Goal: Task Accomplishment & Management: Manage account settings

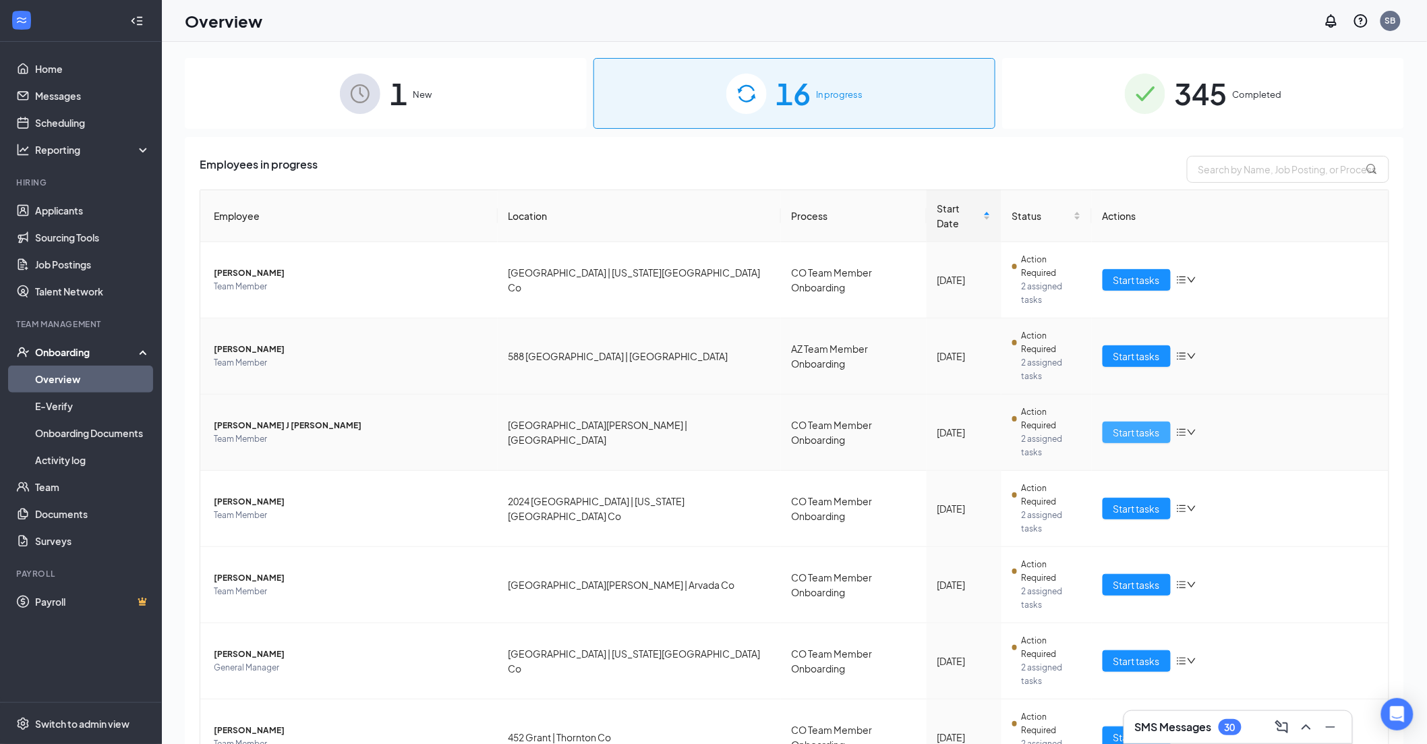
drag, startPoint x: 406, startPoint y: 299, endPoint x: 1130, endPoint y: 352, distance: 726.4
click at [406, 343] on span "[PERSON_NAME]" at bounding box center [350, 349] width 273 height 13
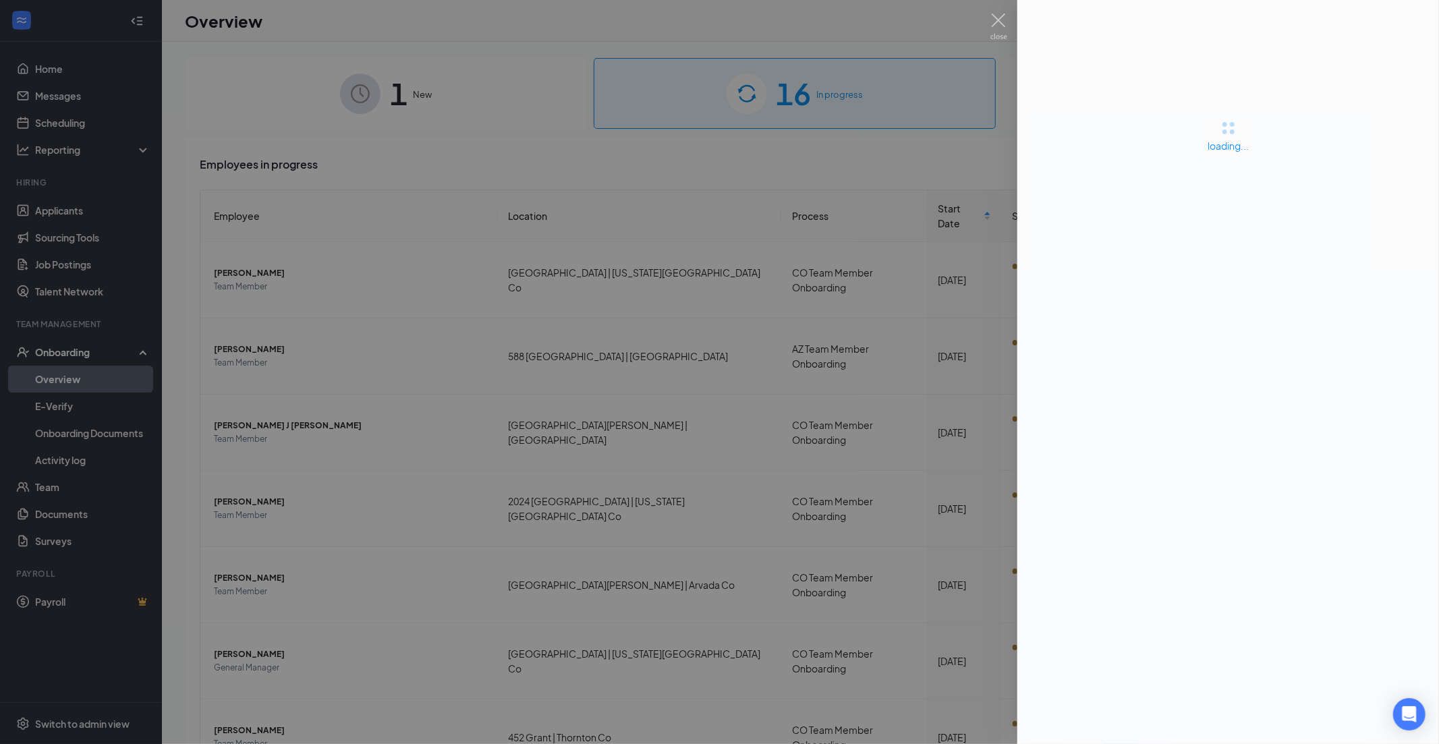
click at [997, 18] on img at bounding box center [998, 26] width 17 height 26
drag, startPoint x: 990, startPoint y: 21, endPoint x: 1100, endPoint y: 311, distance: 310.2
click at [990, 20] on div "Overview SB" at bounding box center [794, 21] width 1265 height 42
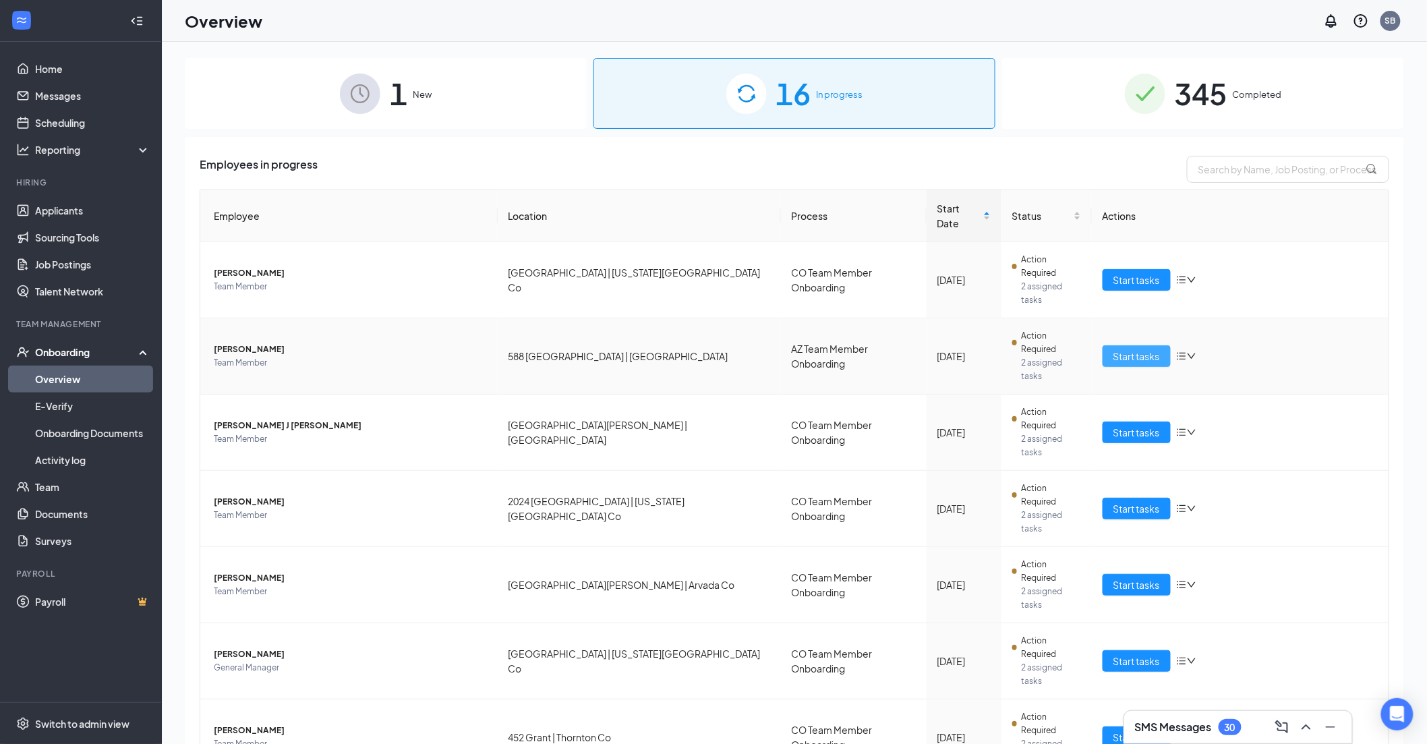
drag, startPoint x: 1122, startPoint y: 299, endPoint x: 1110, endPoint y: 318, distance: 23.0
click at [1122, 349] on span "Start tasks" at bounding box center [1137, 356] width 47 height 15
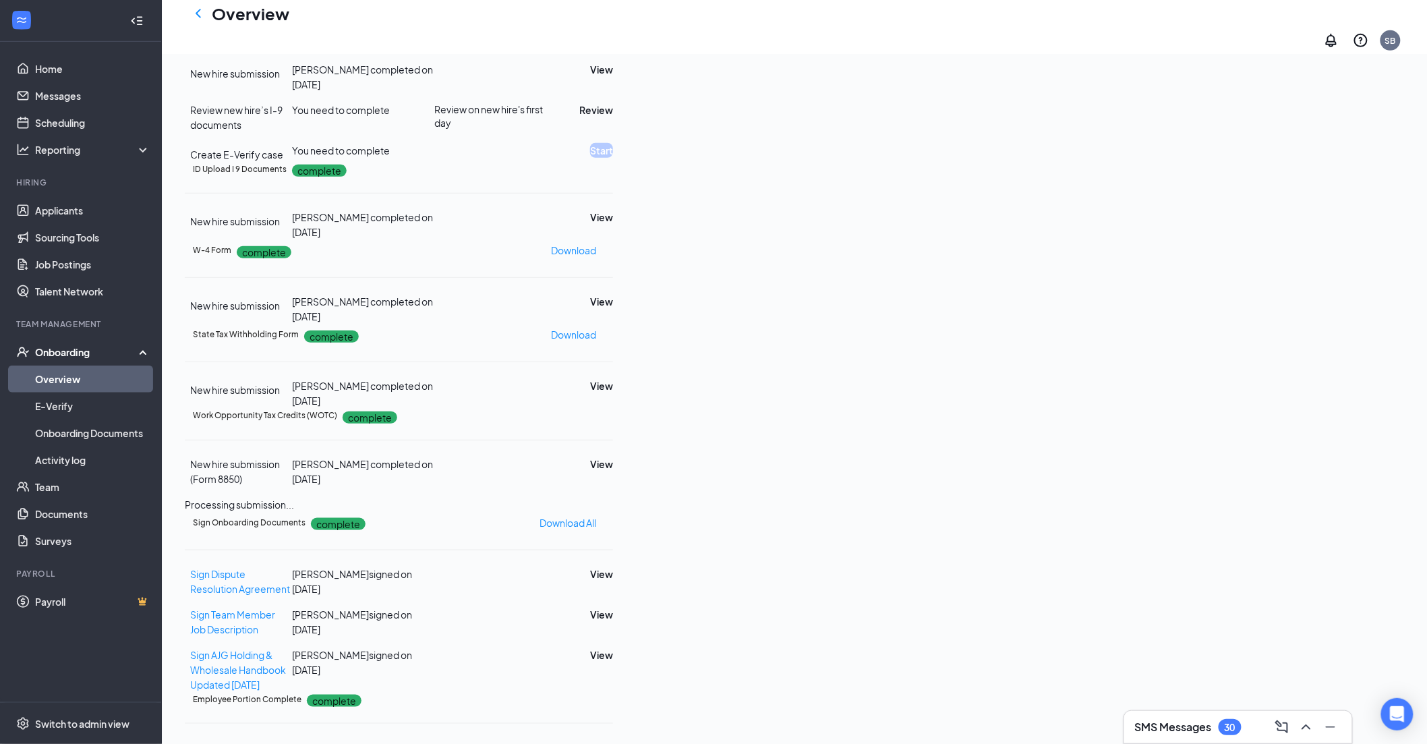
scroll to position [299, 0]
click at [613, 225] on button "View" at bounding box center [601, 217] width 23 height 15
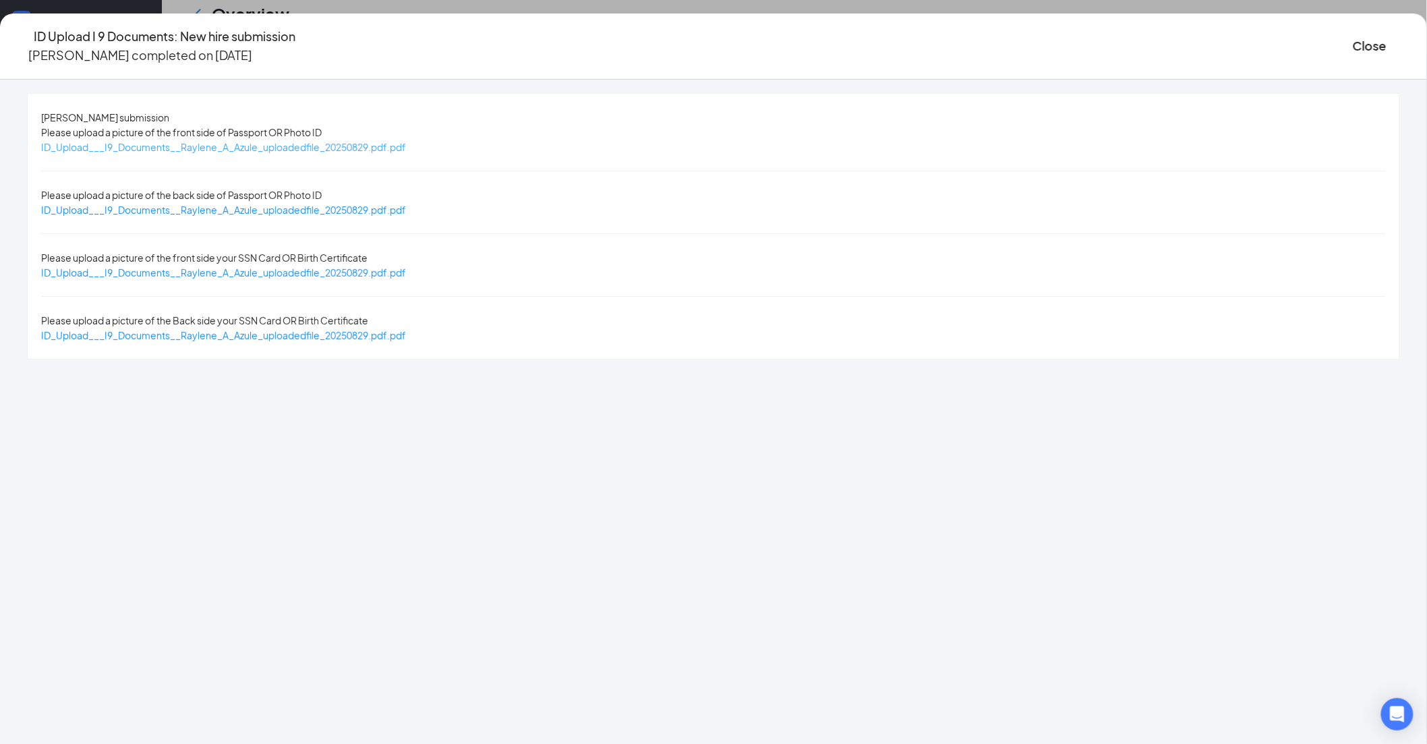
click at [406, 148] on span "ID_Upload___I9_Documents__Raylene_A_Azule_uploadedfile_20250829.pdf.pdf" at bounding box center [223, 147] width 365 height 12
click at [406, 266] on span "ID_Upload___I9_Documents__Raylene_A_Azule_uploadedfile_20250829.pdf.pdf" at bounding box center [223, 272] width 365 height 12
drag, startPoint x: 1135, startPoint y: 46, endPoint x: 941, endPoint y: 366, distance: 374.7
click at [1353, 46] on button "Close" at bounding box center [1370, 45] width 34 height 19
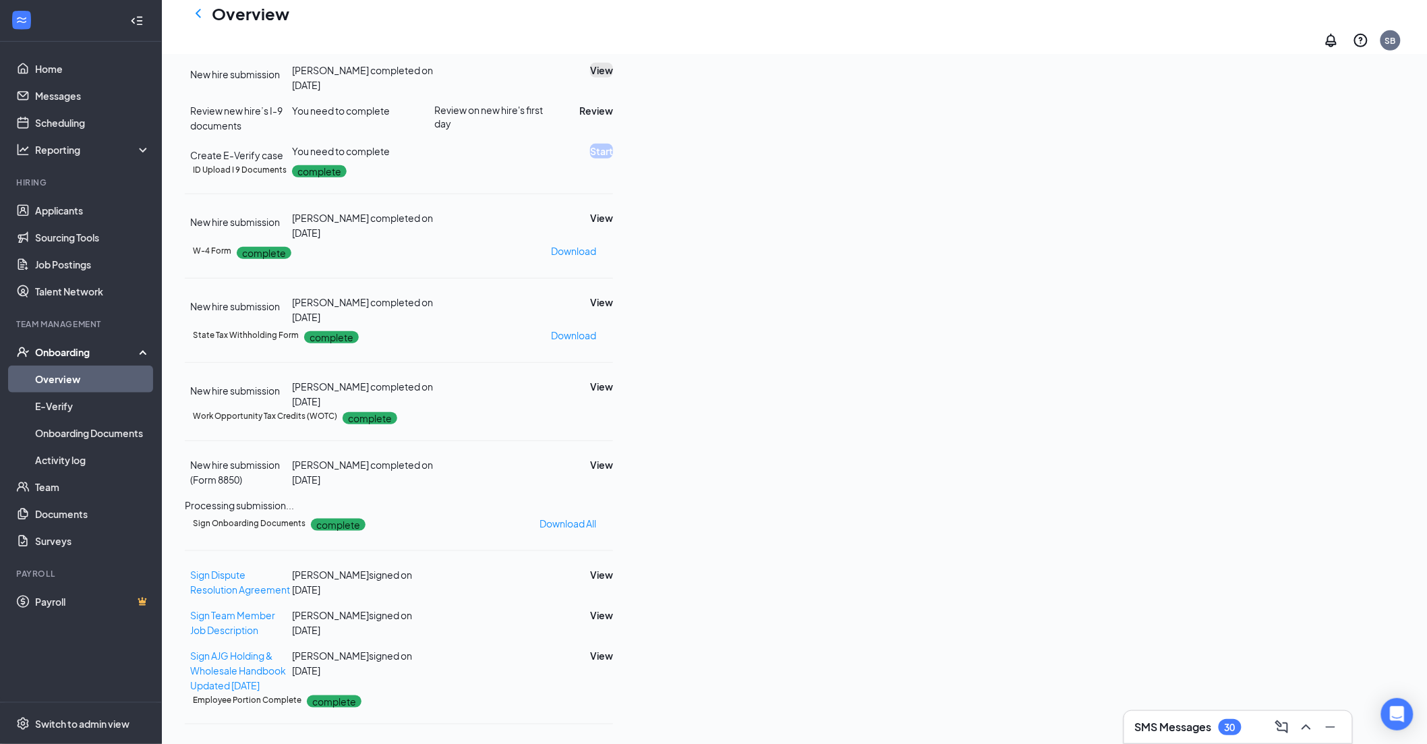
click at [613, 78] on button "View" at bounding box center [601, 70] width 23 height 15
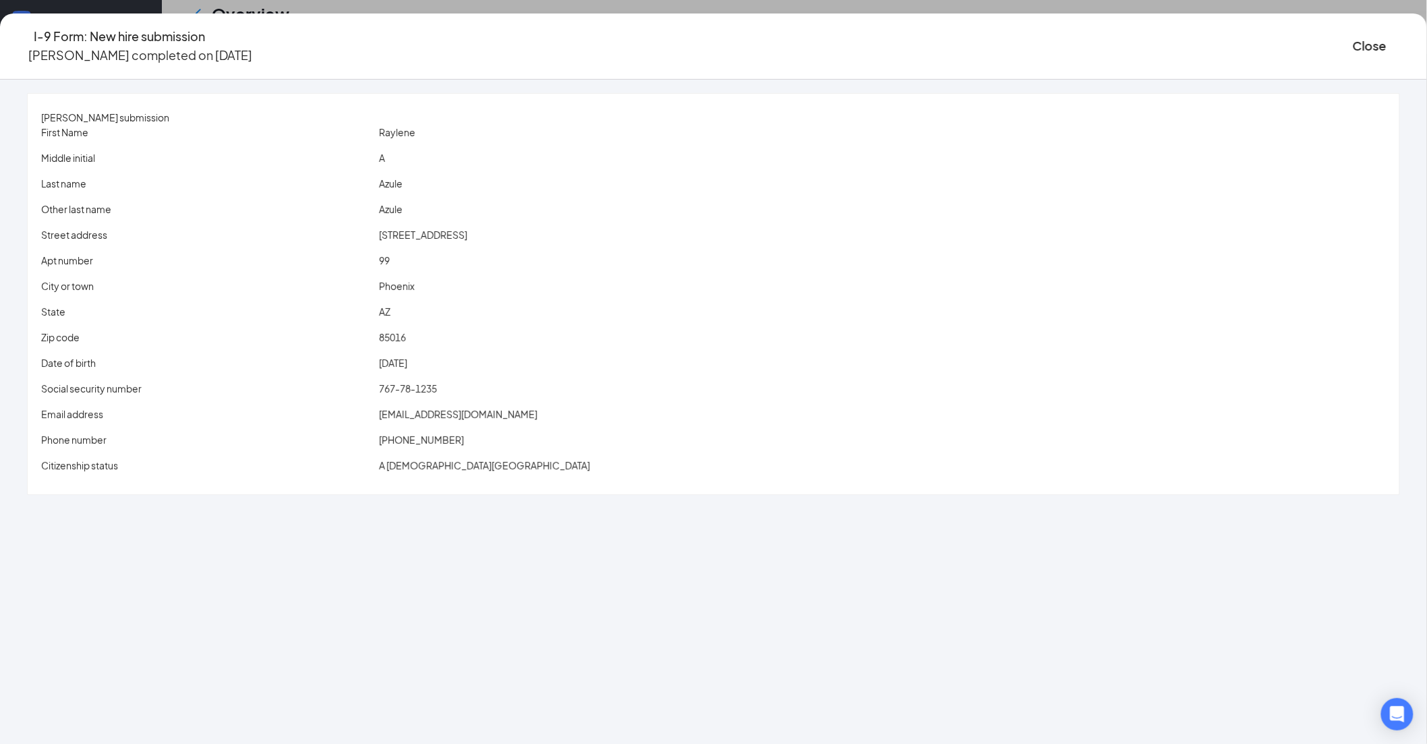
click at [1400, 46] on icon "Ellipses" at bounding box center [1400, 46] width 0 height 0
click at [1218, 66] on span "Restart" at bounding box center [1223, 67] width 32 height 15
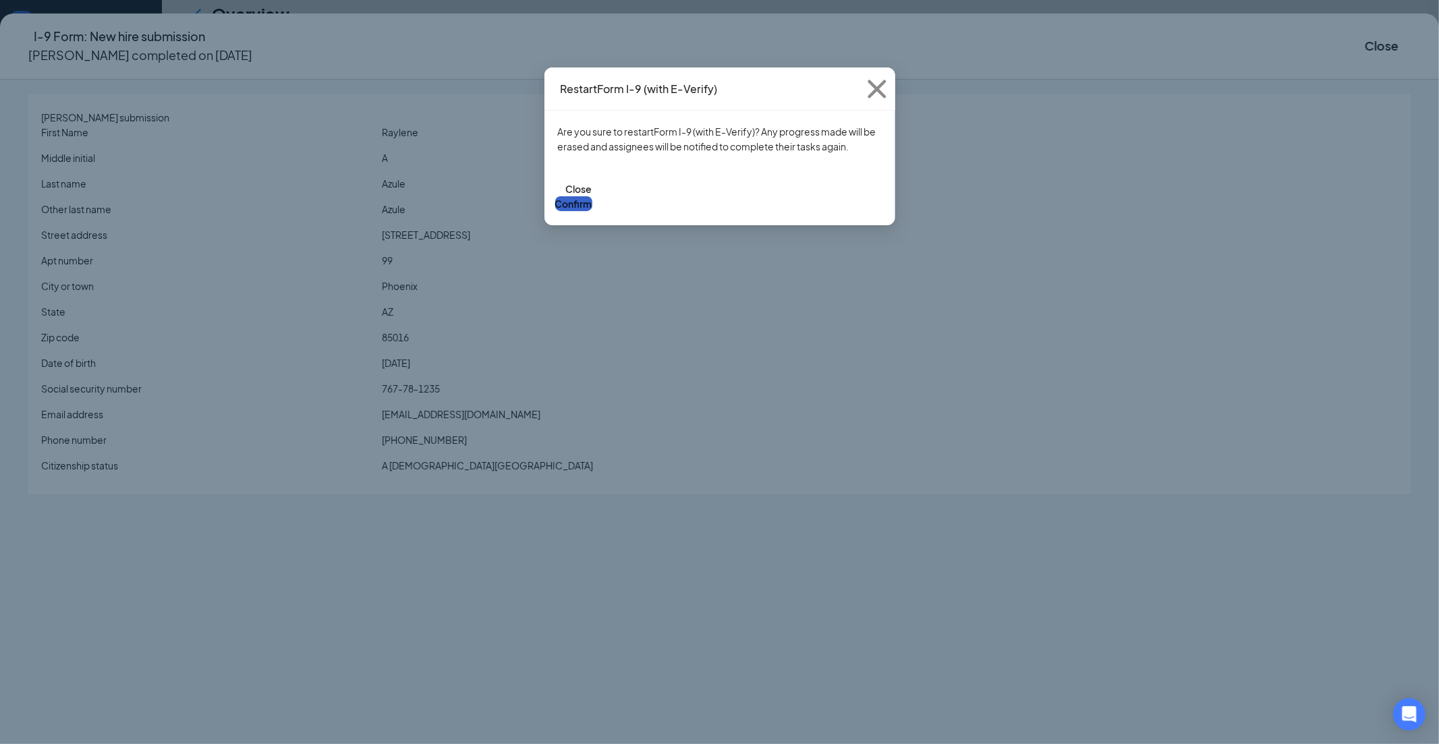
click at [592, 196] on button "Confirm" at bounding box center [573, 203] width 37 height 15
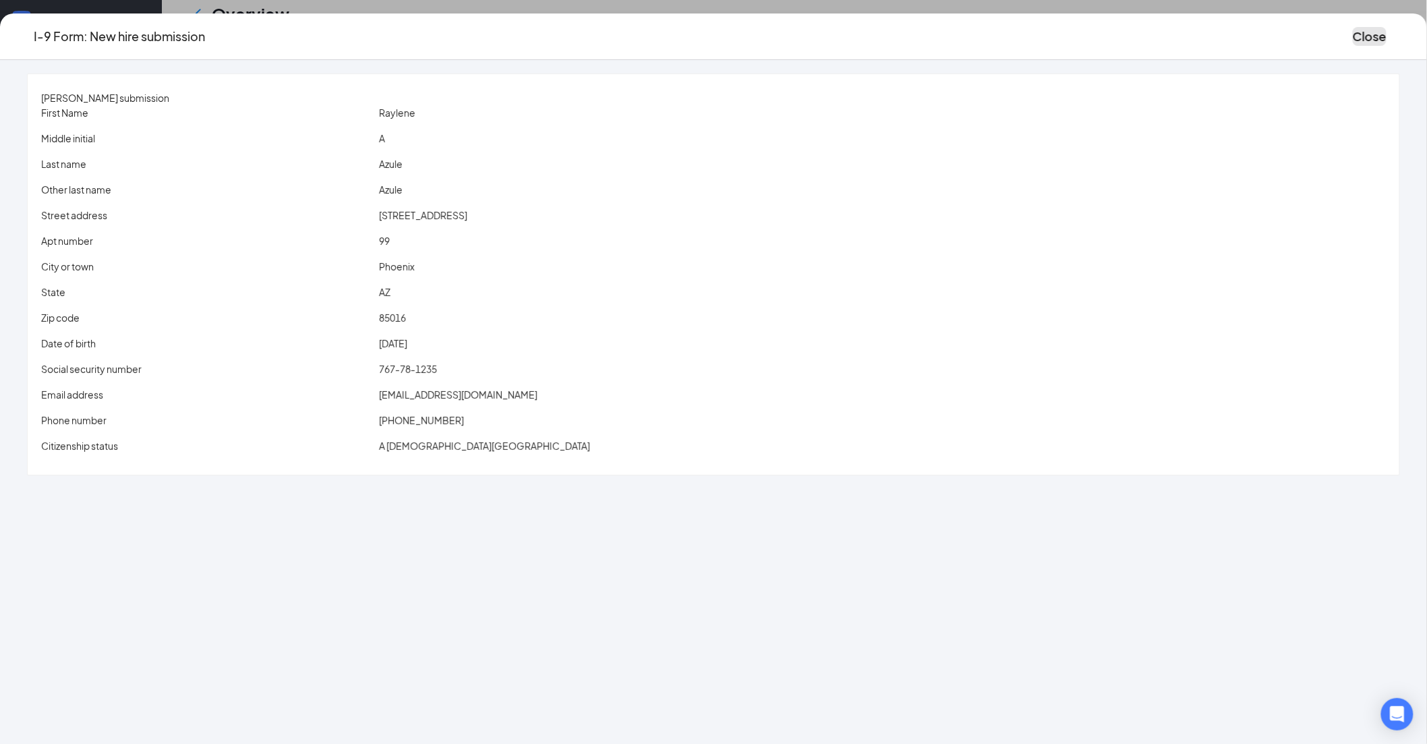
click at [1353, 39] on button "Close" at bounding box center [1370, 36] width 34 height 19
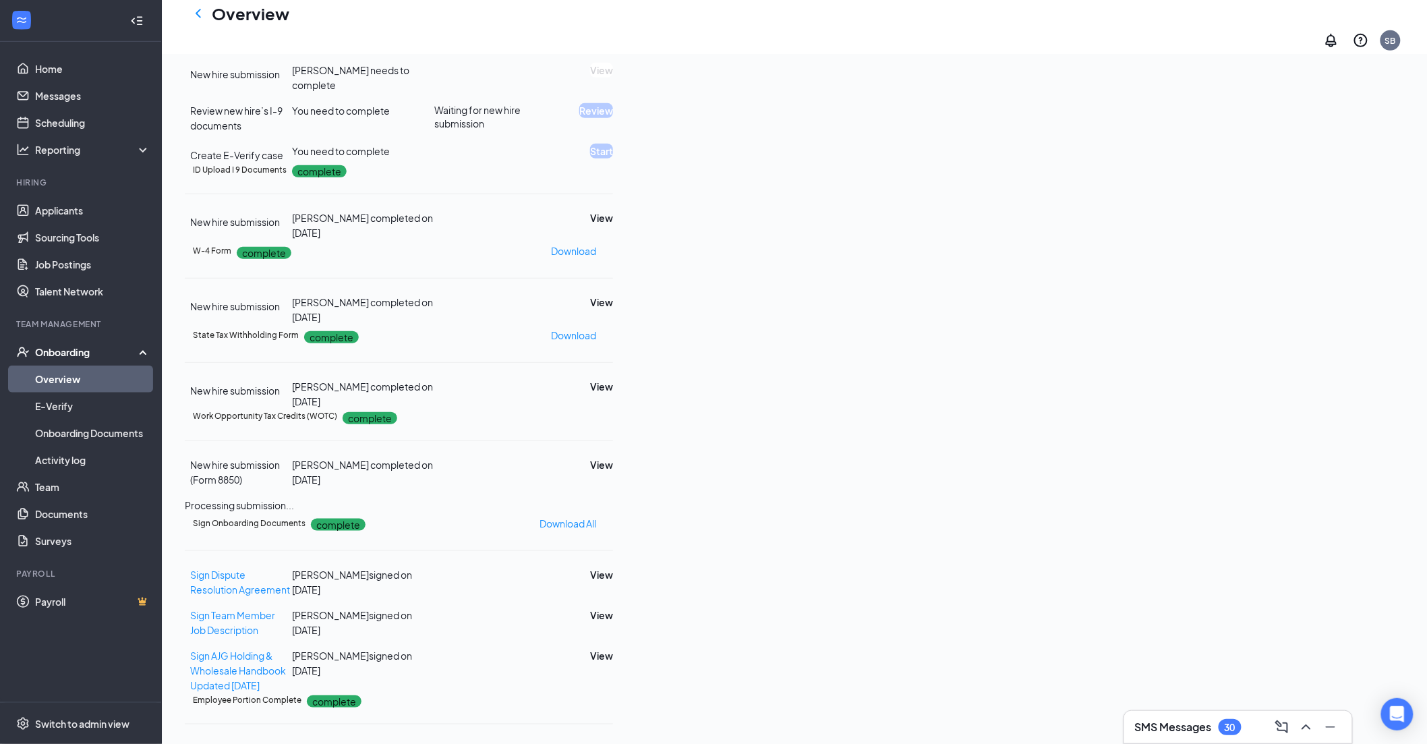
drag, startPoint x: 200, startPoint y: 23, endPoint x: 796, endPoint y: 273, distance: 646.7
click at [200, 22] on icon "ChevronLeft" at bounding box center [198, 13] width 16 height 16
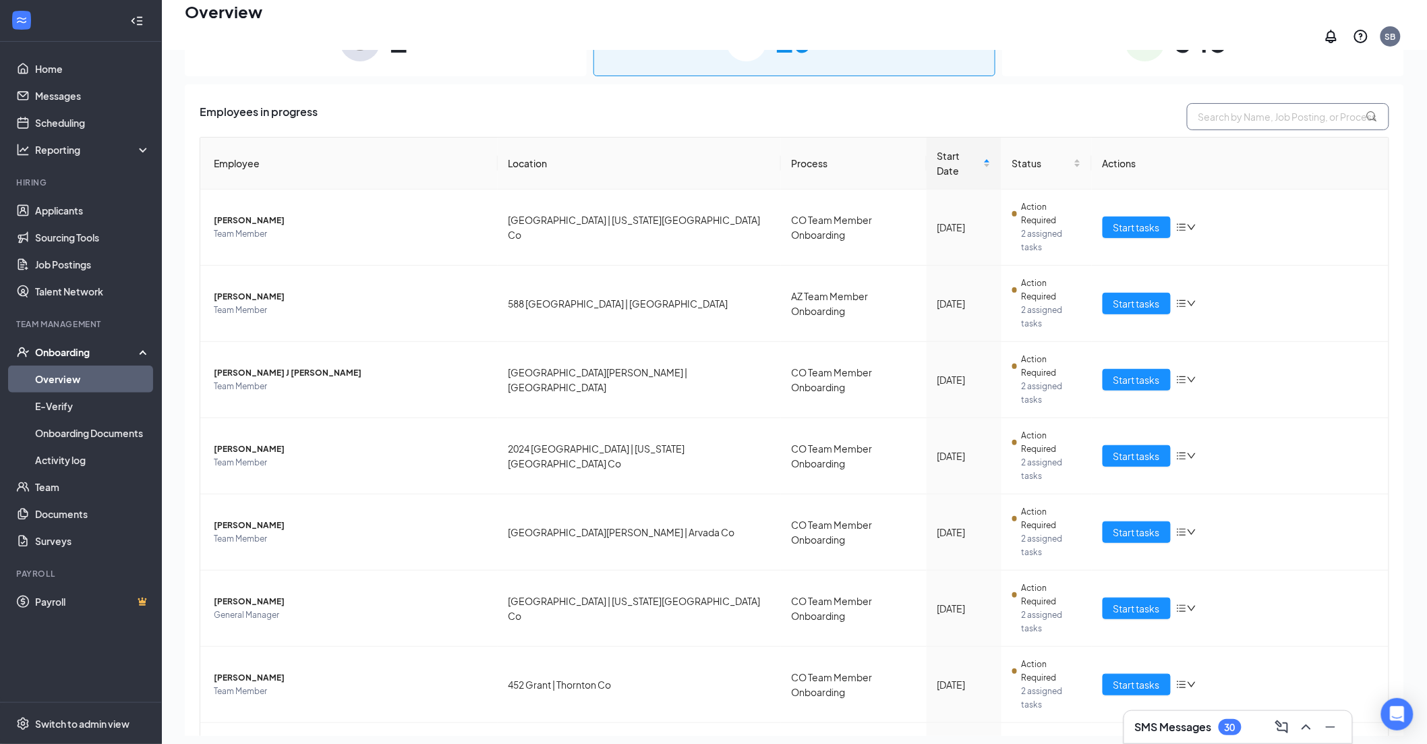
click at [1210, 109] on input "text" at bounding box center [1288, 116] width 202 height 27
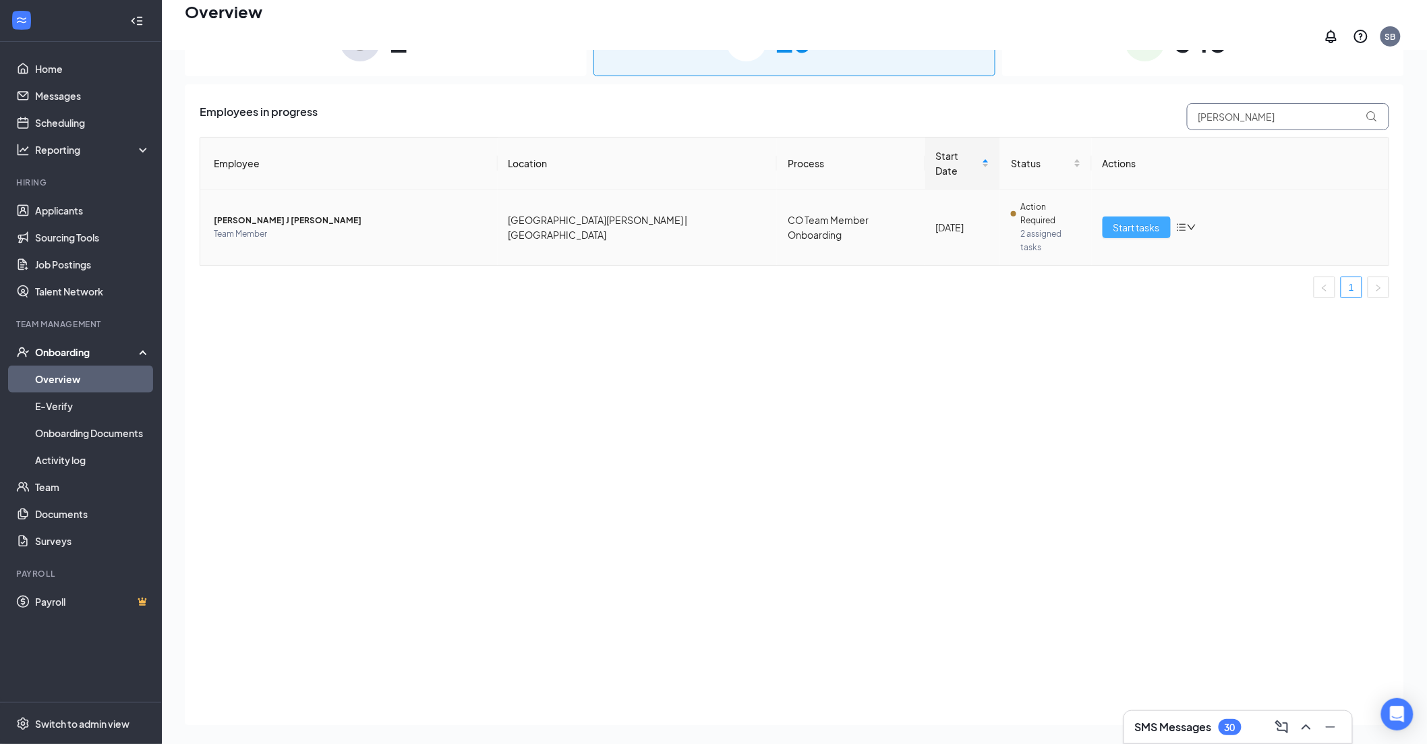
type input "[PERSON_NAME]"
click at [1135, 220] on span "Start tasks" at bounding box center [1137, 227] width 47 height 15
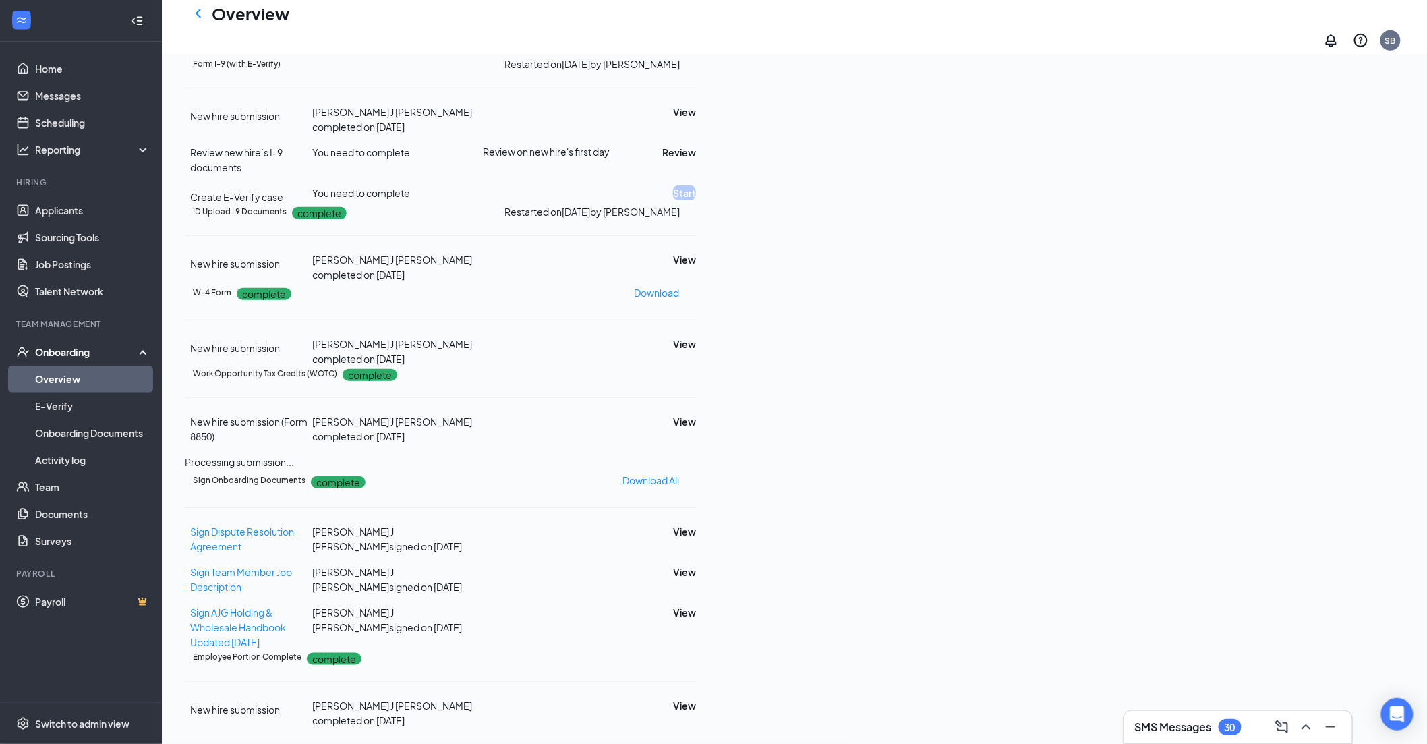
scroll to position [299, 0]
click at [696, 119] on button "View" at bounding box center [684, 112] width 23 height 15
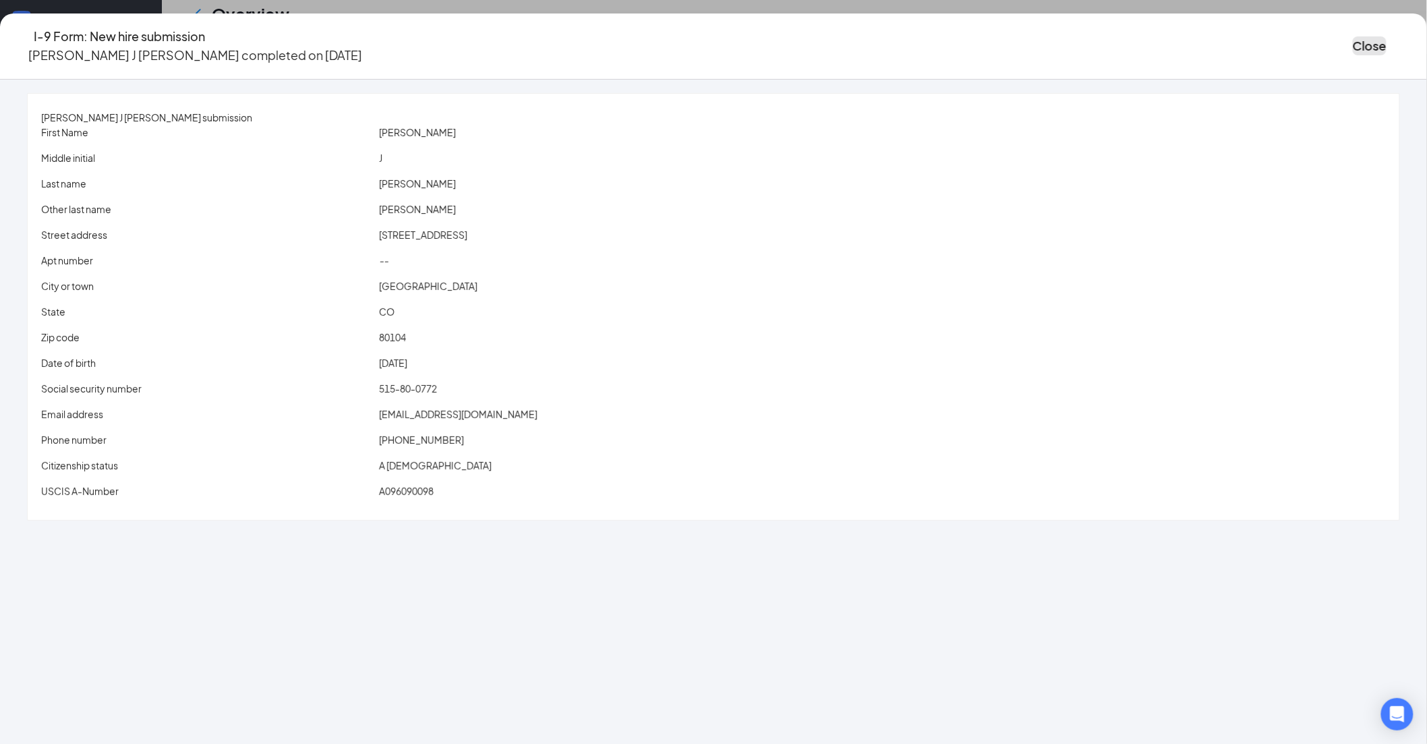
click at [1353, 46] on button "Close" at bounding box center [1370, 45] width 34 height 19
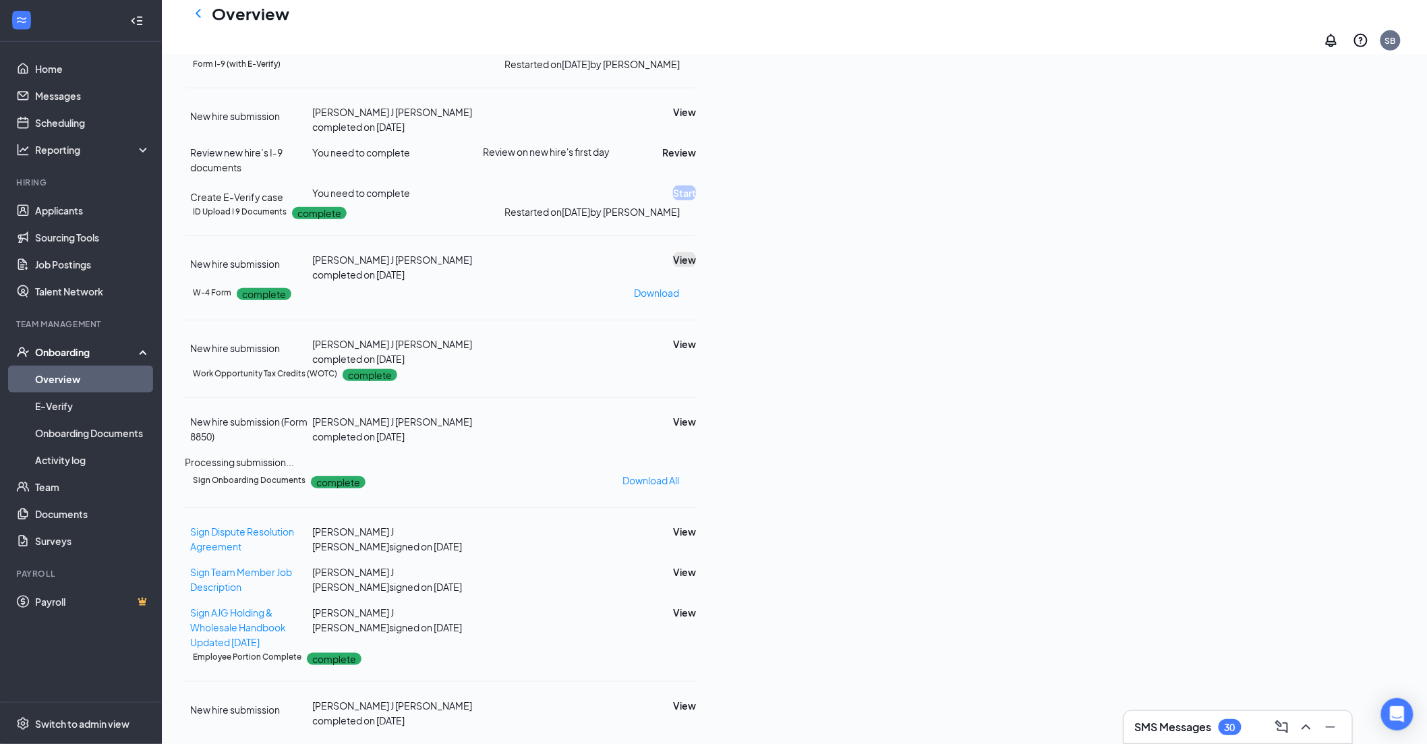
click at [696, 267] on button "View" at bounding box center [684, 259] width 23 height 15
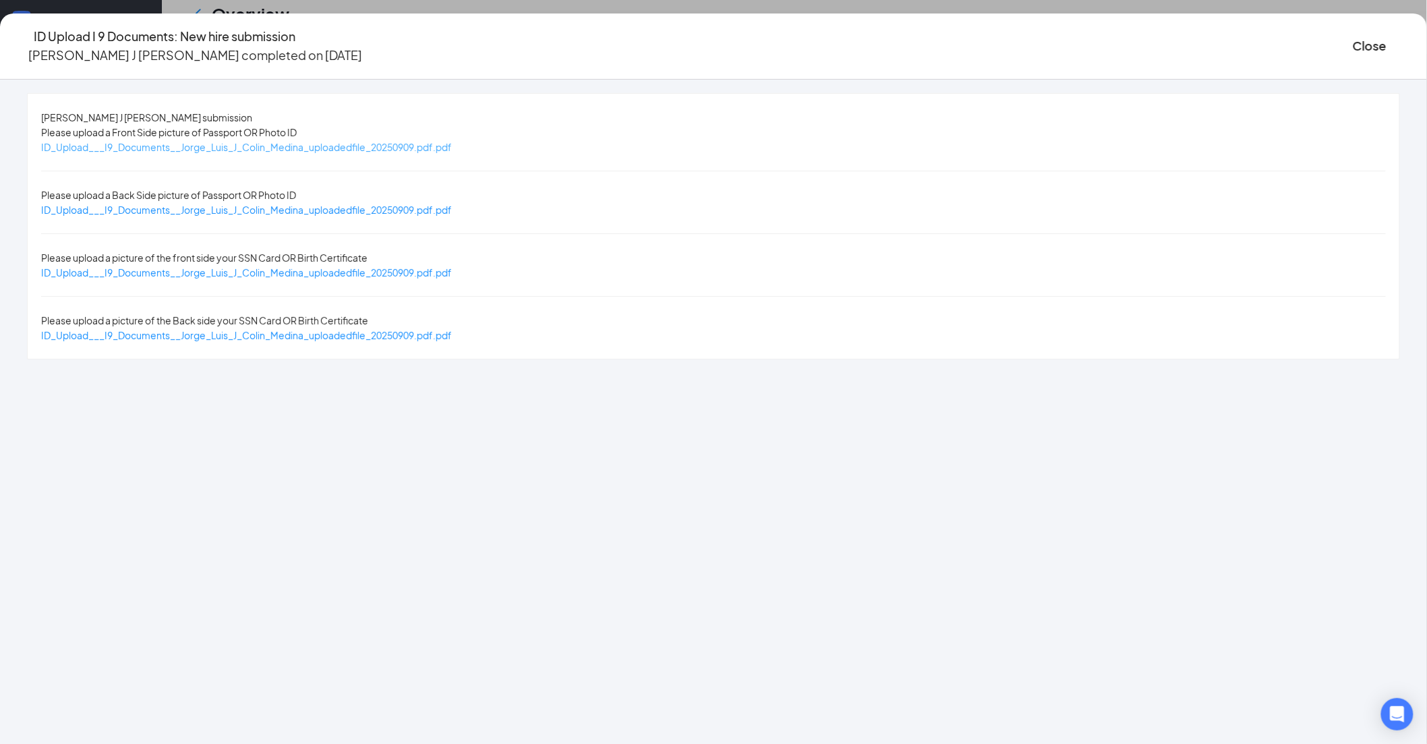
click at [452, 142] on span "ID_Upload___I9_Documents__Jorge_Luis_J_Colin_Medina_uploadedfile_20250909.pdf.p…" at bounding box center [246, 147] width 411 height 12
drag, startPoint x: 664, startPoint y: 246, endPoint x: 970, endPoint y: 304, distance: 311.8
click at [452, 266] on span "ID_Upload___I9_Documents__Jorge_Luis_J_Colin_Medina_uploadedfile_20250909.pdf.p…" at bounding box center [246, 272] width 411 height 12
click at [452, 204] on span "ID_Upload___I9_Documents__Jorge_Luis_J_Colin_Medina_uploadedfile_20250909.pdf.p…" at bounding box center [246, 210] width 411 height 12
click at [1353, 45] on button "Close" at bounding box center [1370, 45] width 34 height 19
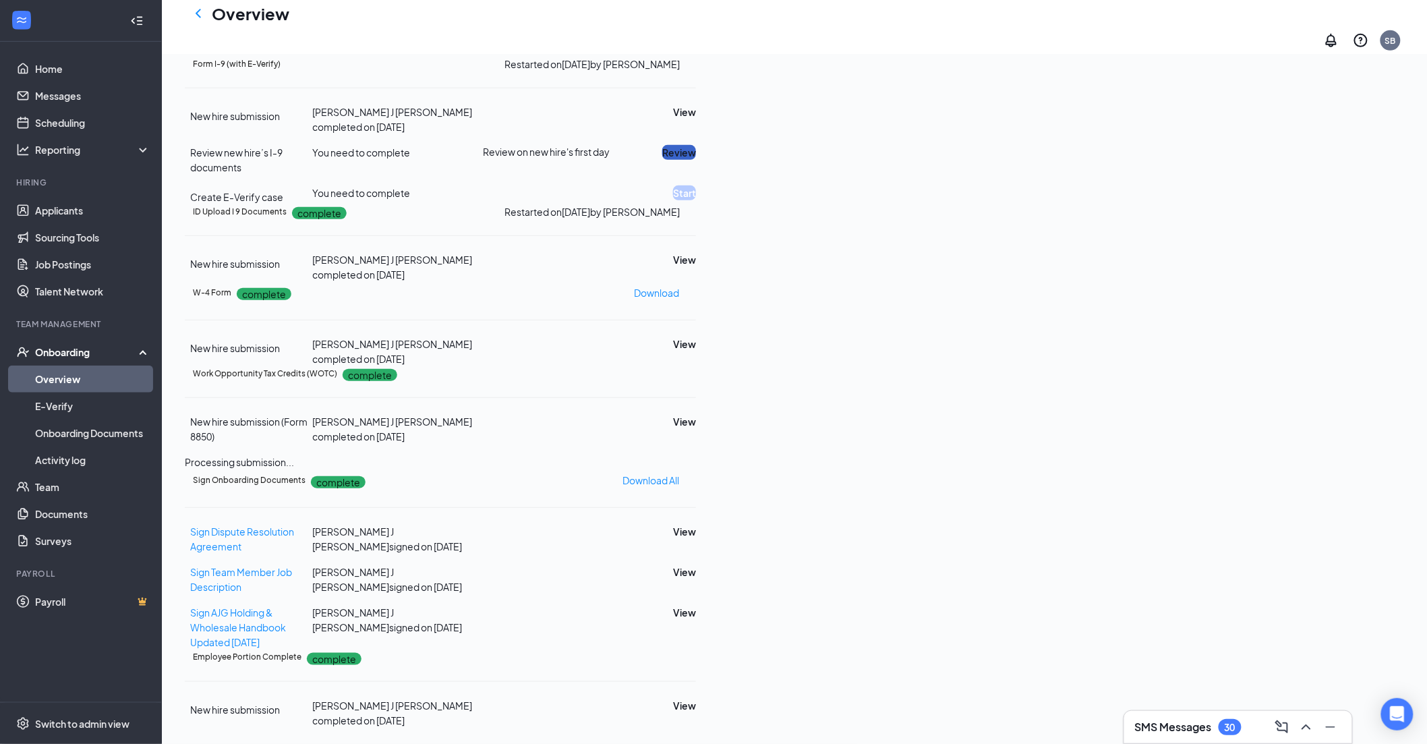
click at [696, 160] on button "Review" at bounding box center [679, 152] width 34 height 15
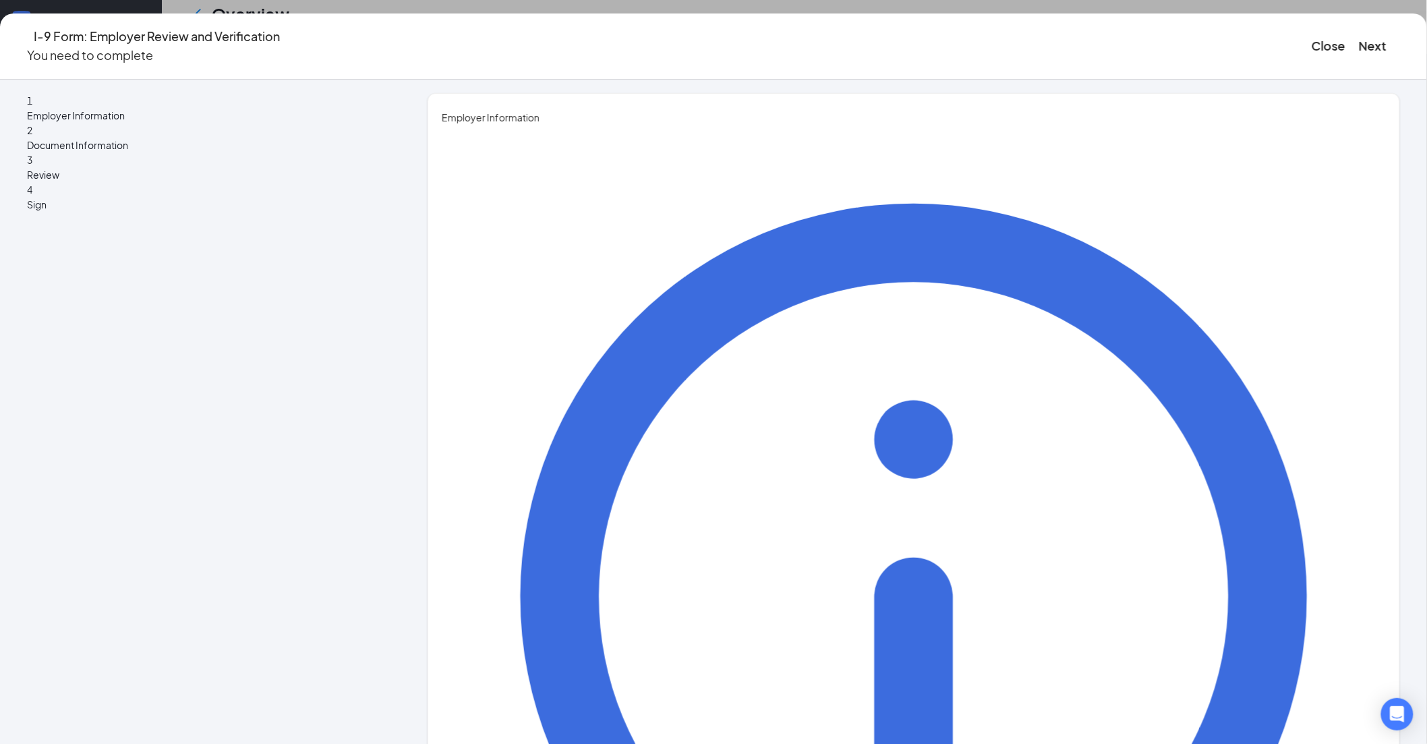
type input "[PERSON_NAME]"
drag, startPoint x: 578, startPoint y: 281, endPoint x: 579, endPoint y: 292, distance: 11.5
type input "[PERSON_NAME]"
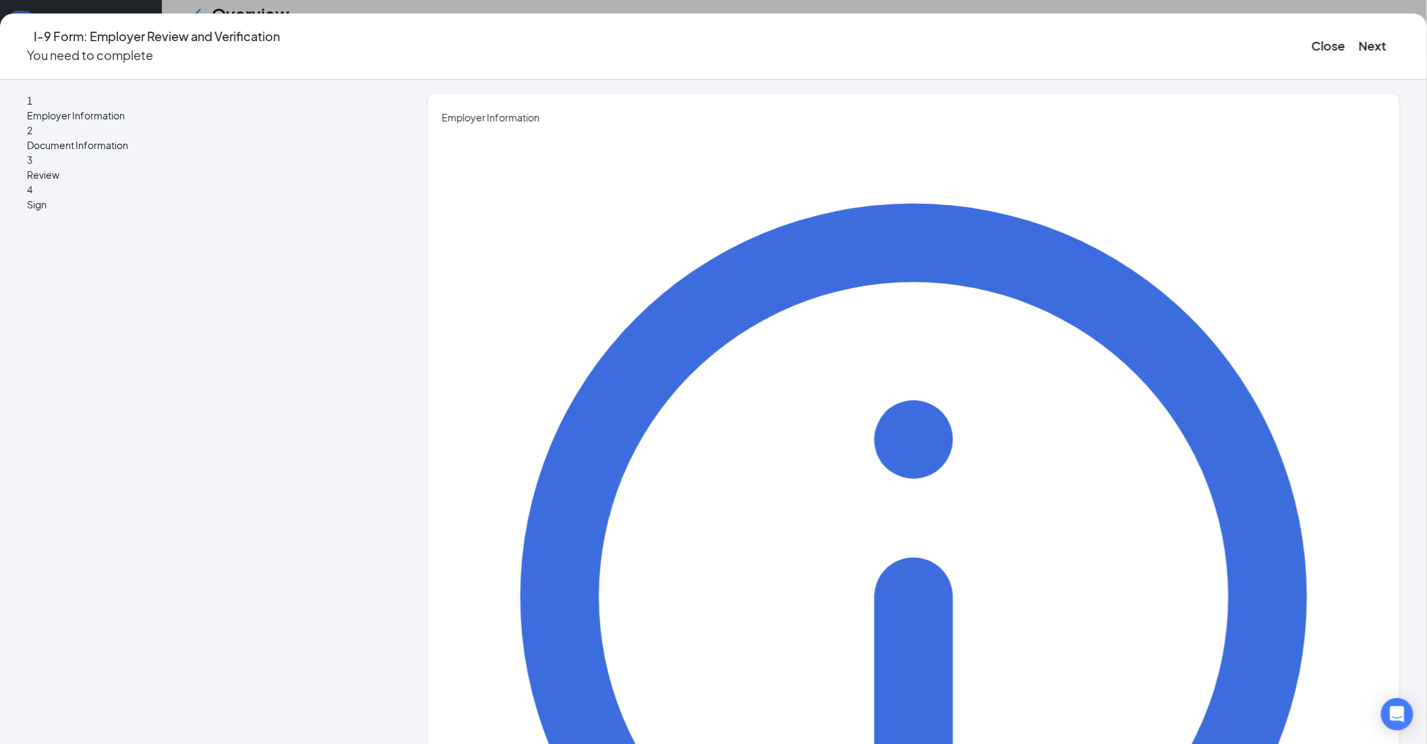
drag, startPoint x: 595, startPoint y: 339, endPoint x: 609, endPoint y: 357, distance: 23.1
type input "Director HRBP"
type input "[PERSON_NAME][EMAIL_ADDRESS][PERSON_NAME][DOMAIN_NAME]"
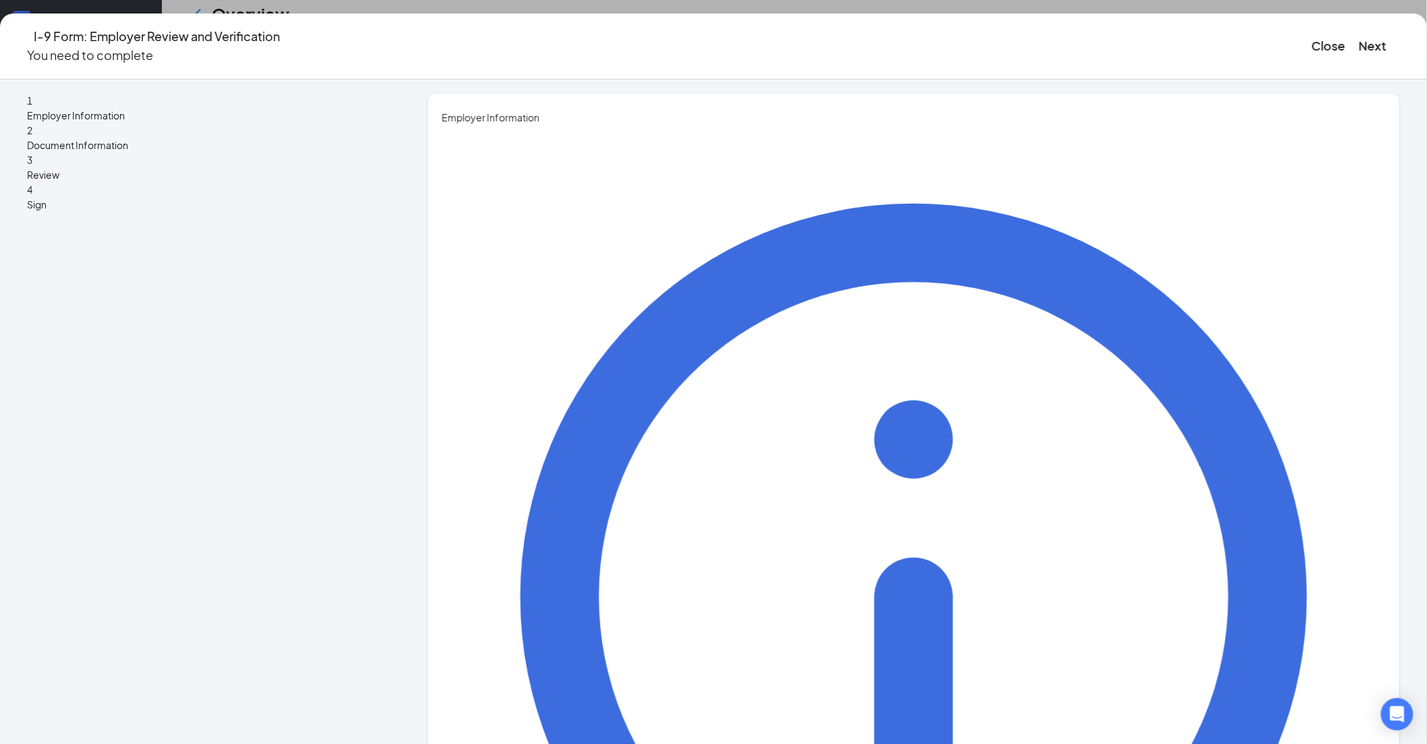
type input "7194700824"
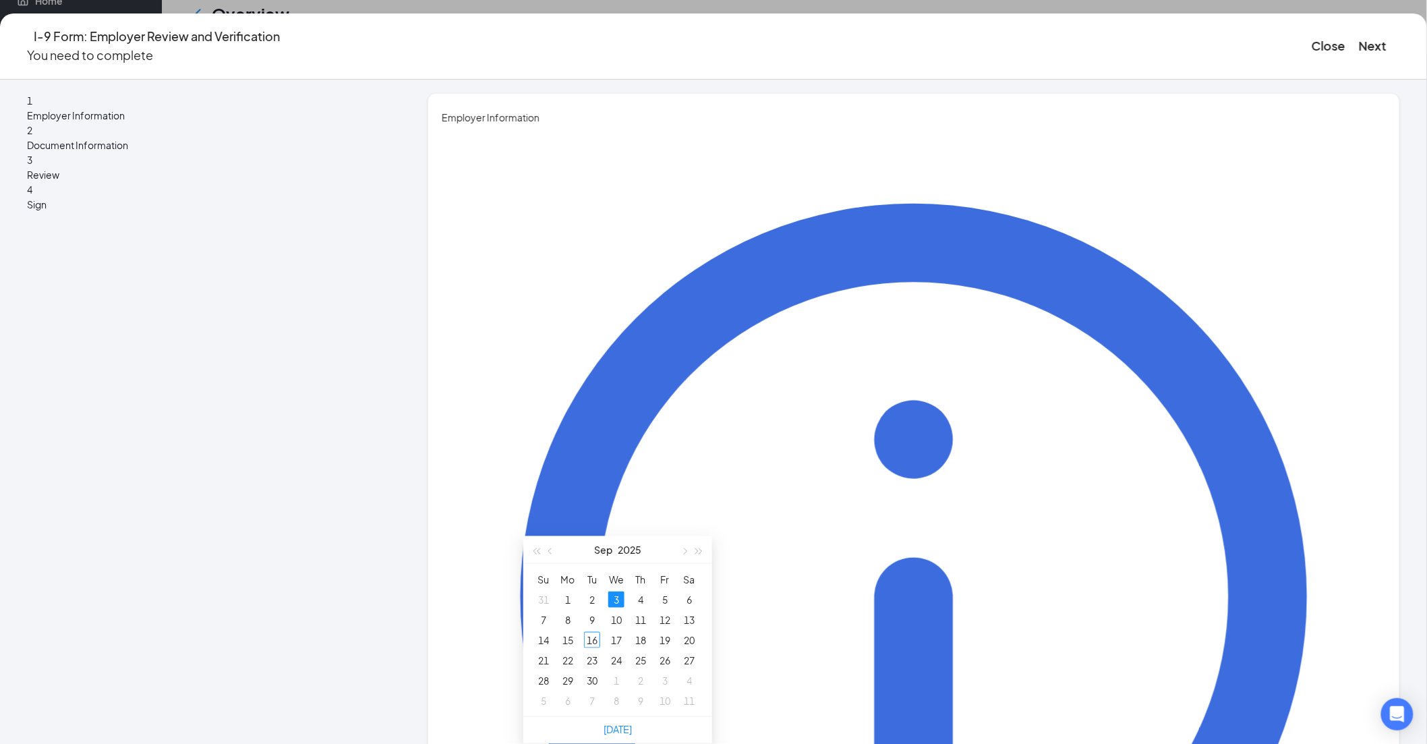
scroll to position [449, 0]
type input "[DATE]"
drag, startPoint x: 616, startPoint y: 528, endPoint x: 656, endPoint y: 529, distance: 39.8
click at [616, 632] on div "17" at bounding box center [616, 640] width 16 height 16
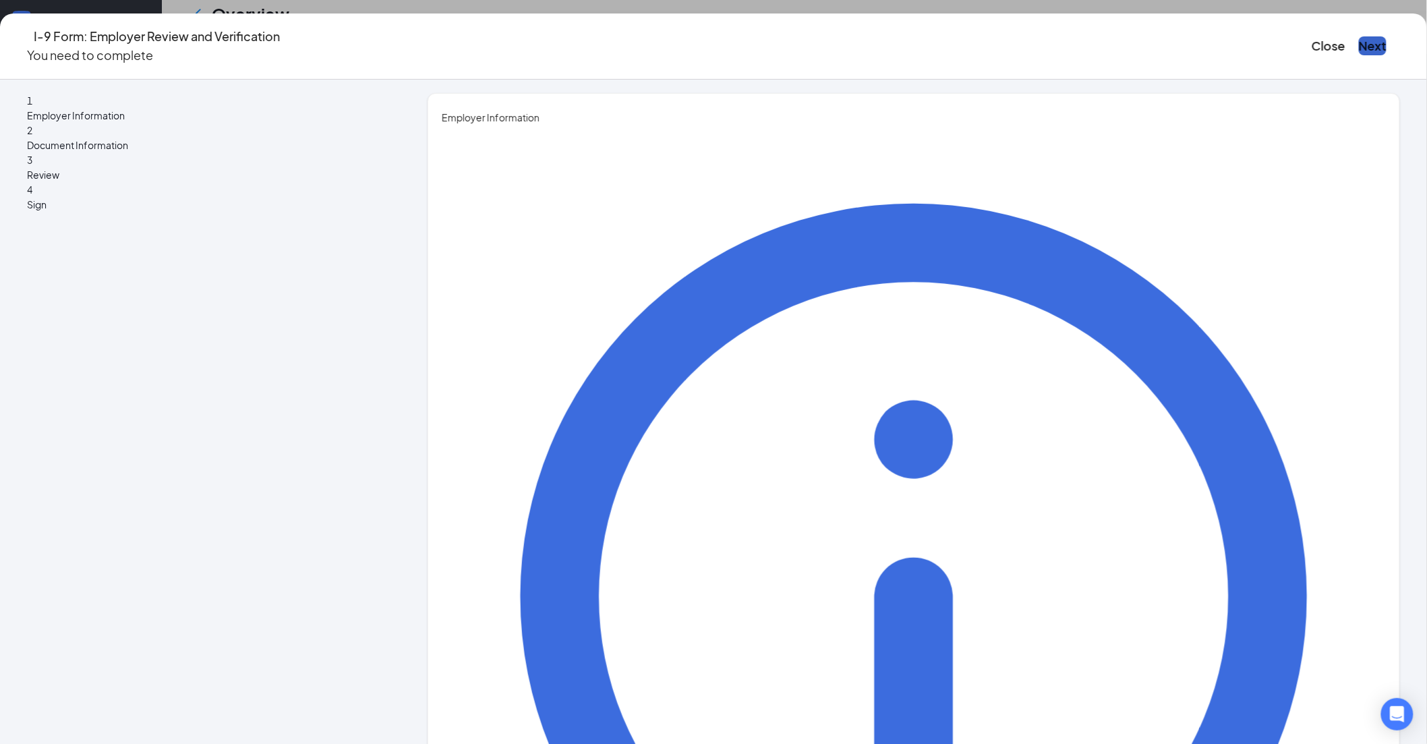
click at [1359, 36] on button "Next" at bounding box center [1373, 45] width 28 height 19
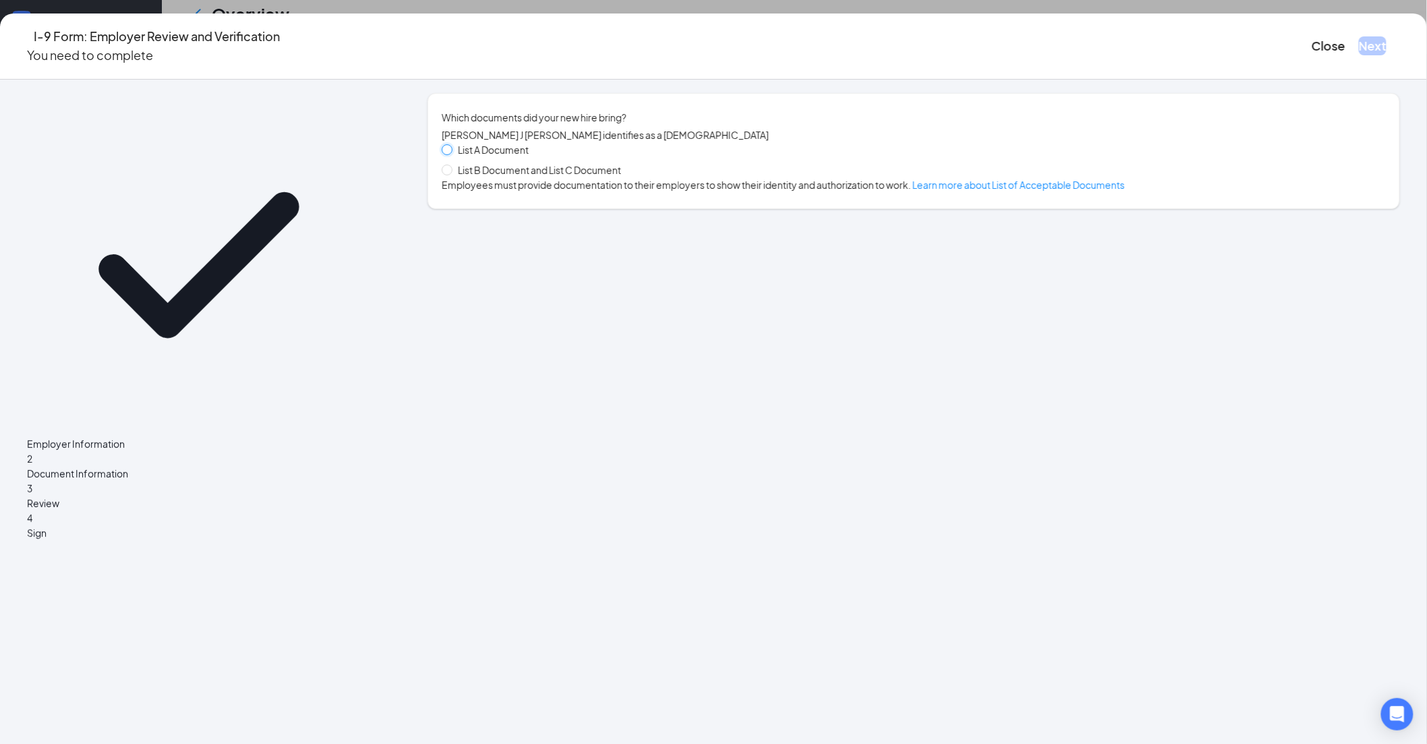
click at [451, 154] on input "List A Document" at bounding box center [446, 148] width 9 height 9
radio input "true"
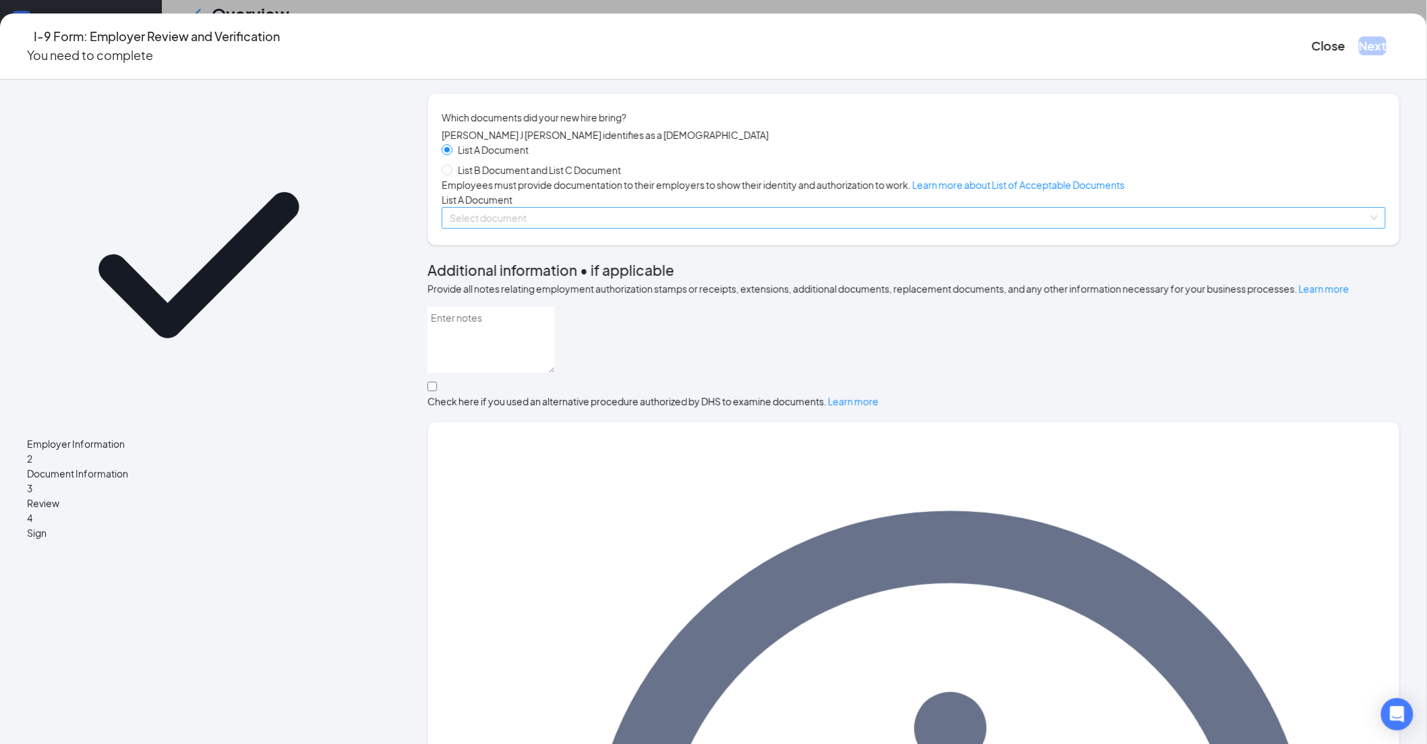
click at [598, 228] on input "search" at bounding box center [909, 218] width 919 height 20
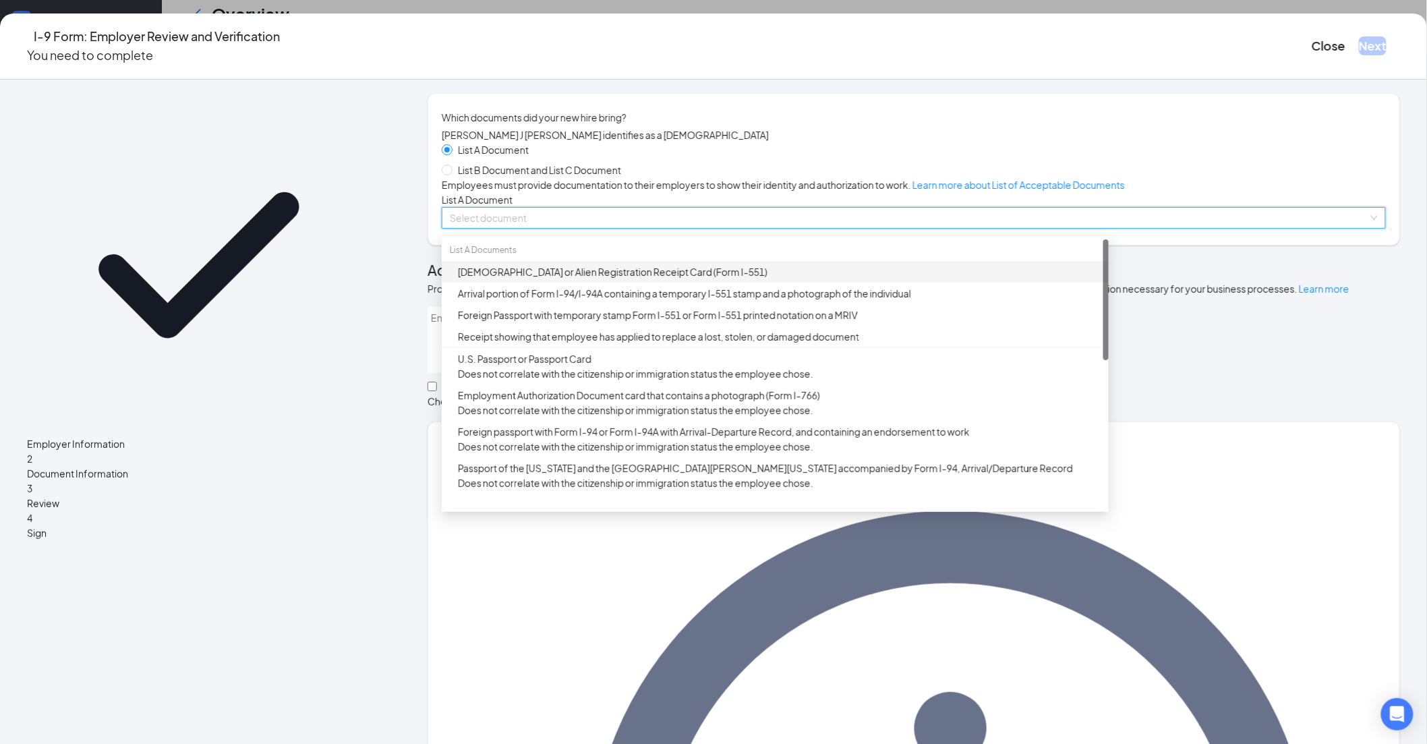
click at [627, 279] on div "[DEMOGRAPHIC_DATA] or Alien Registration Receipt Card (Form I-551)" at bounding box center [779, 271] width 643 height 15
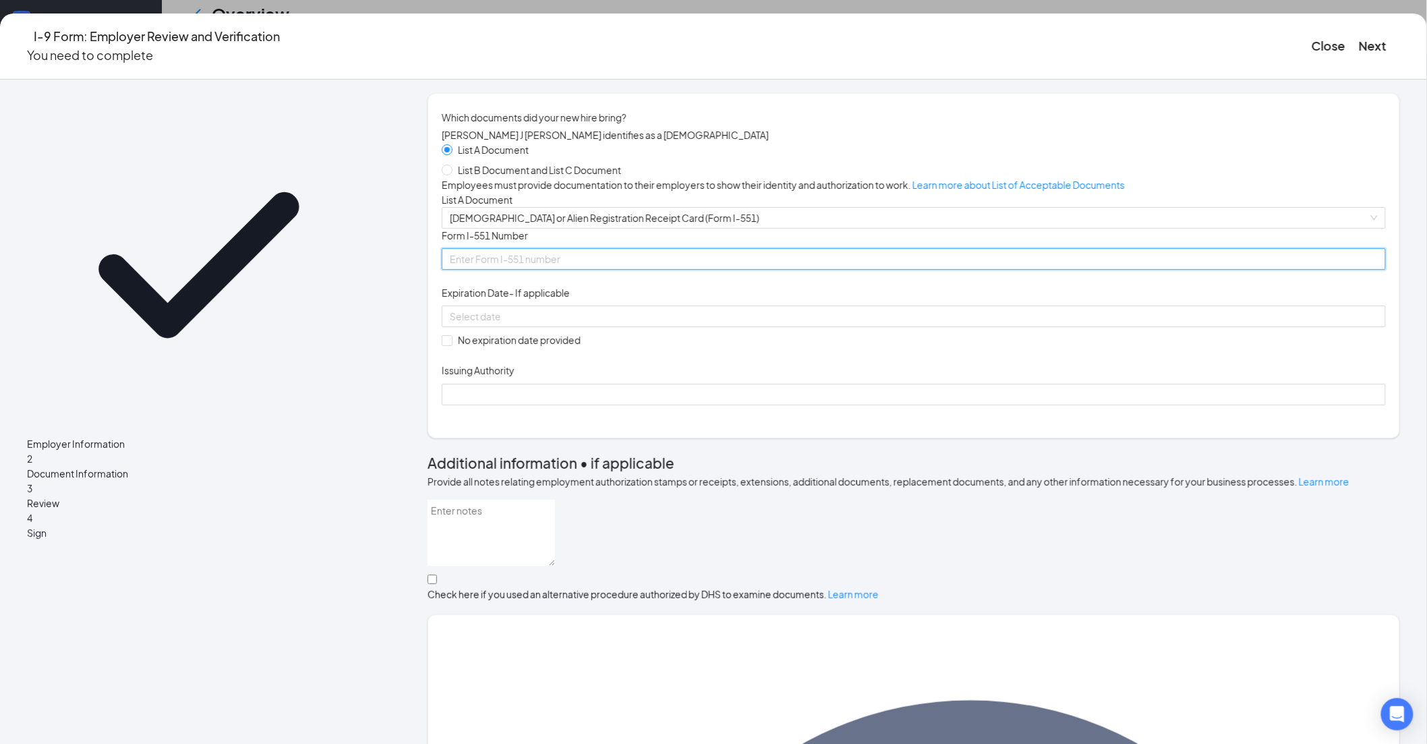
click at [554, 270] on input "Form I-551 Number" at bounding box center [914, 259] width 944 height 22
type input "USA0960900983"
click at [549, 324] on input at bounding box center [912, 316] width 925 height 15
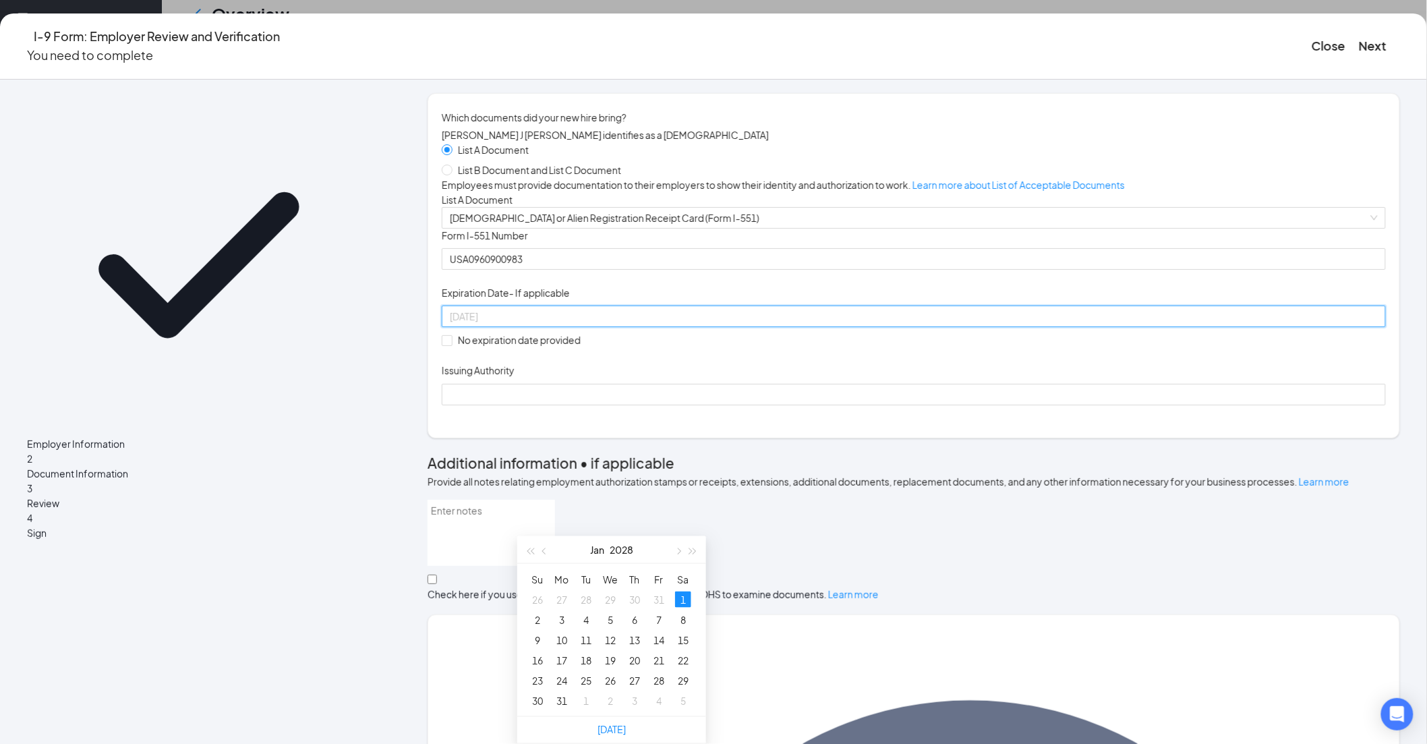
click at [677, 592] on div "1" at bounding box center [683, 600] width 16 height 16
type input "[DATE]"
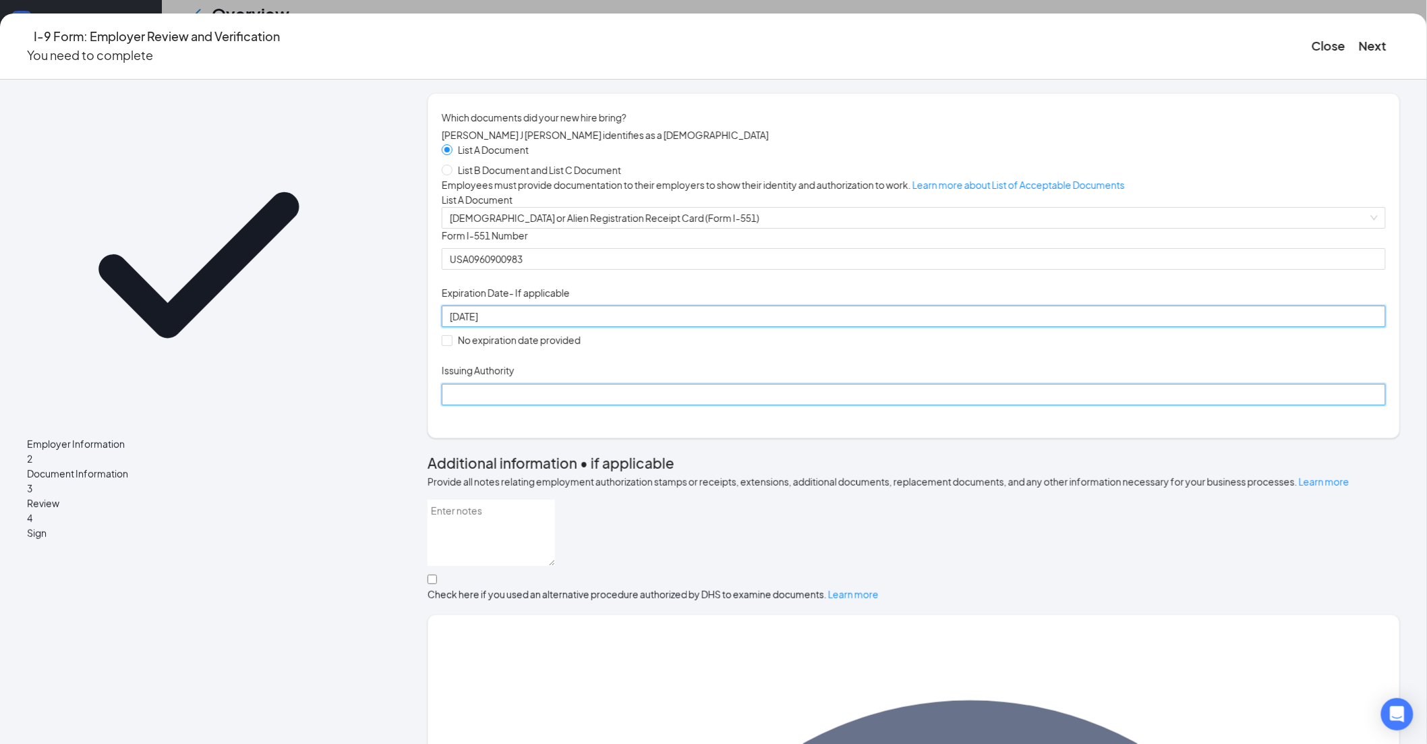
click at [650, 405] on input "Issuing Authority" at bounding box center [914, 395] width 944 height 22
type input "[GEOGRAPHIC_DATA]"
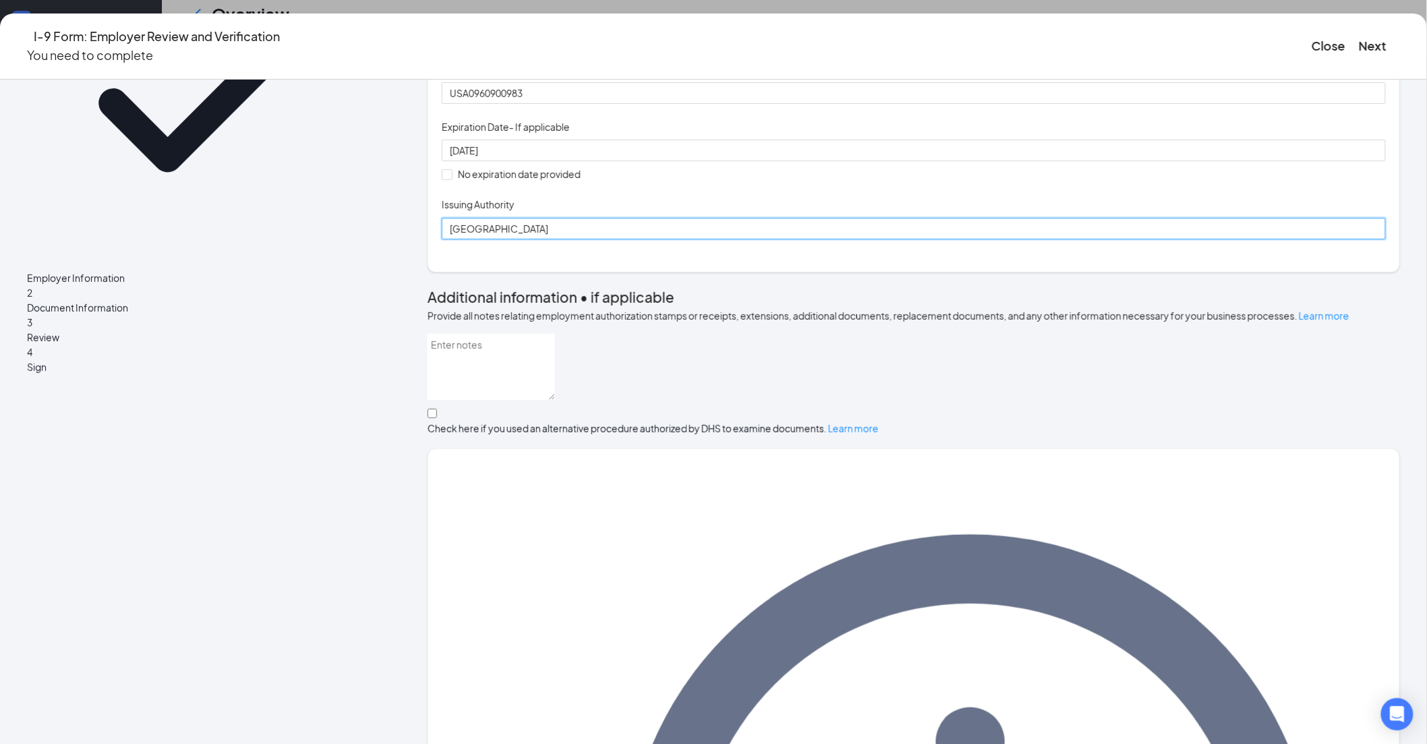
scroll to position [183, 0]
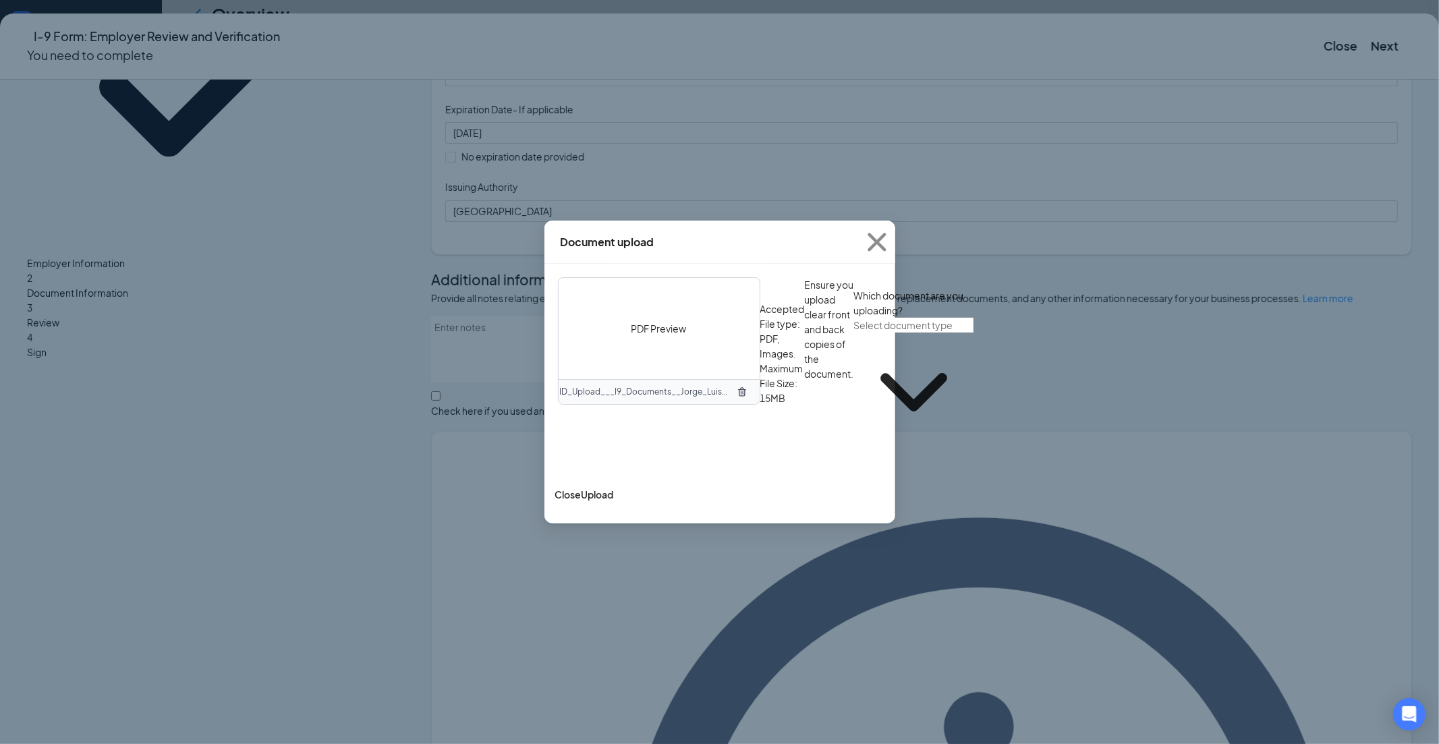
click at [854, 333] on input "text" at bounding box center [913, 325] width 119 height 15
click at [623, 509] on div "[DEMOGRAPHIC_DATA] or Alien Registration Receipt Card (Form I-551)" at bounding box center [724, 516] width 310 height 15
type input "[DEMOGRAPHIC_DATA] or Alien Registration Receipt Card (Form I-551)"
click at [614, 502] on button "Upload" at bounding box center [597, 494] width 32 height 15
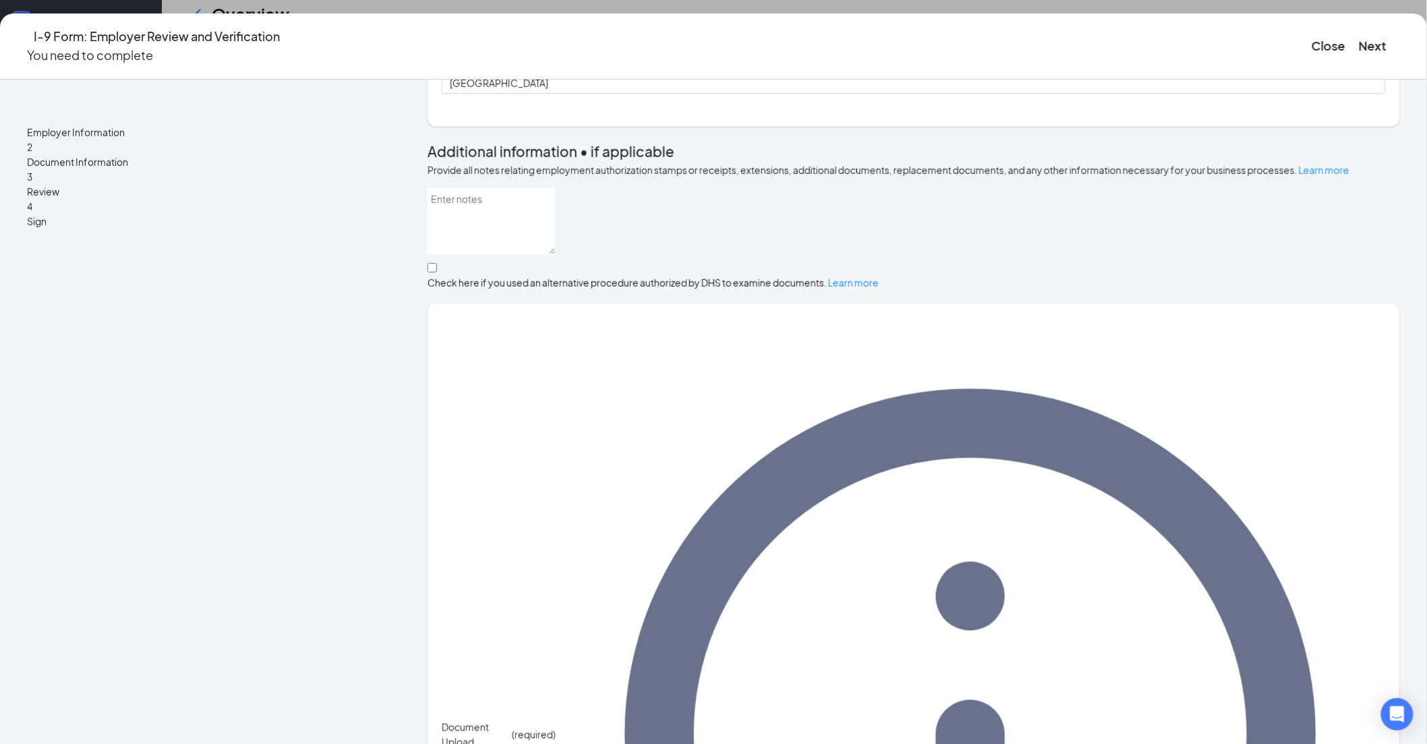
scroll to position [0, 0]
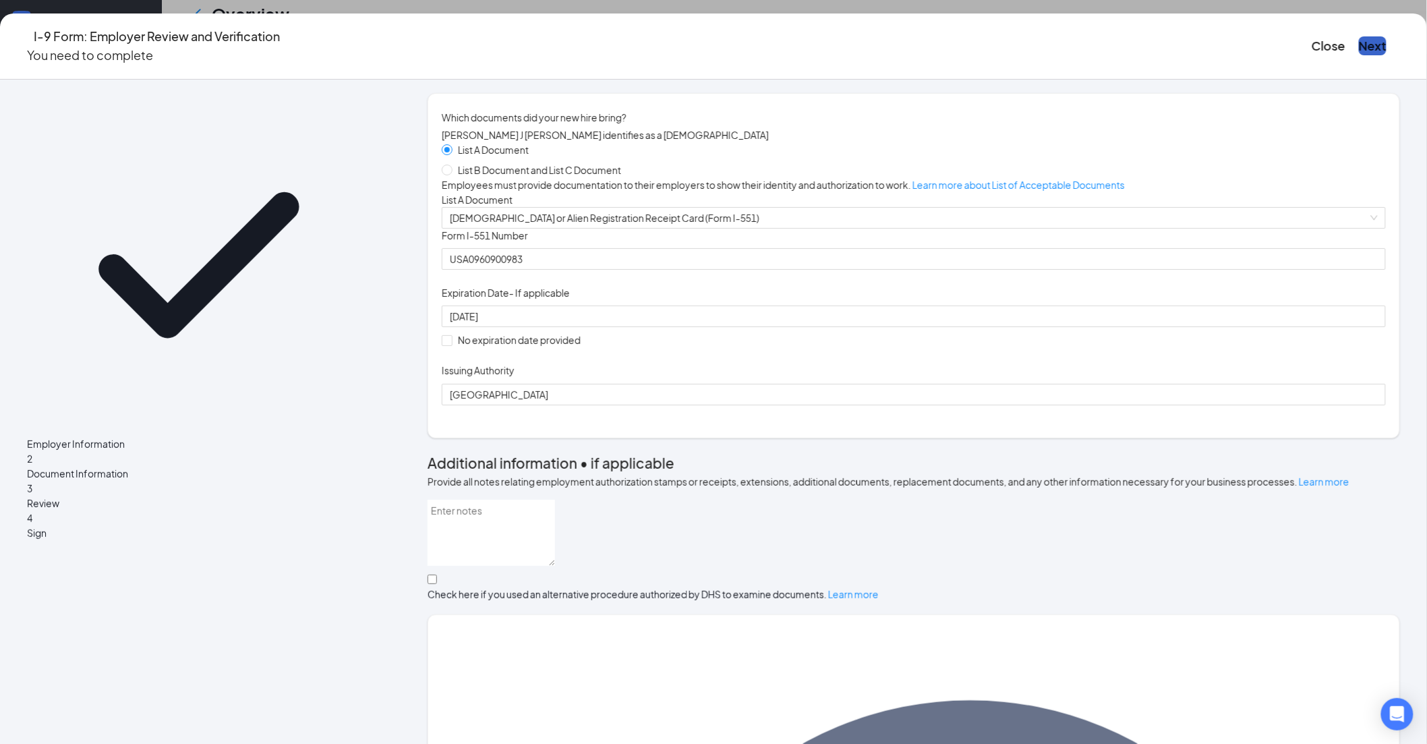
click at [1359, 36] on button "Next" at bounding box center [1373, 45] width 28 height 19
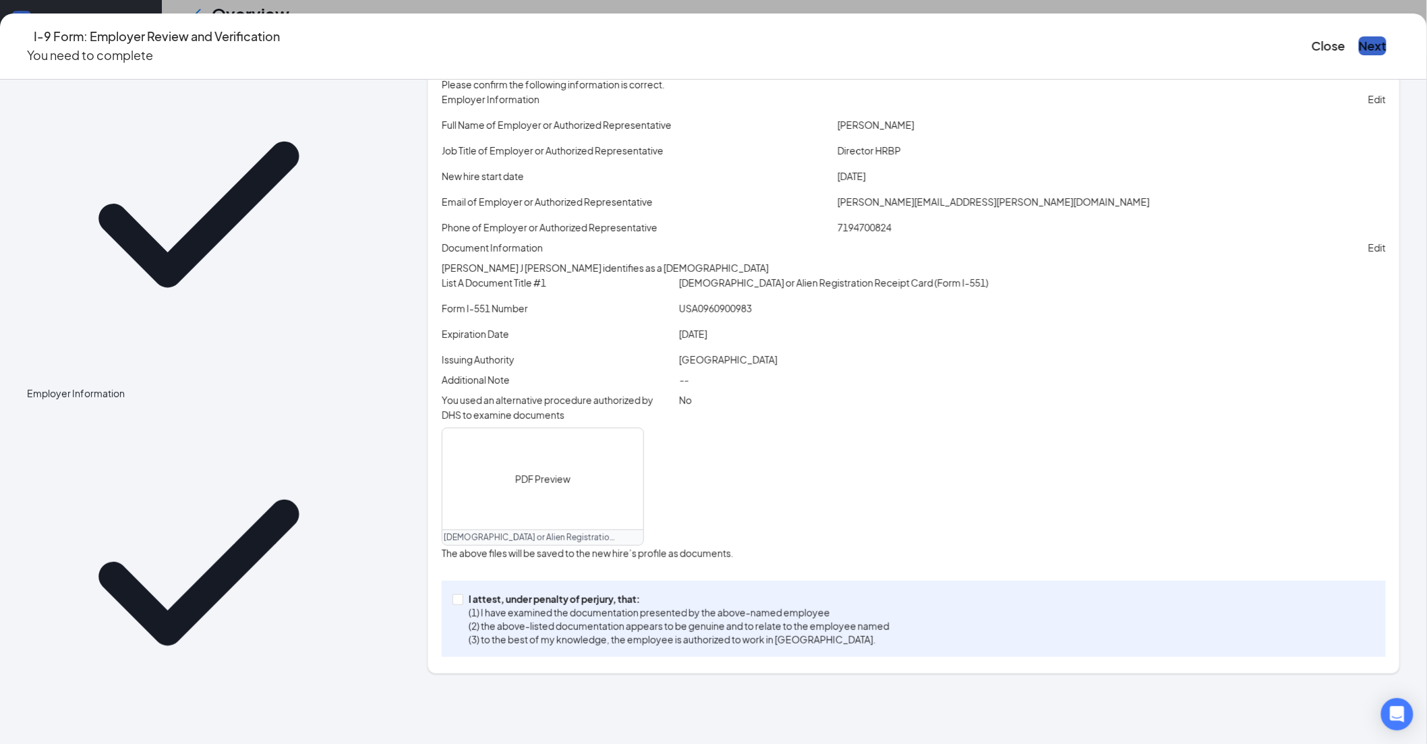
scroll to position [146, 0]
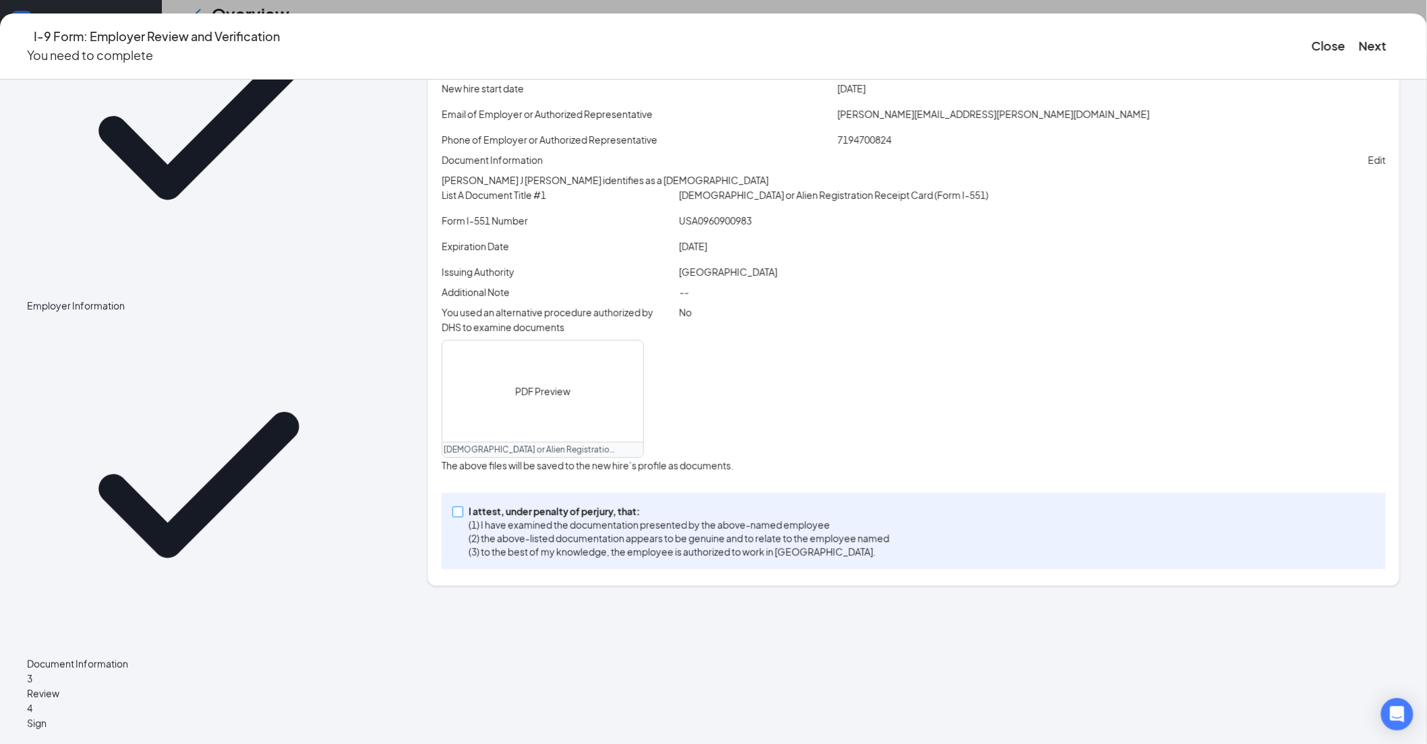
click at [462, 516] on input "I attest, under penalty of [PERSON_NAME], that: (1) I have examined the documen…" at bounding box center [457, 511] width 9 height 9
checkbox input "true"
click at [1359, 38] on button "Next" at bounding box center [1373, 45] width 28 height 19
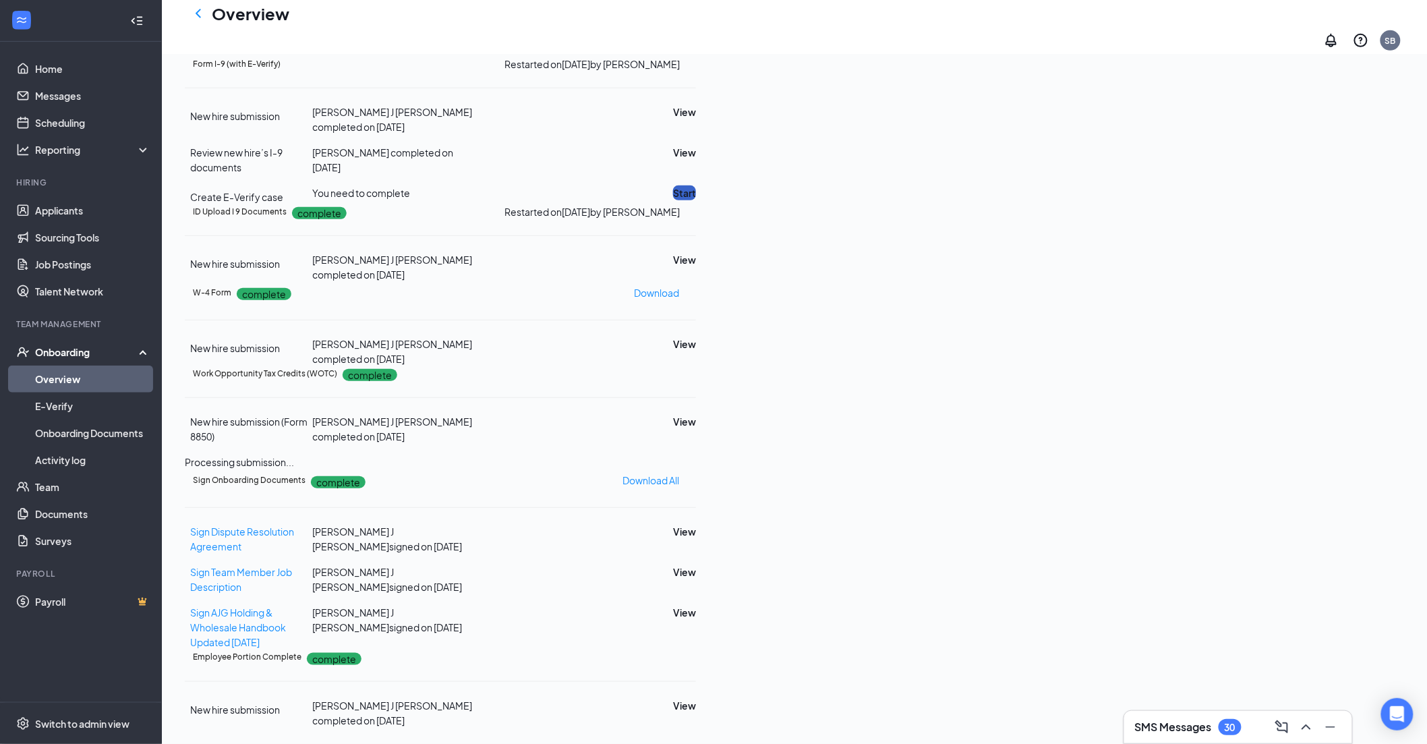
click at [696, 185] on button "Start" at bounding box center [684, 192] width 23 height 15
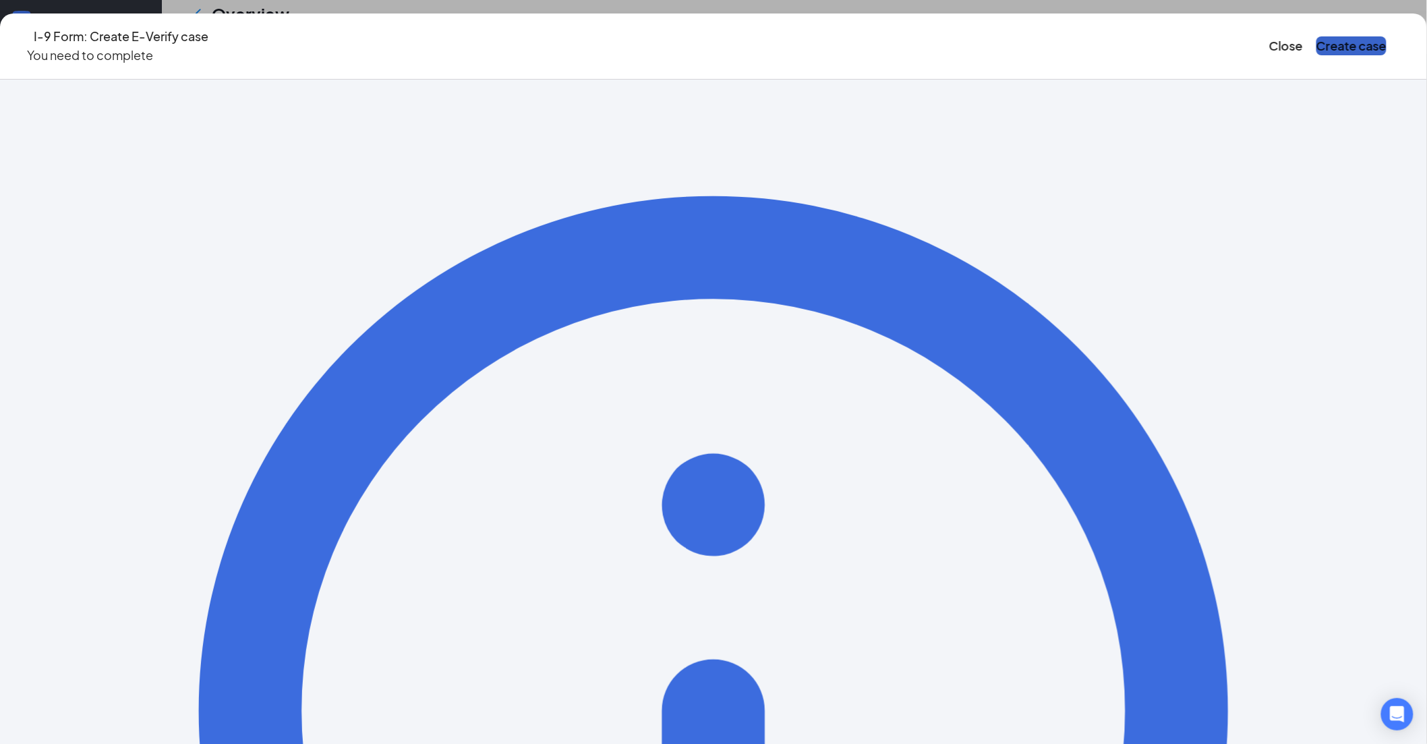
click at [1317, 37] on button "Create case" at bounding box center [1352, 45] width 70 height 19
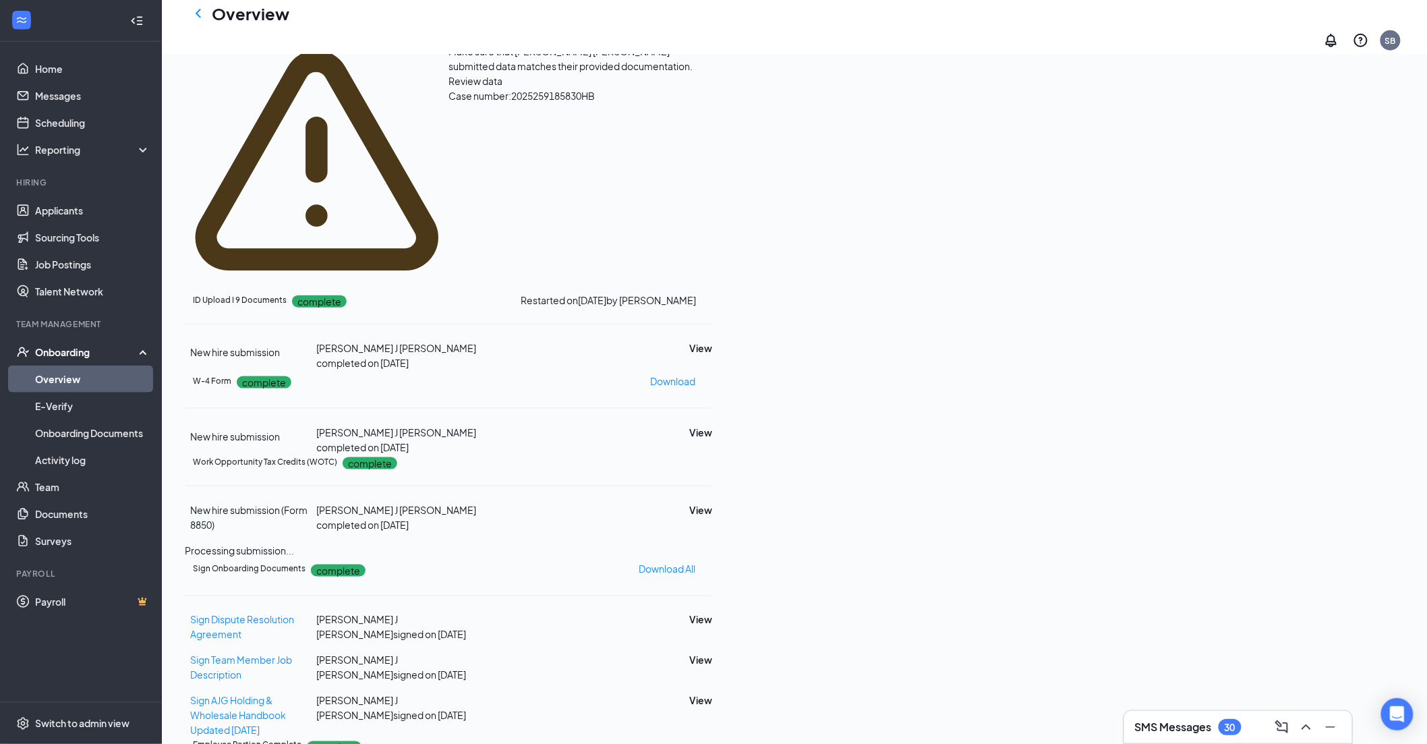
click at [503, 87] on span "Review data" at bounding box center [476, 81] width 54 height 12
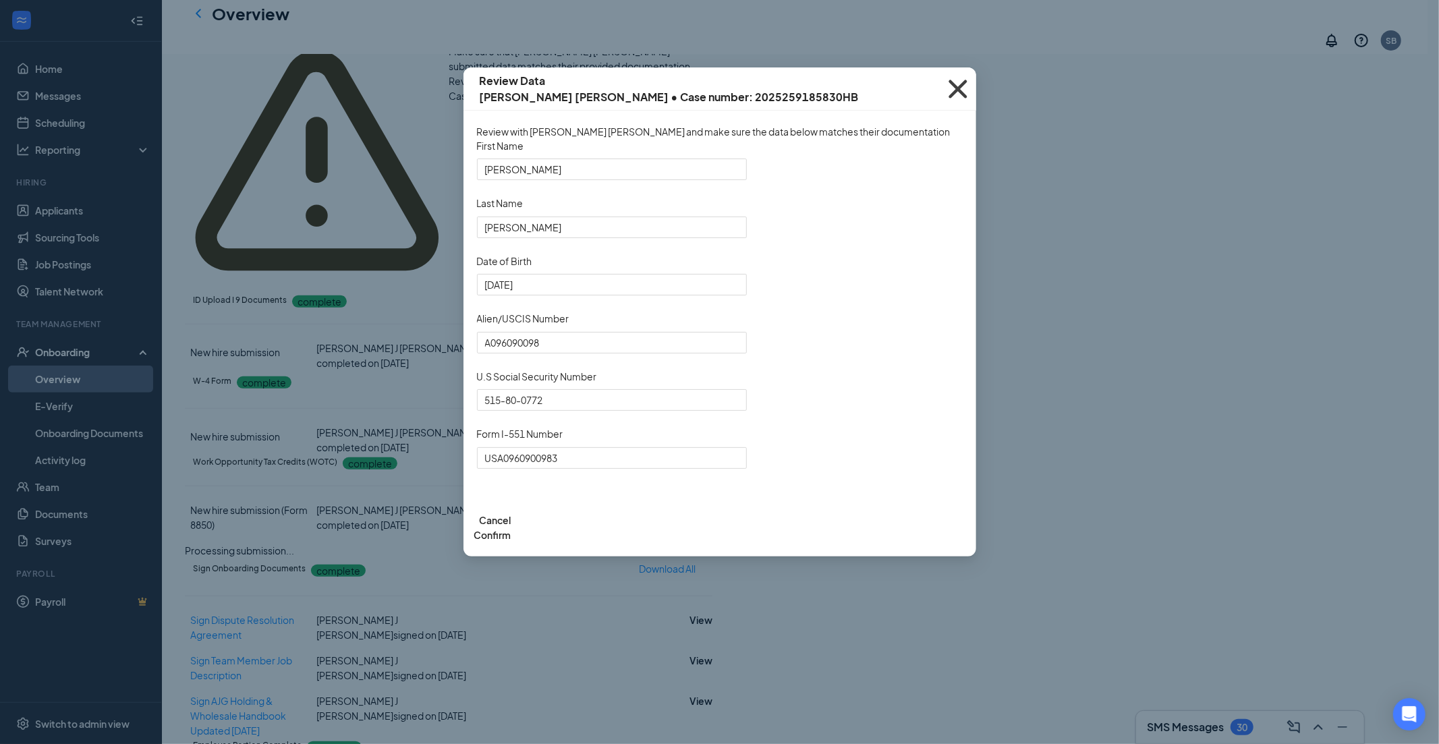
click at [958, 89] on icon "Cross" at bounding box center [957, 89] width 18 height 18
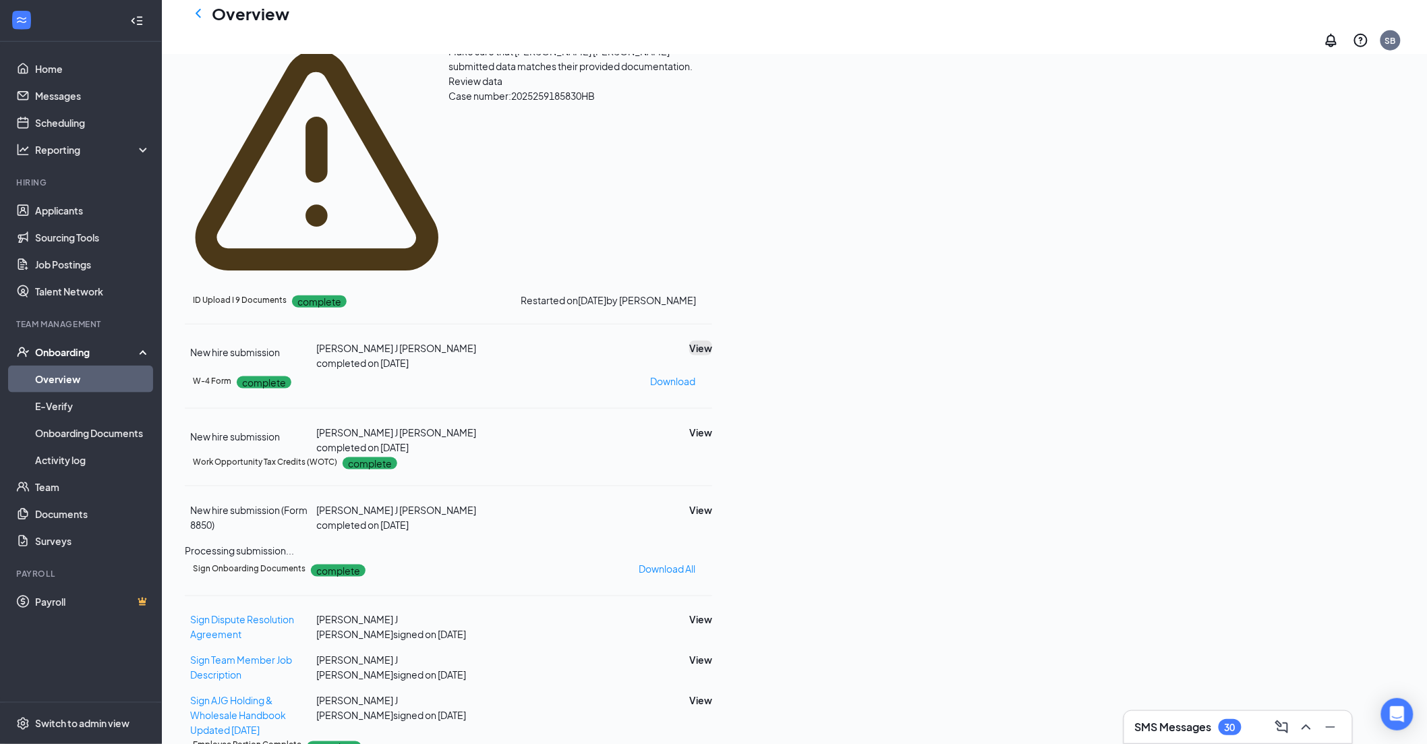
click at [712, 341] on button "View" at bounding box center [700, 348] width 23 height 15
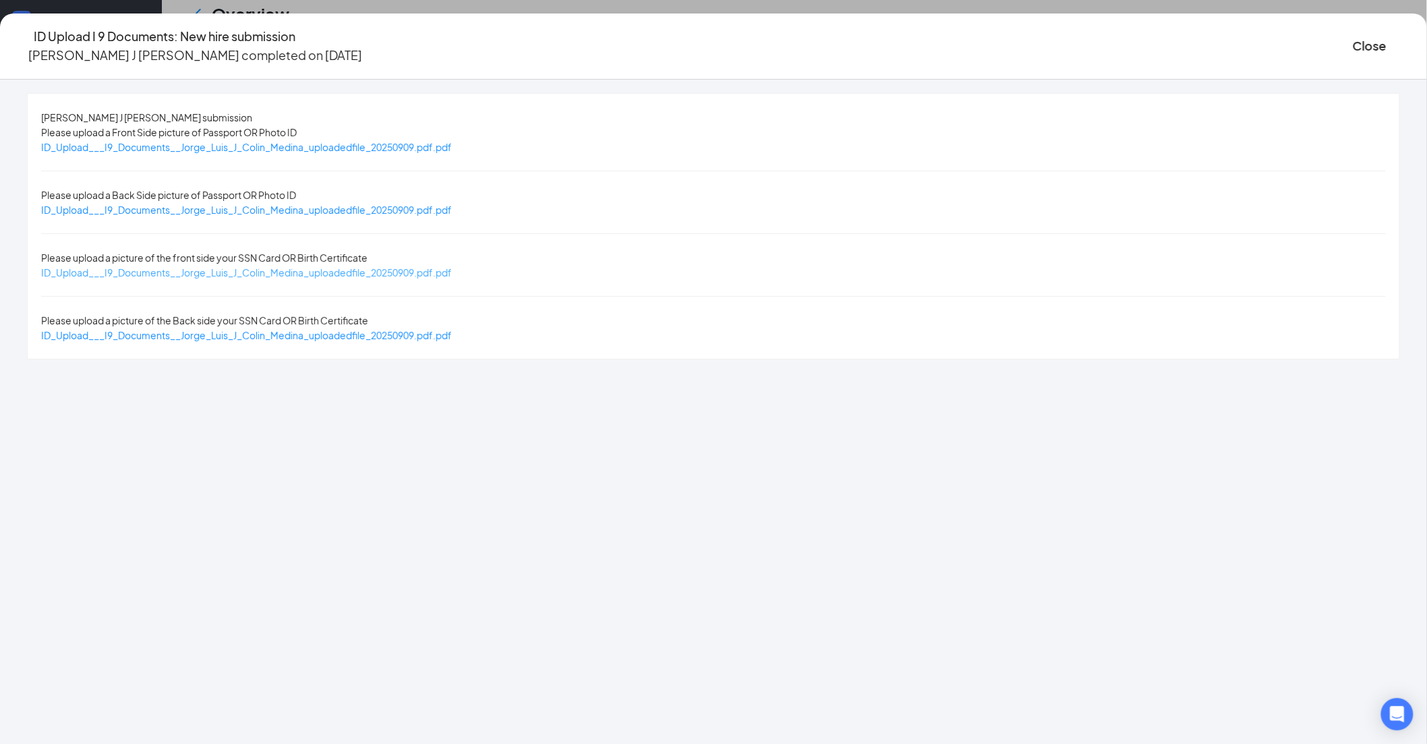
click at [452, 266] on span "ID_Upload___I9_Documents__Jorge_Luis_J_Colin_Medina_uploadedfile_20250909.pdf.p…" at bounding box center [246, 272] width 411 height 12
click at [1353, 38] on button "Close" at bounding box center [1370, 45] width 34 height 19
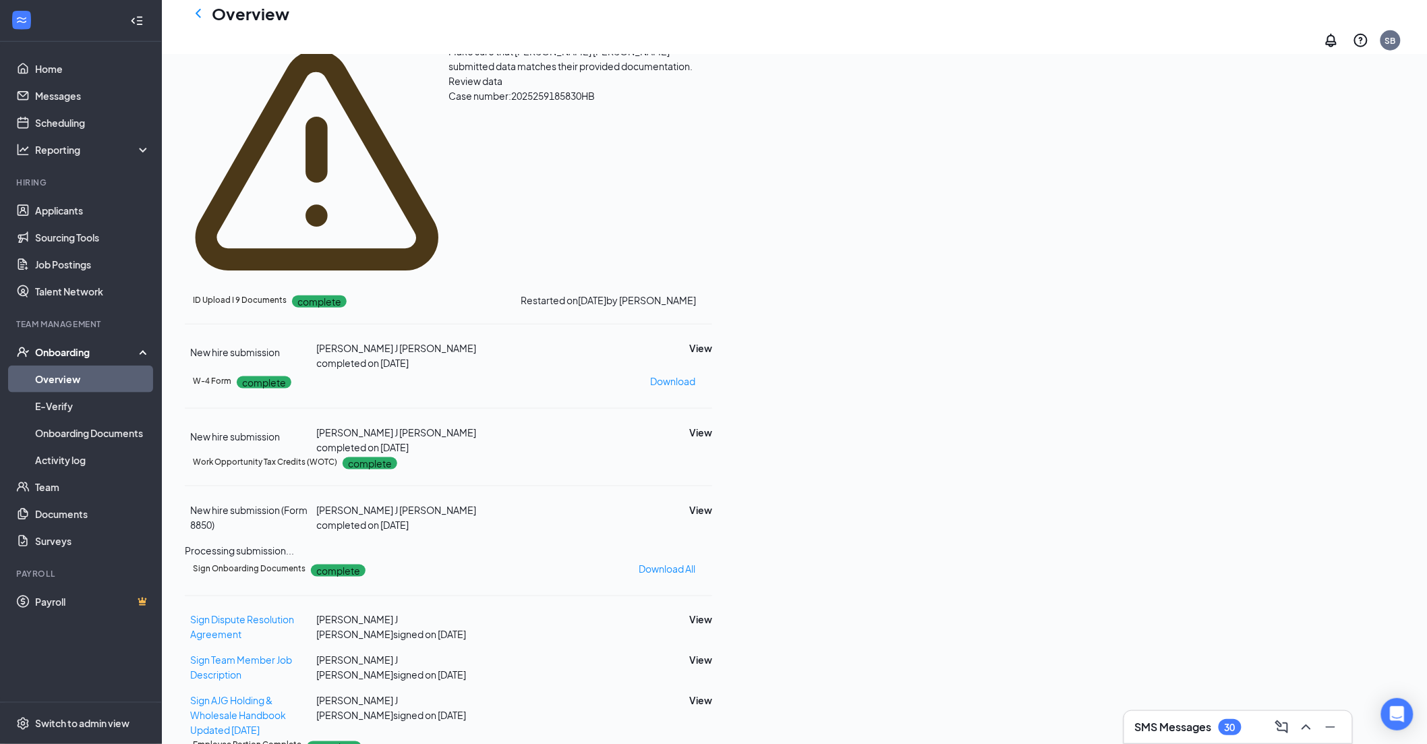
click at [503, 87] on span "Review data" at bounding box center [476, 81] width 54 height 12
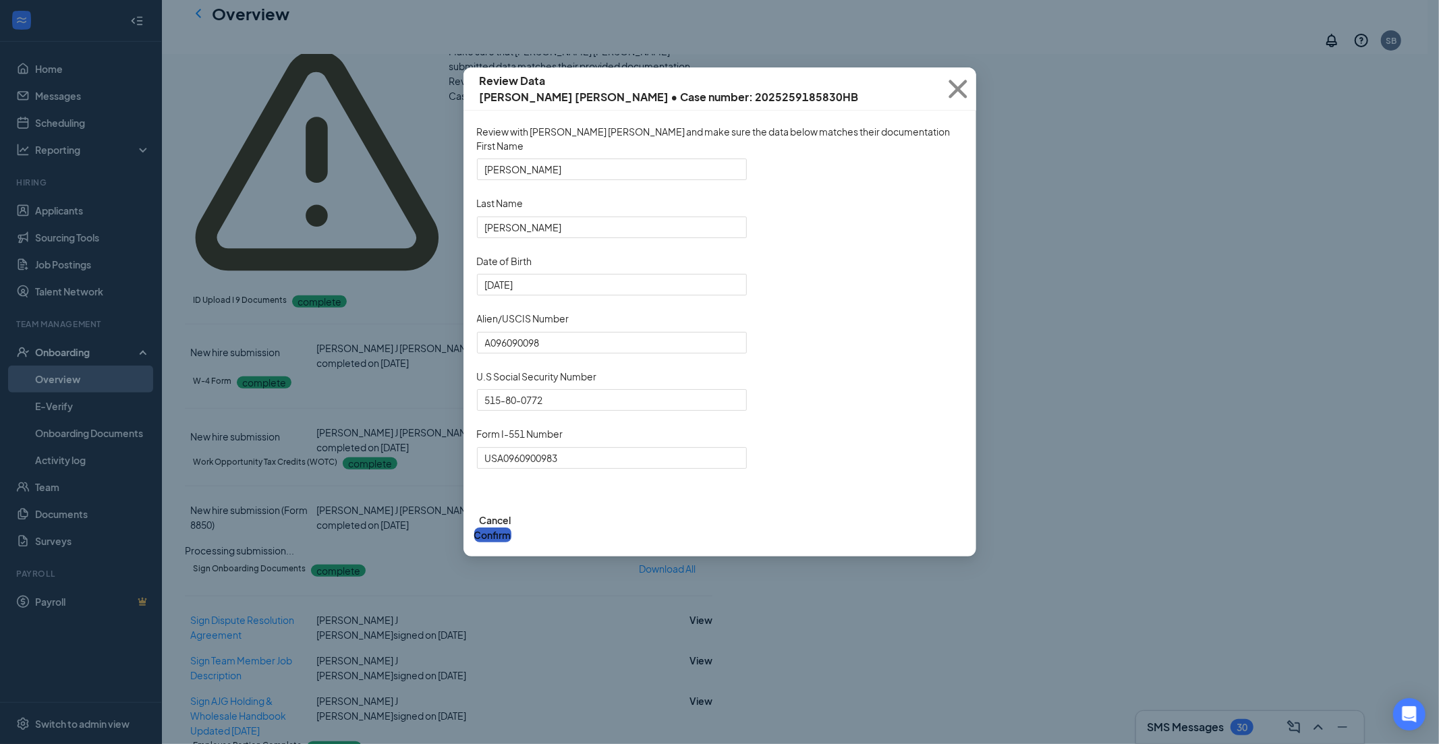
click at [511, 542] on button "Confirm" at bounding box center [492, 534] width 37 height 15
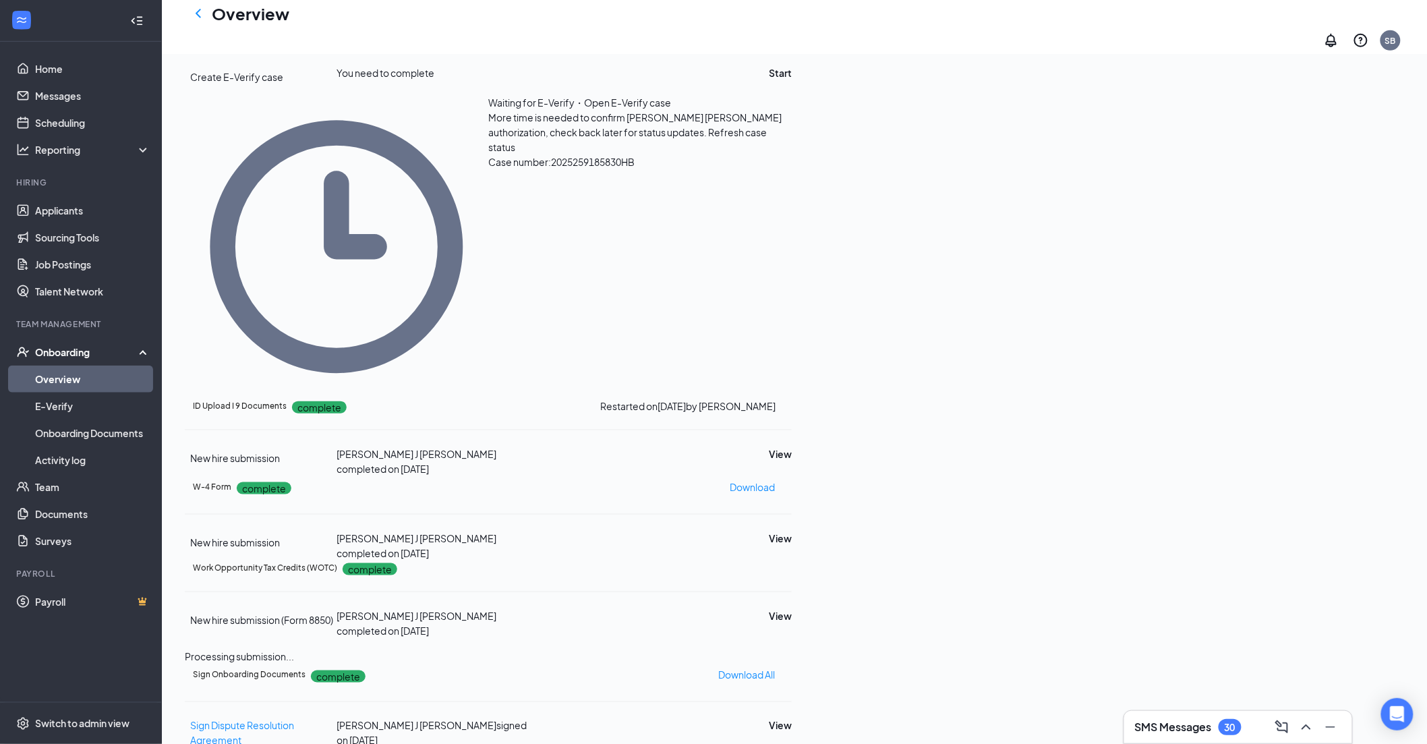
scroll to position [386, 0]
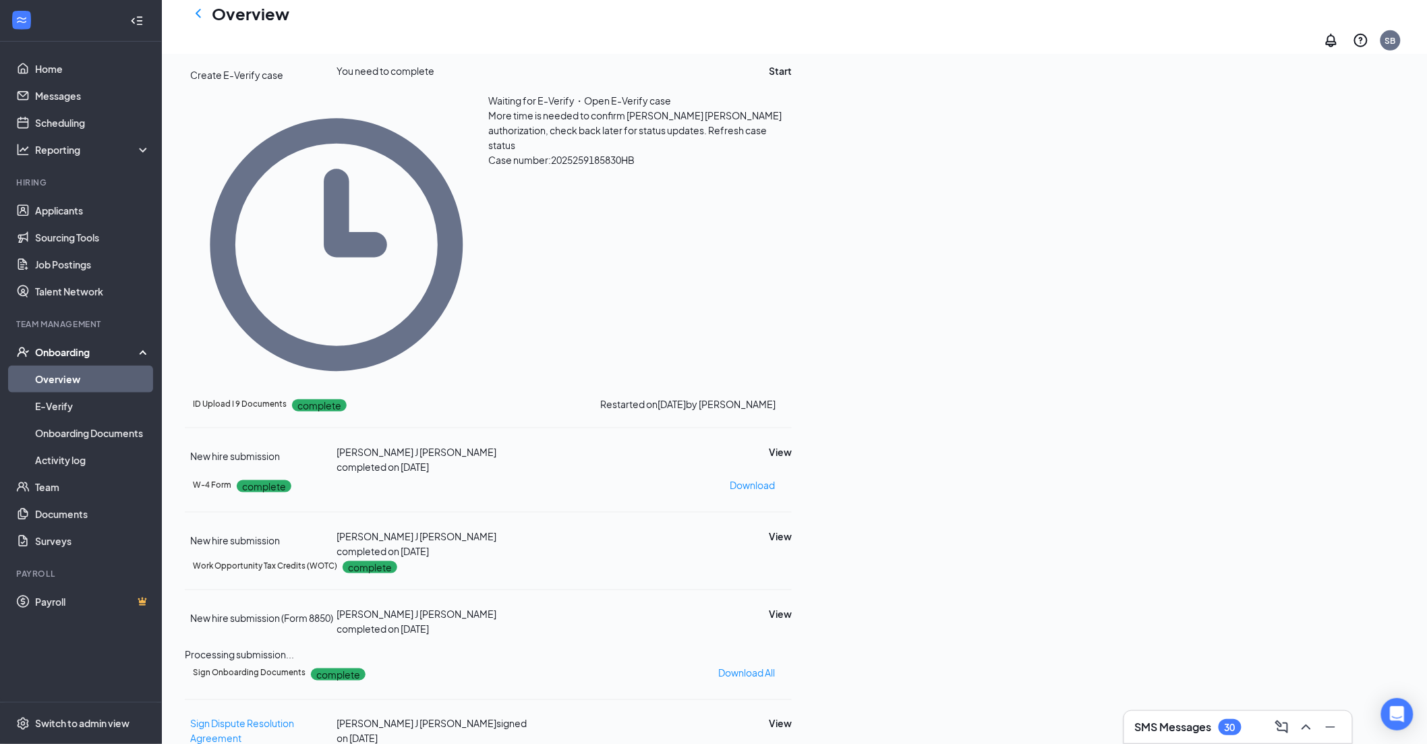
drag, startPoint x: 831, startPoint y: 264, endPoint x: 871, endPoint y: 459, distance: 198.3
click at [767, 151] on span "Refresh case status" at bounding box center [627, 137] width 279 height 27
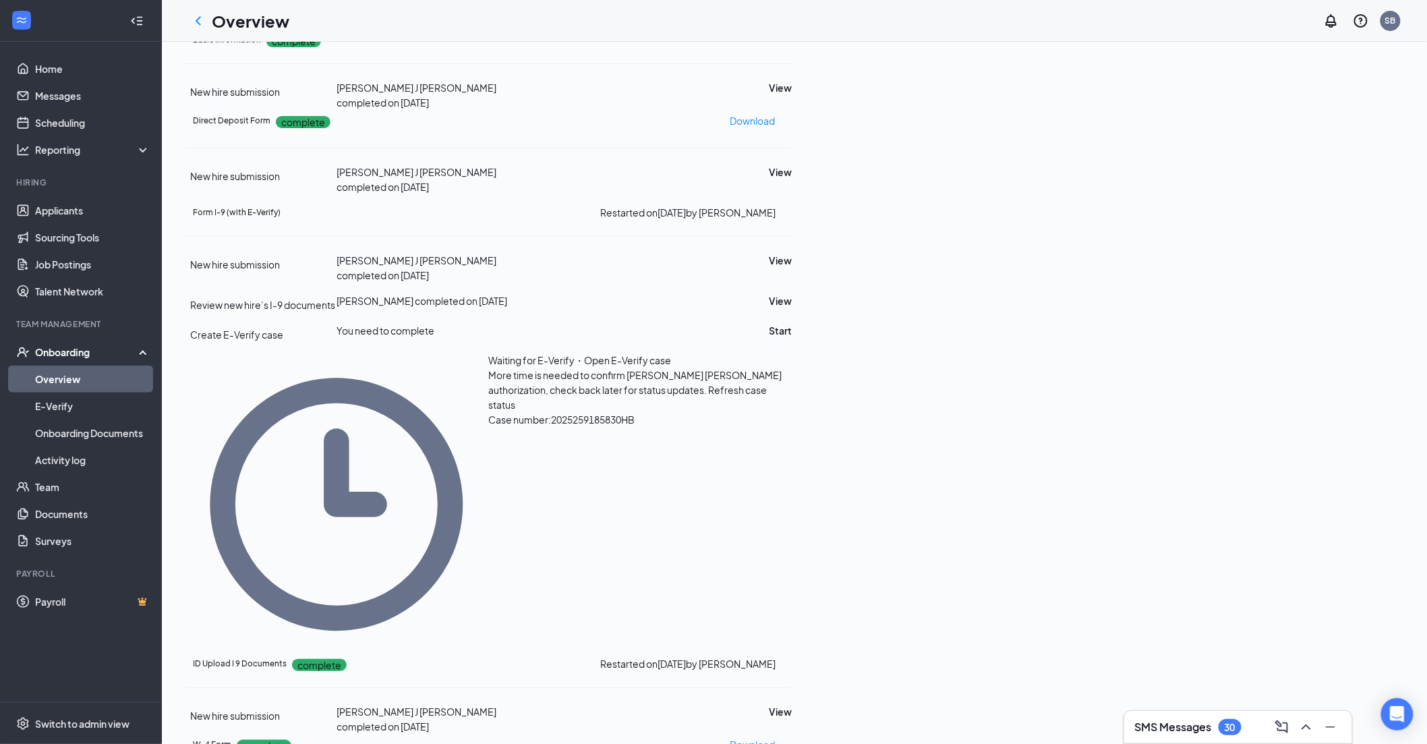
scroll to position [0, 0]
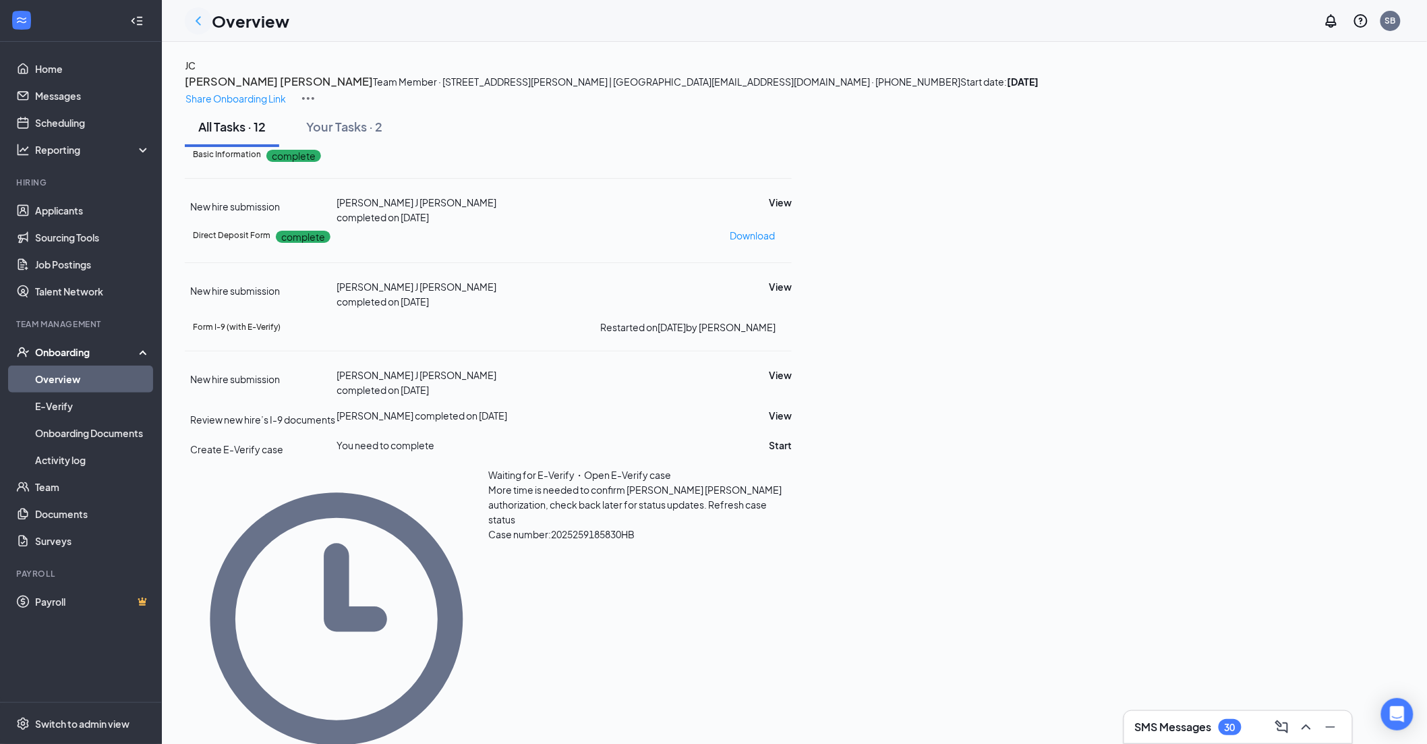
click at [198, 21] on icon "ChevronLeft" at bounding box center [198, 21] width 16 height 16
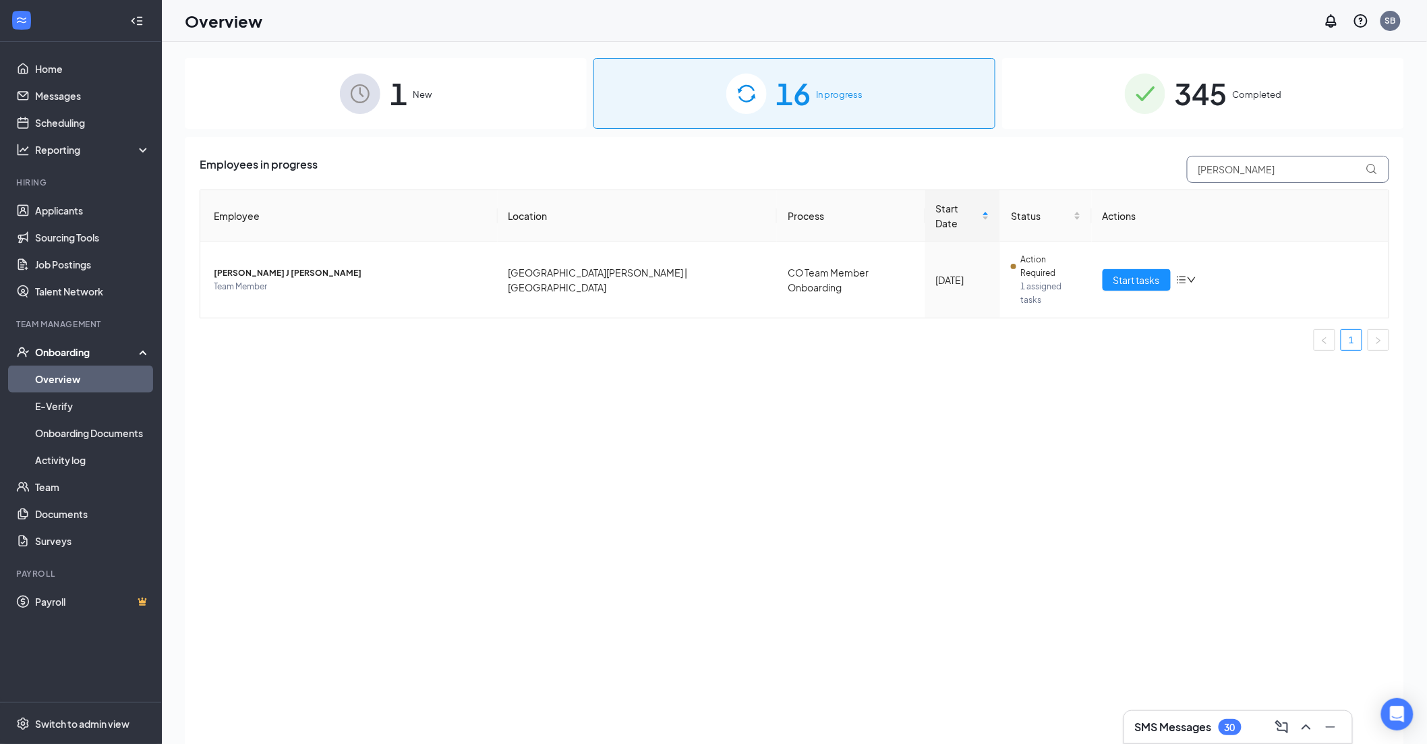
click at [1242, 169] on input "[PERSON_NAME]" at bounding box center [1288, 169] width 202 height 27
click at [1178, 175] on div "Employees in progress [PERSON_NAME]" at bounding box center [795, 169] width 1190 height 27
type input "Lily"
drag, startPoint x: 1124, startPoint y: 250, endPoint x: 973, endPoint y: 335, distance: 173.0
click at [1124, 273] on span "Start tasks" at bounding box center [1137, 280] width 47 height 15
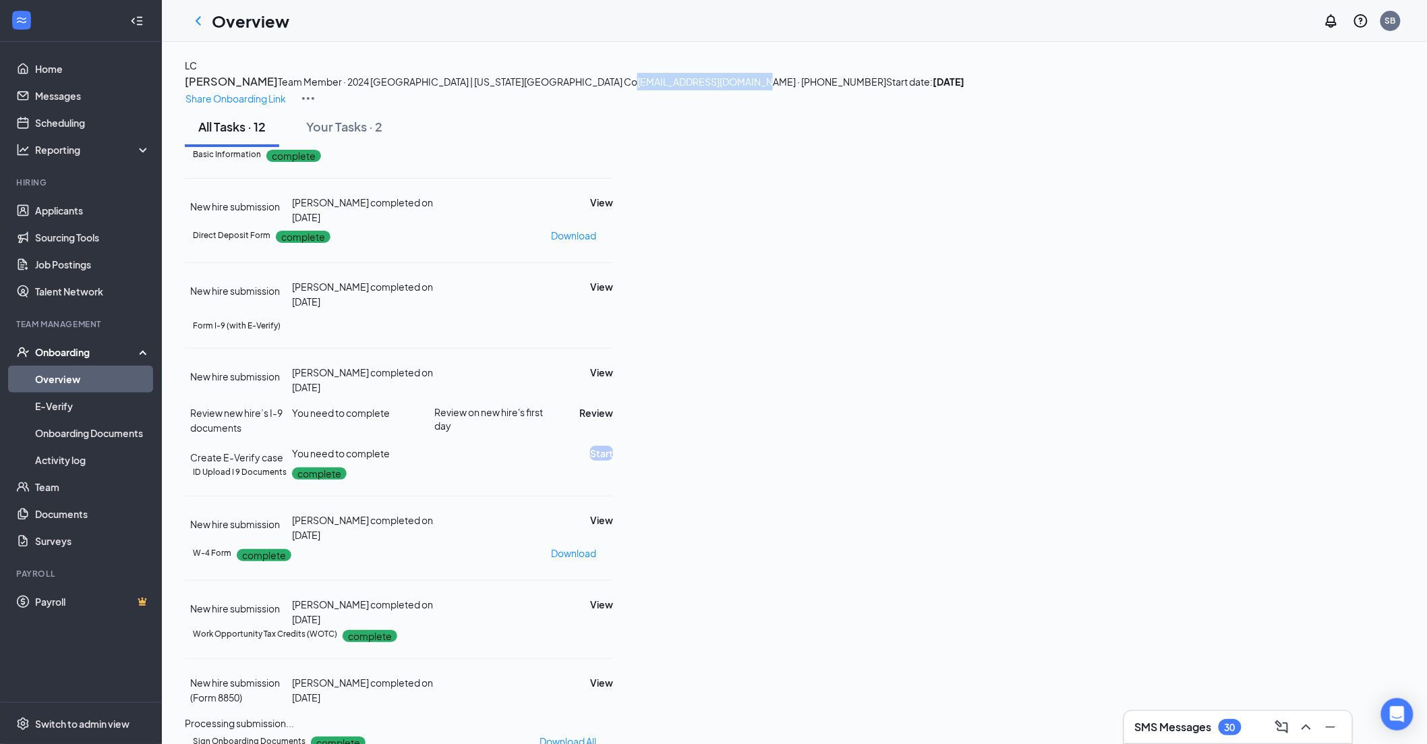
drag, startPoint x: 501, startPoint y: 133, endPoint x: 380, endPoint y: 131, distance: 121.4
click at [380, 107] on div "LC [PERSON_NAME] Team Member · 2024 [GEOGRAPHIC_DATA] | [US_STATE][GEOGRAPHIC_D…" at bounding box center [795, 82] width 1220 height 49
click at [382, 135] on div "Your Tasks · 2" at bounding box center [344, 126] width 76 height 17
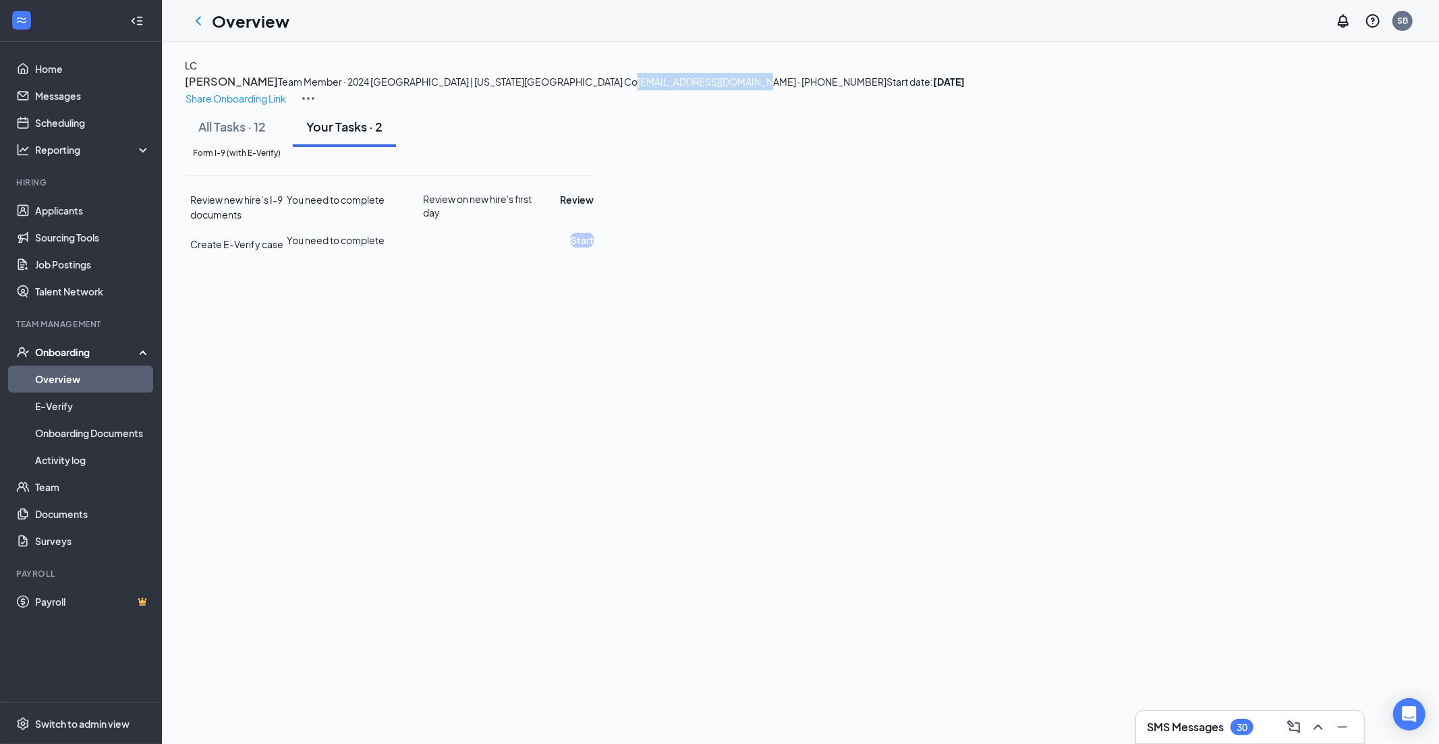
click at [266, 135] on div "All Tasks · 12" at bounding box center [231, 126] width 67 height 17
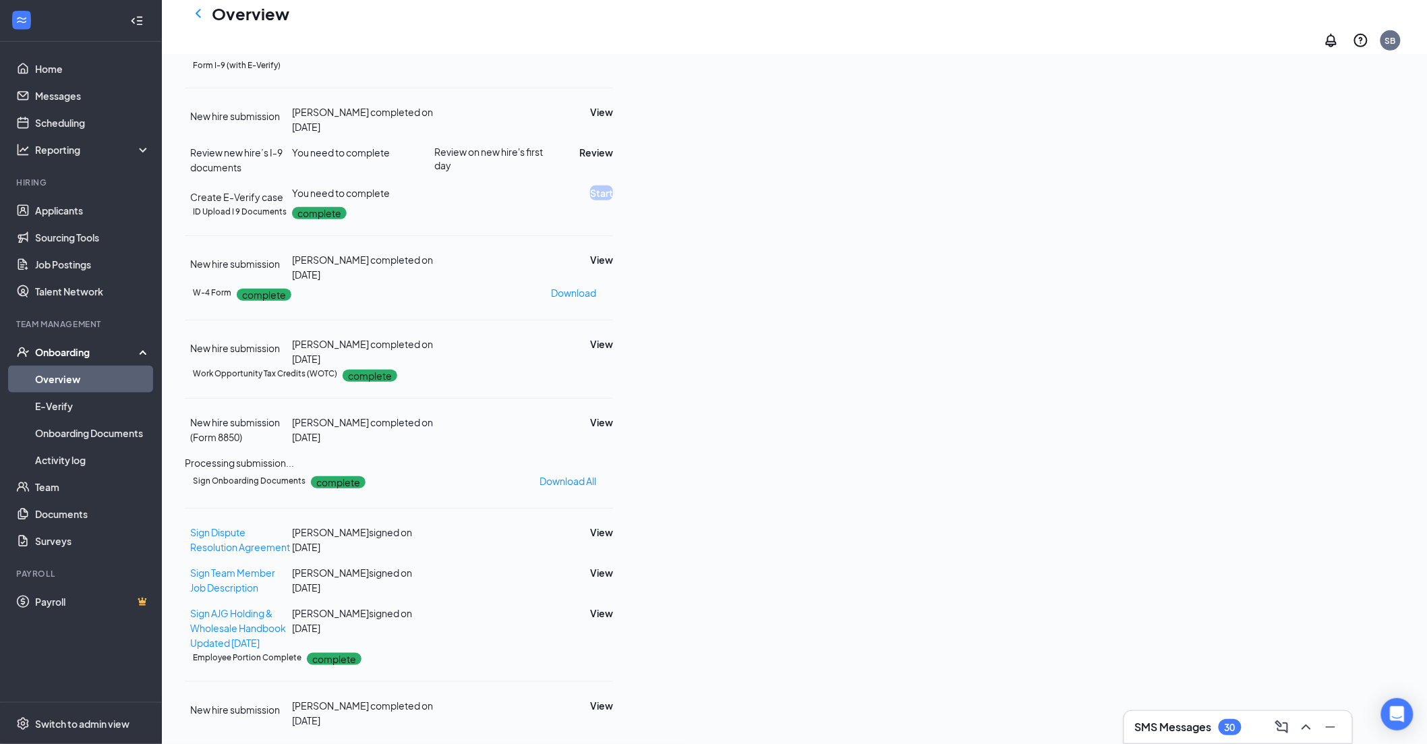
scroll to position [374, 0]
click at [613, 267] on button "View" at bounding box center [601, 259] width 23 height 15
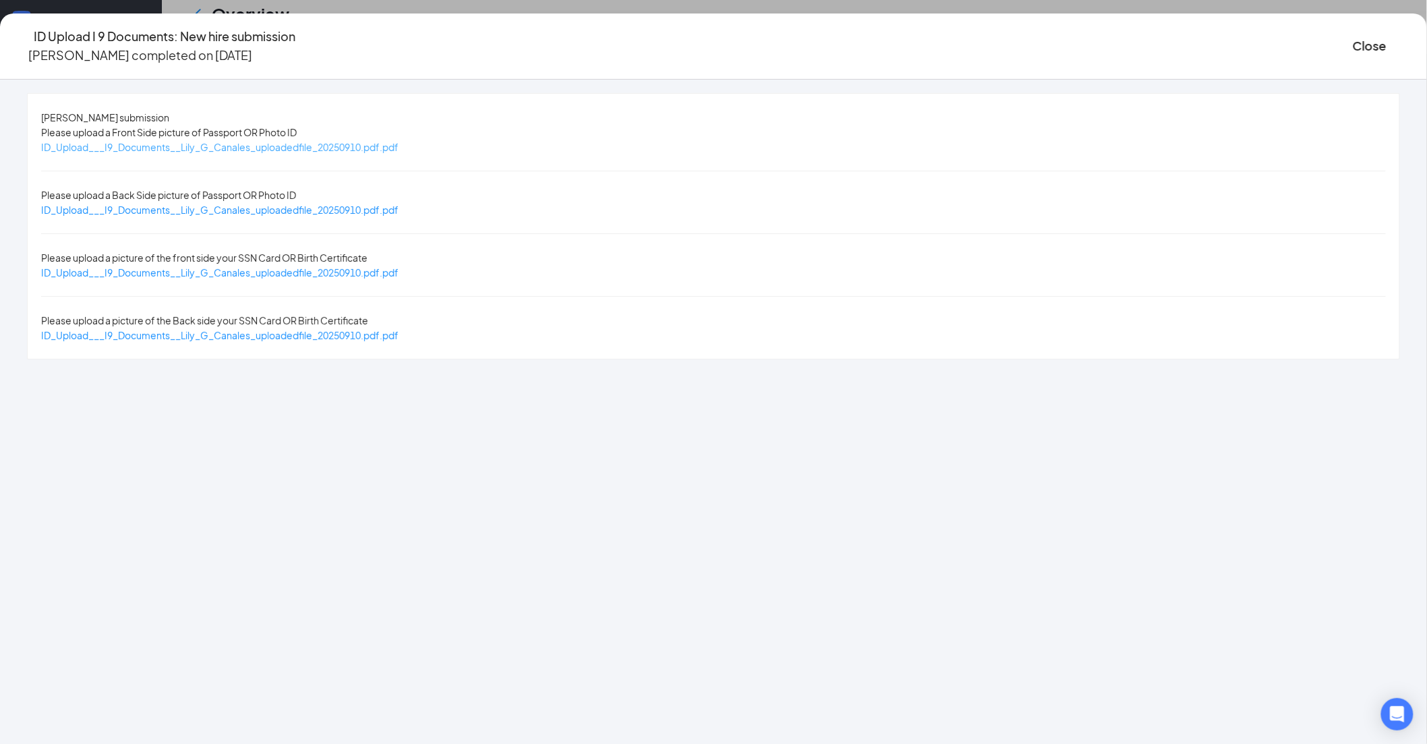
click at [399, 146] on span "ID_Upload___I9_Documents__Lily_G_Canales_uploadedfile_20250910.pdf.pdf" at bounding box center [219, 147] width 357 height 12
drag, startPoint x: 510, startPoint y: 256, endPoint x: 671, endPoint y: 232, distance: 163.0
click at [399, 266] on span "ID_Upload___I9_Documents__Lily_G_Canales_uploadedfile_20250910.pdf.pdf" at bounding box center [219, 272] width 357 height 12
click at [1353, 45] on button "Close" at bounding box center [1370, 45] width 34 height 19
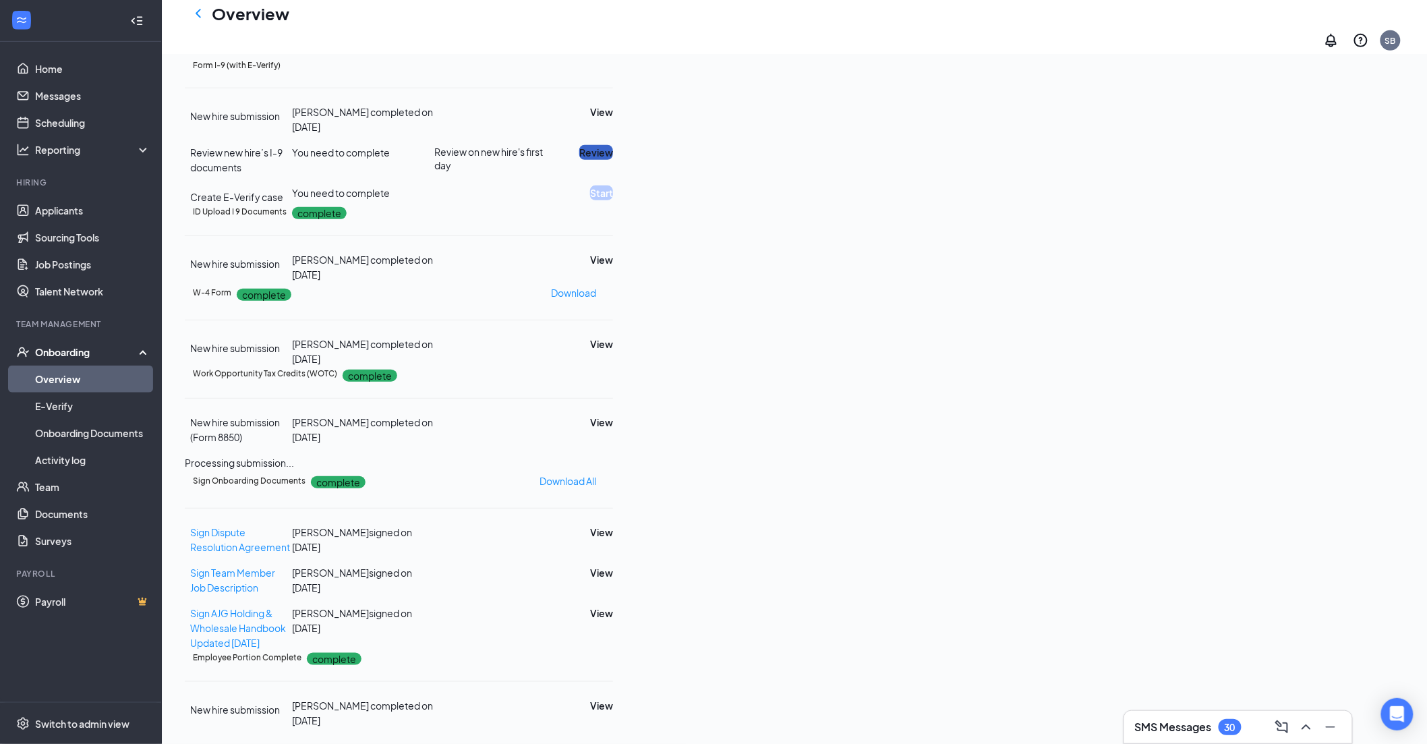
click at [613, 160] on button "Review" at bounding box center [596, 152] width 34 height 15
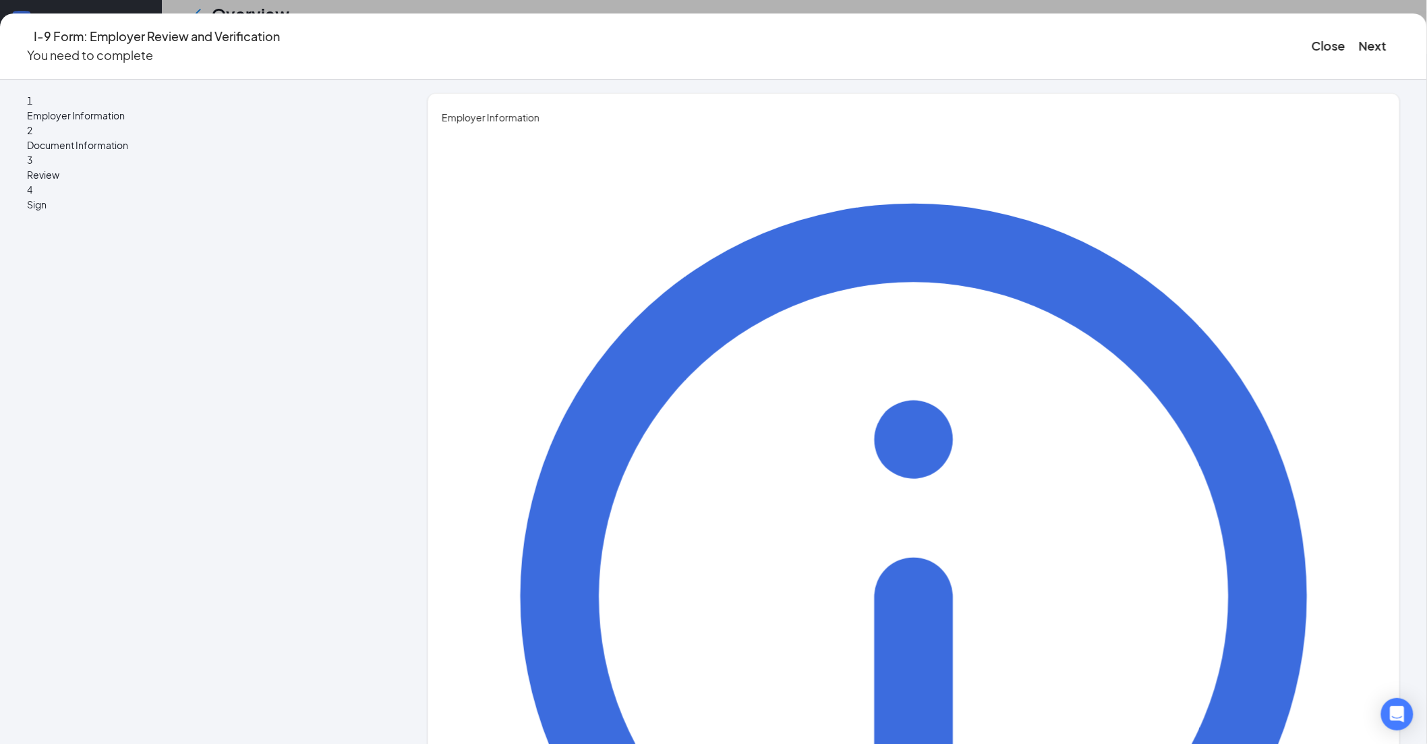
type input "[PERSON_NAME]"
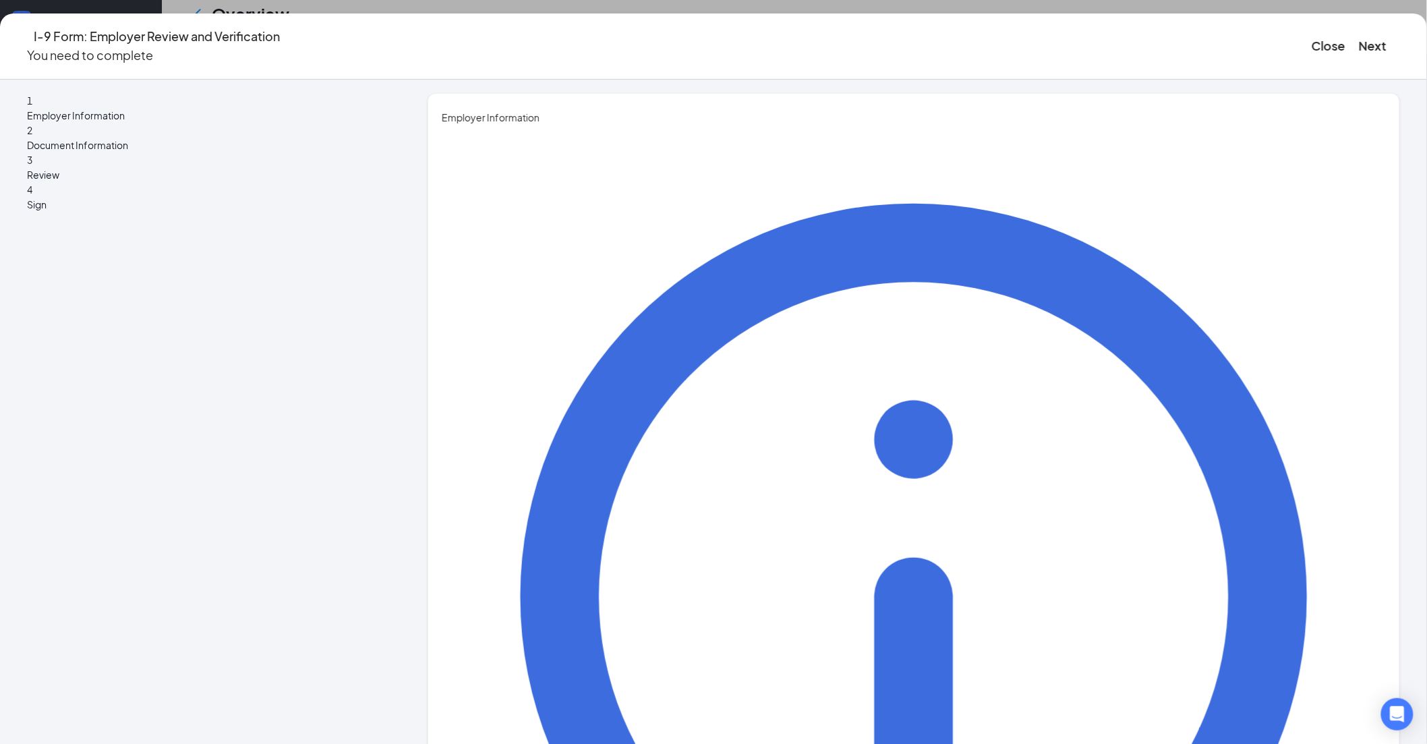
type input "Director HRBP"
type input "[PERSON_NAME][EMAIL_ADDRESS][PERSON_NAME][DOMAIN_NAME]"
drag, startPoint x: 596, startPoint y: 466, endPoint x: 601, endPoint y: 484, distance: 18.2
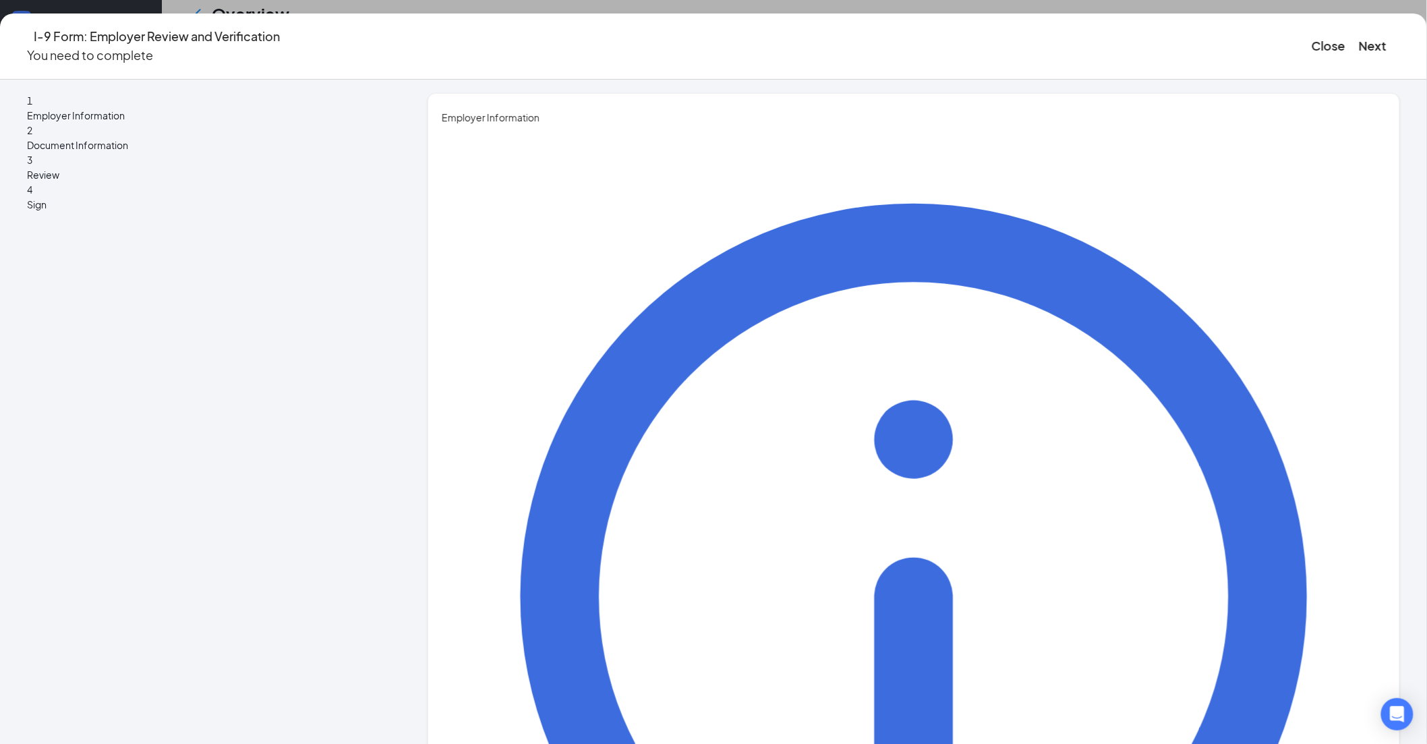
type input "7194700824"
click at [1359, 45] on button "Next" at bounding box center [1373, 45] width 28 height 19
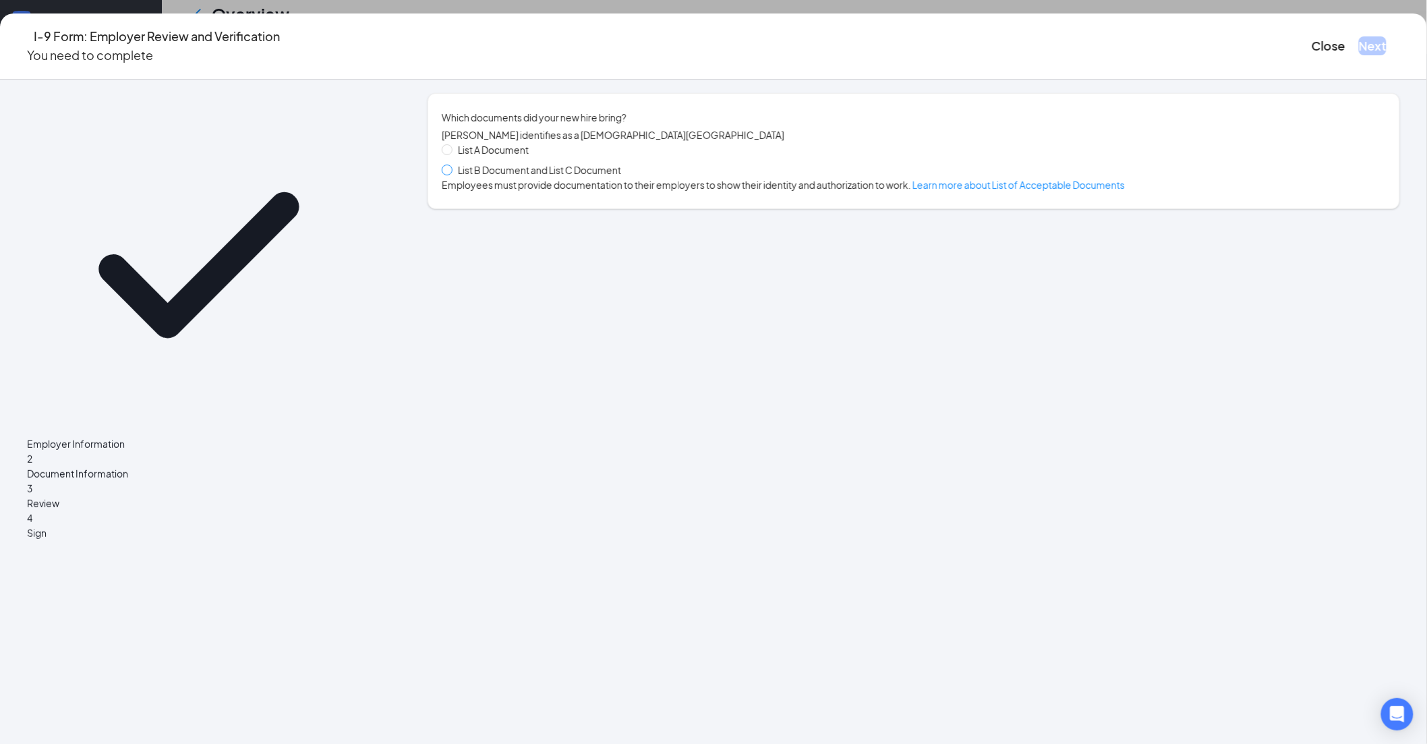
click at [453, 175] on span at bounding box center [447, 170] width 11 height 11
click at [451, 174] on input "List B Document and List C Document" at bounding box center [446, 169] width 9 height 9
radio input "true"
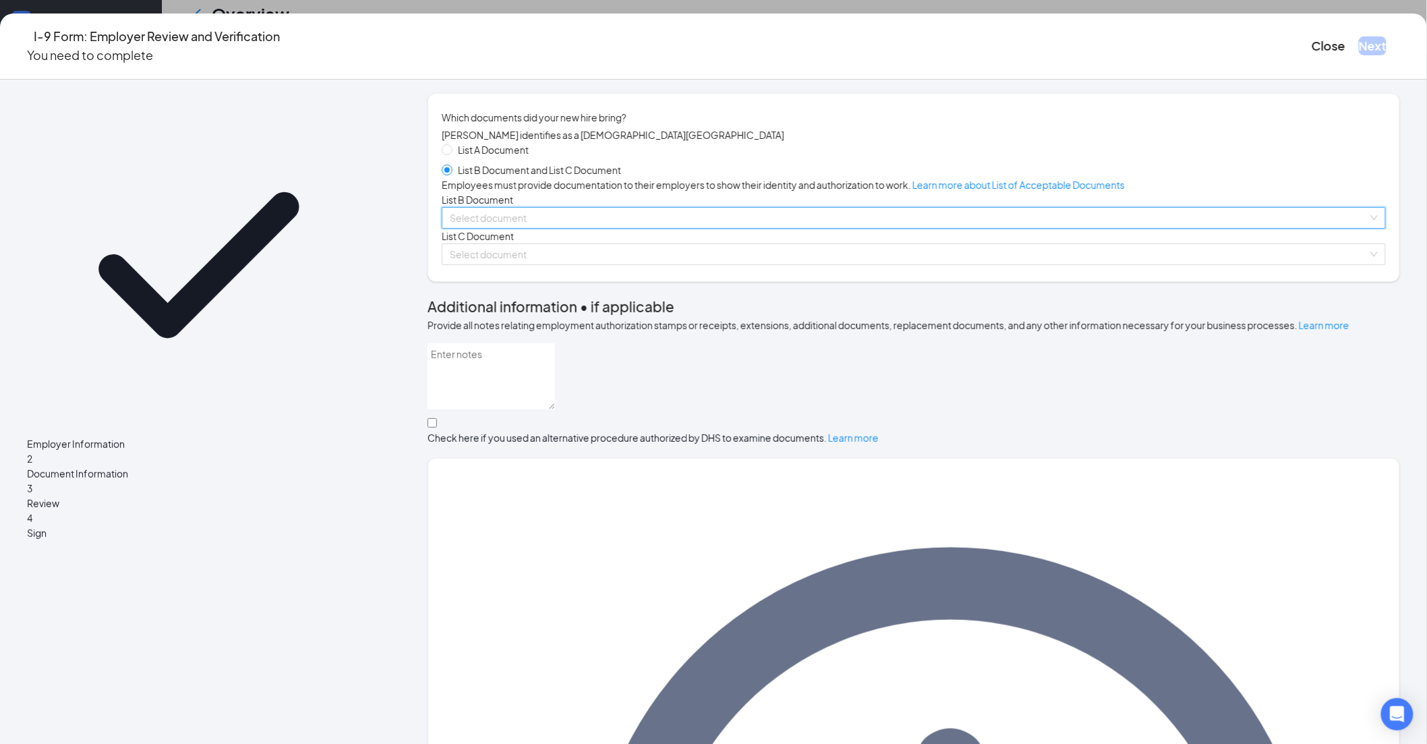
click at [550, 228] on input "search" at bounding box center [909, 218] width 919 height 20
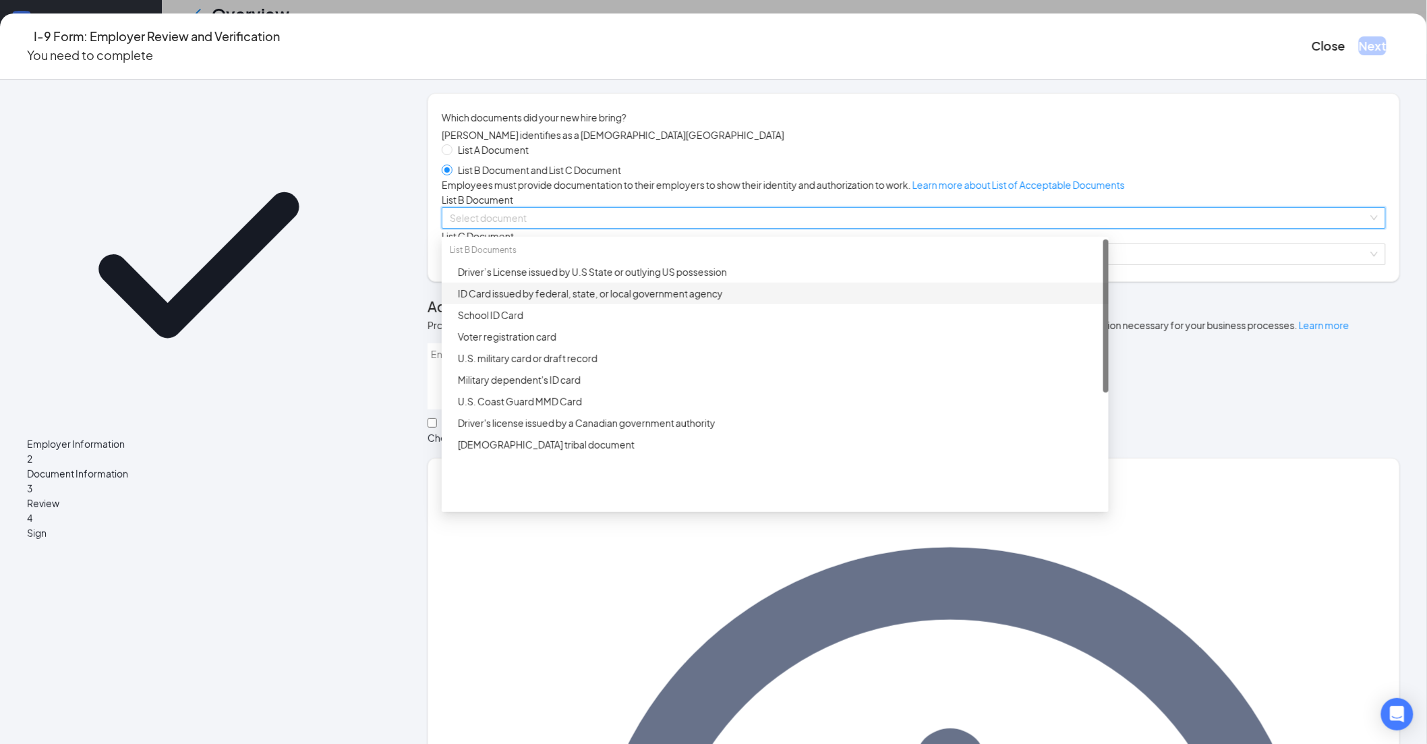
click at [572, 301] on div "ID Card issued by federal, state, or local government agency" at bounding box center [779, 293] width 643 height 15
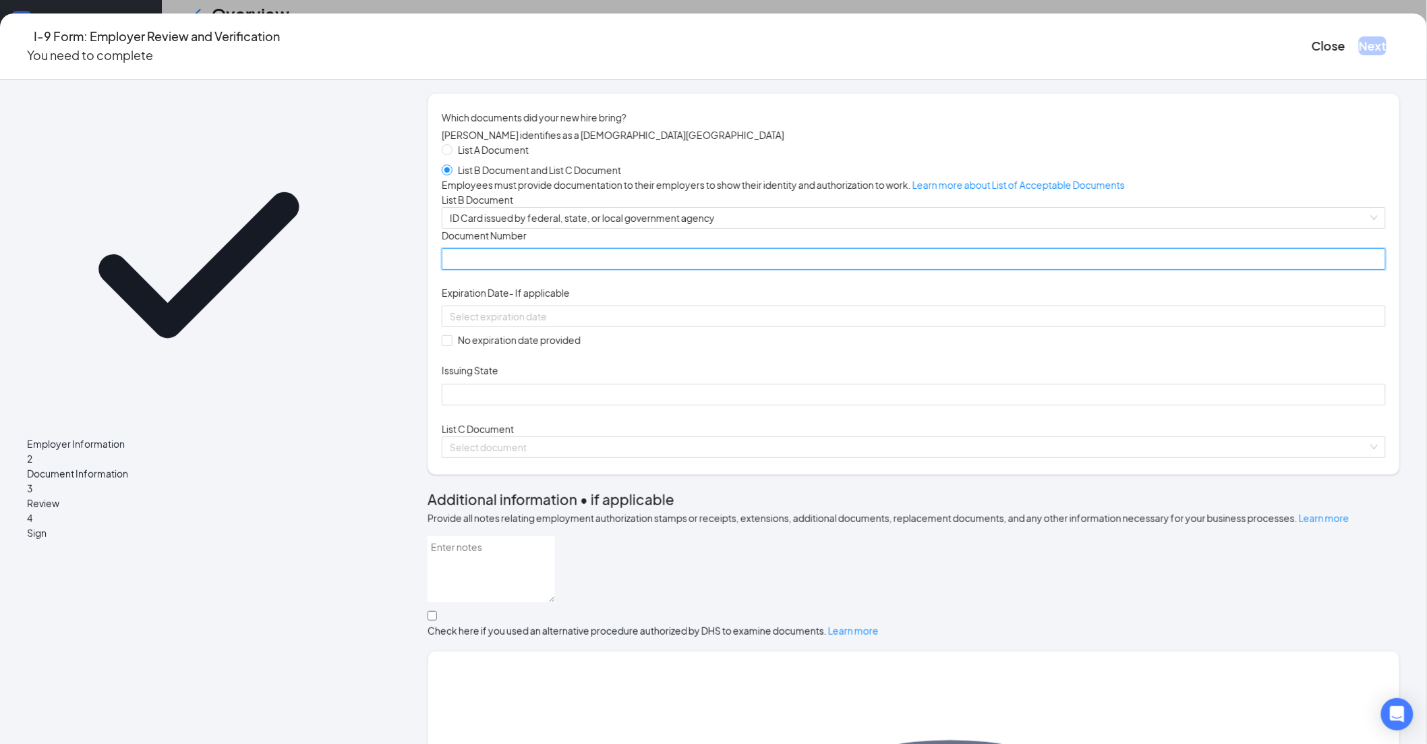
click at [538, 270] on input "Document Number" at bounding box center [914, 259] width 944 height 22
paste input "[PHONE_NUMBER]"
type input "[PHONE_NUMBER]"
click at [555, 324] on input at bounding box center [912, 316] width 925 height 15
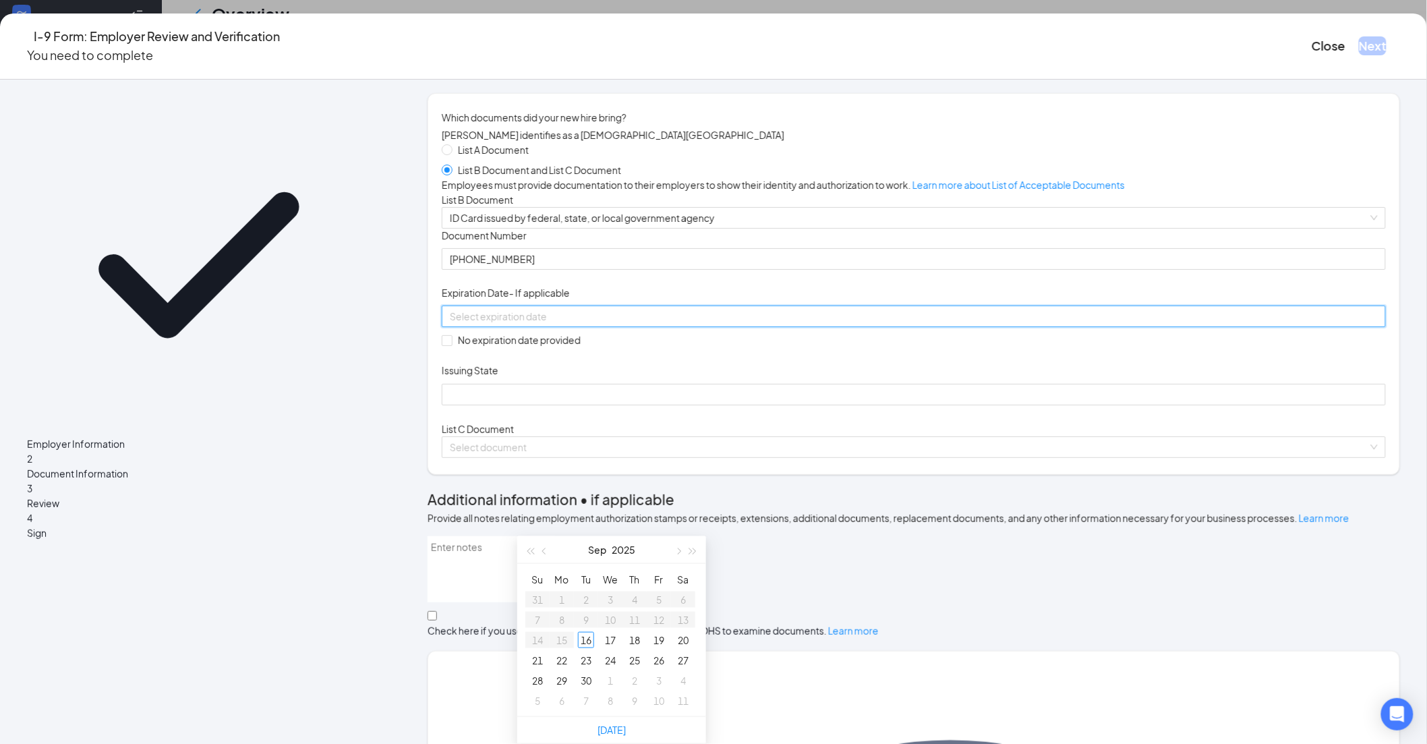
paste input "[DATE]"
click at [585, 632] on div "15" at bounding box center [586, 640] width 16 height 16
type input "[DATE]"
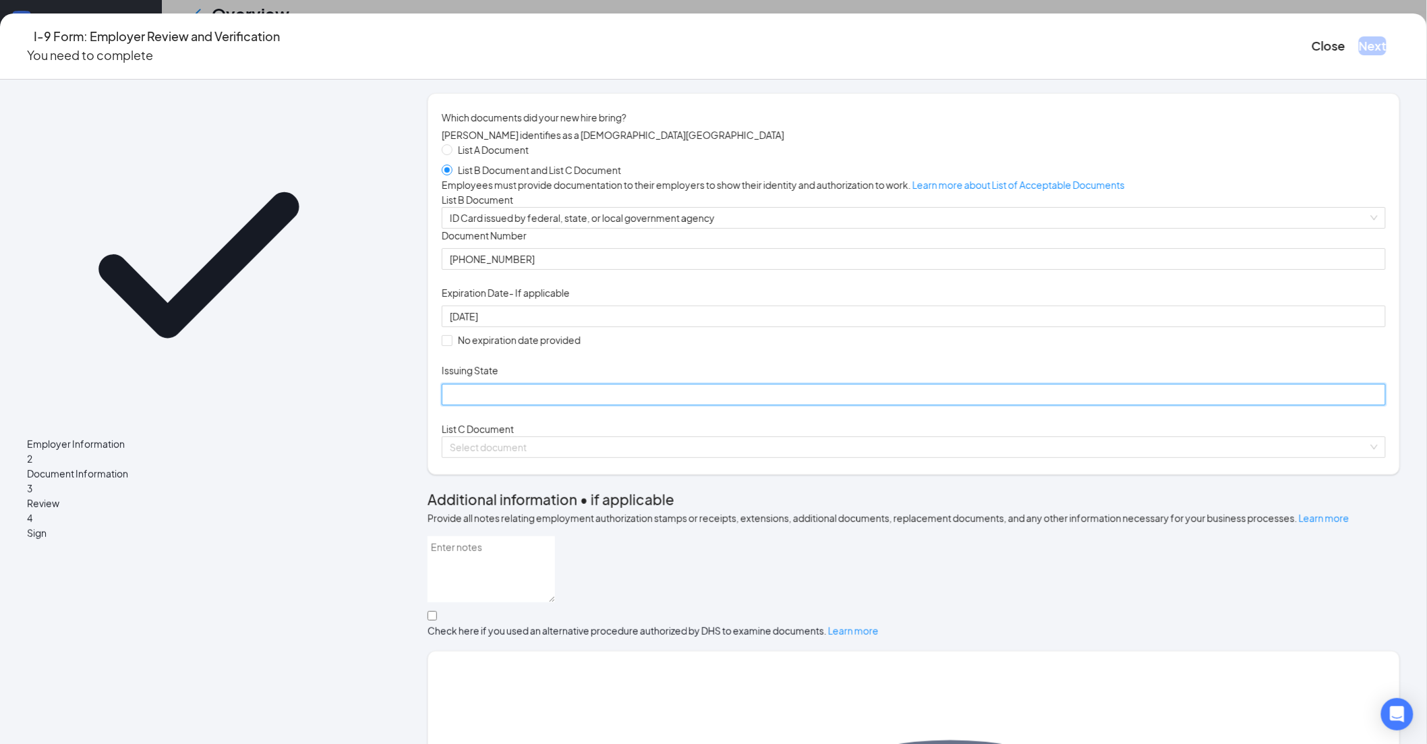
click at [580, 405] on input "Issuing State" at bounding box center [914, 395] width 944 height 22
type input "[US_STATE]"
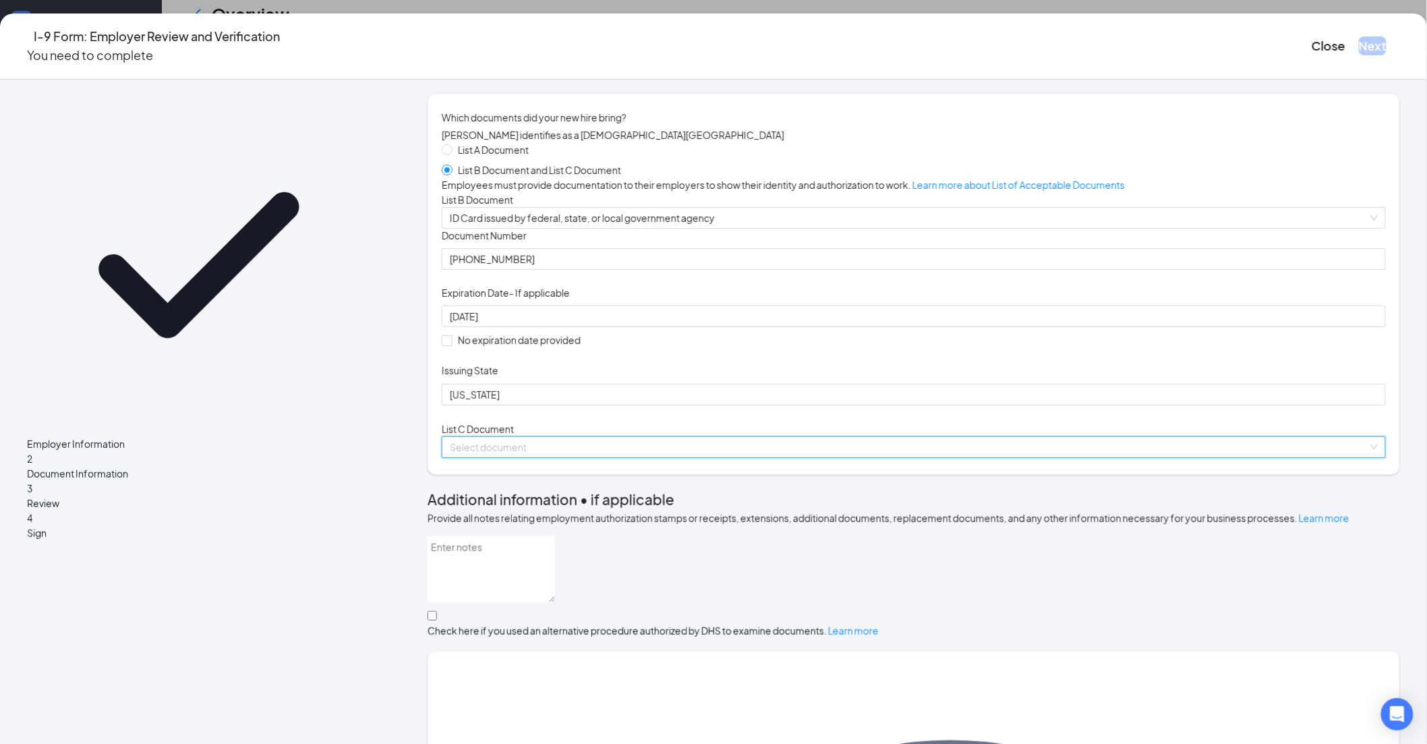
click at [572, 457] on input "search" at bounding box center [909, 447] width 919 height 20
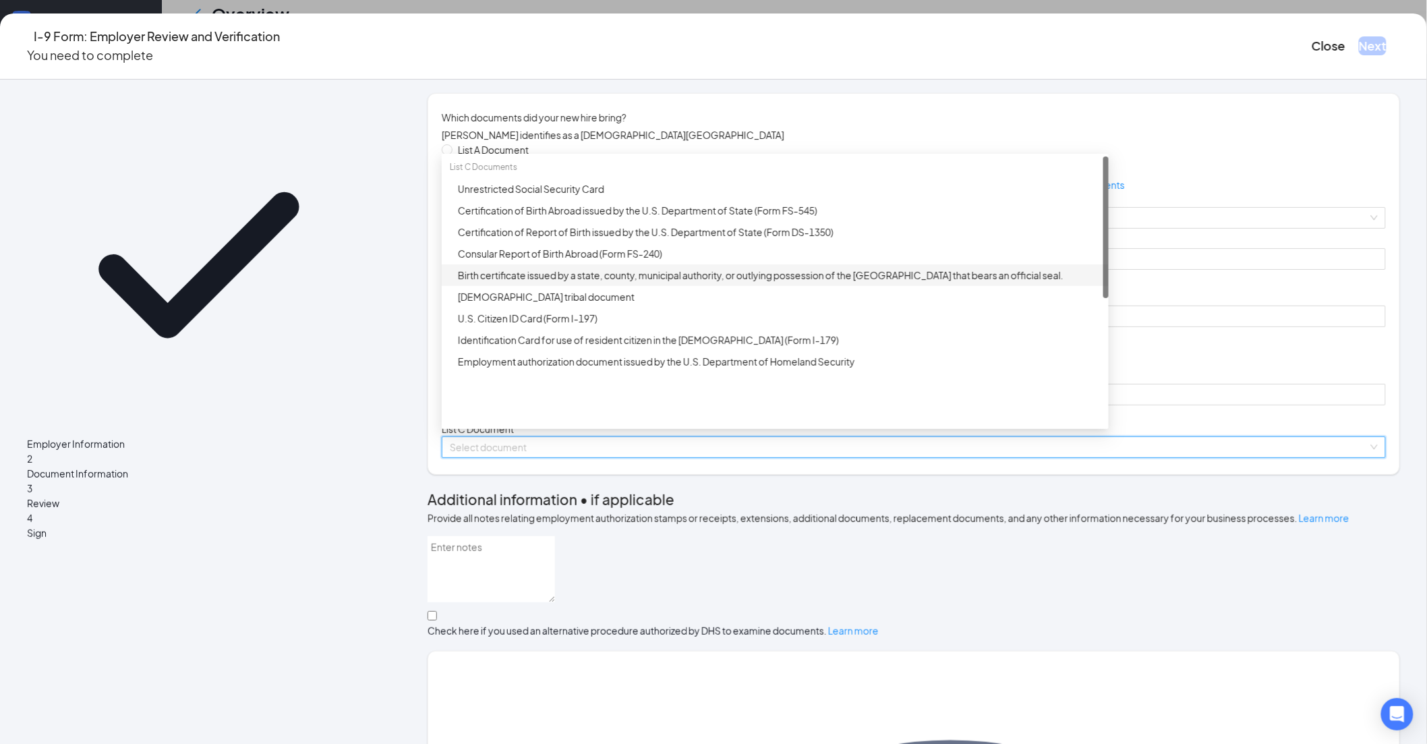
click at [612, 283] on div "Birth certificate issued by a state, county, municipal authority, or outlying p…" at bounding box center [779, 275] width 643 height 15
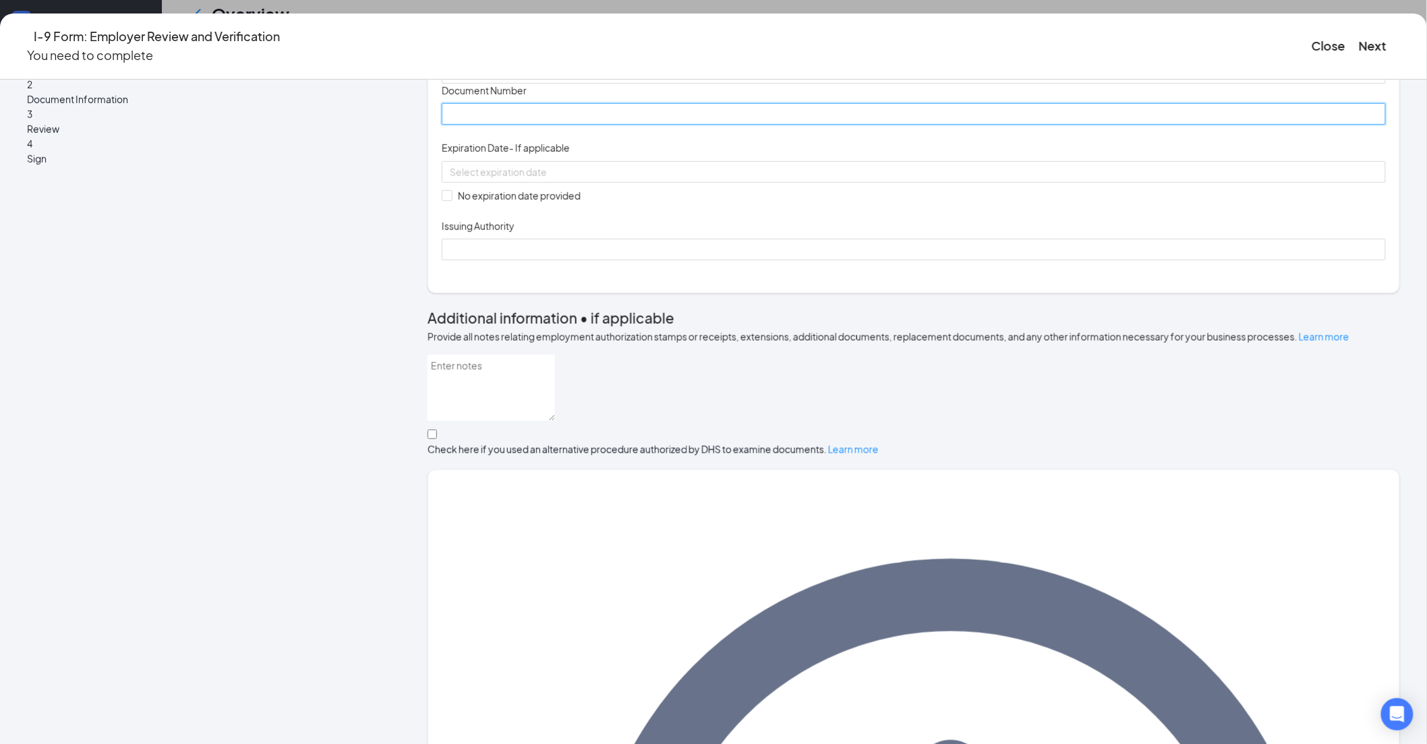
click at [554, 125] on input "Document Number" at bounding box center [914, 114] width 944 height 22
click at [550, 125] on input "Document Number" at bounding box center [914, 114] width 944 height 22
paste input "04-0330"
type input "04-0330"
click at [877, 260] on div "Document Title Birth certificate issued by a state, county, municipal authority…" at bounding box center [914, 172] width 944 height 177
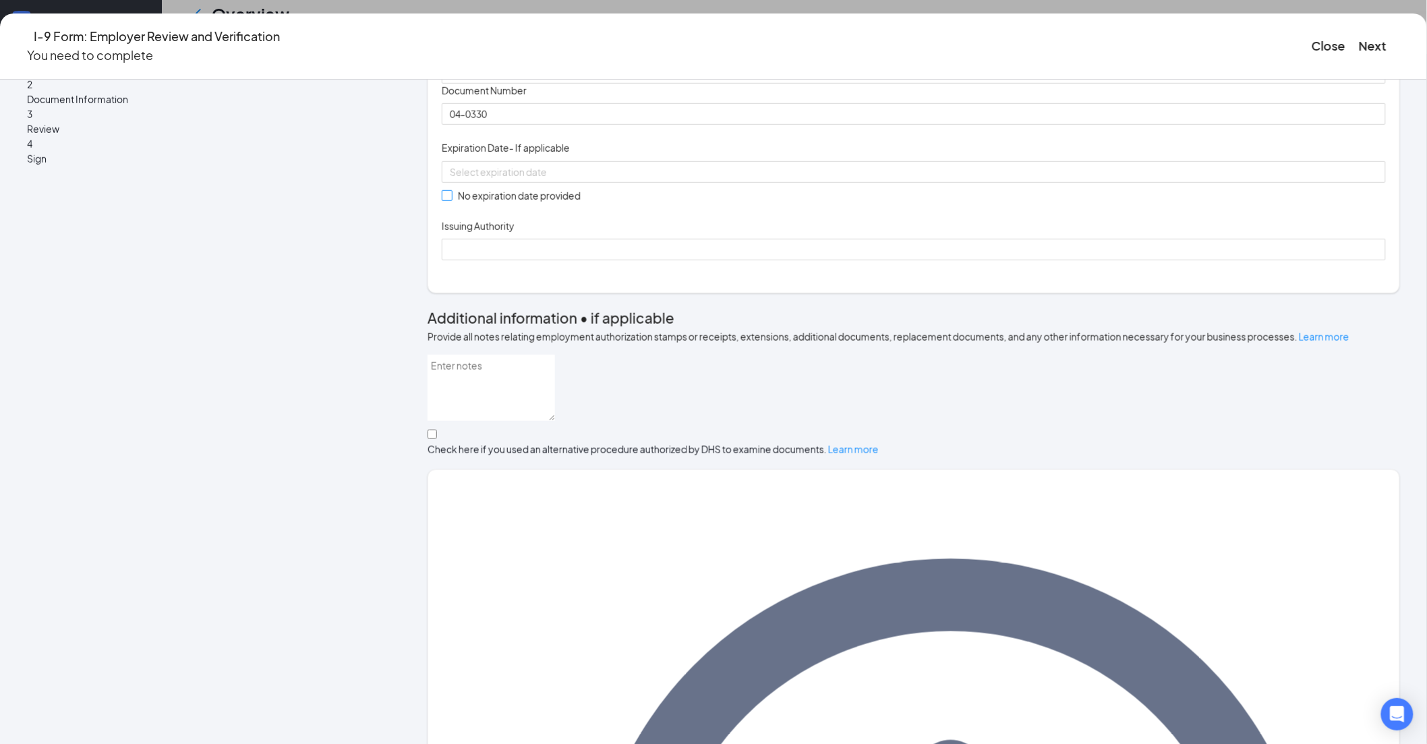
click at [453, 201] on span at bounding box center [447, 195] width 11 height 11
click at [587, 260] on input "Issuing Authority" at bounding box center [914, 250] width 944 height 22
type input "State of [US_STATE]"
click at [895, 260] on div "Document Title Birth certificate issued by a state, county, municipal authority…" at bounding box center [914, 172] width 944 height 177
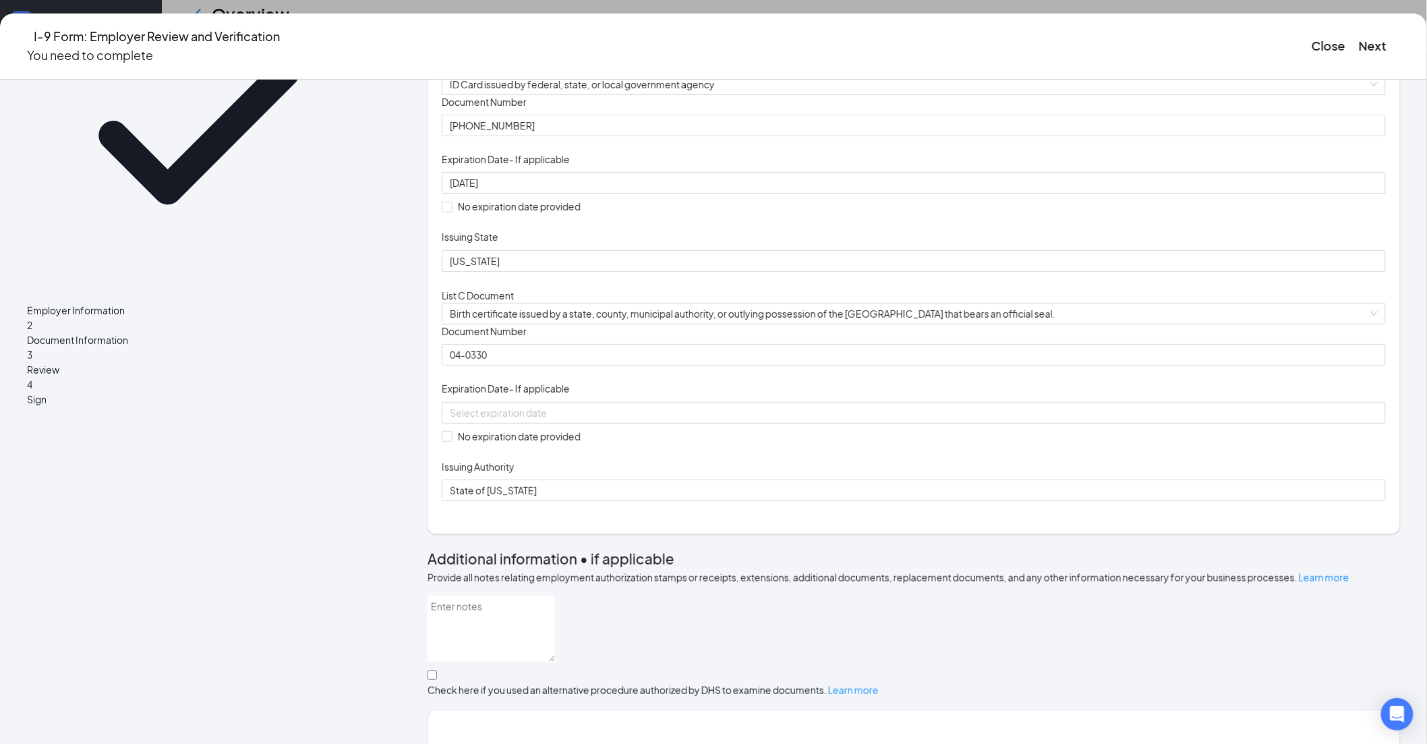
scroll to position [0, 0]
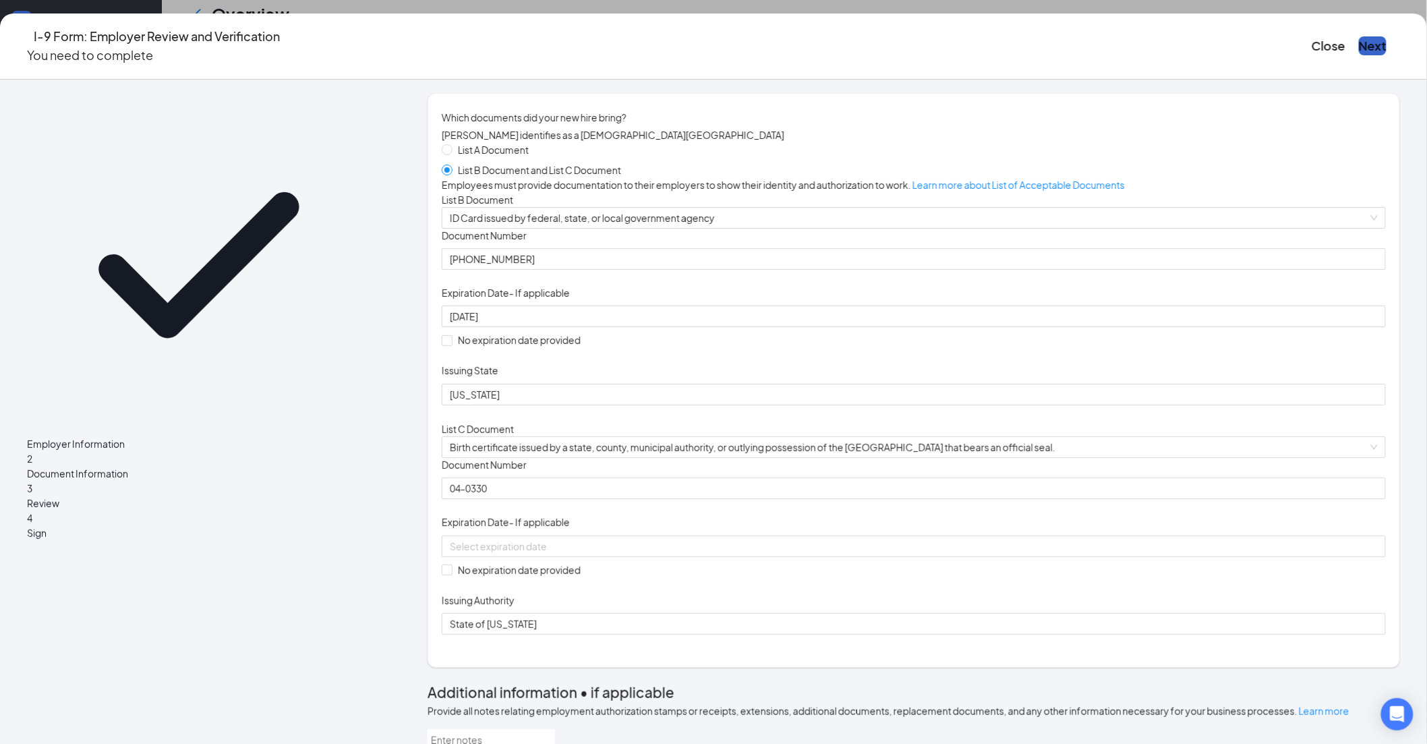
click at [1359, 36] on button "Next" at bounding box center [1373, 45] width 28 height 19
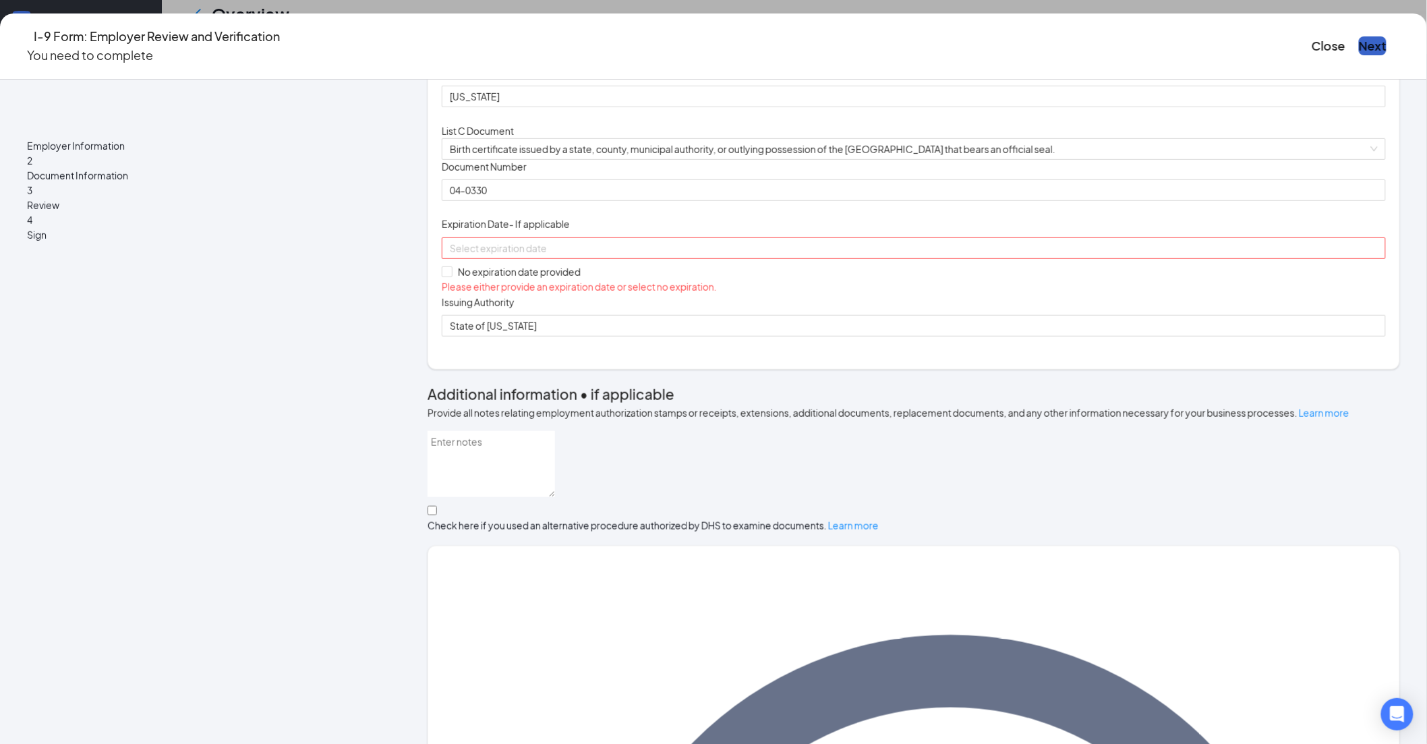
scroll to position [299, 0]
click at [451, 275] on input "No expiration date provided" at bounding box center [446, 269] width 9 height 9
checkbox input "true"
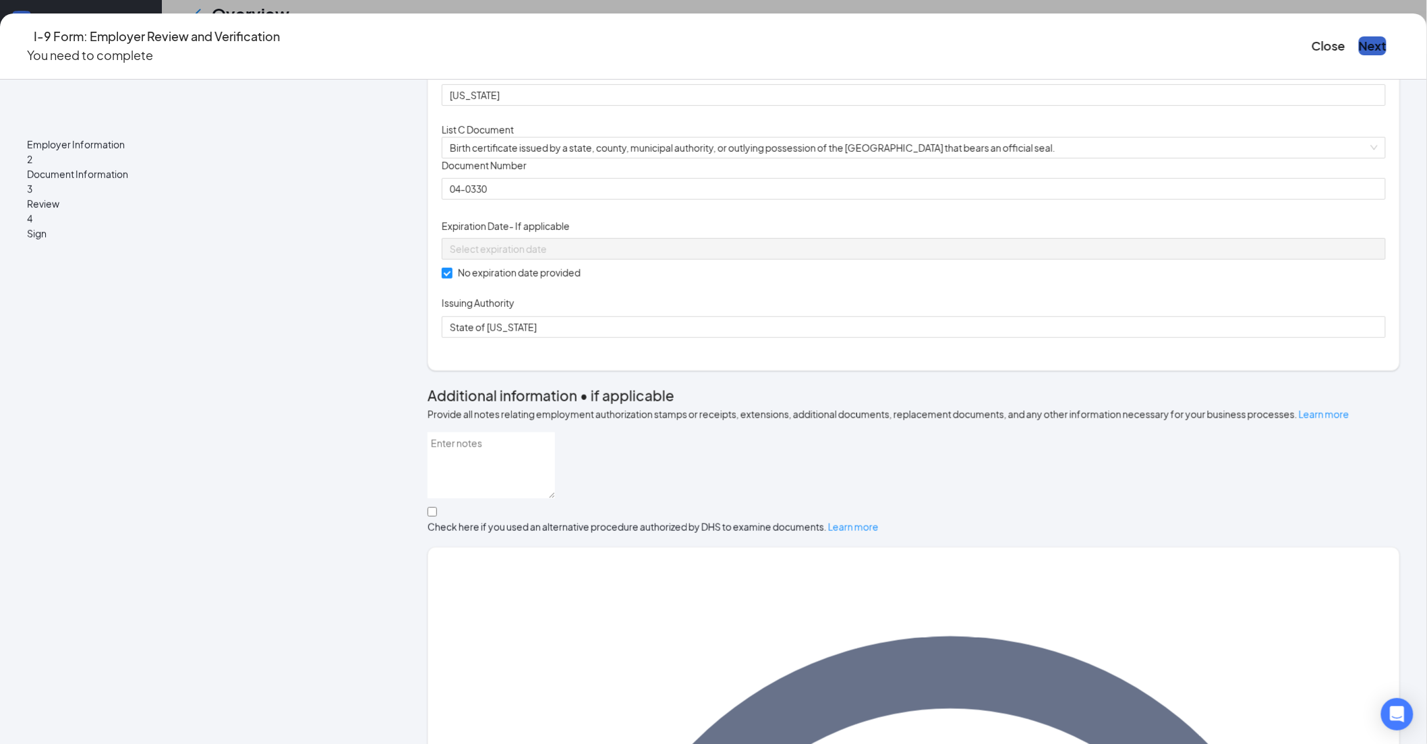
click at [1359, 40] on button "Next" at bounding box center [1373, 45] width 28 height 19
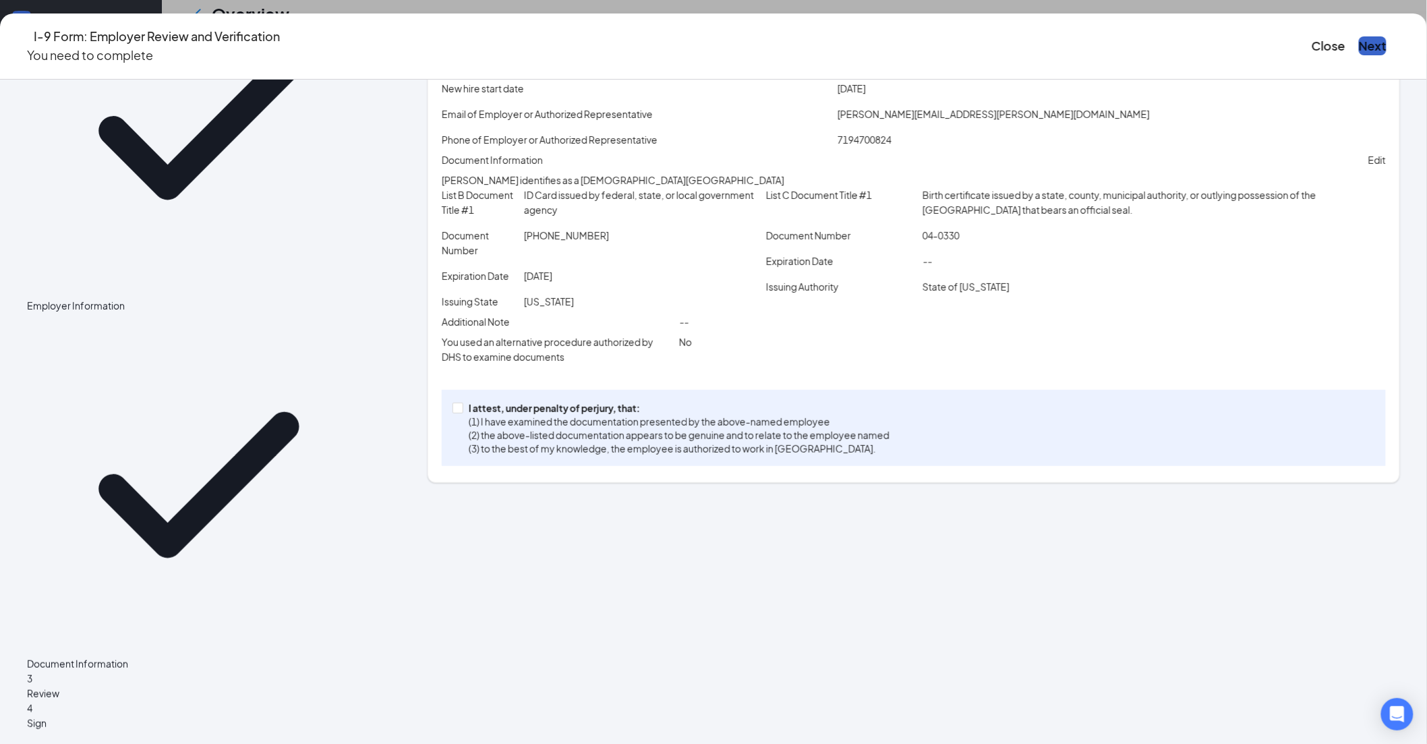
scroll to position [25, 0]
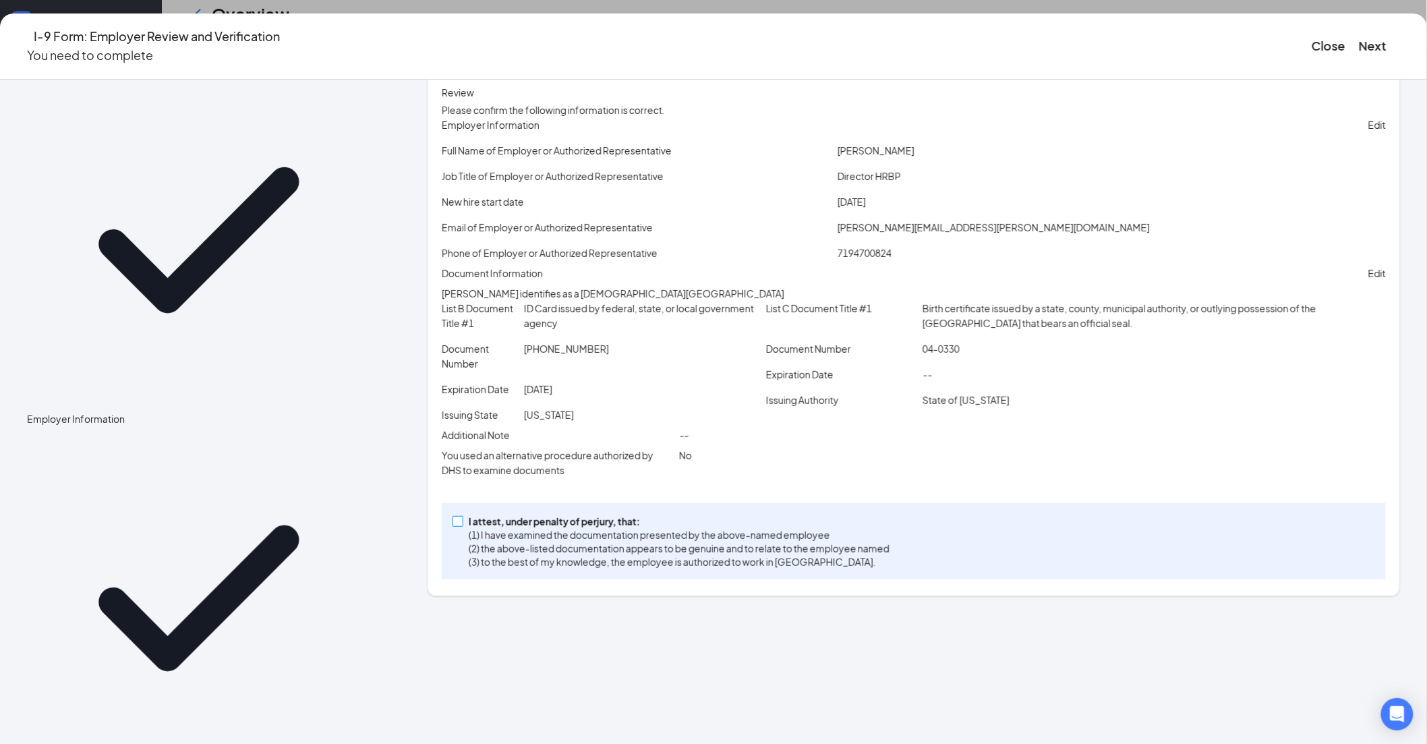
click at [462, 525] on input "I attest, under penalty of [PERSON_NAME], that: (1) I have examined the documen…" at bounding box center [457, 520] width 9 height 9
checkbox input "true"
click at [1359, 37] on button "Next" at bounding box center [1373, 45] width 28 height 19
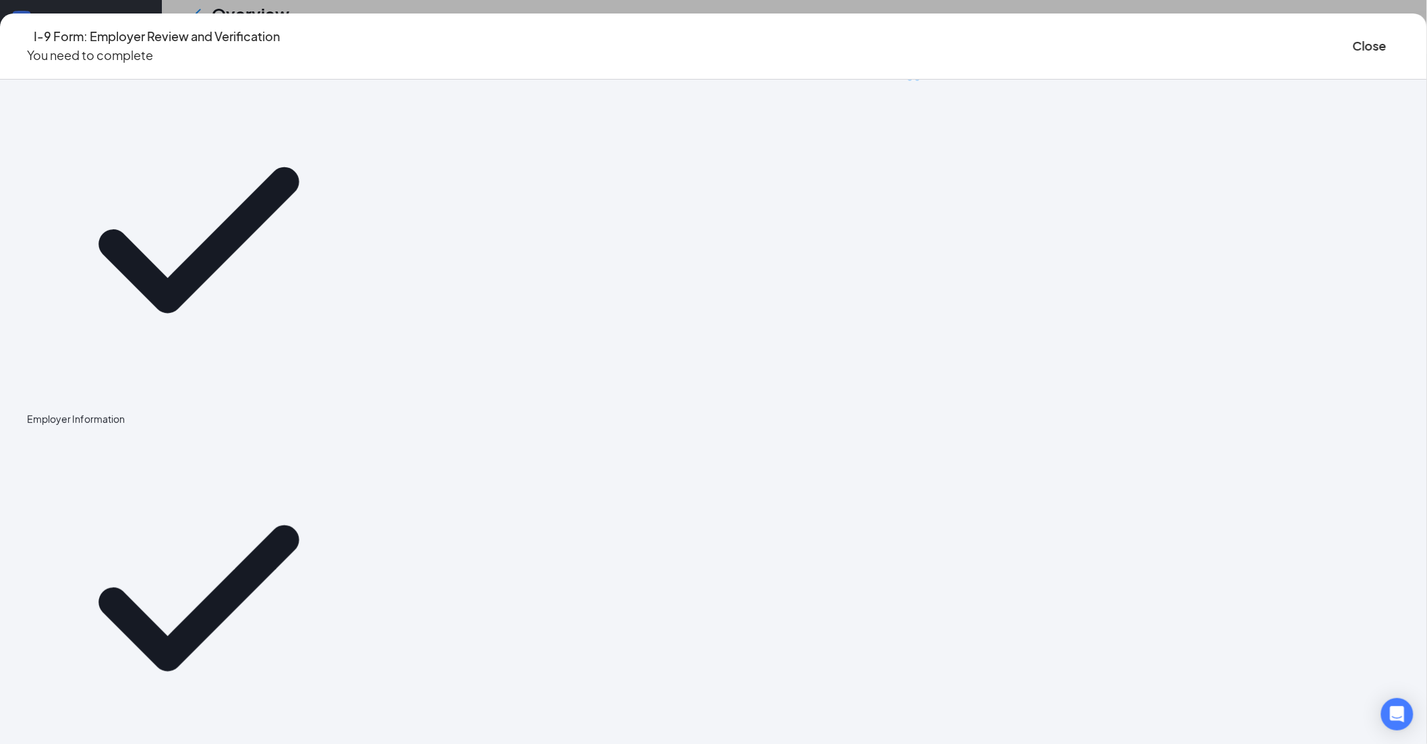
scroll to position [0, 0]
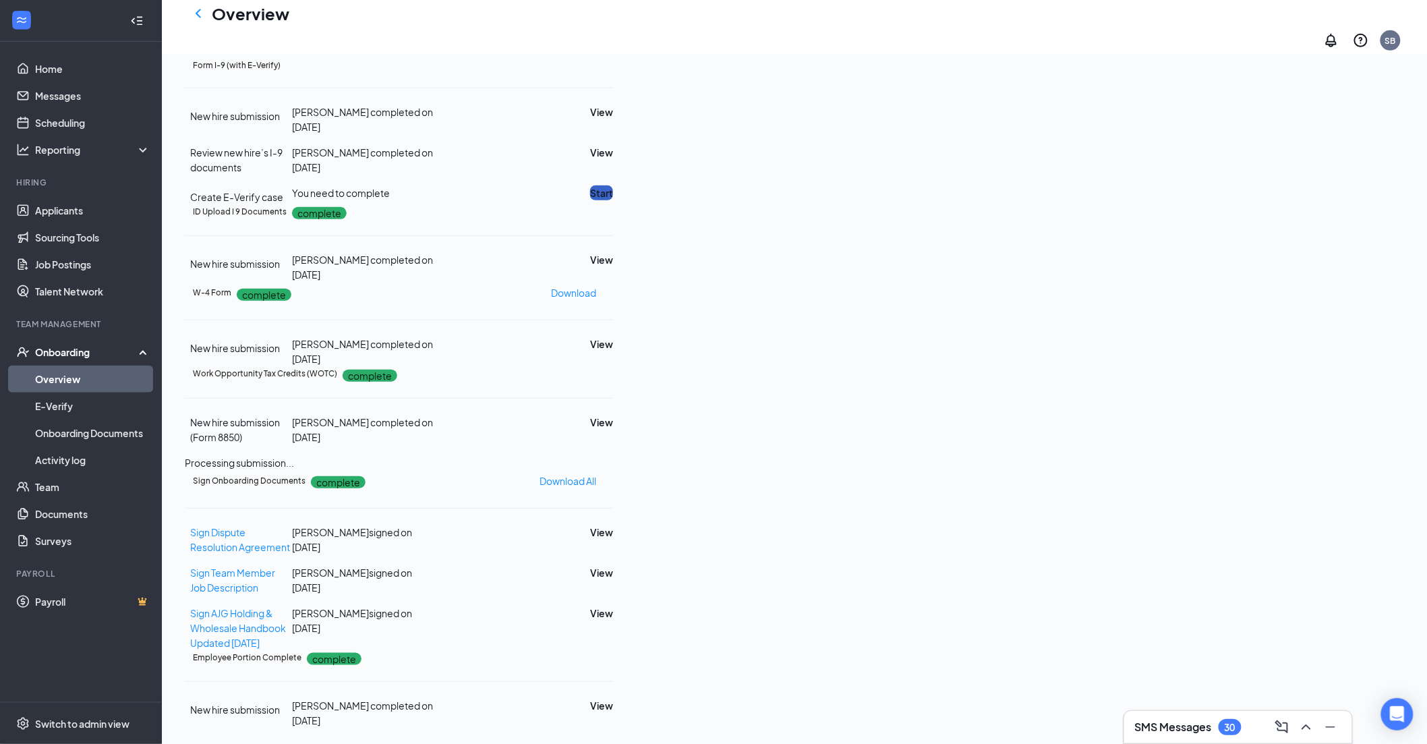
click at [613, 200] on button "Start" at bounding box center [601, 192] width 23 height 15
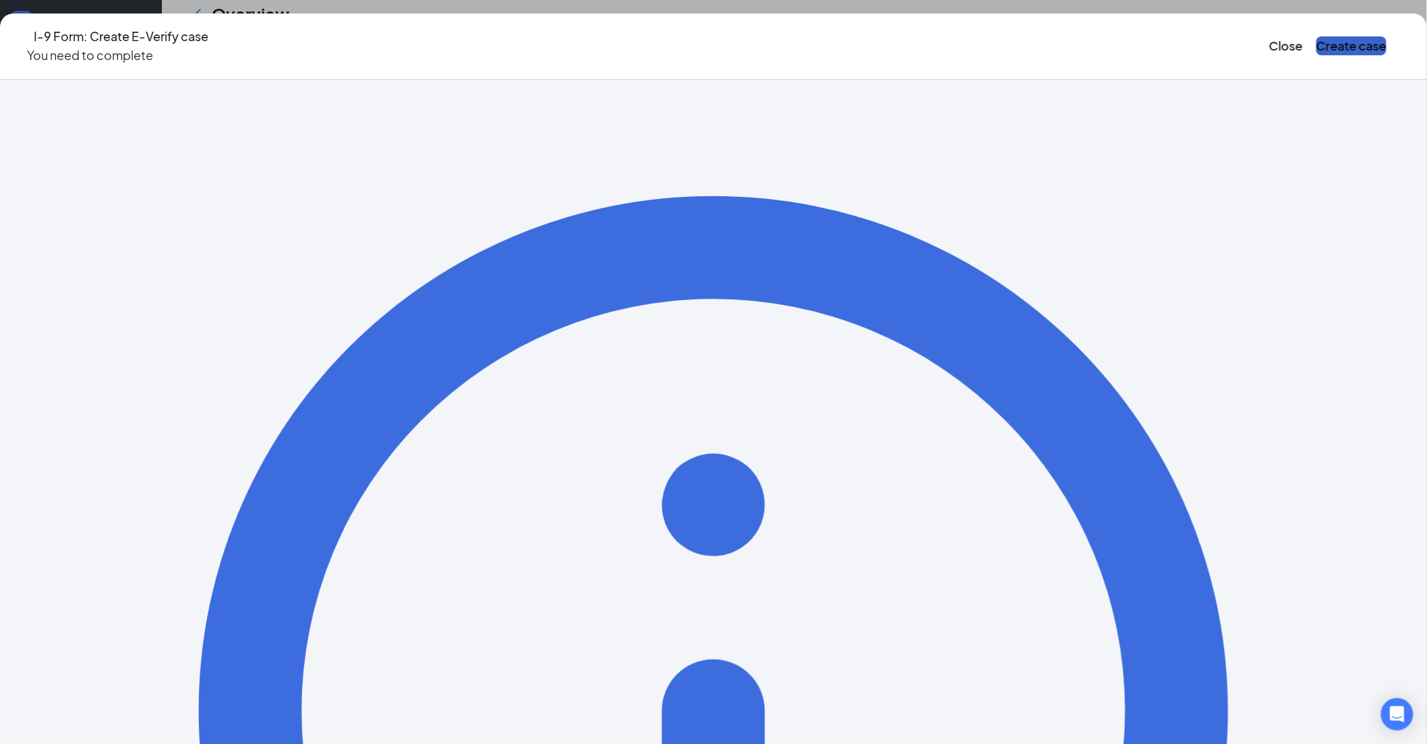
click at [1317, 40] on button "Create case" at bounding box center [1352, 45] width 70 height 19
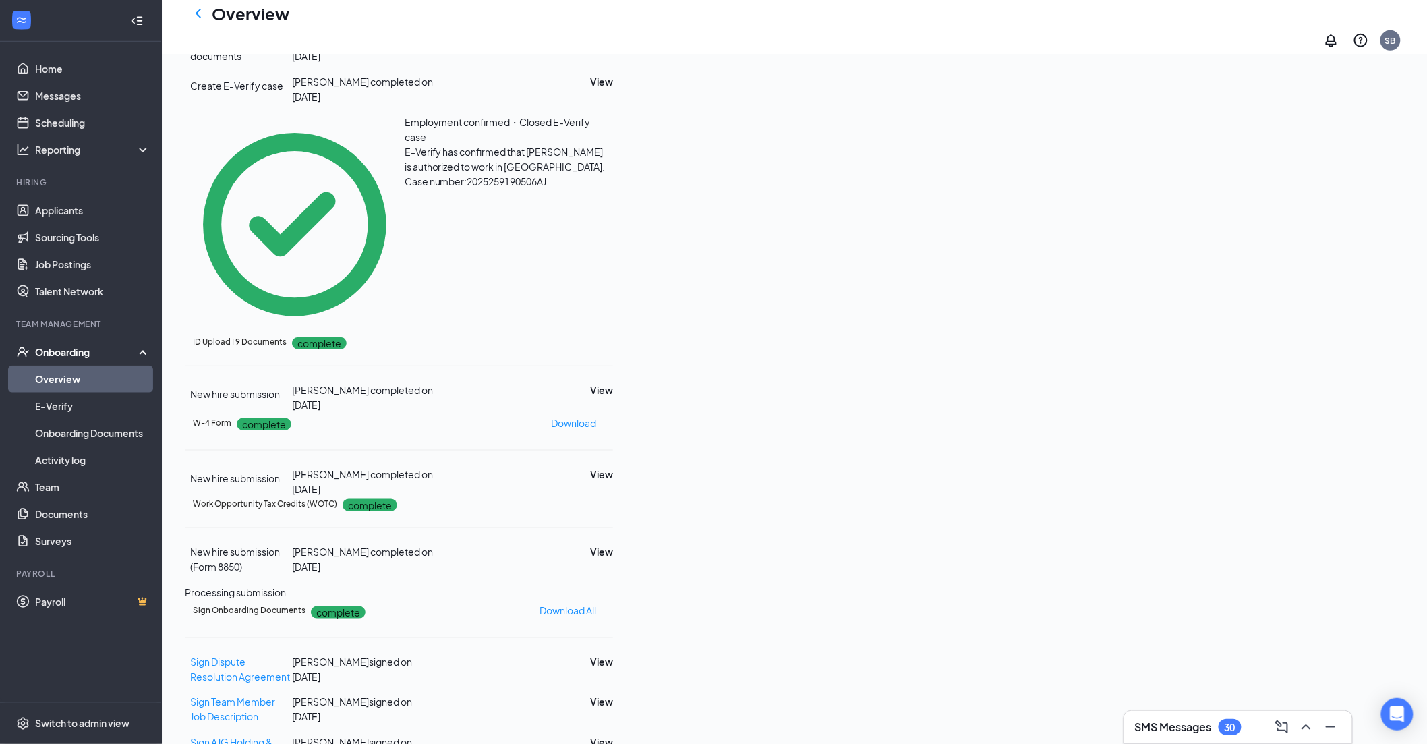
drag, startPoint x: 200, startPoint y: 22, endPoint x: 527, endPoint y: 101, distance: 336.5
click at [200, 22] on icon "ChevronLeft" at bounding box center [198, 13] width 16 height 16
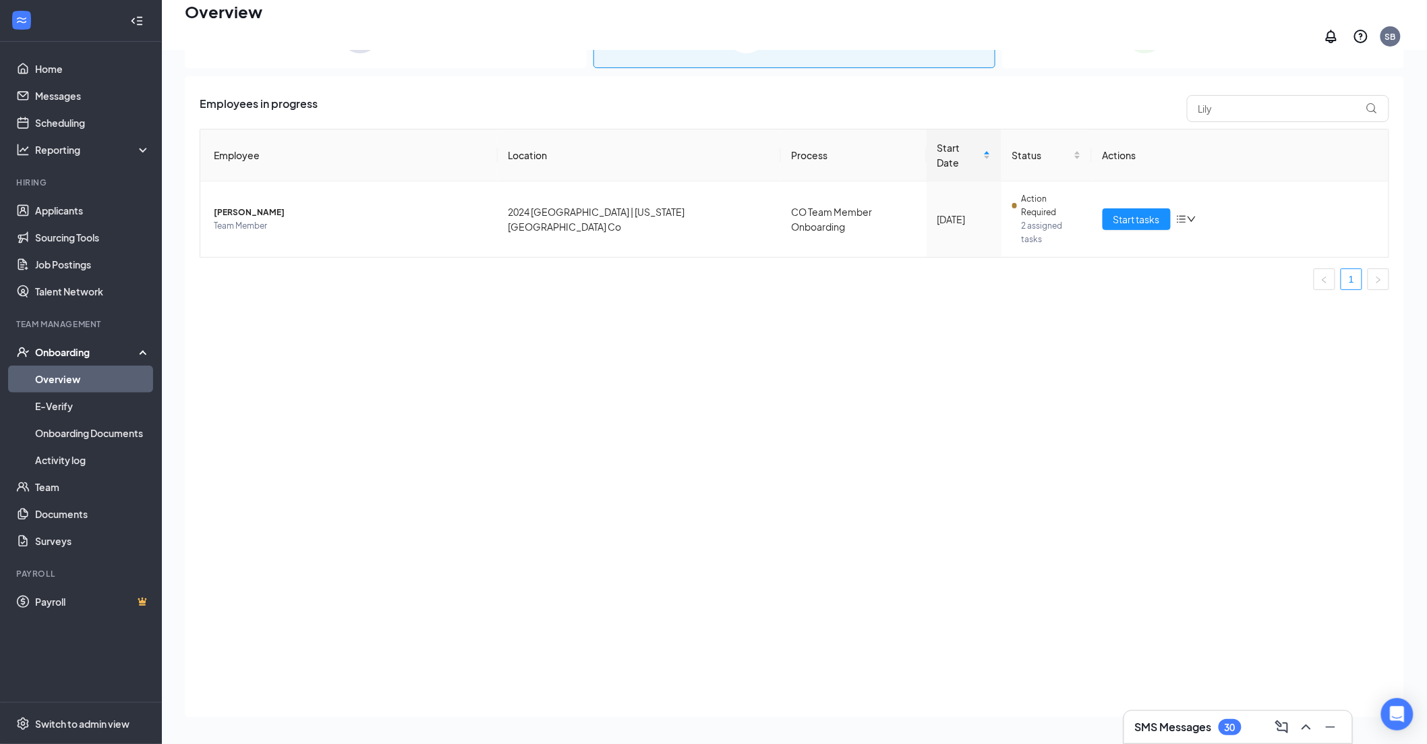
scroll to position [61, 0]
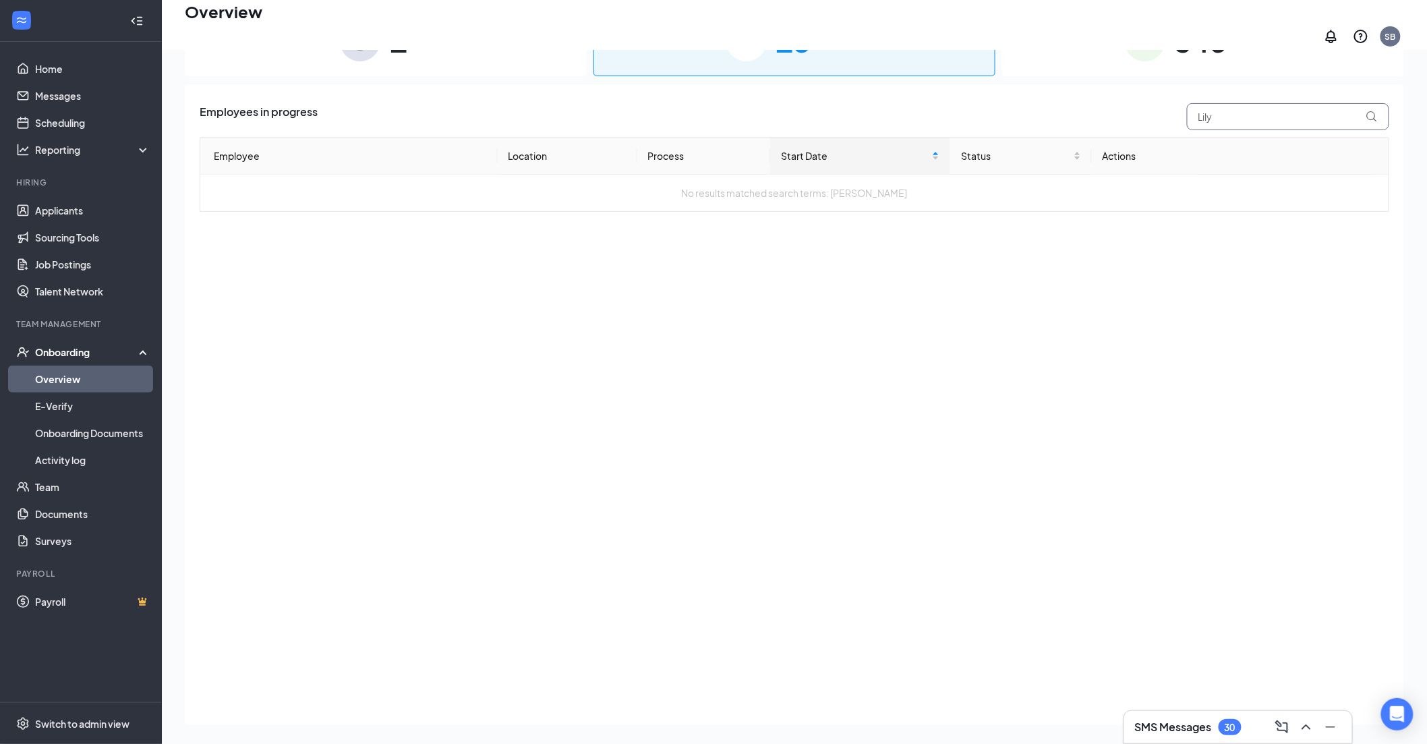
drag, startPoint x: 1224, startPoint y: 111, endPoint x: 1196, endPoint y: 111, distance: 27.7
click at [1196, 111] on input "Lily" at bounding box center [1288, 116] width 202 height 27
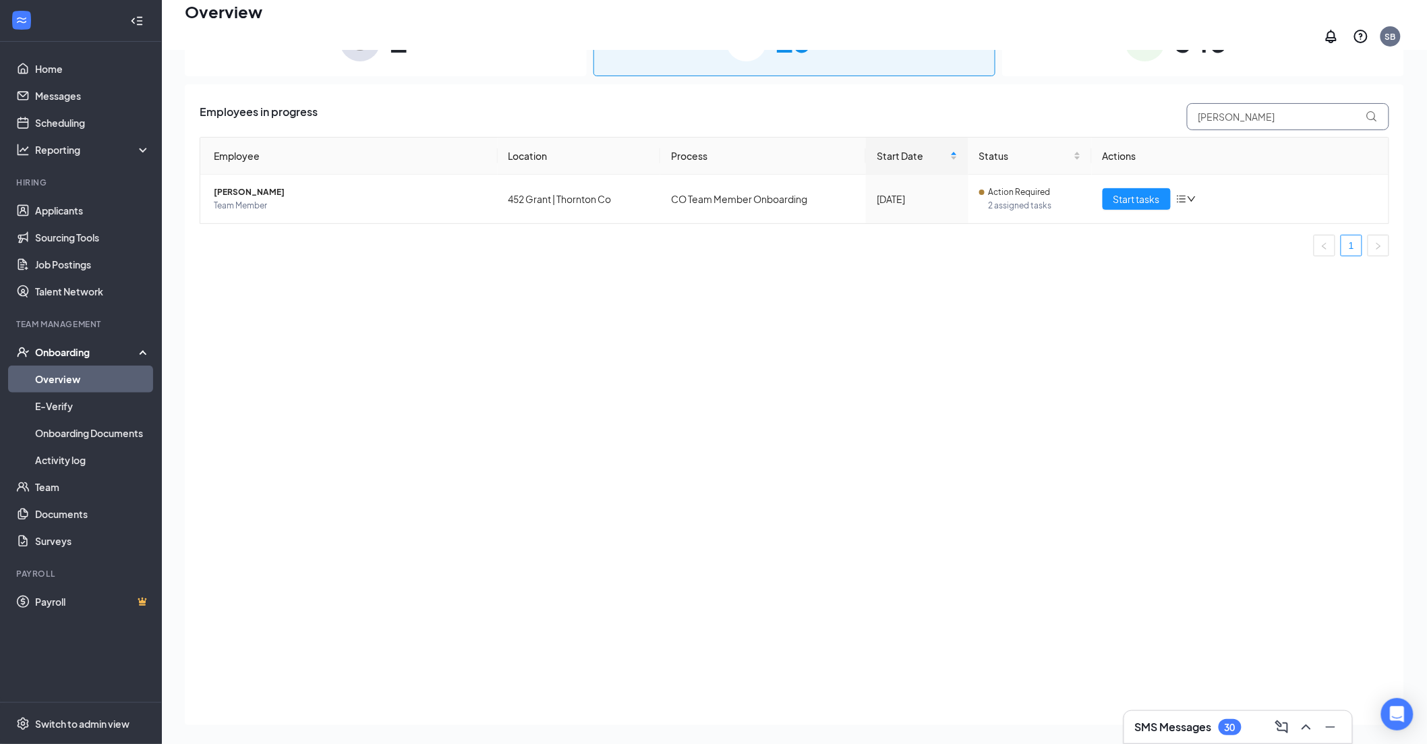
type input "[PERSON_NAME]"
drag, startPoint x: 1130, startPoint y: 188, endPoint x: 1116, endPoint y: 312, distance: 125.7
click at [1129, 192] on span "Start tasks" at bounding box center [1137, 199] width 47 height 15
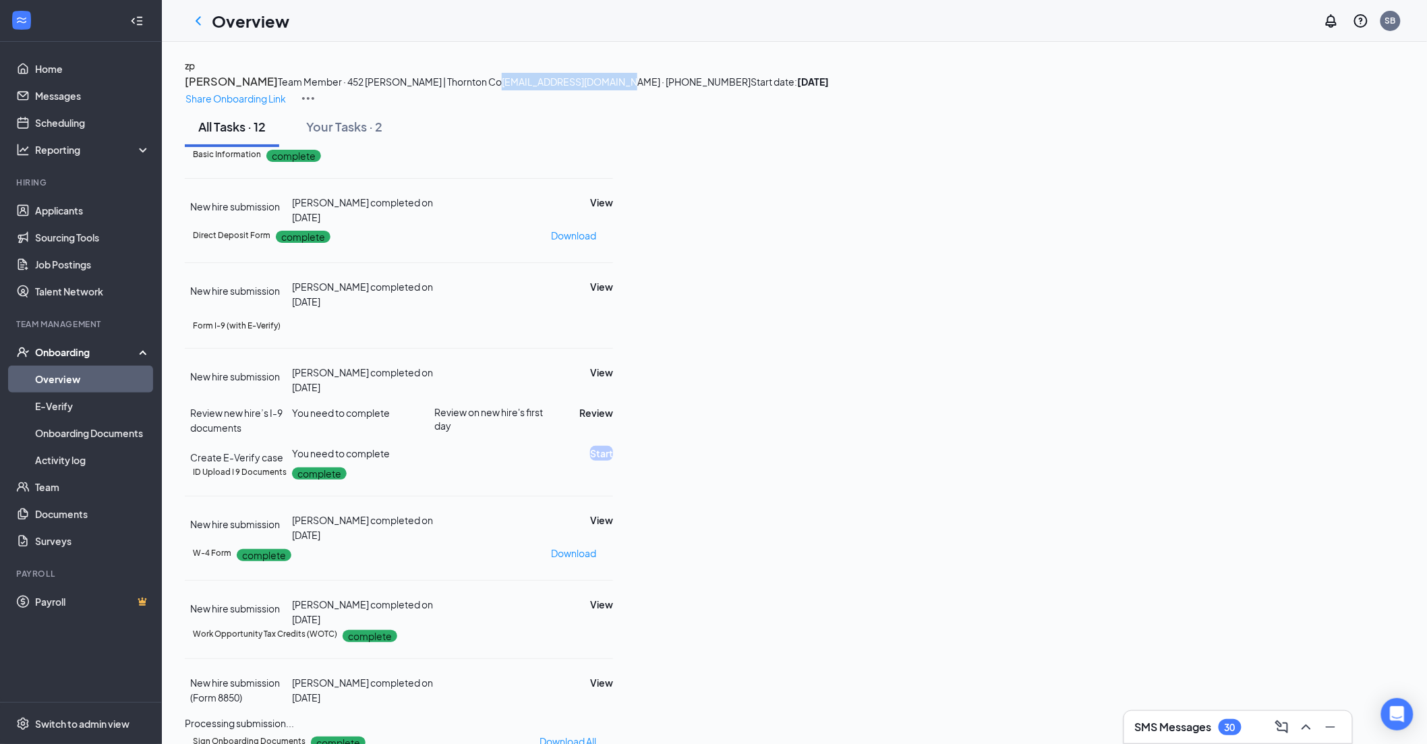
drag, startPoint x: 502, startPoint y: 132, endPoint x: 384, endPoint y: 132, distance: 117.4
click at [502, 88] on span "[EMAIL_ADDRESS][DOMAIN_NAME] · [PHONE_NUMBER]" at bounding box center [626, 82] width 249 height 12
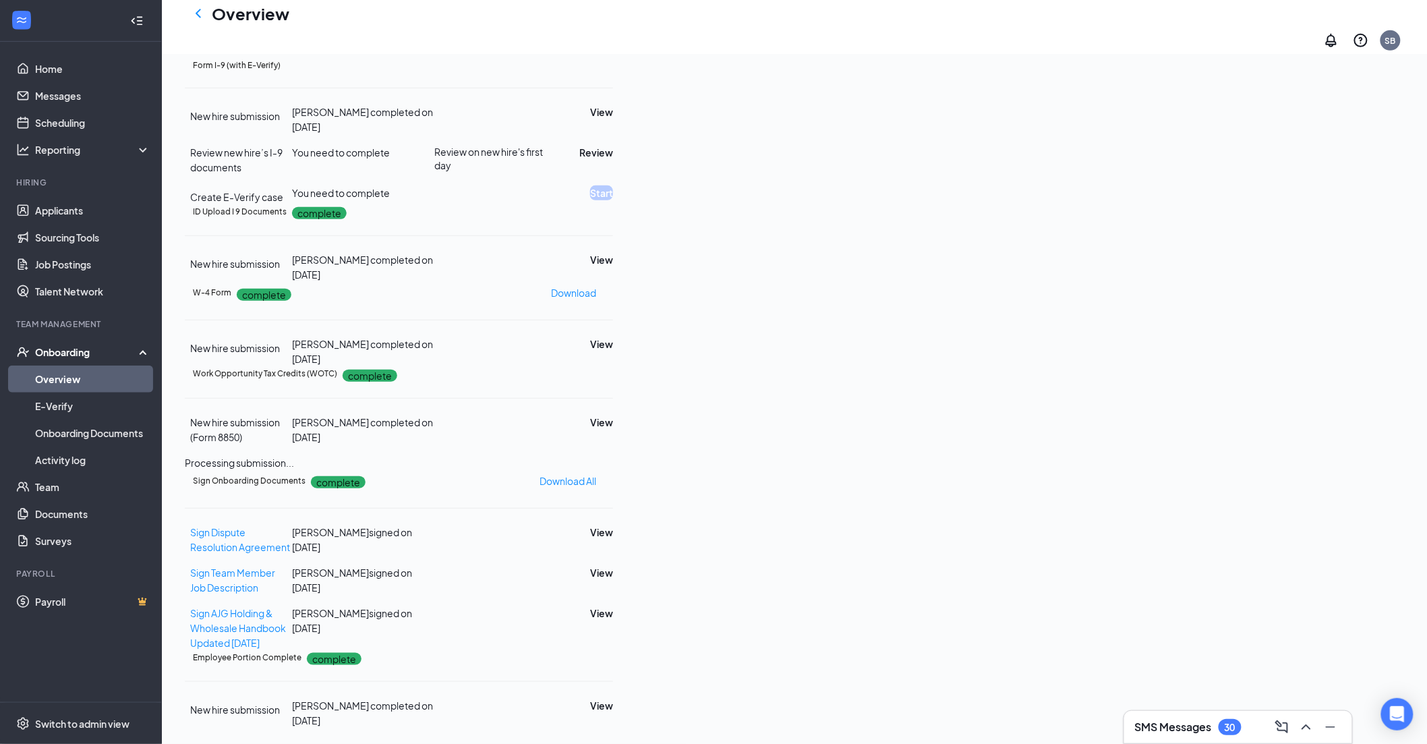
scroll to position [299, 0]
click at [613, 267] on button "View" at bounding box center [601, 259] width 23 height 15
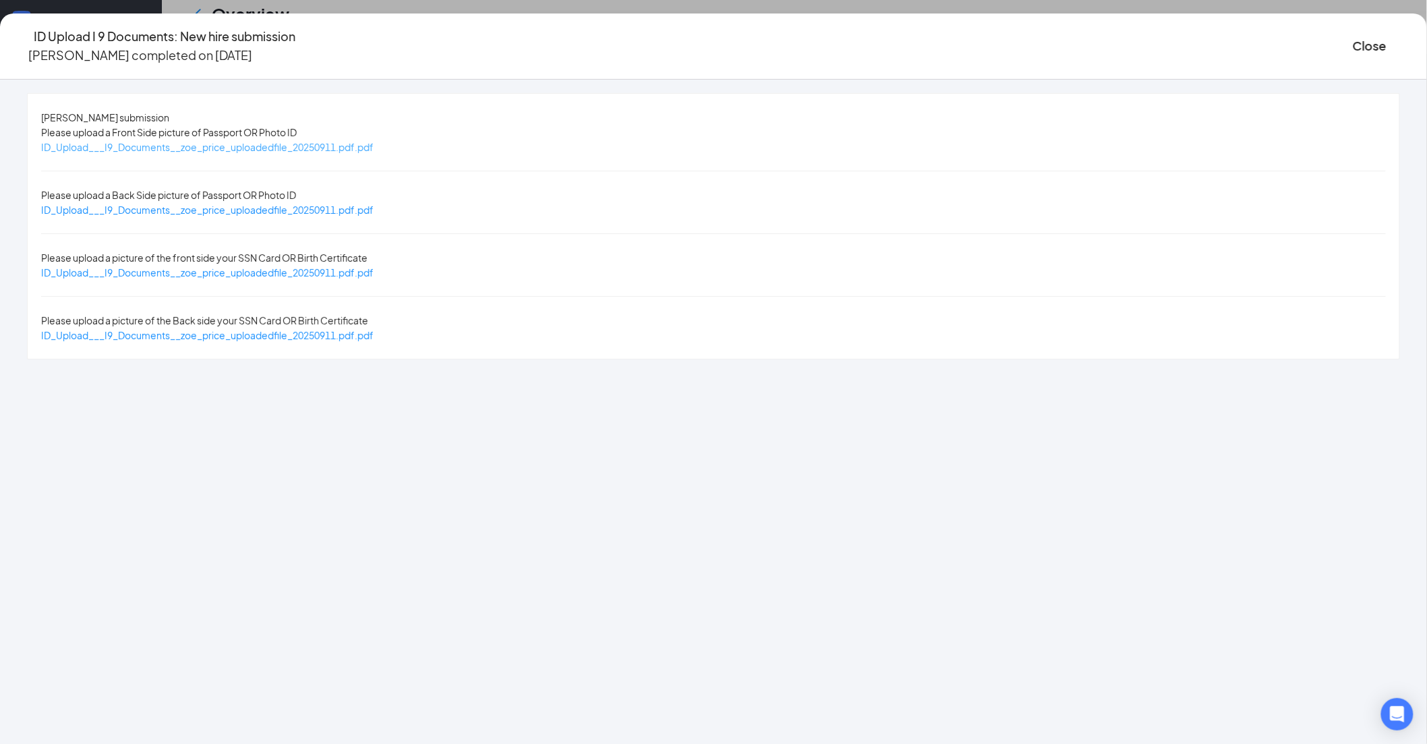
click at [374, 148] on span "ID_Upload___I9_Documents__zoe_price_uploadedfile_20250911.pdf.pdf" at bounding box center [207, 147] width 333 height 12
click at [1353, 42] on button "Close" at bounding box center [1370, 45] width 34 height 19
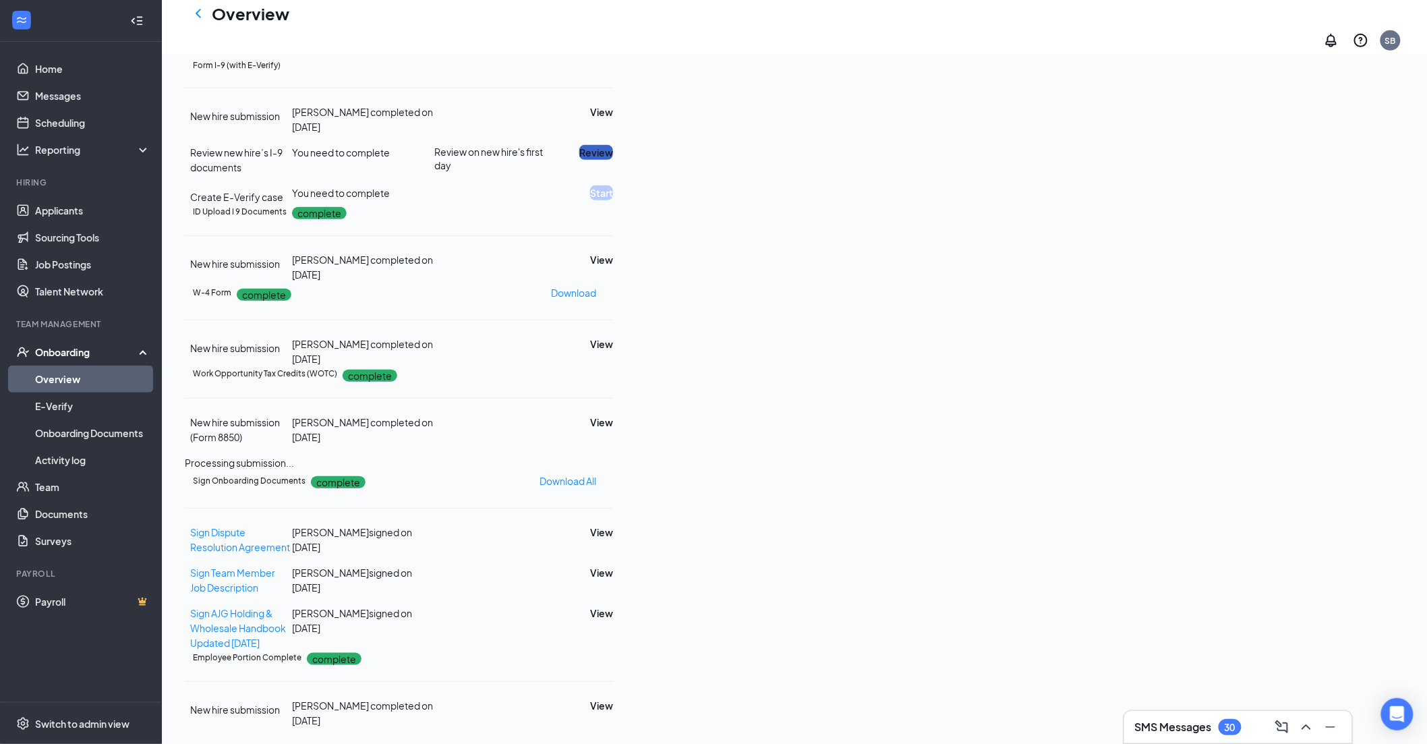
click at [613, 160] on button "Review" at bounding box center [596, 152] width 34 height 15
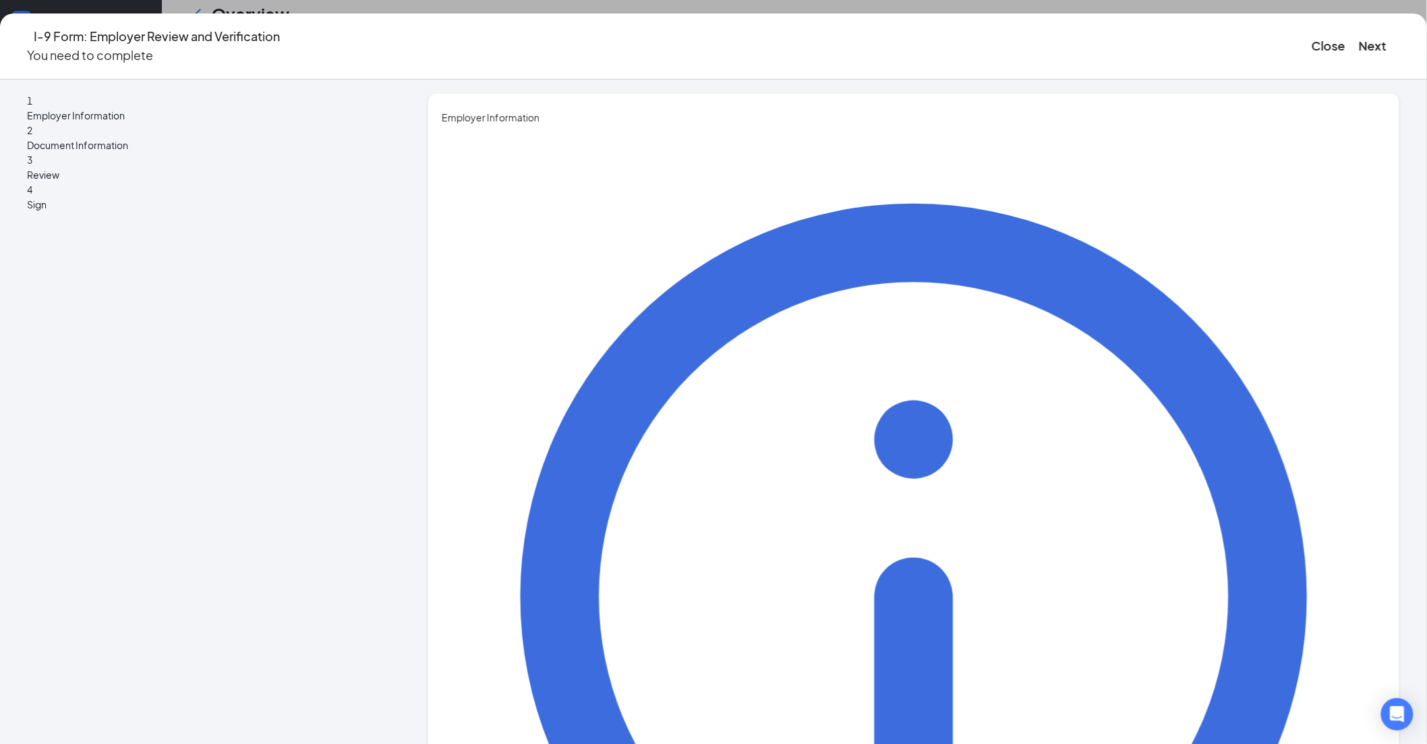
type input "[PERSON_NAME]"
drag, startPoint x: 581, startPoint y: 344, endPoint x: 585, endPoint y: 353, distance: 9.7
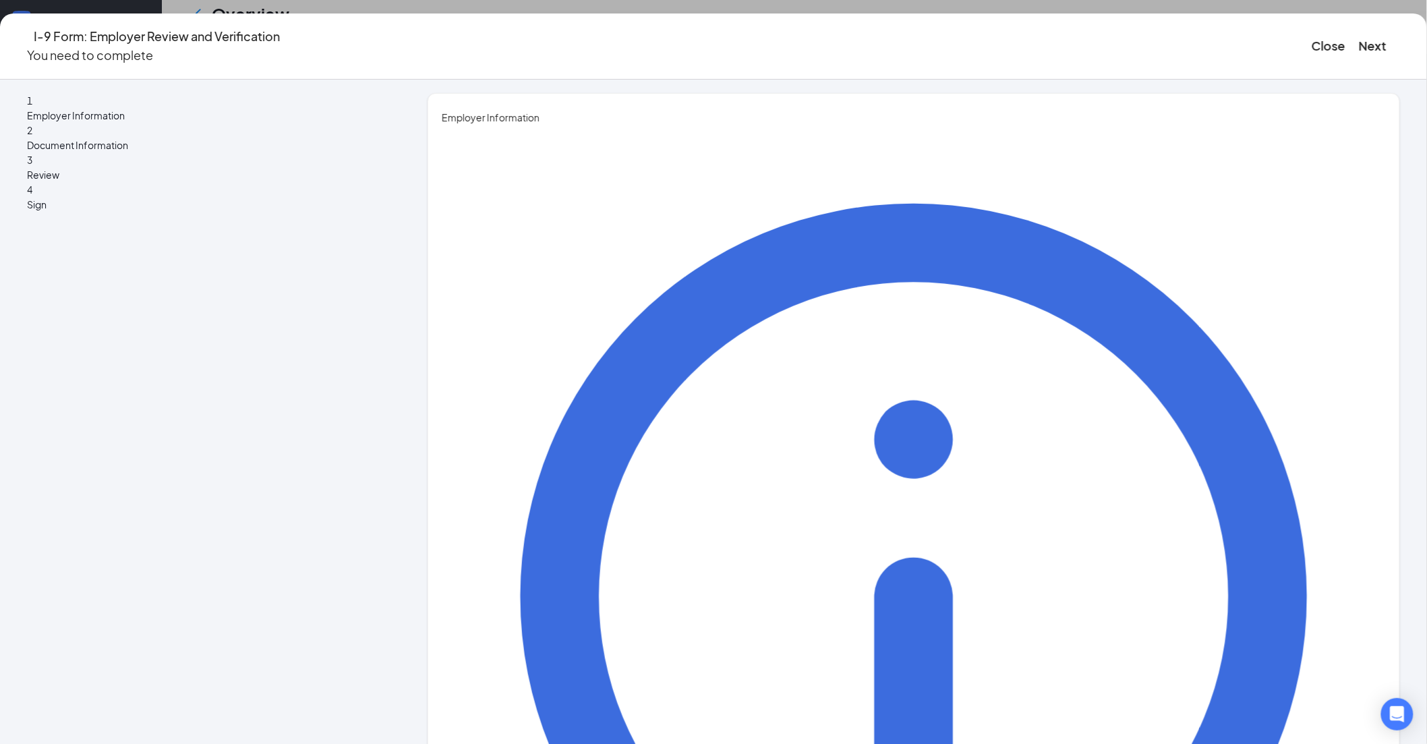
type input "Director HRBP"
type input "[PERSON_NAME][EMAIL_ADDRESS][PERSON_NAME][DOMAIN_NAME]"
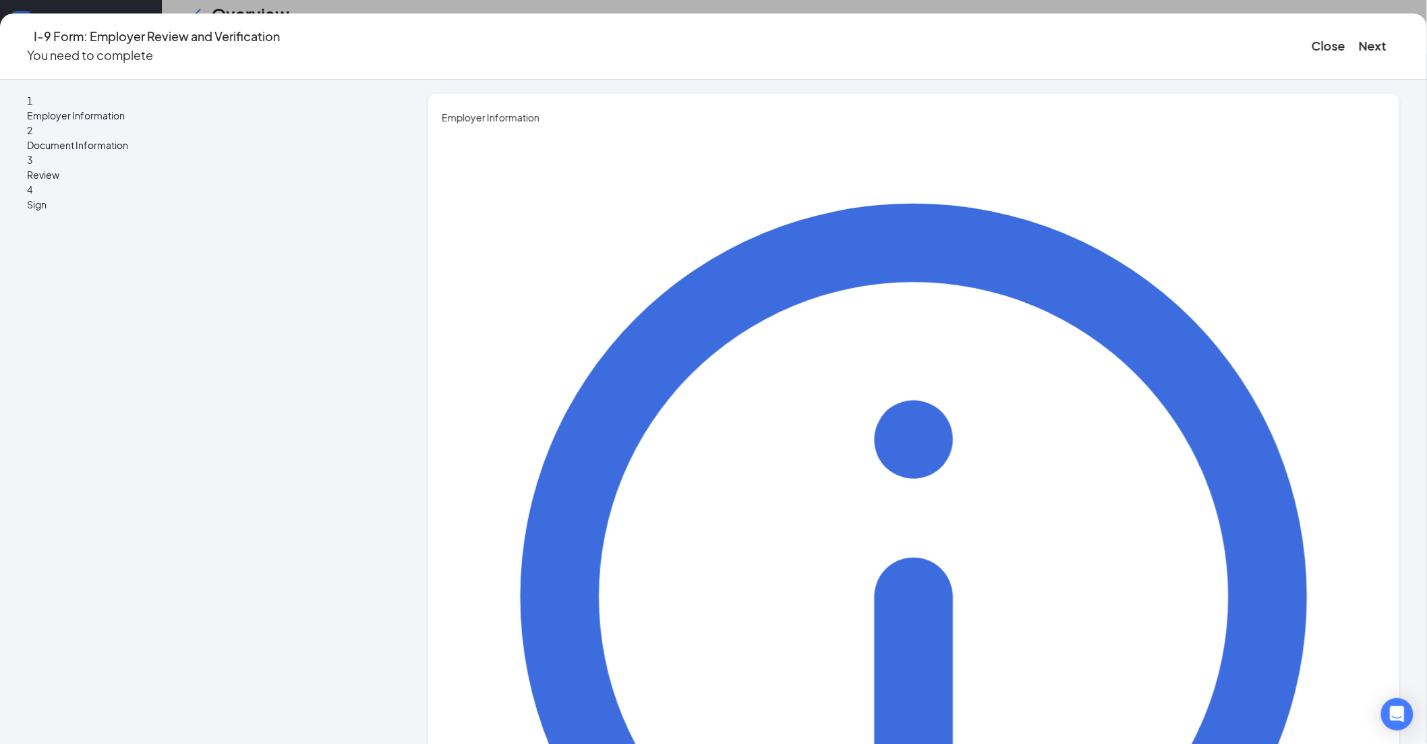
type input "7194700824"
click at [1359, 36] on button "Next" at bounding box center [1373, 45] width 28 height 19
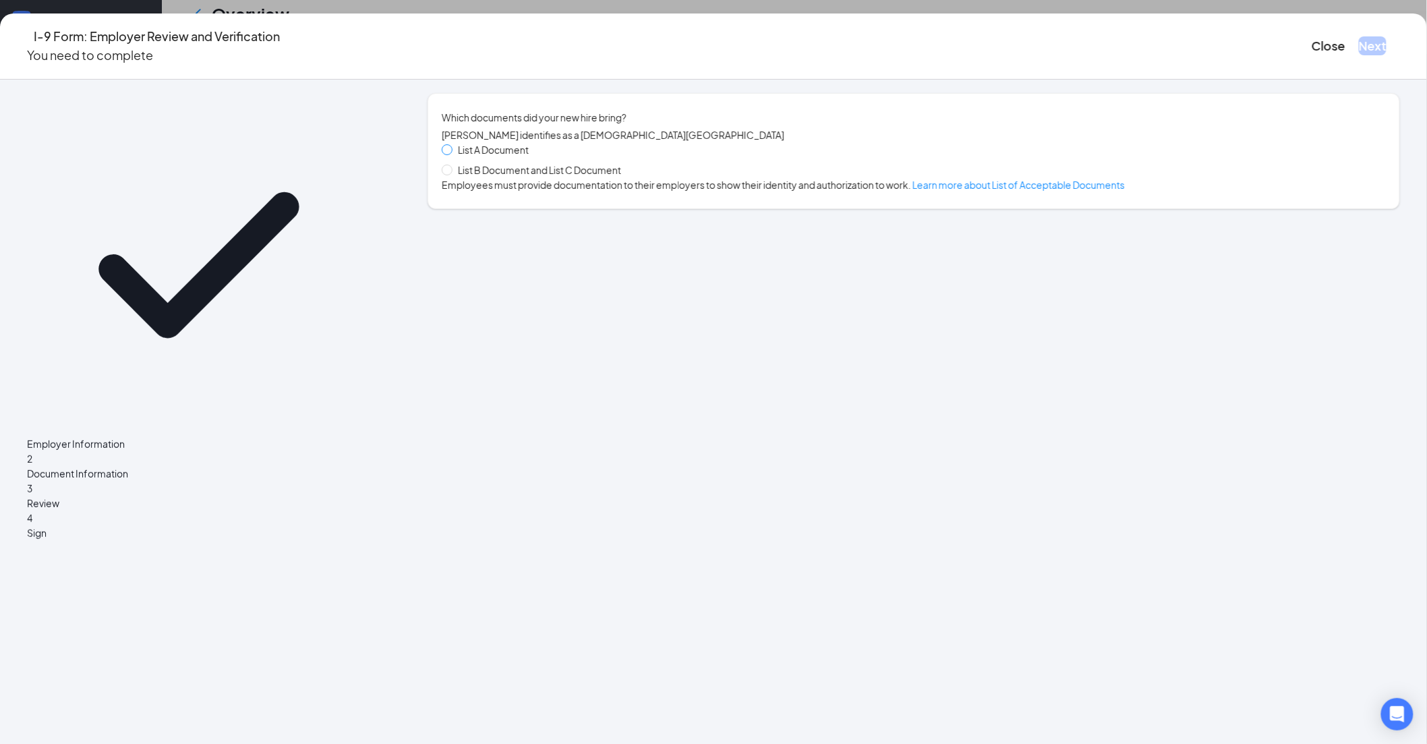
click at [453, 155] on span at bounding box center [447, 149] width 11 height 11
click at [451, 154] on input "List A Document" at bounding box center [446, 148] width 9 height 9
radio input "true"
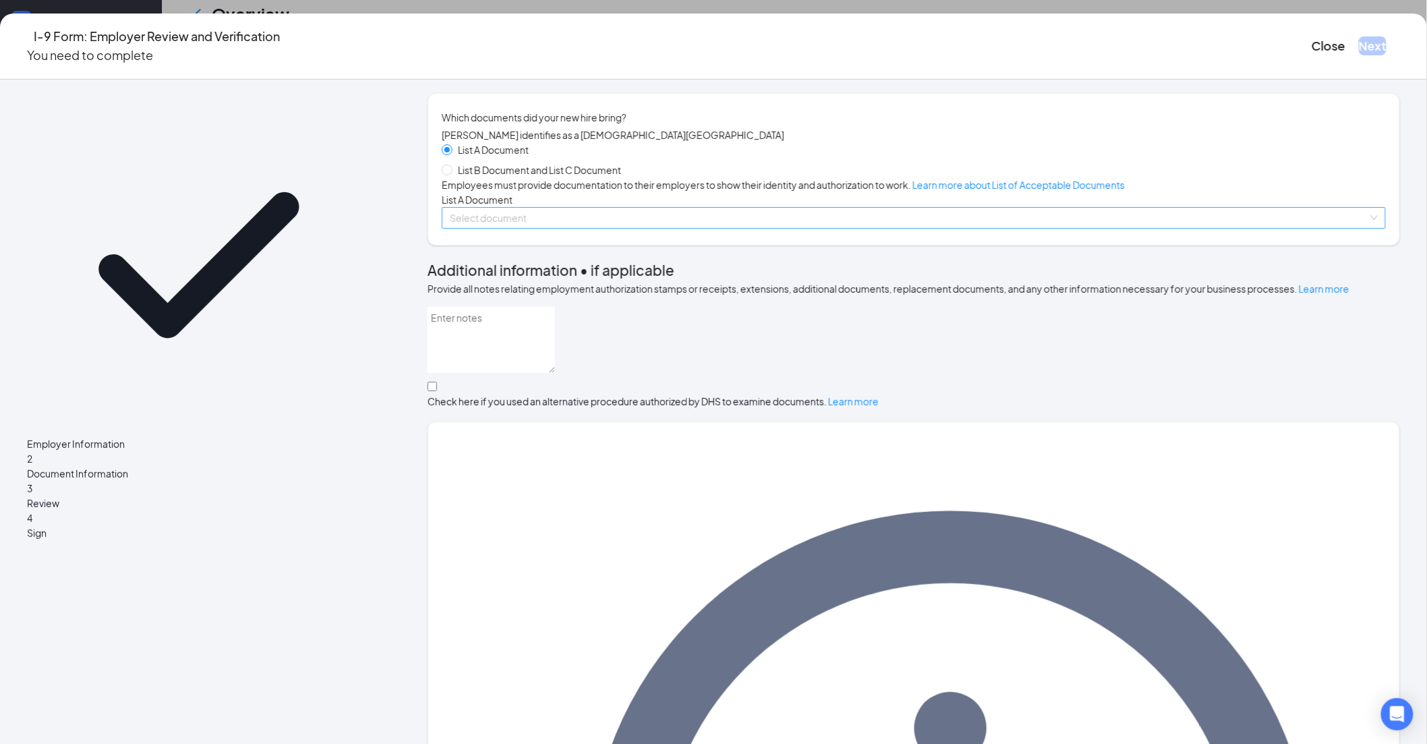
click at [577, 228] on input "search" at bounding box center [909, 218] width 919 height 20
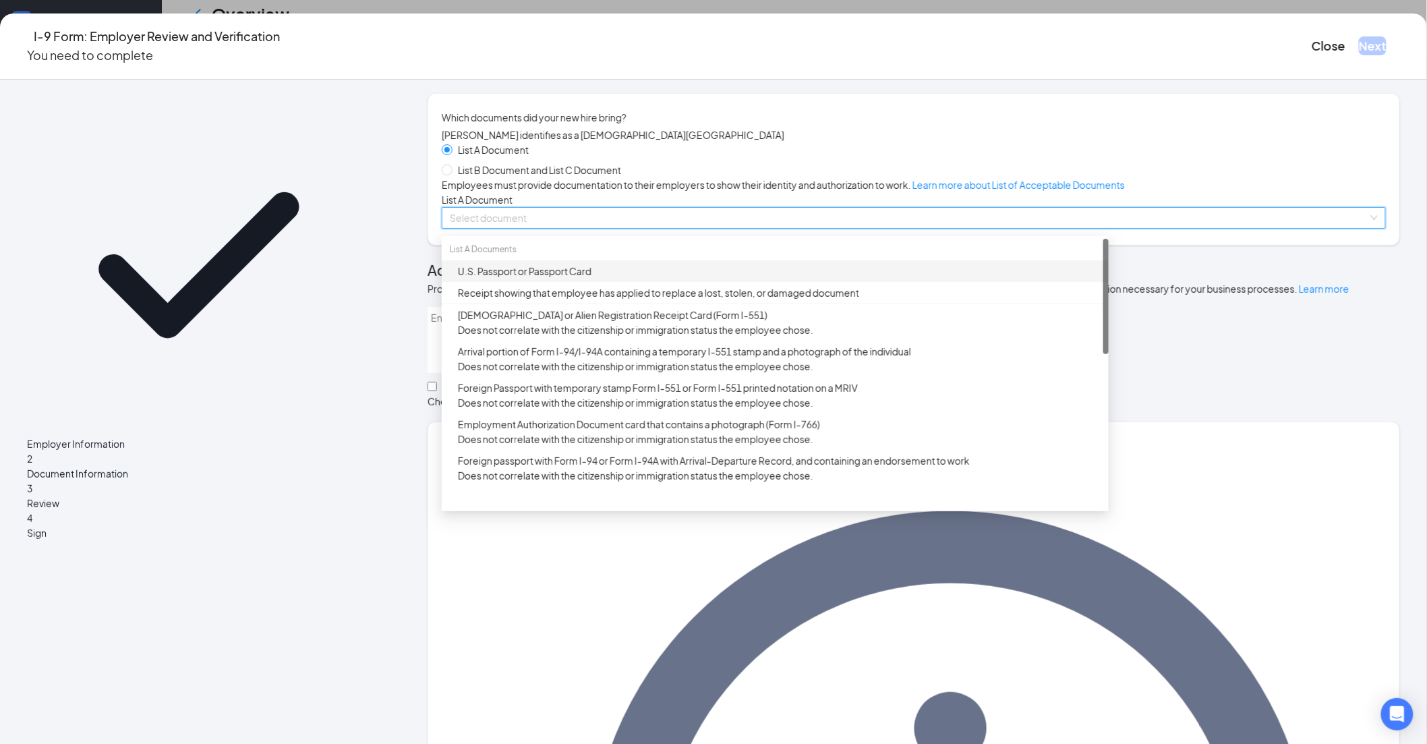
click at [573, 279] on div "U.S. Passport or Passport Card" at bounding box center [779, 271] width 643 height 15
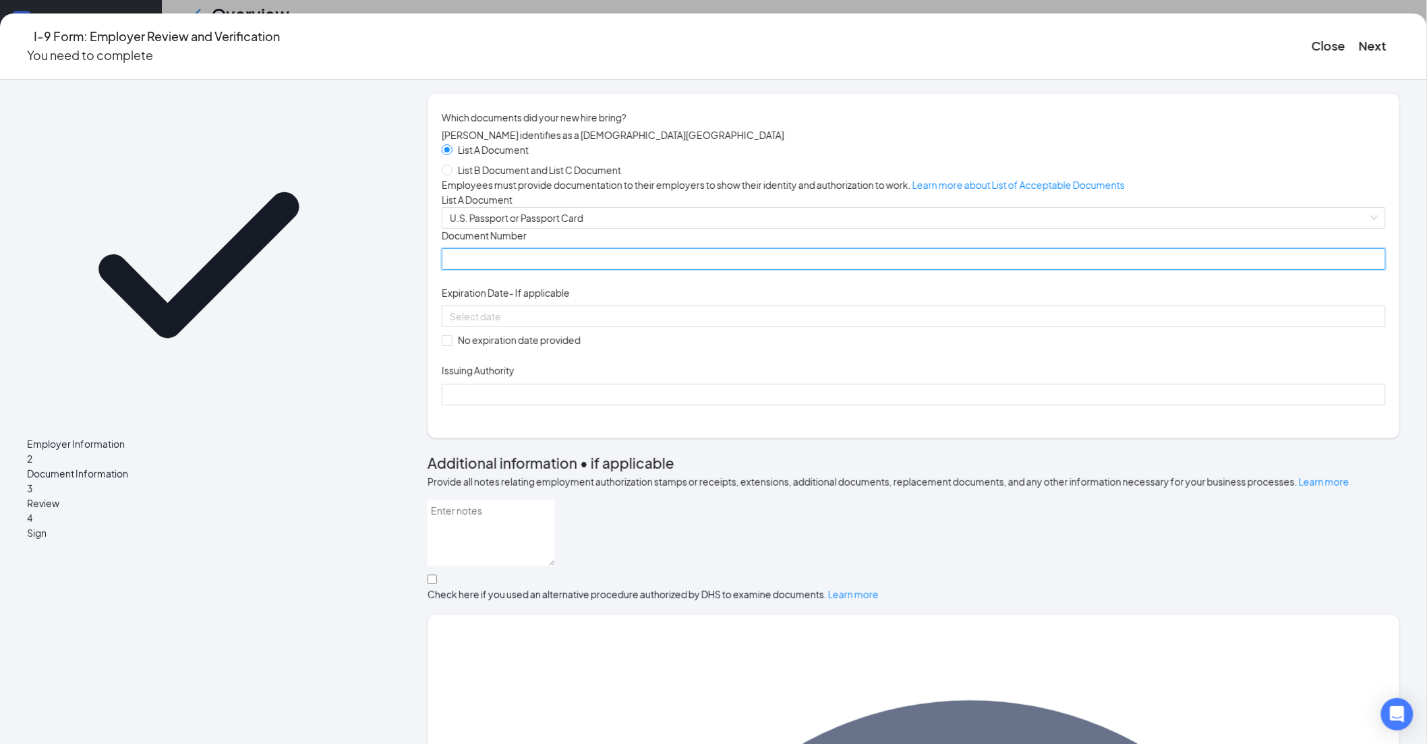
click at [536, 270] on input "Document Number" at bounding box center [914, 259] width 944 height 22
paste input "577576757"
type input "577576757"
click at [1312, 43] on button "Close" at bounding box center [1329, 45] width 34 height 19
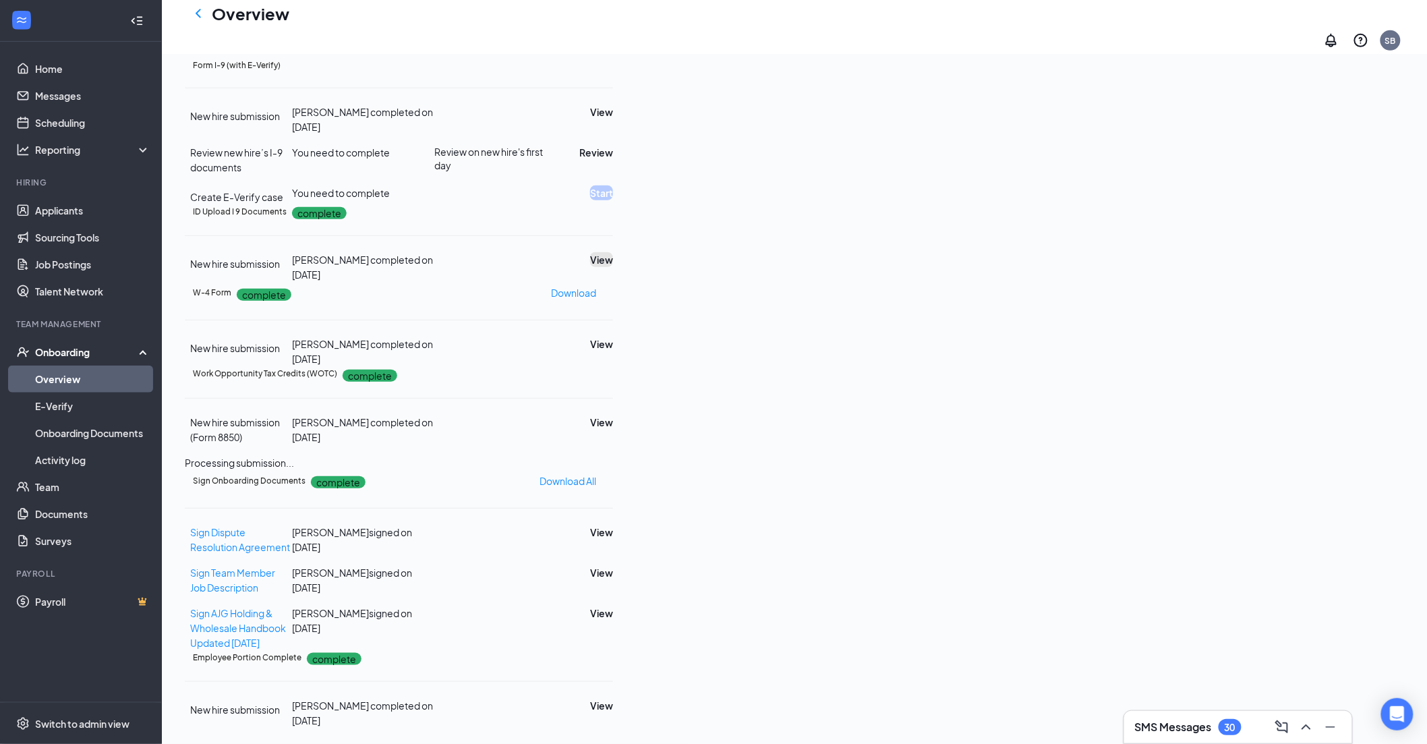
click at [613, 267] on button "View" at bounding box center [601, 259] width 23 height 15
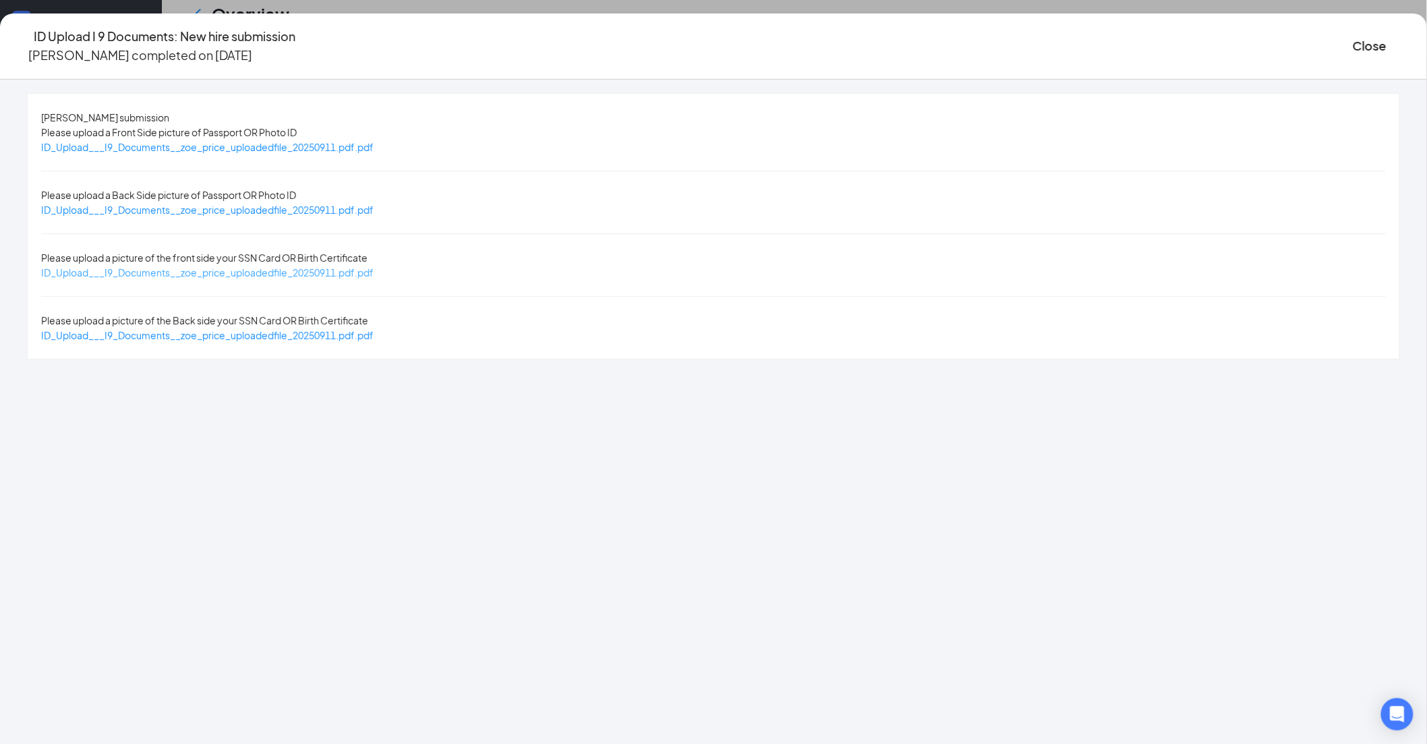
click at [374, 266] on span "ID_Upload___I9_Documents__zoe_price_uploadedfile_20250911.pdf.pdf" at bounding box center [207, 272] width 333 height 12
click at [374, 204] on span "ID_Upload___I9_Documents__zoe_price_uploadedfile_20250911.pdf.pdf" at bounding box center [207, 210] width 333 height 12
click at [1400, 46] on icon "Ellipses" at bounding box center [1400, 46] width 0 height 0
click at [1224, 87] on span "Restart" at bounding box center [1223, 94] width 32 height 15
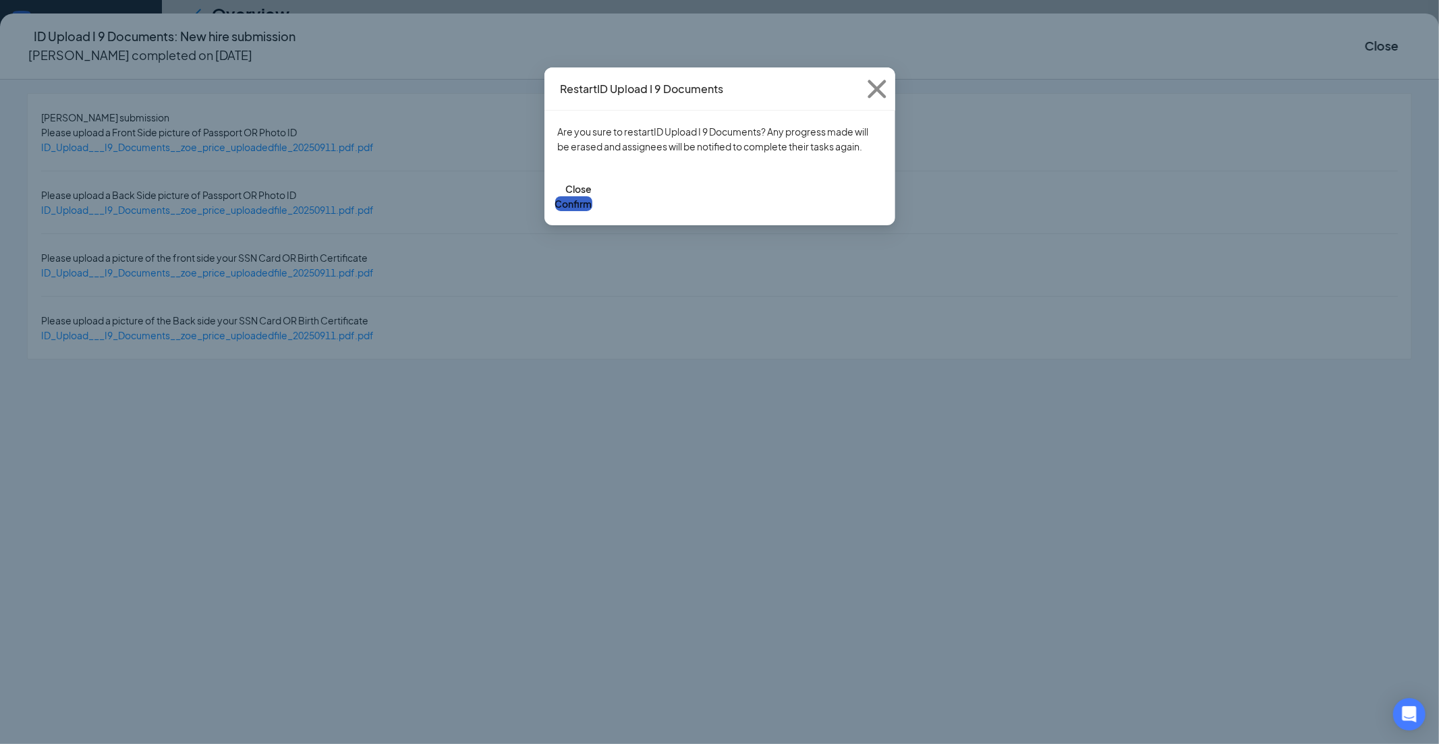
click at [592, 196] on button "Confirm" at bounding box center [573, 203] width 37 height 15
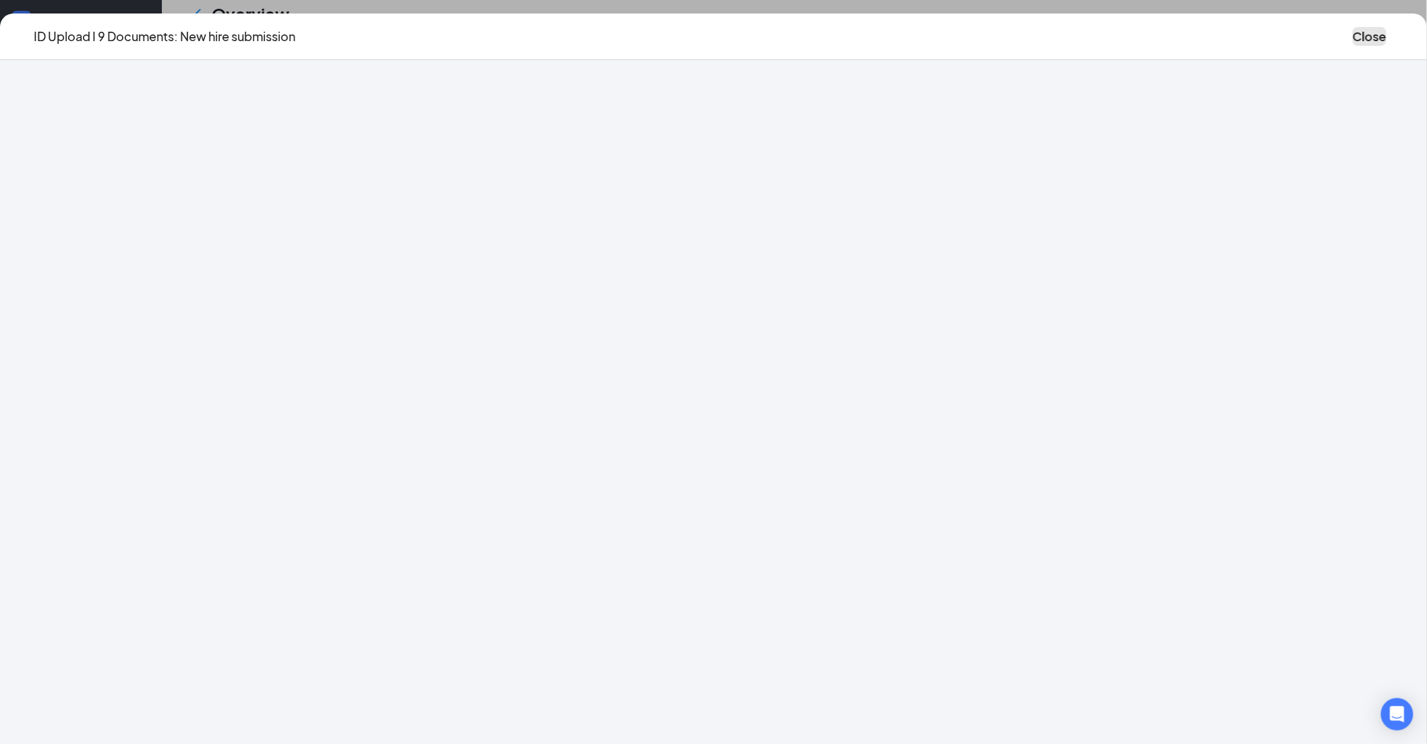
drag, startPoint x: 1125, startPoint y: 40, endPoint x: 797, endPoint y: 372, distance: 466.9
click at [1353, 40] on button "Close" at bounding box center [1370, 36] width 34 height 19
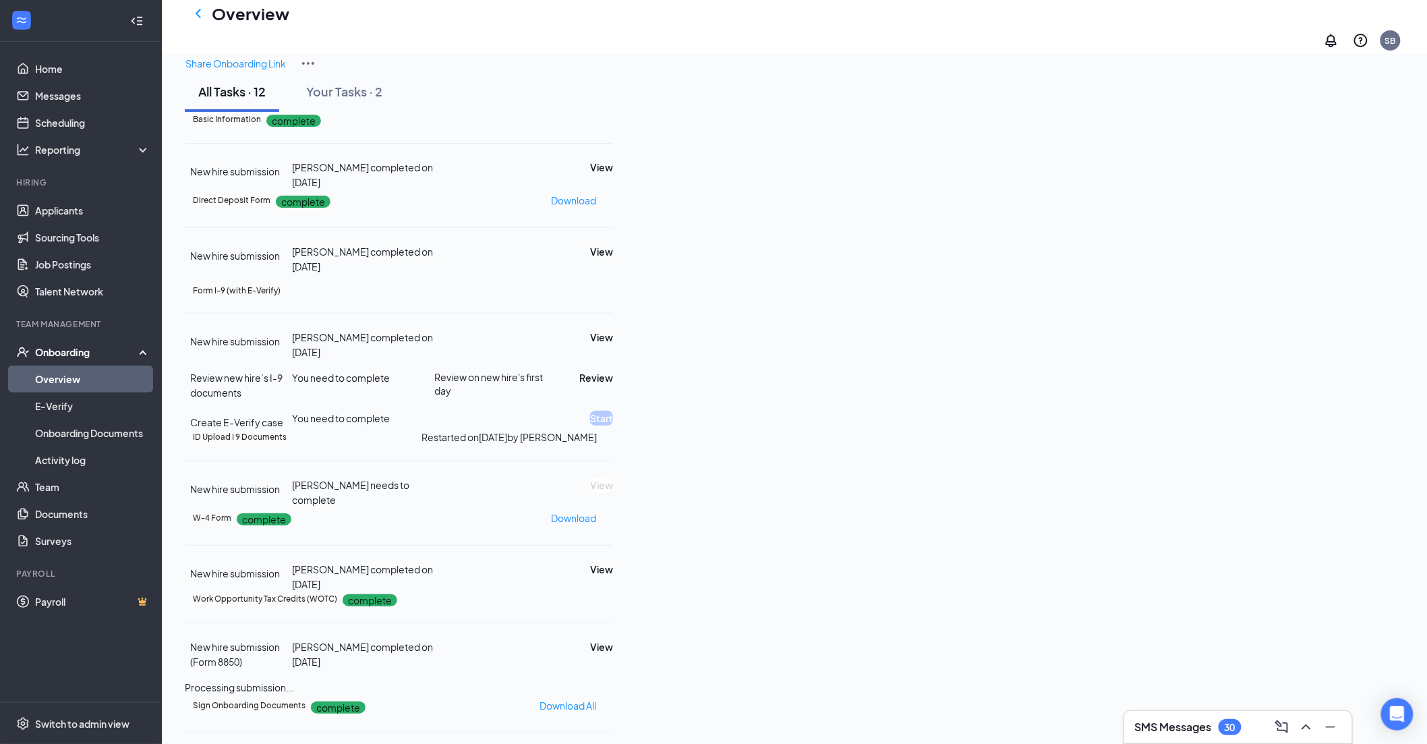
scroll to position [0, 0]
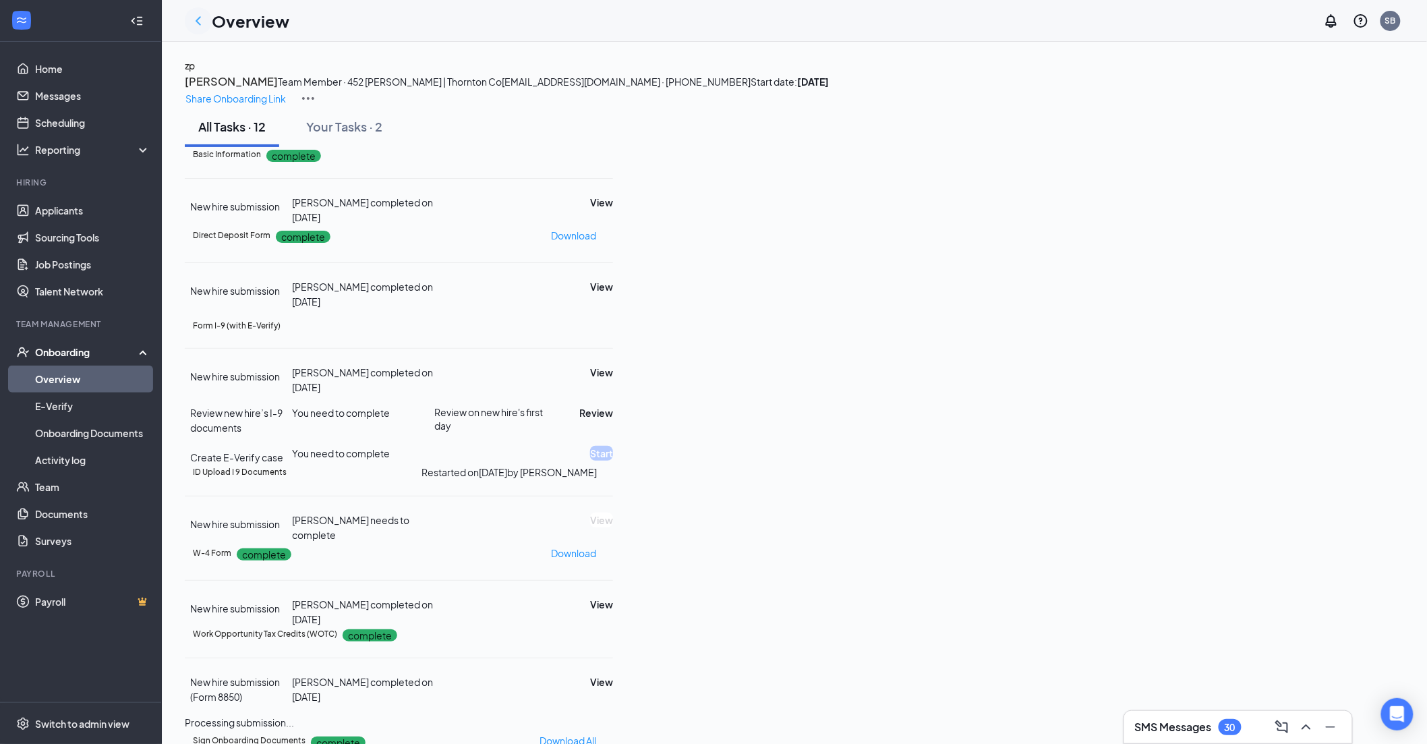
click at [197, 22] on icon "ChevronLeft" at bounding box center [198, 20] width 5 height 9
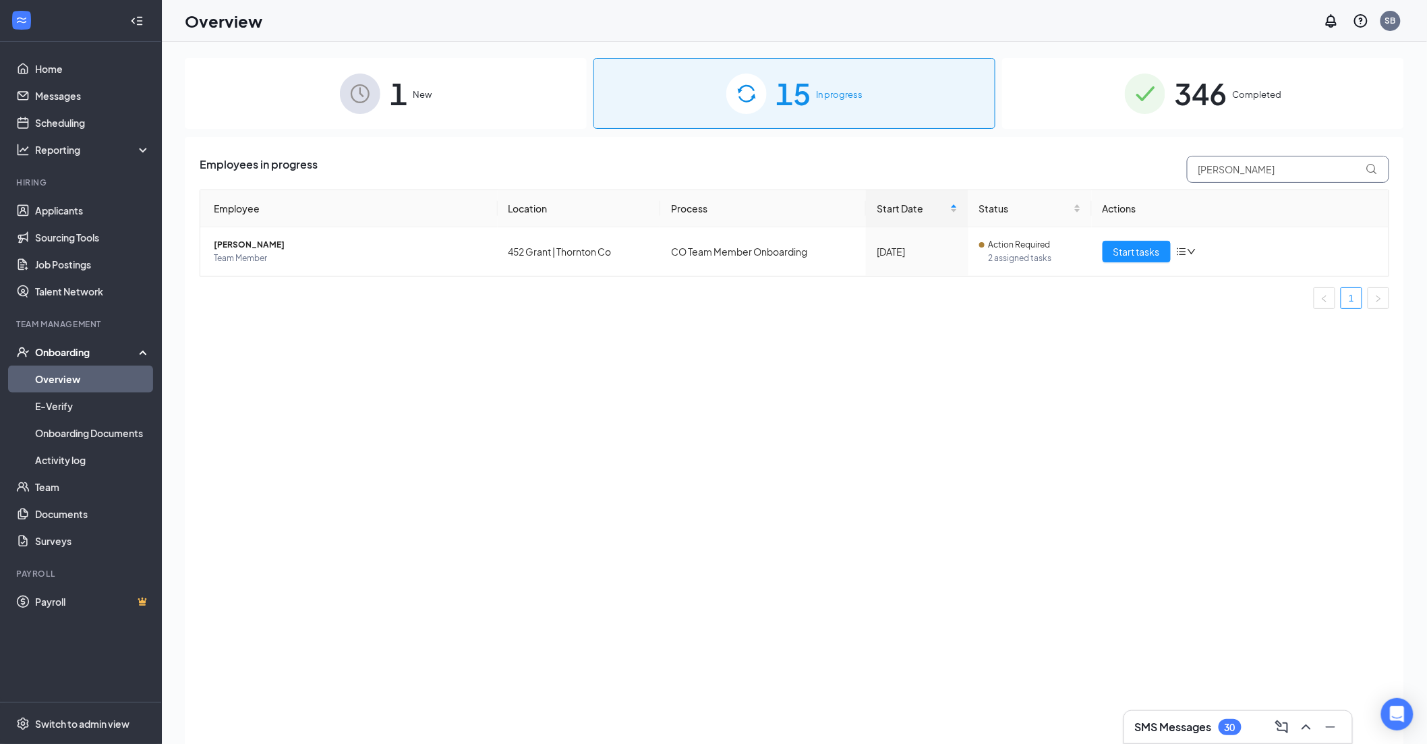
click at [1229, 166] on input "[PERSON_NAME]" at bounding box center [1288, 169] width 202 height 27
drag, startPoint x: 1222, startPoint y: 172, endPoint x: 1166, endPoint y: 173, distance: 56.0
click at [1166, 173] on div "Employees in progress Zoe" at bounding box center [795, 169] width 1190 height 27
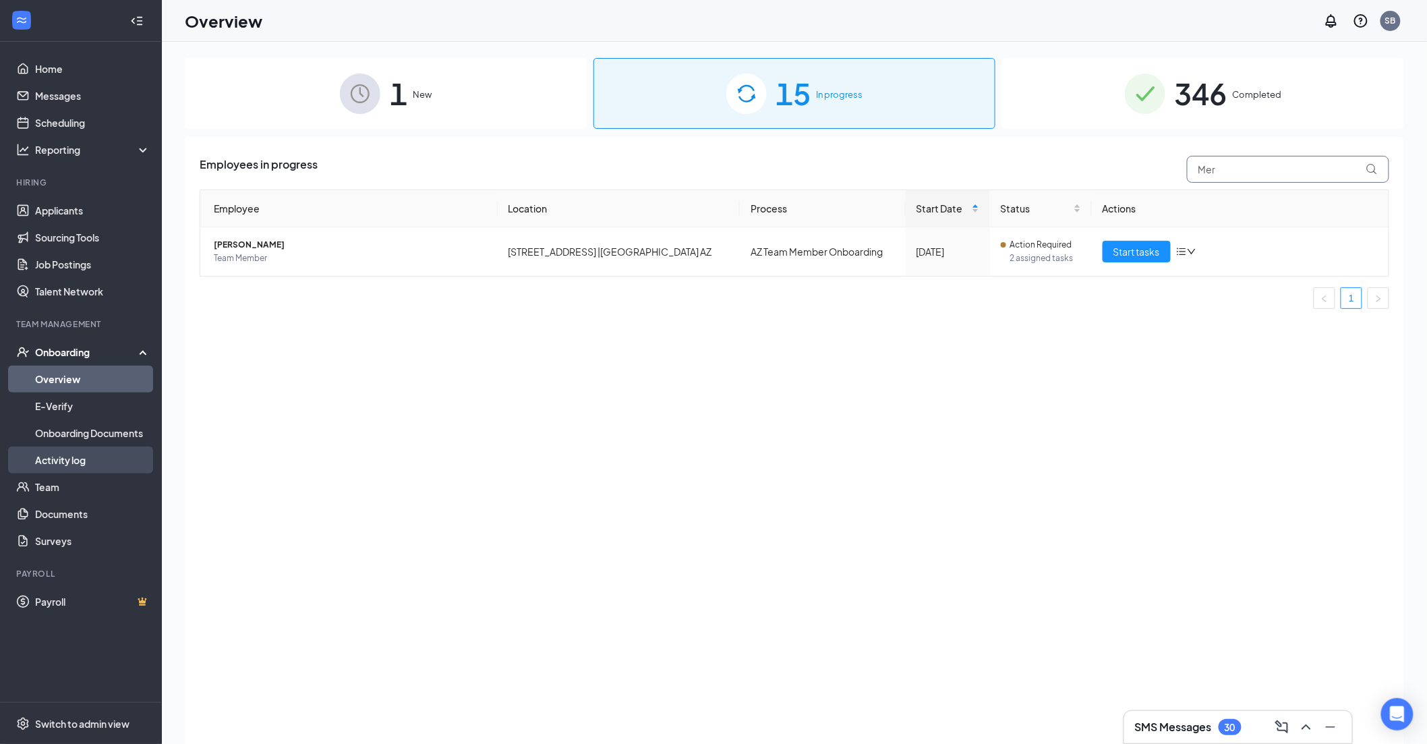
type input "Mer"
drag, startPoint x: 1118, startPoint y: 243, endPoint x: 1014, endPoint y: 351, distance: 150.3
click at [1118, 243] on button "Start tasks" at bounding box center [1137, 252] width 68 height 22
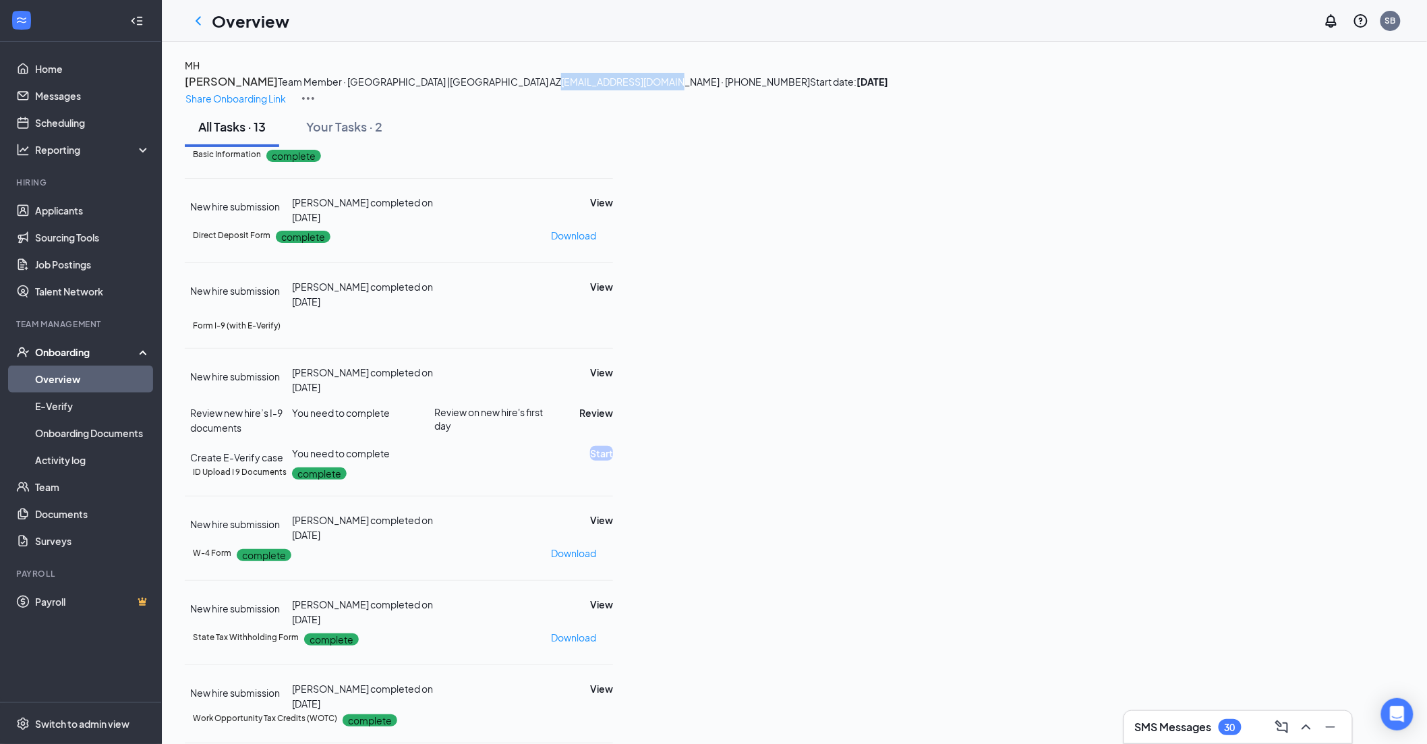
drag, startPoint x: 505, startPoint y: 133, endPoint x: 390, endPoint y: 134, distance: 114.7
click at [561, 88] on span "[EMAIL_ADDRESS][DOMAIN_NAME] · [PHONE_NUMBER]" at bounding box center [685, 82] width 249 height 12
click at [201, 16] on icon "ChevronLeft" at bounding box center [198, 21] width 16 height 16
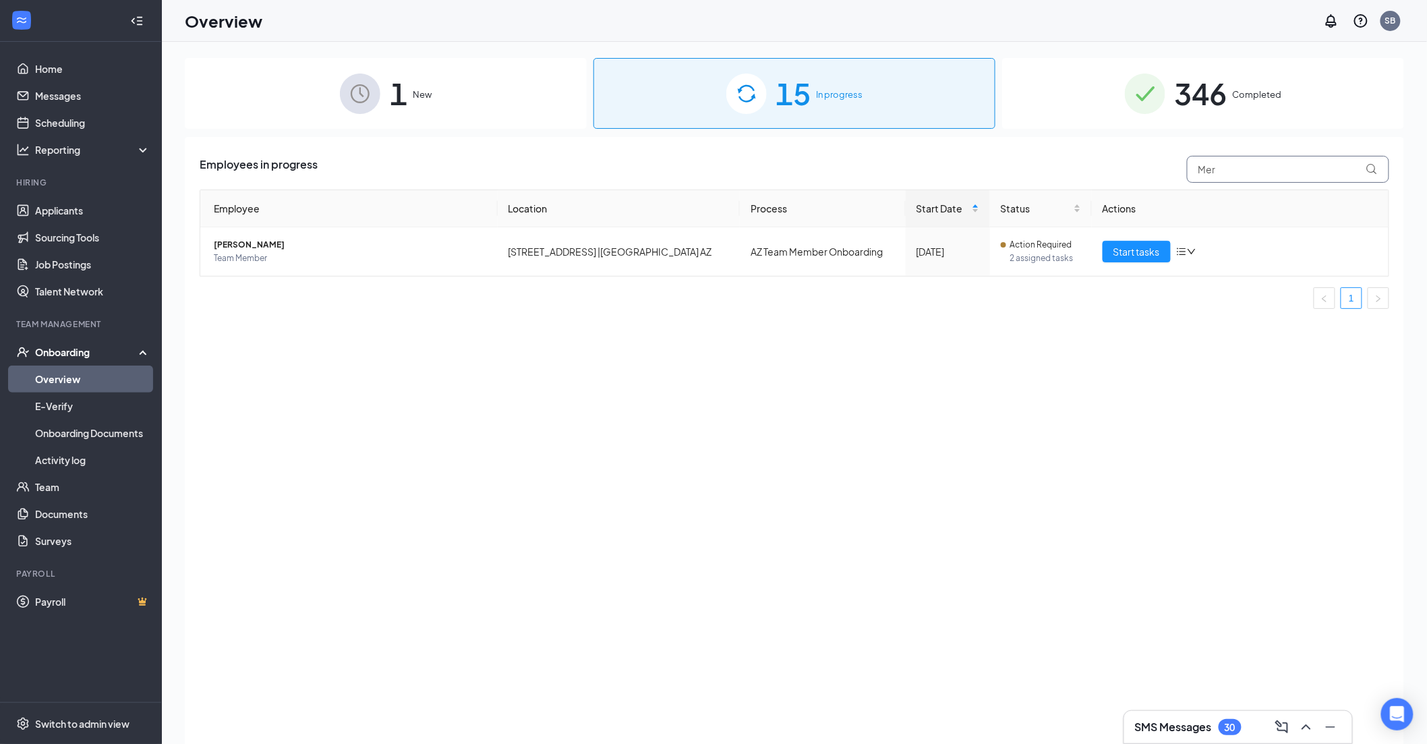
drag, startPoint x: 1230, startPoint y: 169, endPoint x: 1174, endPoint y: 169, distance: 56.0
click at [1174, 169] on div "Employees in progress Mer" at bounding box center [795, 169] width 1190 height 27
click at [237, 247] on span "[PERSON_NAME]" at bounding box center [350, 244] width 273 height 13
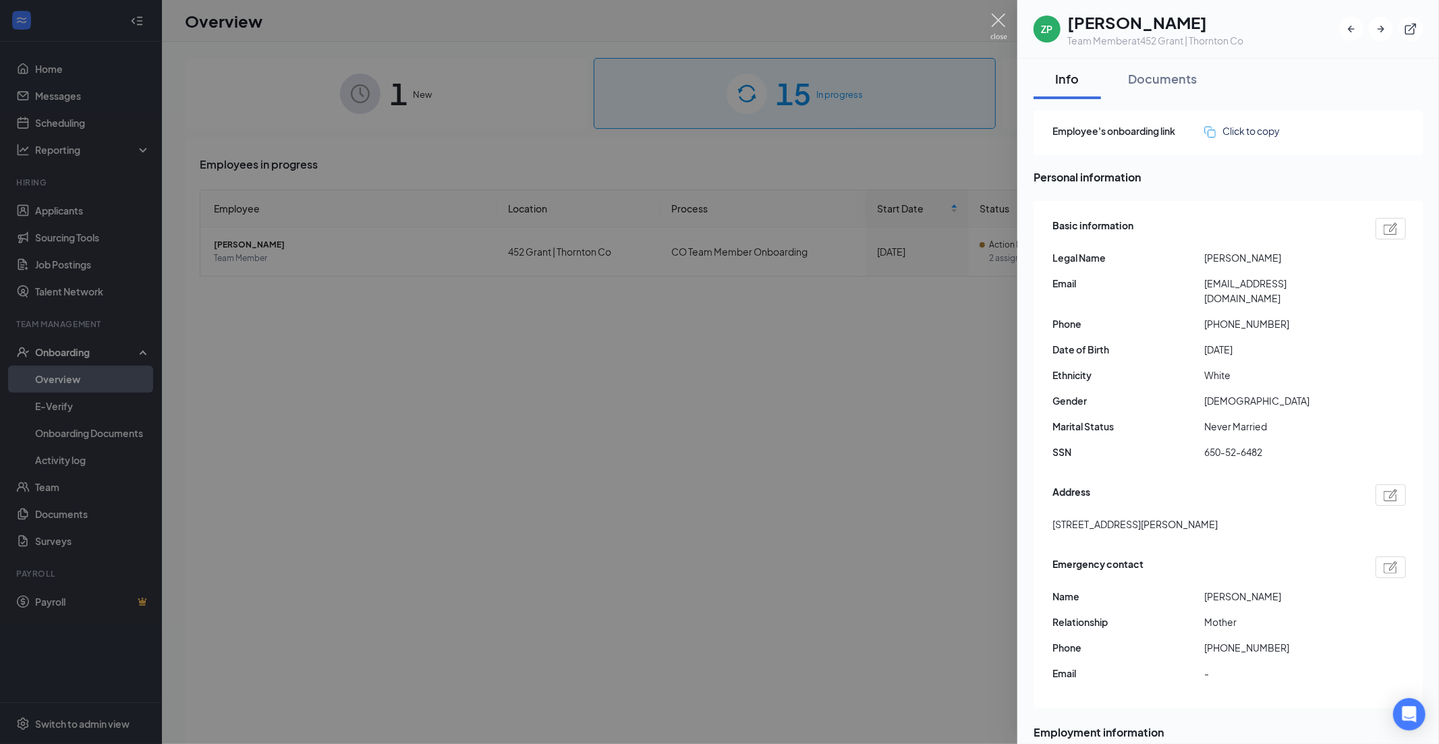
drag, startPoint x: 1004, startPoint y: 21, endPoint x: 997, endPoint y: 98, distance: 77.2
click at [1004, 20] on img at bounding box center [998, 26] width 17 height 26
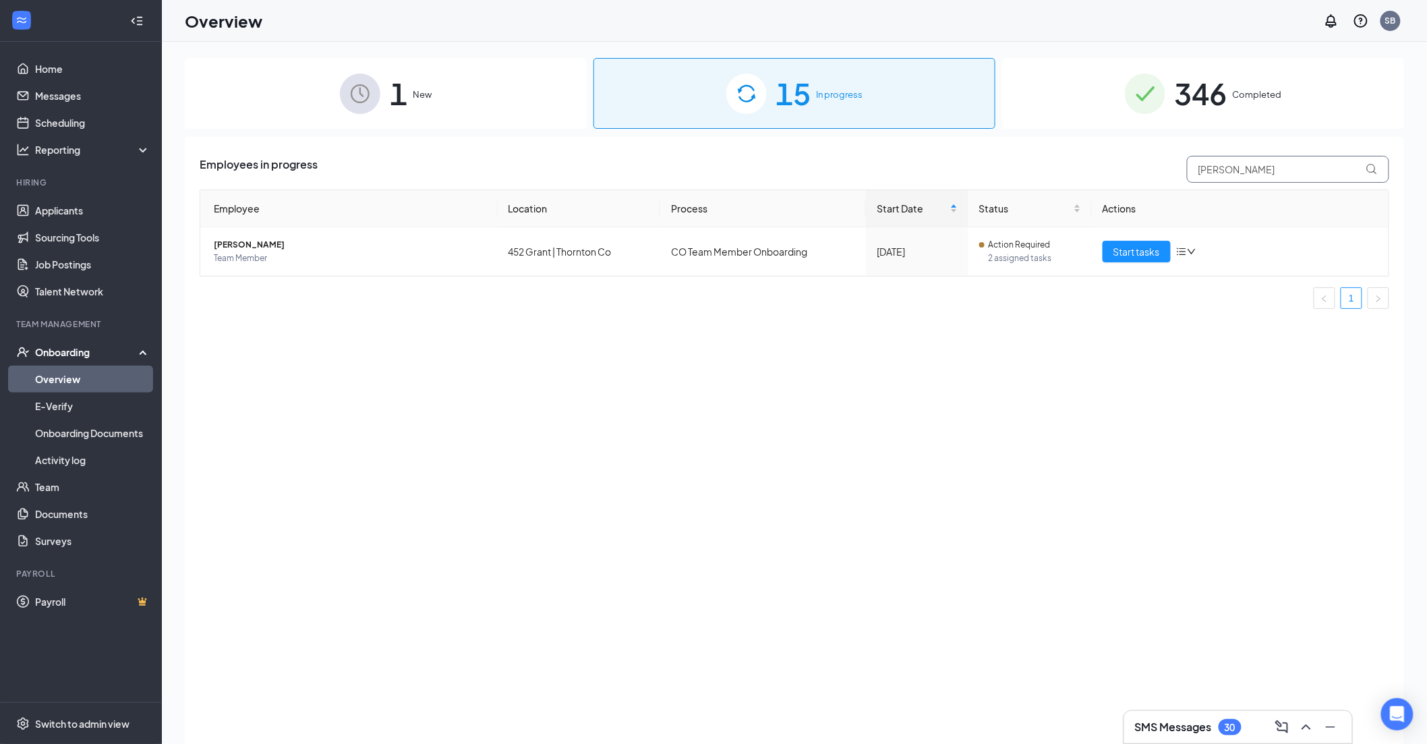
drag, startPoint x: 1224, startPoint y: 171, endPoint x: 1154, endPoint y: 170, distance: 70.2
click at [1154, 170] on div "Employees in progress Zoe" at bounding box center [795, 169] width 1190 height 27
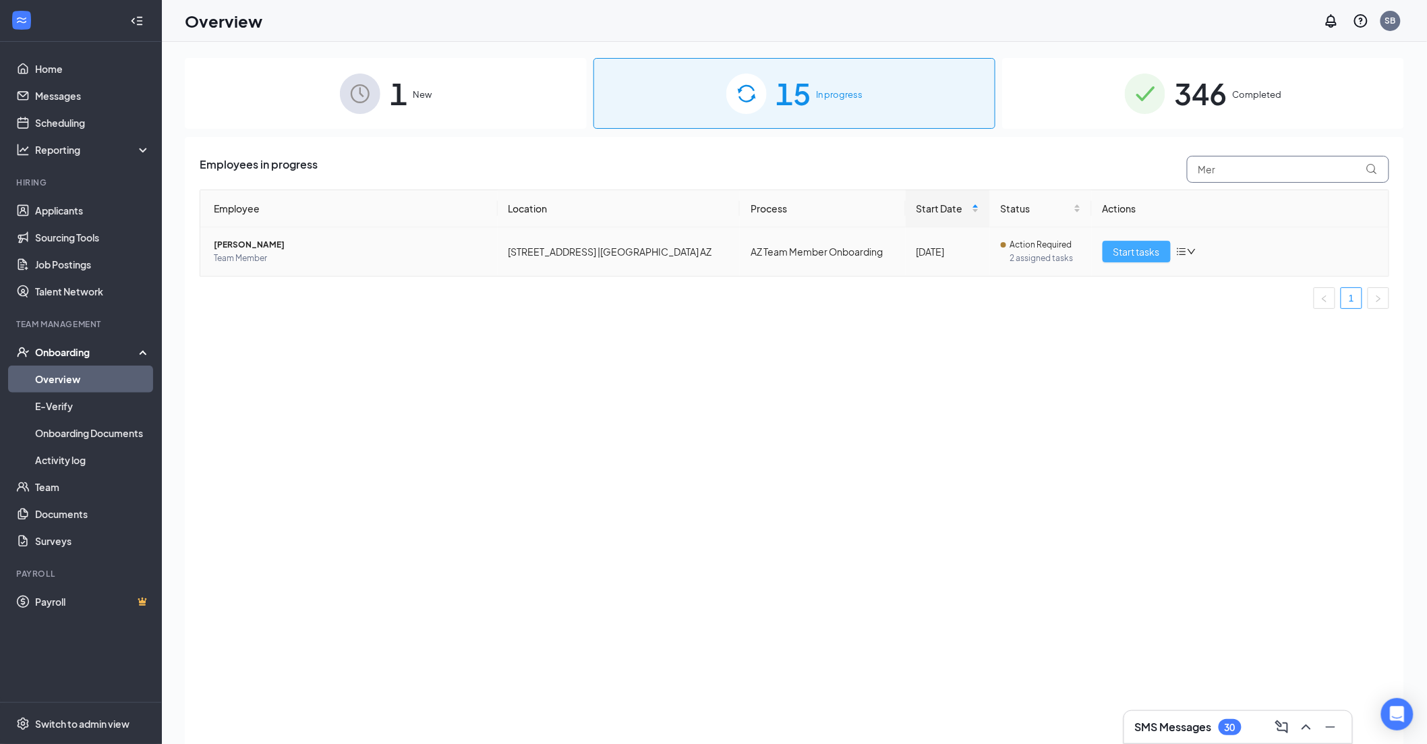
type input "Mer"
click at [1120, 251] on span "Start tasks" at bounding box center [1137, 251] width 47 height 15
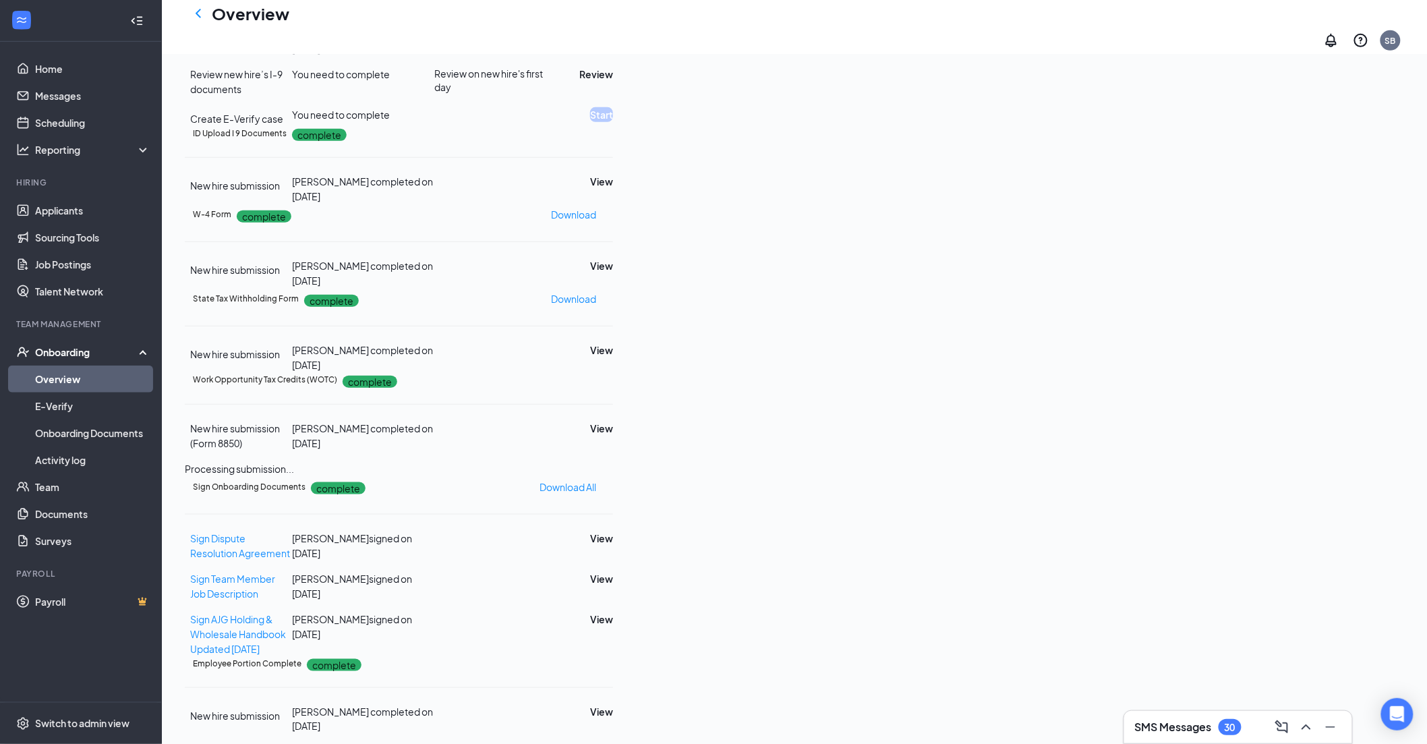
scroll to position [449, 0]
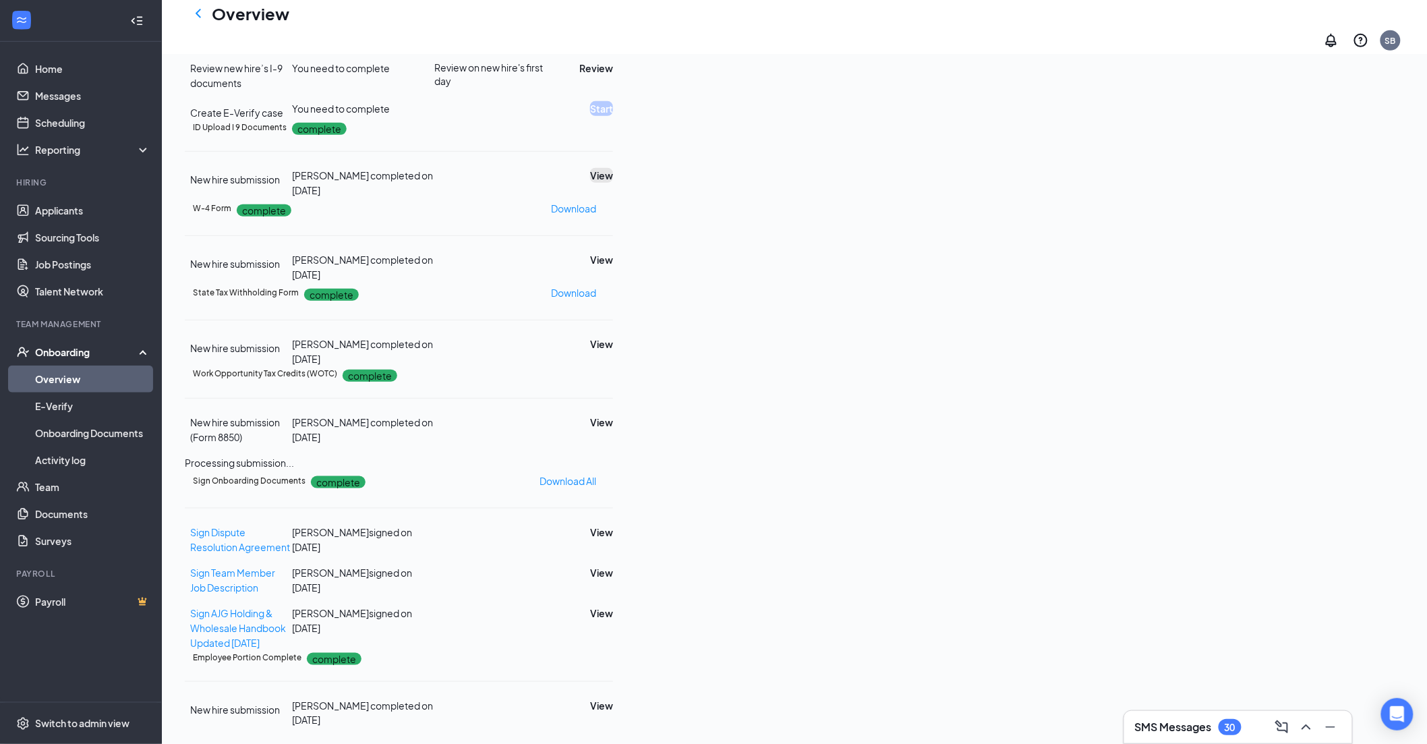
click at [613, 183] on button "View" at bounding box center [601, 175] width 23 height 15
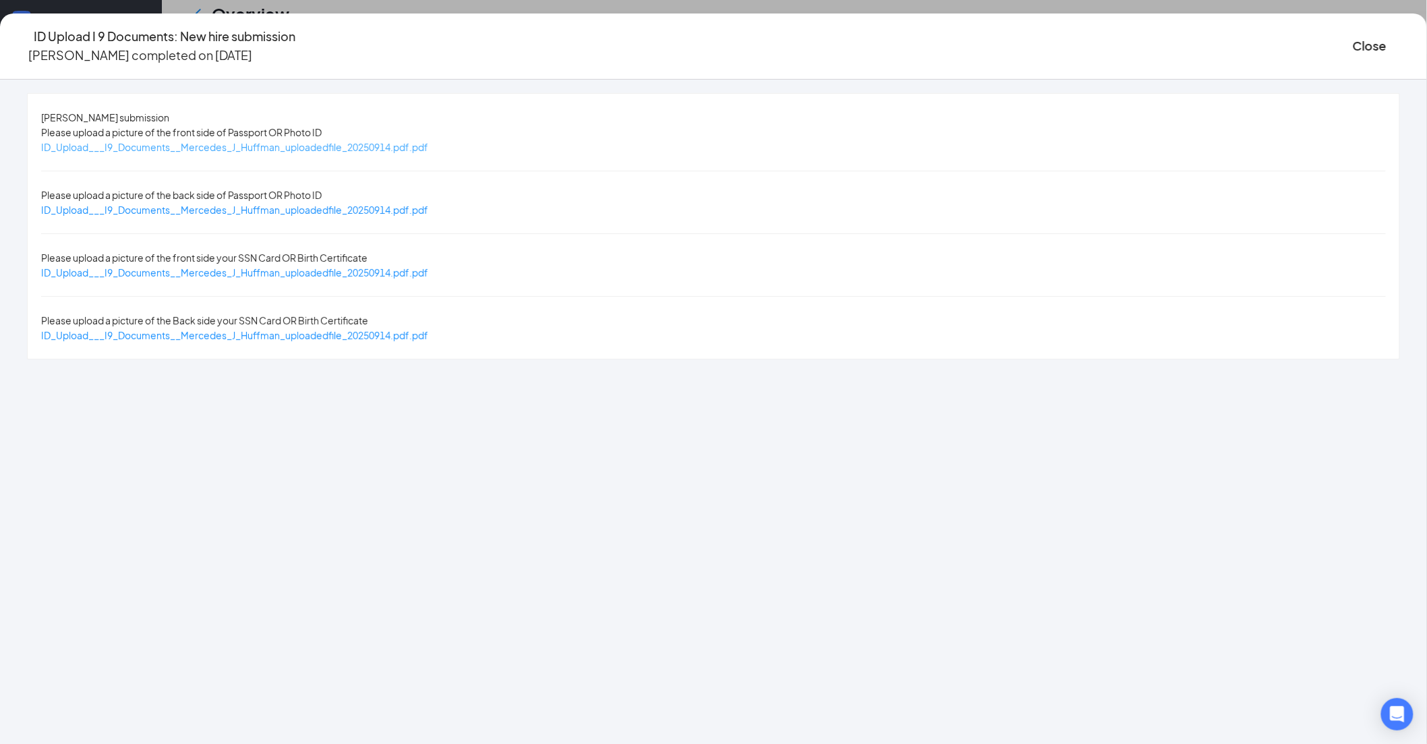
click at [428, 147] on span "ID_Upload___I9_Documents__Mercedes_J_Huffman_uploadedfile_20250914.pdf.pdf" at bounding box center [234, 147] width 387 height 12
click at [428, 266] on span "ID_Upload___I9_Documents__Mercedes_J_Huffman_uploadedfile_20250914.pdf.pdf" at bounding box center [234, 272] width 387 height 12
drag, startPoint x: 1122, startPoint y: 32, endPoint x: 1142, endPoint y: 81, distance: 53.2
click at [1353, 36] on button "Close" at bounding box center [1370, 45] width 34 height 19
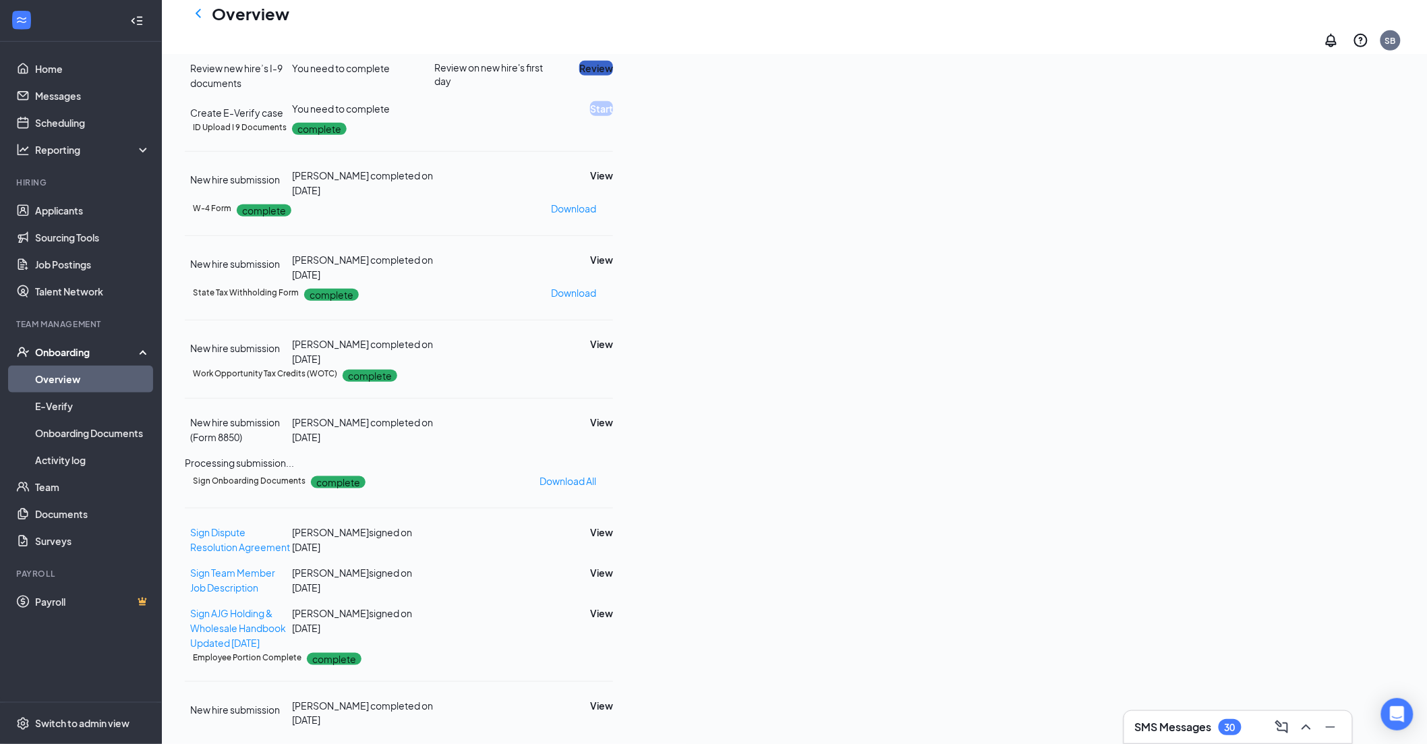
click at [613, 76] on button "Review" at bounding box center [596, 68] width 34 height 15
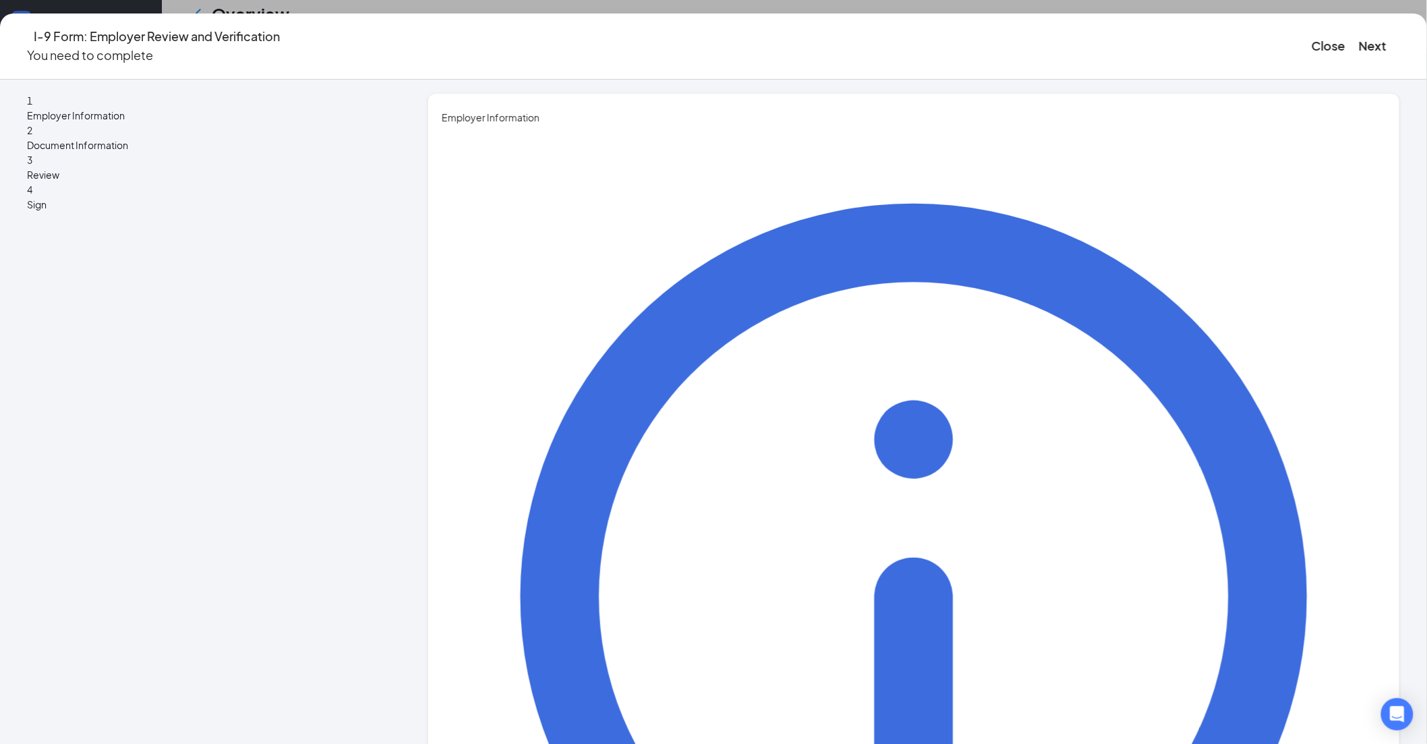
type input "[PERSON_NAME]"
drag, startPoint x: 588, startPoint y: 341, endPoint x: 596, endPoint y: 359, distance: 19.3
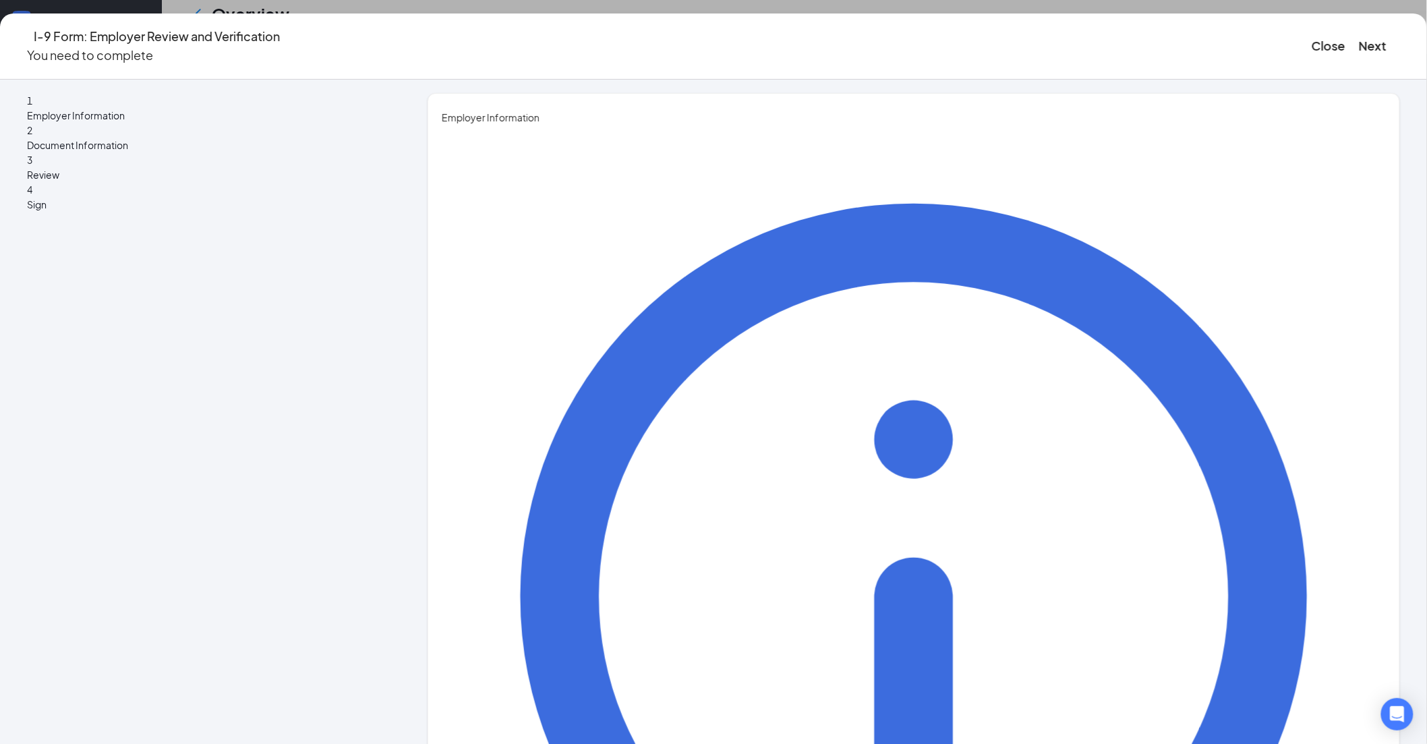
type input "Director HRBP"
drag, startPoint x: 585, startPoint y: 397, endPoint x: 598, endPoint y: 419, distance: 25.7
type input "[PERSON_NAME][EMAIL_ADDRESS][PERSON_NAME][DOMAIN_NAME]"
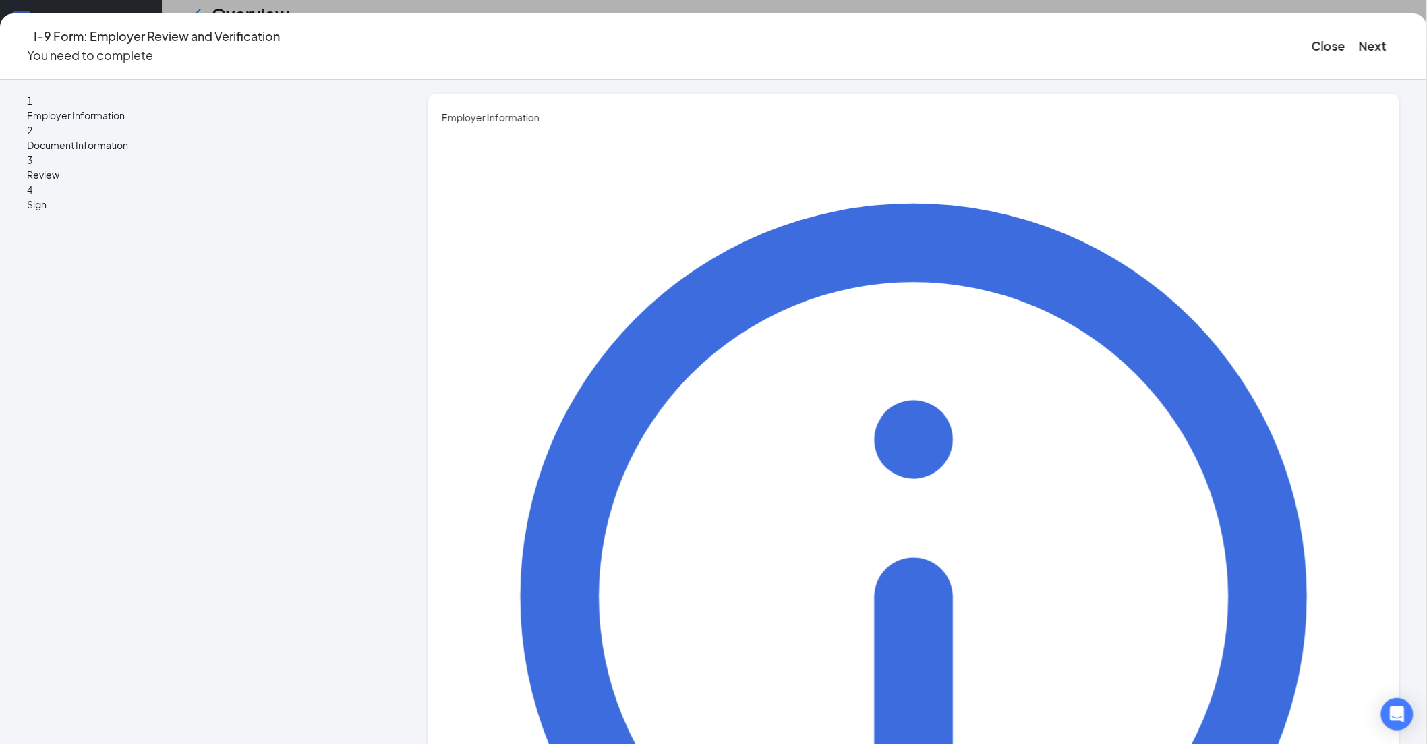
type input "7194700824"
drag, startPoint x: 1128, startPoint y: 34, endPoint x: 1125, endPoint y: 72, distance: 37.9
click at [1359, 36] on button "Next" at bounding box center [1373, 45] width 28 height 19
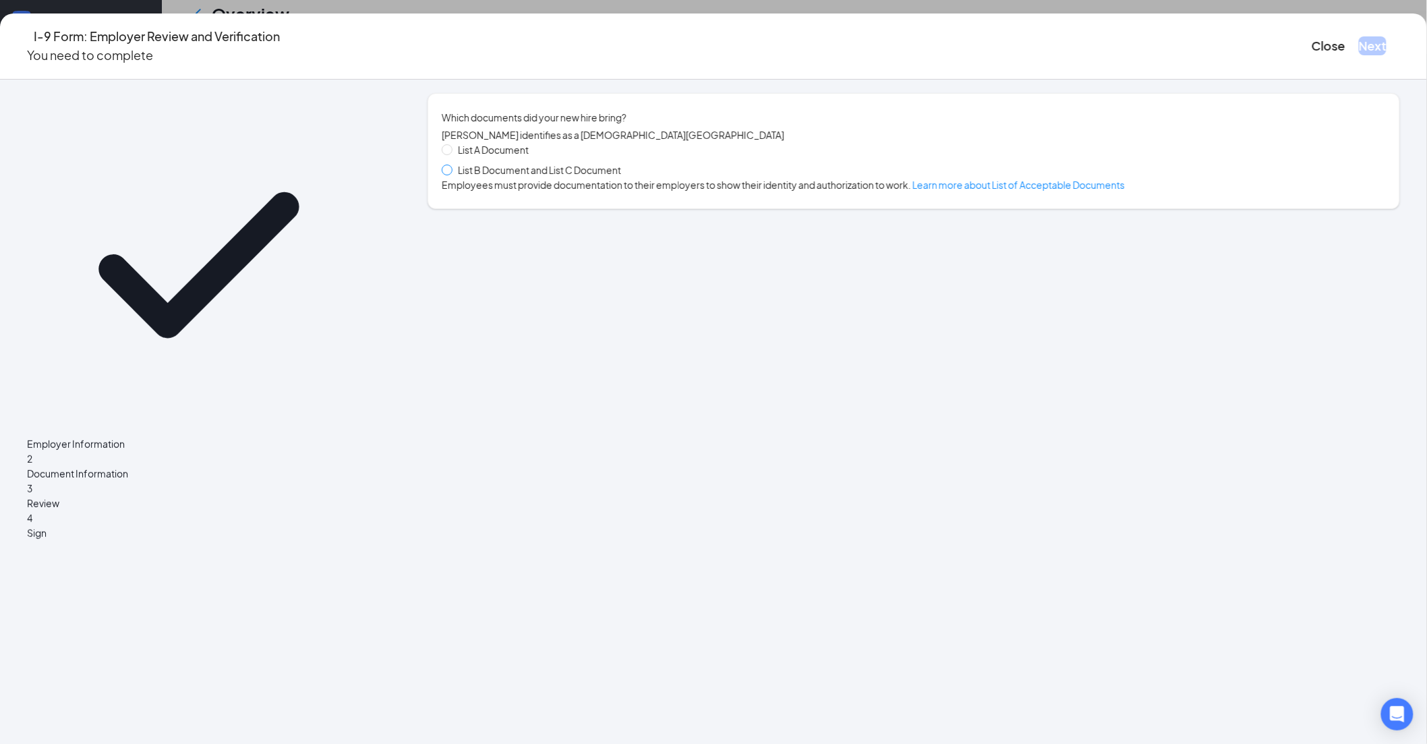
click at [453, 175] on span at bounding box center [447, 170] width 11 height 11
click at [451, 174] on input "List B Document and List C Document" at bounding box center [446, 169] width 9 height 9
radio input "true"
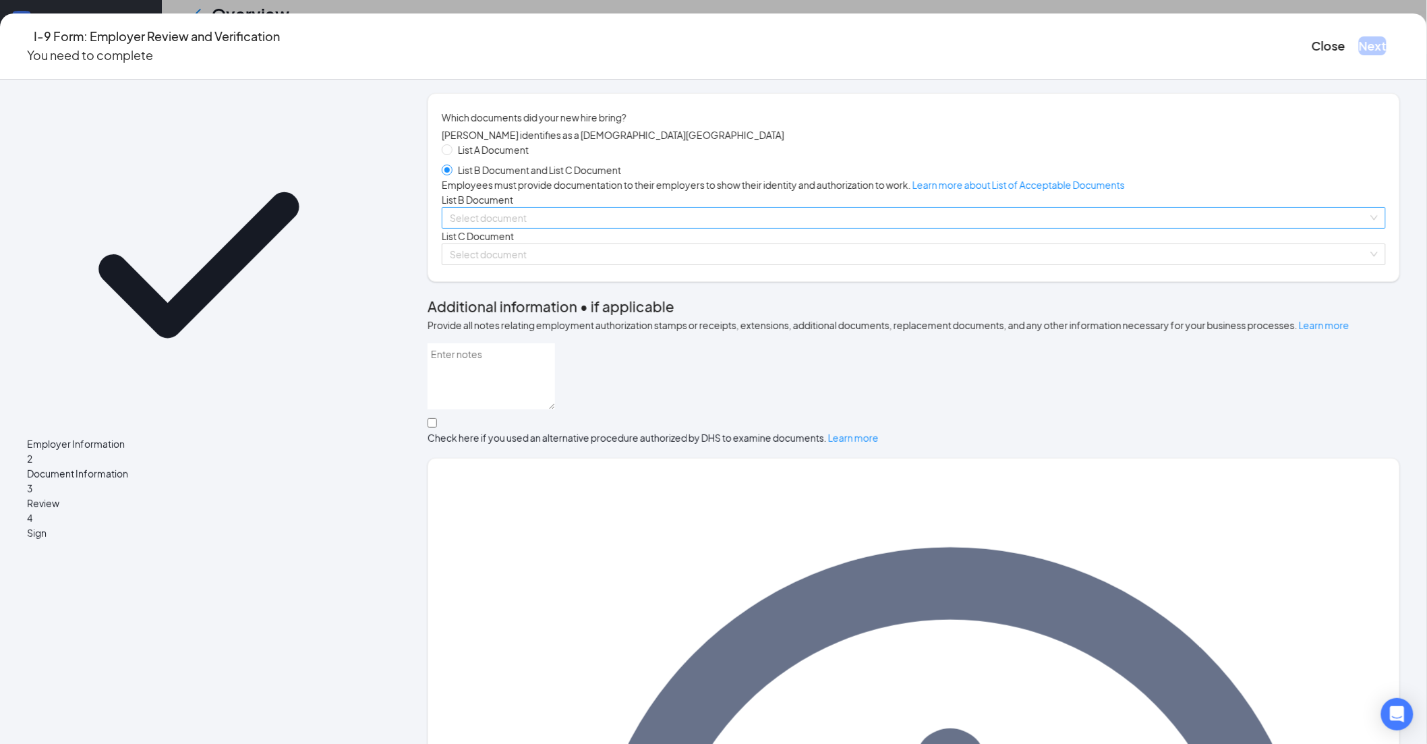
click at [590, 228] on input "search" at bounding box center [909, 218] width 919 height 20
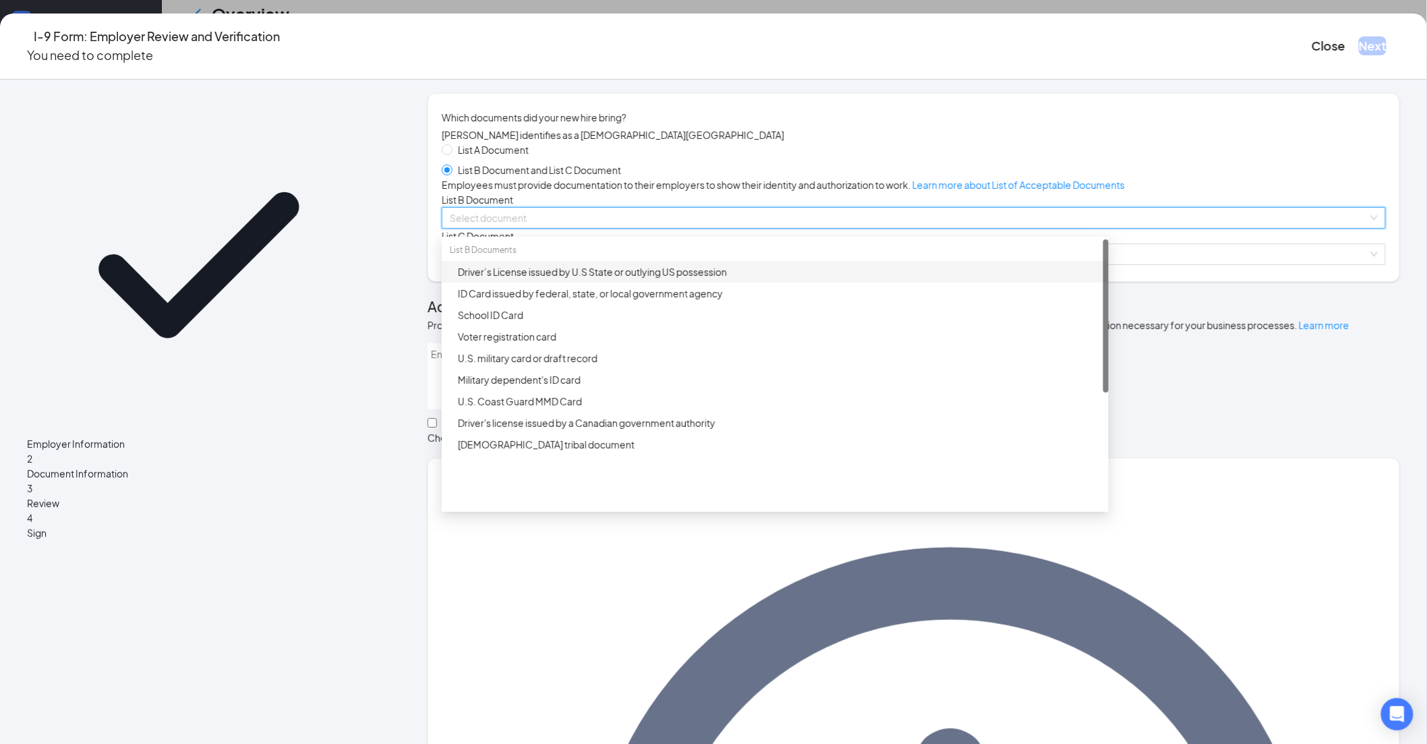
click at [588, 279] on div "Driver’s License issued by U.S State or outlying US possession" at bounding box center [779, 271] width 643 height 15
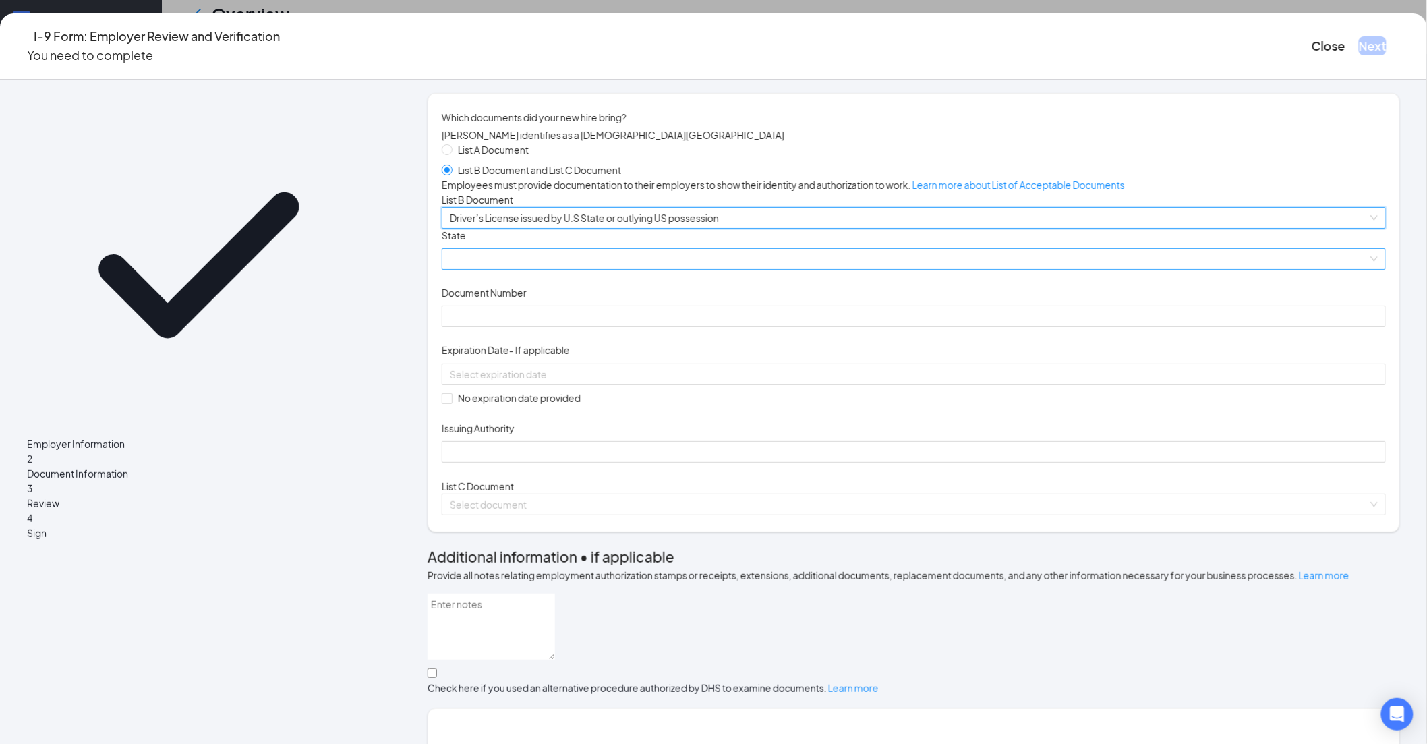
click at [559, 269] on span at bounding box center [914, 259] width 928 height 20
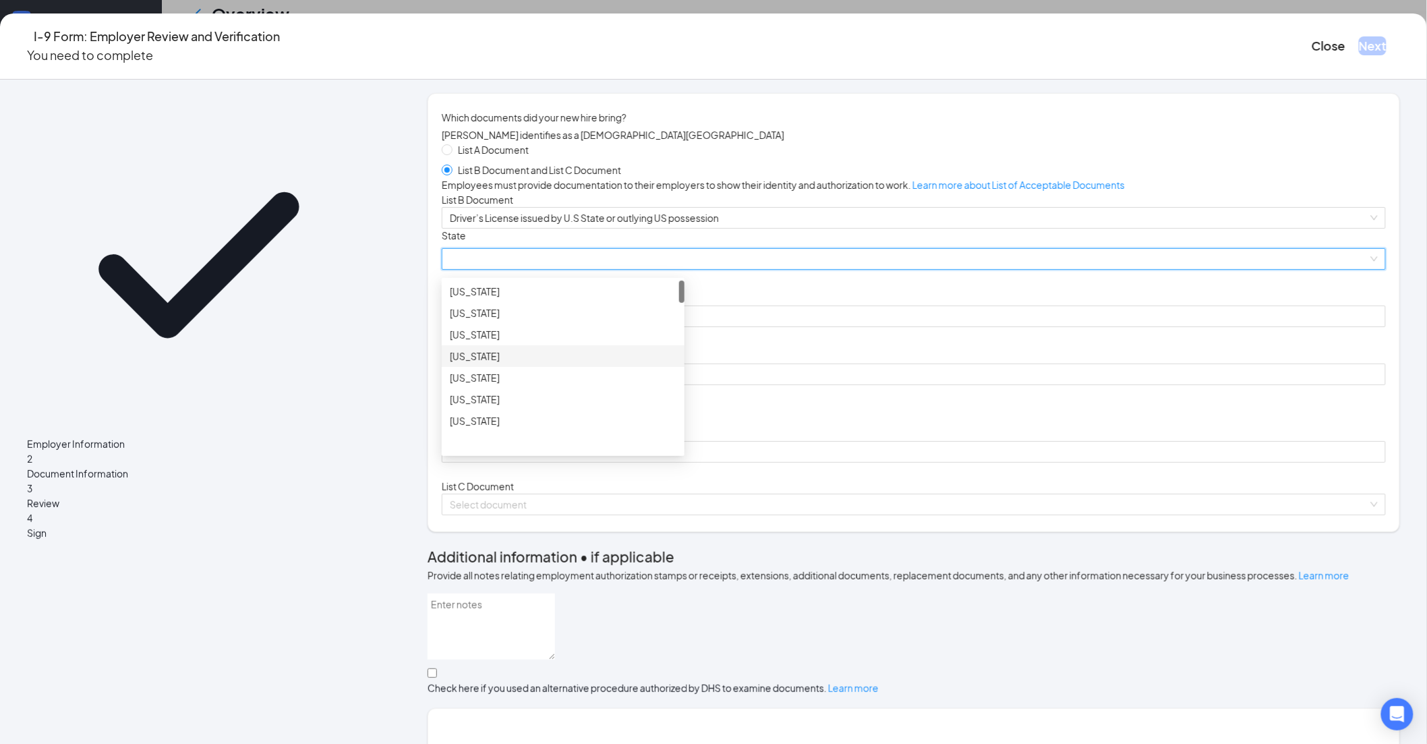
click at [550, 364] on div "[US_STATE]" at bounding box center [563, 356] width 227 height 15
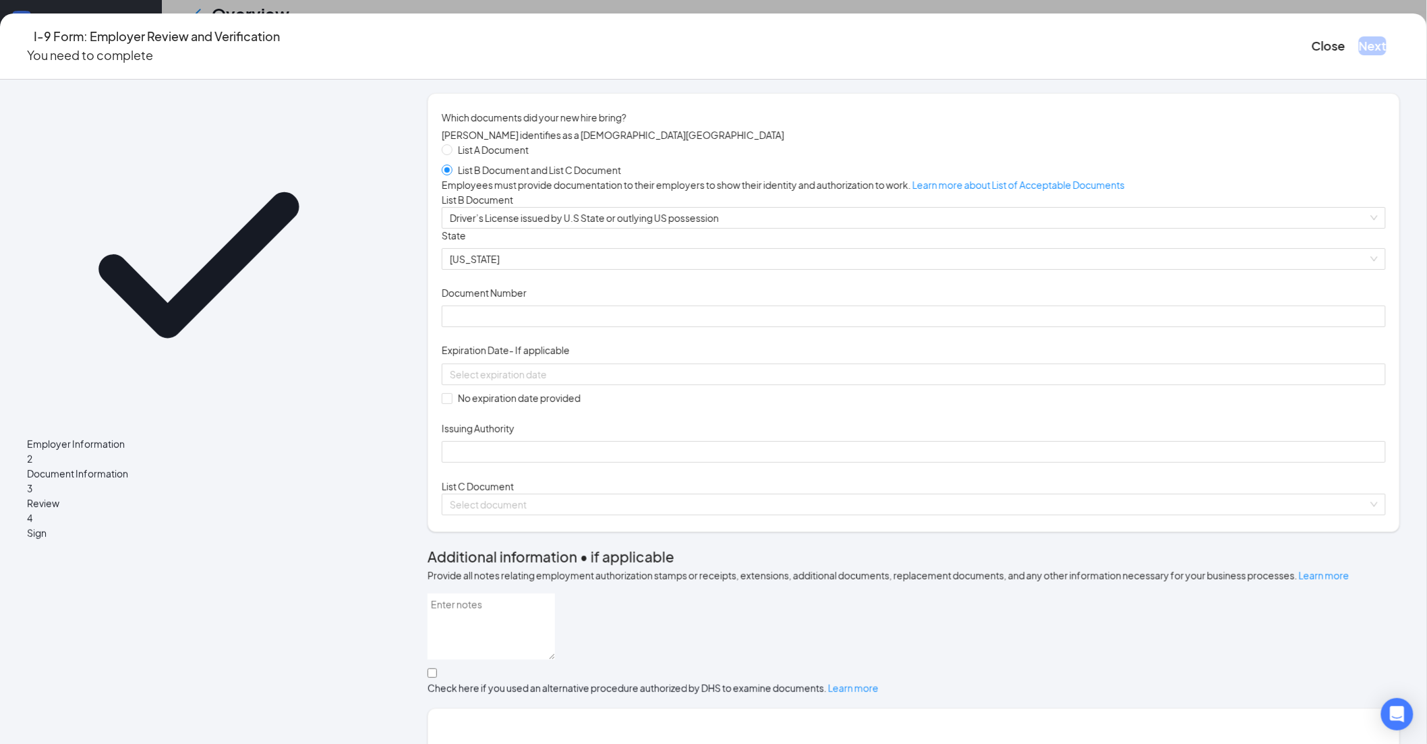
click at [853, 387] on div "Document Title Driver’s License issued by U.S State or outlying US possession S…" at bounding box center [914, 346] width 944 height 235
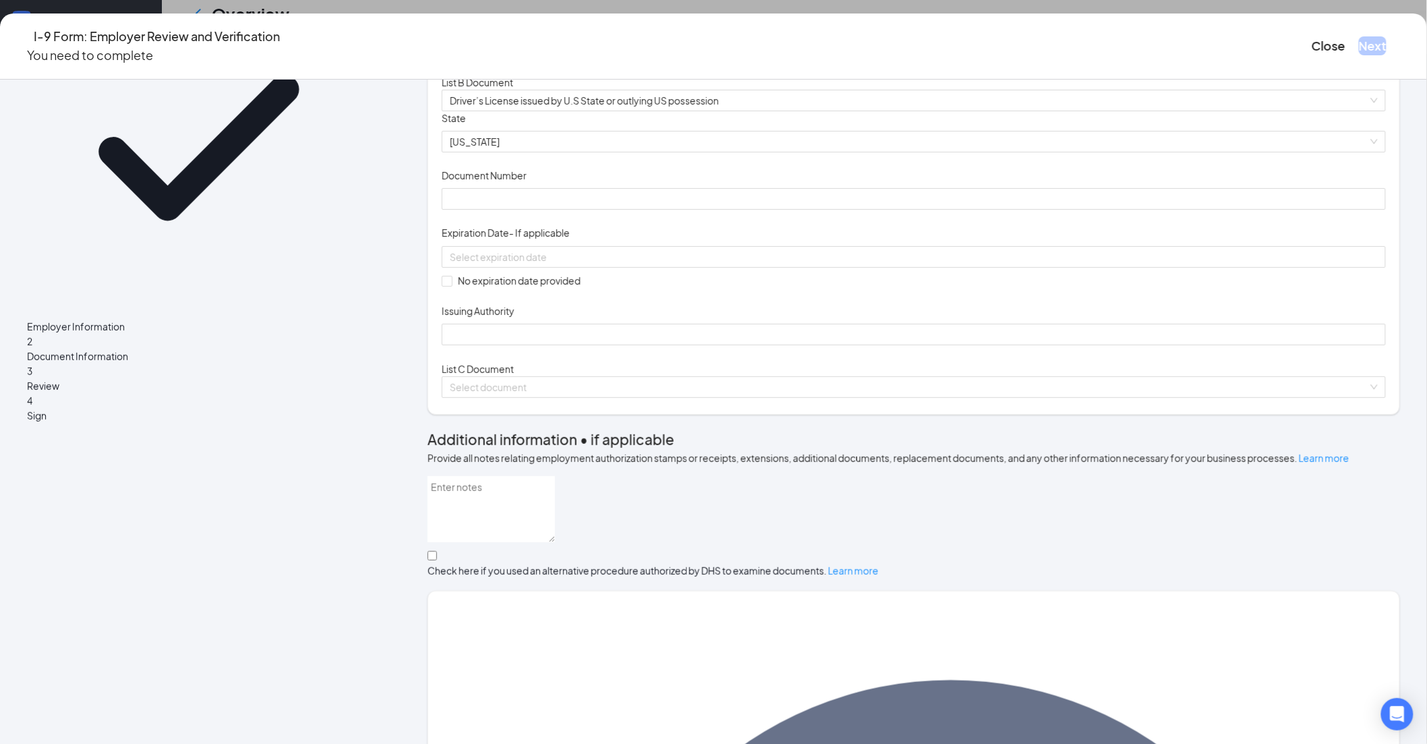
scroll to position [150, 0]
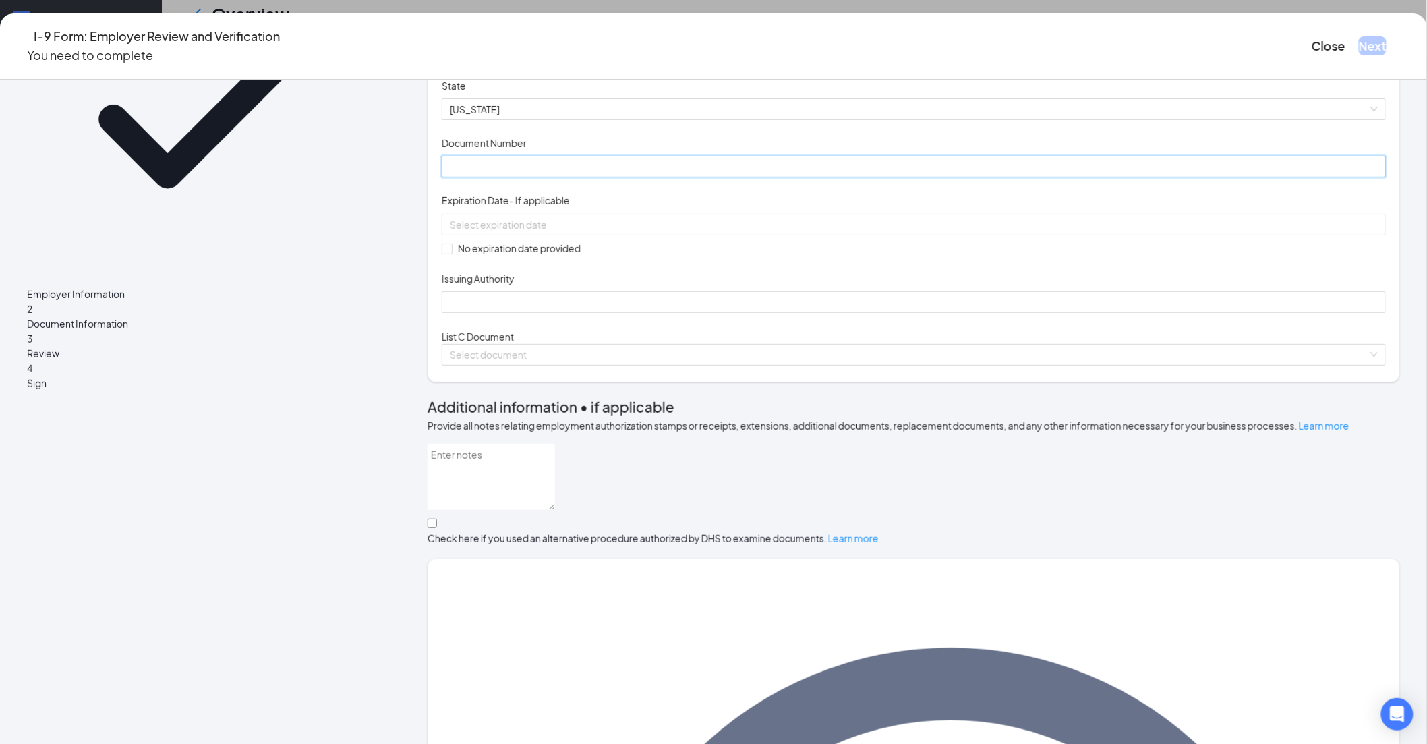
click at [536, 177] on input "Document Number" at bounding box center [914, 167] width 944 height 22
paste input "M75176279"
type input "M75176279"
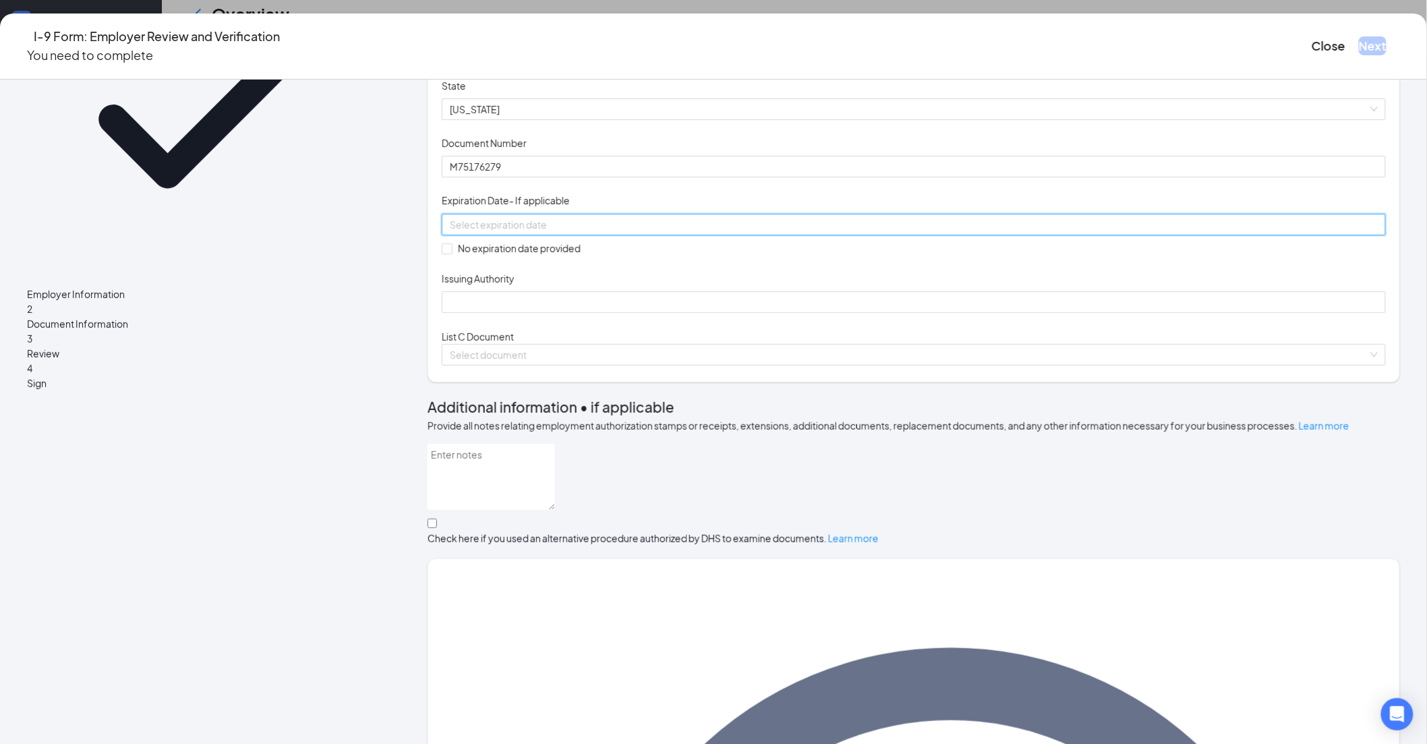
click at [563, 232] on input at bounding box center [912, 224] width 925 height 15
paste input "[DATE]"
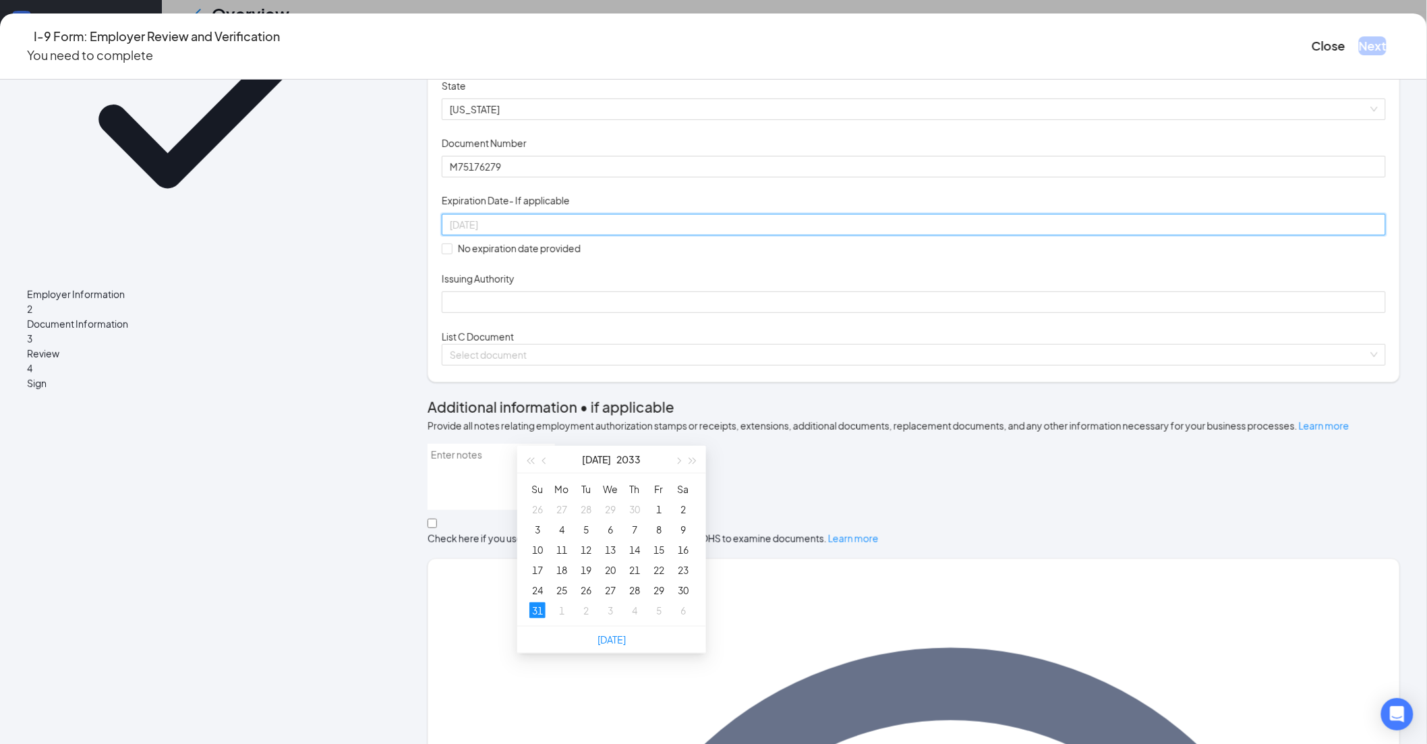
click at [529, 602] on div "31" at bounding box center [537, 610] width 16 height 16
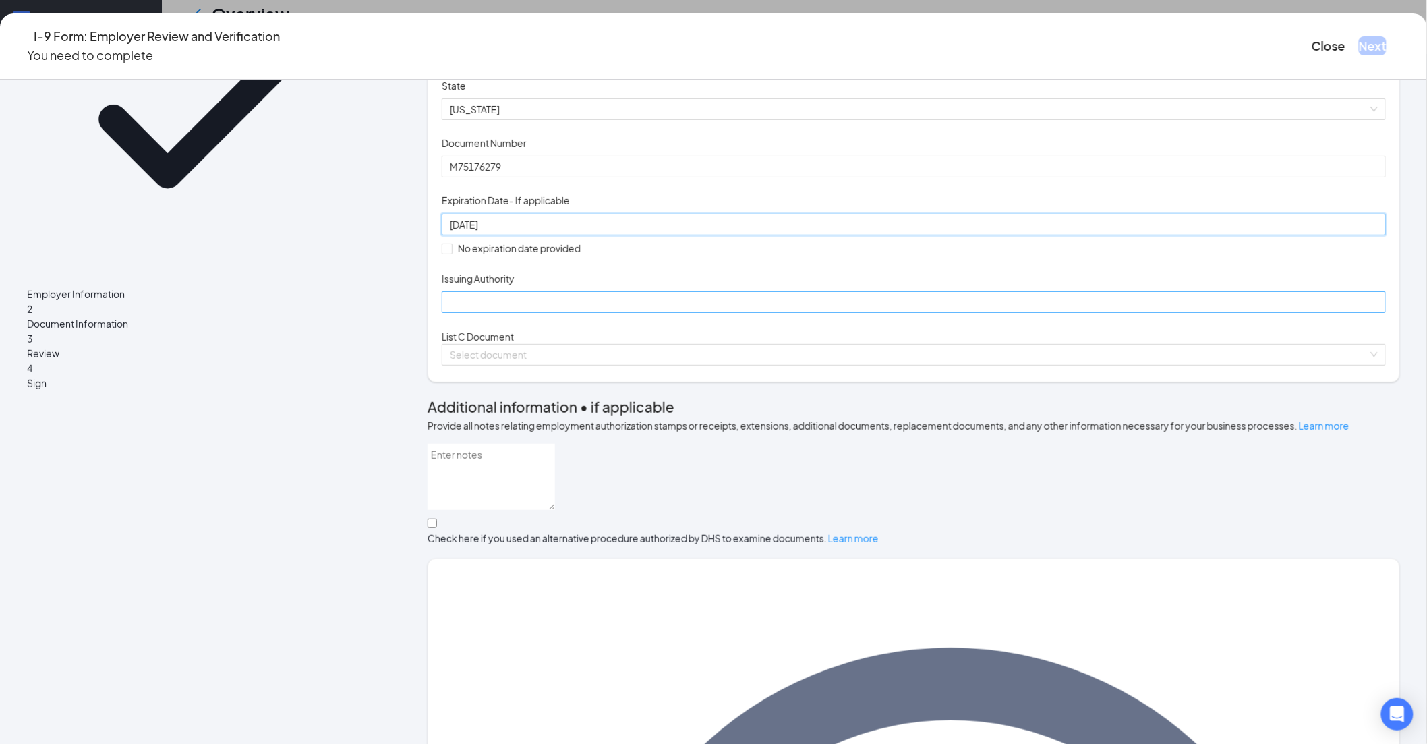
type input "[DATE]"
click at [569, 313] on input "Issuing Authority" at bounding box center [914, 302] width 944 height 22
type input "[US_STATE]"
click at [591, 365] on input "search" at bounding box center [909, 355] width 919 height 20
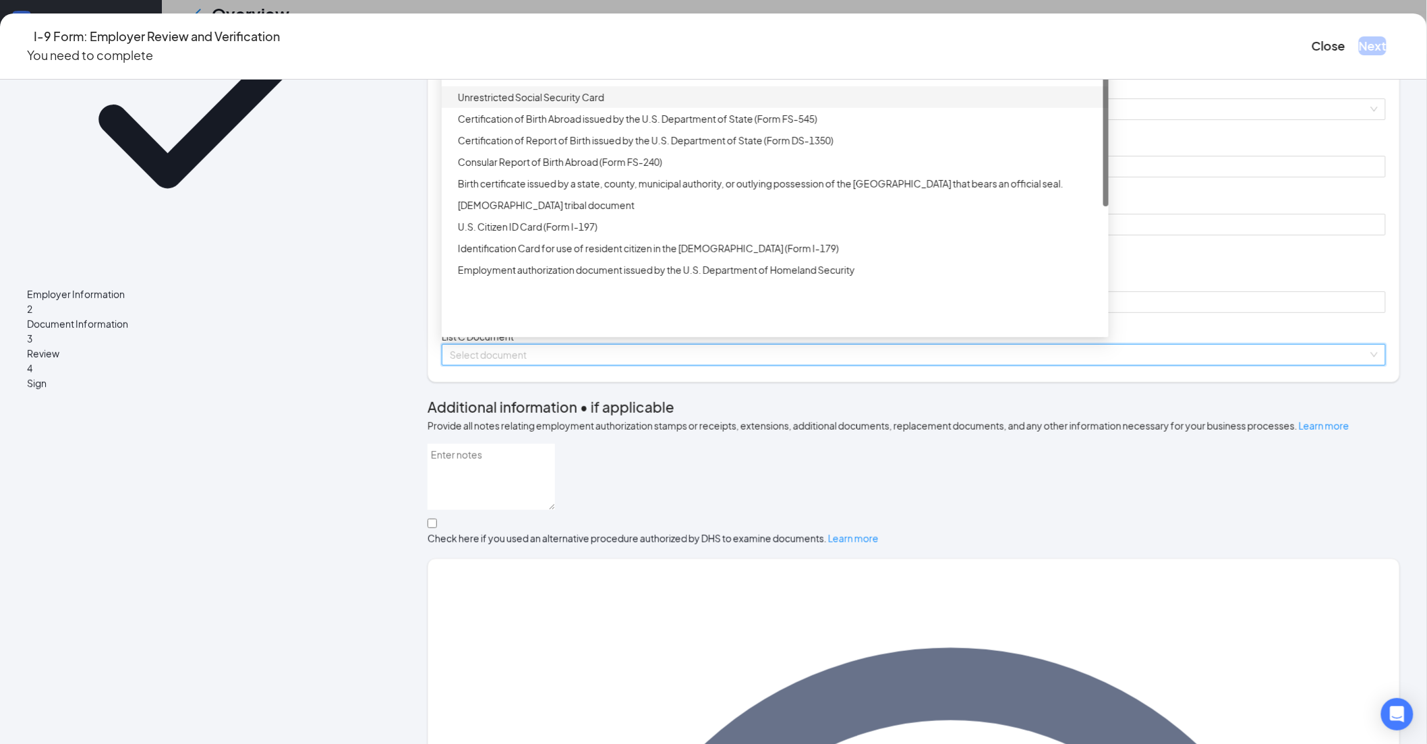
click at [570, 105] on div "Unrestricted Social Security Card" at bounding box center [779, 97] width 643 height 15
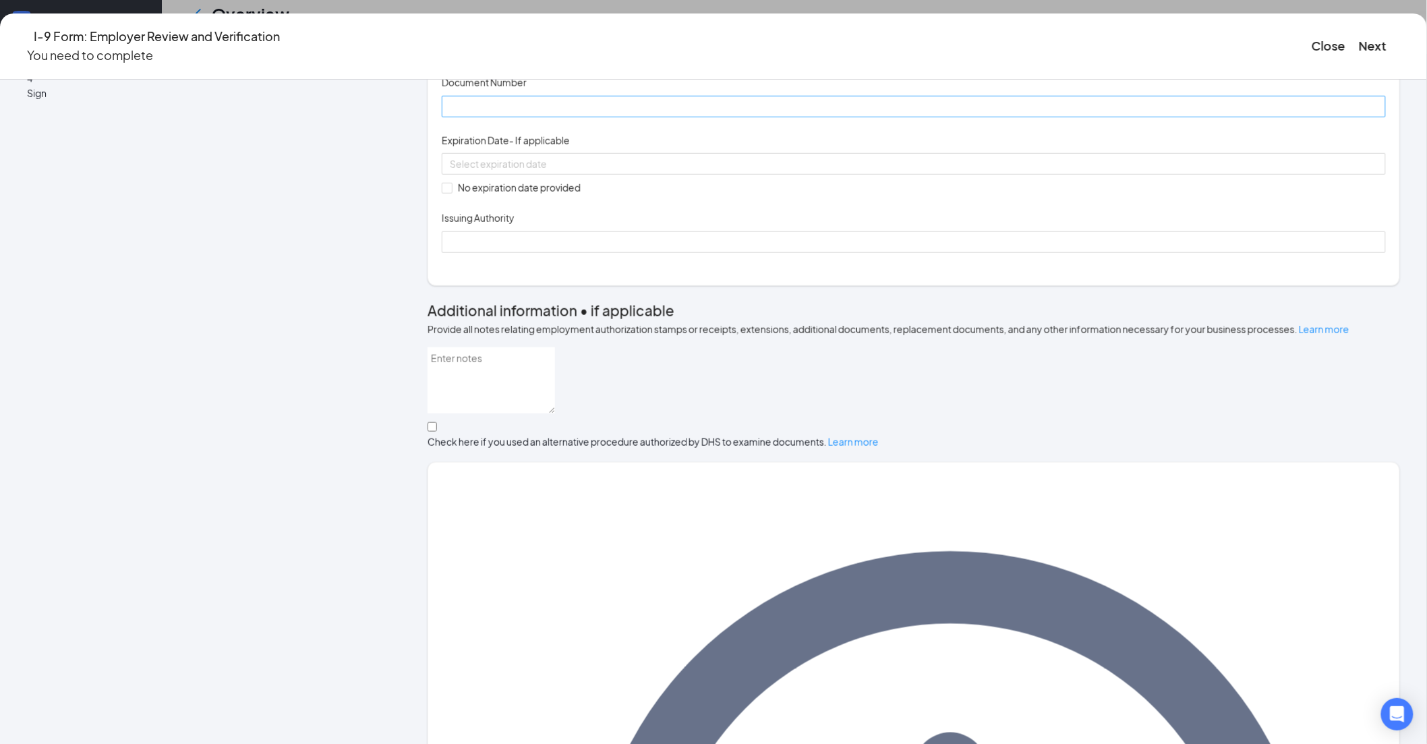
scroll to position [449, 0]
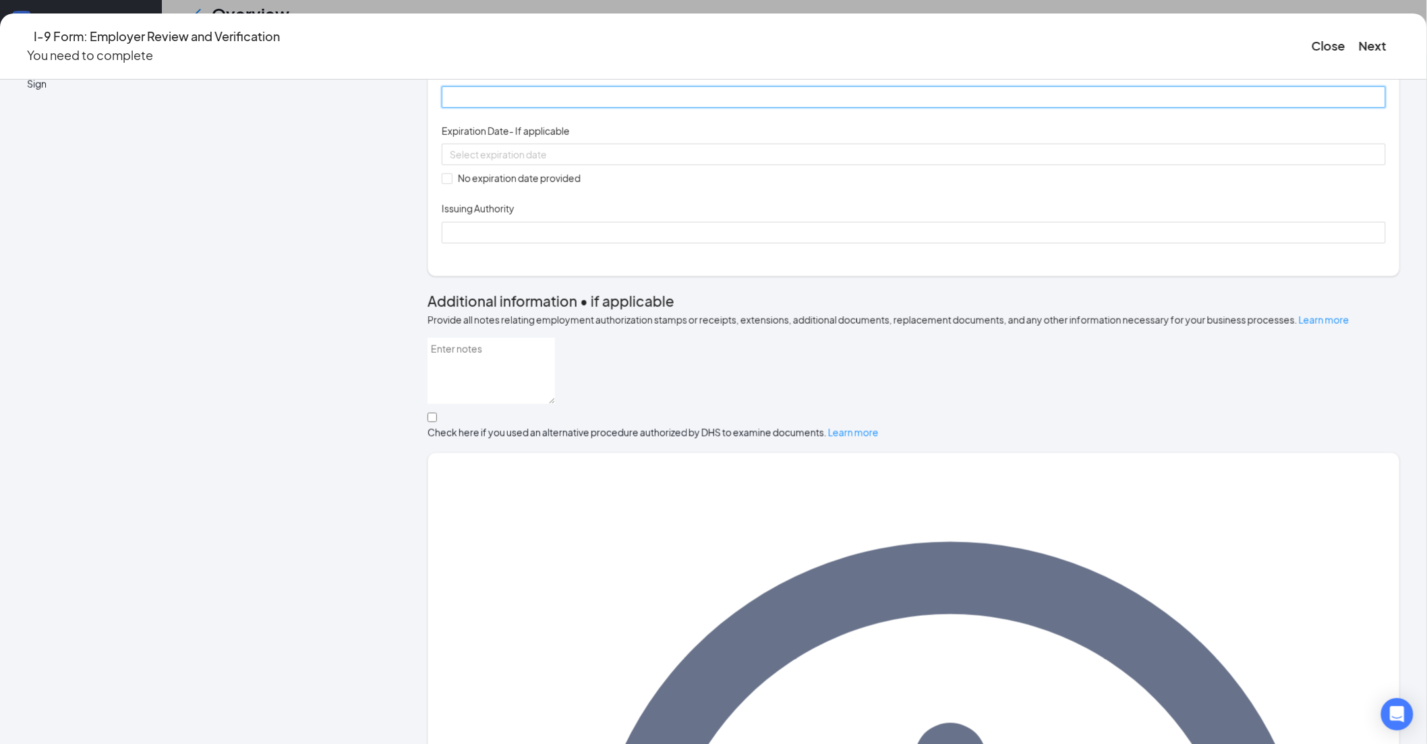
click at [532, 108] on input "Document Number" at bounding box center [914, 97] width 944 height 22
type input "543493097"
drag, startPoint x: 522, startPoint y: 353, endPoint x: 557, endPoint y: 379, distance: 43.4
click at [451, 183] on input "No expiration date provided" at bounding box center [446, 177] width 9 height 9
checkbox input "true"
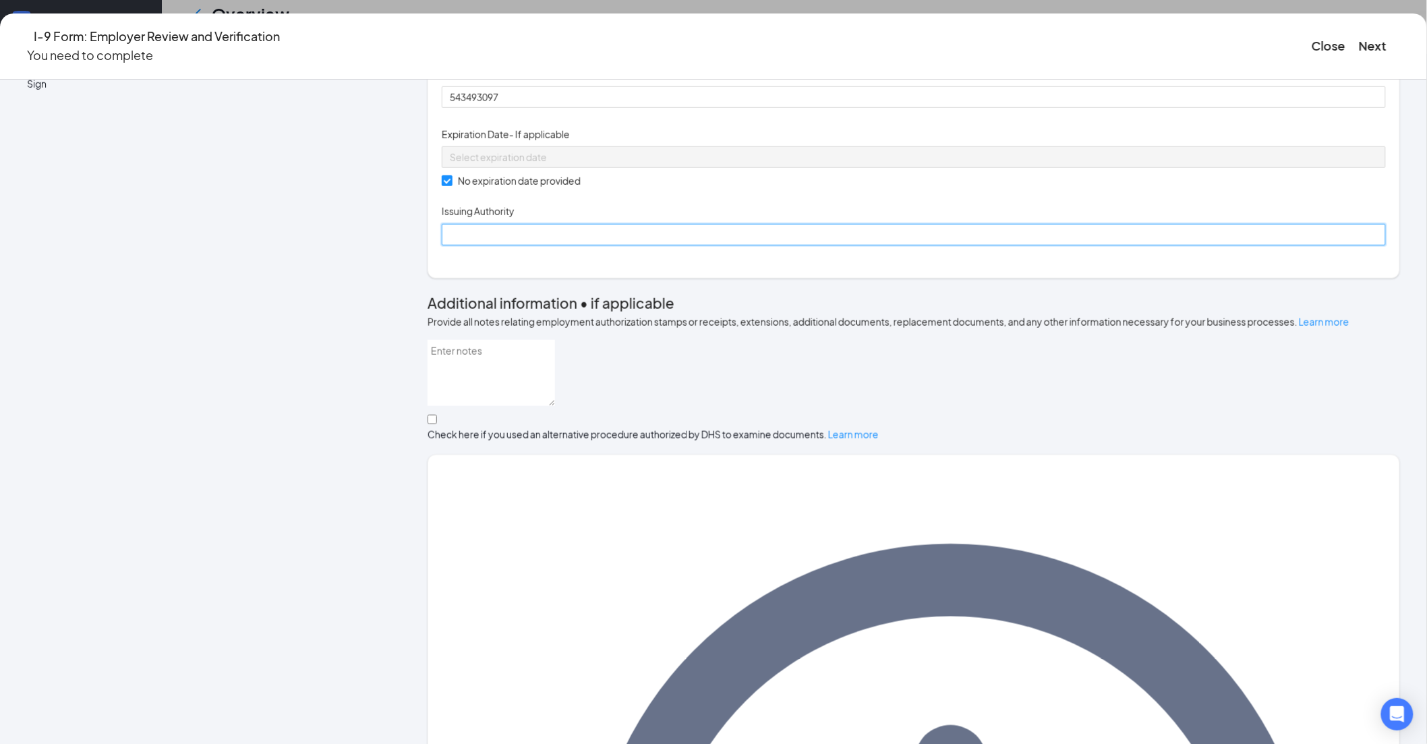
click at [598, 246] on input "Issuing Authority" at bounding box center [914, 235] width 944 height 22
type input "Social Security Administration"
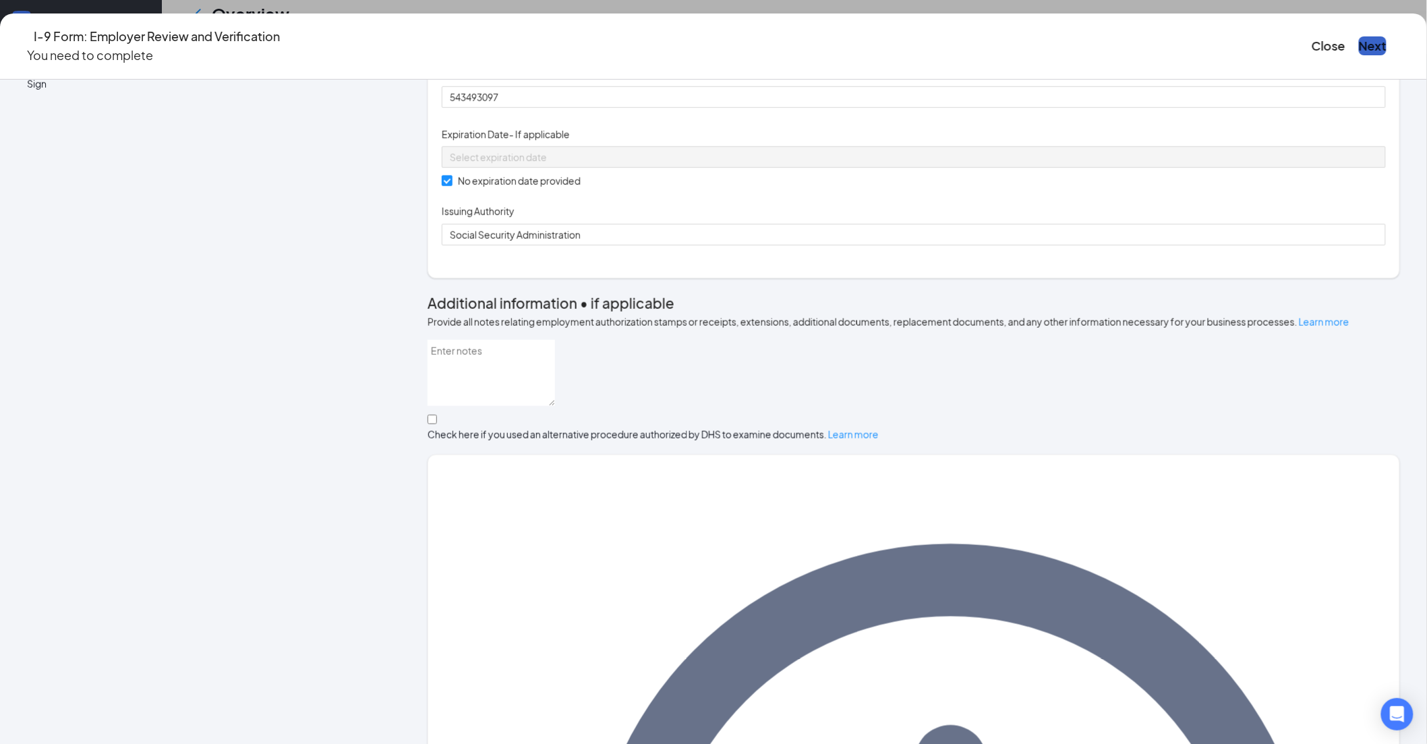
click at [1359, 41] on button "Next" at bounding box center [1373, 45] width 28 height 19
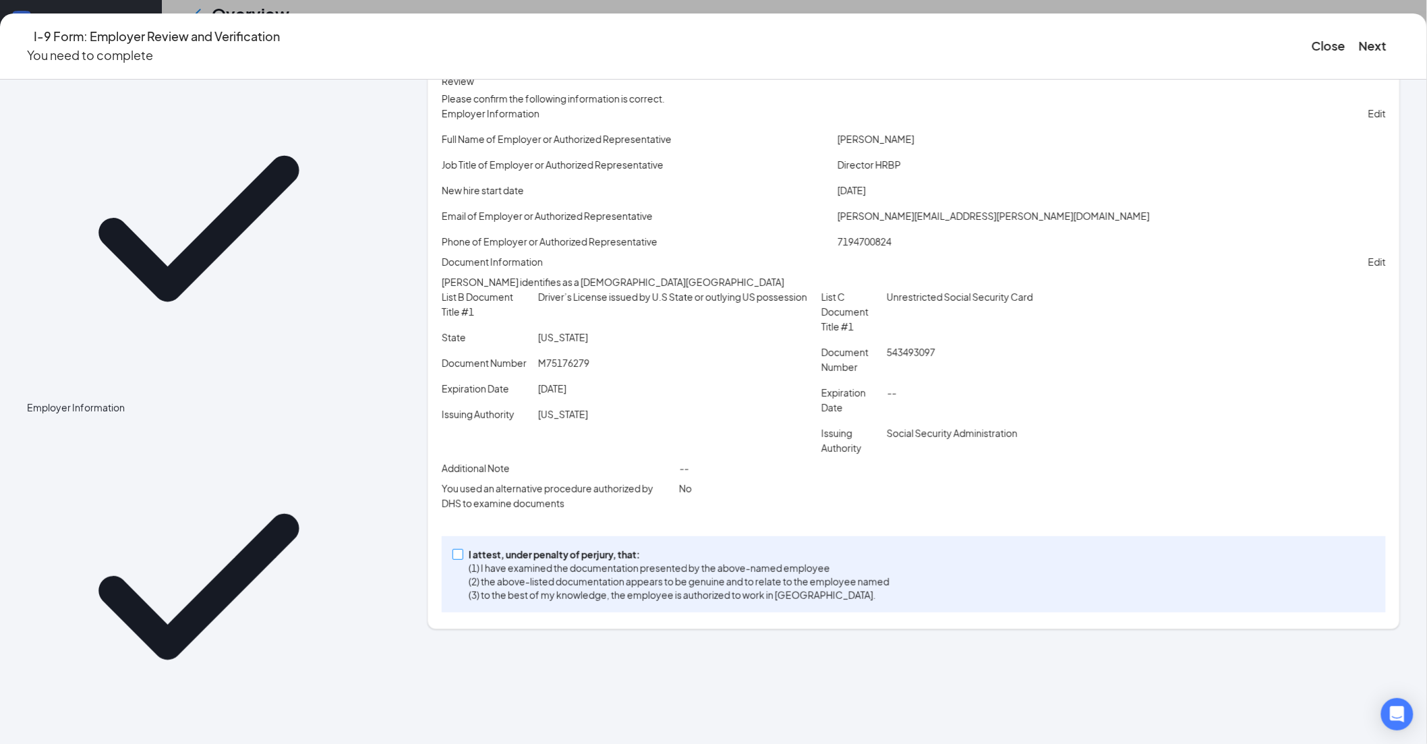
click at [462, 559] on input "I attest, under penalty of [PERSON_NAME], that: (1) I have examined the documen…" at bounding box center [457, 553] width 9 height 9
checkbox input "true"
click at [1359, 37] on button "Next" at bounding box center [1373, 45] width 28 height 19
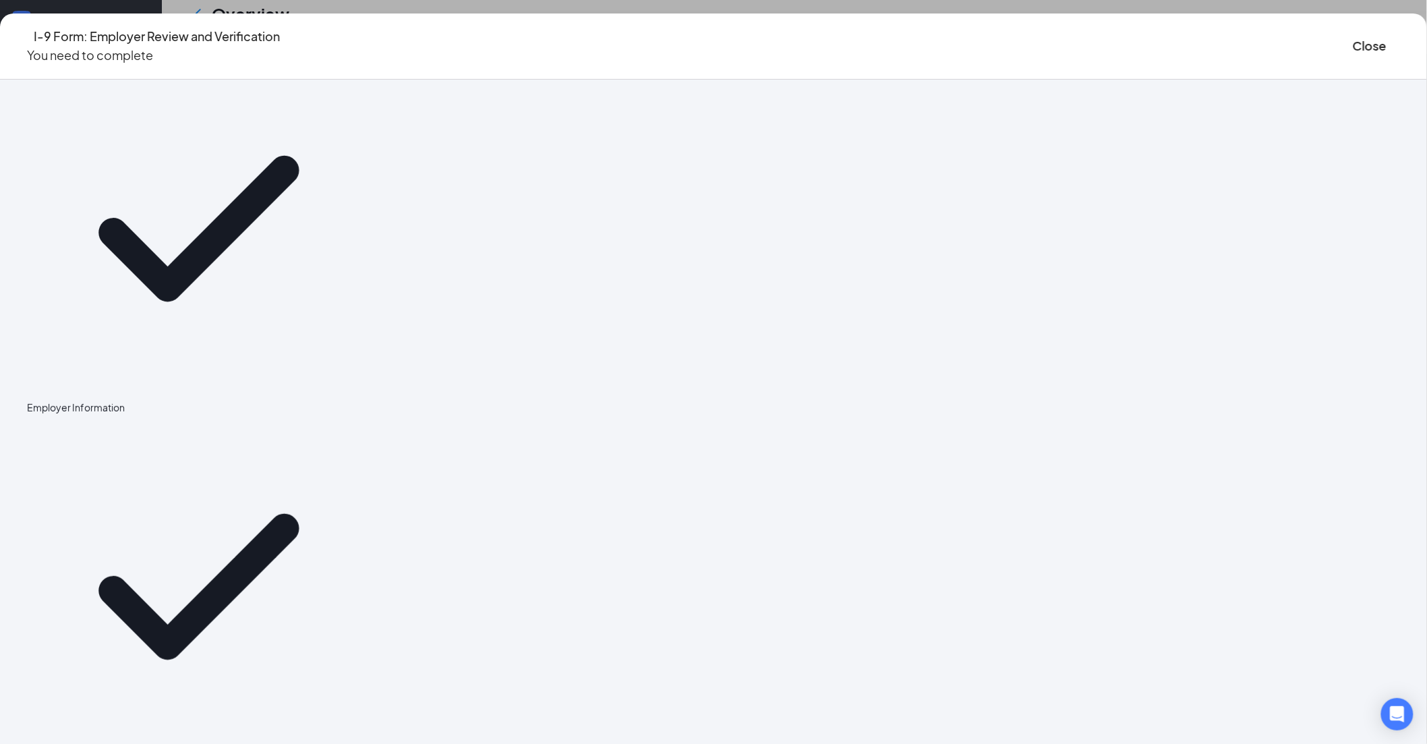
scroll to position [0, 0]
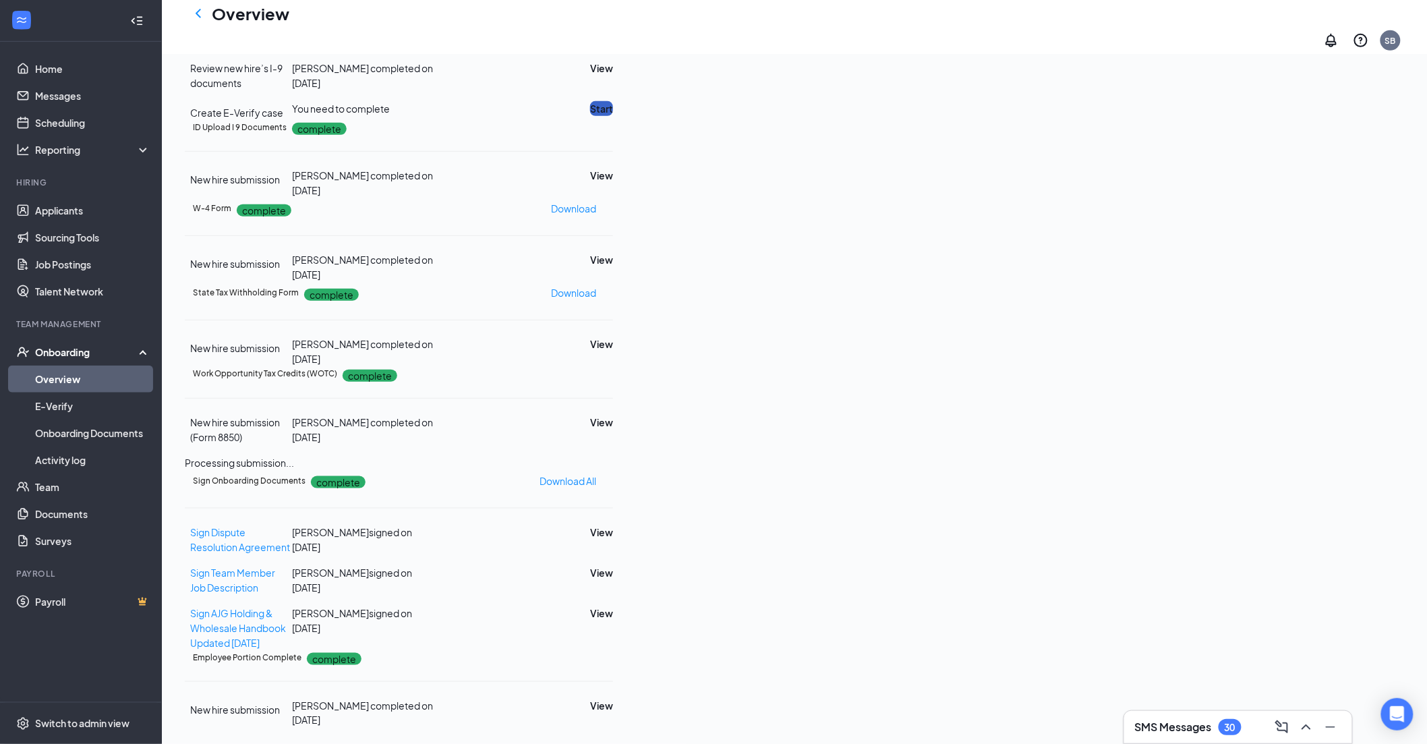
click at [613, 116] on button "Start" at bounding box center [601, 108] width 23 height 15
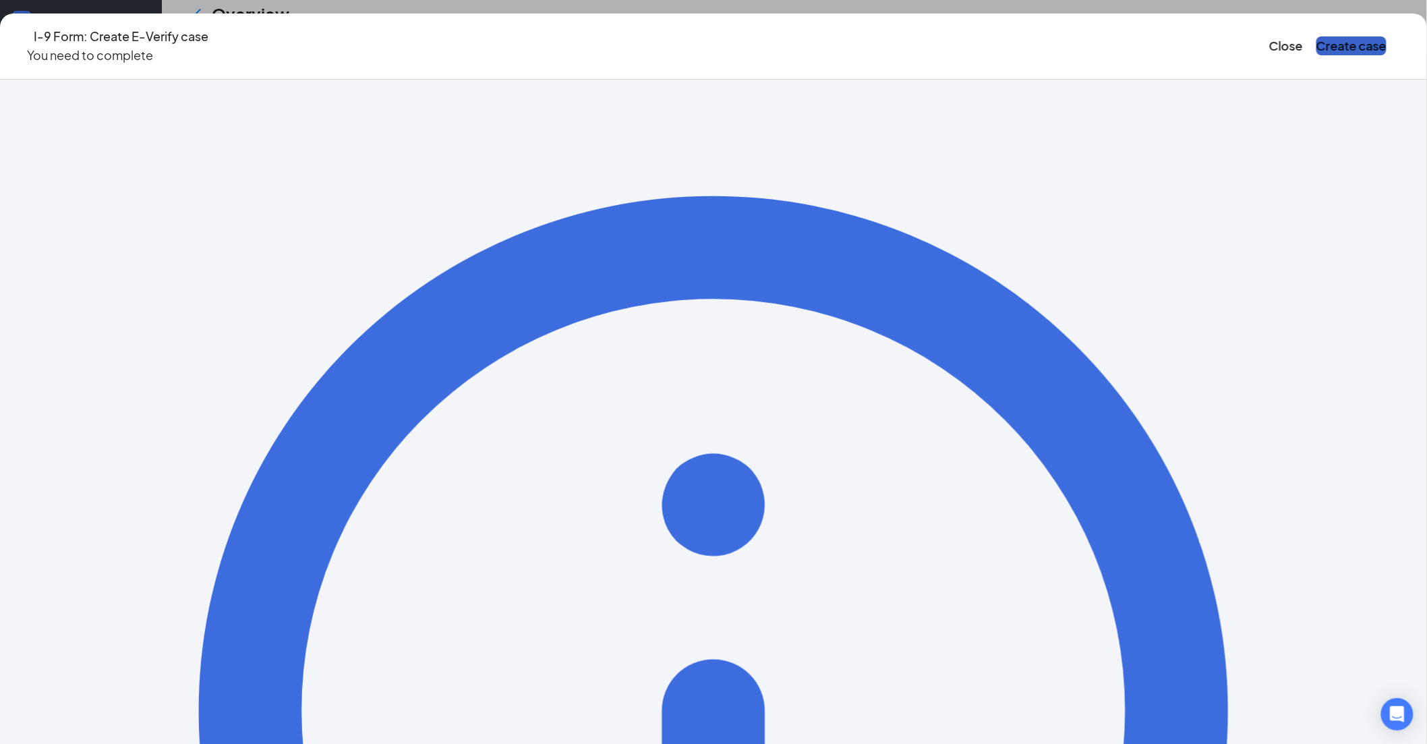
click at [1317, 38] on button "Create case" at bounding box center [1352, 45] width 70 height 19
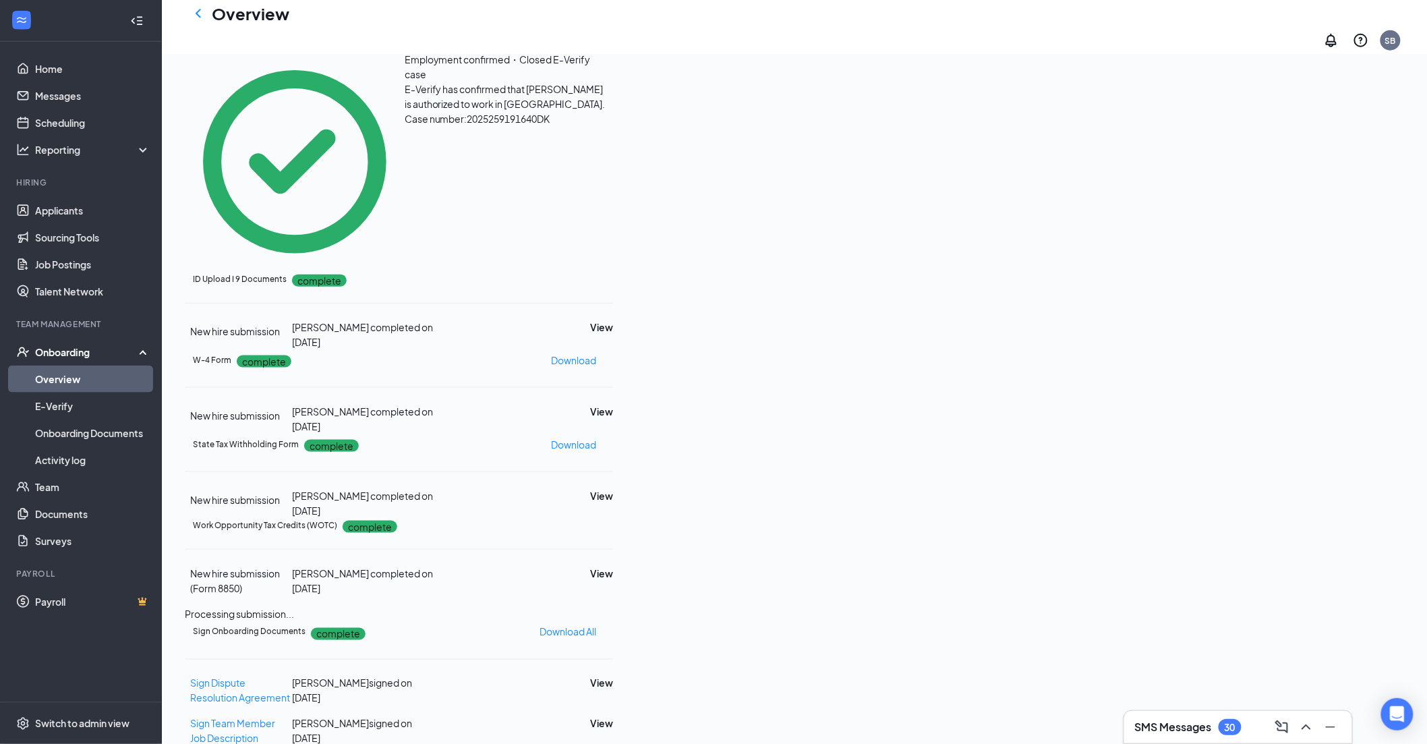
drag, startPoint x: 199, startPoint y: 19, endPoint x: 1437, endPoint y: 293, distance: 1267.8
click at [199, 19] on icon "ChevronLeft" at bounding box center [198, 13] width 16 height 16
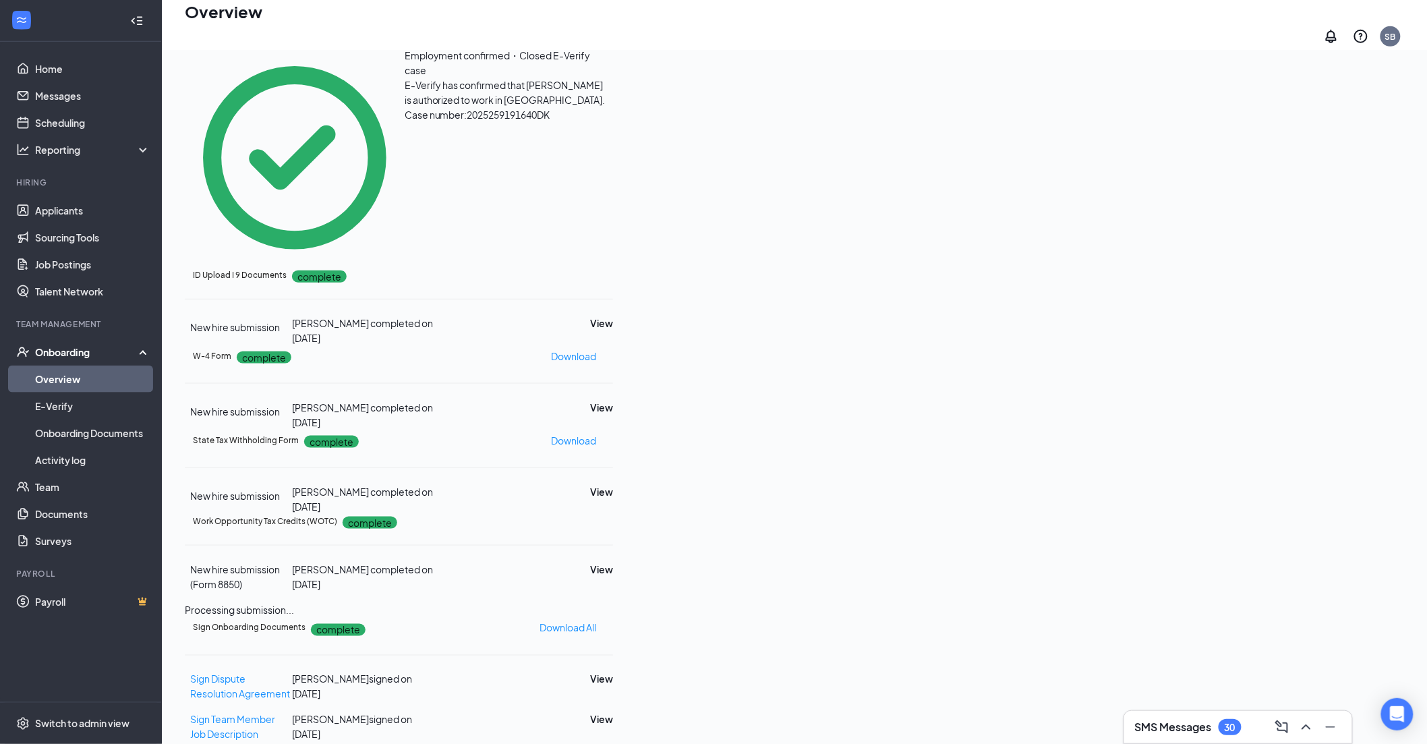
scroll to position [61, 0]
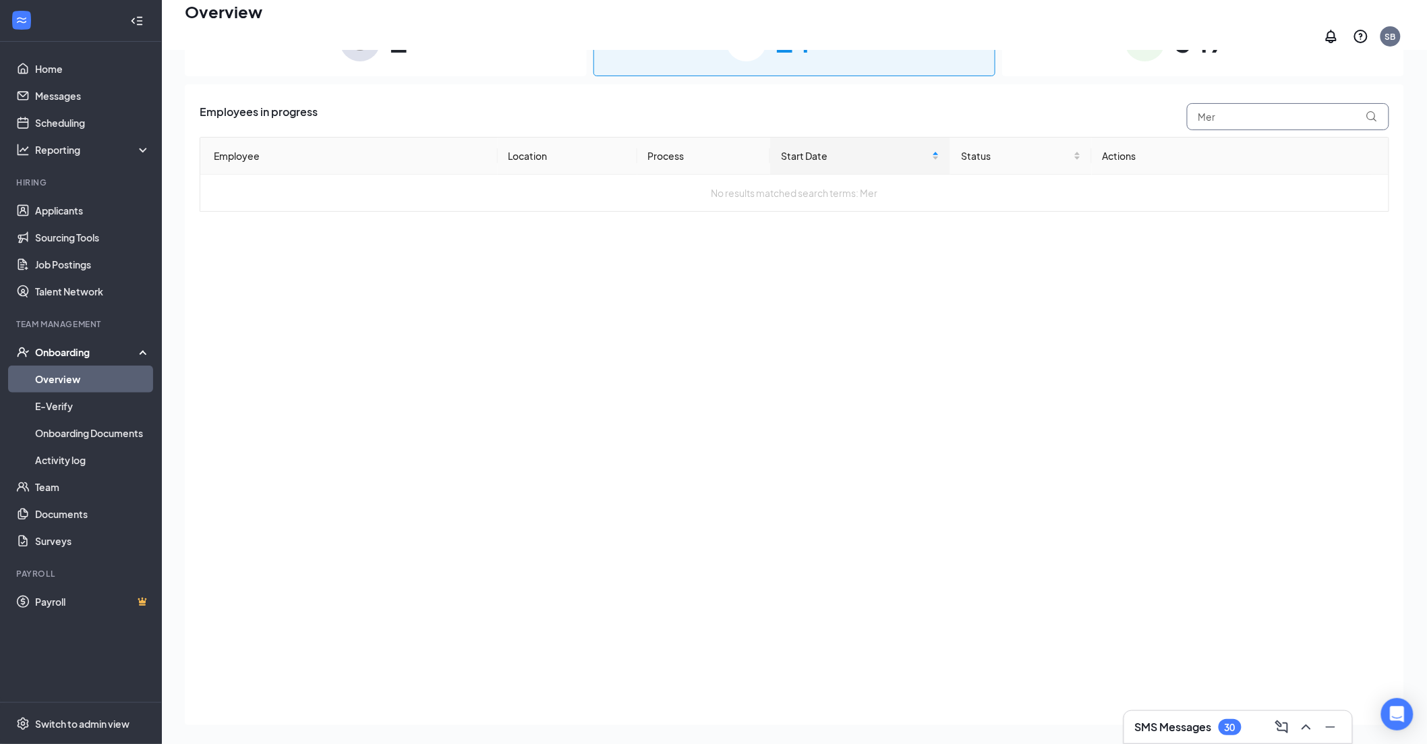
click at [1230, 113] on input "Mer" at bounding box center [1288, 116] width 202 height 27
drag, startPoint x: 1189, startPoint y: 105, endPoint x: 1170, endPoint y: 105, distance: 18.2
click at [1170, 105] on div "Employees in progress Mer" at bounding box center [795, 116] width 1190 height 27
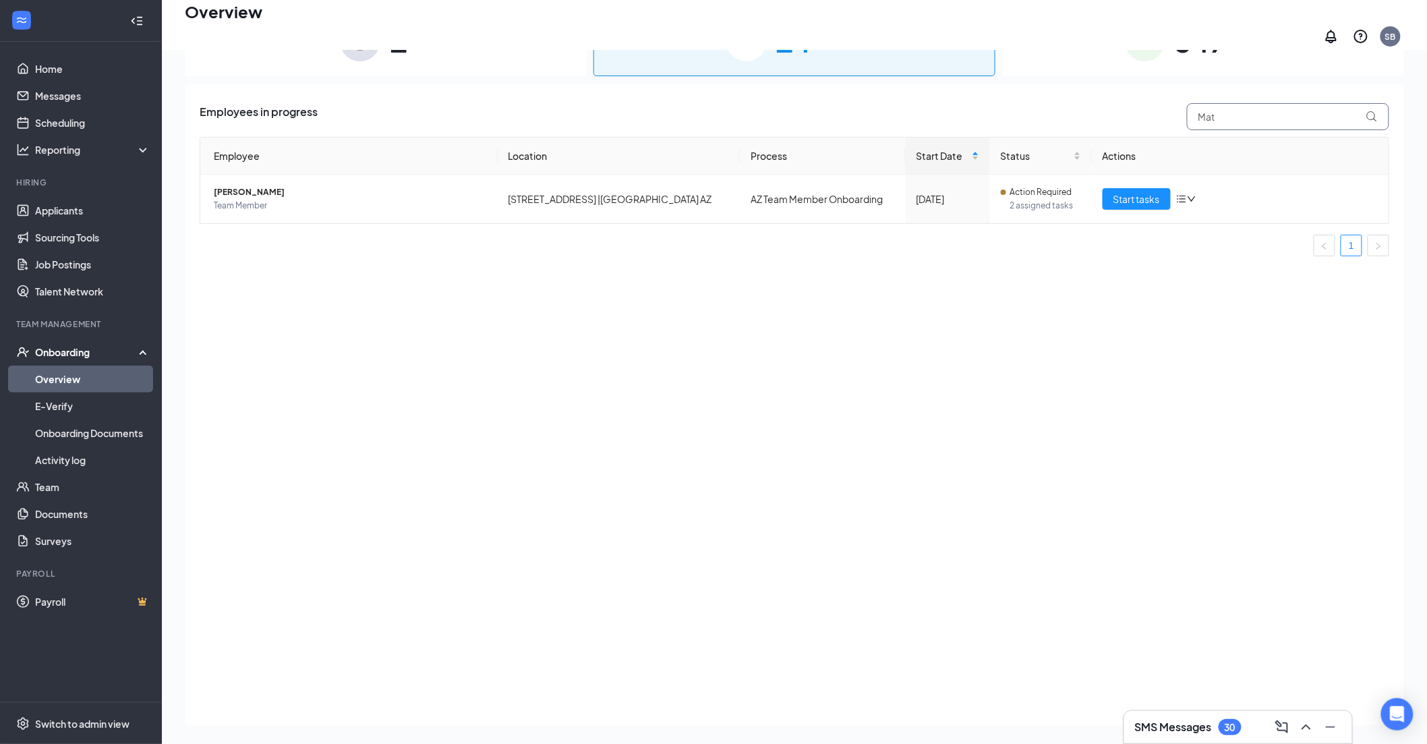
type input "Mat"
drag, startPoint x: 1130, startPoint y: 186, endPoint x: 1000, endPoint y: 231, distance: 138.4
click at [1130, 192] on span "Start tasks" at bounding box center [1137, 199] width 47 height 15
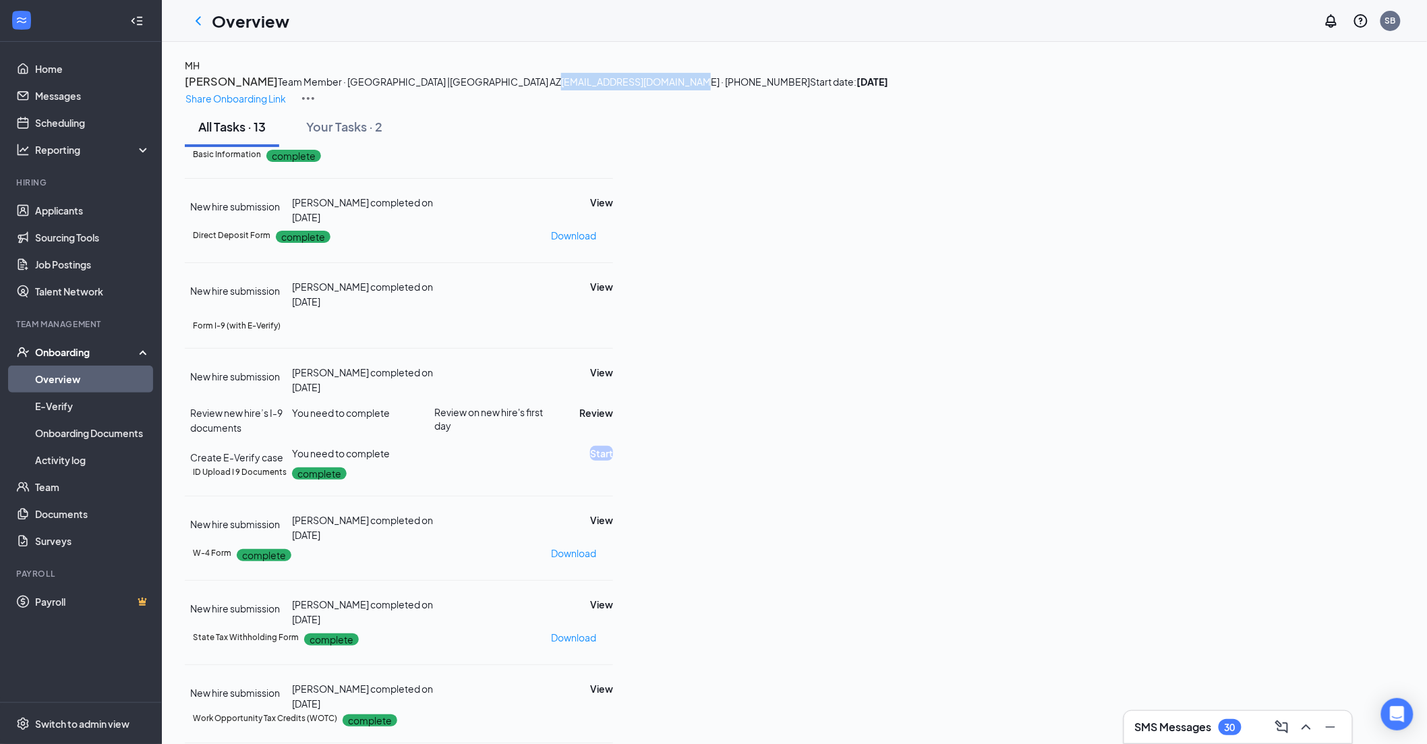
drag, startPoint x: 529, startPoint y: 134, endPoint x: 389, endPoint y: 129, distance: 140.4
click at [561, 88] on span "[EMAIL_ADDRESS][DOMAIN_NAME] · [PHONE_NUMBER]" at bounding box center [685, 82] width 249 height 12
copy span "[EMAIL_ADDRESS][DOMAIN_NAME]"
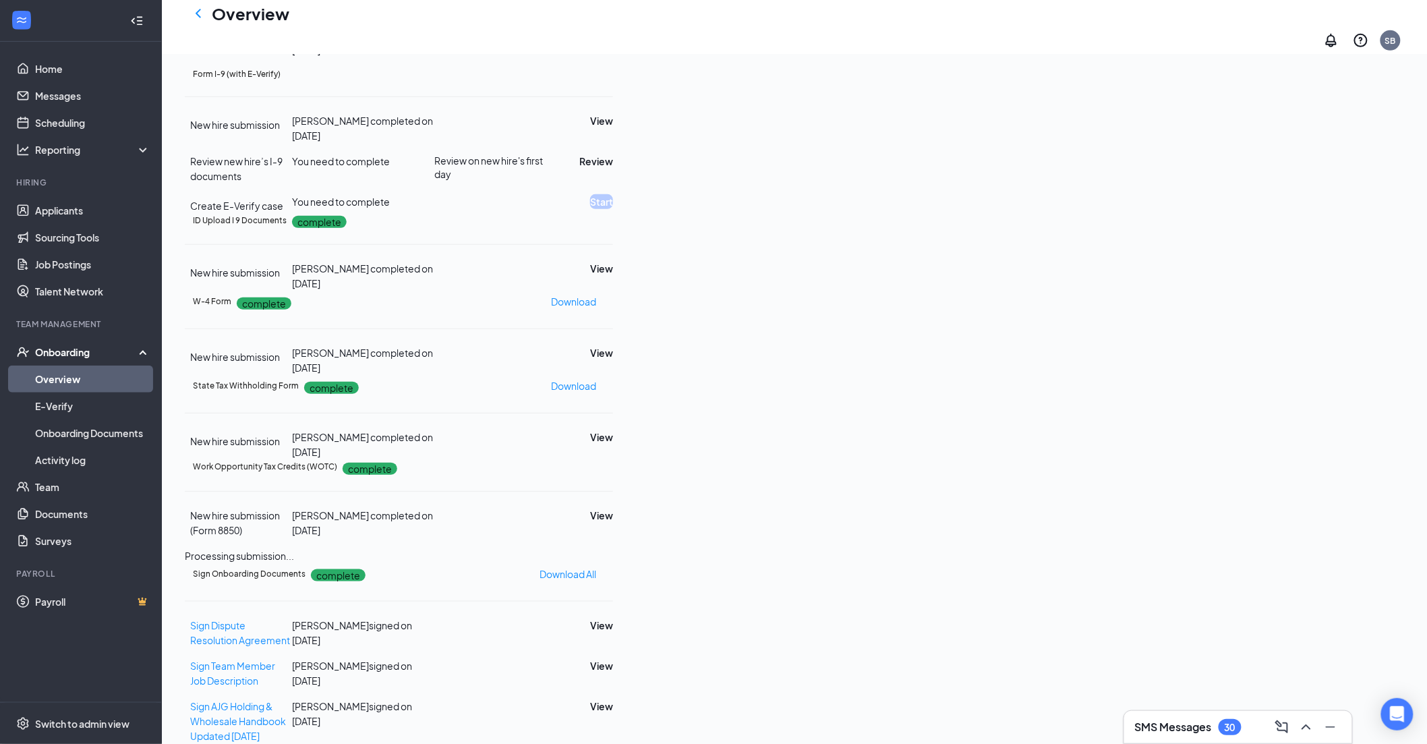
scroll to position [299, 0]
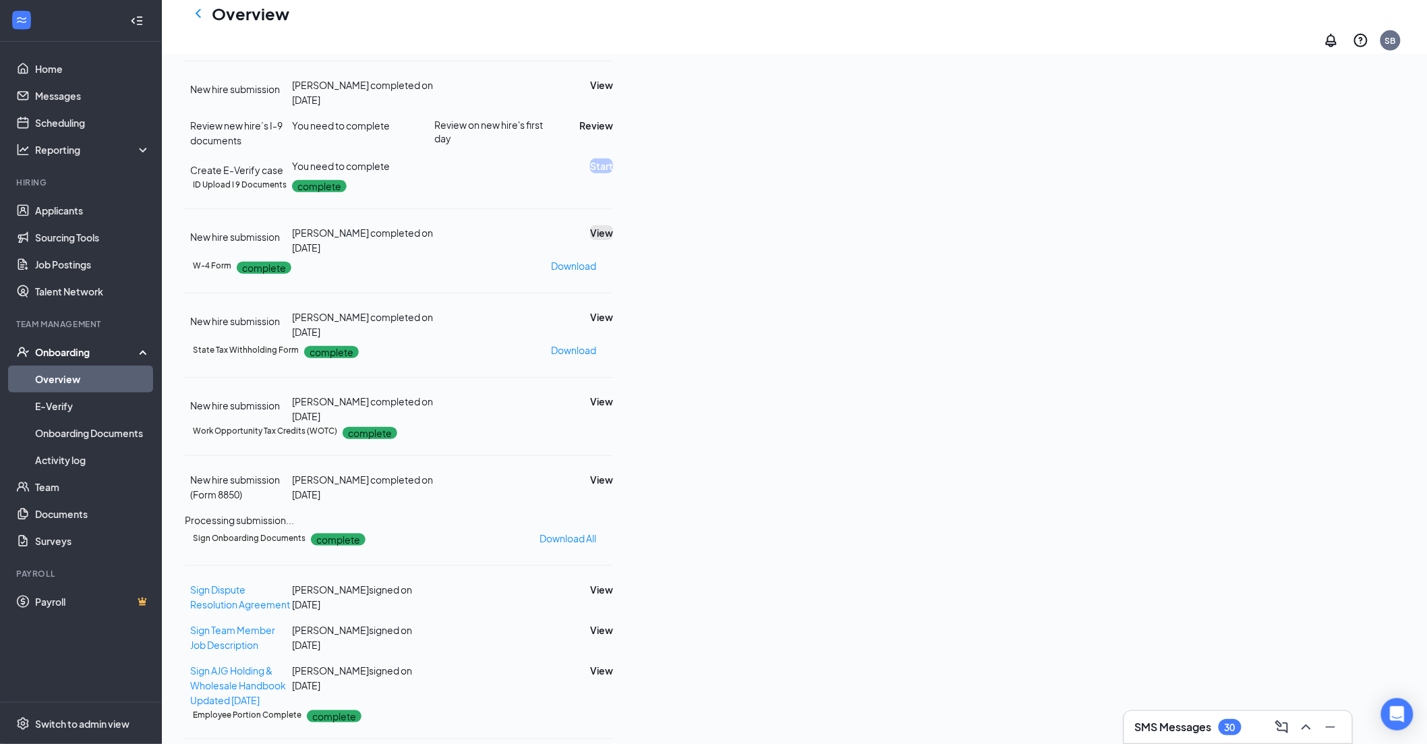
click at [613, 240] on button "View" at bounding box center [601, 232] width 23 height 15
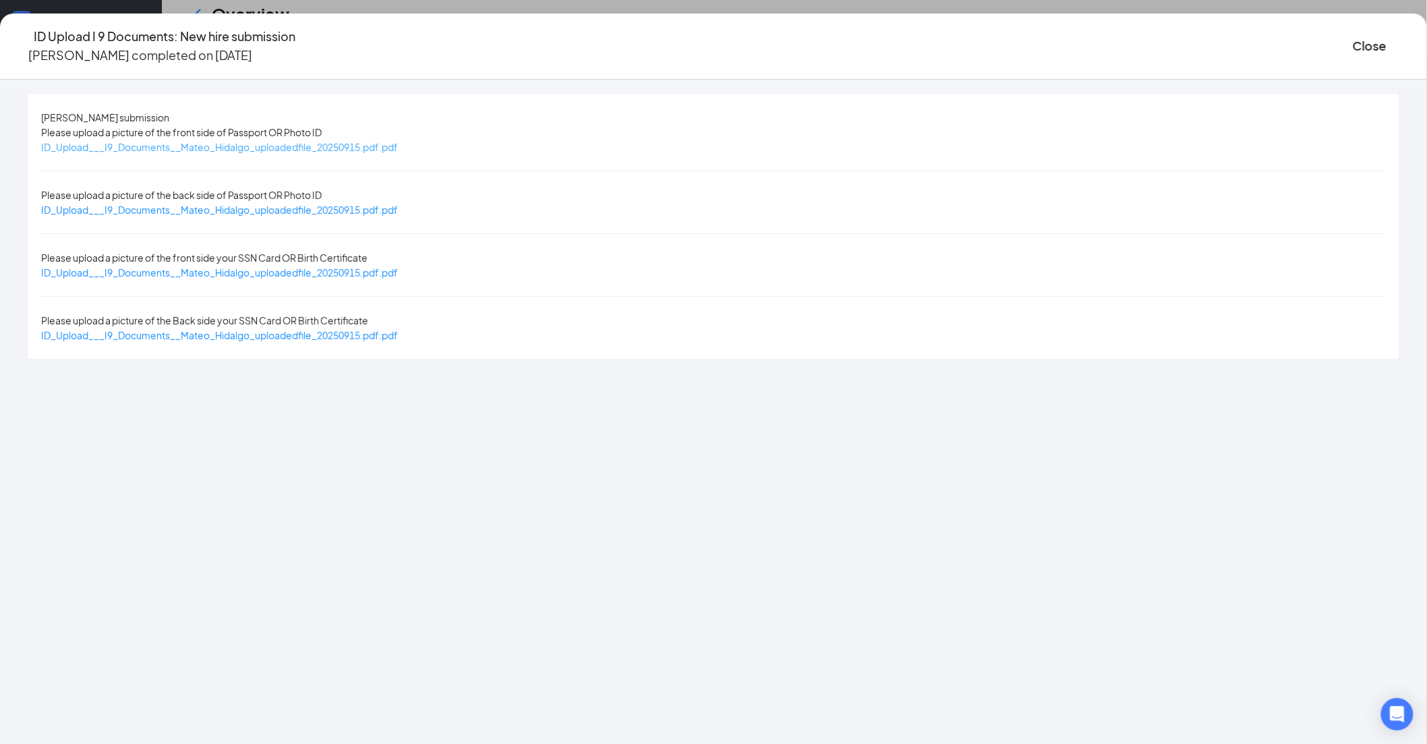
click at [398, 146] on span "ID_Upload___I9_Documents__Mateo_Hidalgo_uploadedfile_20250915.pdf.pdf" at bounding box center [219, 147] width 357 height 12
click at [398, 266] on span "ID_Upload___I9_Documents__Mateo_Hidalgo_uploadedfile_20250915.pdf.pdf" at bounding box center [219, 272] width 357 height 12
drag, startPoint x: 1121, startPoint y: 39, endPoint x: 1265, endPoint y: 237, distance: 244.7
click at [1353, 38] on button "Close" at bounding box center [1370, 45] width 34 height 19
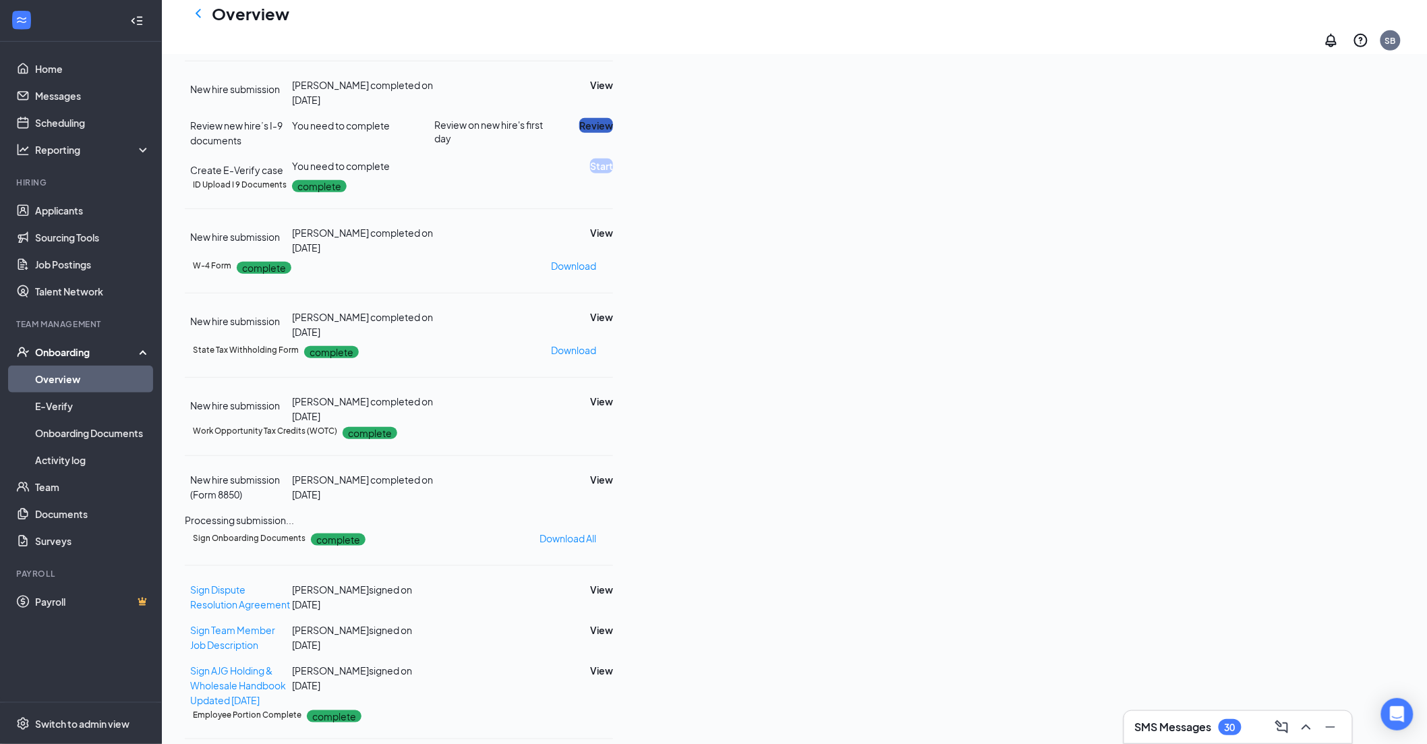
click at [613, 133] on button "Review" at bounding box center [596, 125] width 34 height 15
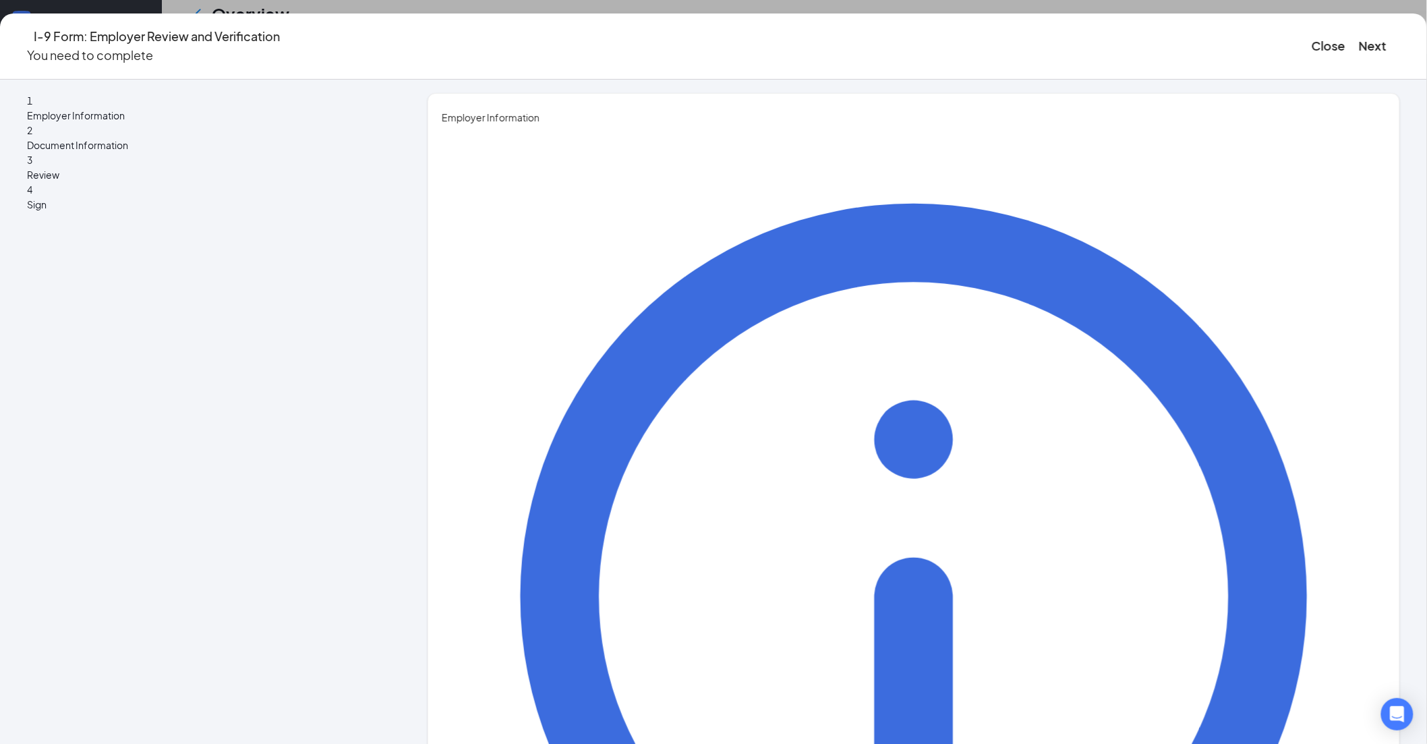
type input "[PERSON_NAME]"
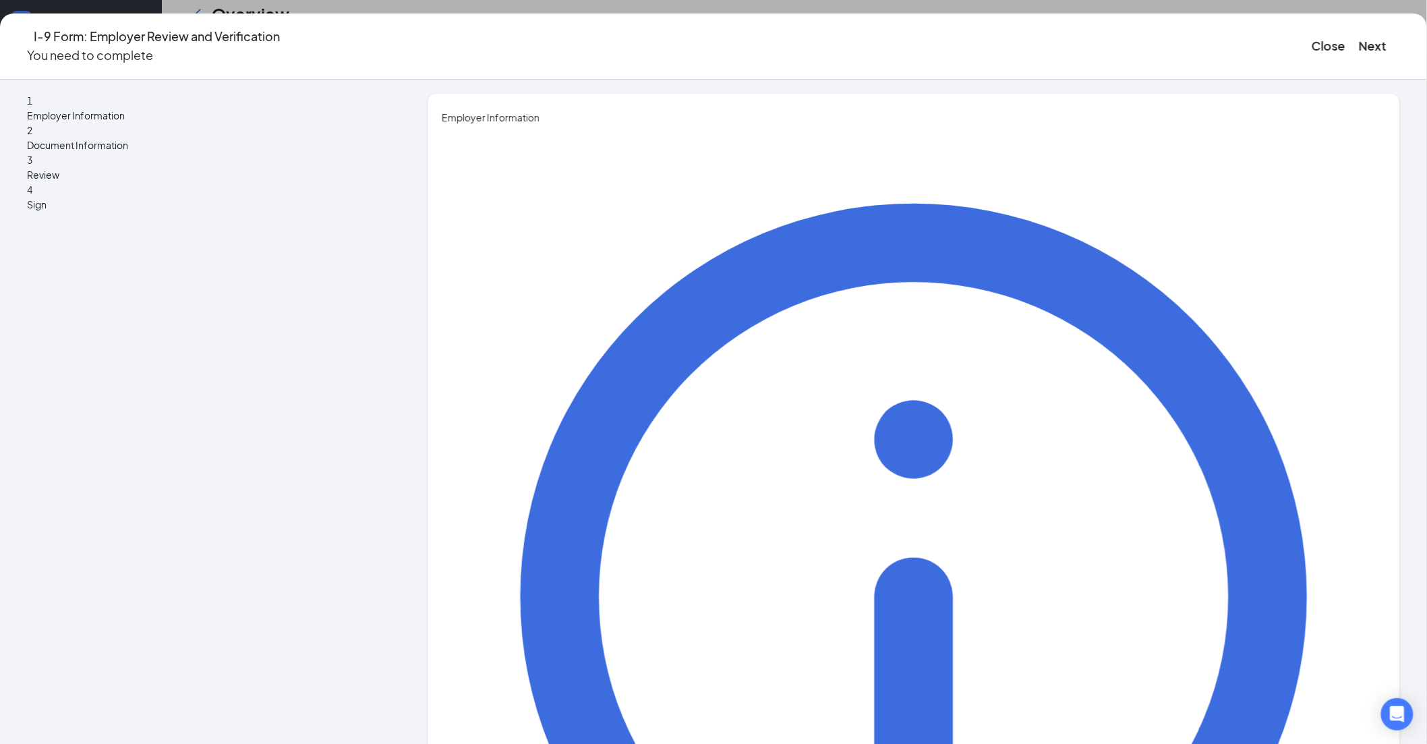
type input "Director HRBP"
drag, startPoint x: 581, startPoint y: 405, endPoint x: 582, endPoint y: 413, distance: 8.8
type input "[PERSON_NAME][EMAIL_ADDRESS][PERSON_NAME][DOMAIN_NAME]"
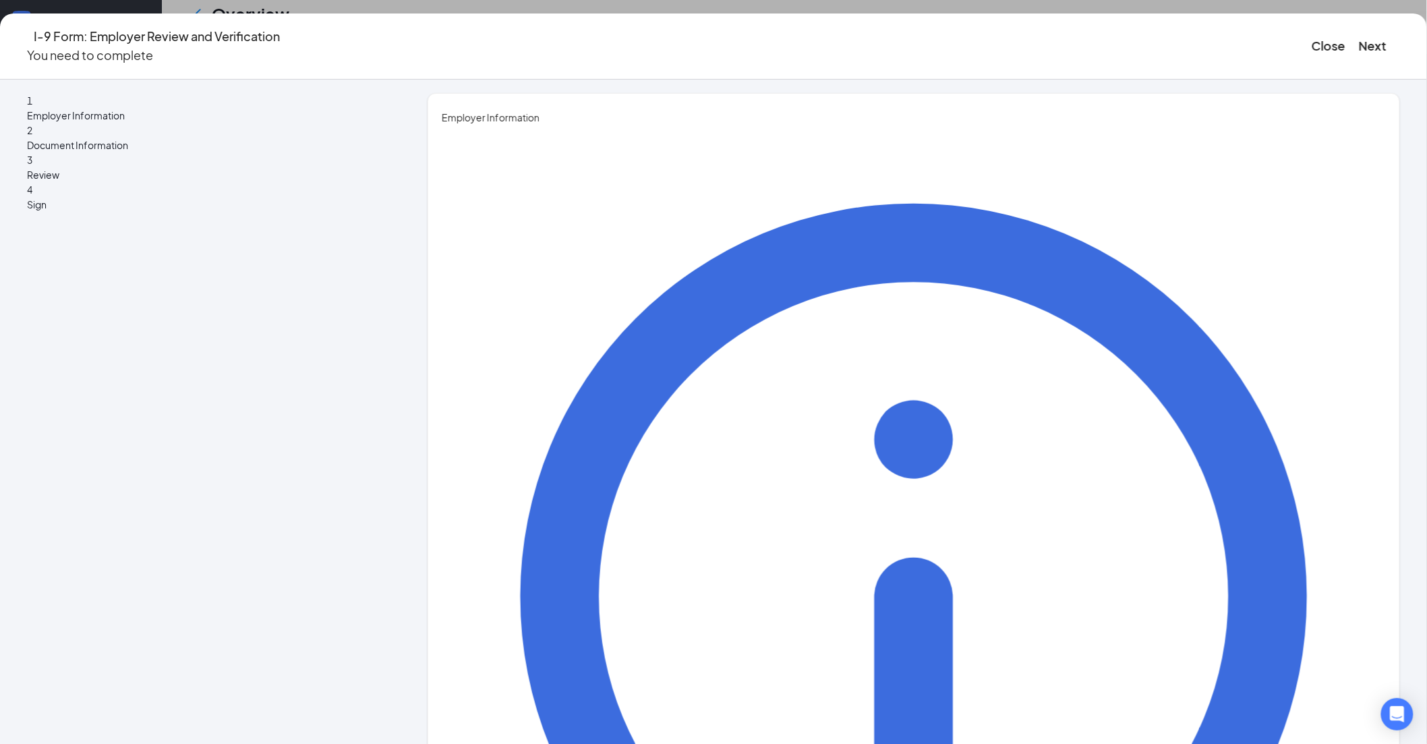
type input "7194700824"
click at [1359, 37] on button "Next" at bounding box center [1373, 45] width 28 height 19
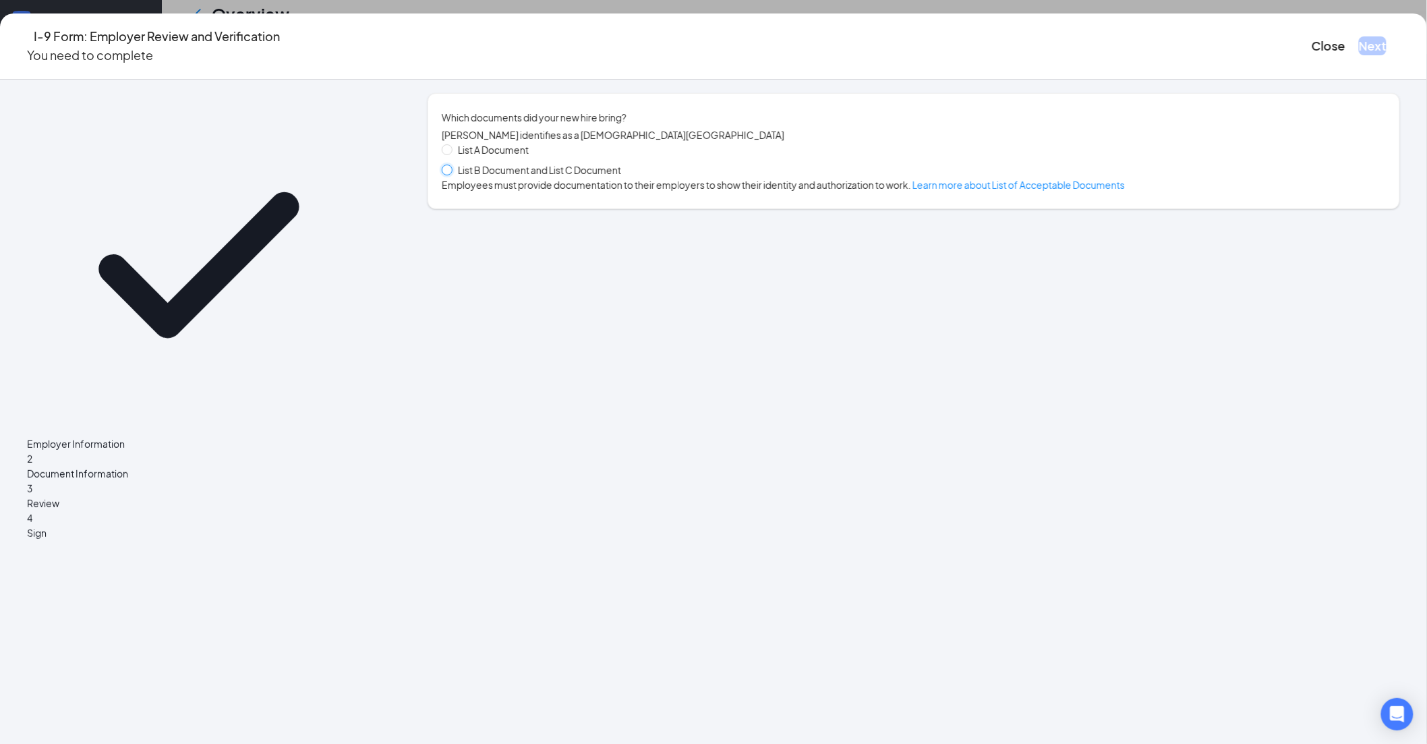
click at [451, 174] on input "List B Document and List C Document" at bounding box center [446, 169] width 9 height 9
radio input "true"
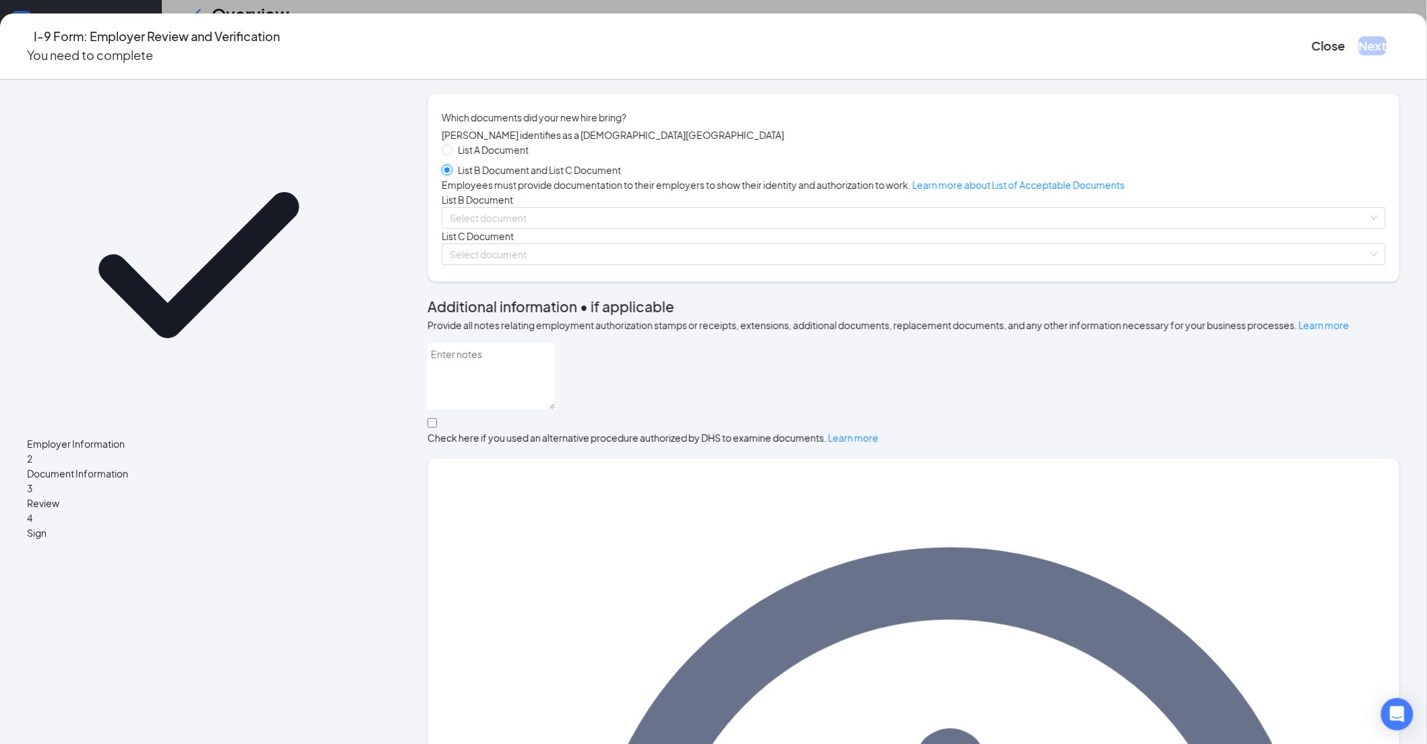
scroll to position [38, 0]
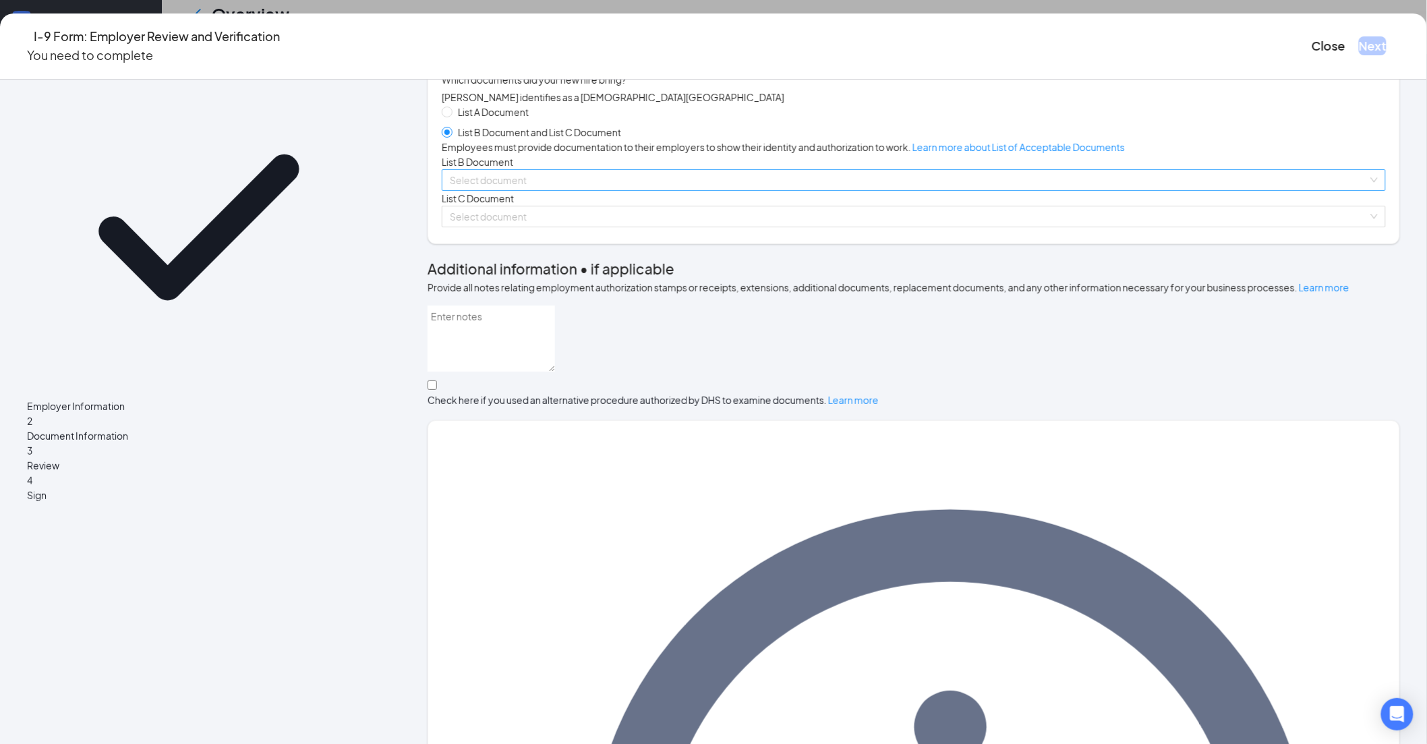
click at [562, 190] on input "search" at bounding box center [909, 180] width 919 height 20
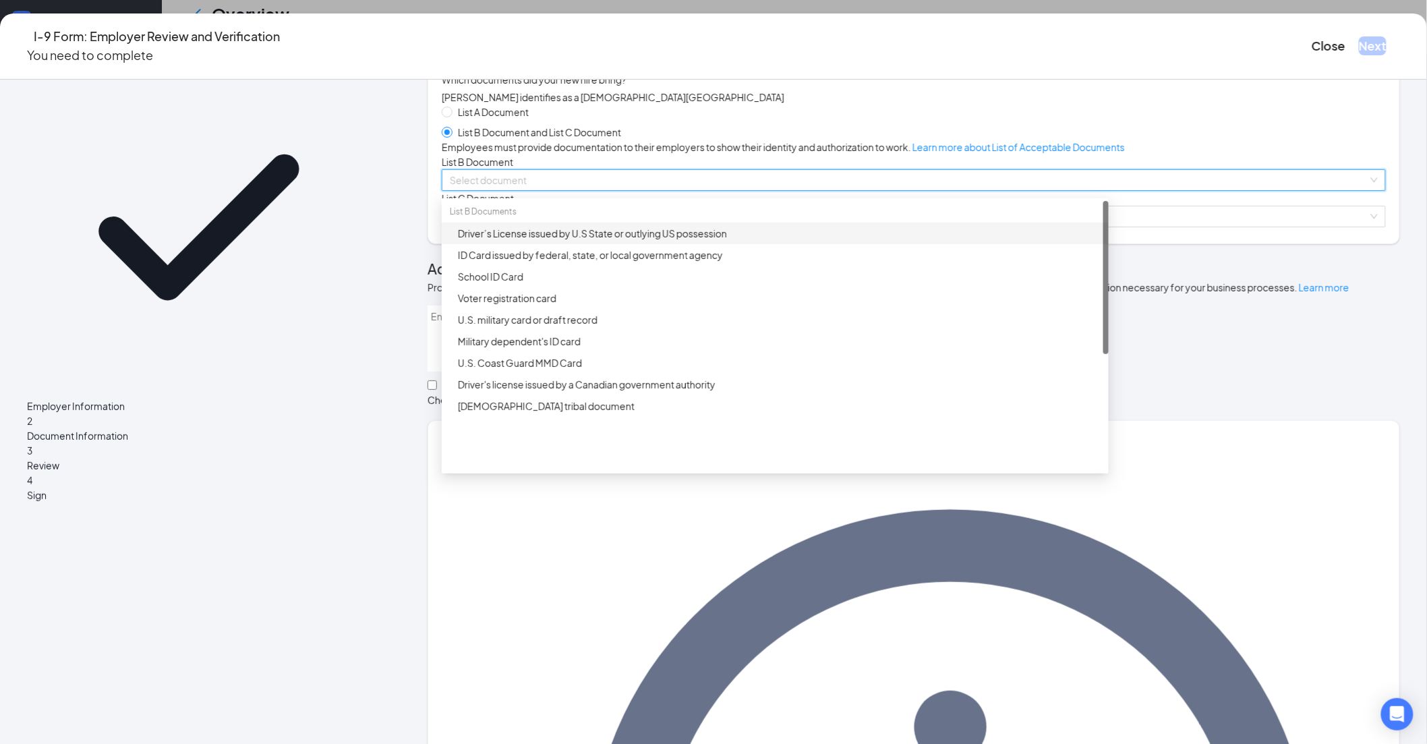
click at [589, 241] on div "Driver’s License issued by U.S State or outlying US possession" at bounding box center [779, 233] width 643 height 15
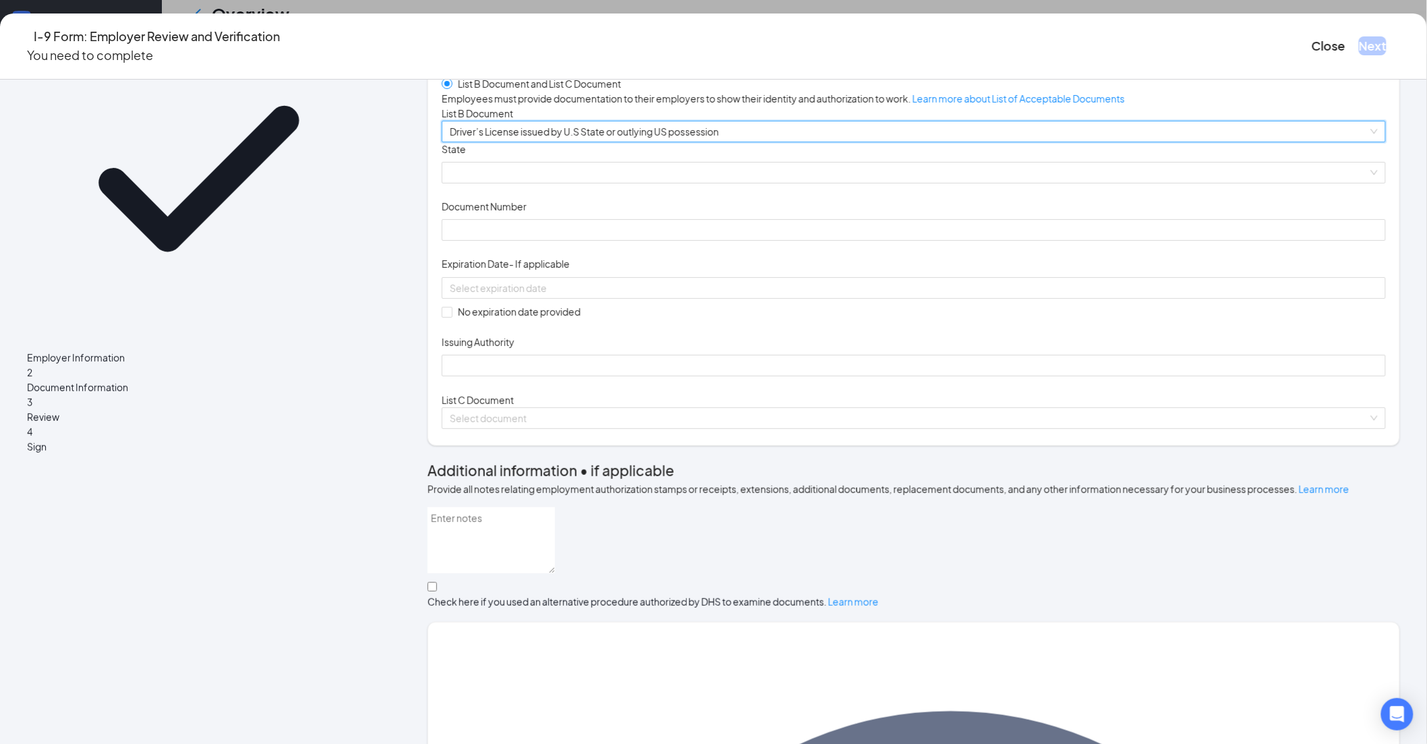
scroll to position [113, 0]
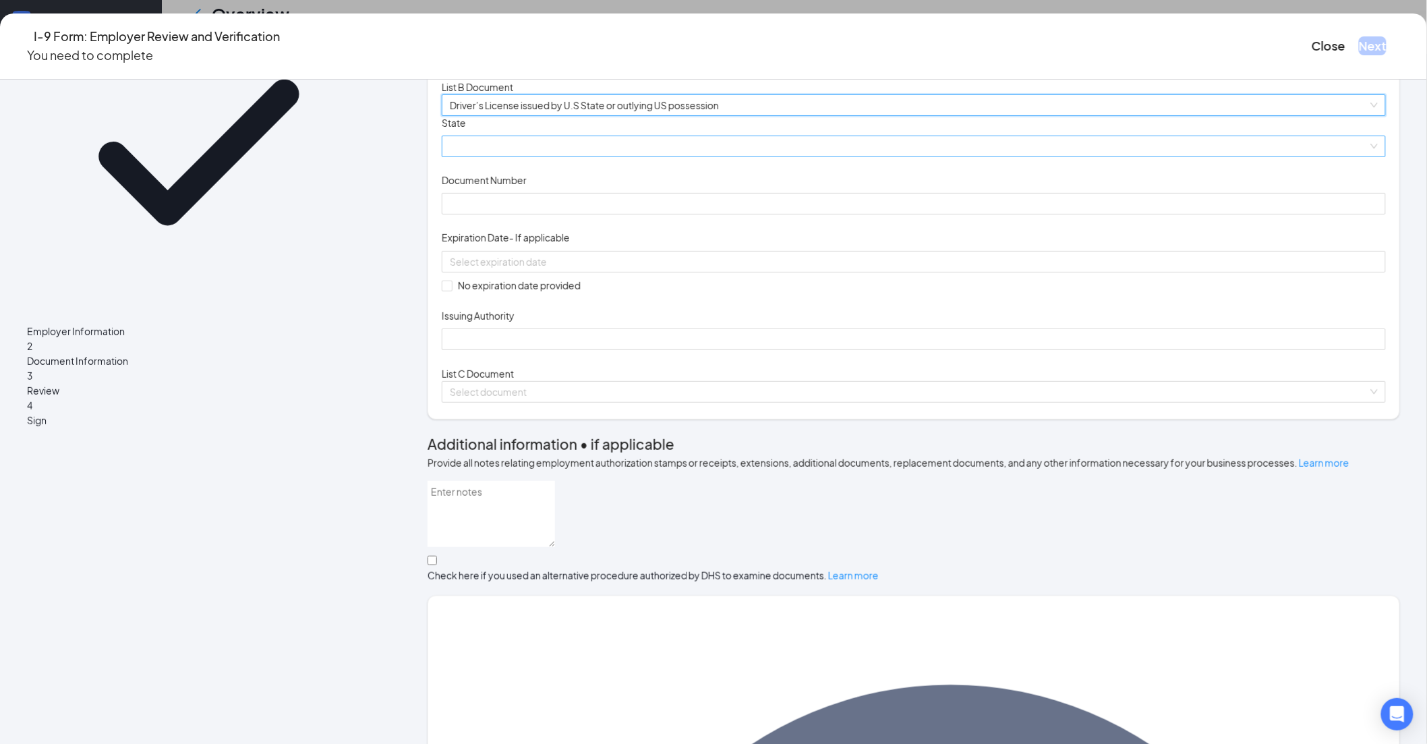
click at [602, 156] on span at bounding box center [914, 146] width 928 height 20
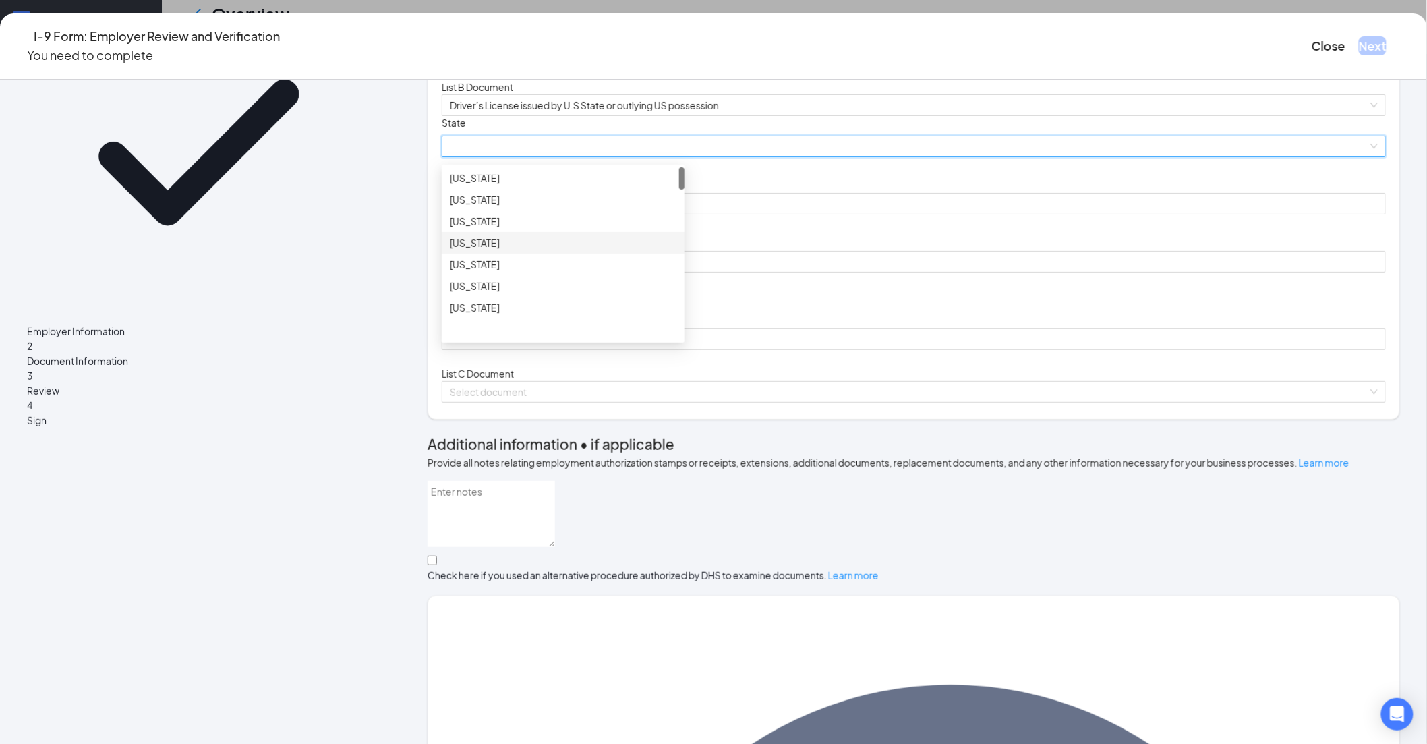
click at [567, 250] on div "[US_STATE]" at bounding box center [563, 242] width 227 height 15
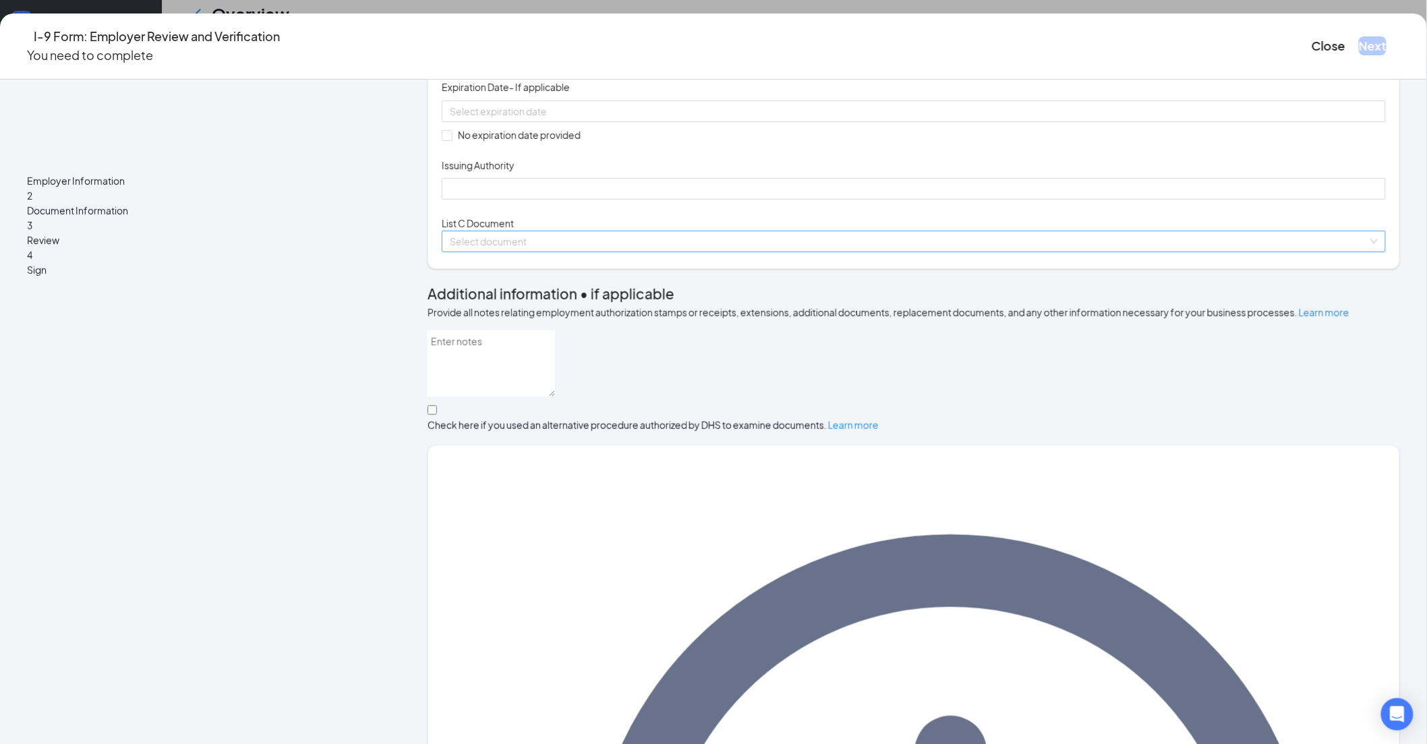
scroll to position [188, 0]
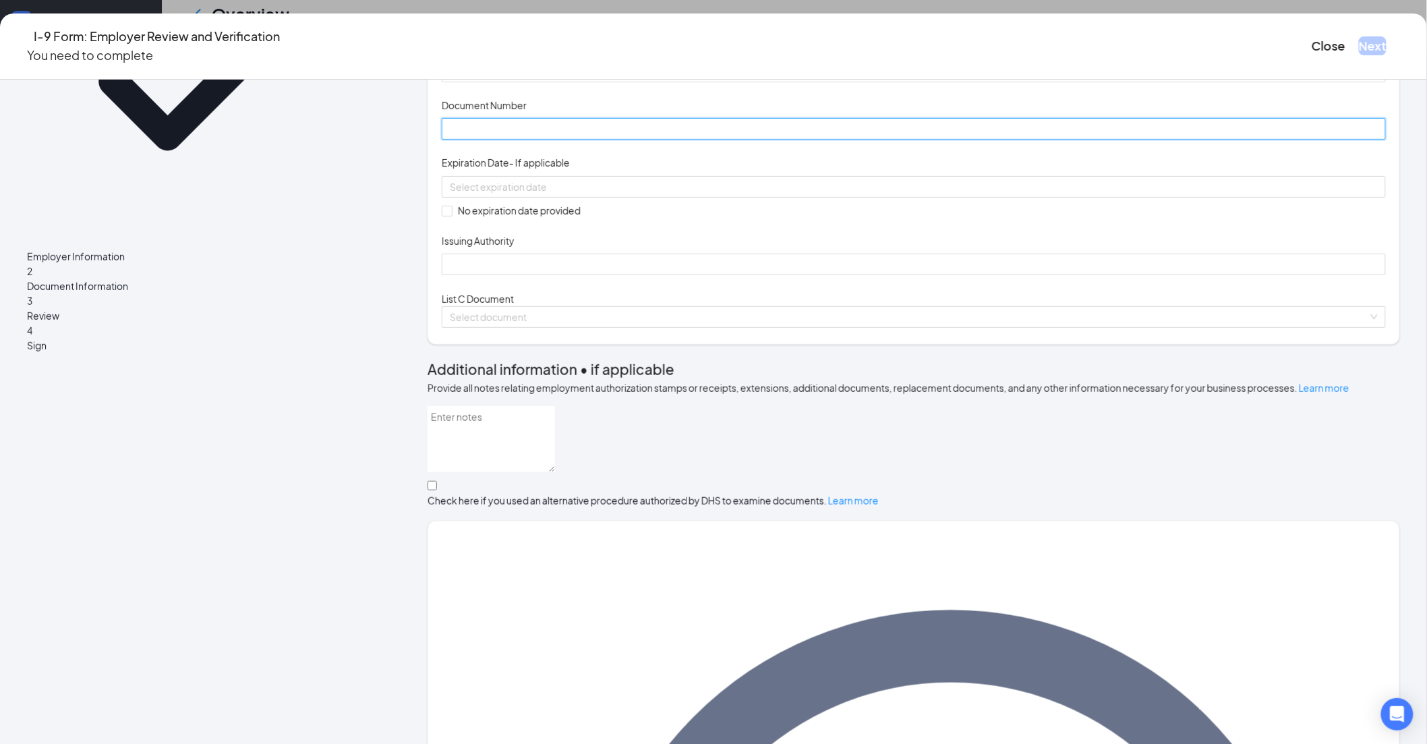
click at [530, 140] on input "Document Number" at bounding box center [914, 129] width 944 height 22
paste input "L28624788"
type input "L28624788"
click at [549, 194] on input at bounding box center [912, 186] width 925 height 15
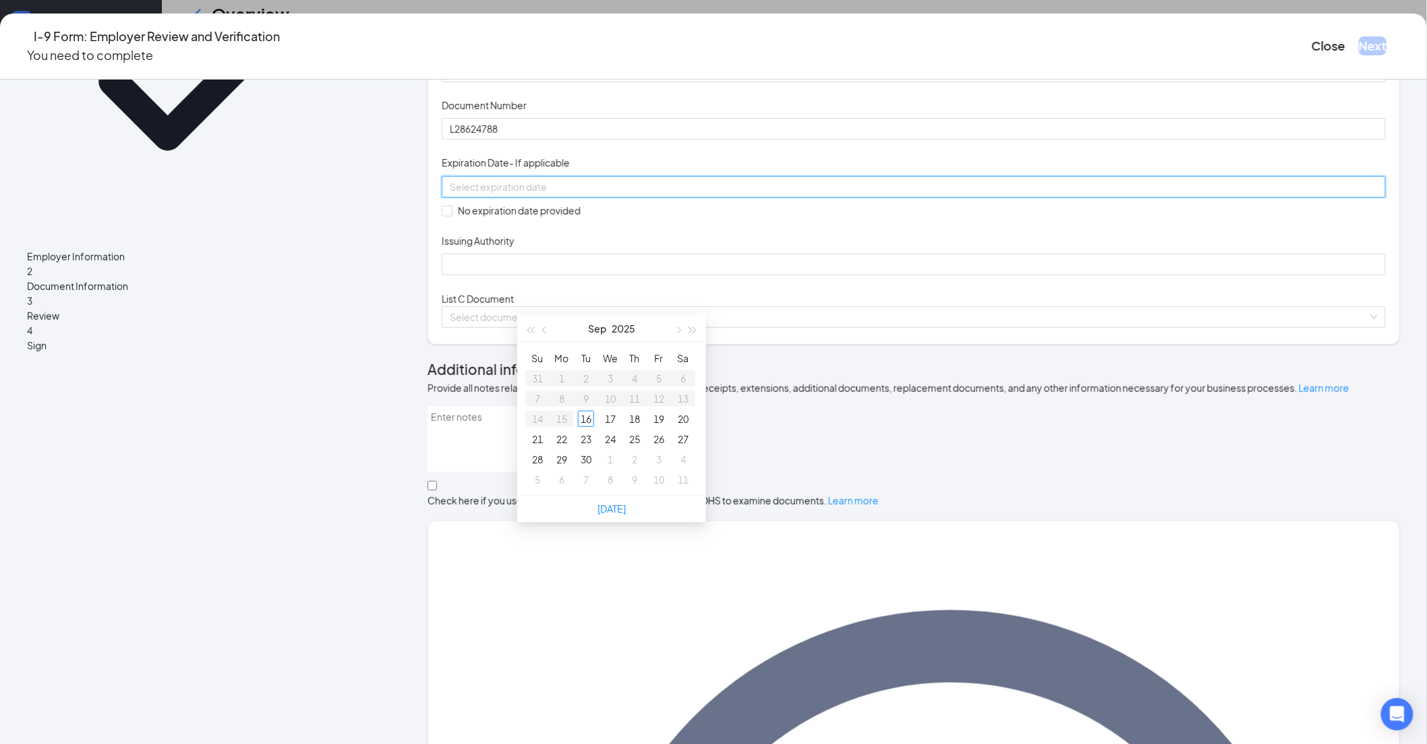
paste input "[DATE]"
click at [563, 436] on div "22" at bounding box center [562, 439] width 16 height 16
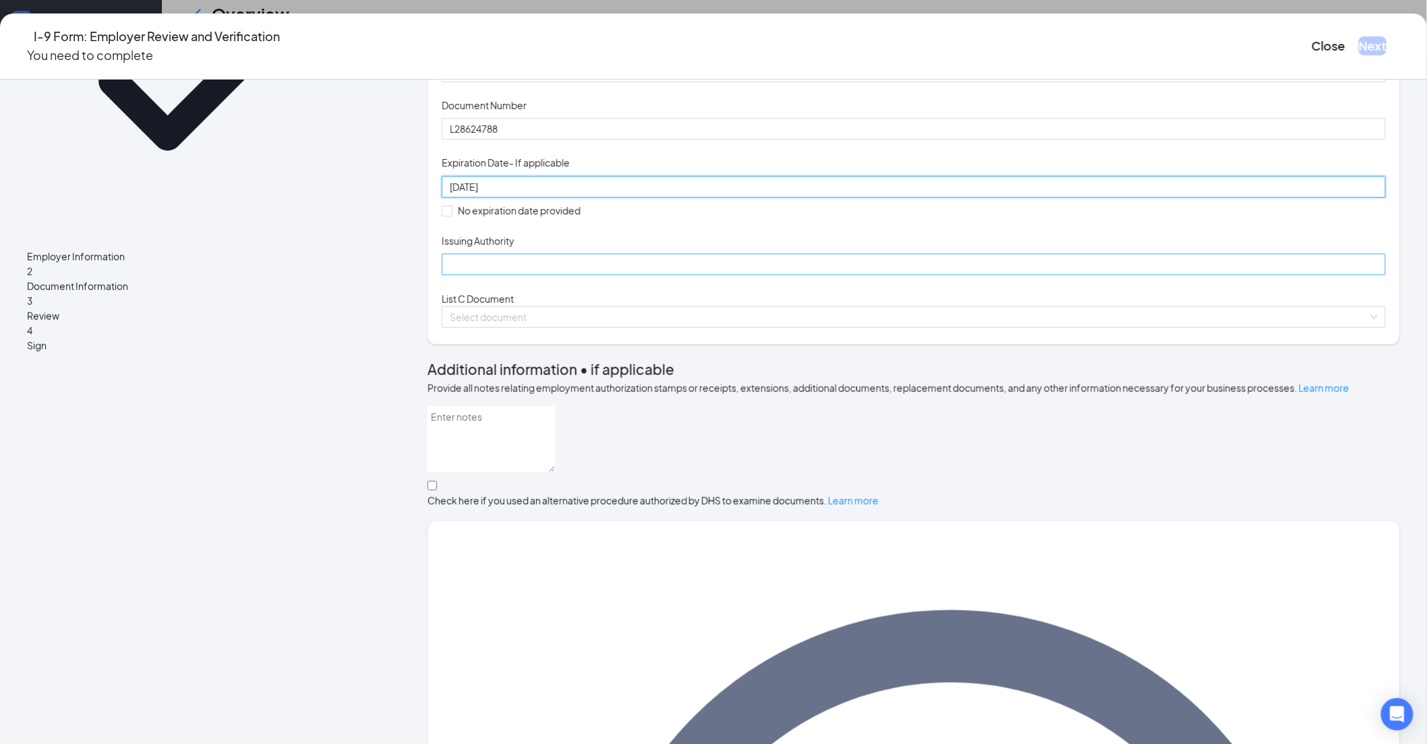
type input "[DATE]"
click at [551, 275] on input "Issuing Authority" at bounding box center [914, 265] width 944 height 22
type input "[US_STATE]"
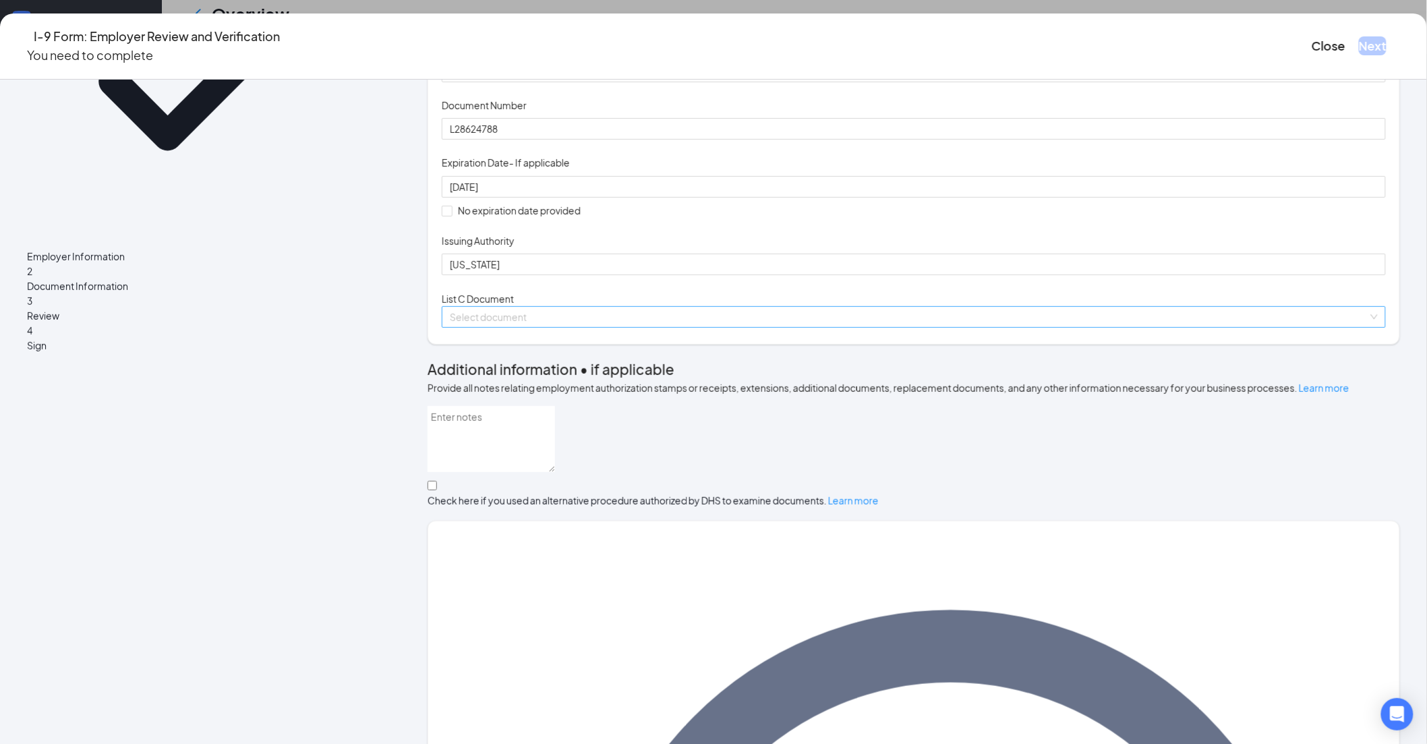
click at [556, 327] on input "search" at bounding box center [909, 317] width 919 height 20
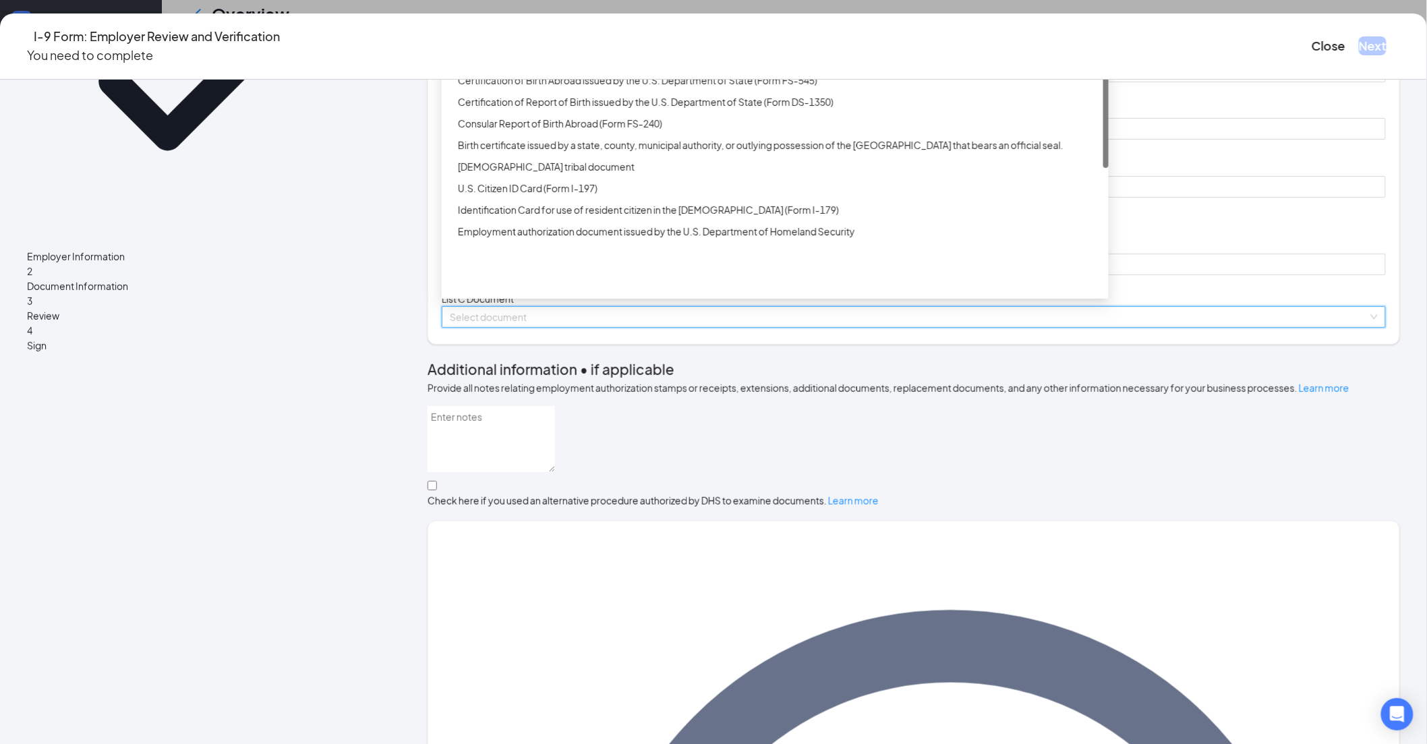
click at [611, 66] on div "Unrestricted Social Security Card" at bounding box center [779, 58] width 643 height 15
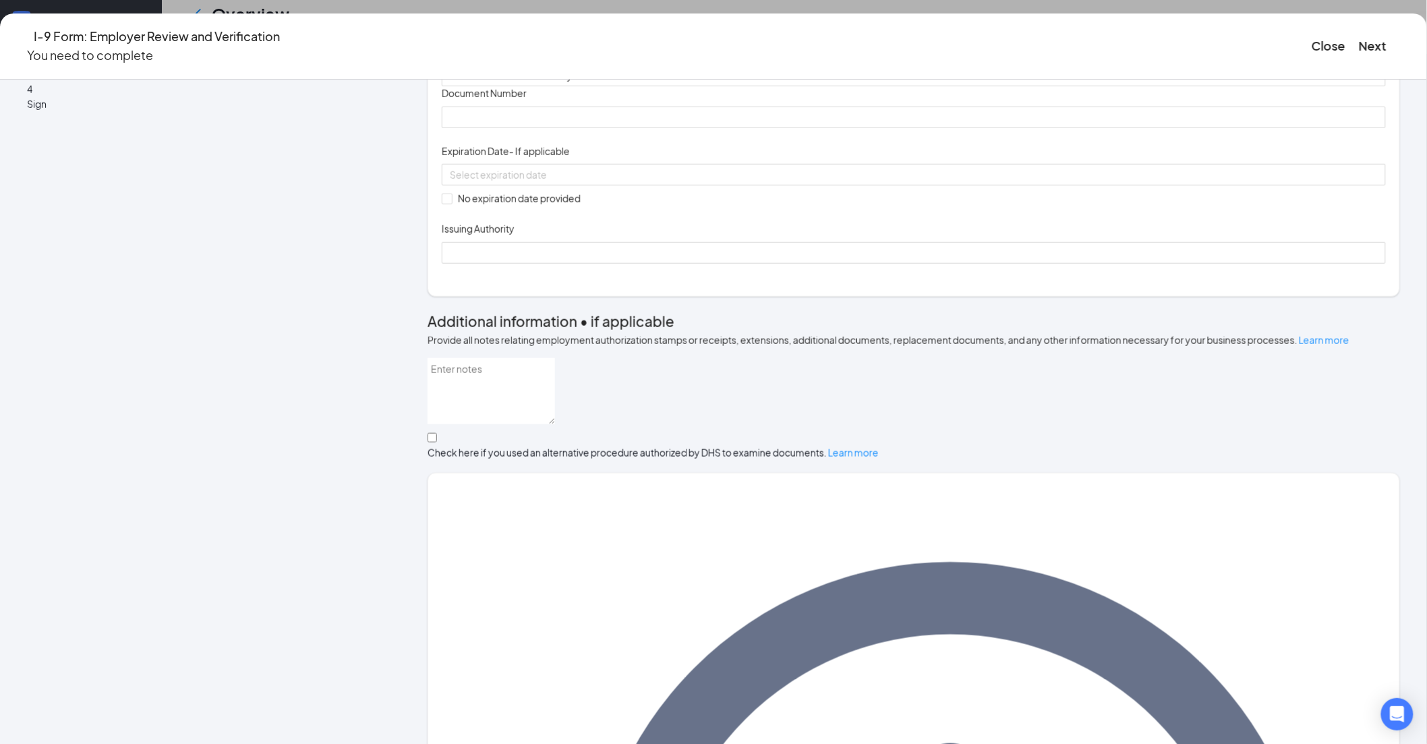
scroll to position [488, 0]
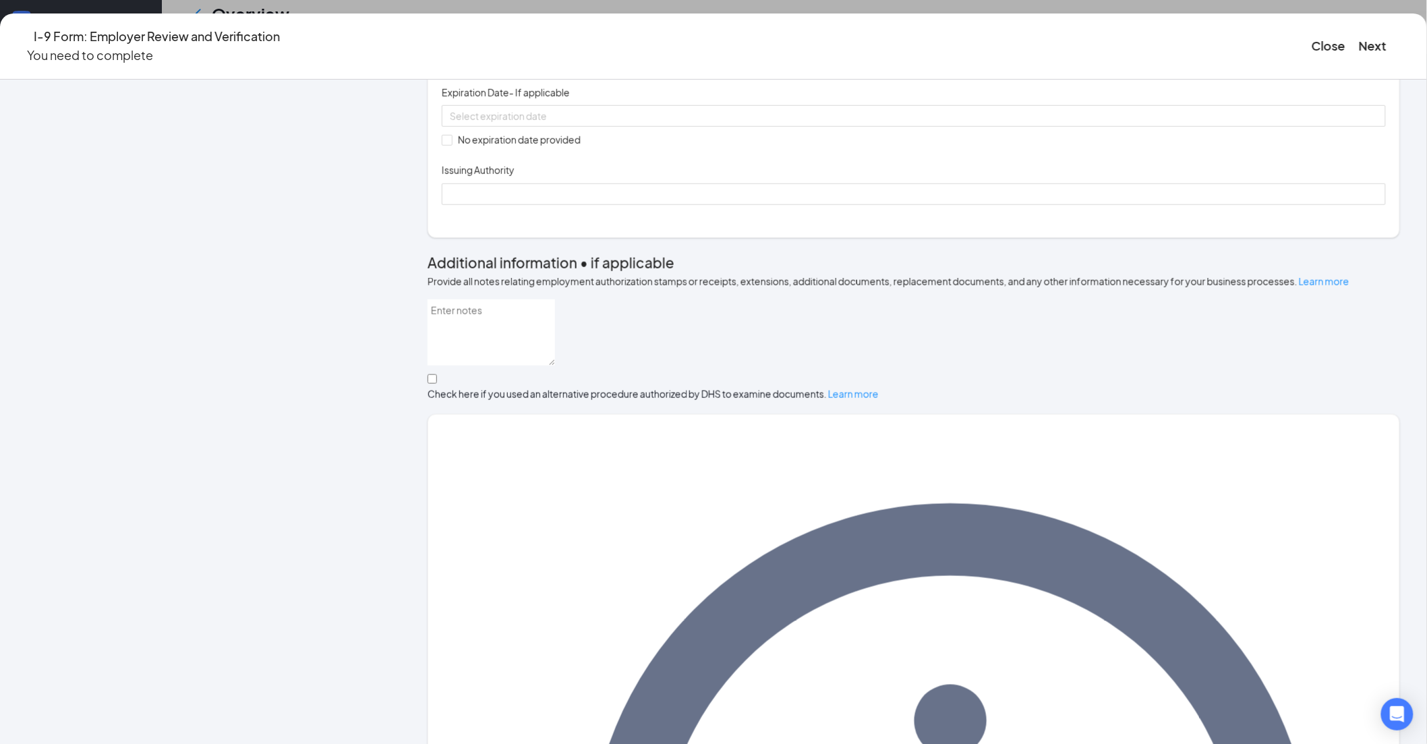
click at [548, 69] on input "Document Number" at bounding box center [914, 59] width 944 height 22
type input "764705119"
click at [453, 146] on span at bounding box center [447, 140] width 11 height 11
click at [451, 144] on input "No expiration date provided" at bounding box center [446, 139] width 9 height 9
checkbox input "true"
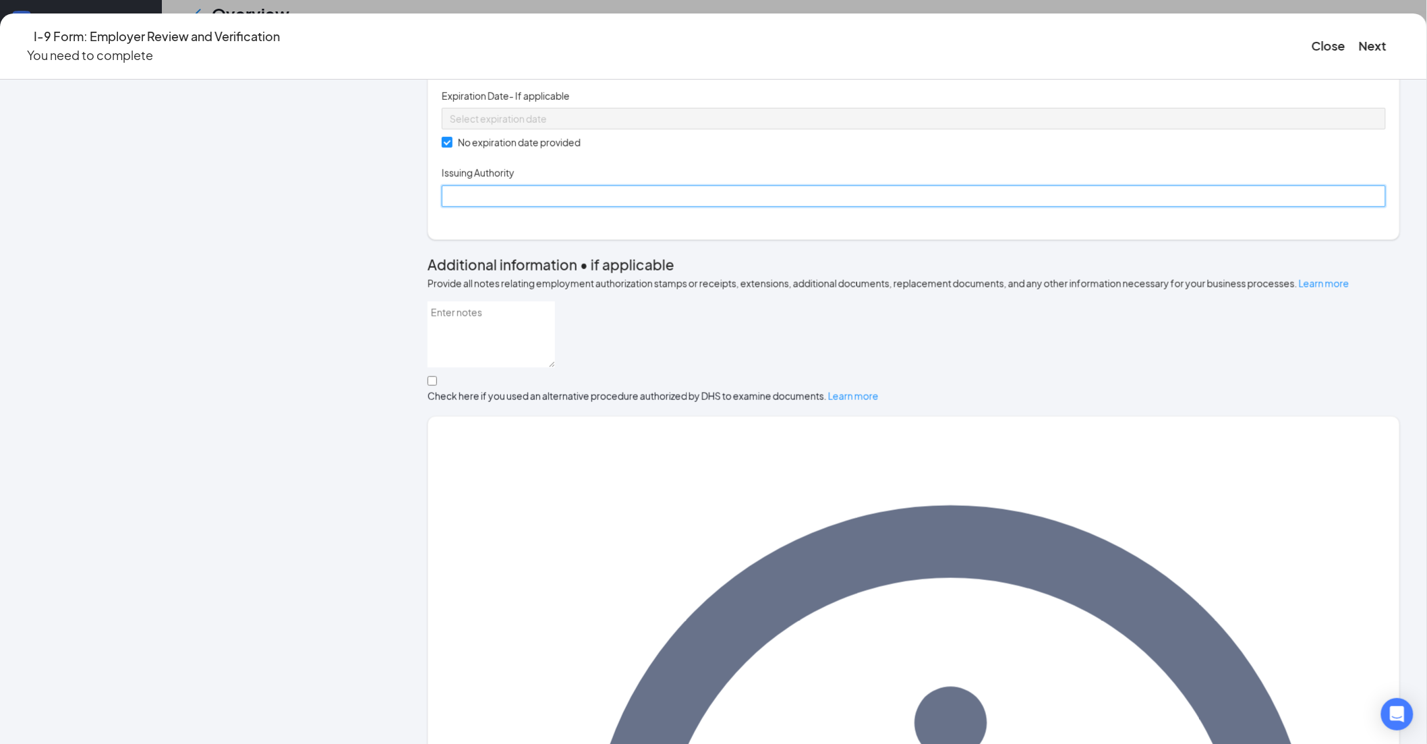
click at [639, 207] on input "Issuing Authority" at bounding box center [914, 196] width 944 height 22
type input "Social Security Administration"
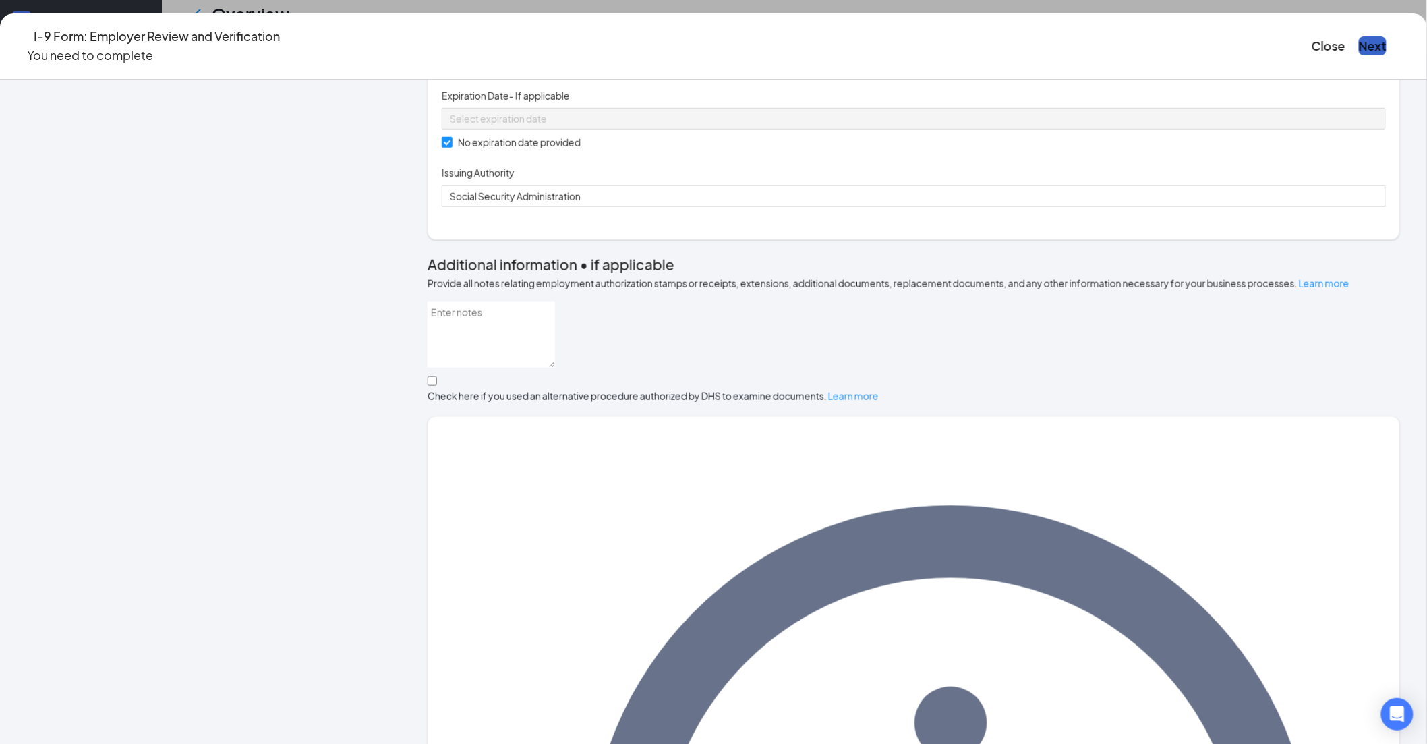
click at [1359, 36] on button "Next" at bounding box center [1373, 45] width 28 height 19
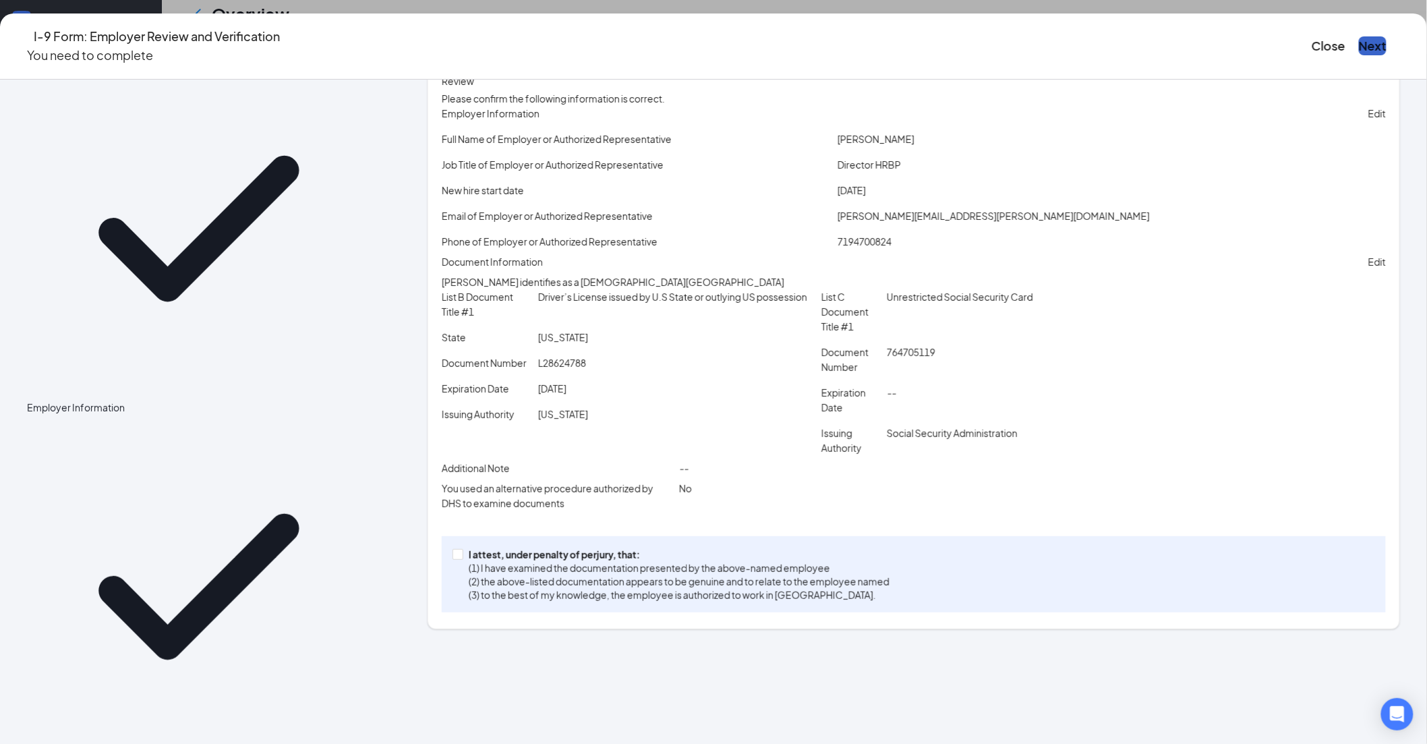
scroll to position [628, 0]
click at [462, 559] on input "I attest, under penalty of [PERSON_NAME], that: (1) I have examined the documen…" at bounding box center [457, 553] width 9 height 9
checkbox input "true"
click at [1359, 36] on button "Next" at bounding box center [1373, 45] width 28 height 19
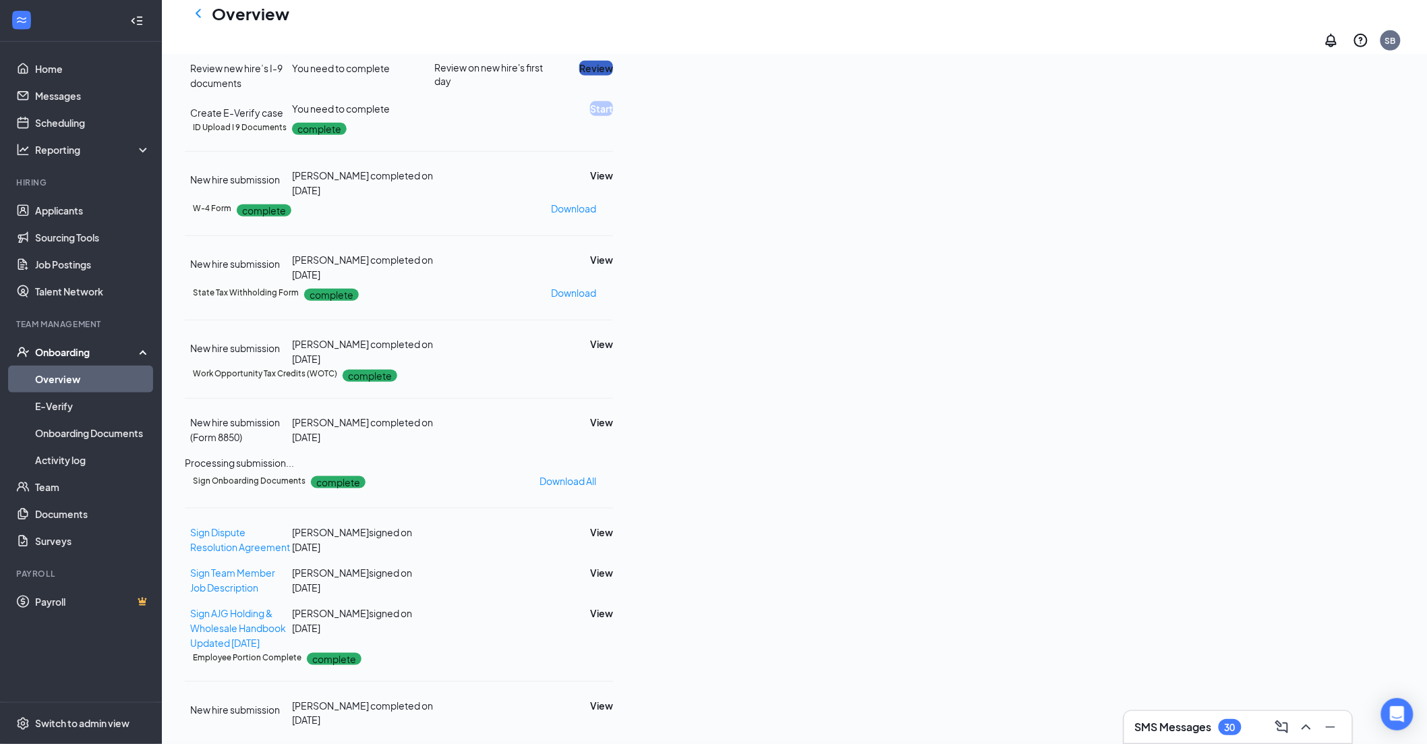
scroll to position [196, 0]
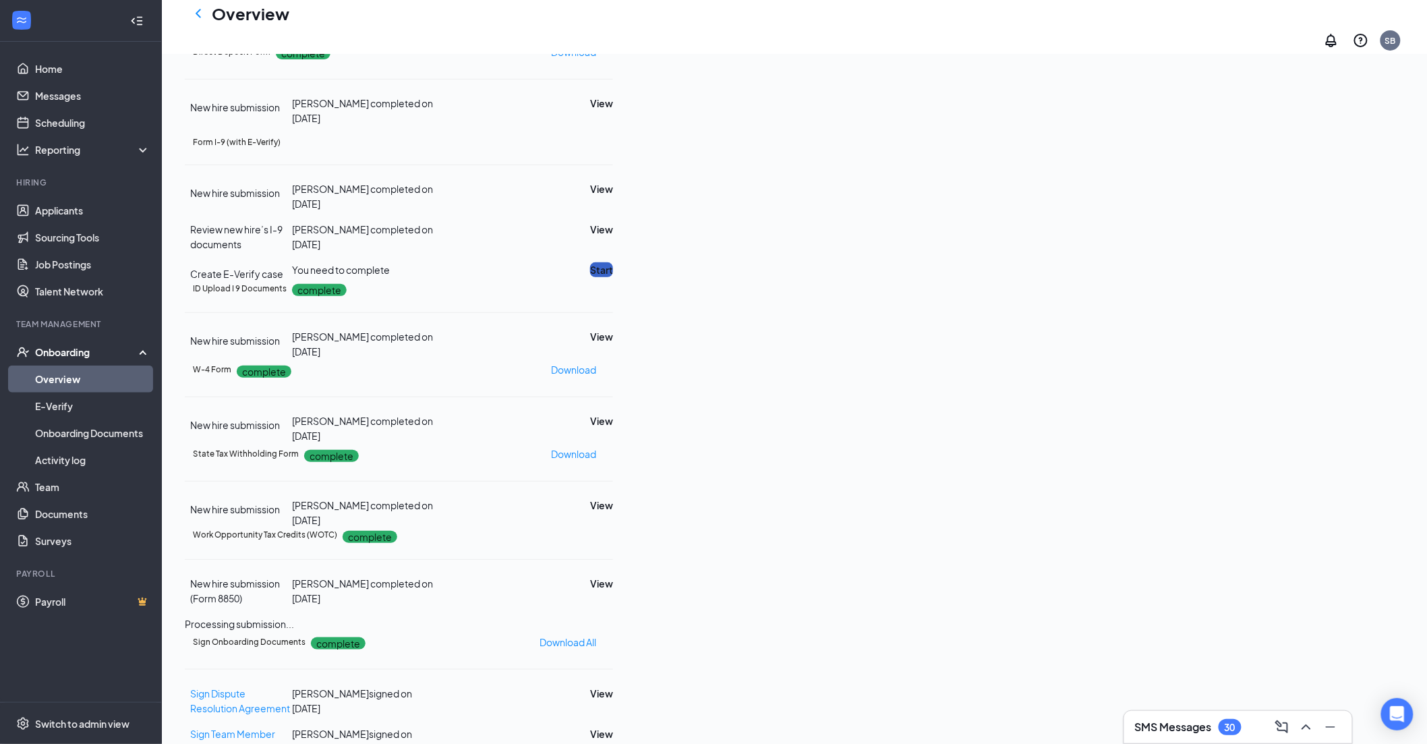
click at [613, 277] on button "Start" at bounding box center [601, 269] width 23 height 15
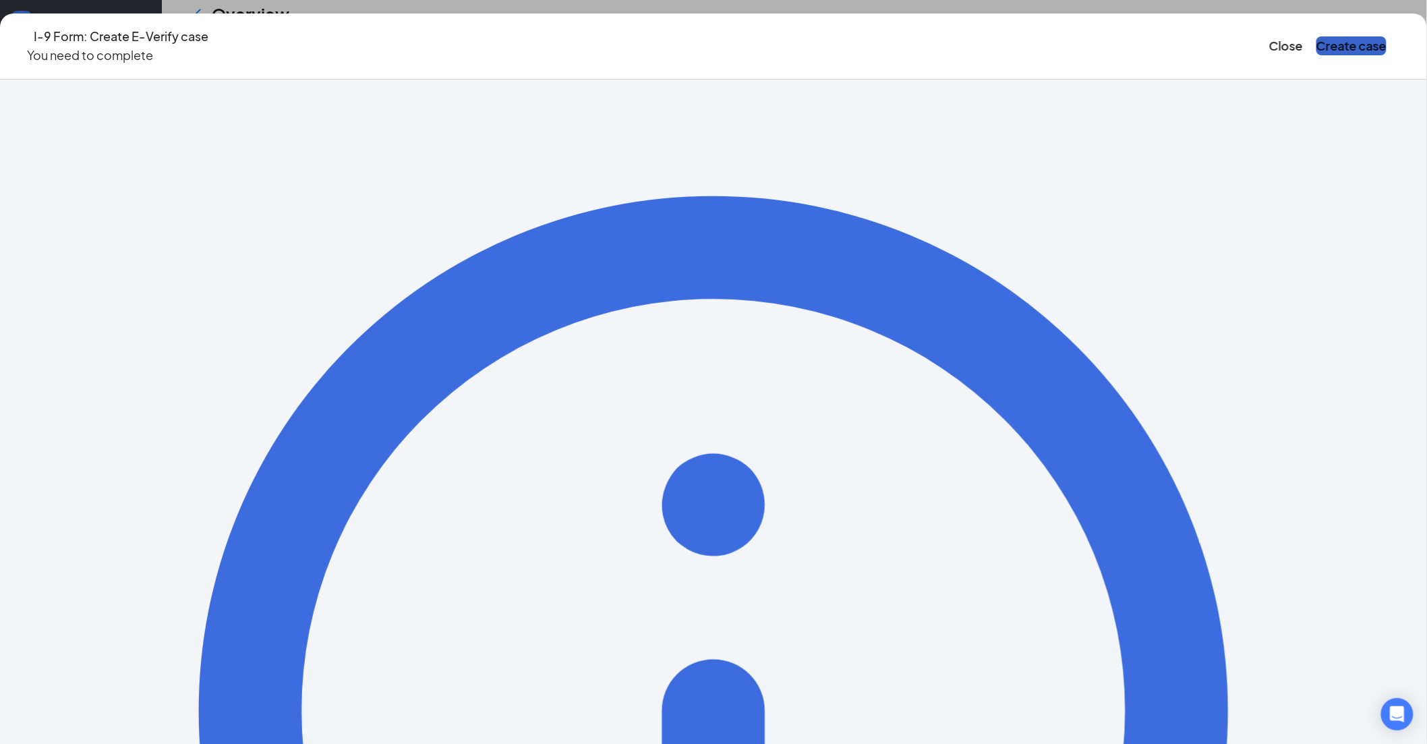
click at [1317, 36] on button "Create case" at bounding box center [1352, 45] width 70 height 19
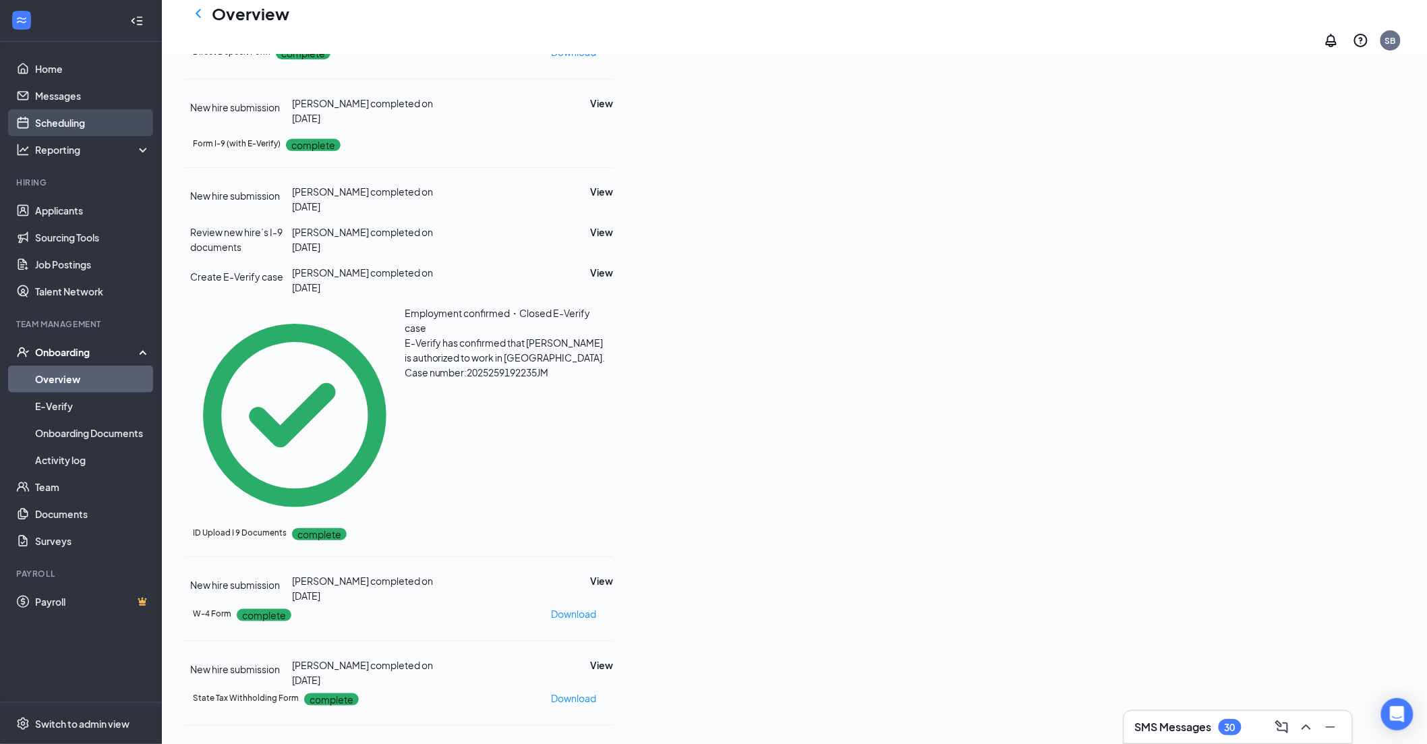
drag, startPoint x: 197, startPoint y: 22, endPoint x: 16, endPoint y: 133, distance: 211.9
click at [197, 22] on icon "ChevronLeft" at bounding box center [198, 13] width 16 height 16
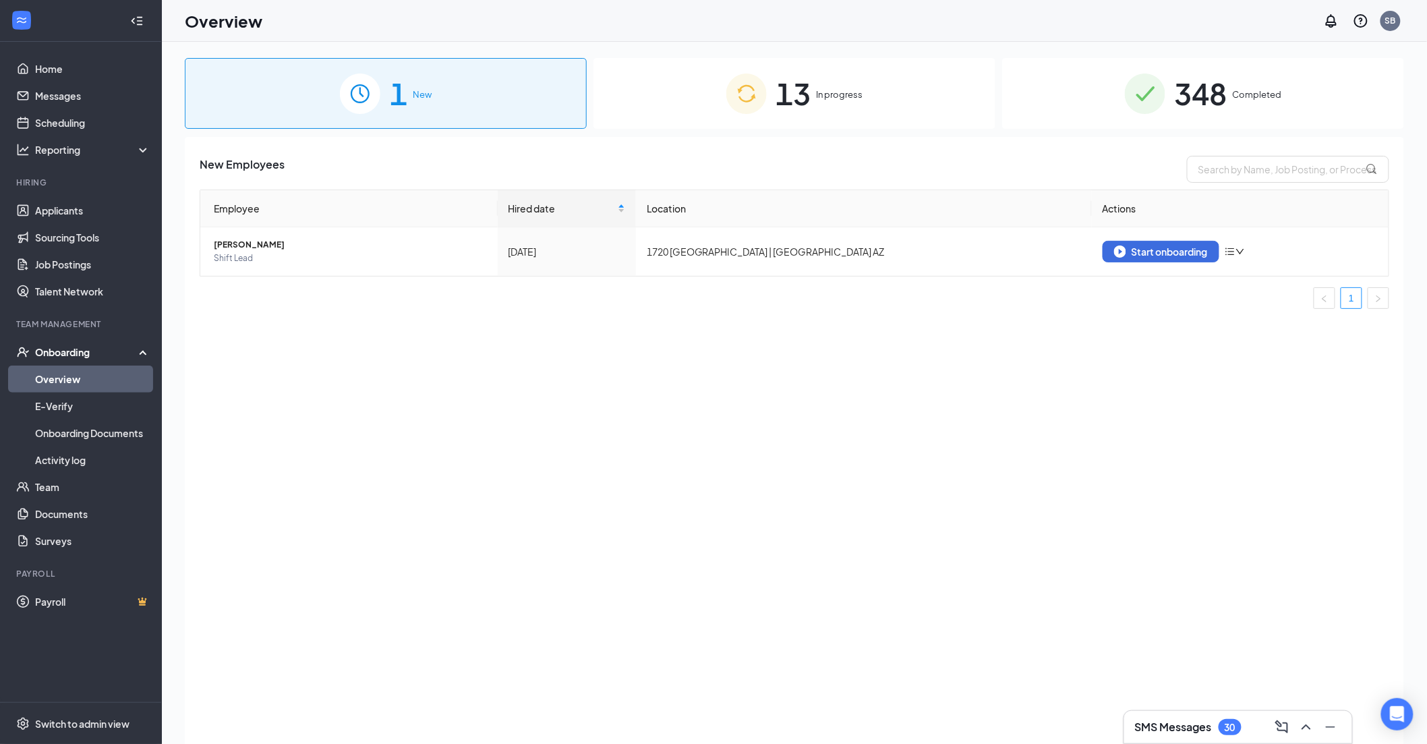
click at [838, 86] on div "13 In progress" at bounding box center [795, 93] width 402 height 71
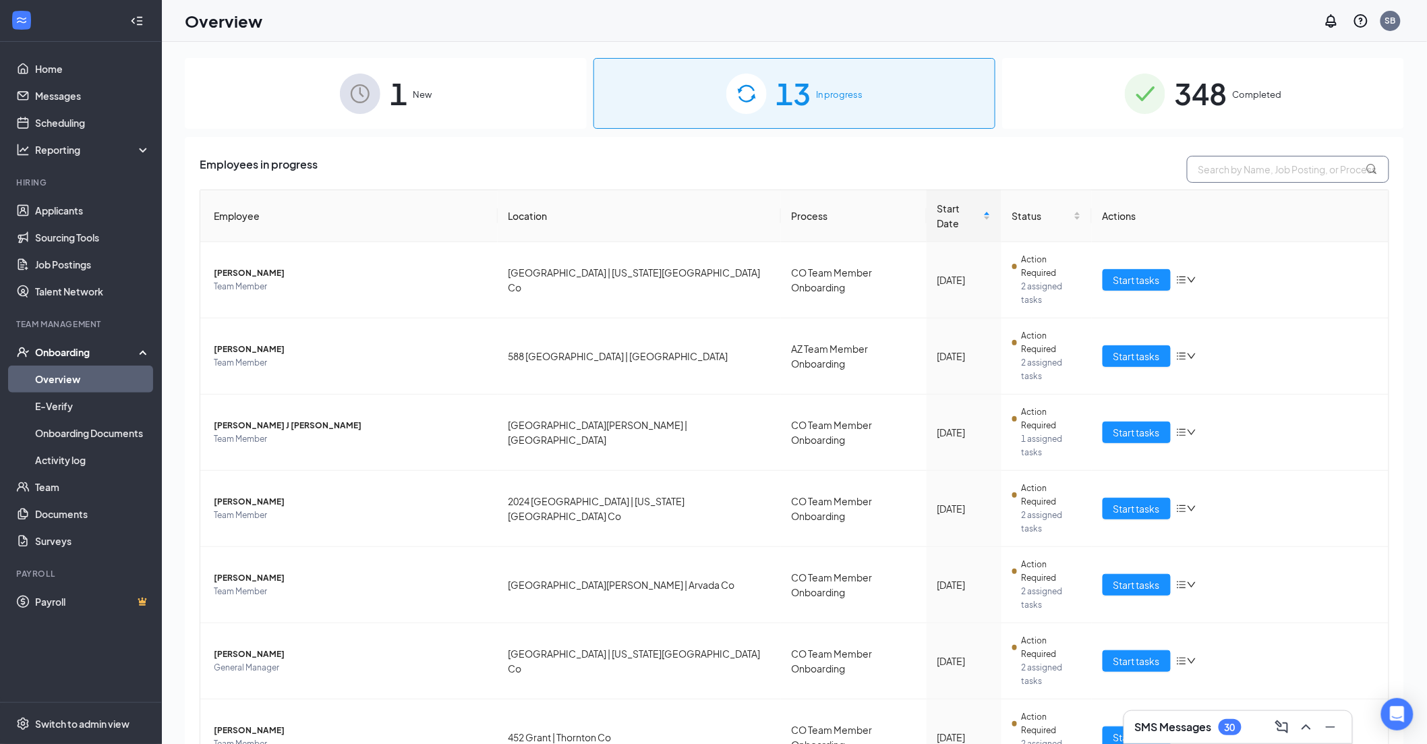
click at [1209, 175] on input "text" at bounding box center [1288, 169] width 202 height 27
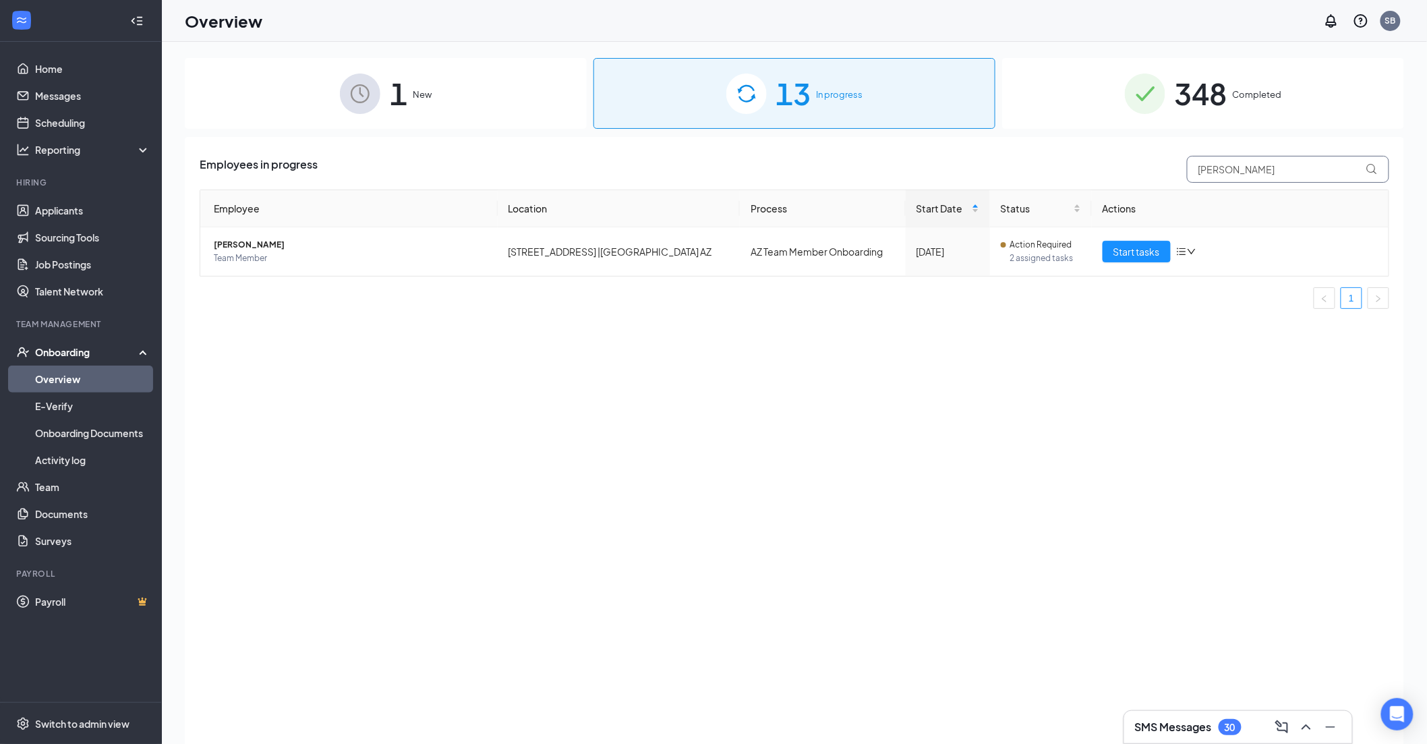
type input "[PERSON_NAME]"
click at [1147, 248] on span "Start tasks" at bounding box center [1137, 251] width 47 height 15
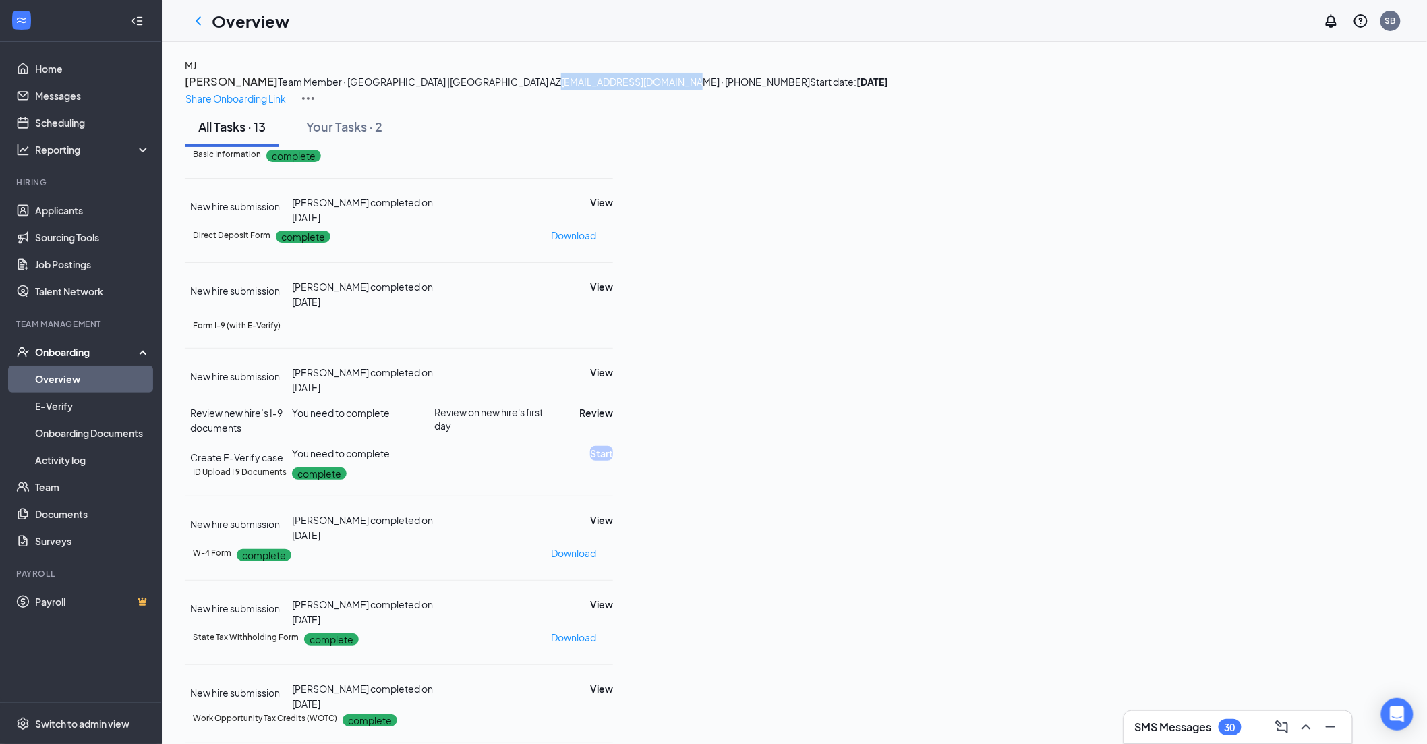
drag, startPoint x: 523, startPoint y: 132, endPoint x: 390, endPoint y: 136, distance: 132.9
click at [561, 88] on span "[EMAIL_ADDRESS][DOMAIN_NAME] · [PHONE_NUMBER]" at bounding box center [685, 82] width 249 height 12
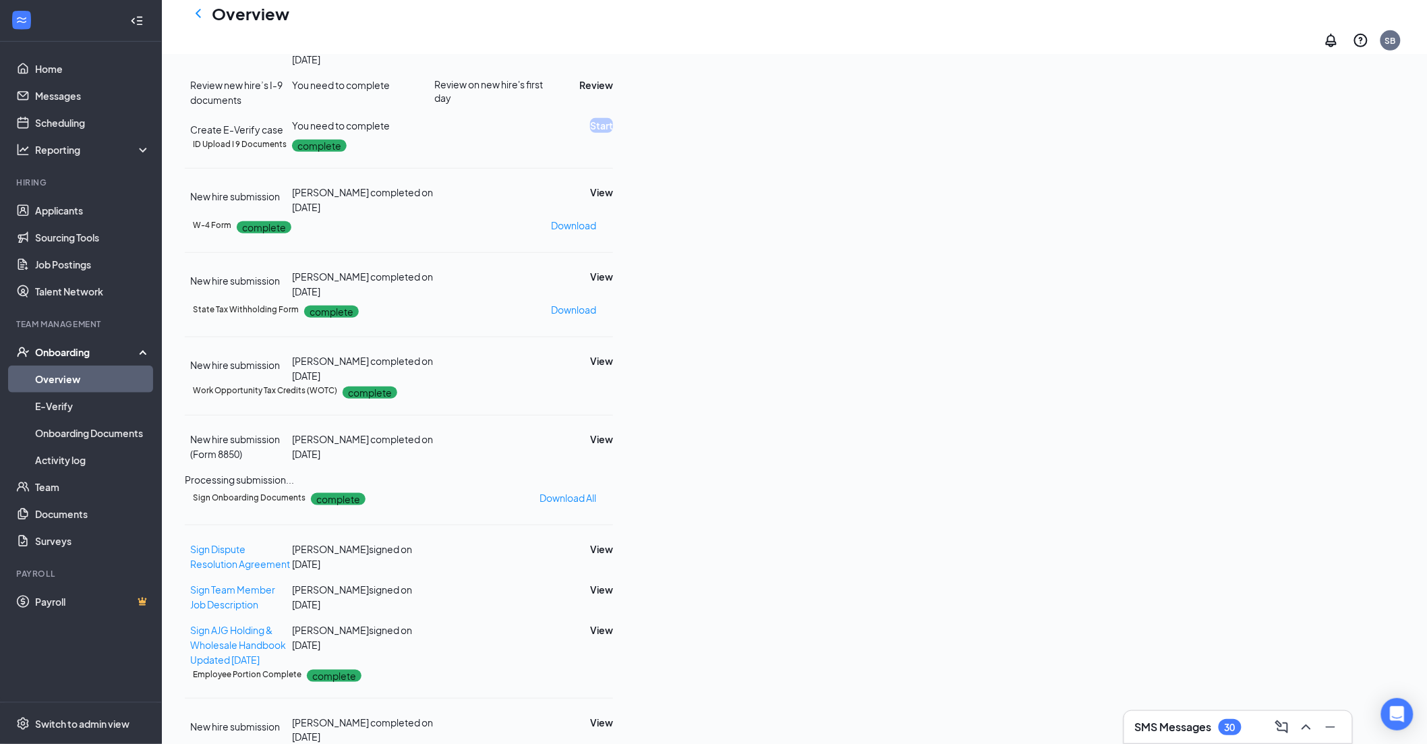
scroll to position [374, 0]
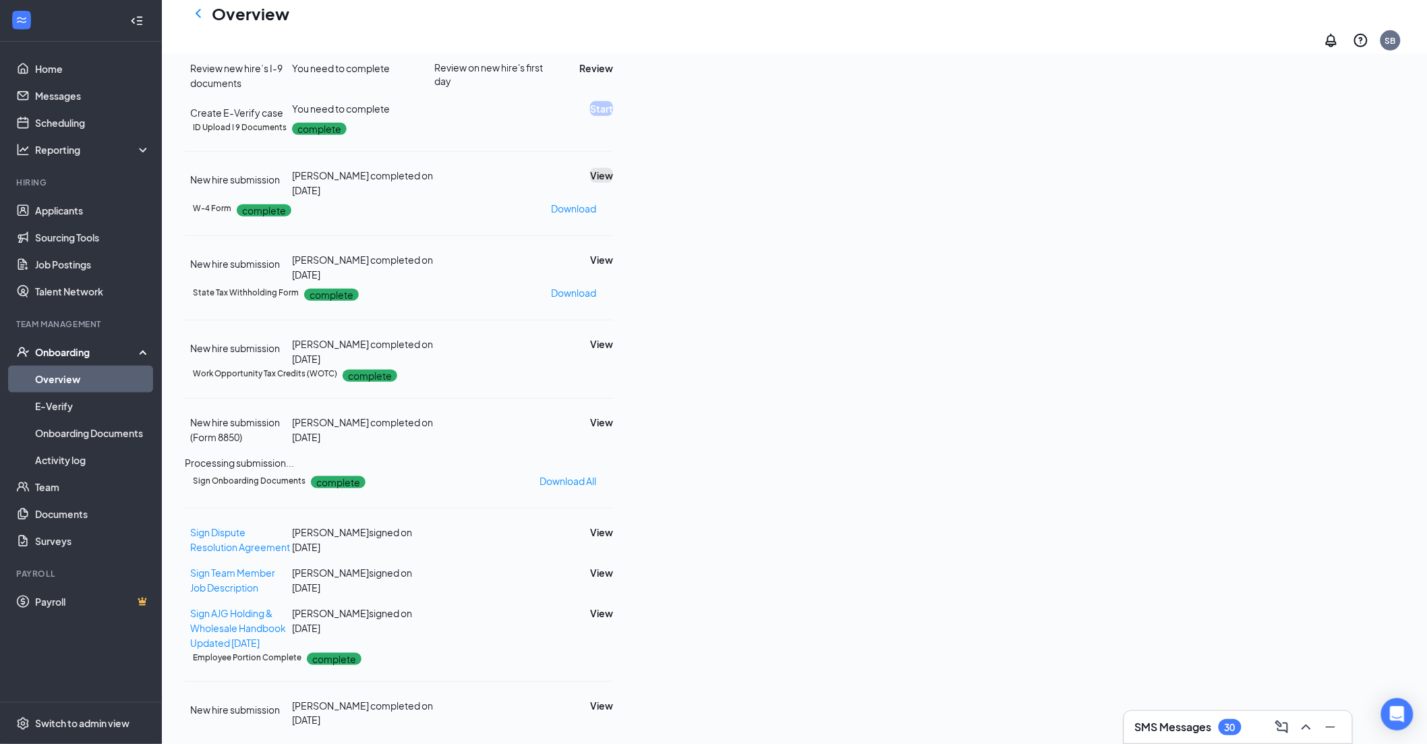
click at [613, 183] on button "View" at bounding box center [601, 175] width 23 height 15
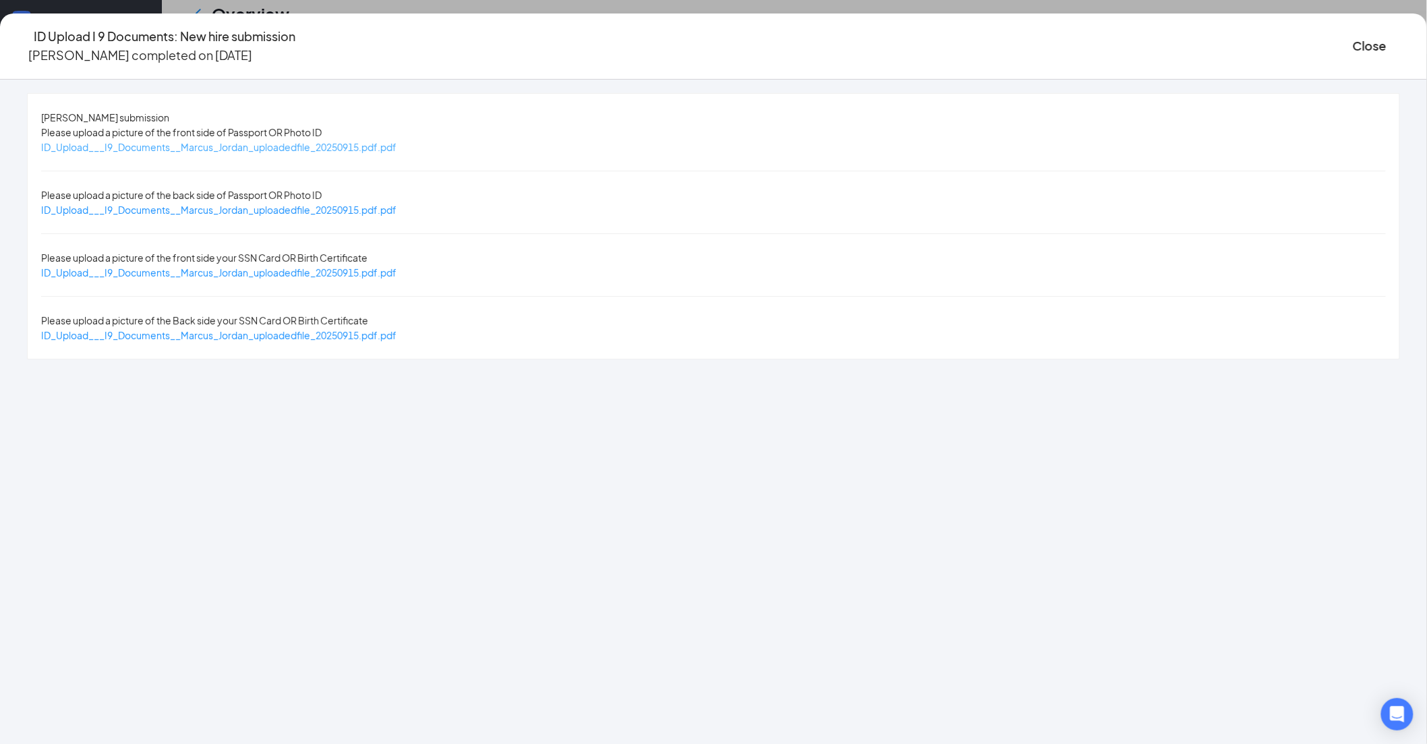
click at [397, 141] on span "ID_Upload___I9_Documents__Marcus_Jordan_uploadedfile_20250915.pdf.pdf" at bounding box center [218, 147] width 355 height 12
click at [397, 266] on span "ID_Upload___I9_Documents__Marcus_Jordan_uploadedfile_20250915.pdf.pdf" at bounding box center [218, 272] width 355 height 12
drag, startPoint x: 1118, startPoint y: 38, endPoint x: 952, endPoint y: 245, distance: 264.9
click at [1353, 38] on button "Close" at bounding box center [1370, 45] width 34 height 19
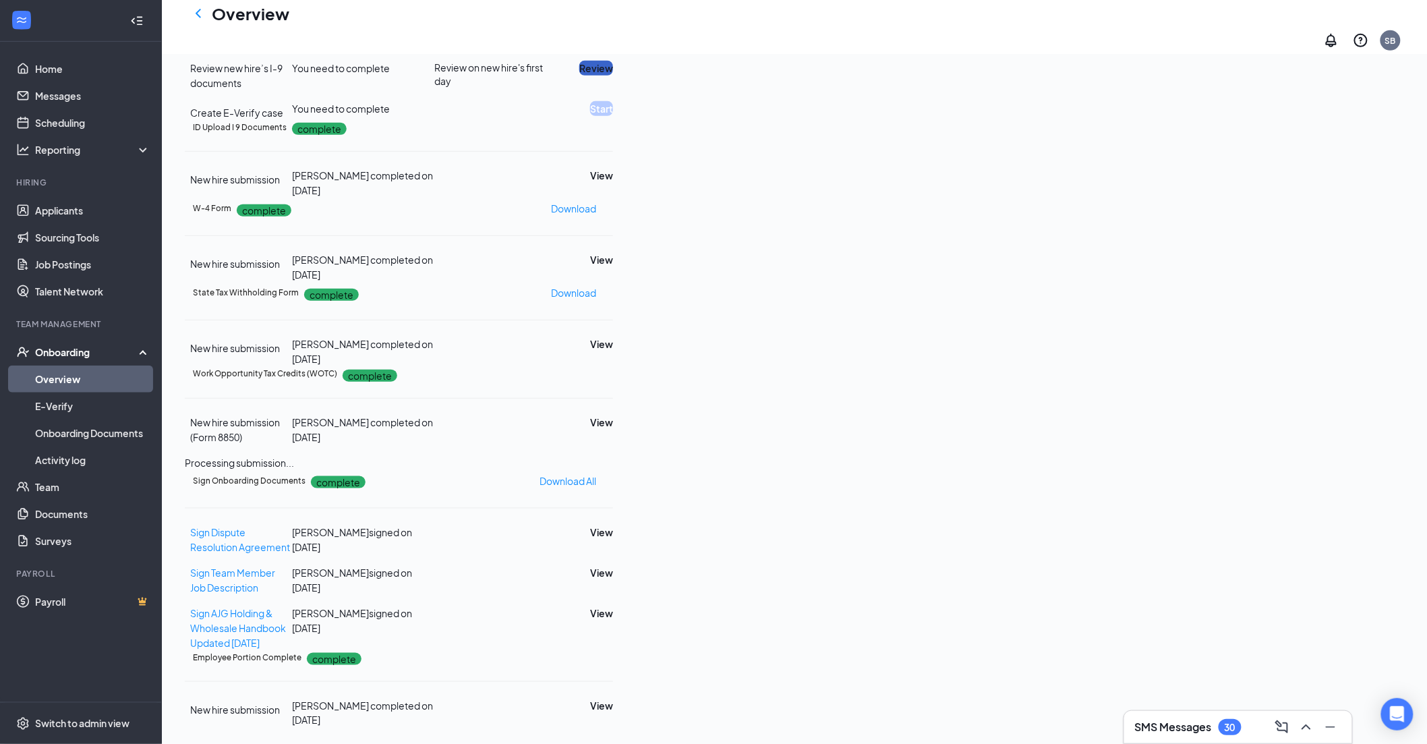
click at [613, 76] on button "Review" at bounding box center [596, 68] width 34 height 15
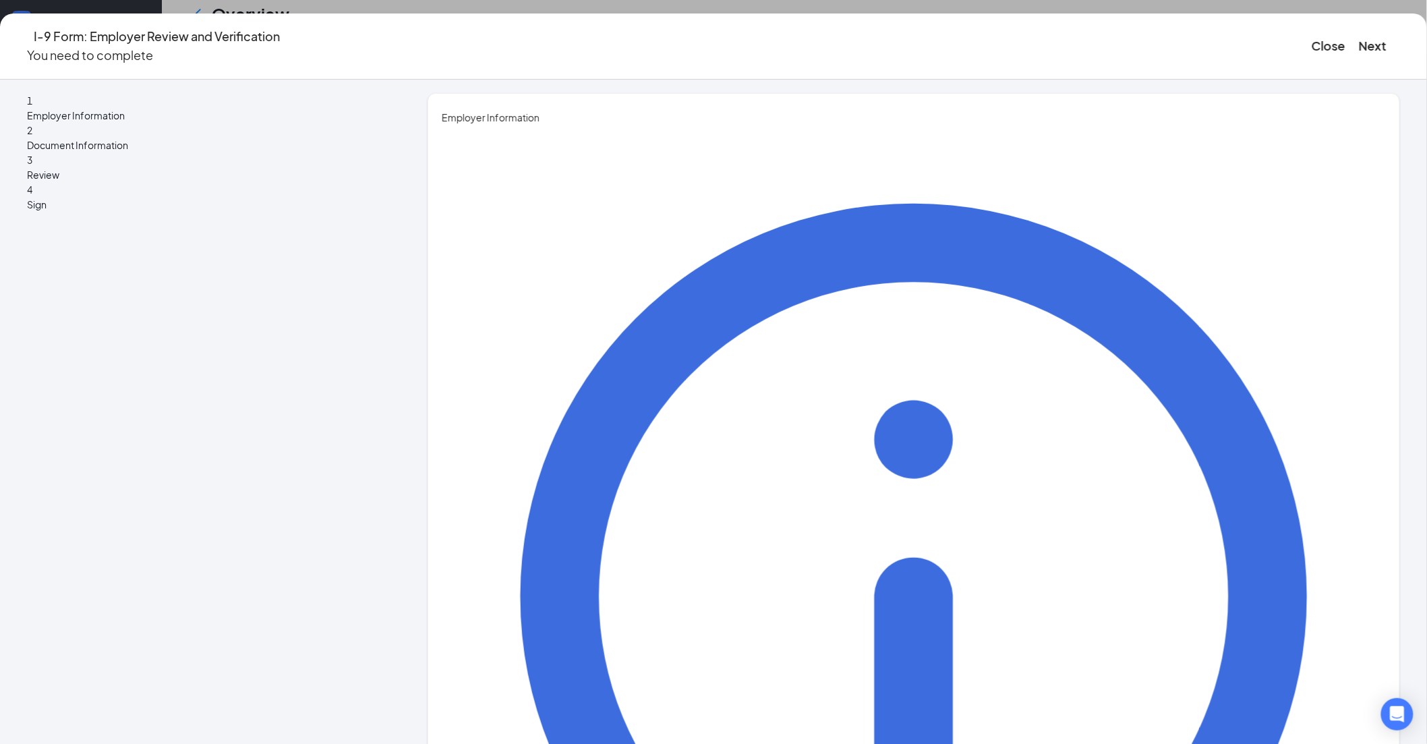
type input "[PERSON_NAME]"
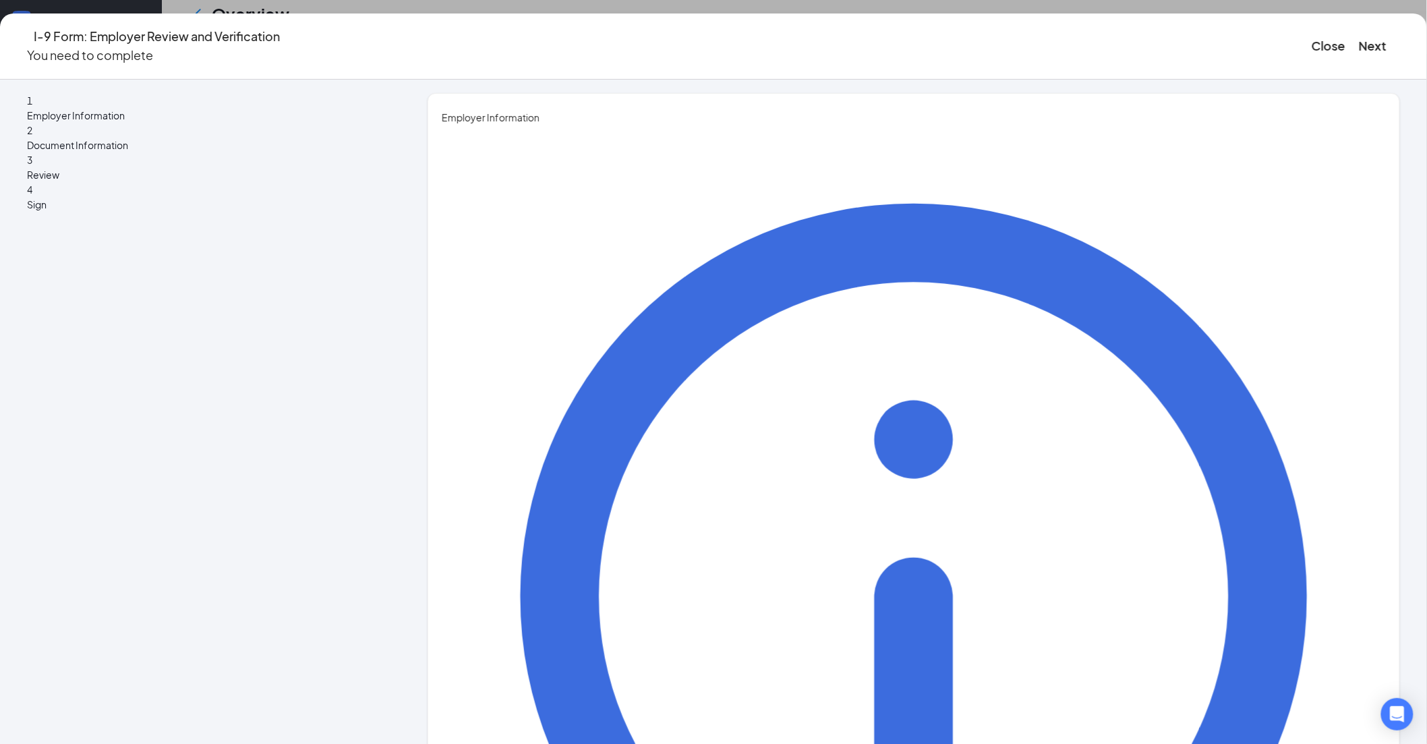
type input "Director HRBP"
type input "[PERSON_NAME][EMAIL_ADDRESS][PERSON_NAME][DOMAIN_NAME]"
type input "7194700824"
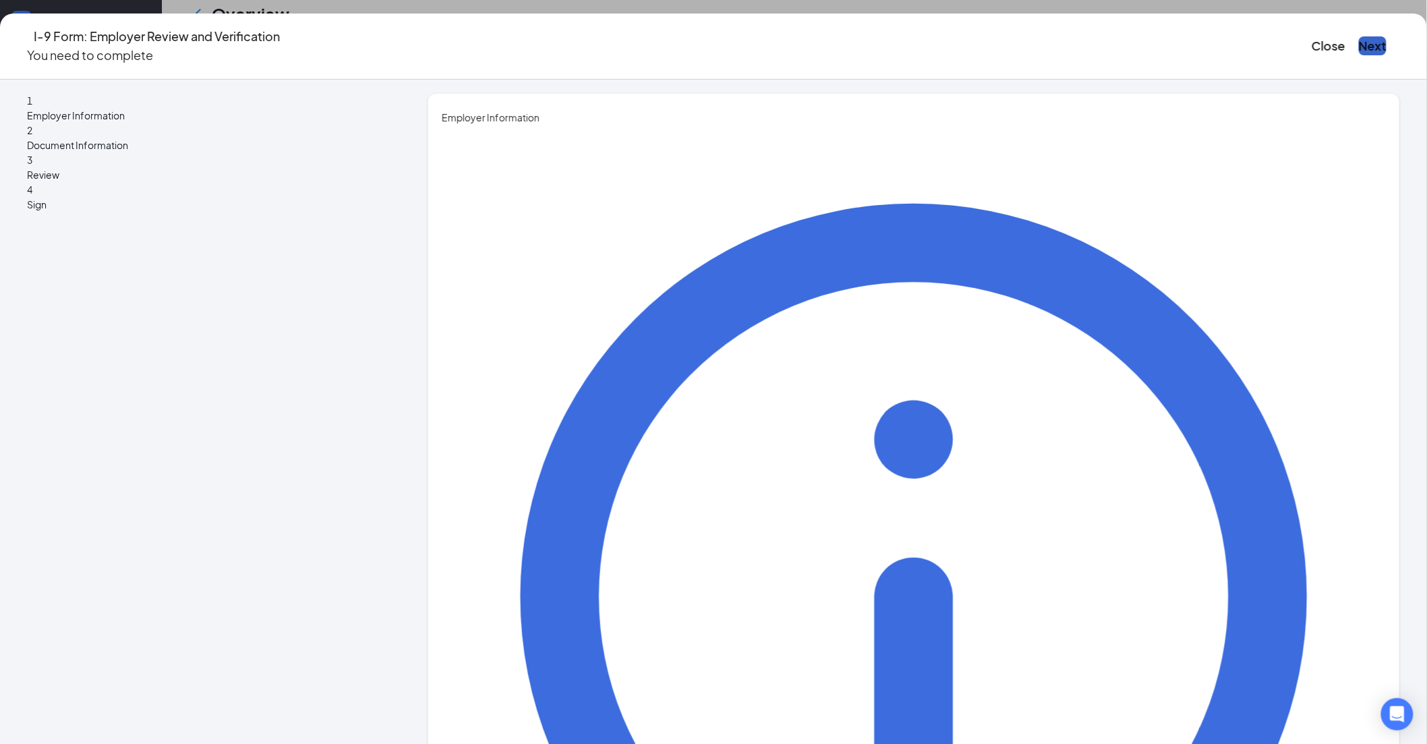
click at [1359, 38] on button "Next" at bounding box center [1373, 45] width 28 height 19
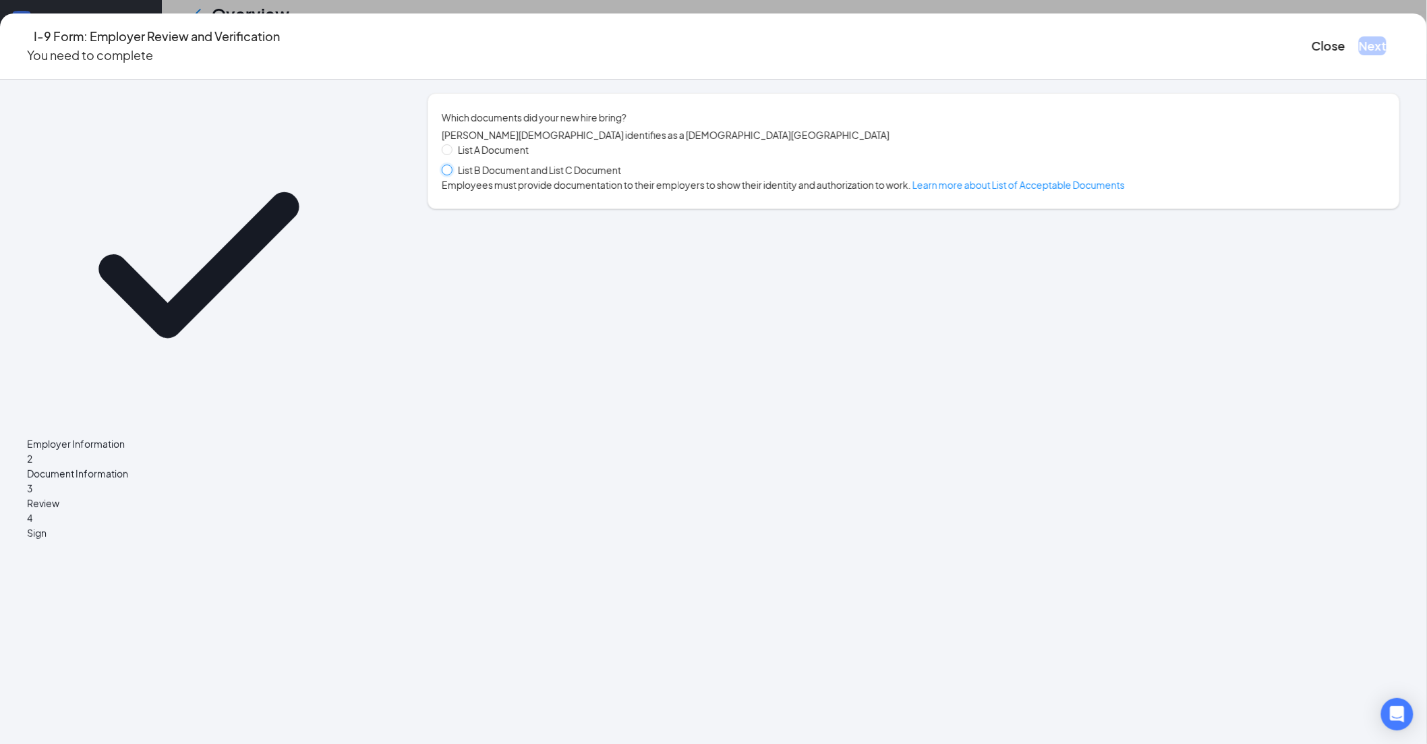
click at [451, 174] on input "List B Document and List C Document" at bounding box center [446, 169] width 9 height 9
radio input "true"
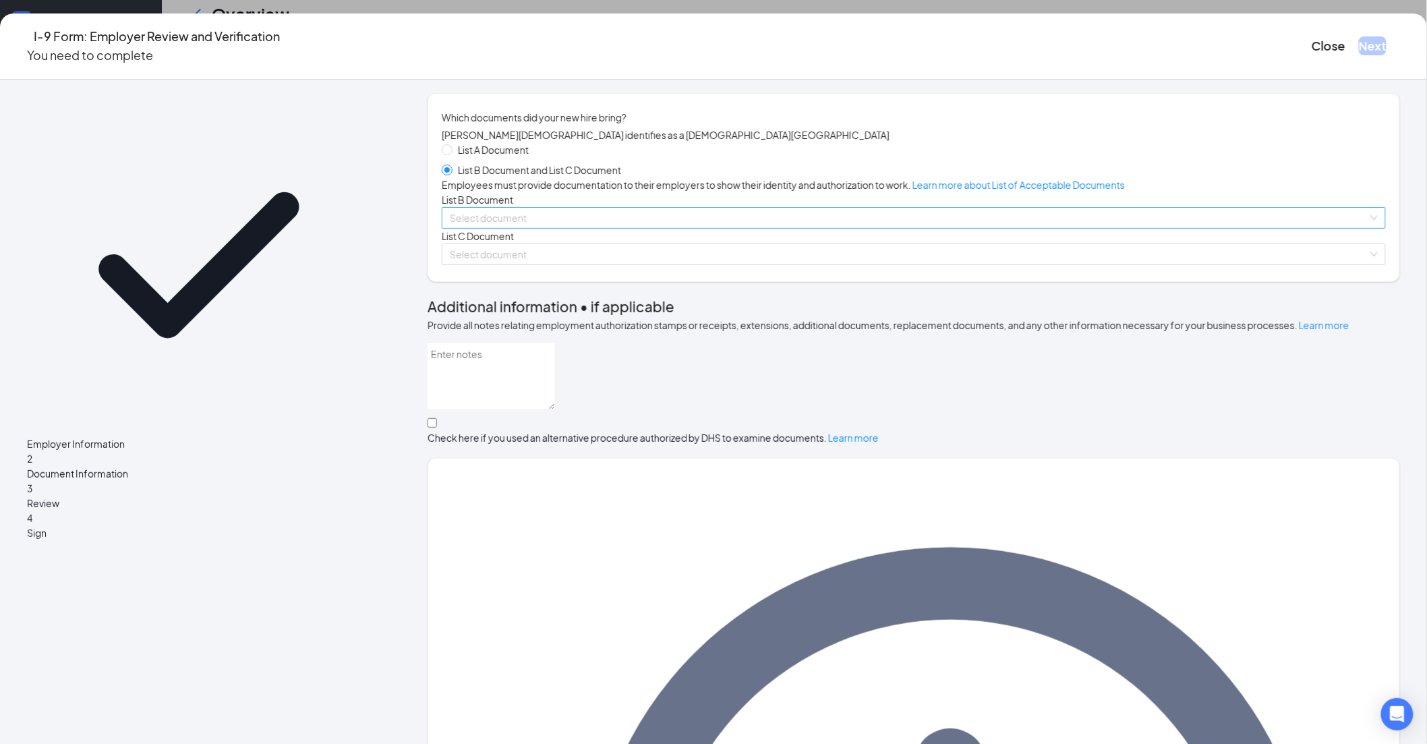
click at [573, 228] on input "search" at bounding box center [909, 218] width 919 height 20
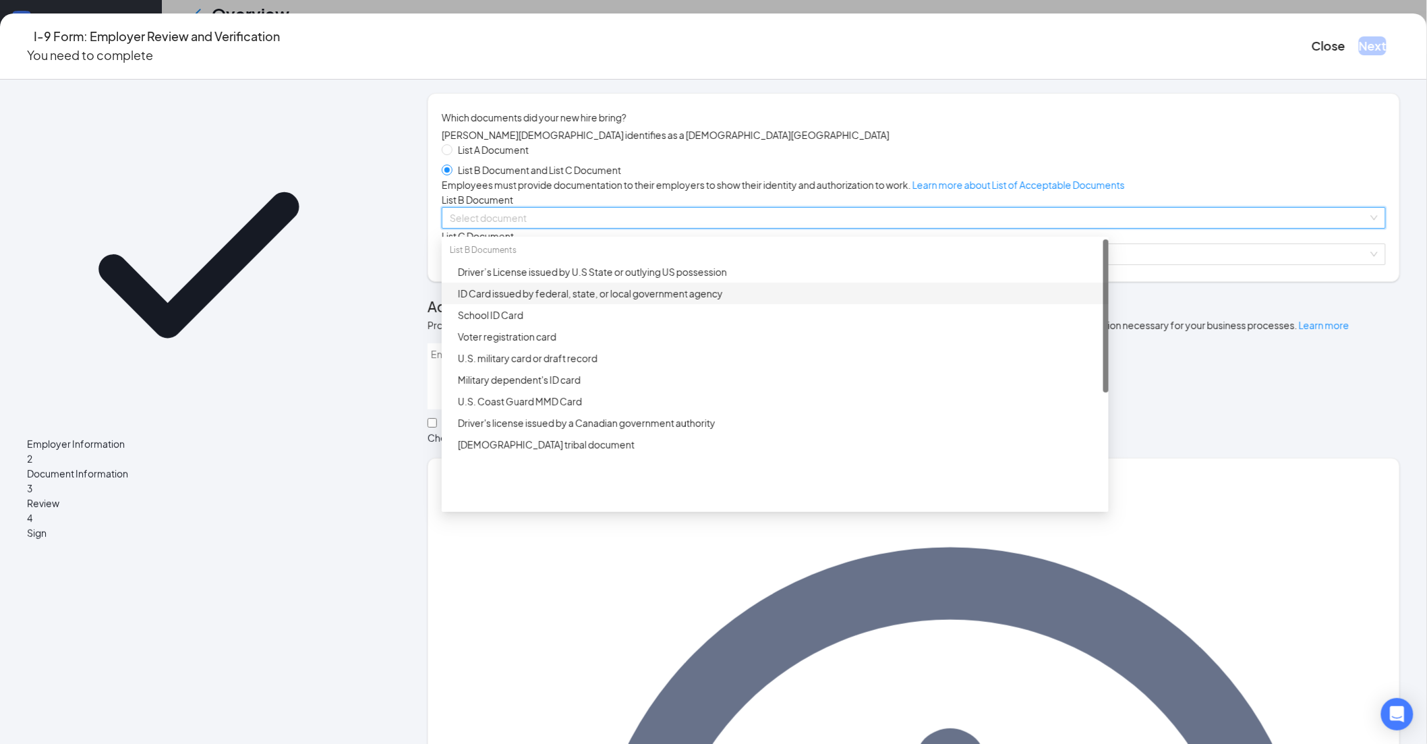
click at [596, 301] on div "ID Card issued by federal, state, or local government agency" at bounding box center [779, 293] width 643 height 15
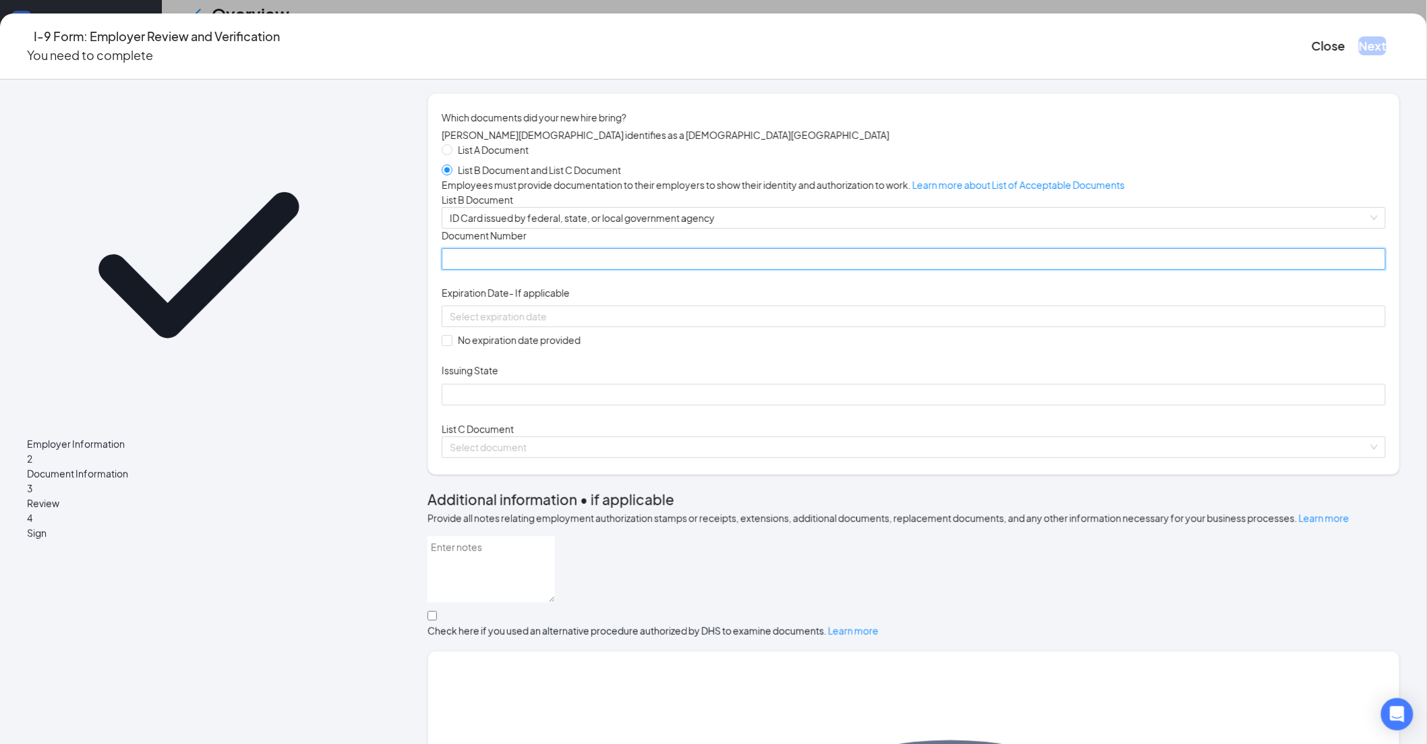
click at [538, 270] on input "Document Number" at bounding box center [914, 259] width 944 height 22
paste input "6355-4699-004J"
type input "6355-4699-004J"
click at [540, 324] on input at bounding box center [912, 316] width 925 height 15
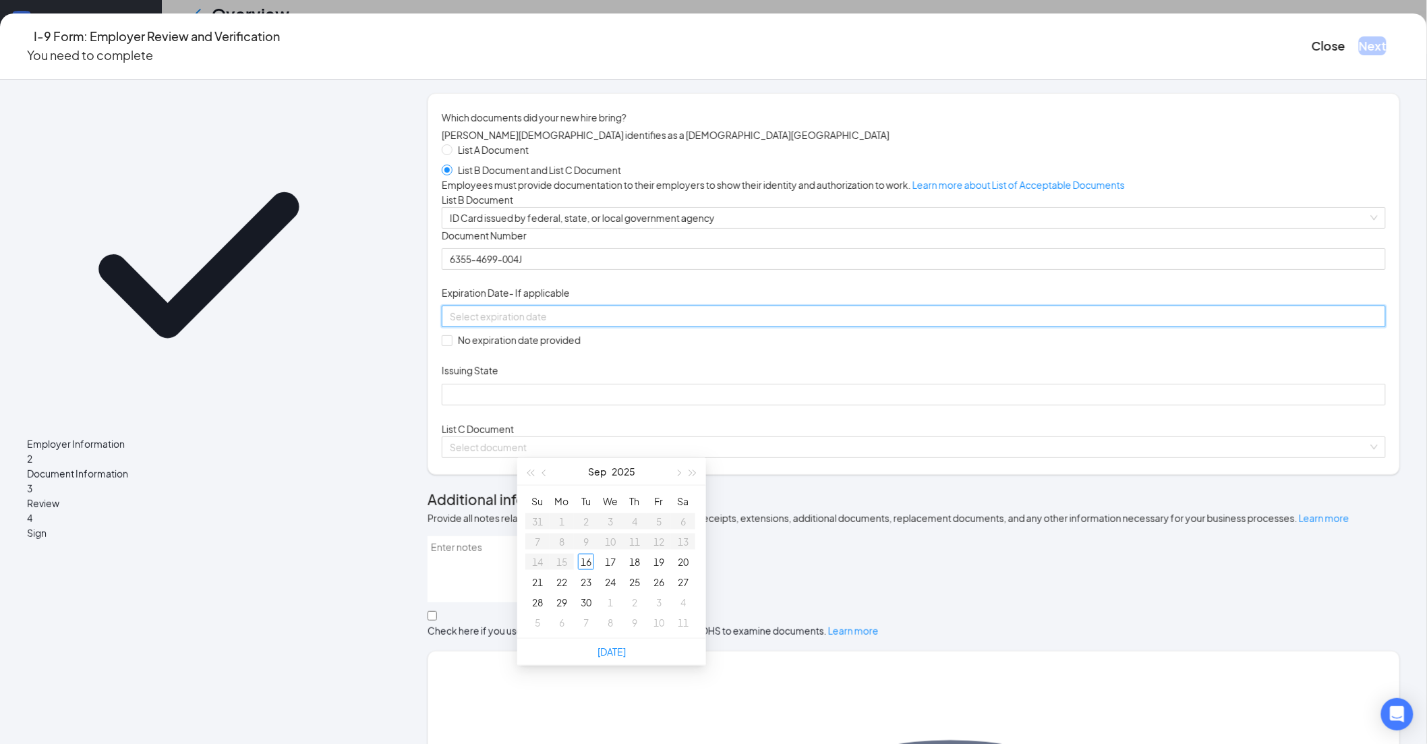
paste input "[DATE]"
click at [536, 534] on div "4" at bounding box center [537, 542] width 16 height 16
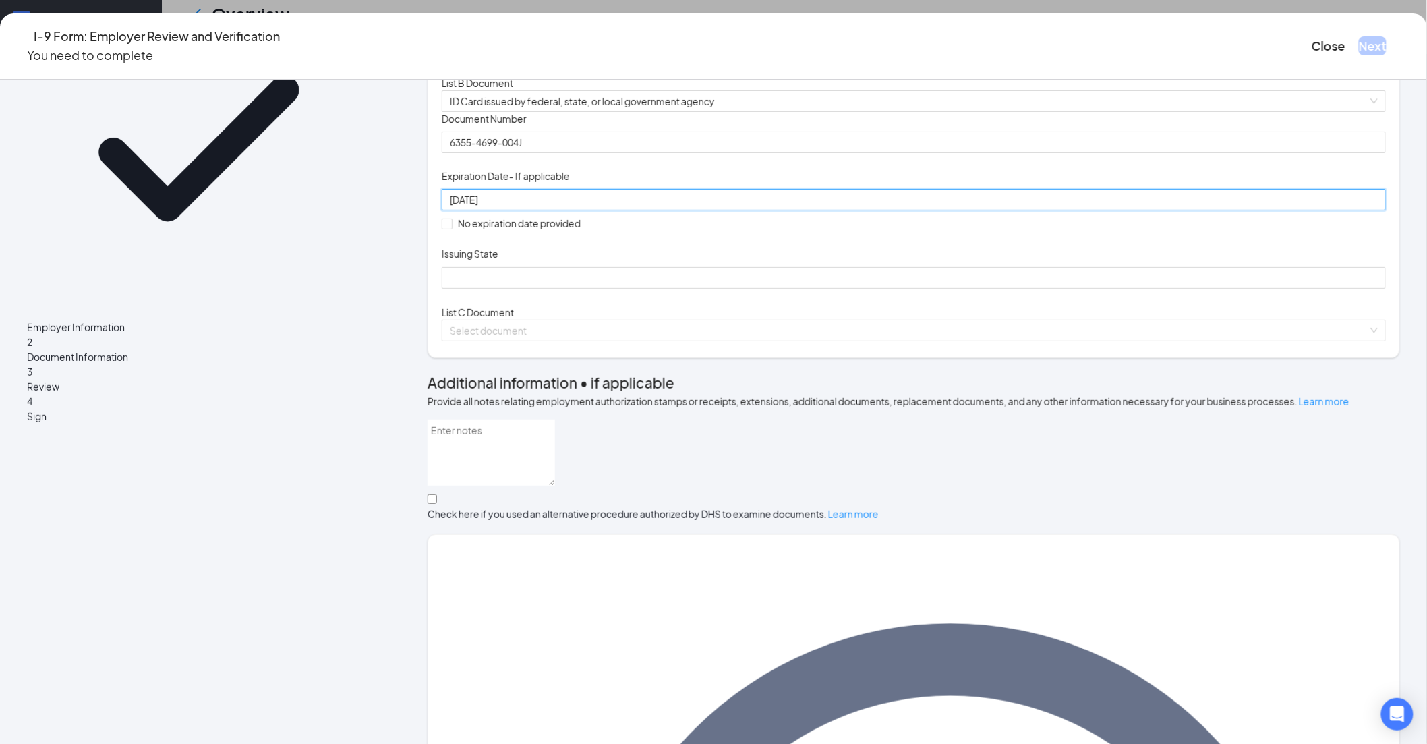
scroll to position [150, 0]
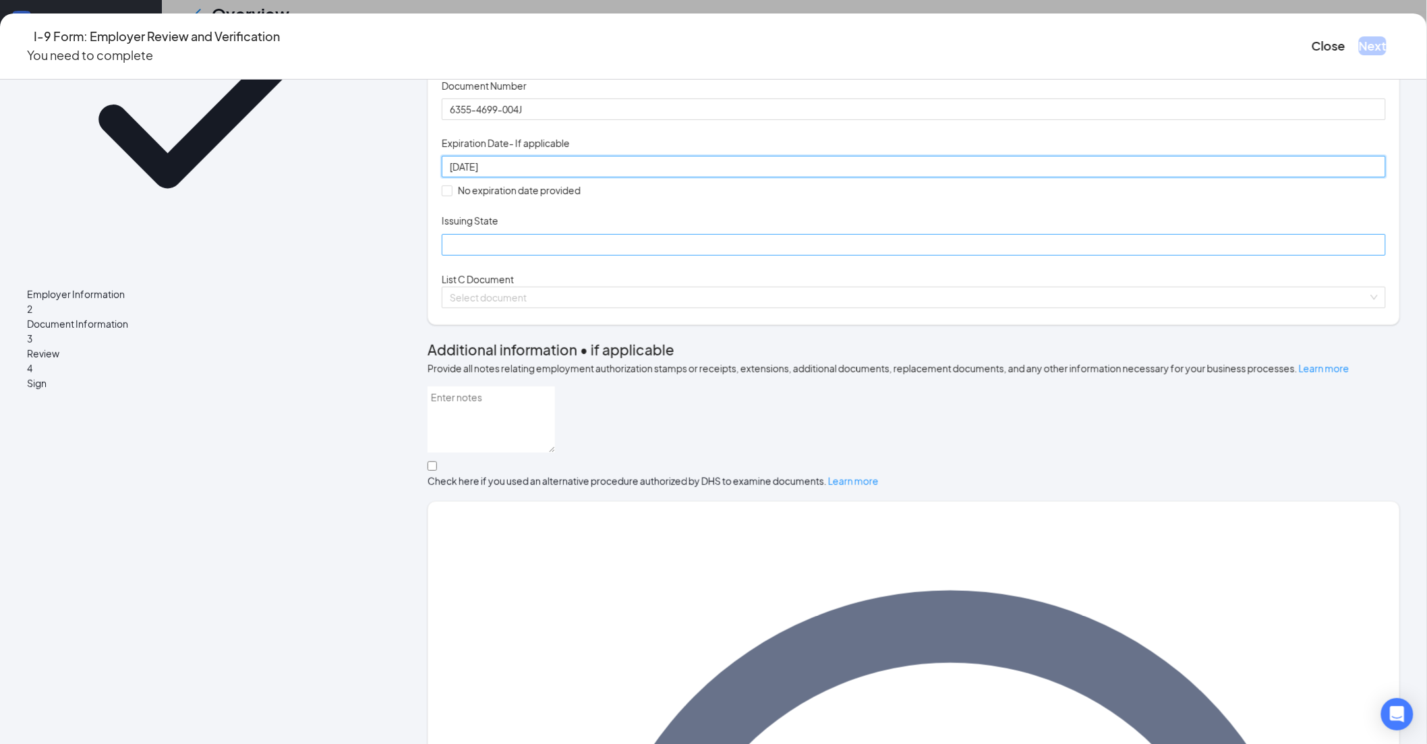
type input "[DATE]"
click at [560, 256] on input "Issuing State" at bounding box center [914, 245] width 944 height 22
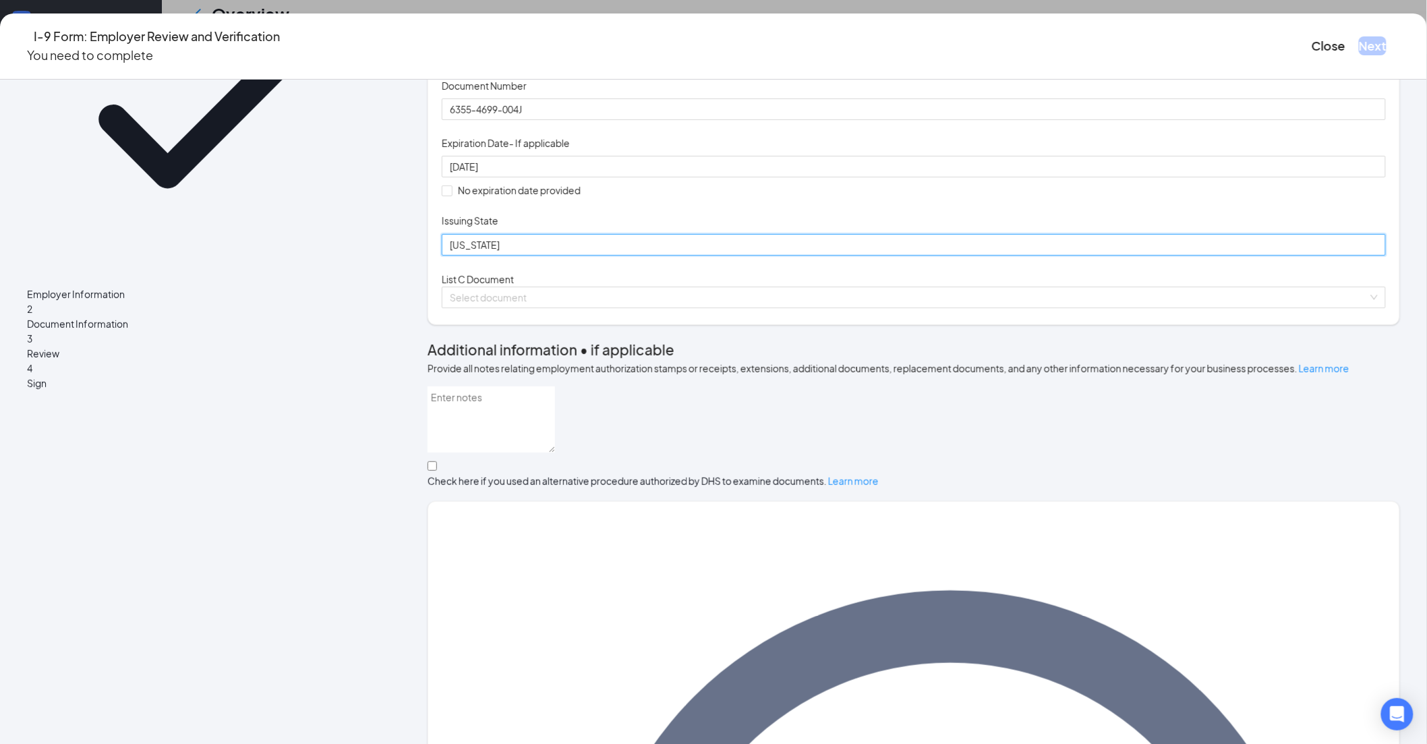
type input "[US_STATE]"
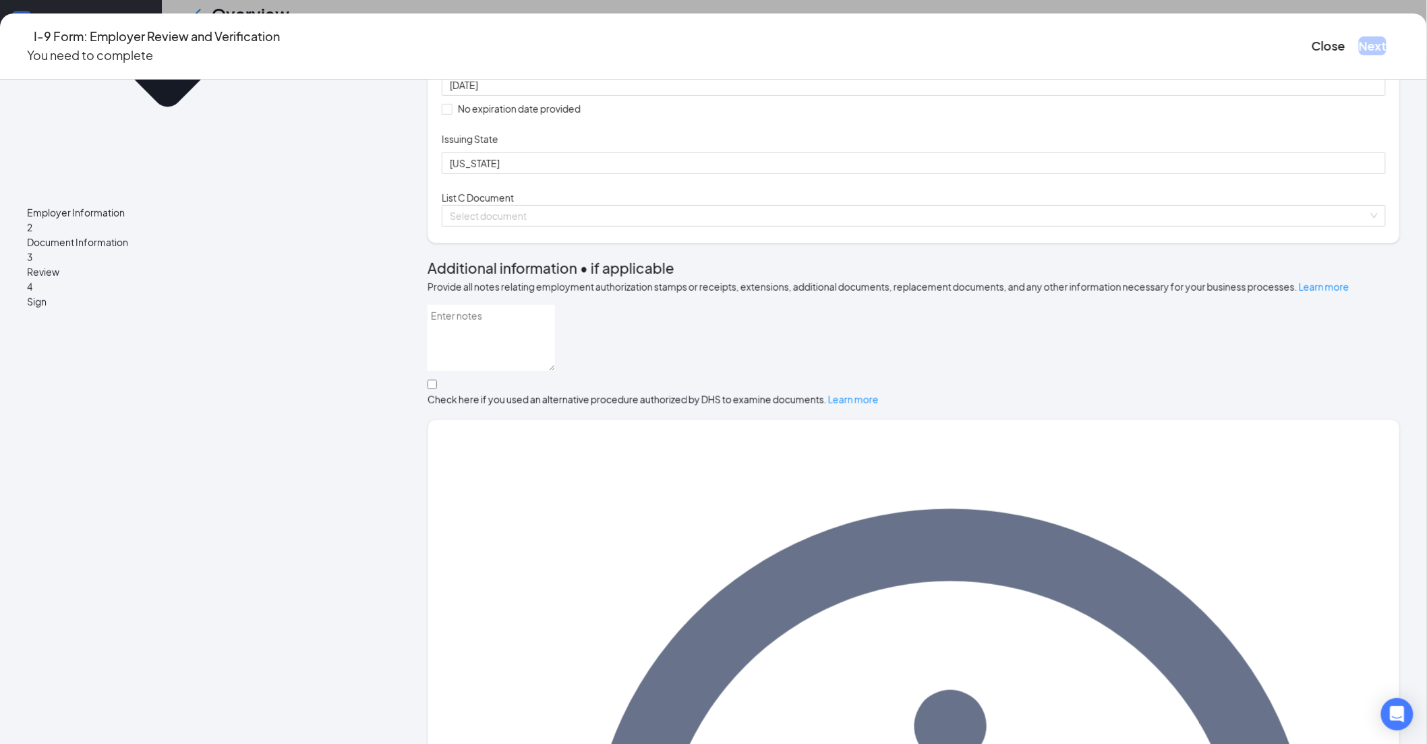
scroll to position [247, 0]
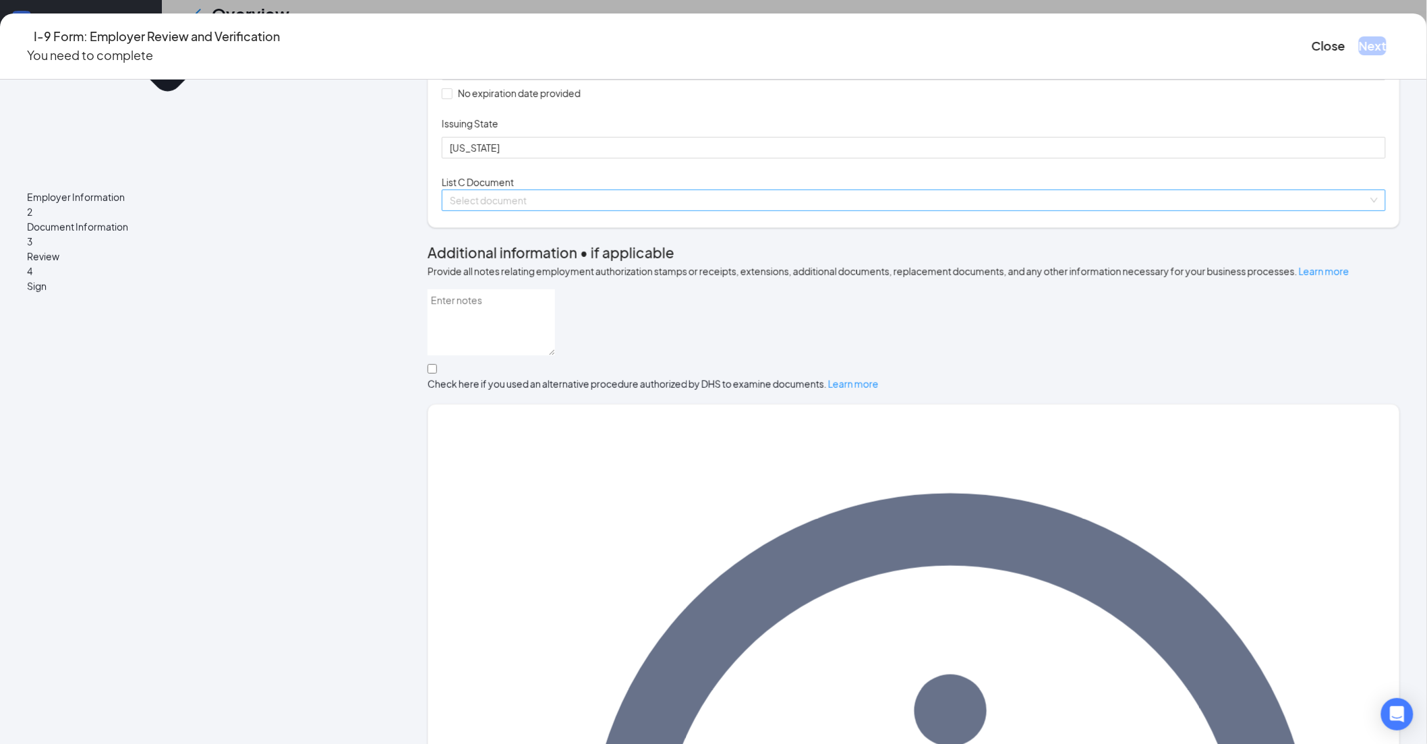
click at [575, 210] on input "search" at bounding box center [909, 200] width 919 height 20
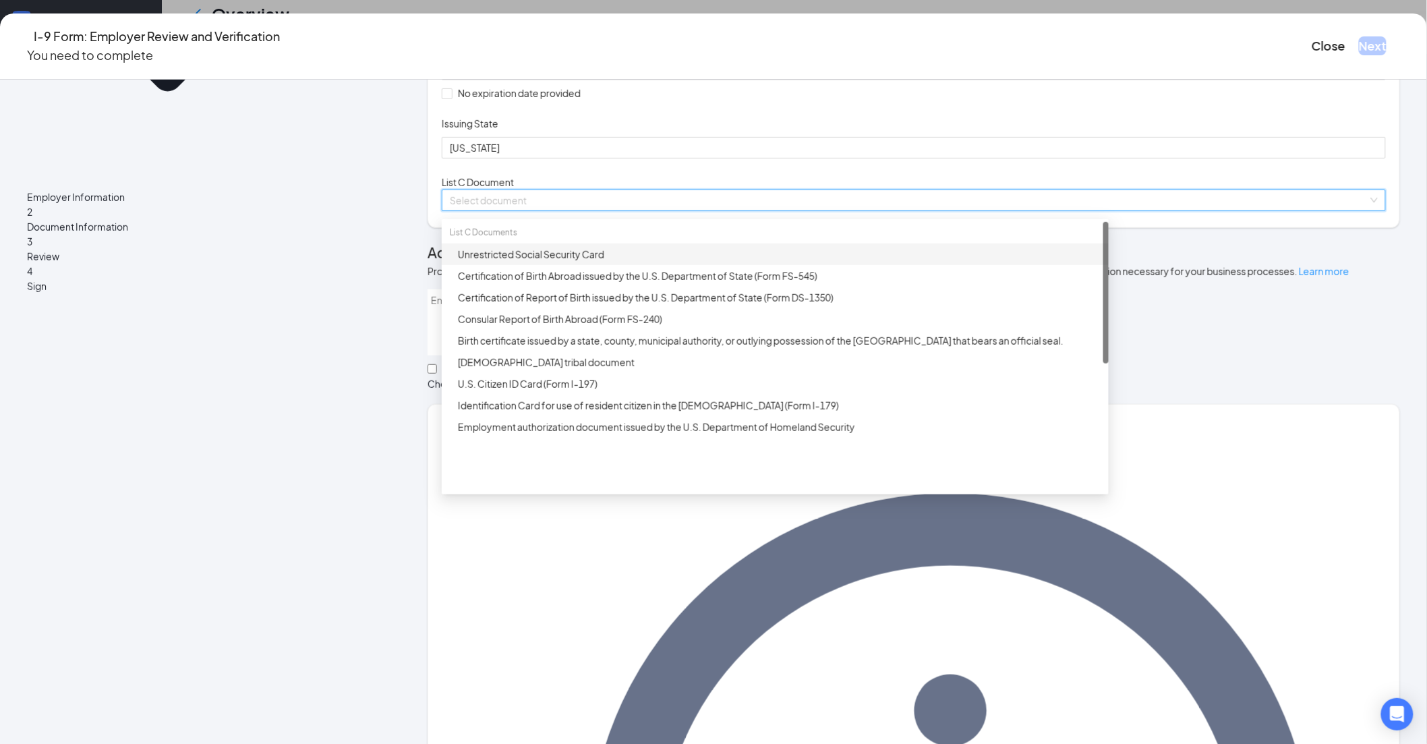
click at [585, 262] on div "Unrestricted Social Security Card" at bounding box center [779, 254] width 643 height 15
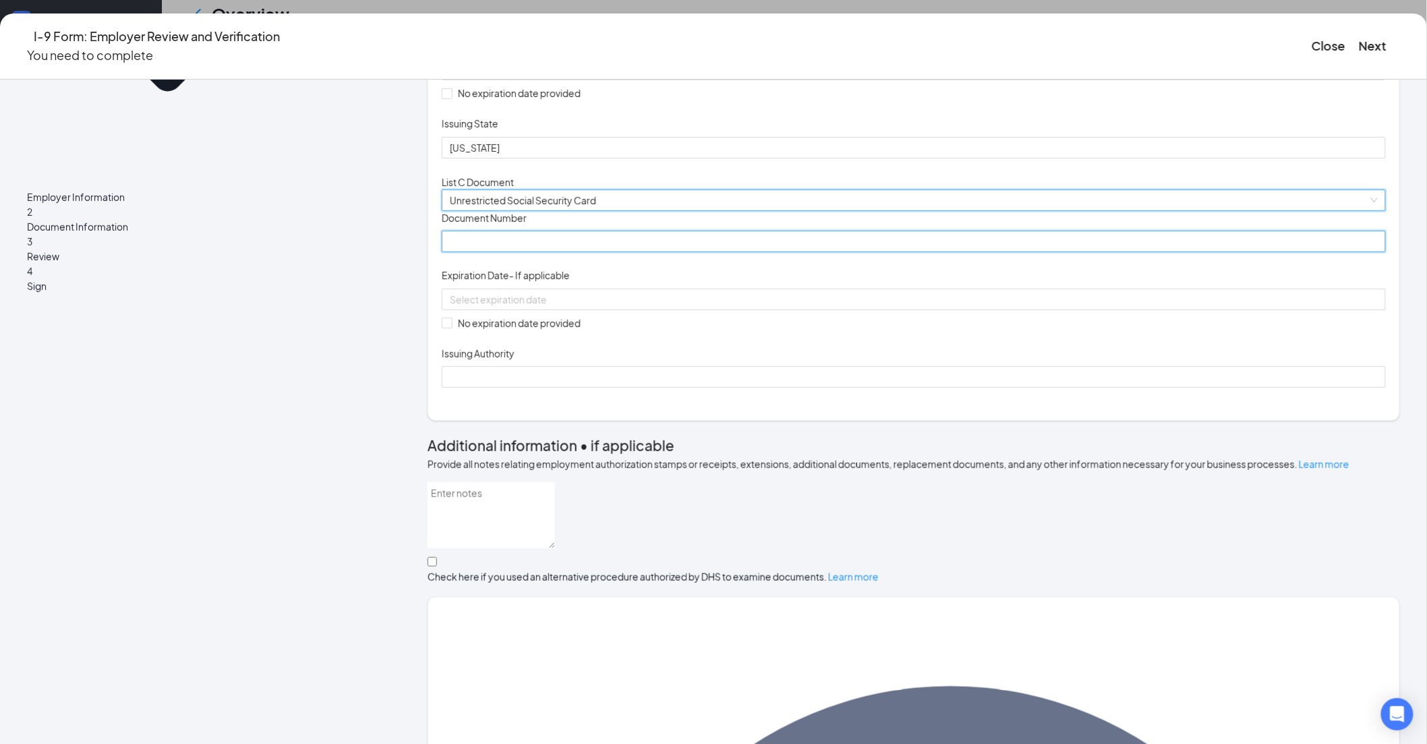
click at [570, 252] on input "Document Number" at bounding box center [914, 242] width 944 height 22
type input "320966430"
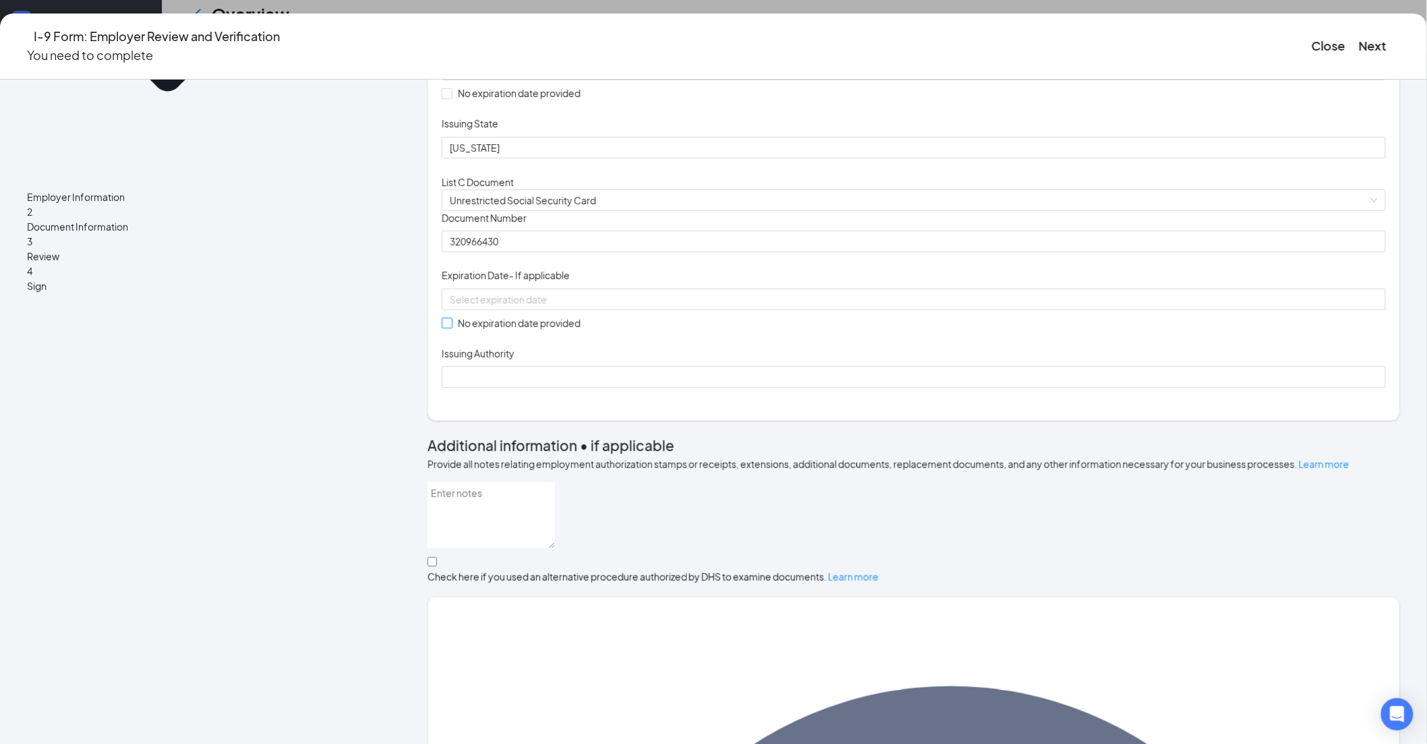
click at [453, 328] on span at bounding box center [447, 323] width 11 height 11
click at [451, 327] on input "No expiration date provided" at bounding box center [446, 322] width 9 height 9
checkbox input "true"
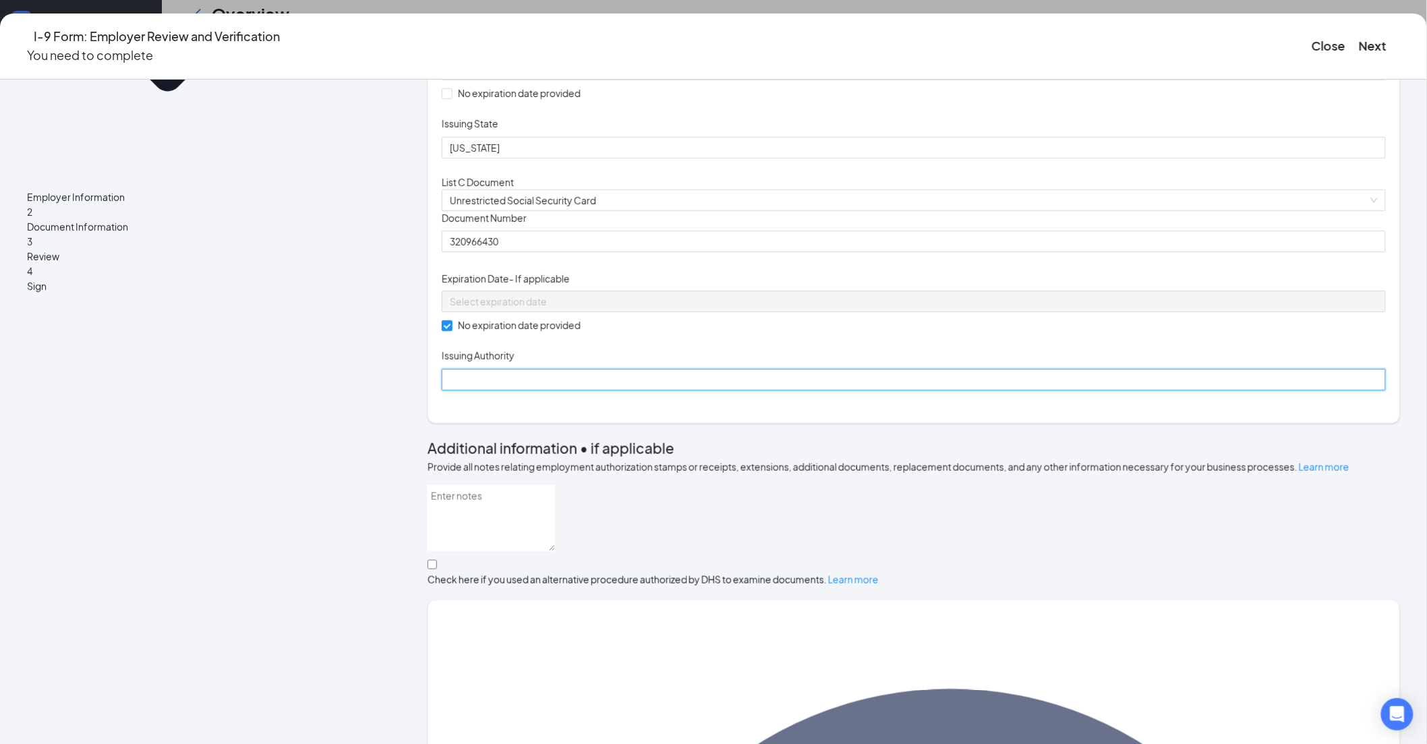
click at [583, 391] on input "Issuing Authority" at bounding box center [914, 380] width 944 height 22
type input "Social Security Administration"
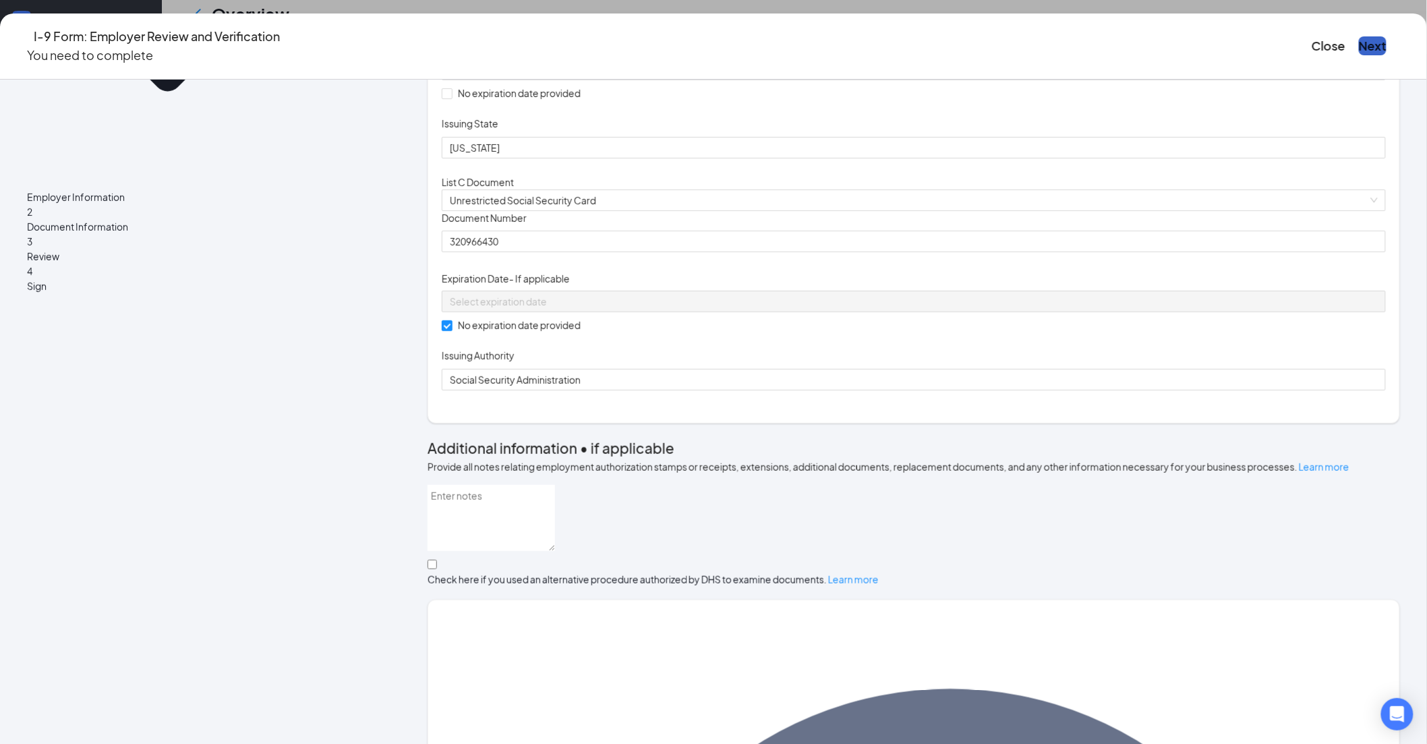
click at [1359, 38] on button "Next" at bounding box center [1373, 45] width 28 height 19
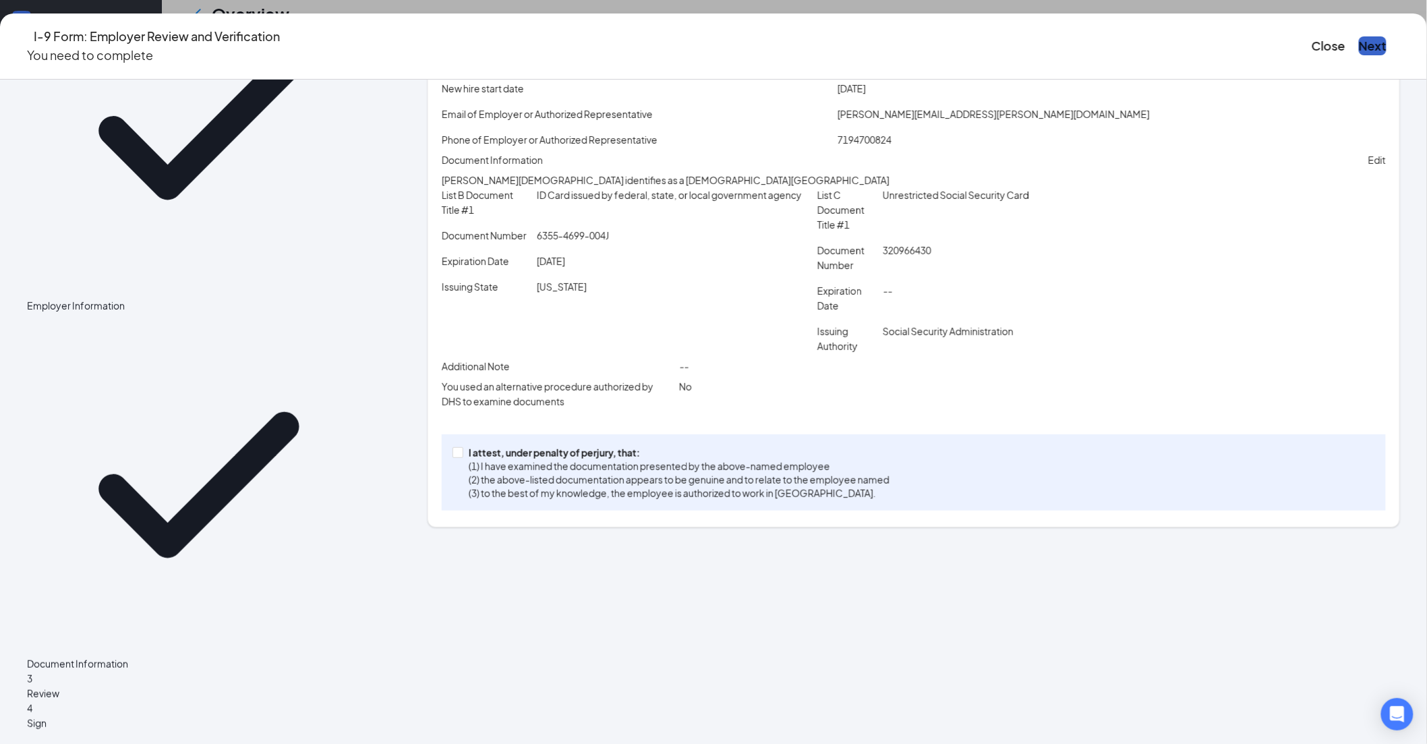
scroll to position [11, 0]
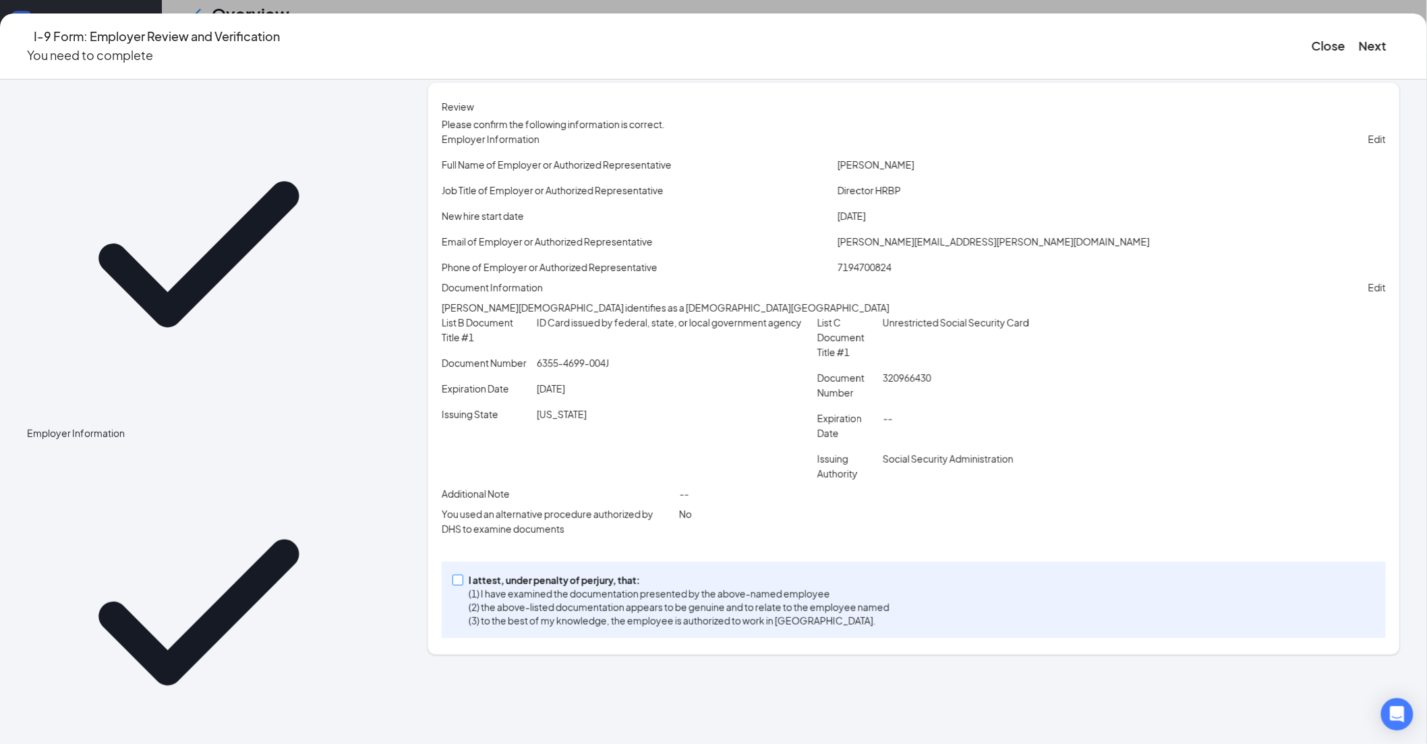
click at [462, 584] on input "I attest, under penalty of [PERSON_NAME], that: (1) I have examined the documen…" at bounding box center [457, 579] width 9 height 9
checkbox input "true"
click at [1359, 36] on button "Next" at bounding box center [1373, 45] width 28 height 19
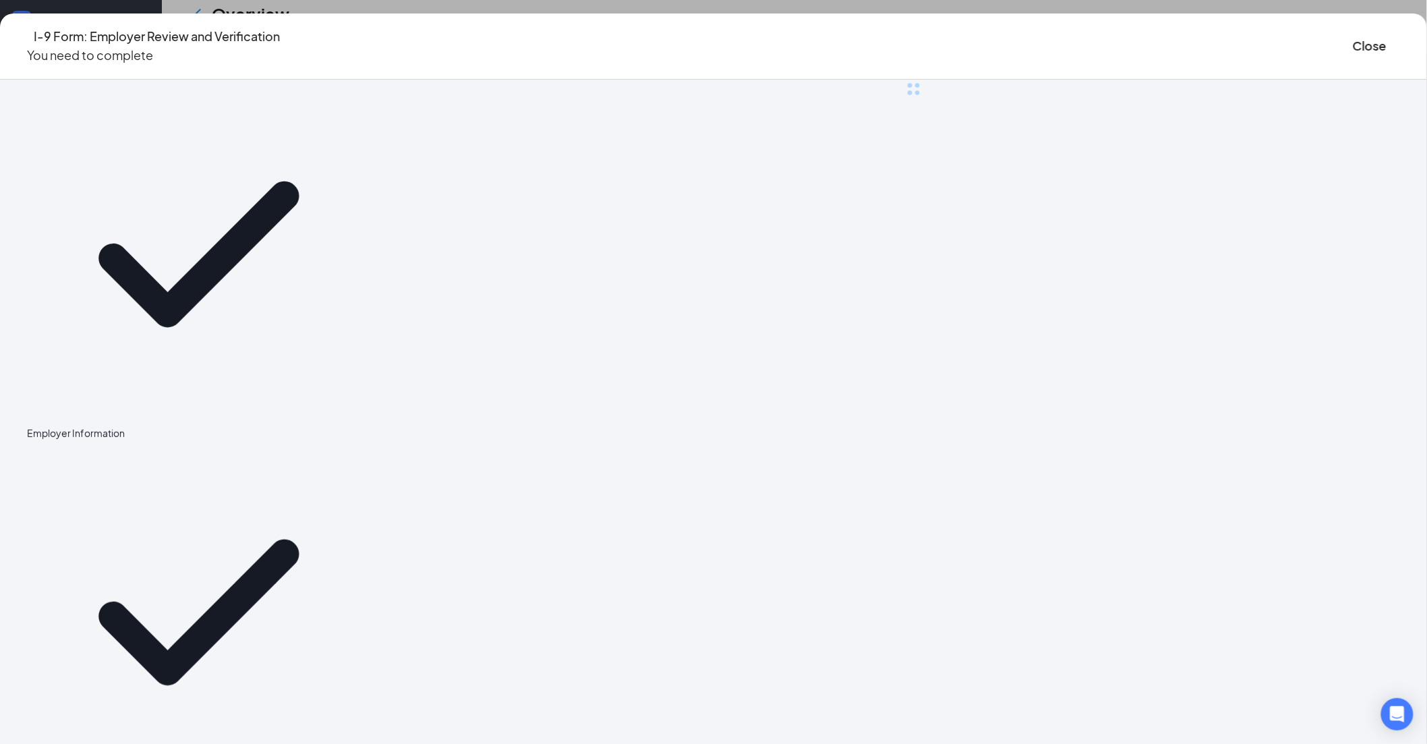
scroll to position [0, 0]
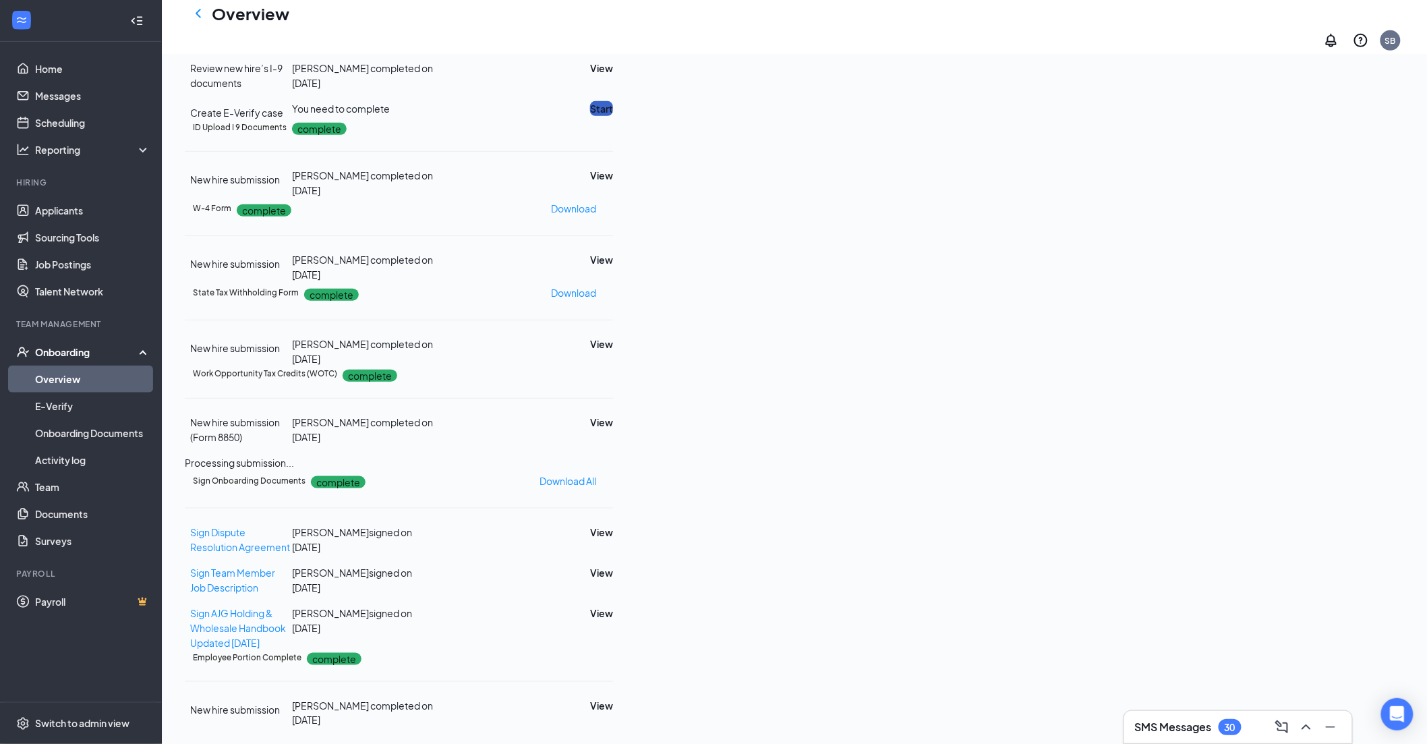
click at [613, 116] on button "Start" at bounding box center [601, 108] width 23 height 15
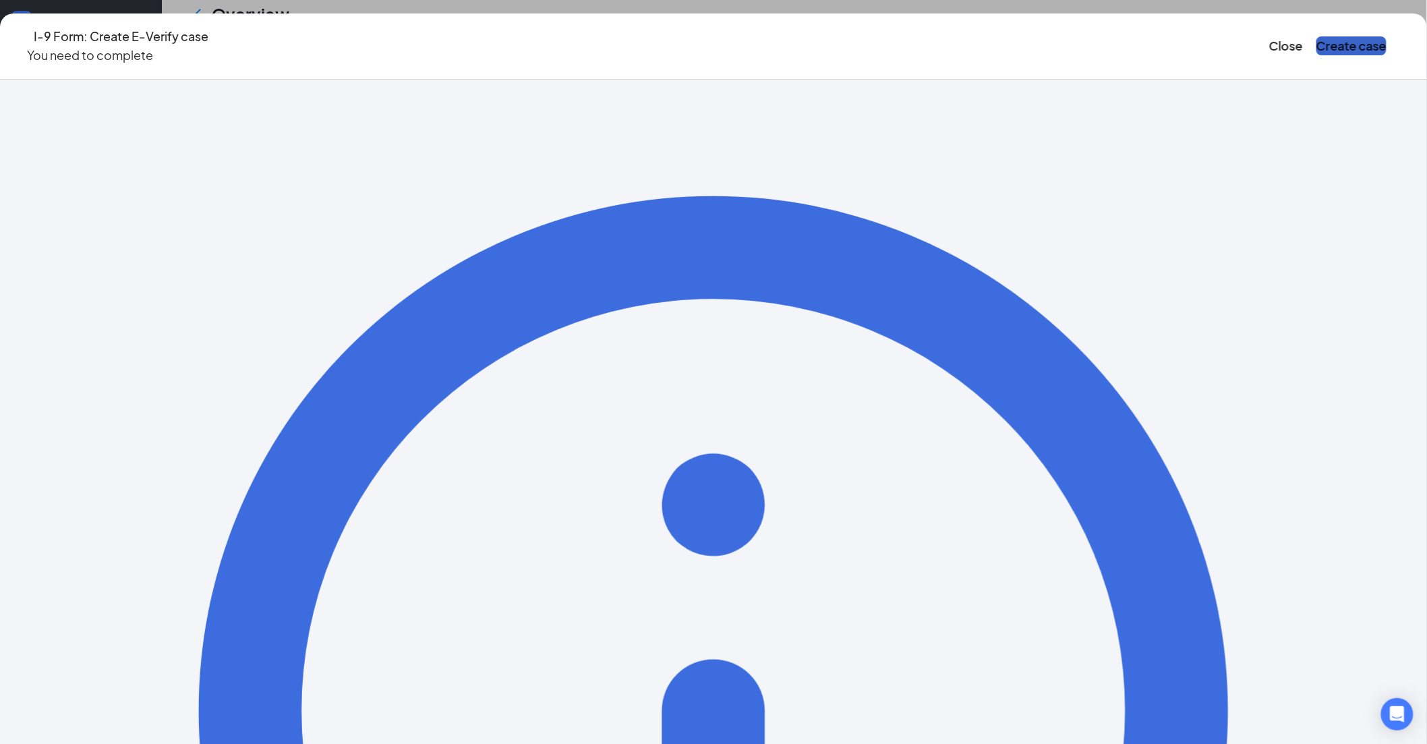
click at [1317, 42] on button "Create case" at bounding box center [1352, 45] width 70 height 19
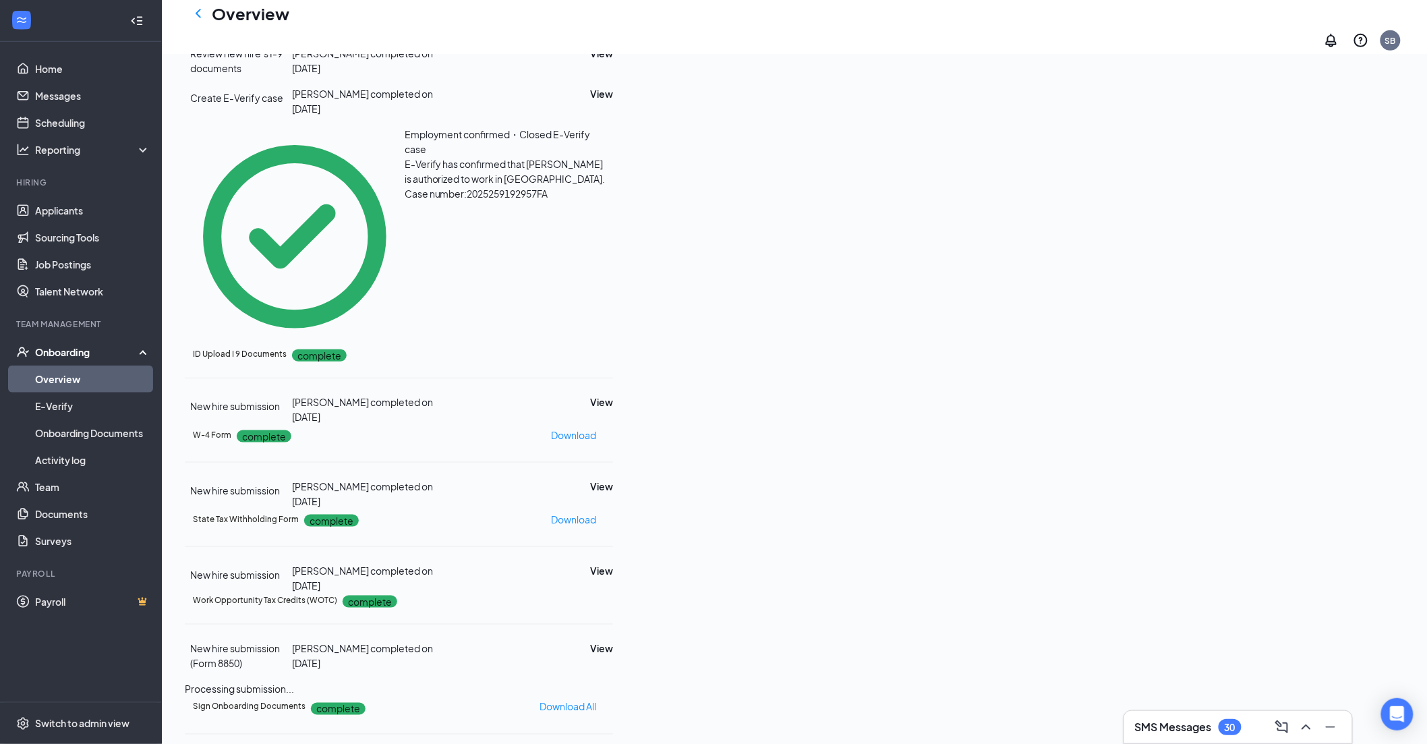
drag, startPoint x: 198, startPoint y: 18, endPoint x: 641, endPoint y: 205, distance: 480.3
click at [198, 18] on icon "ChevronLeft" at bounding box center [198, 13] width 5 height 9
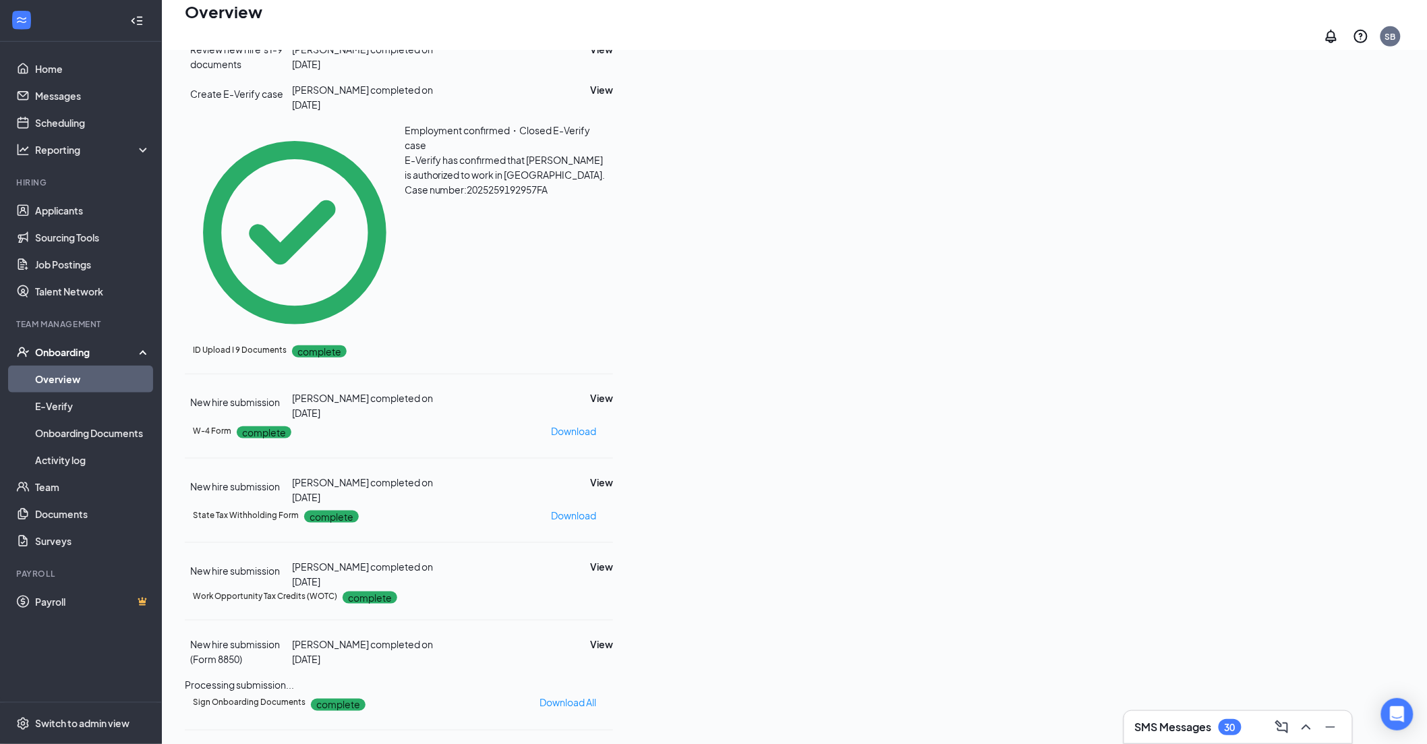
scroll to position [61, 0]
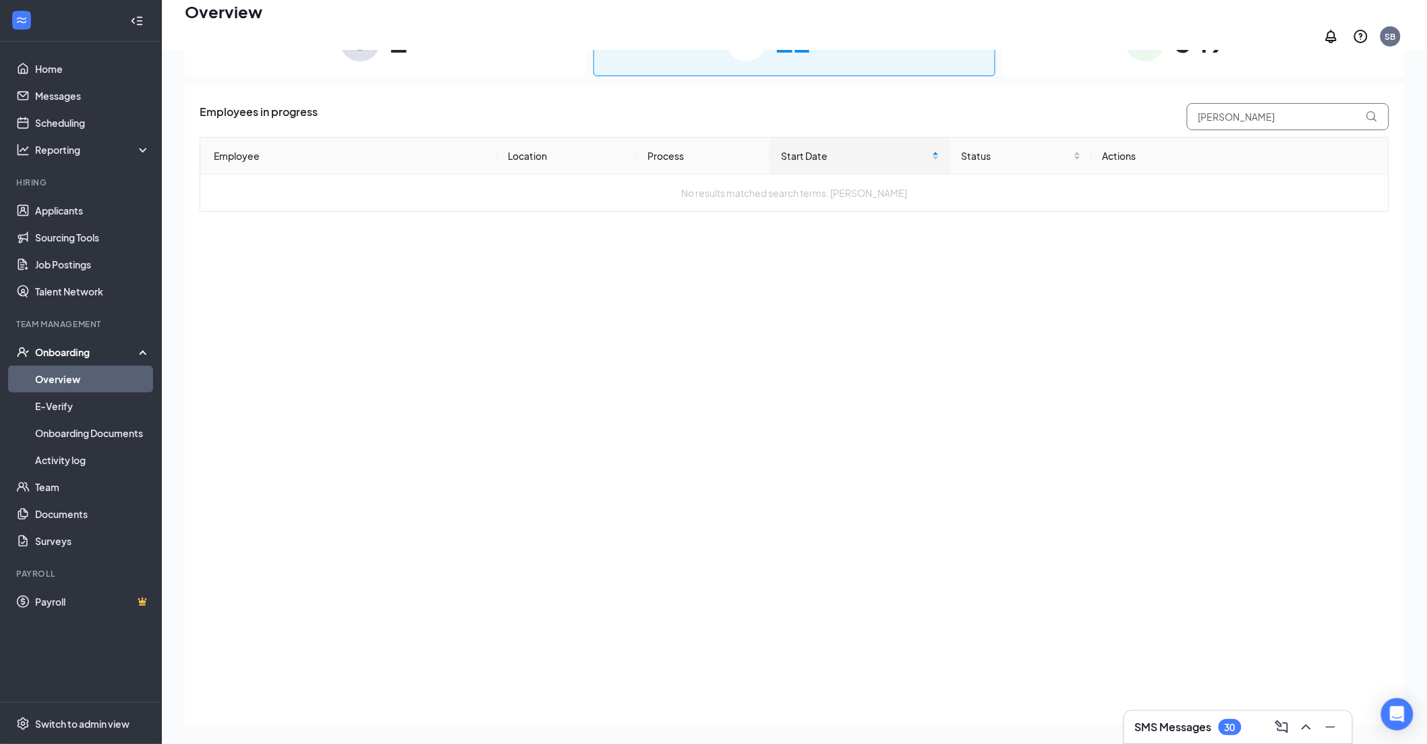
click at [1244, 103] on input "[PERSON_NAME]" at bounding box center [1288, 116] width 202 height 27
drag, startPoint x: 1238, startPoint y: 107, endPoint x: 1193, endPoint y: 109, distance: 45.3
click at [1193, 109] on input "[PERSON_NAME]" at bounding box center [1288, 116] width 202 height 27
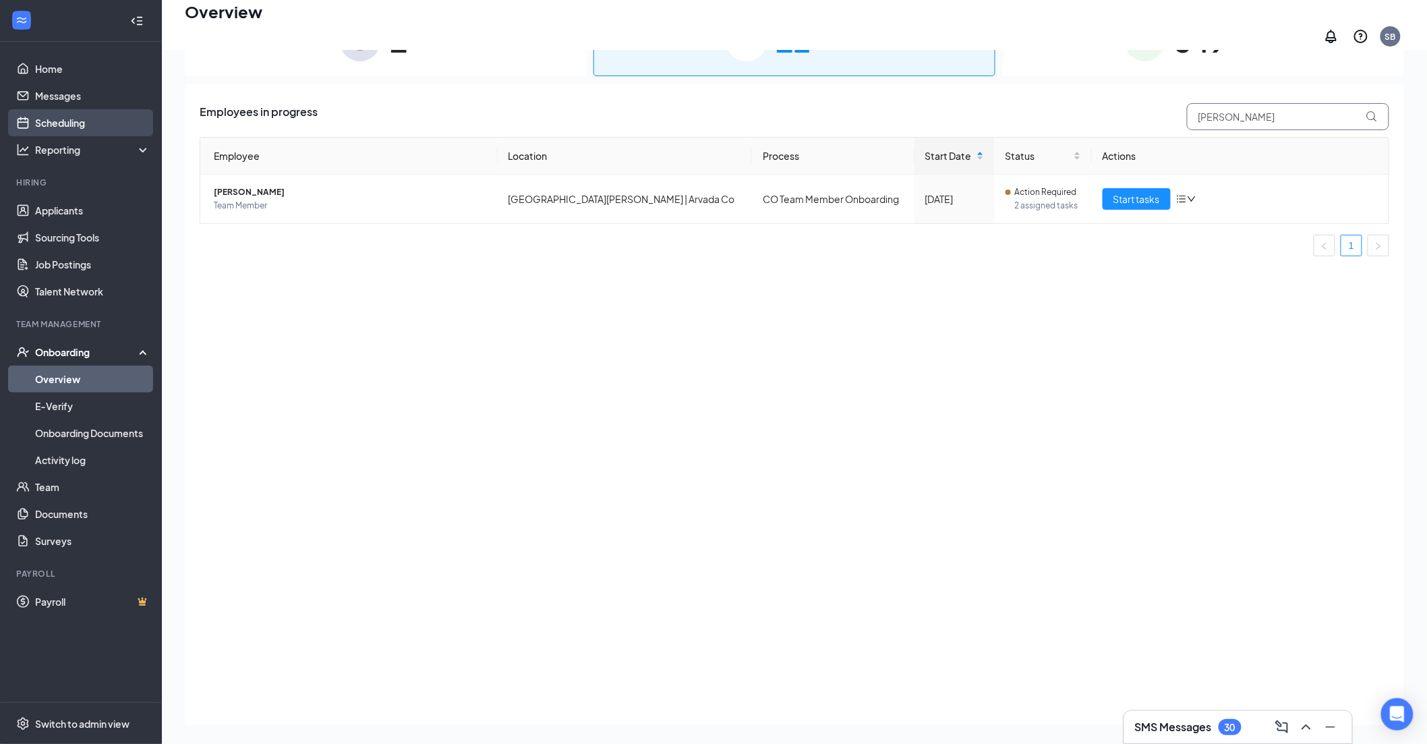
type input "[PERSON_NAME]"
click at [1129, 192] on span "Start tasks" at bounding box center [1137, 199] width 47 height 15
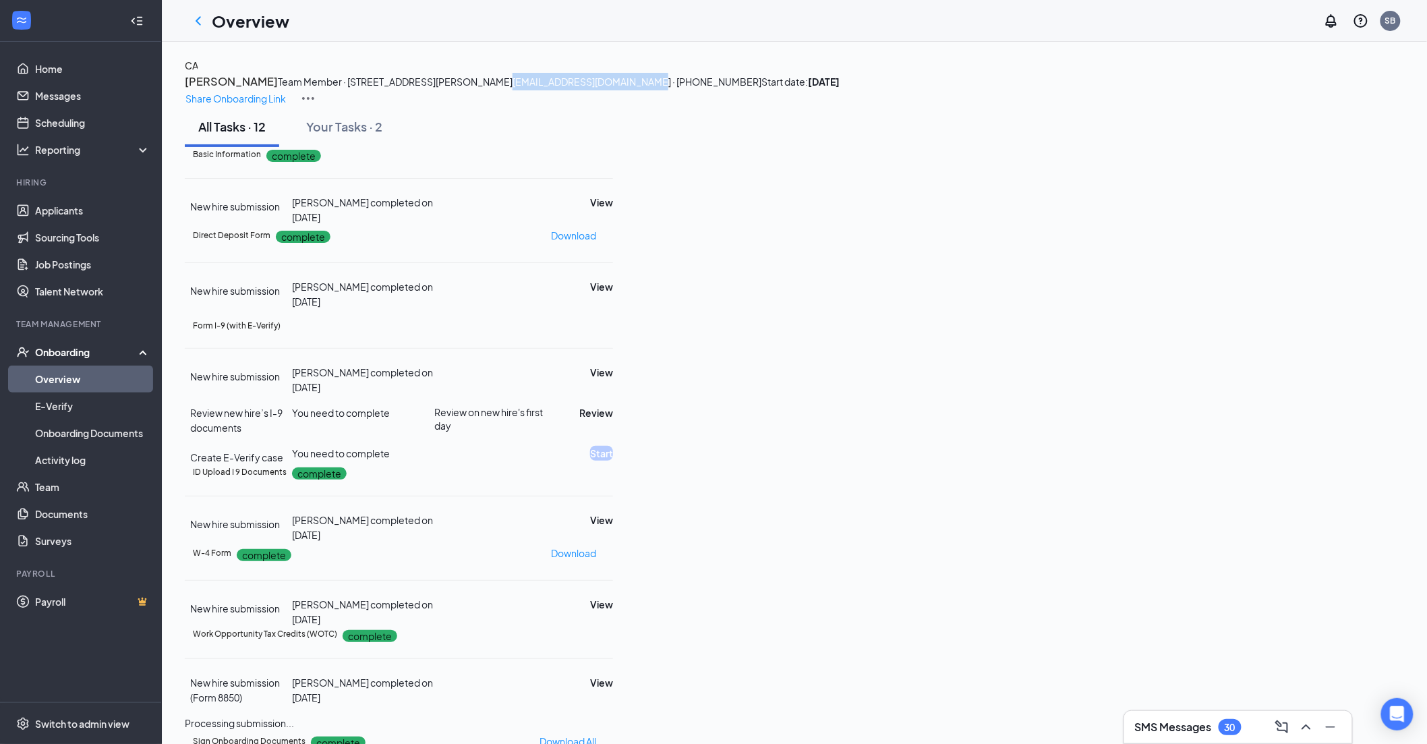
drag, startPoint x: 520, startPoint y: 130, endPoint x: 384, endPoint y: 129, distance: 135.6
click at [513, 88] on span "[EMAIL_ADDRESS][DOMAIN_NAME] · [PHONE_NUMBER]" at bounding box center [637, 82] width 249 height 12
copy span "[EMAIL_ADDRESS][DOMAIN_NAME]"
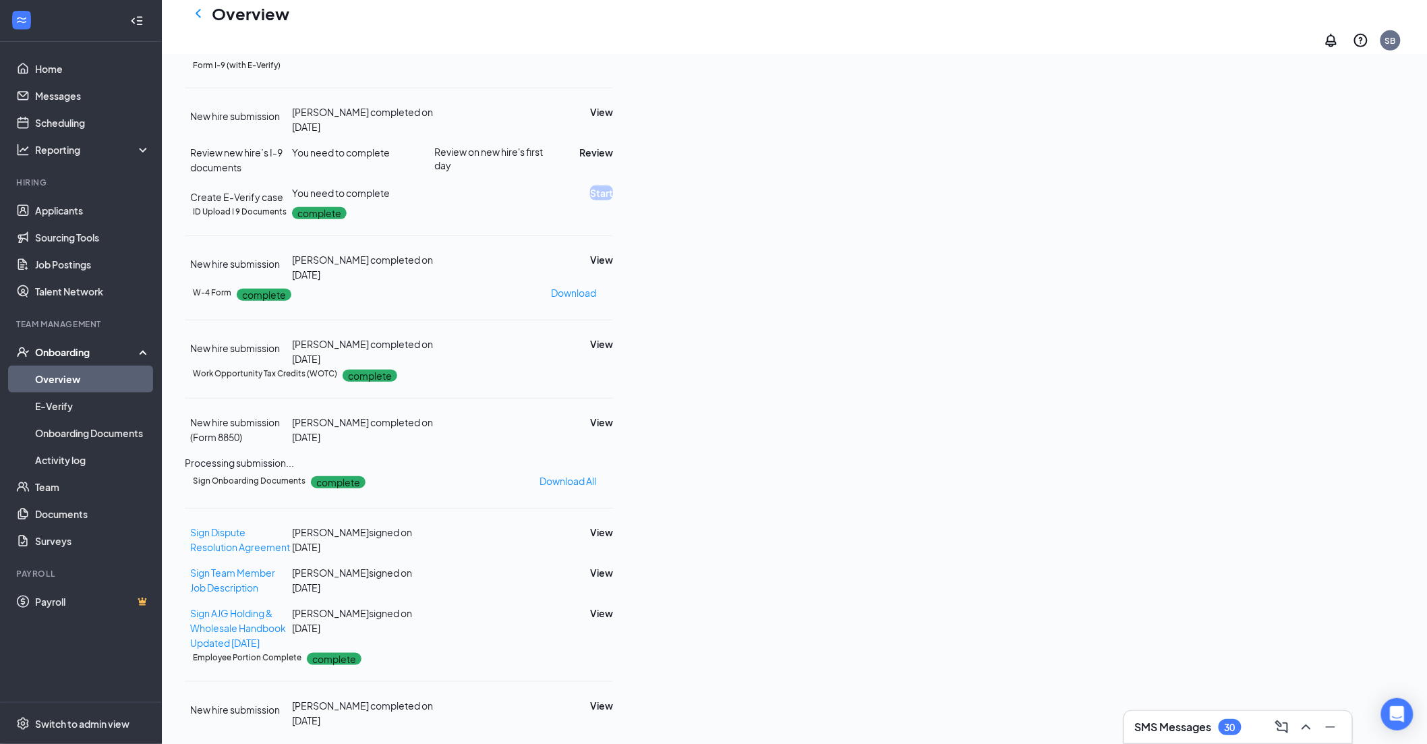
scroll to position [374, 0]
click at [613, 267] on button "View" at bounding box center [601, 259] width 23 height 15
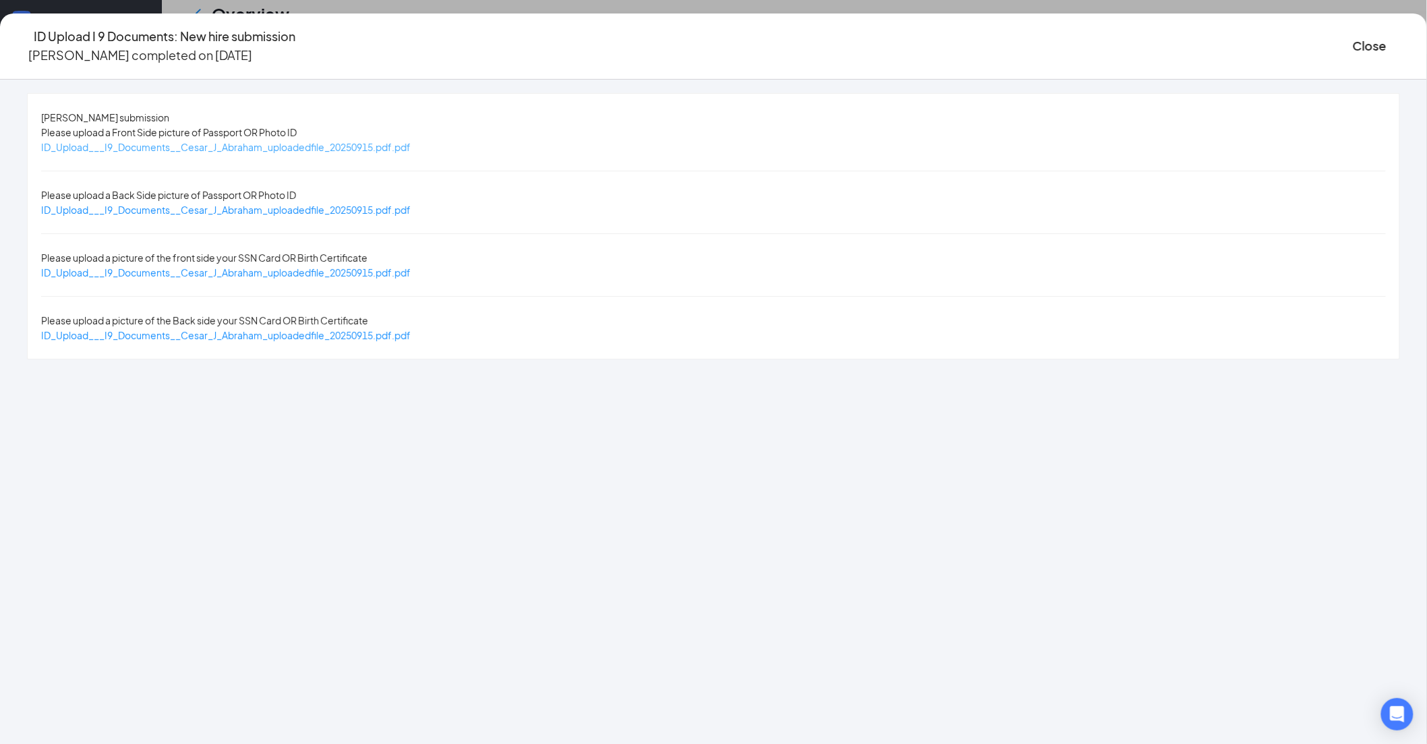
click at [411, 143] on span "ID_Upload___I9_Documents__Cesar_J_Abraham_uploadedfile_20250915.pdf.pdf" at bounding box center [226, 147] width 370 height 12
drag, startPoint x: 509, startPoint y: 251, endPoint x: 689, endPoint y: 259, distance: 181.0
click at [411, 266] on span "ID_Upload___I9_Documents__Cesar_J_Abraham_uploadedfile_20250915.pdf.pdf" at bounding box center [226, 272] width 370 height 12
click at [1353, 38] on button "Close" at bounding box center [1370, 45] width 34 height 19
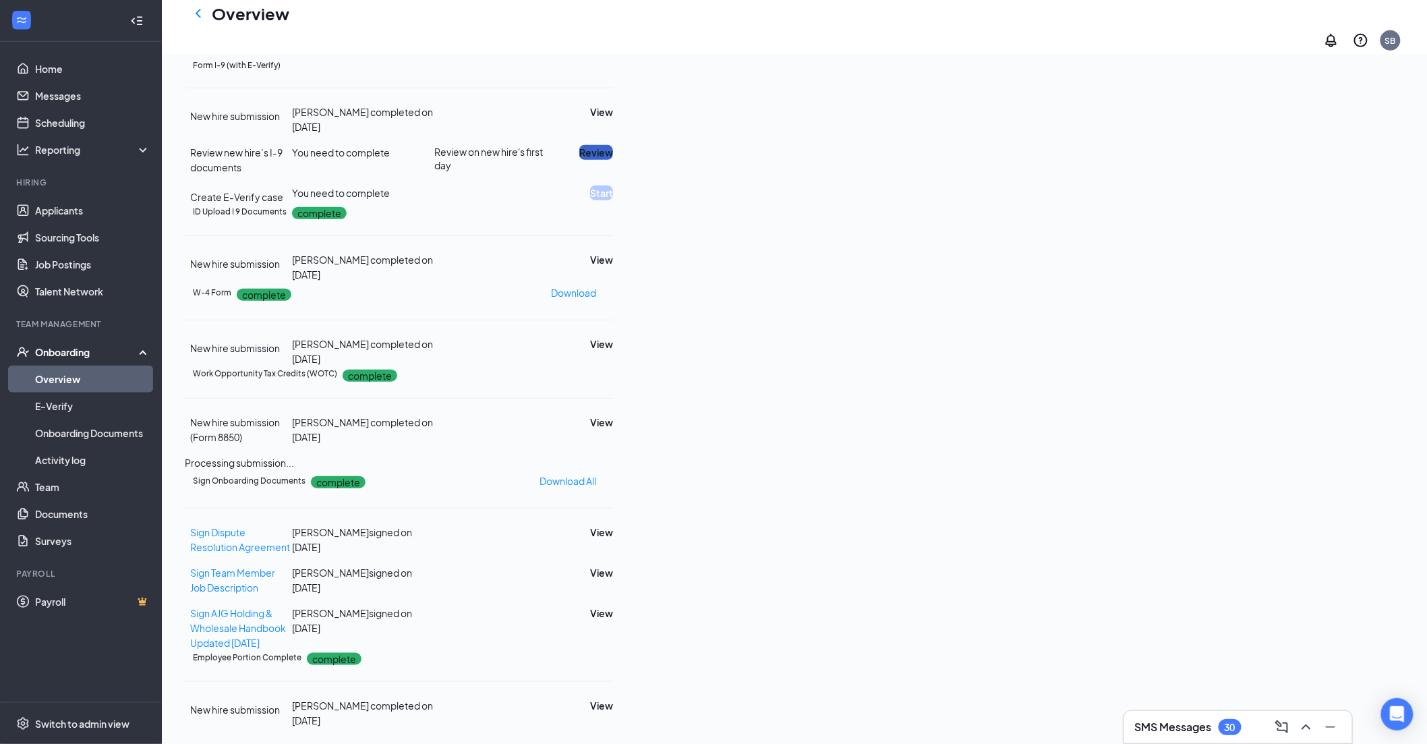
click at [613, 160] on button "Review" at bounding box center [596, 152] width 34 height 15
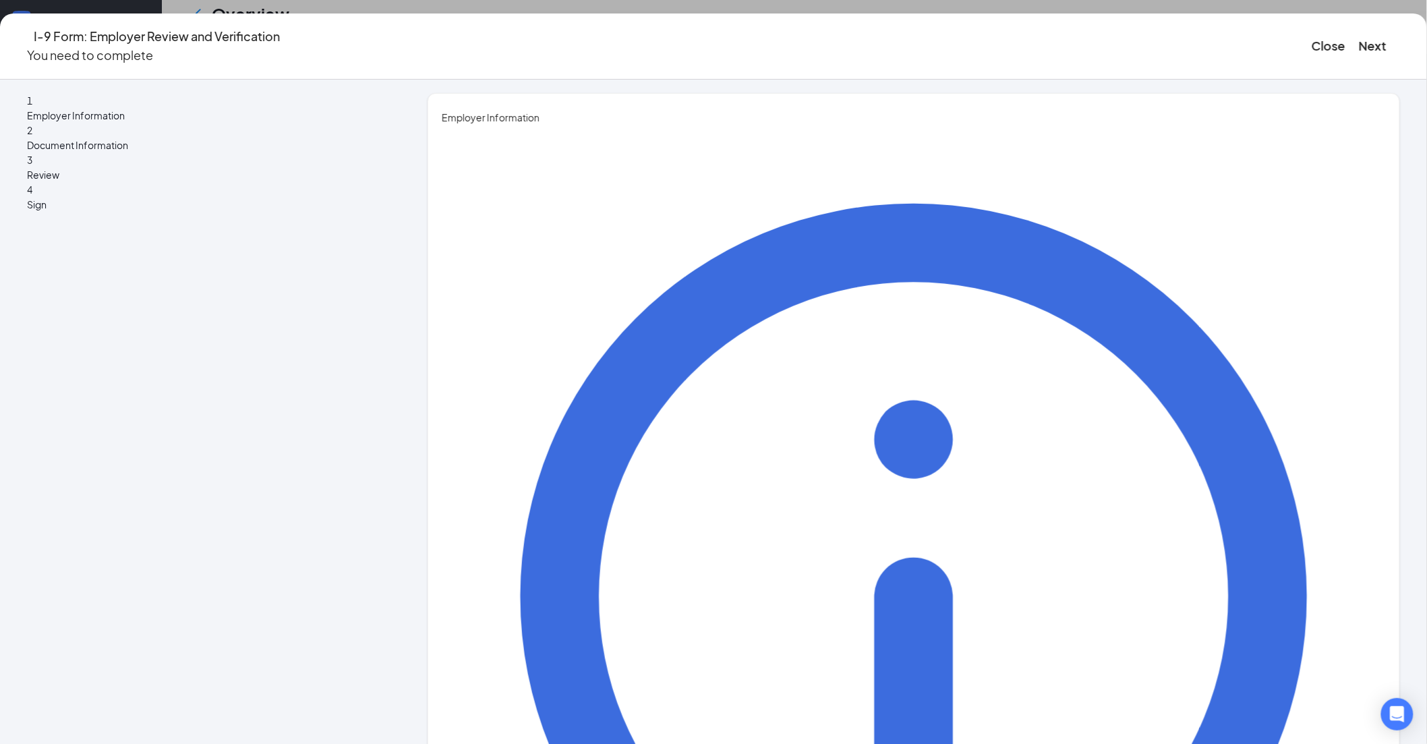
type input "[PERSON_NAME]"
drag, startPoint x: 584, startPoint y: 280, endPoint x: 592, endPoint y: 295, distance: 16.6
type input "[PERSON_NAME]"
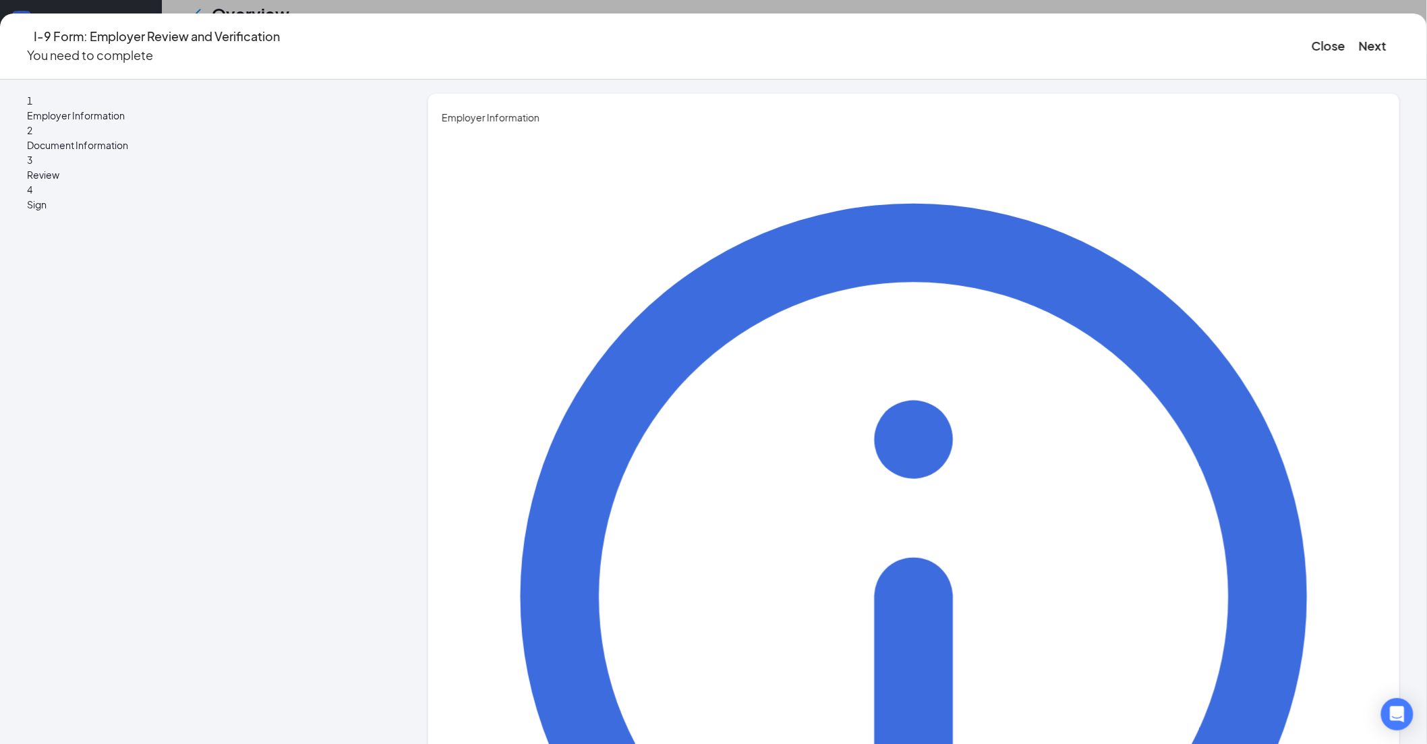
drag, startPoint x: 615, startPoint y: 347, endPoint x: 623, endPoint y: 356, distance: 12.0
type input "Director HRBP"
type input "[PERSON_NAME][EMAIL_ADDRESS][PERSON_NAME][DOMAIN_NAME]"
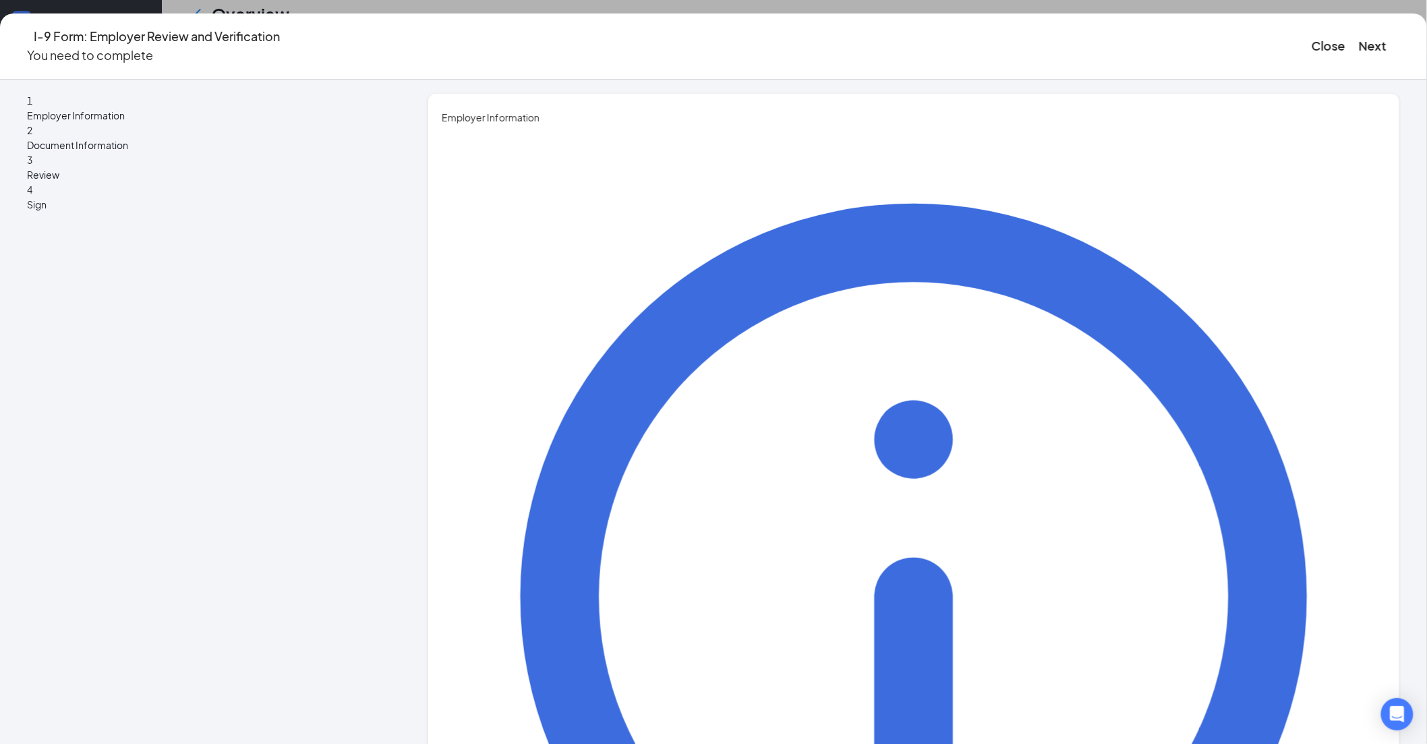
type input "7194700824"
click at [1359, 41] on button "Next" at bounding box center [1373, 45] width 28 height 19
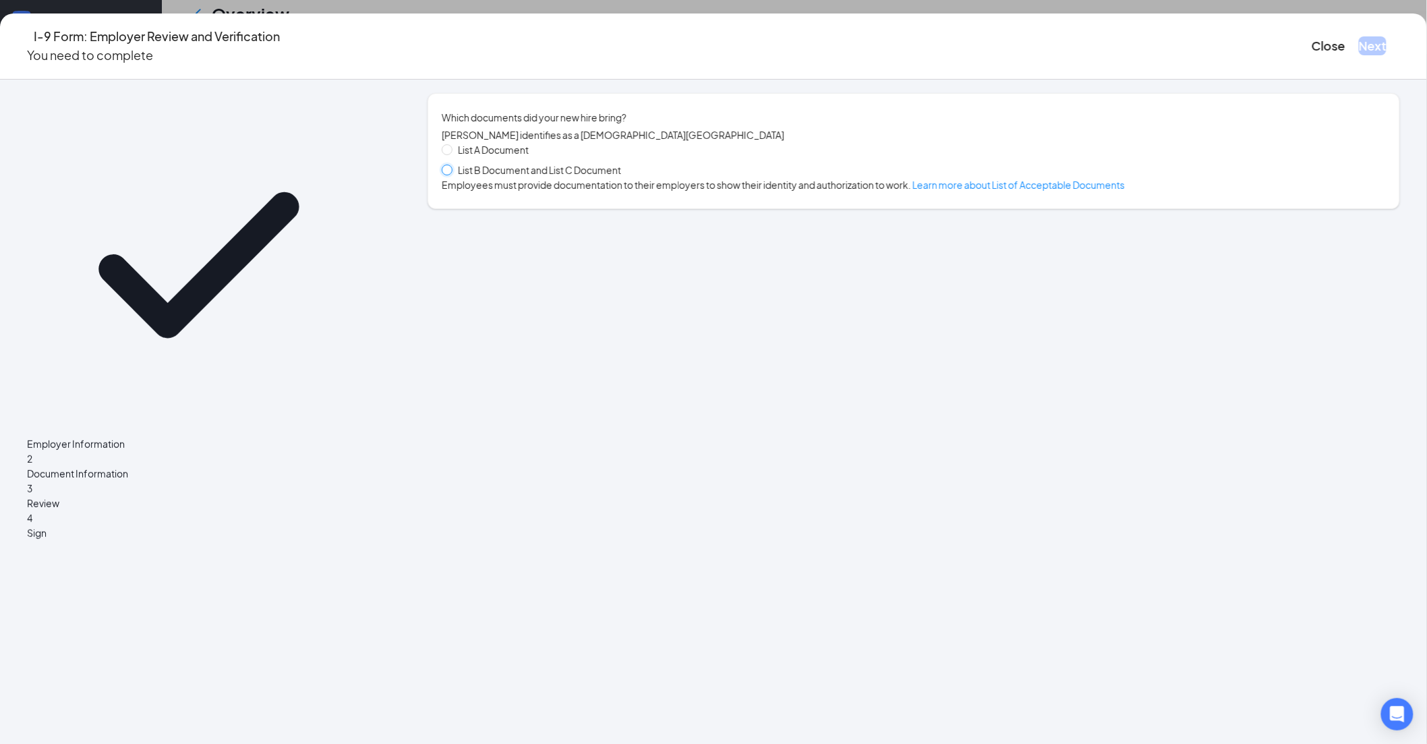
drag, startPoint x: 530, startPoint y: 179, endPoint x: 583, endPoint y: 219, distance: 66.5
click at [451, 174] on input "List B Document and List C Document" at bounding box center [446, 169] width 9 height 9
radio input "true"
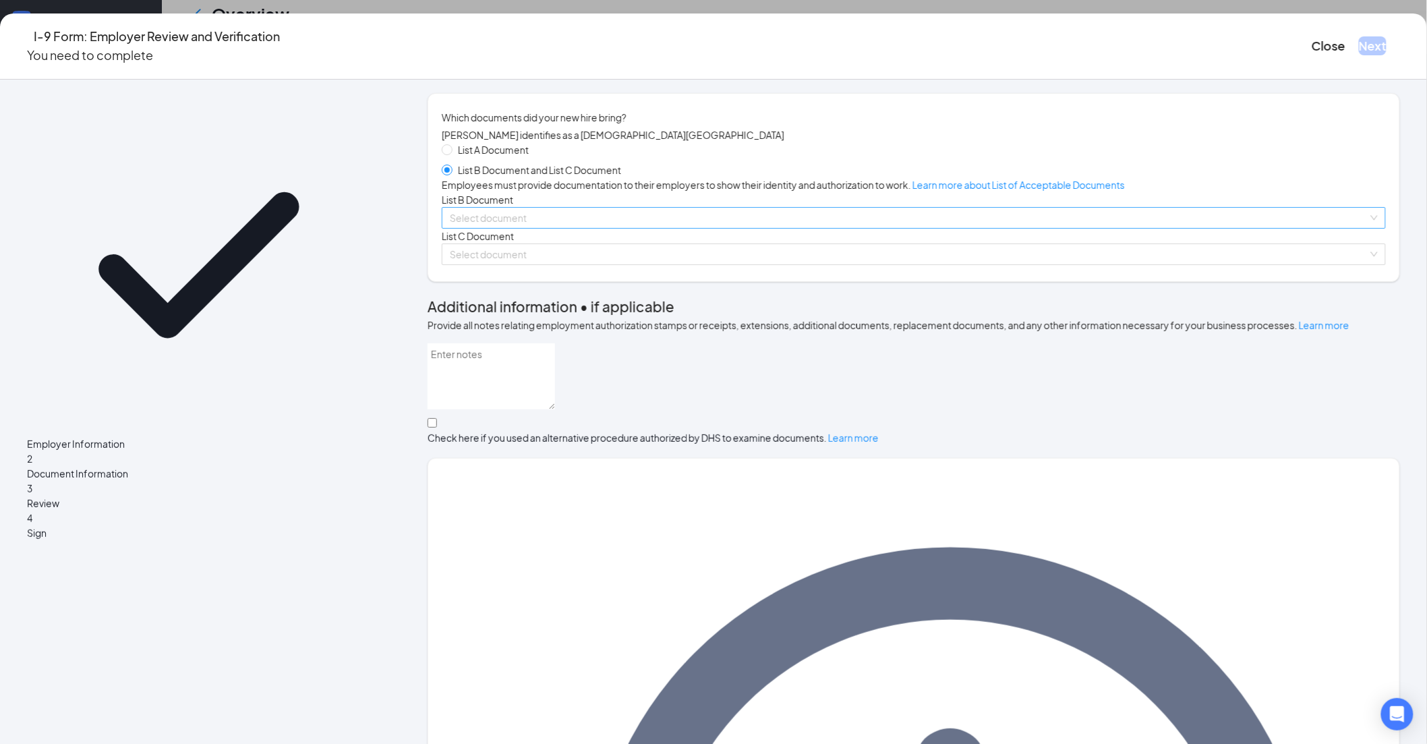
click at [556, 228] on input "search" at bounding box center [909, 218] width 919 height 20
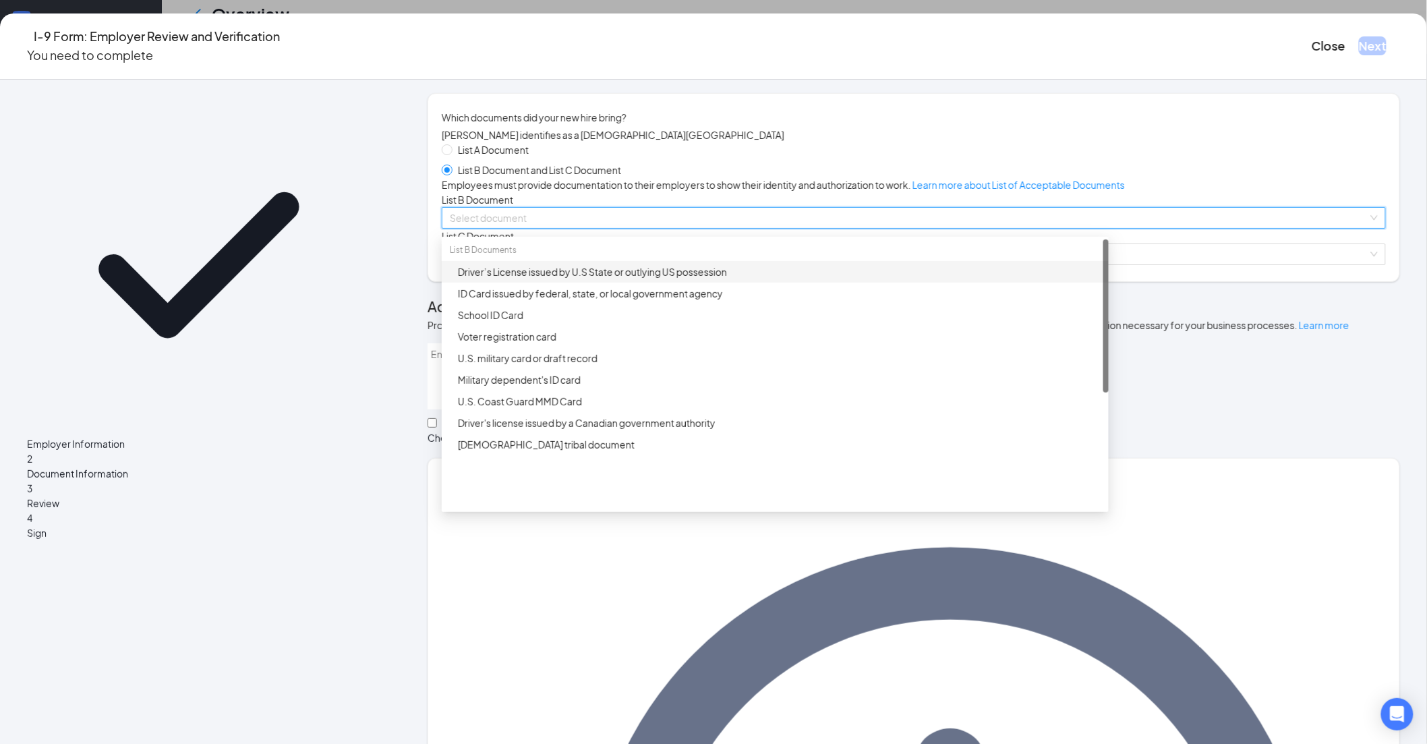
click at [576, 279] on div "Driver’s License issued by U.S State or outlying US possession" at bounding box center [779, 271] width 643 height 15
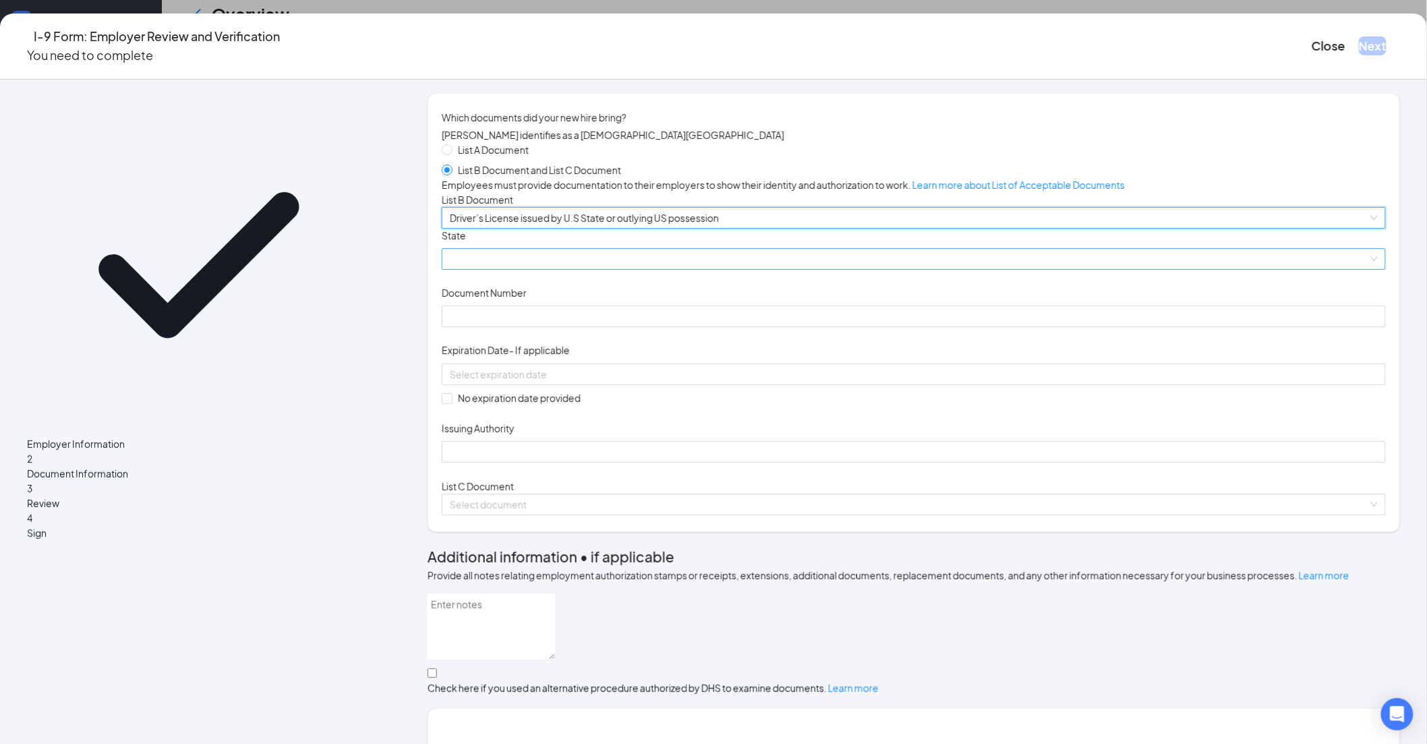
click at [550, 269] on span at bounding box center [914, 259] width 928 height 20
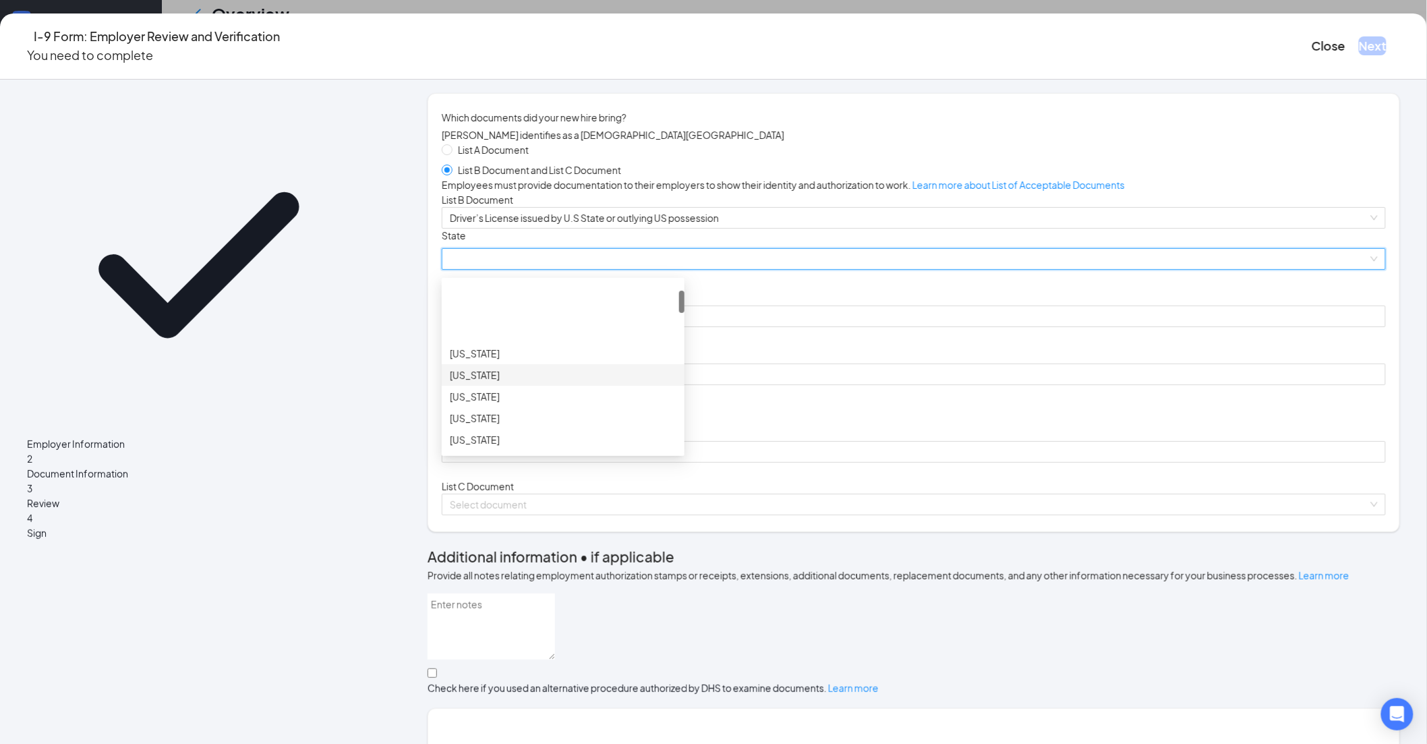
scroll to position [75, 0]
click at [569, 372] on div "[US_STATE]" at bounding box center [563, 364] width 227 height 15
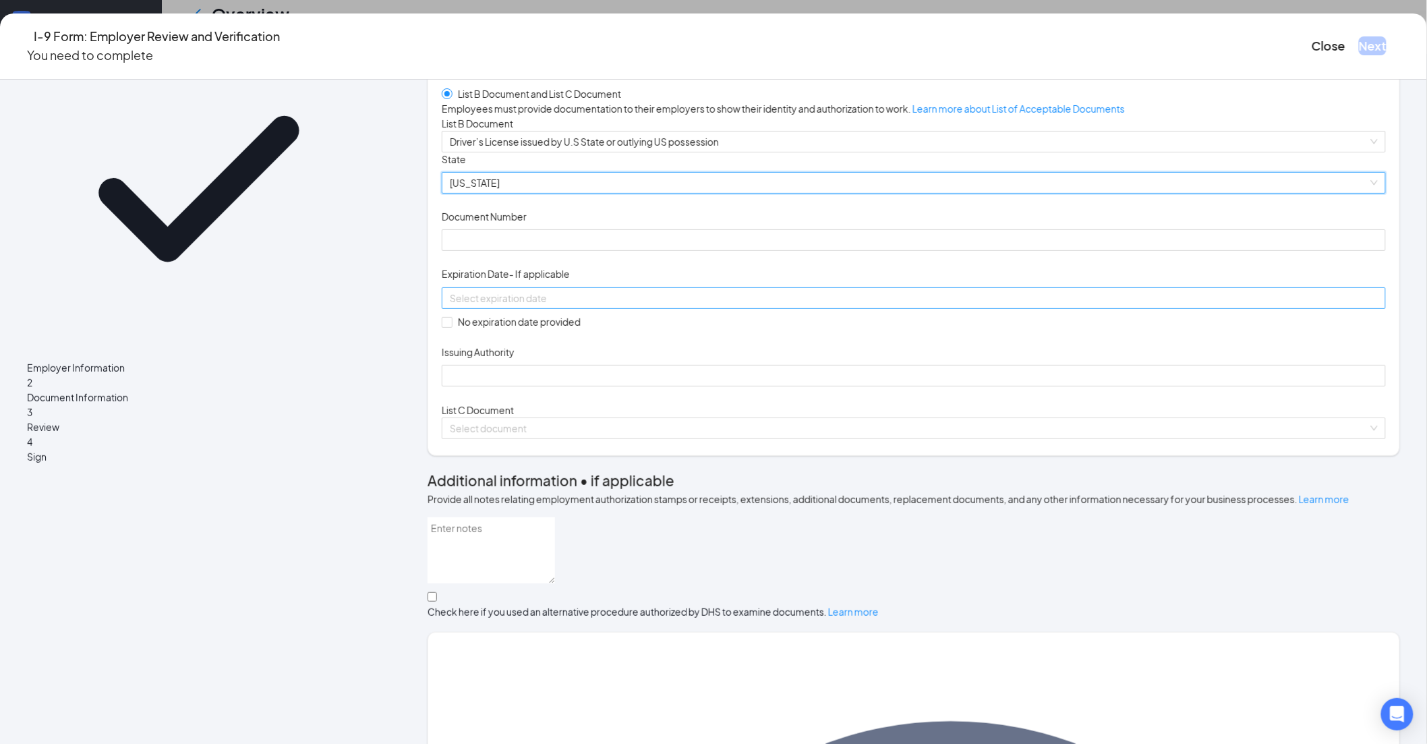
scroll to position [150, 0]
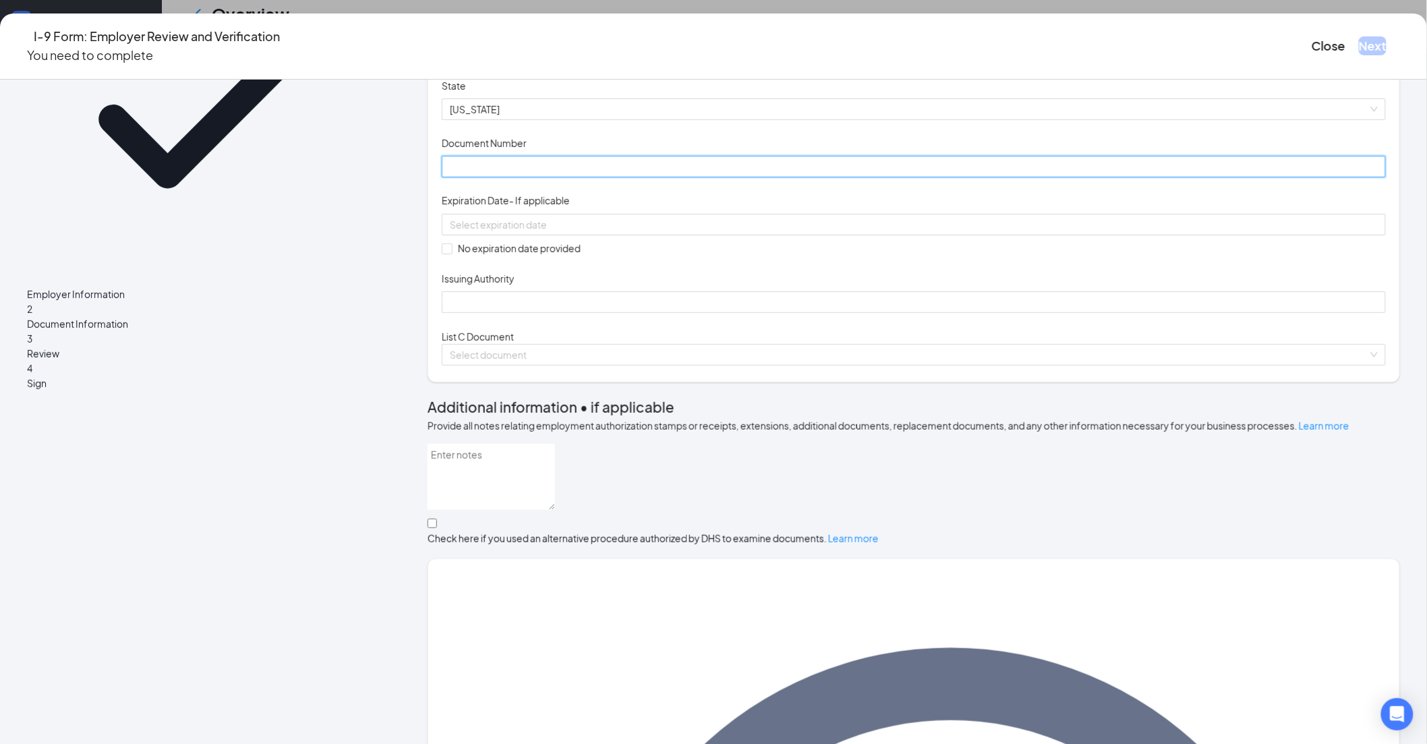
click at [536, 177] on input "Document Number" at bounding box center [914, 167] width 944 height 22
paste input "[PHONE_NUMBER]"
type input "[PHONE_NUMBER]"
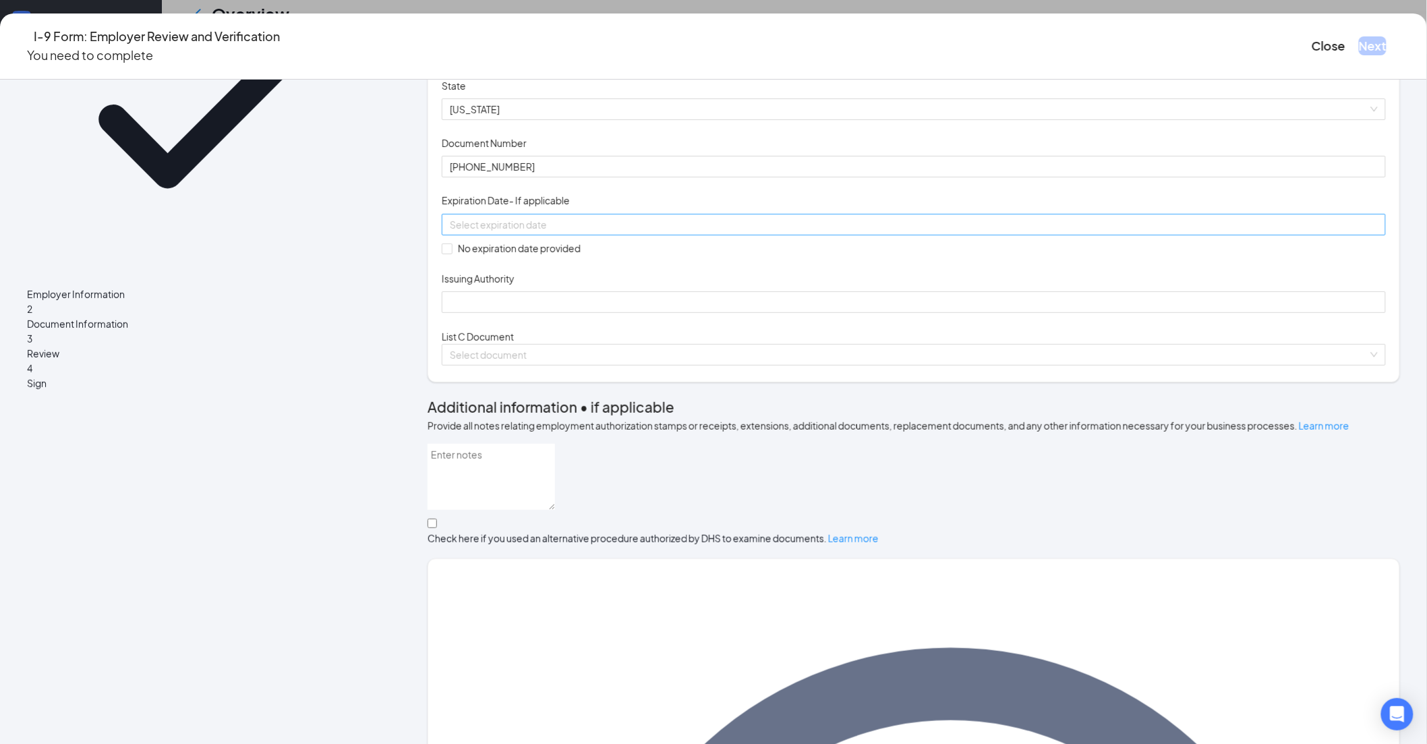
click at [538, 232] on input at bounding box center [912, 224] width 925 height 15
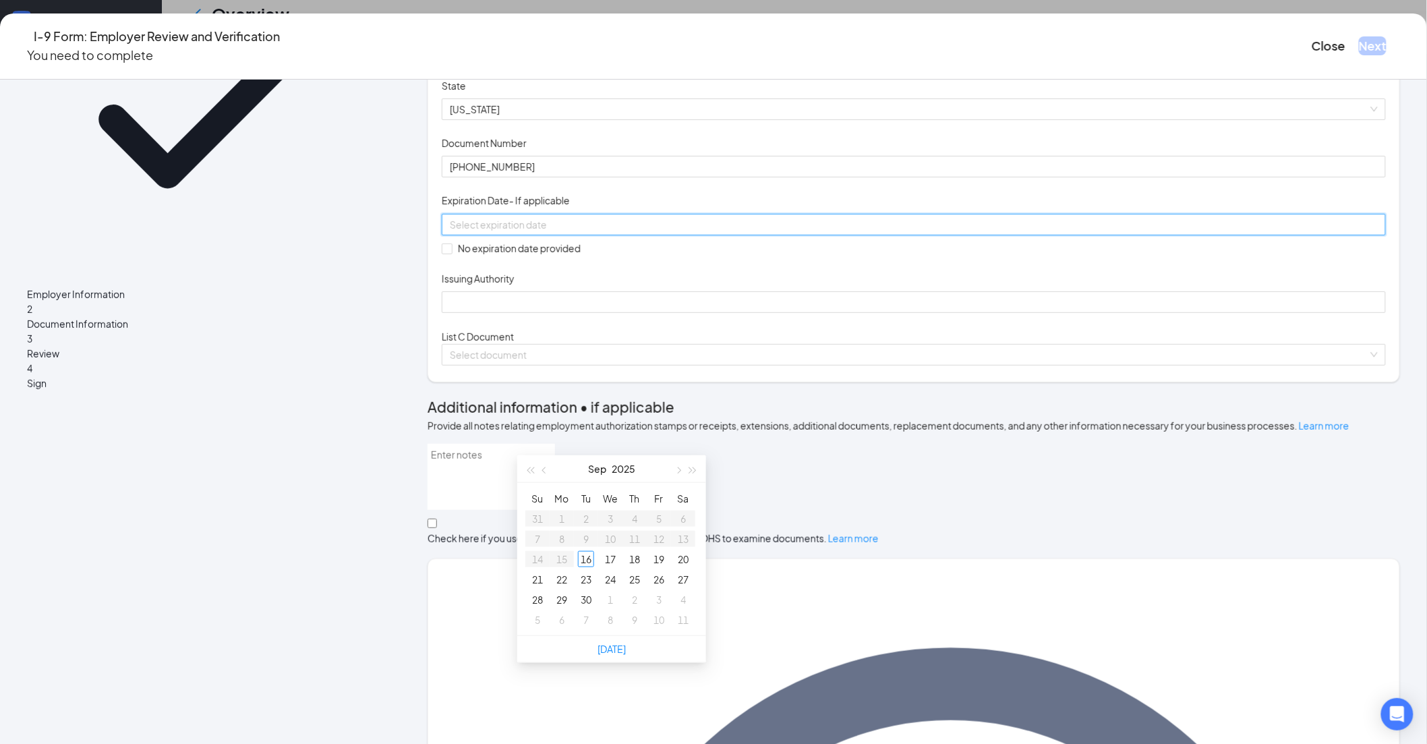
paste input "[DATE]"
click at [609, 511] on div "1" at bounding box center [610, 519] width 16 height 16
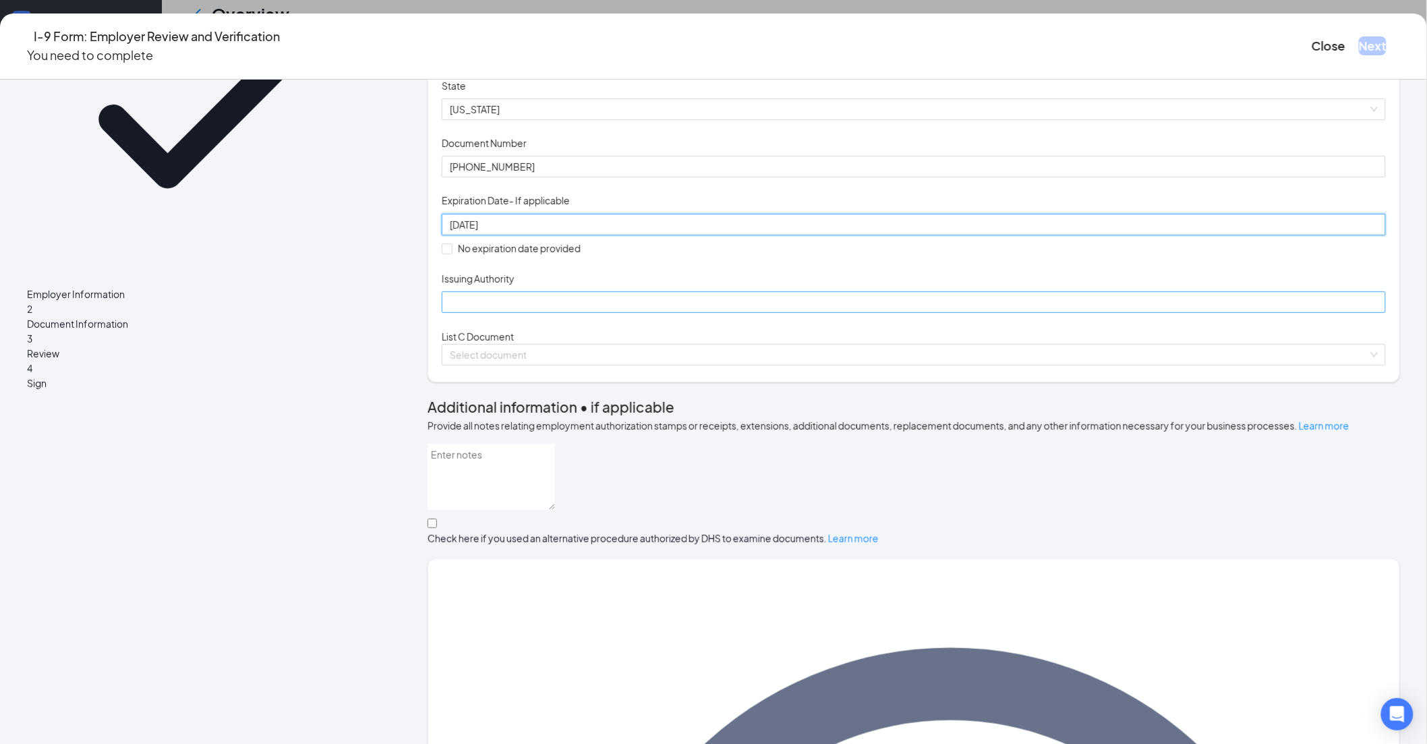
type input "[DATE]"
click at [542, 313] on input "Issuing Authority" at bounding box center [914, 302] width 944 height 22
type input "[US_STATE]"
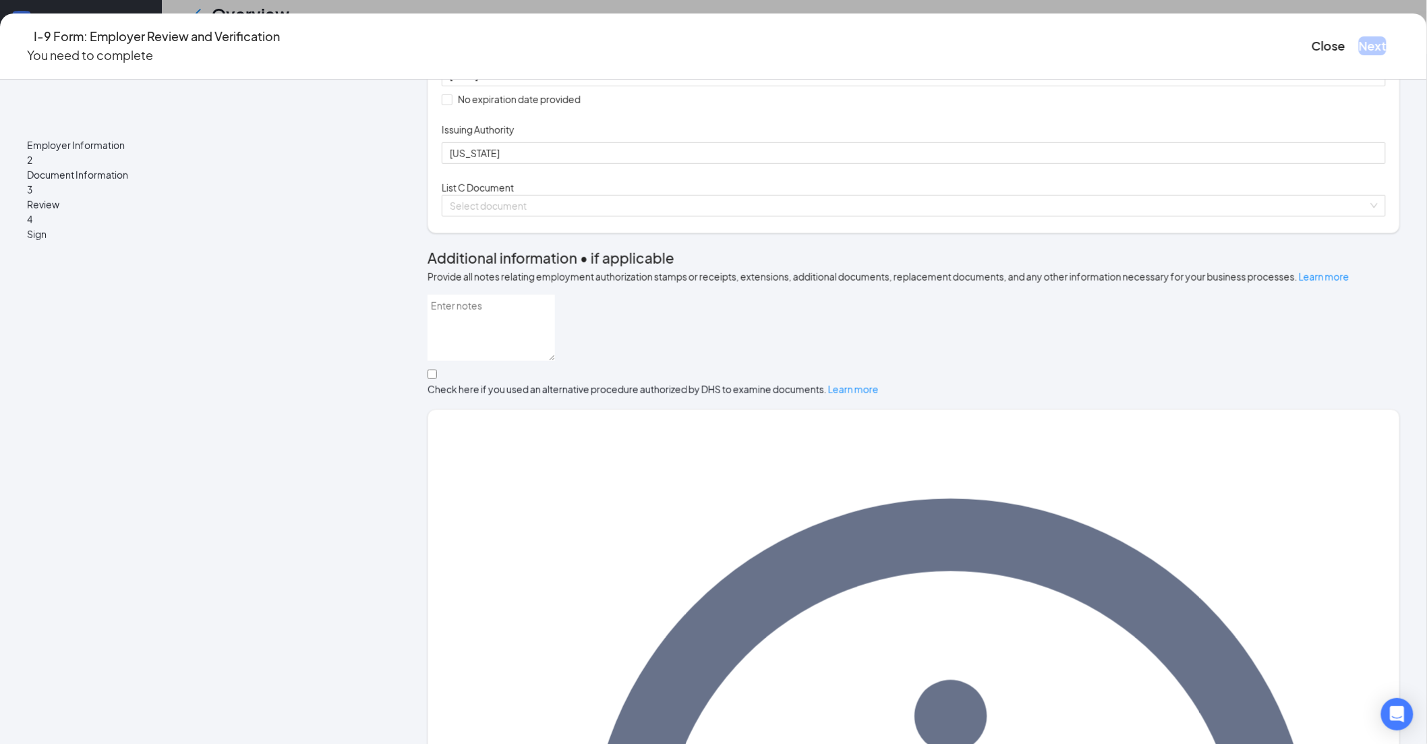
scroll to position [310, 0]
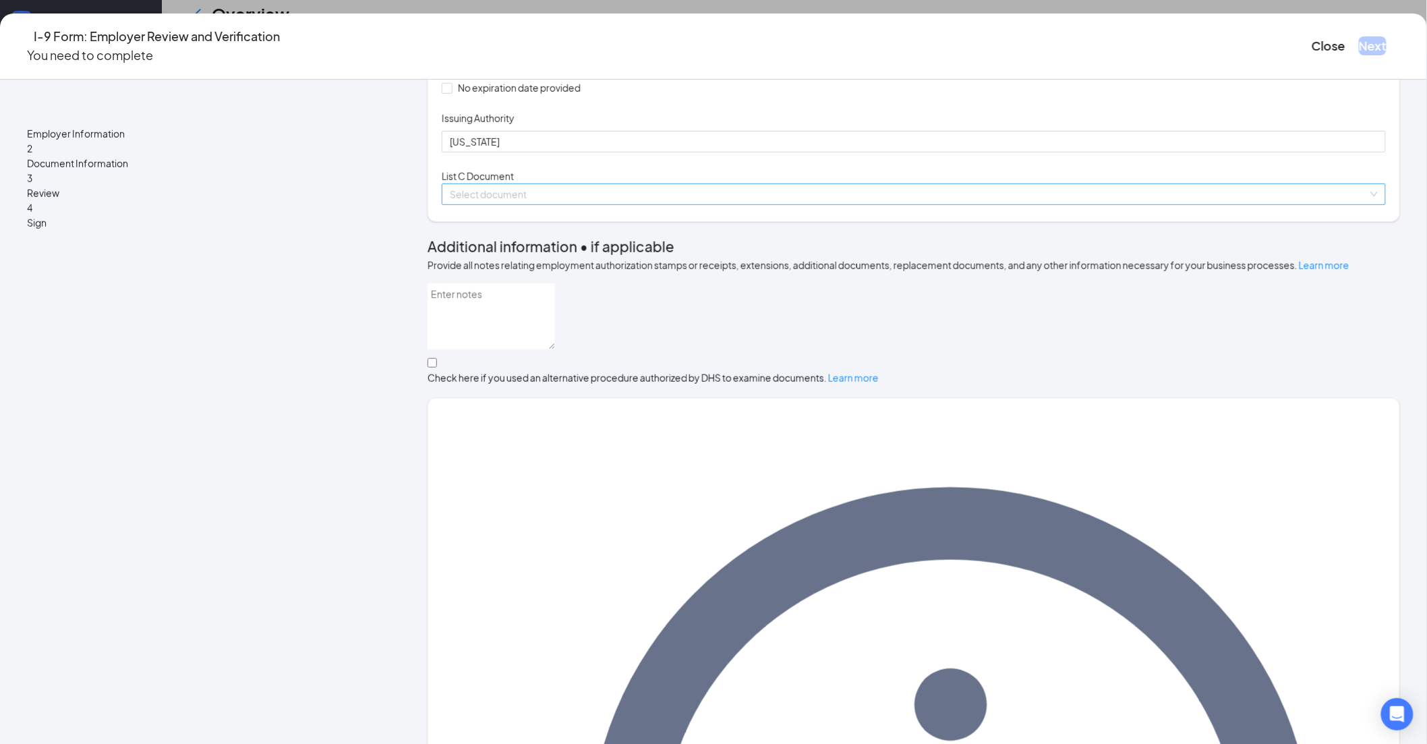
click at [573, 204] on input "search" at bounding box center [909, 194] width 919 height 20
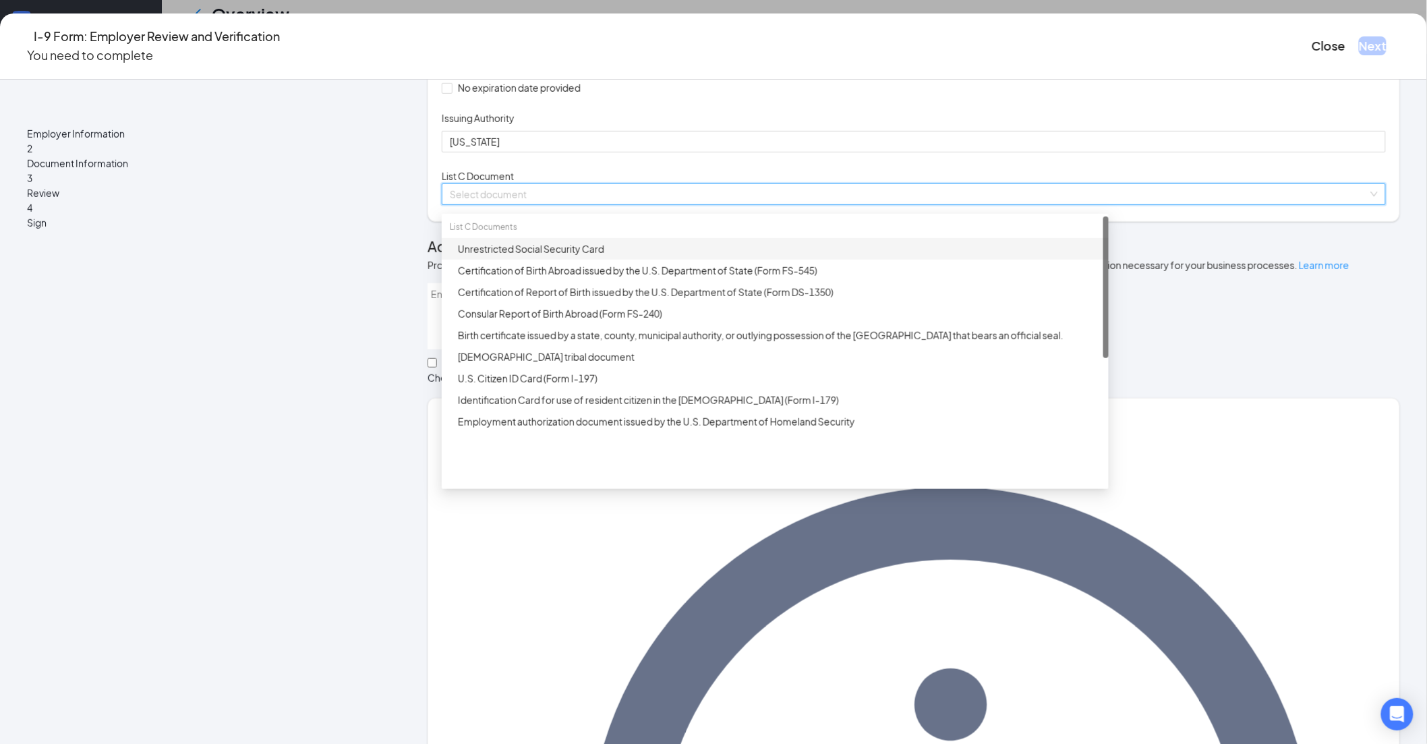
click at [587, 256] on div "Unrestricted Social Security Card" at bounding box center [779, 248] width 643 height 15
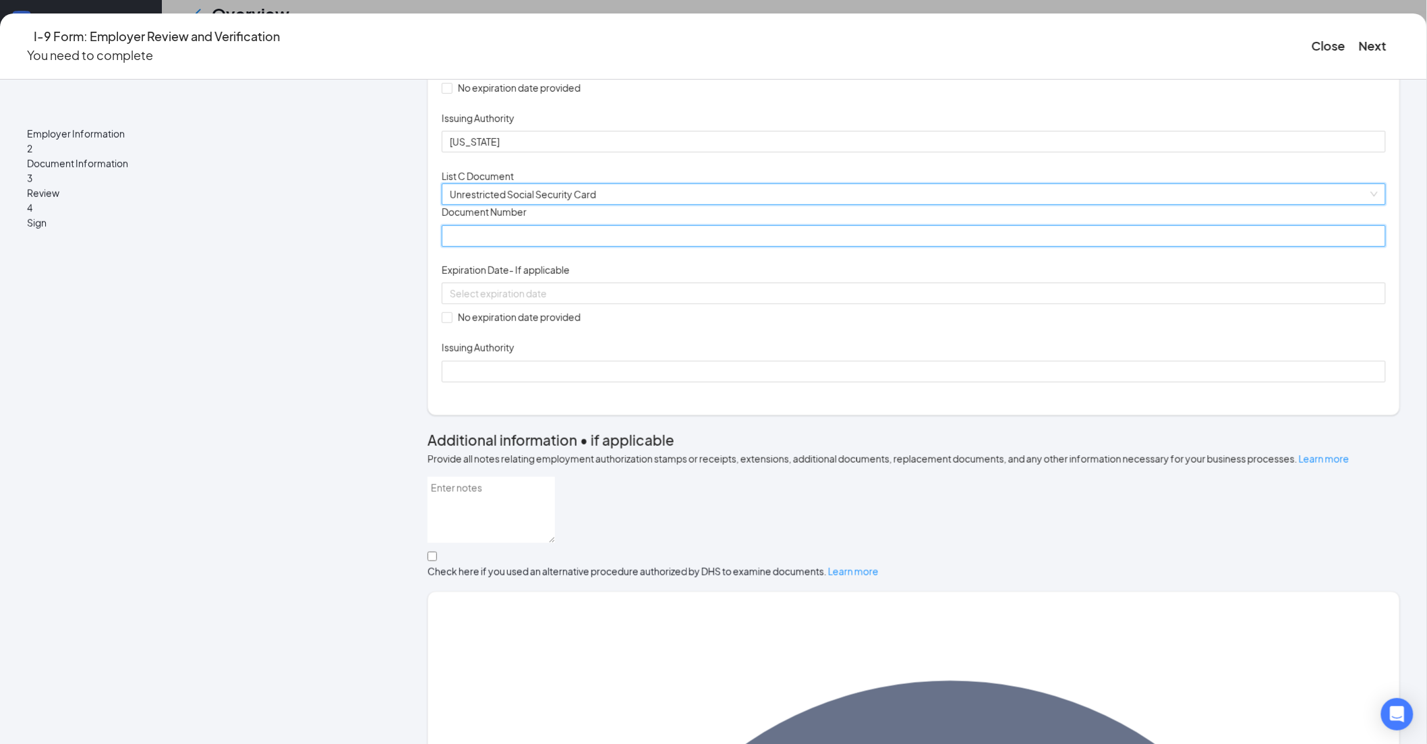
click at [562, 247] on input "Document Number" at bounding box center [914, 236] width 944 height 22
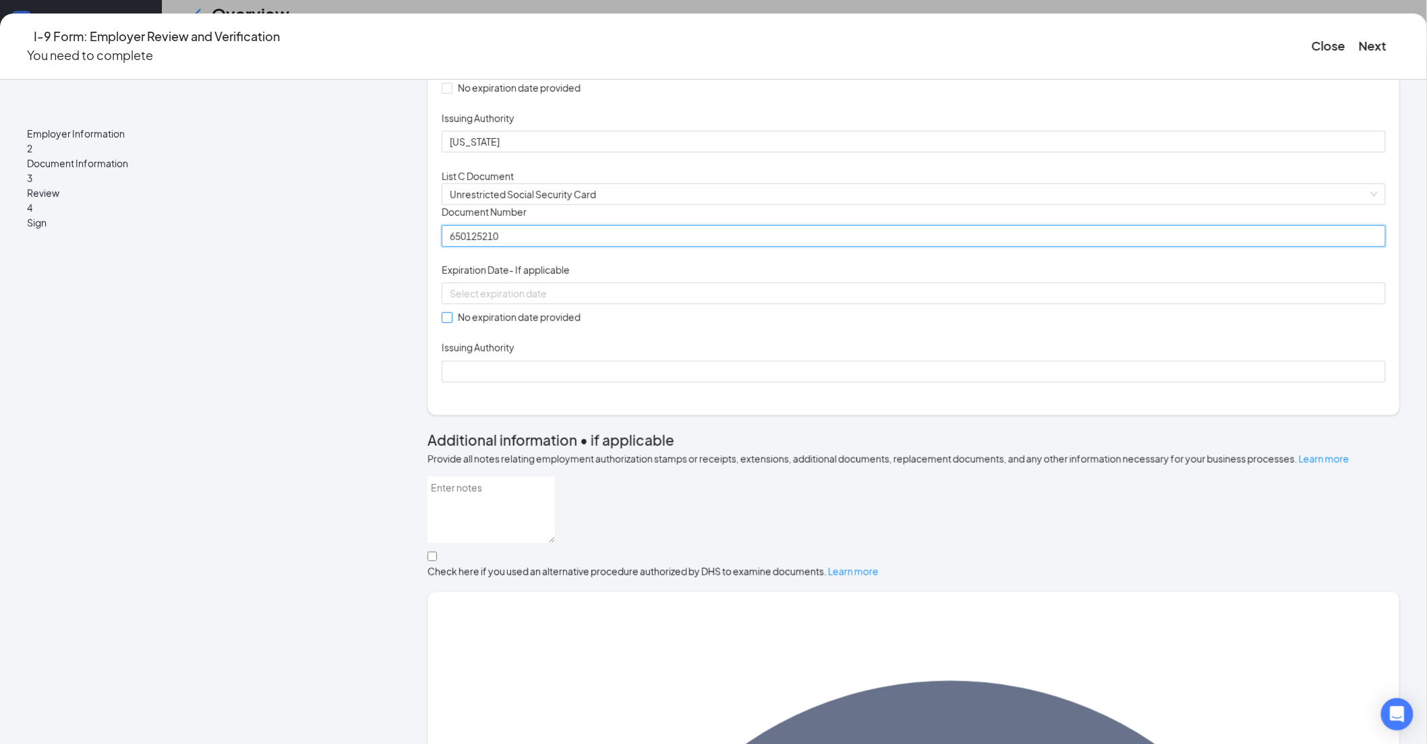
type input "650125210"
click at [451, 322] on input "No expiration date provided" at bounding box center [446, 316] width 9 height 9
checkbox input "true"
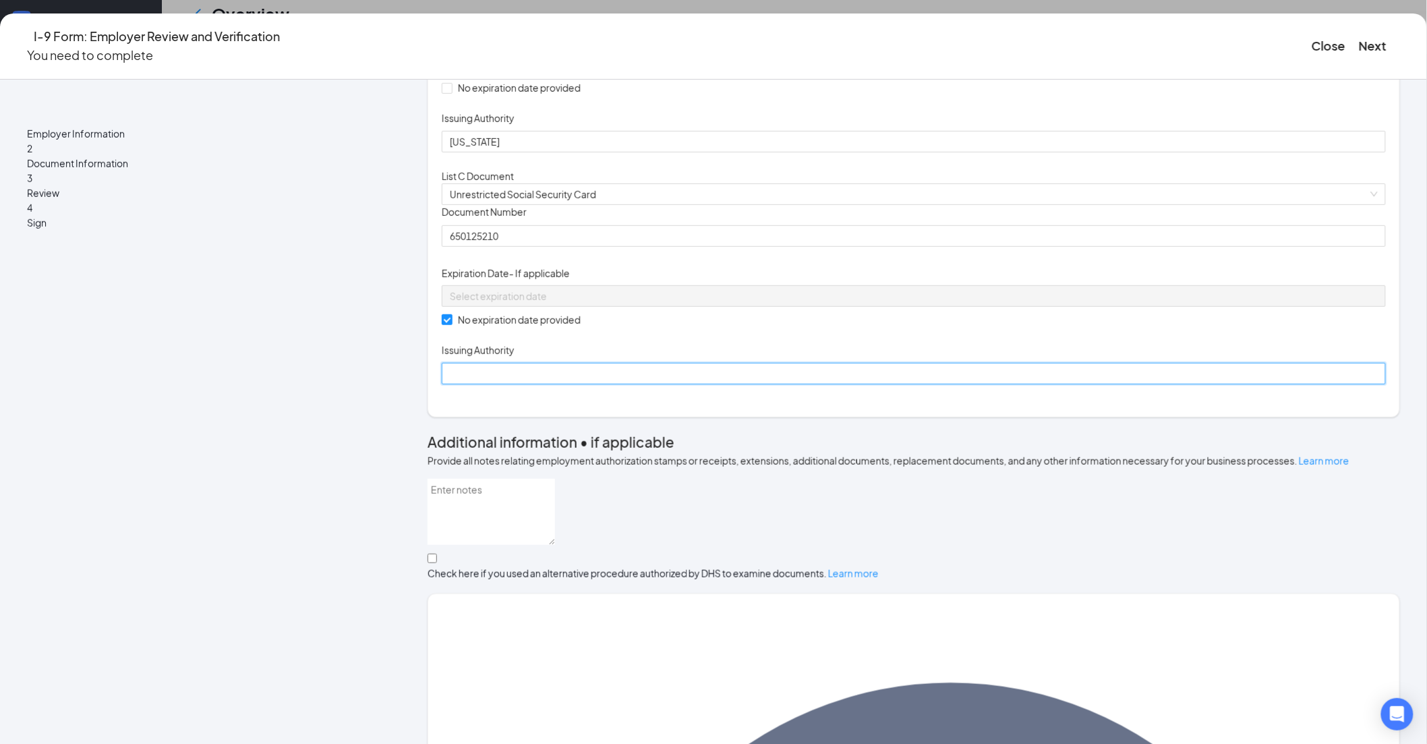
click at [607, 384] on input "Issuing Authority" at bounding box center [914, 374] width 944 height 22
type input "Social Security Administration"
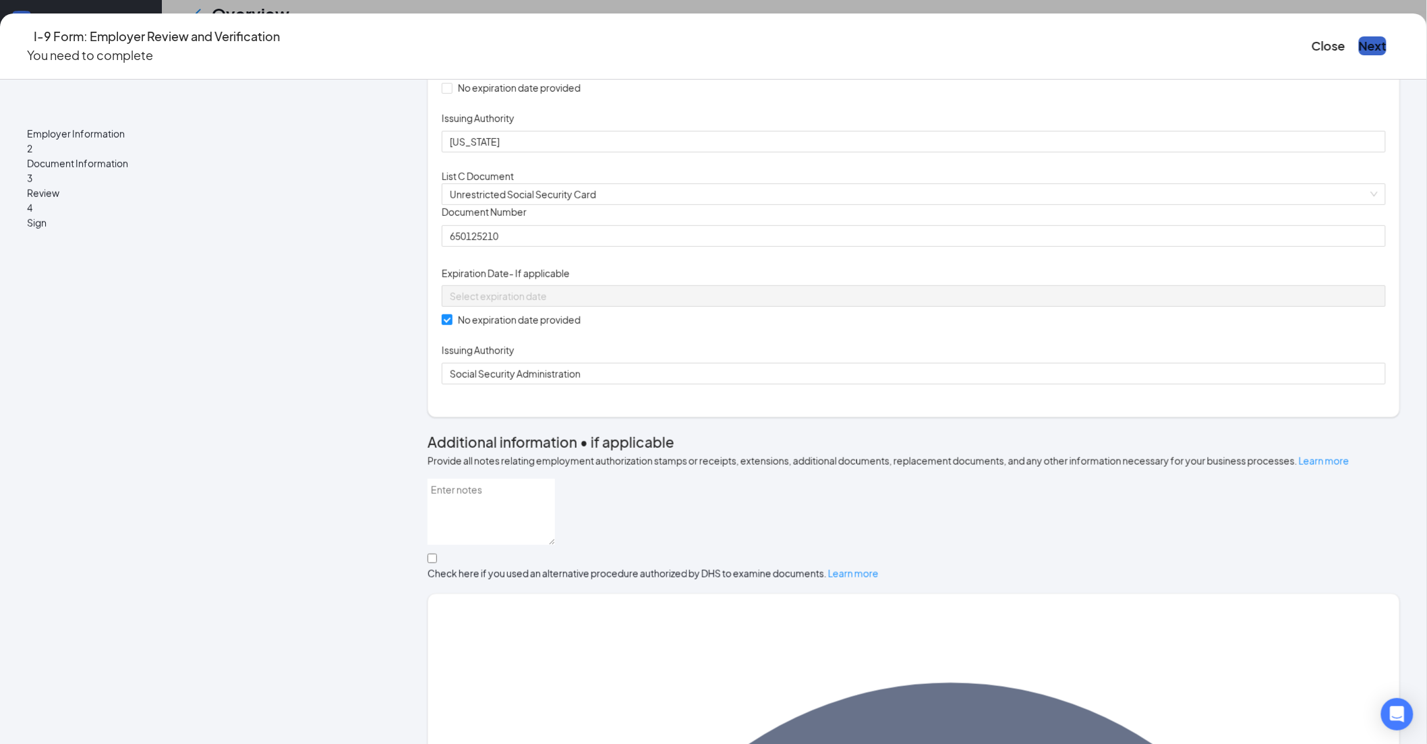
click at [1359, 44] on button "Next" at bounding box center [1373, 45] width 28 height 19
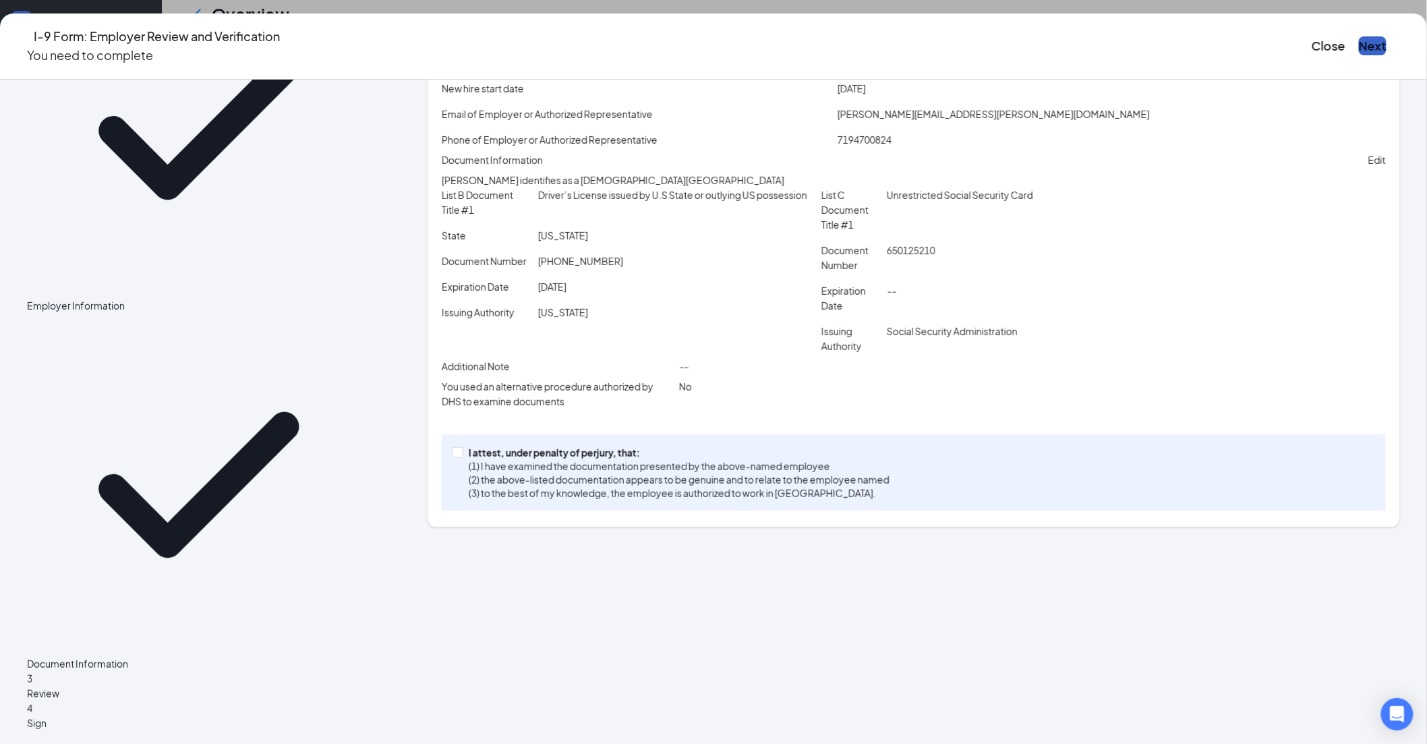
scroll to position [36, 0]
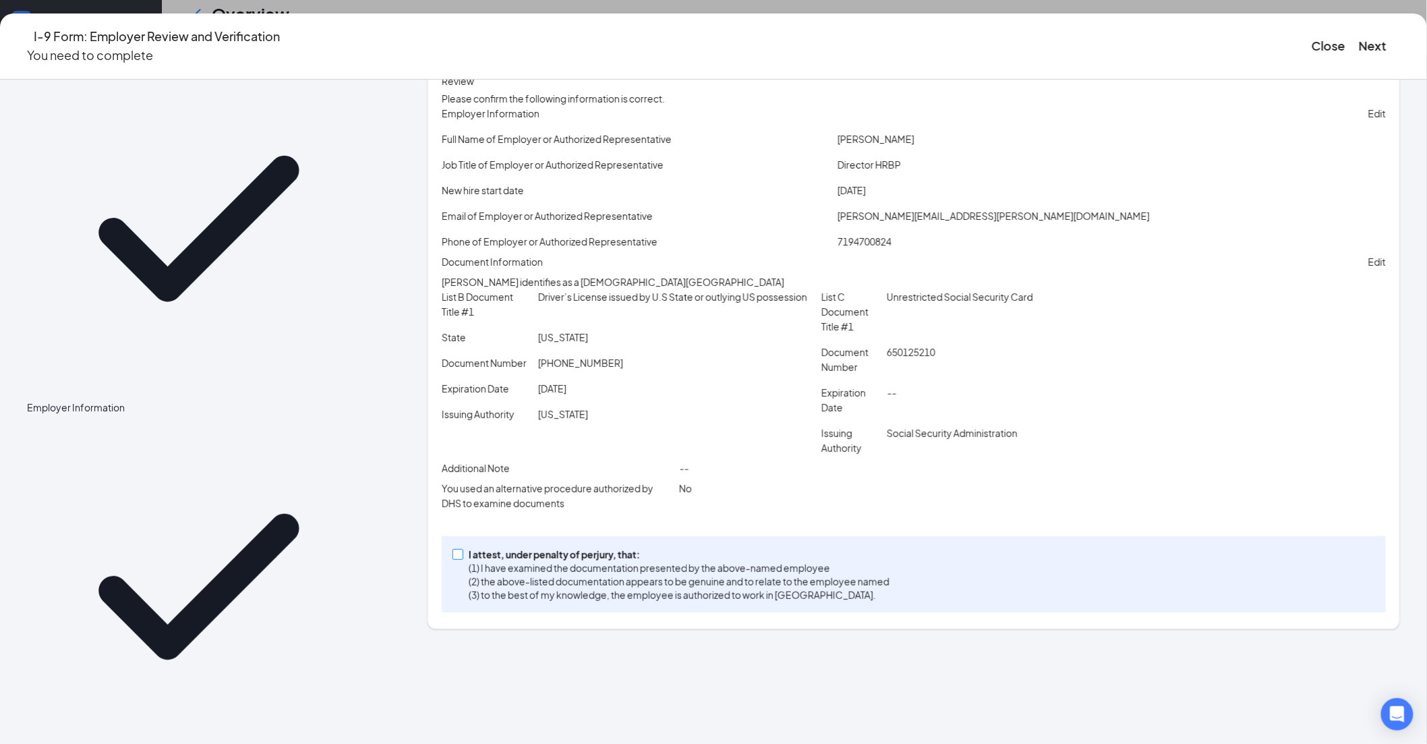
drag, startPoint x: 530, startPoint y: 653, endPoint x: 563, endPoint y: 638, distance: 35.6
click at [462, 559] on input "I attest, under penalty of [PERSON_NAME], that: (1) I have examined the documen…" at bounding box center [457, 553] width 9 height 9
checkbox input "true"
click at [1359, 45] on button "Next" at bounding box center [1373, 45] width 28 height 19
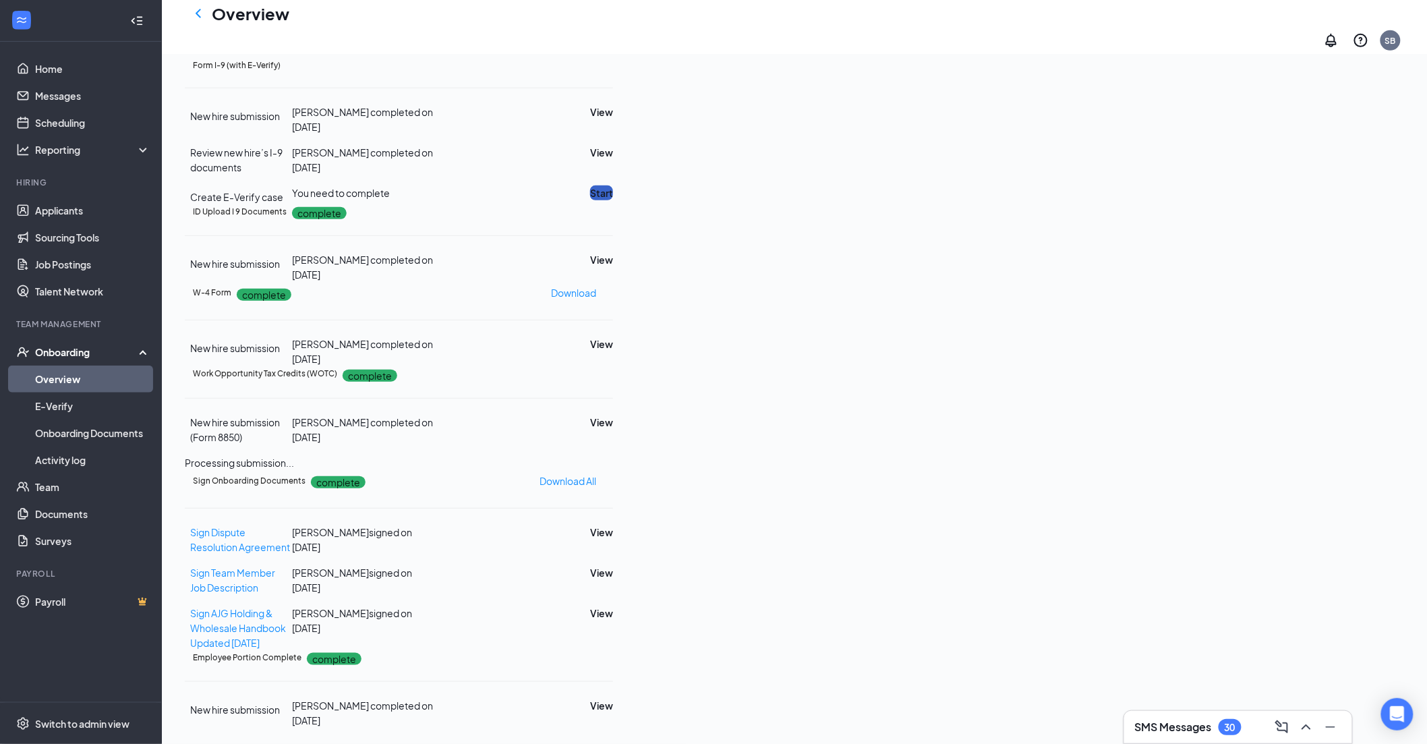
click at [613, 200] on button "Start" at bounding box center [601, 192] width 23 height 15
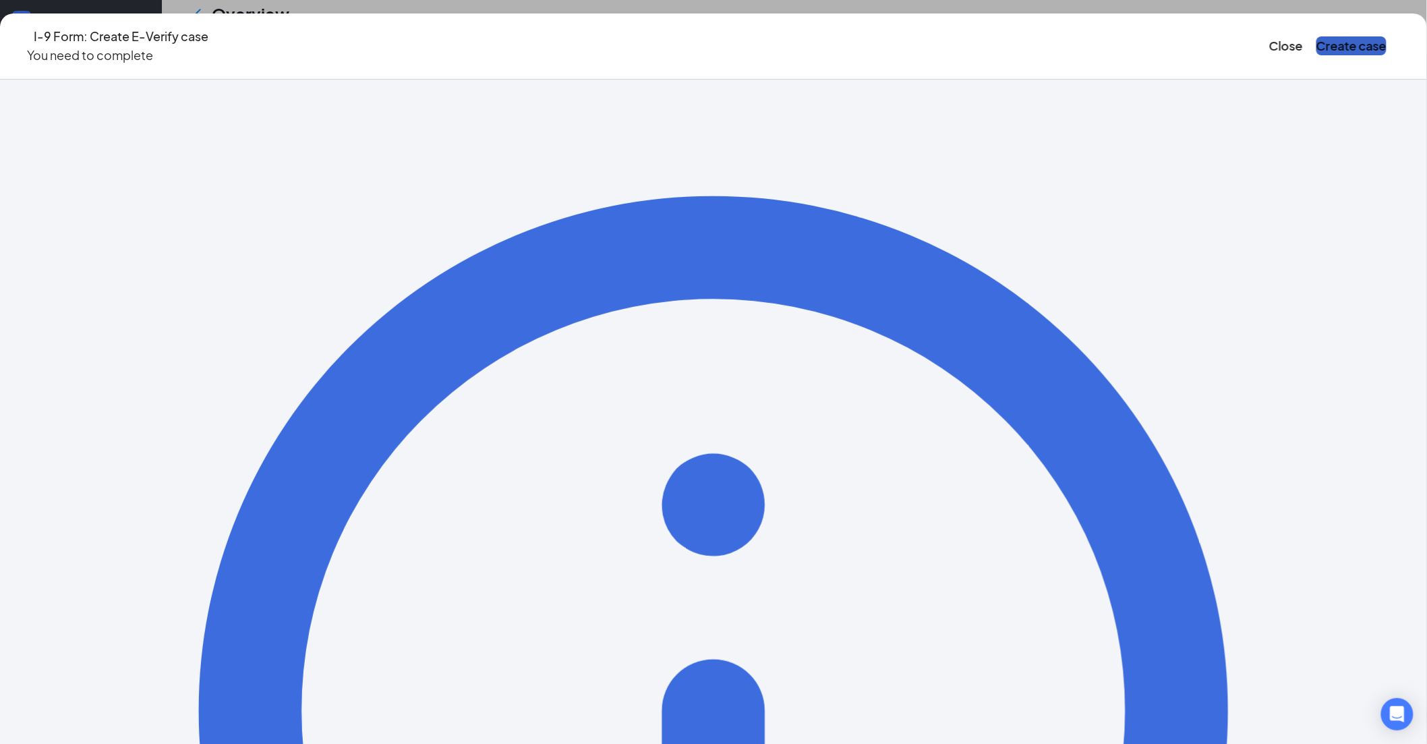
click at [1317, 39] on button "Create case" at bounding box center [1352, 45] width 70 height 19
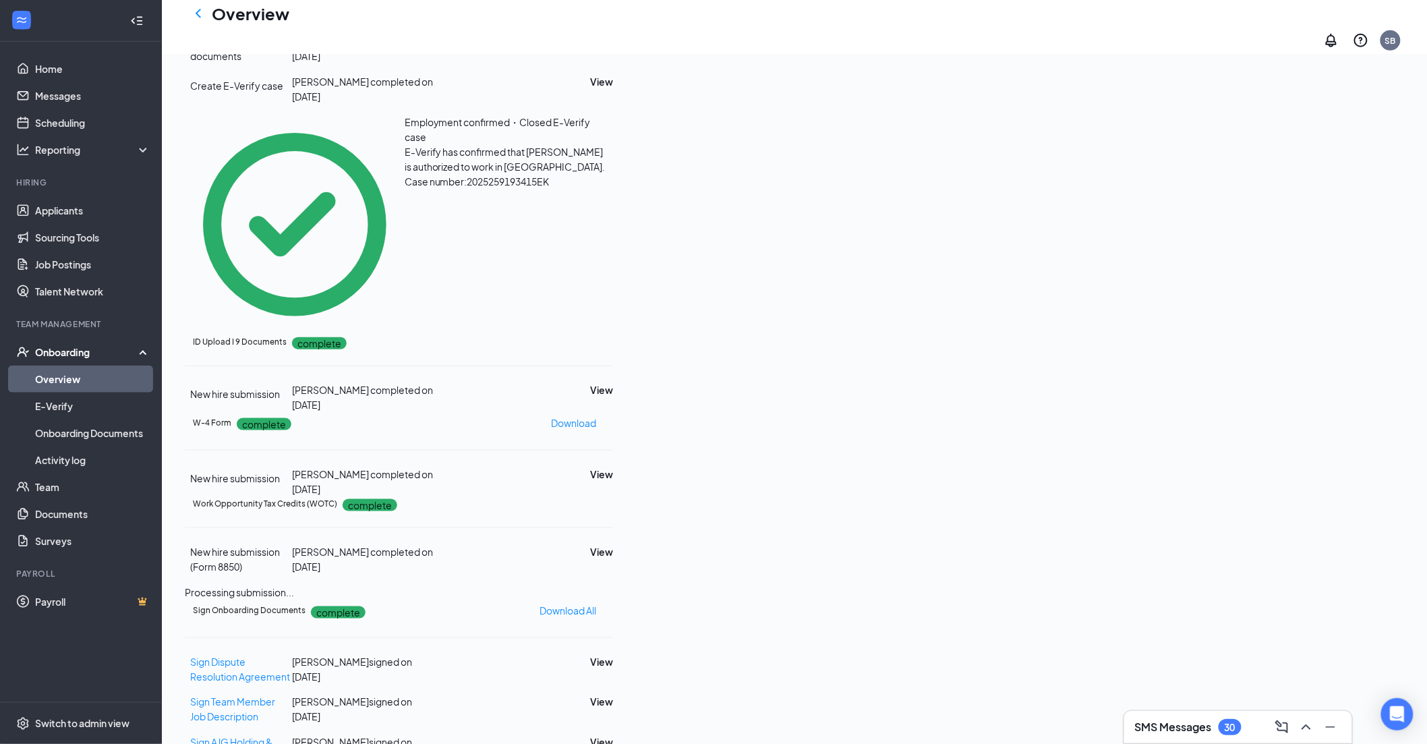
drag, startPoint x: 198, startPoint y: 16, endPoint x: 459, endPoint y: 186, distance: 311.9
click at [198, 16] on icon "ChevronLeft" at bounding box center [198, 13] width 16 height 16
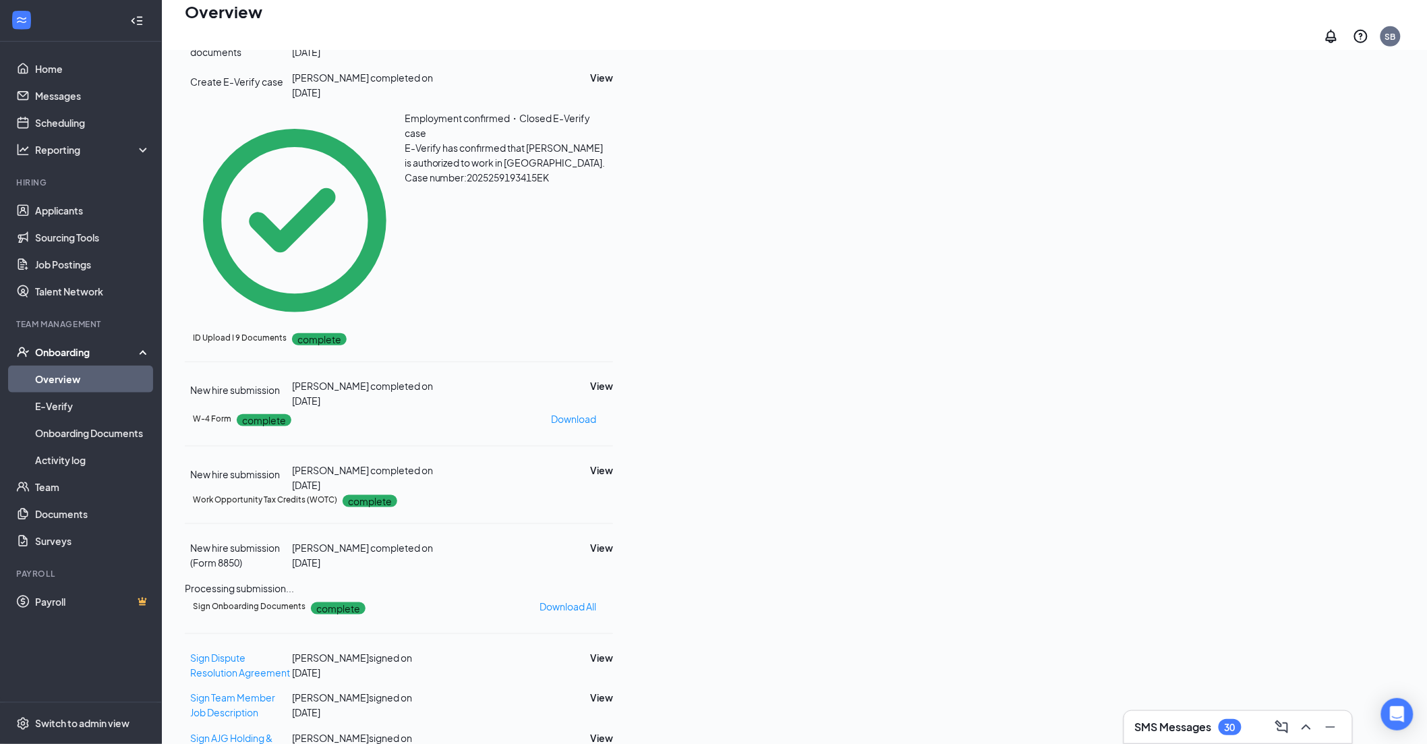
scroll to position [61, 0]
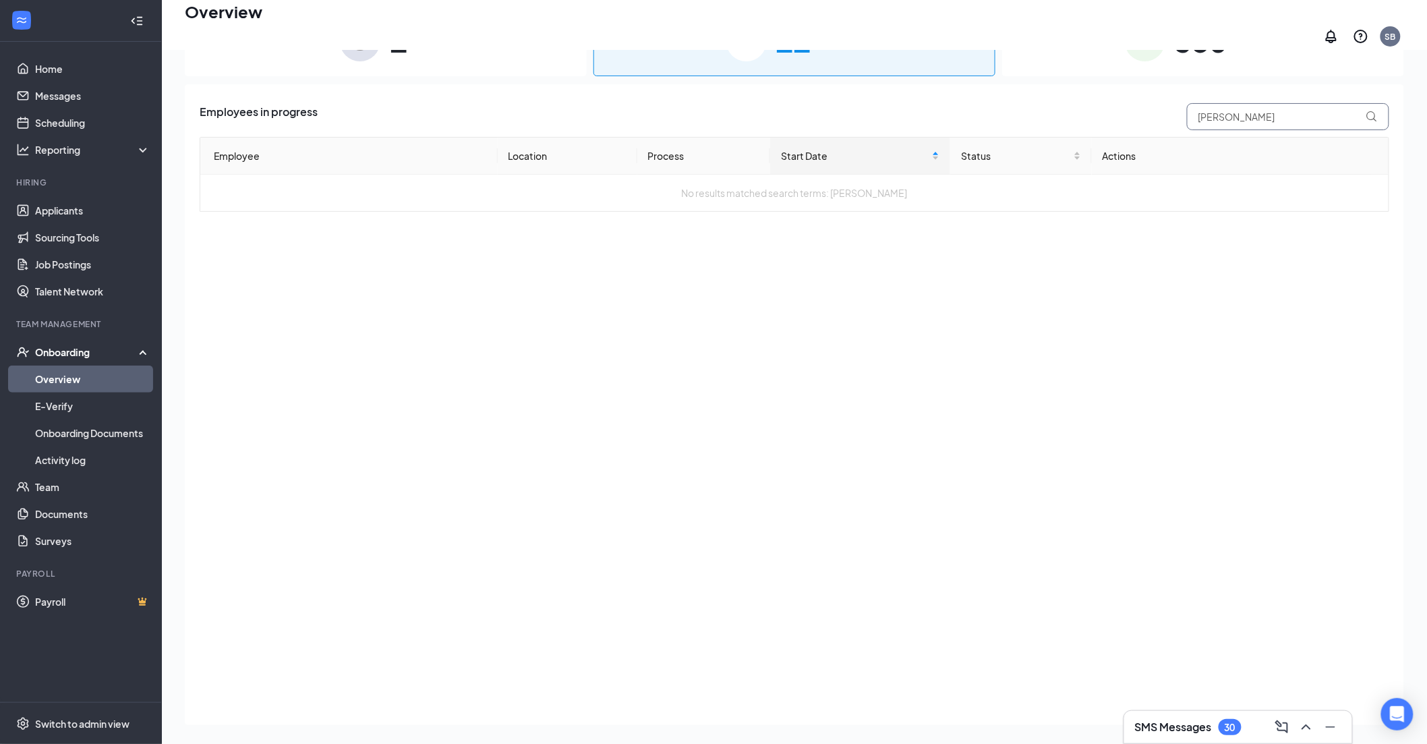
drag, startPoint x: 1230, startPoint y: 104, endPoint x: 1179, endPoint y: 115, distance: 51.7
click at [1179, 115] on div "Employees in progress [PERSON_NAME]" at bounding box center [795, 116] width 1190 height 27
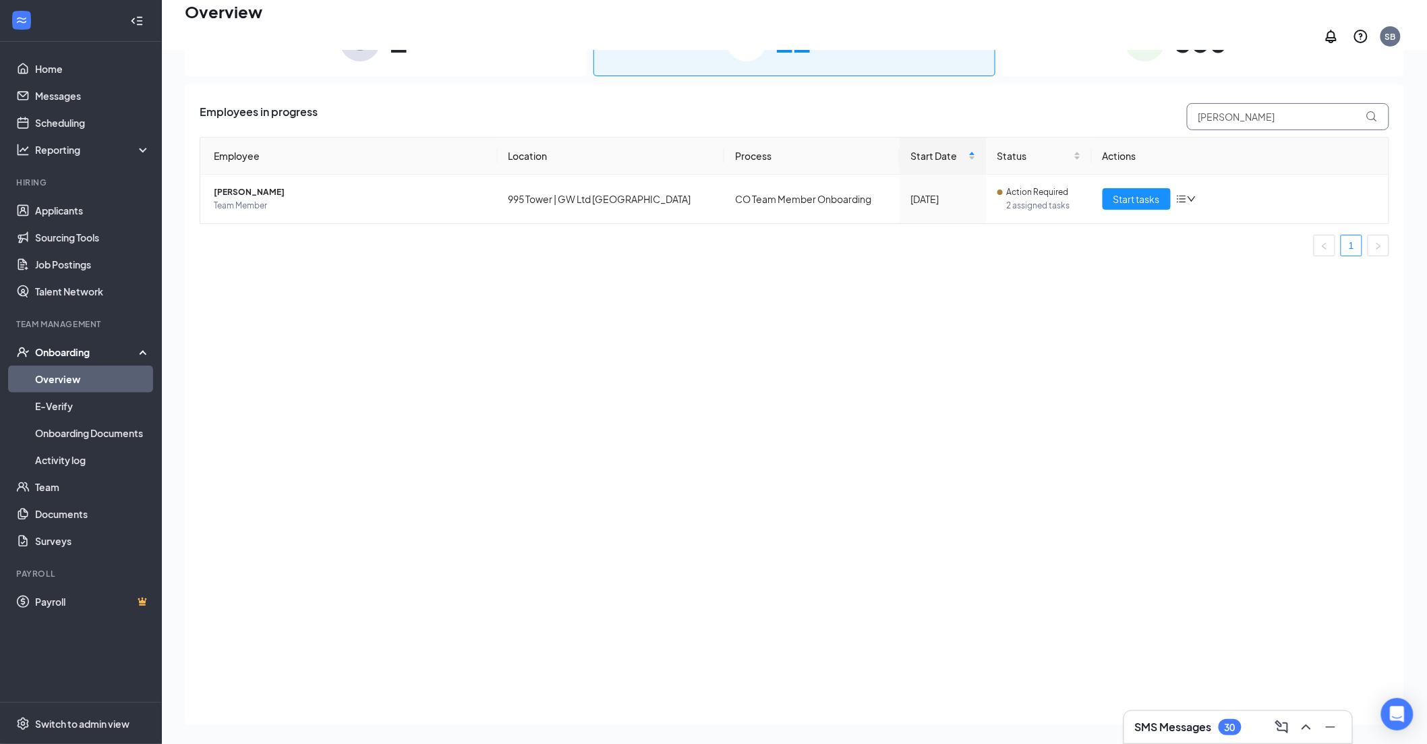
type input "[PERSON_NAME]"
click at [1125, 192] on span "Start tasks" at bounding box center [1137, 199] width 47 height 15
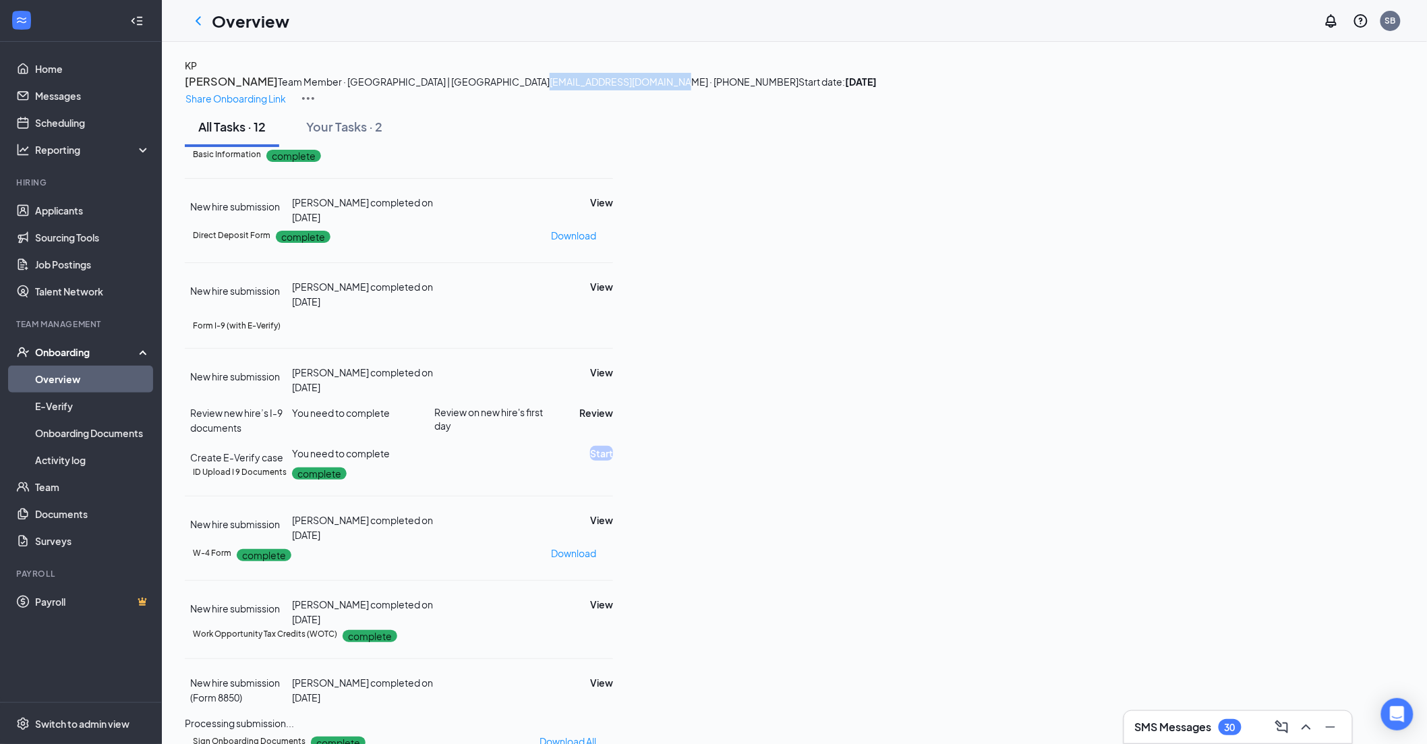
drag, startPoint x: 506, startPoint y: 132, endPoint x: 382, endPoint y: 130, distance: 124.1
click at [550, 88] on span "[EMAIL_ADDRESS][DOMAIN_NAME] · [PHONE_NUMBER]" at bounding box center [674, 82] width 249 height 12
copy span "[EMAIL_ADDRESS][DOMAIN_NAME]"
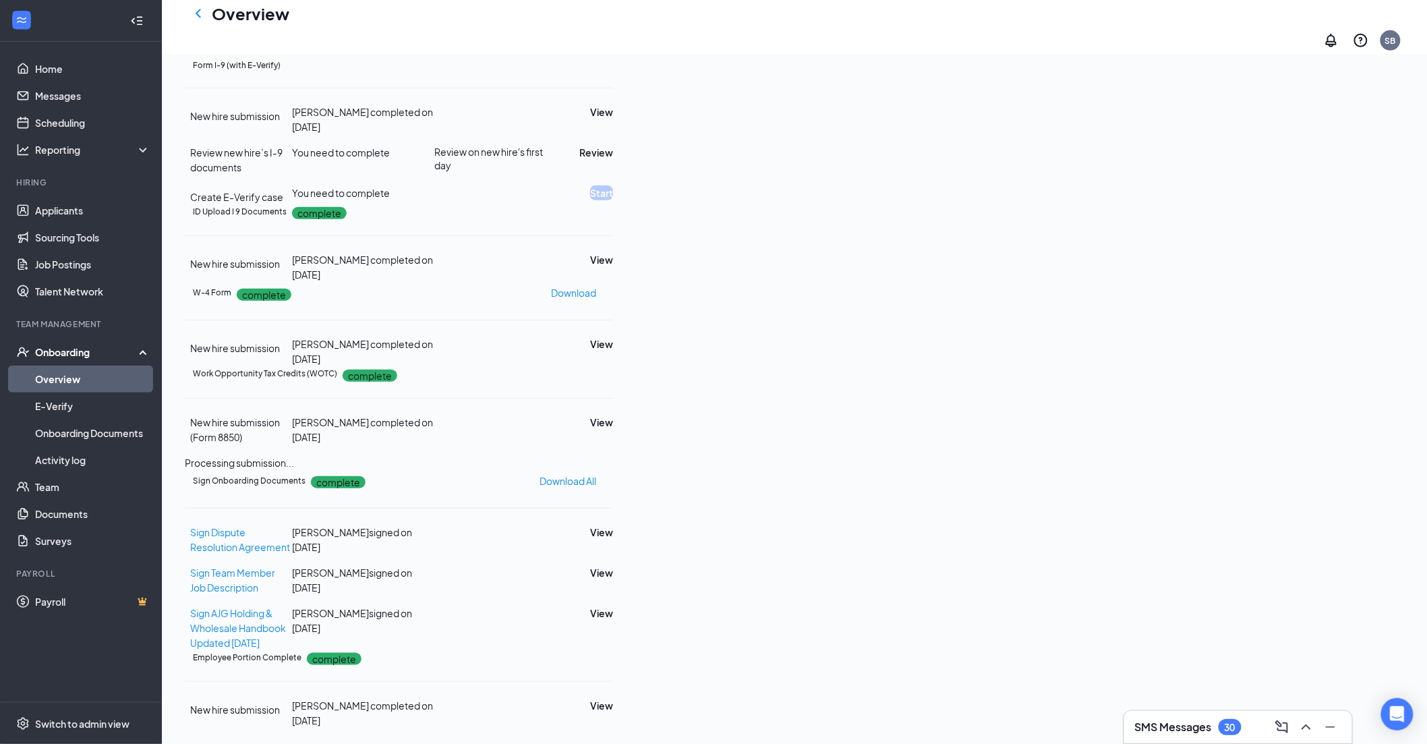
scroll to position [374, 0]
click at [613, 267] on button "View" at bounding box center [601, 259] width 23 height 15
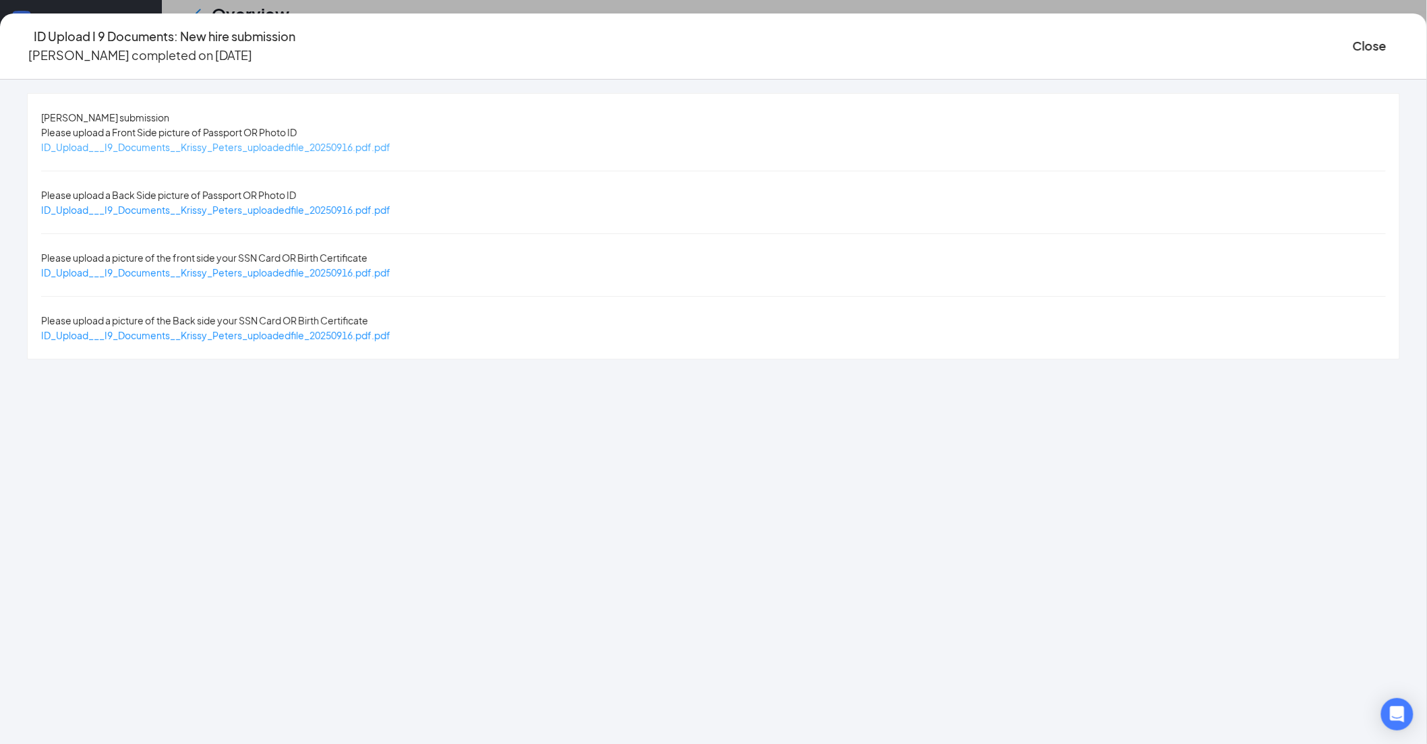
click at [391, 142] on span "ID_Upload___I9_Documents__Krissy_Peters_uploadedfile_20250916.pdf.pdf" at bounding box center [215, 147] width 349 height 12
drag, startPoint x: 594, startPoint y: 254, endPoint x: 768, endPoint y: 212, distance: 178.5
click at [391, 266] on span "ID_Upload___I9_Documents__Krissy_Peters_uploadedfile_20250916.pdf.pdf" at bounding box center [215, 272] width 349 height 12
click at [1353, 43] on button "Close" at bounding box center [1370, 45] width 34 height 19
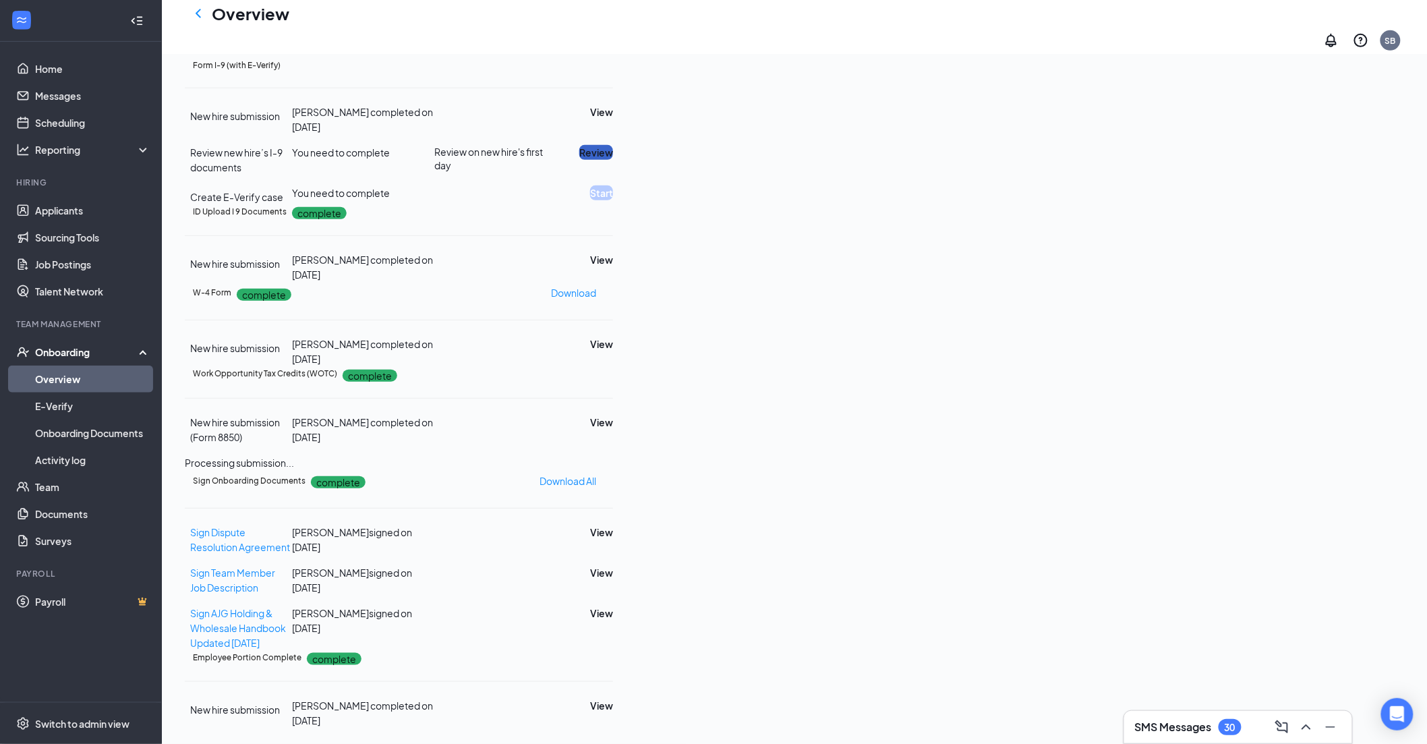
click at [613, 160] on button "Review" at bounding box center [596, 152] width 34 height 15
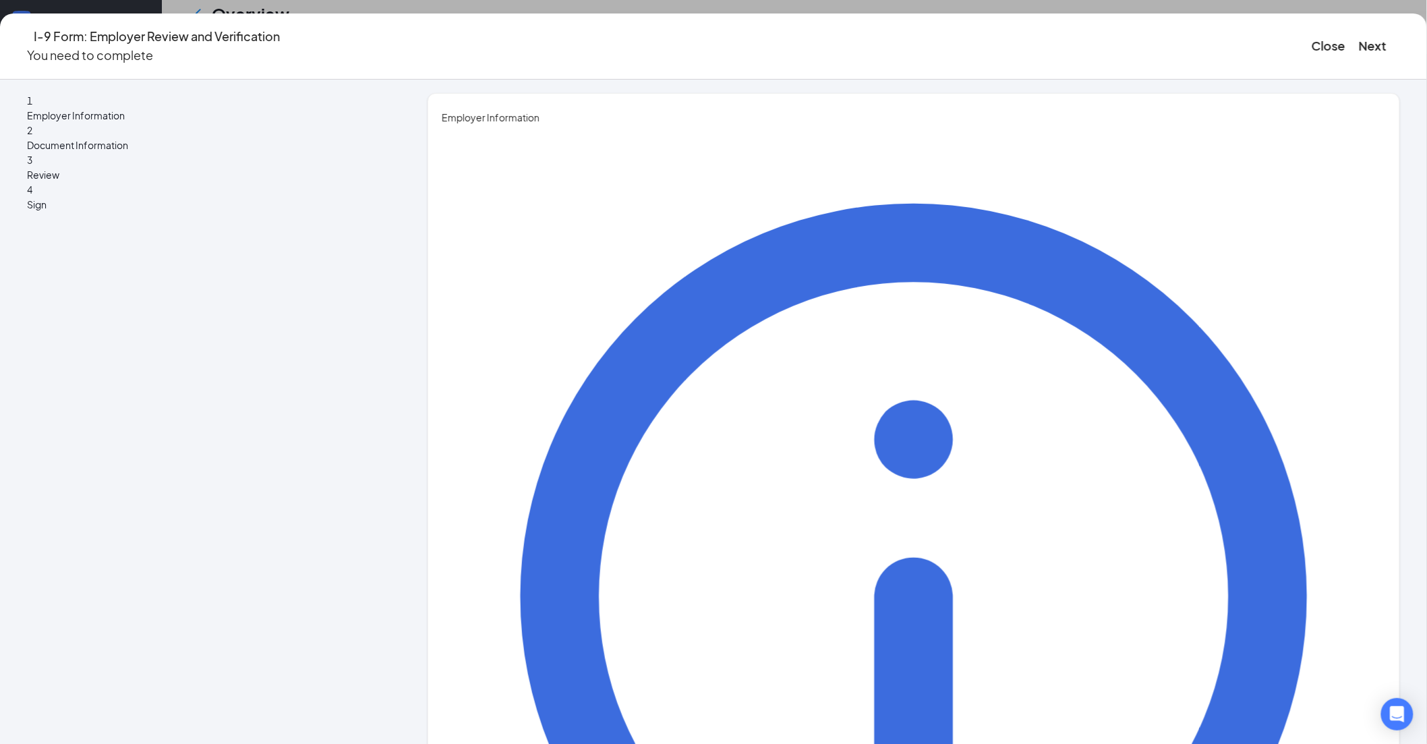
type input "[PERSON_NAME]"
drag, startPoint x: 599, startPoint y: 275, endPoint x: 598, endPoint y: 290, distance: 15.5
type input "[PERSON_NAME]"
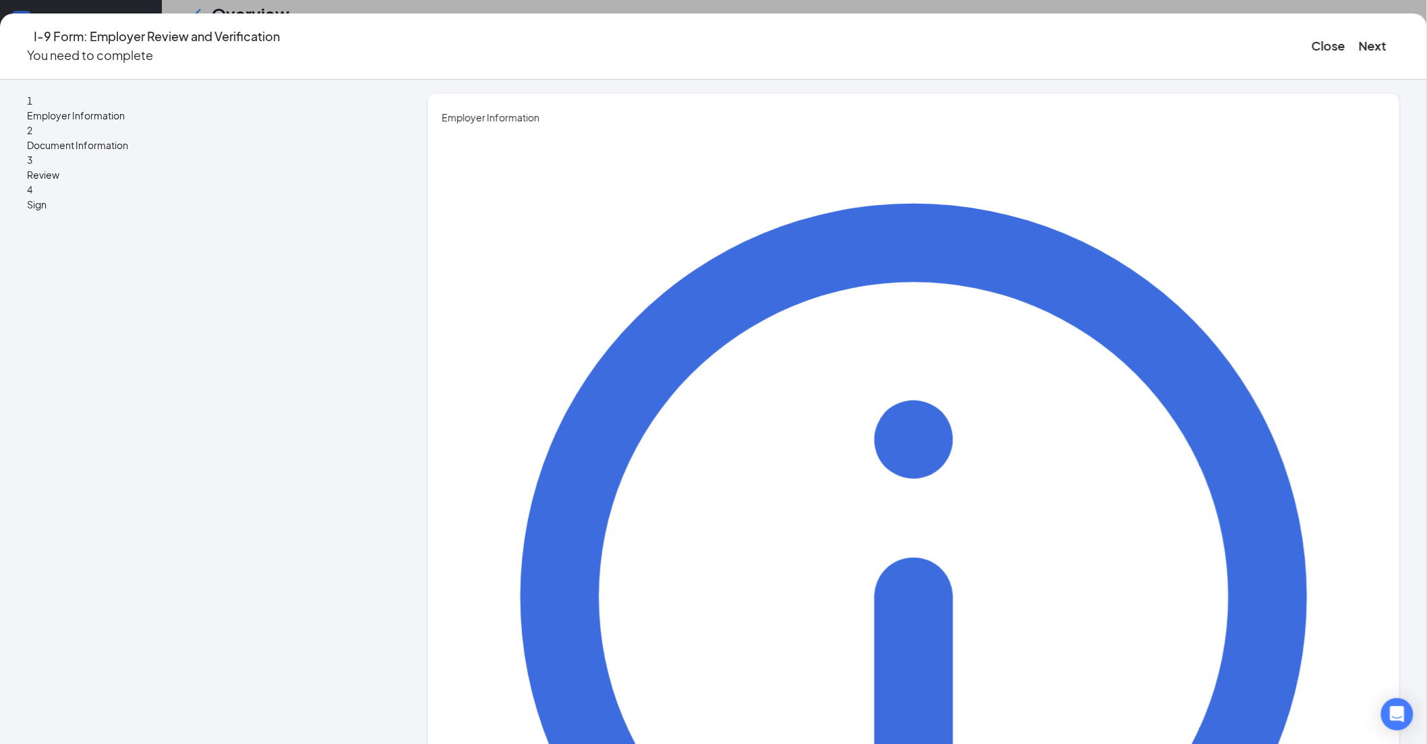
type input "Director HRBP"
type input "[PERSON_NAME][EMAIL_ADDRESS][PERSON_NAME][DOMAIN_NAME]"
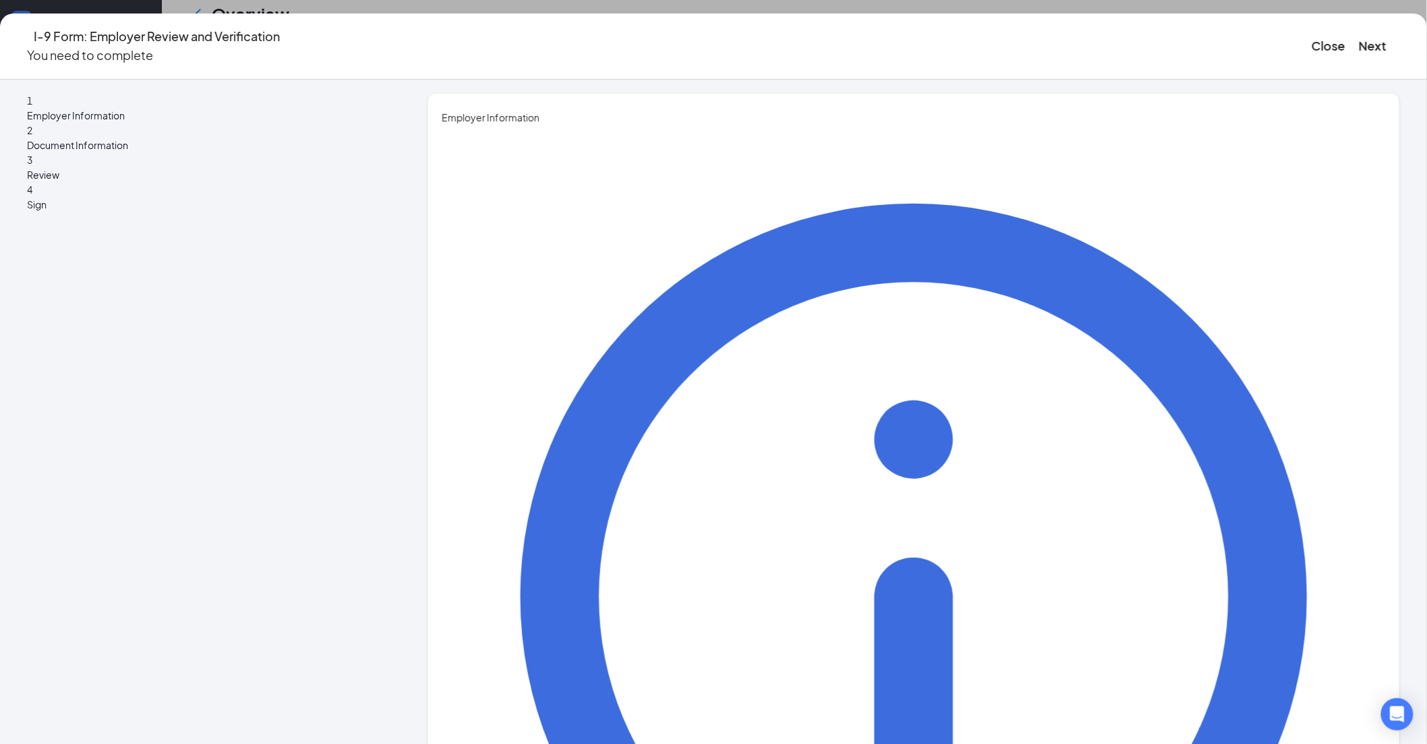
type input "7194700824"
click at [1359, 38] on button "Next" at bounding box center [1373, 45] width 28 height 19
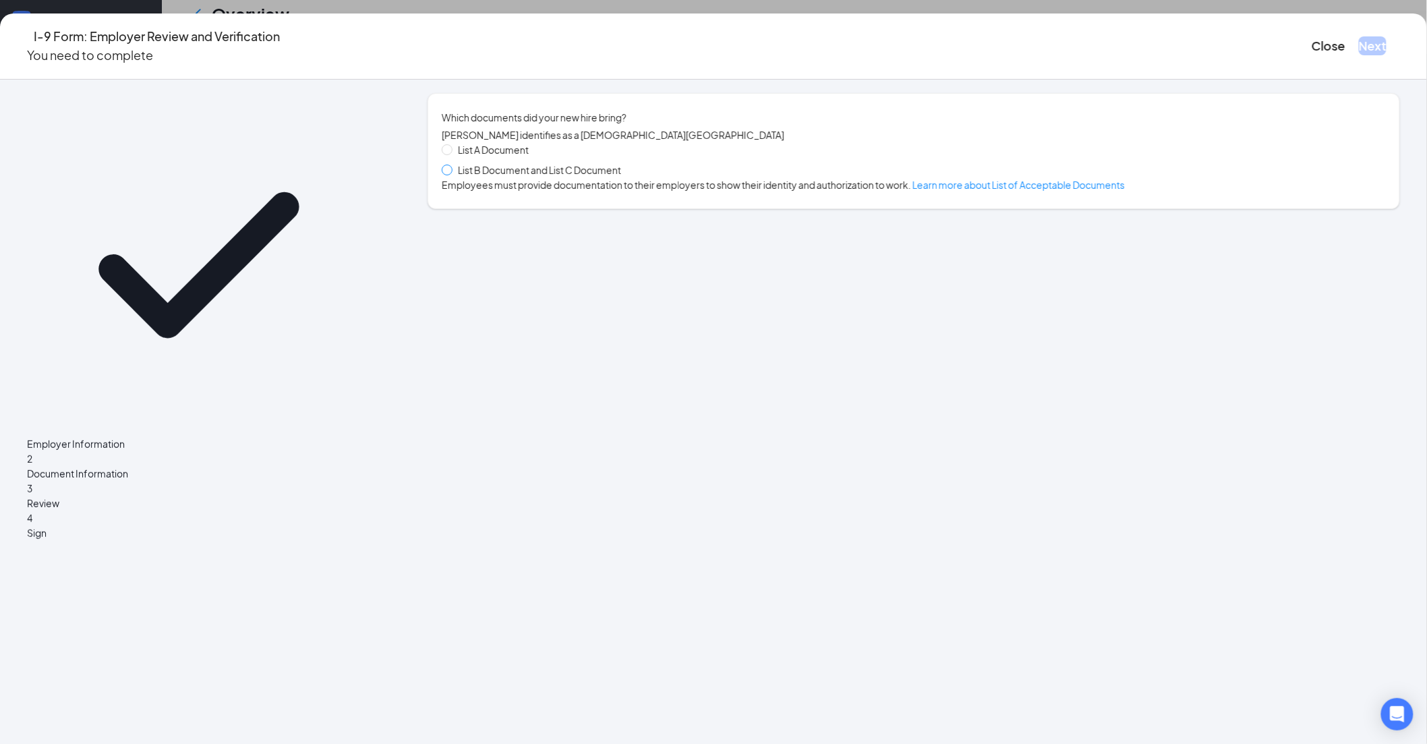
click at [453, 175] on span at bounding box center [447, 170] width 11 height 11
click at [451, 174] on input "List B Document and List C Document" at bounding box center [446, 169] width 9 height 9
radio input "true"
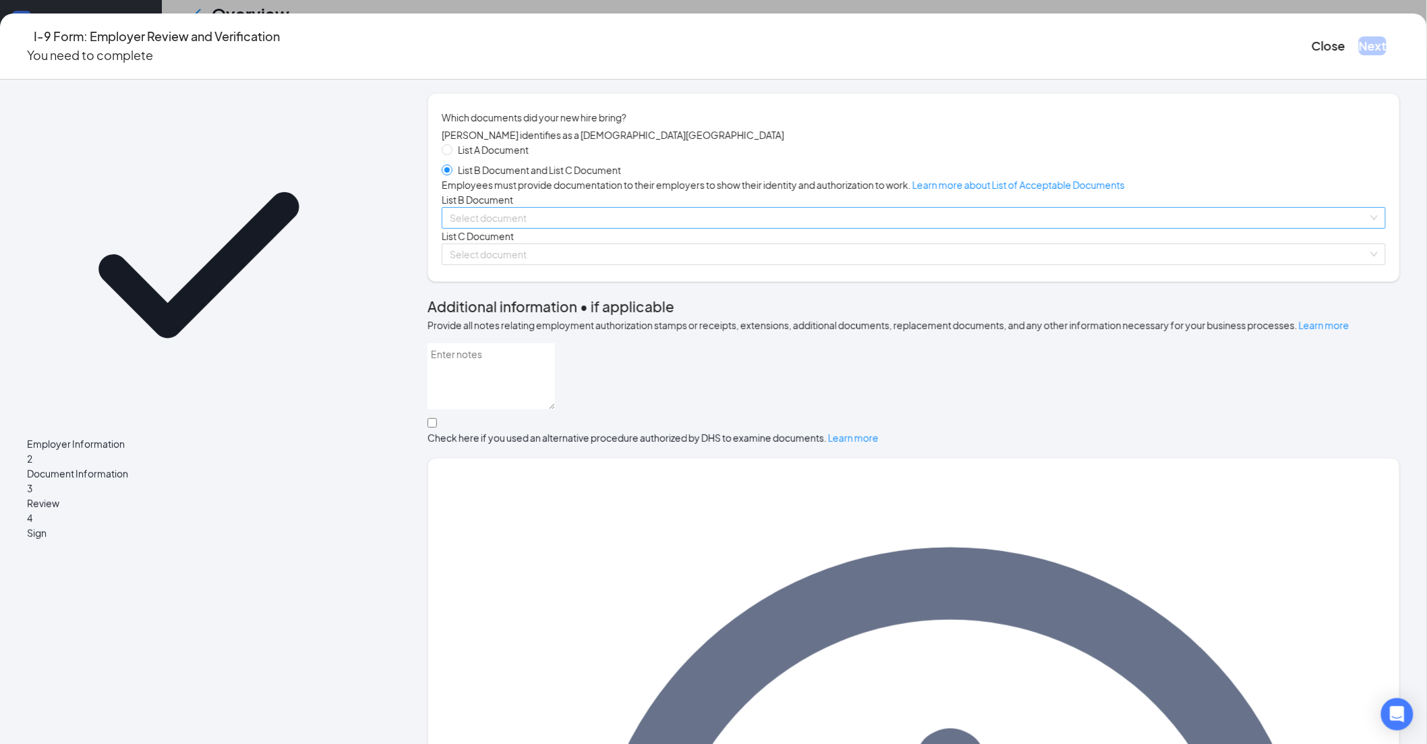
click at [585, 228] on input "search" at bounding box center [909, 218] width 919 height 20
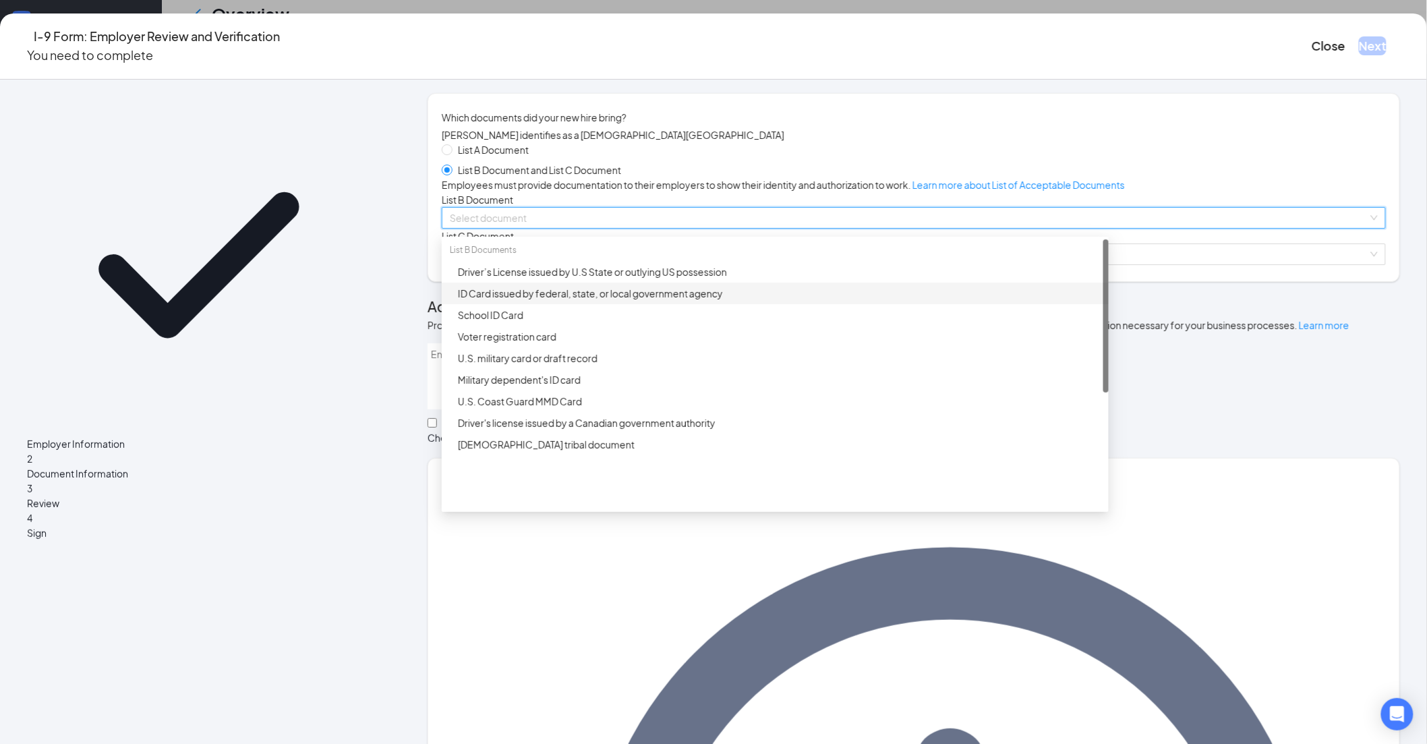
click at [572, 301] on div "ID Card issued by federal, state, or local government agency" at bounding box center [779, 293] width 643 height 15
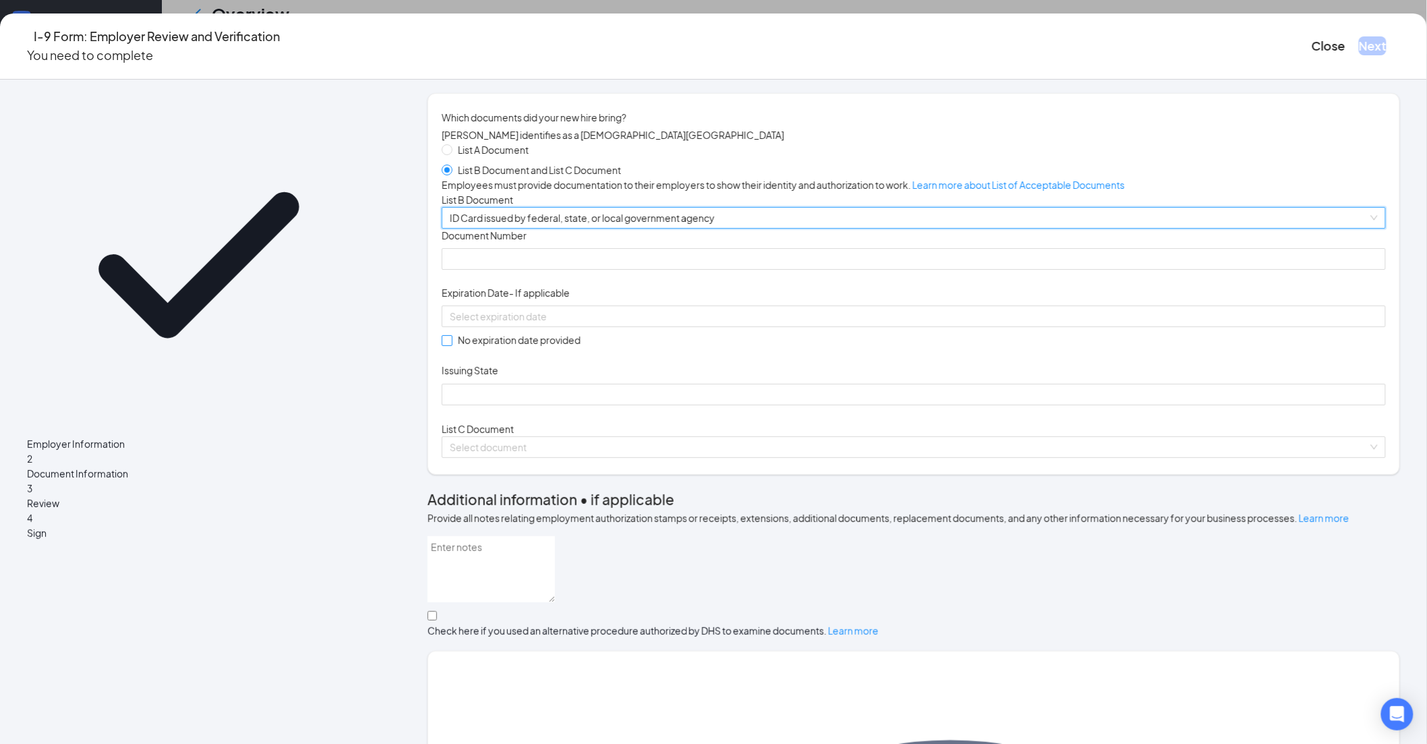
scroll to position [75, 0]
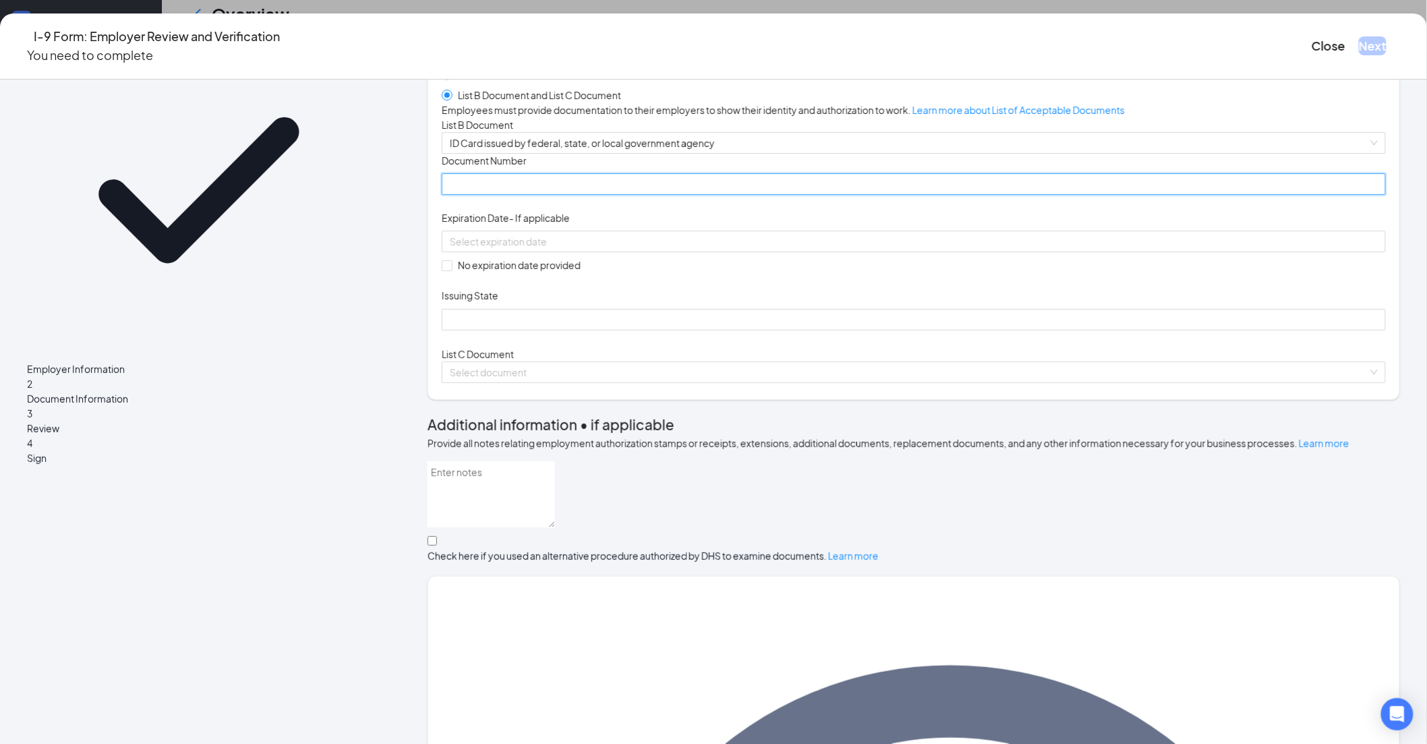
click at [538, 195] on input "Document Number" at bounding box center [914, 184] width 944 height 22
paste input "[PHONE_NUMBER]"
type input "[PHONE_NUMBER]"
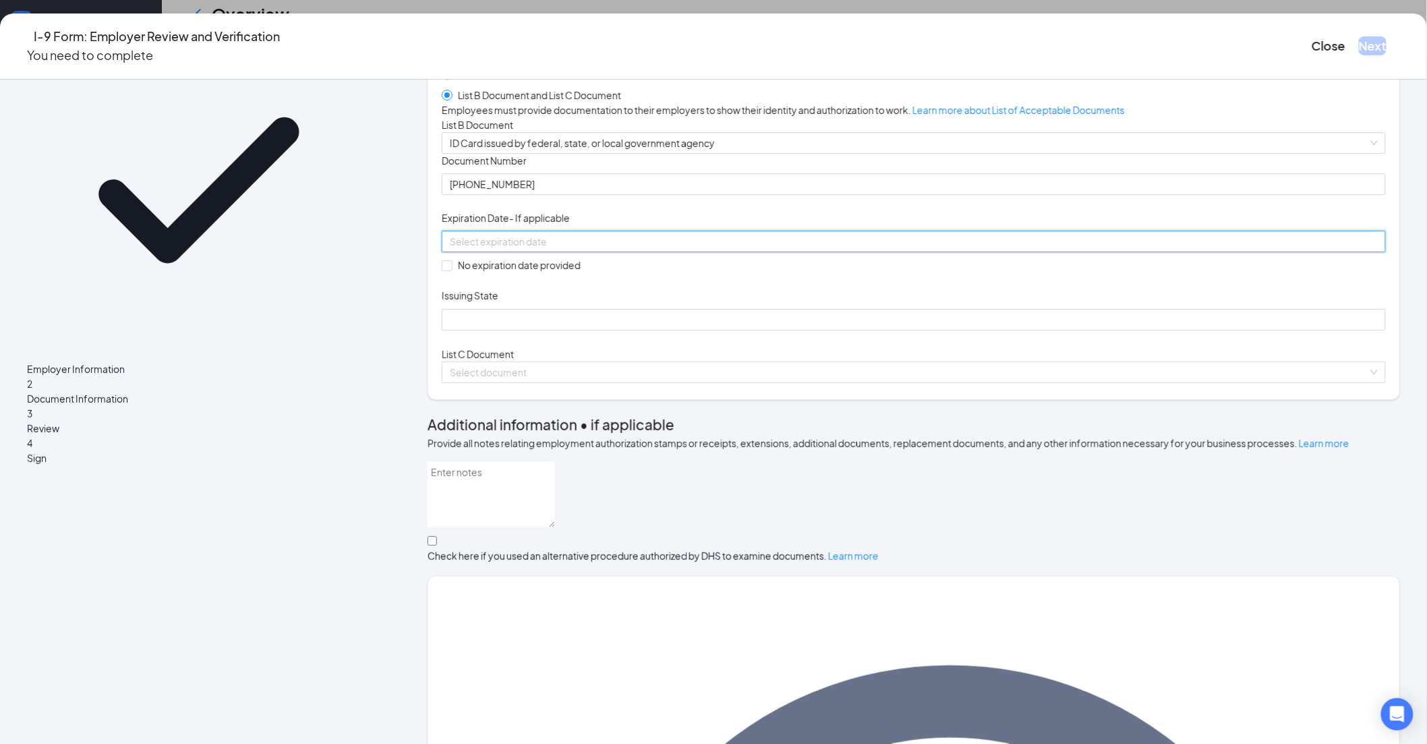
click at [554, 249] on input at bounding box center [912, 241] width 925 height 15
paste input "[DATE]"
click at [610, 543] on div "9" at bounding box center [610, 551] width 16 height 16
type input "[DATE]"
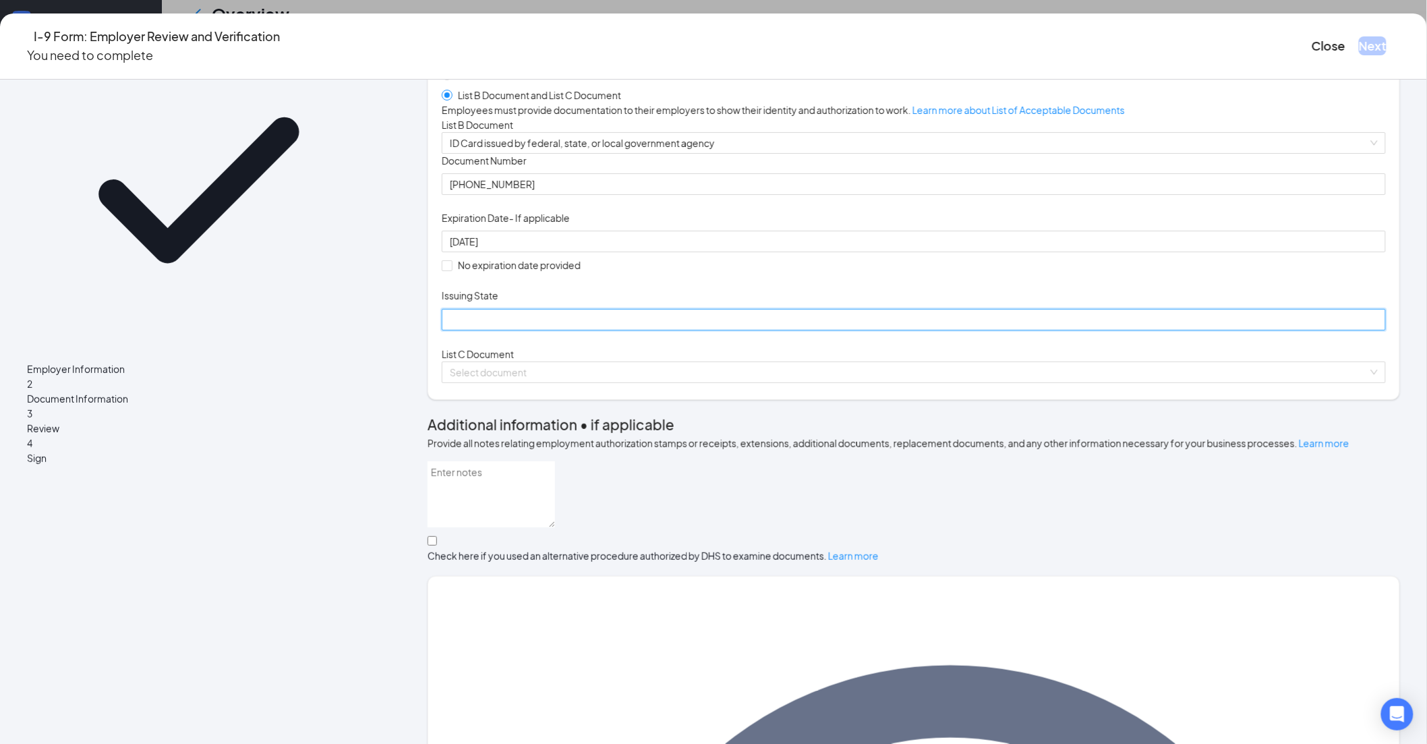
click at [547, 331] on input "Issuing State" at bounding box center [914, 320] width 944 height 22
type input "[US_STATE]"
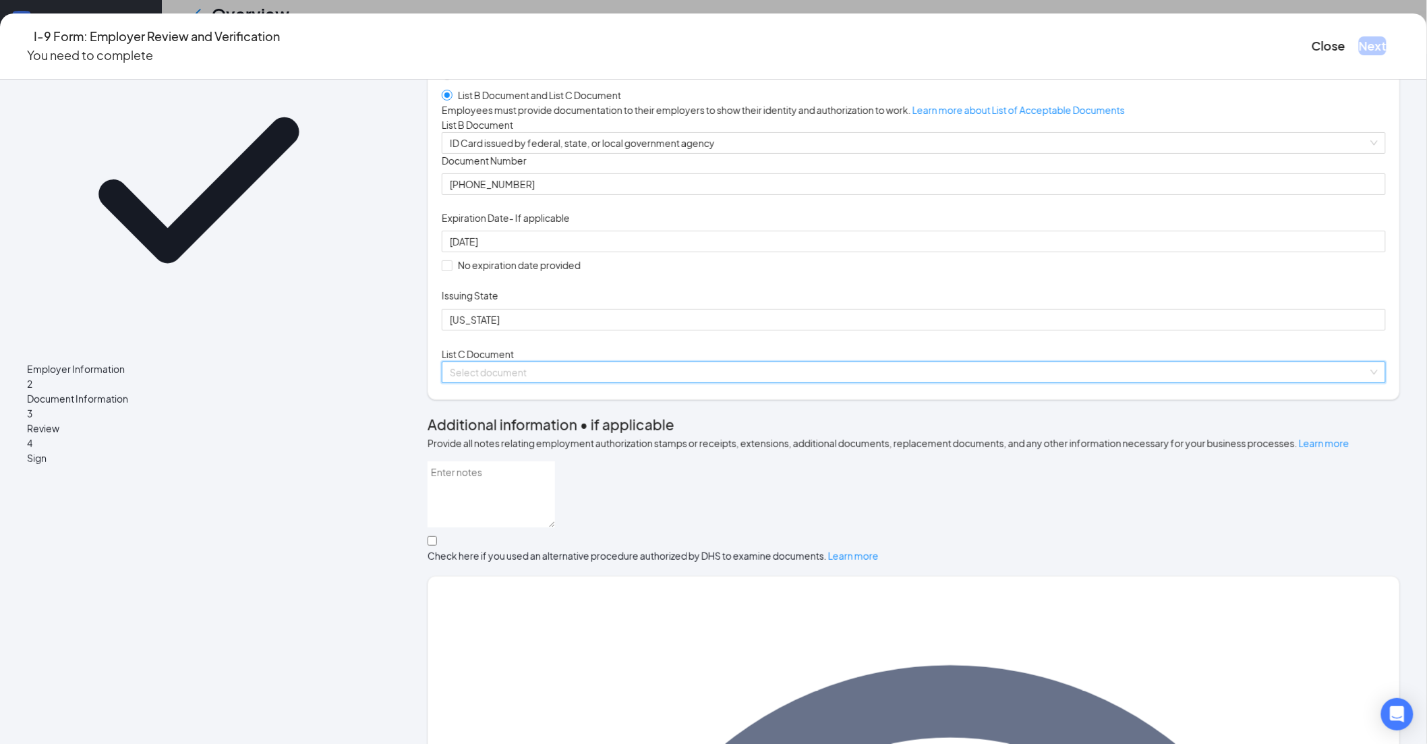
click at [556, 382] on input "search" at bounding box center [909, 372] width 919 height 20
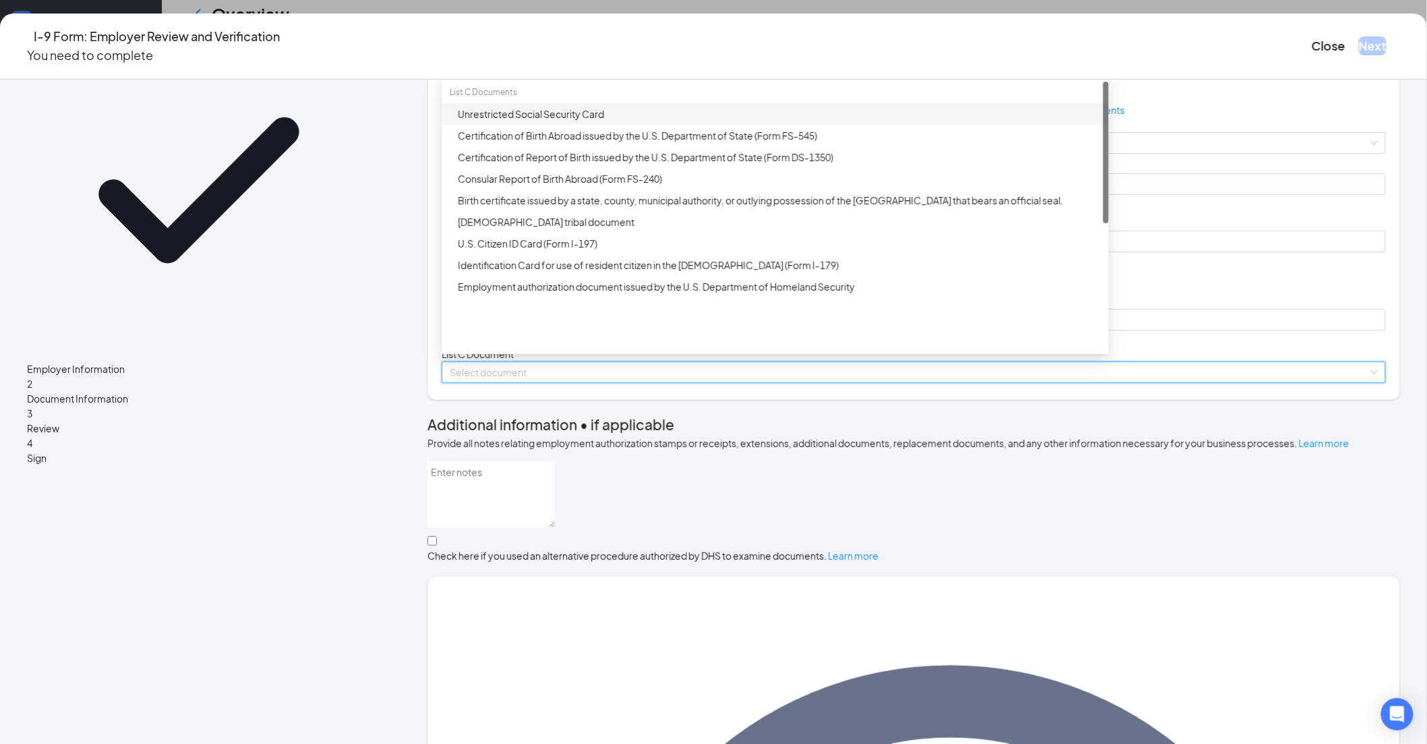
click at [581, 121] on div "Unrestricted Social Security Card" at bounding box center [779, 114] width 643 height 15
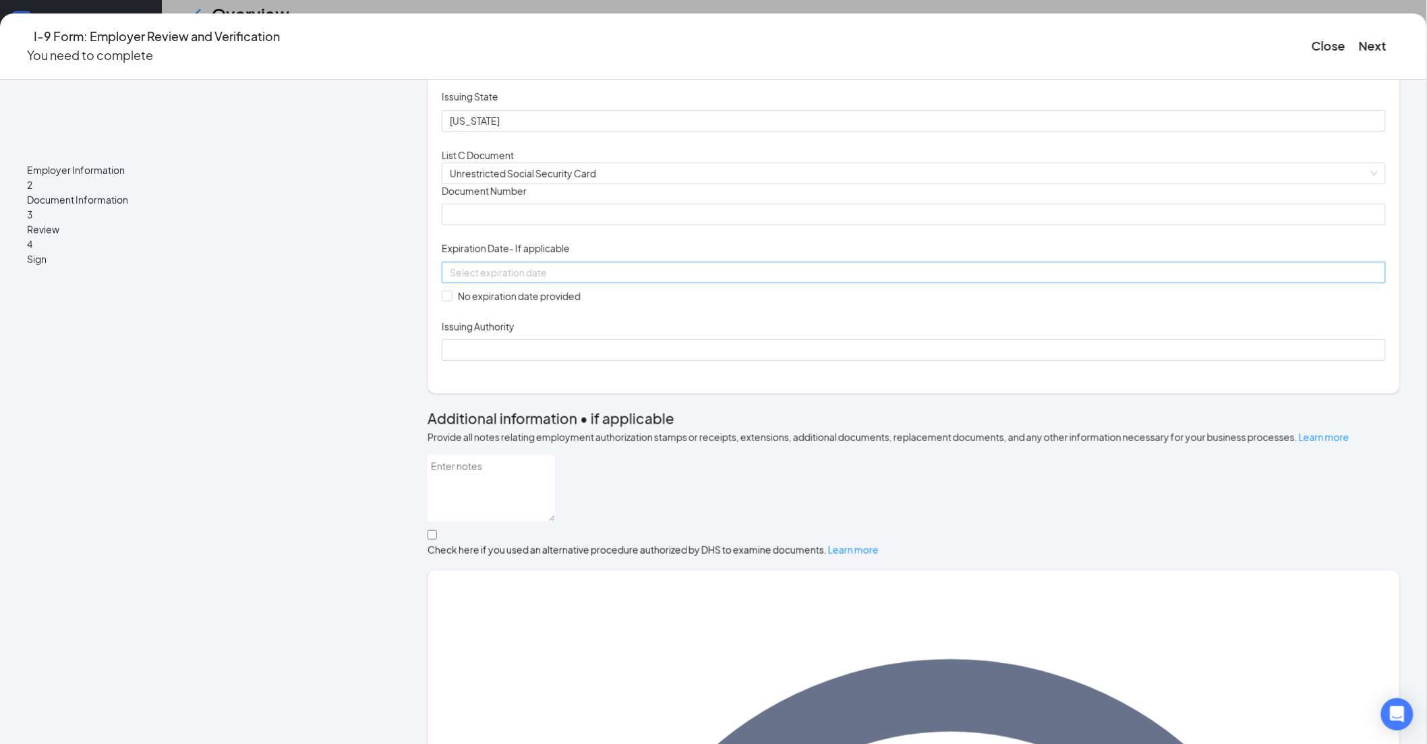
scroll to position [299, 0]
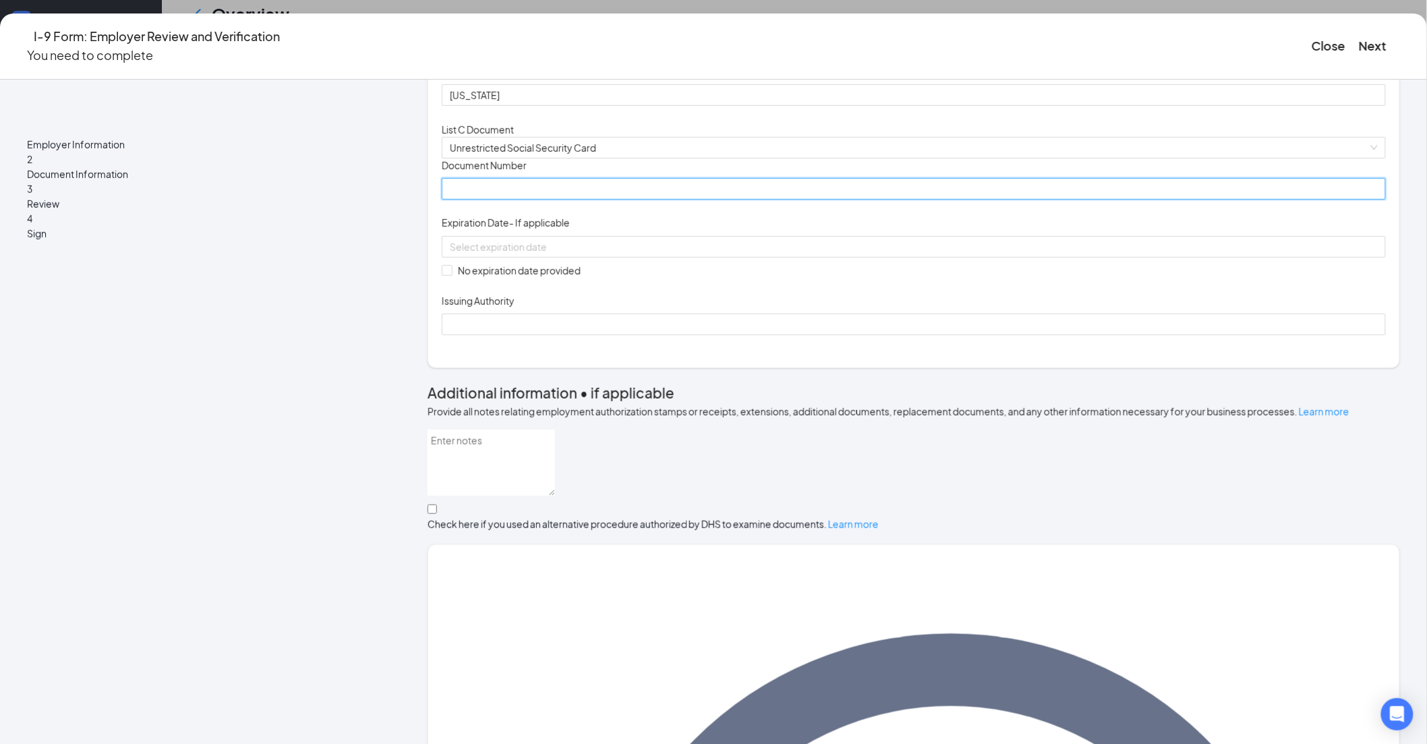
click at [554, 200] on input "Document Number" at bounding box center [914, 189] width 944 height 22
type input "524754982"
click at [453, 276] on span at bounding box center [447, 270] width 11 height 11
click at [451, 275] on input "No expiration date provided" at bounding box center [446, 269] width 9 height 9
checkbox input "true"
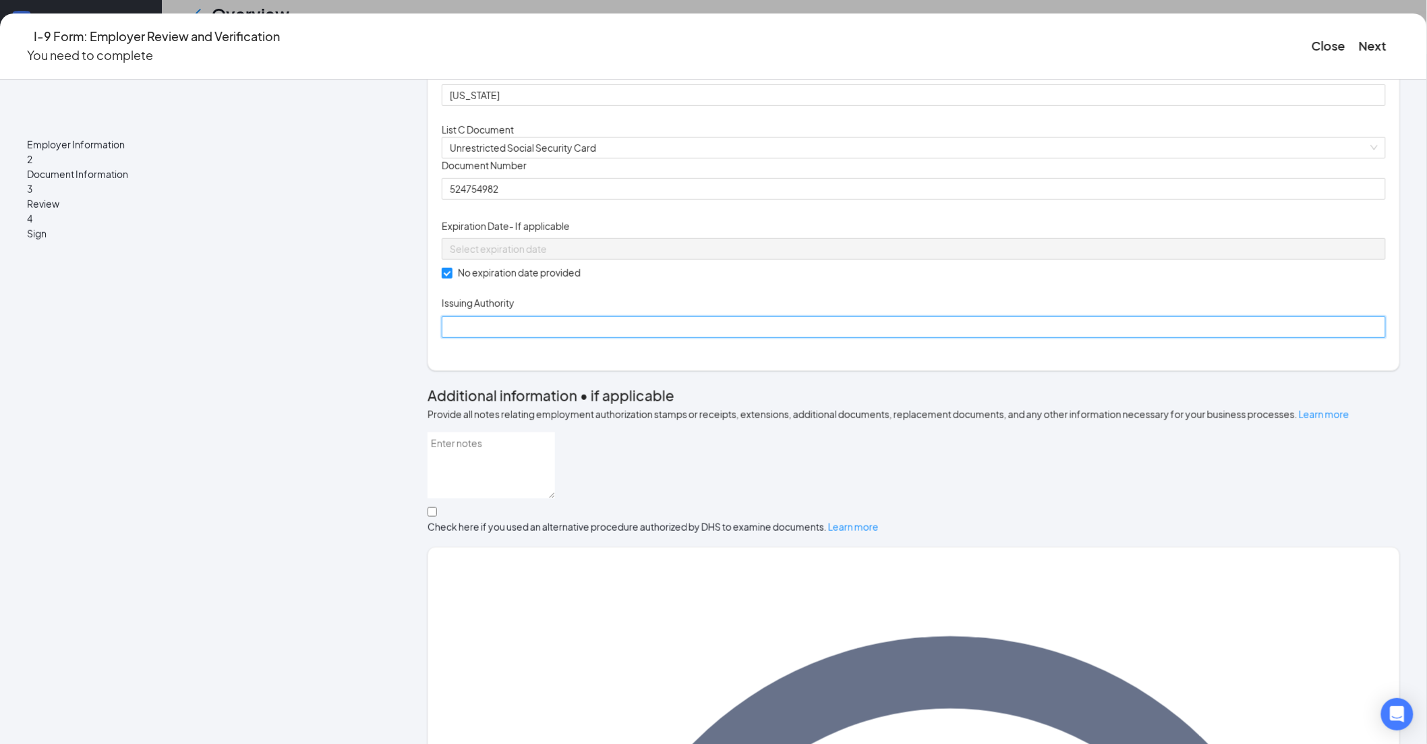
click at [605, 338] on input "Issuing Authority" at bounding box center [914, 327] width 944 height 22
type input "Social Security Administration"
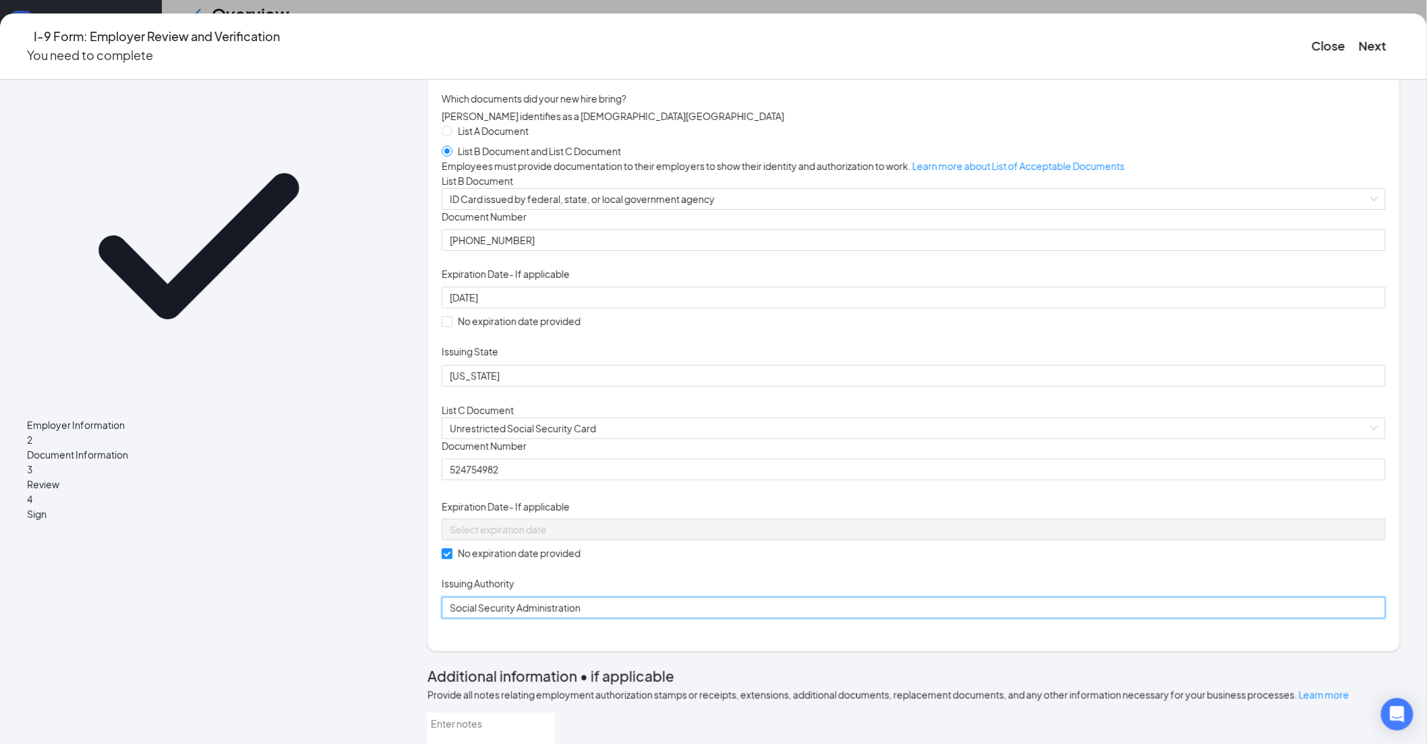
scroll to position [9, 0]
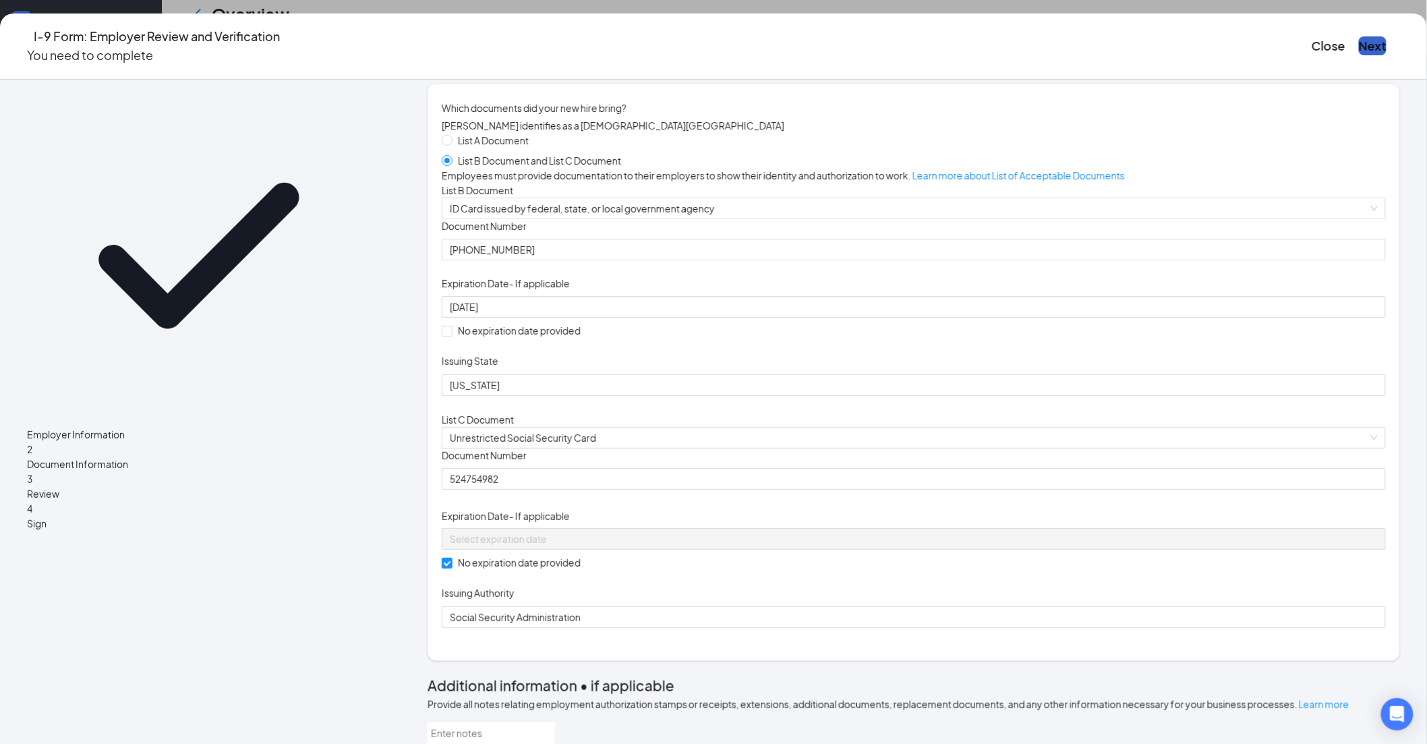
click at [1359, 37] on button "Next" at bounding box center [1373, 45] width 28 height 19
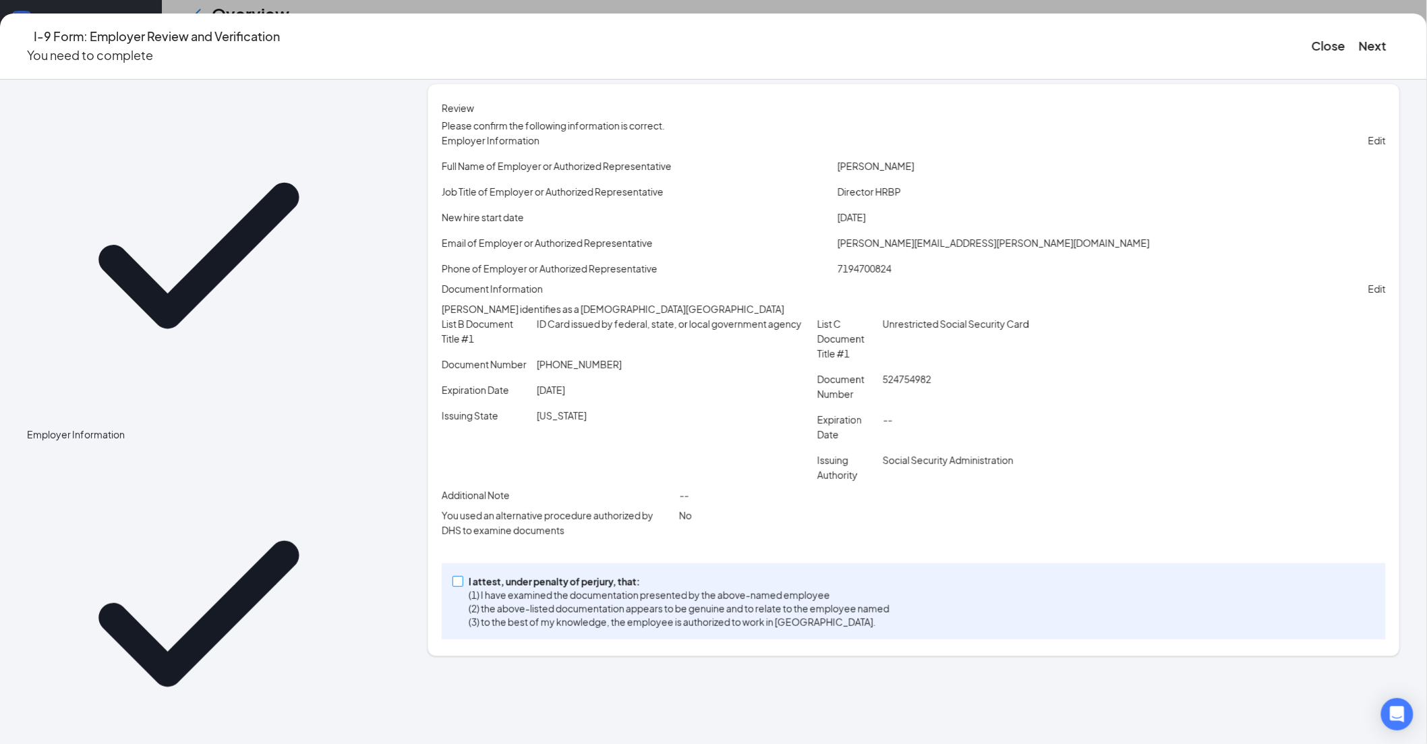
click at [463, 587] on span at bounding box center [458, 581] width 11 height 11
click at [462, 585] on input "I attest, under penalty of [PERSON_NAME], that: (1) I have examined the documen…" at bounding box center [457, 580] width 9 height 9
checkbox input "true"
click at [1359, 36] on button "Next" at bounding box center [1373, 45] width 28 height 19
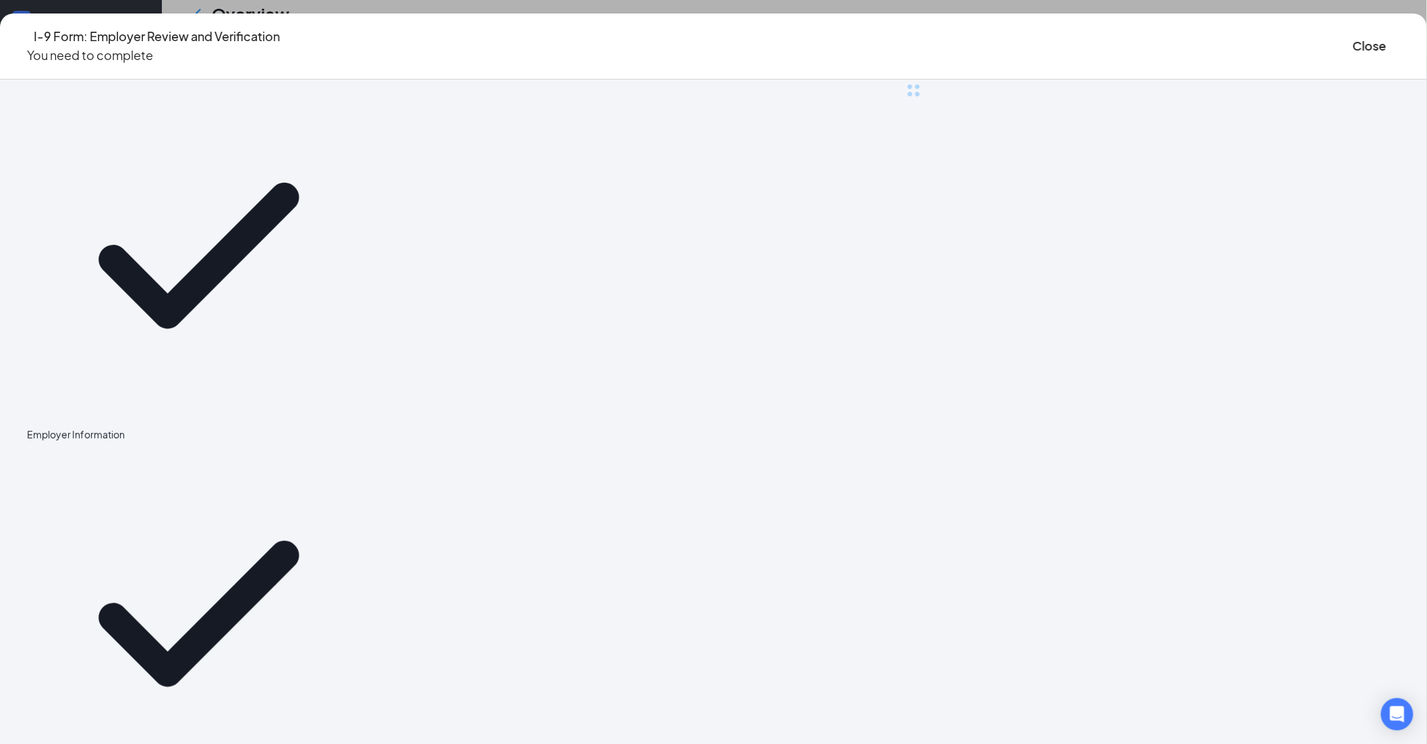
scroll to position [0, 0]
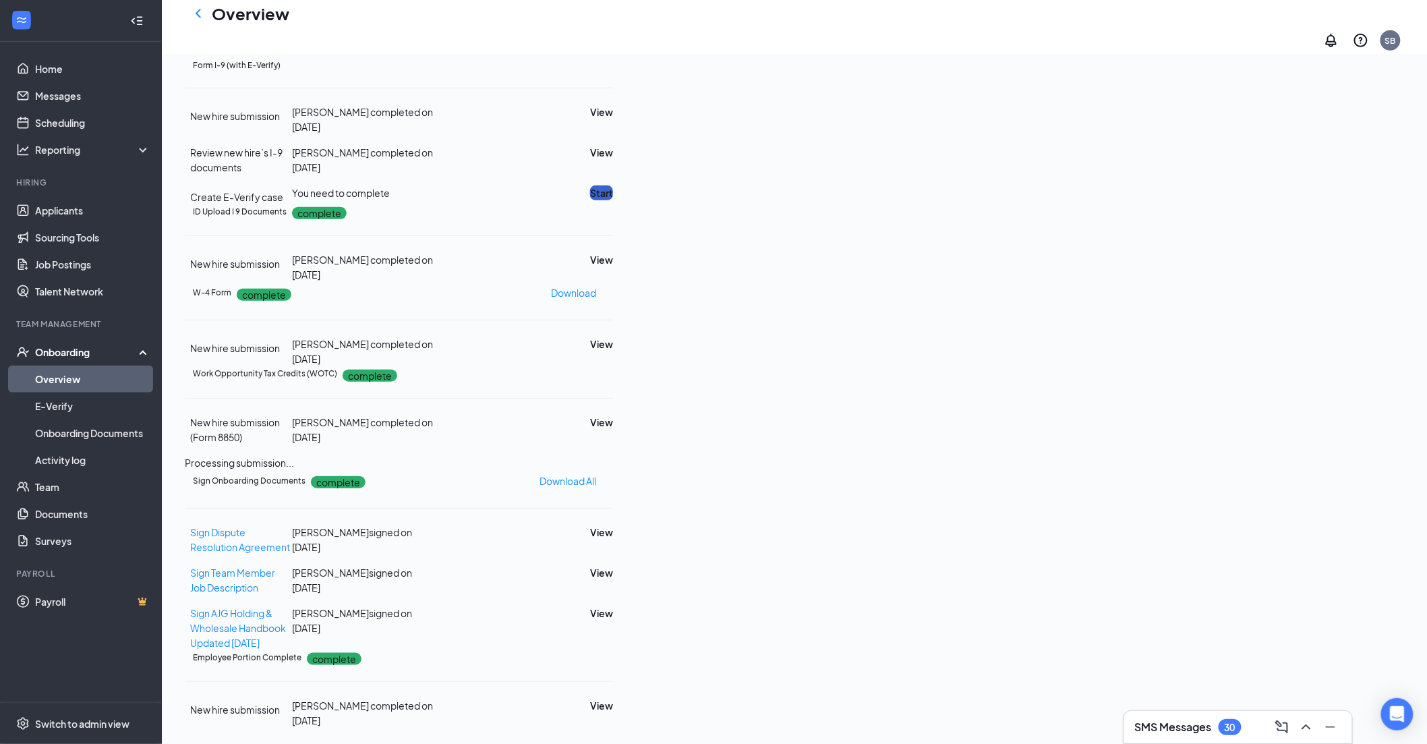
click at [613, 200] on button "Start" at bounding box center [601, 192] width 23 height 15
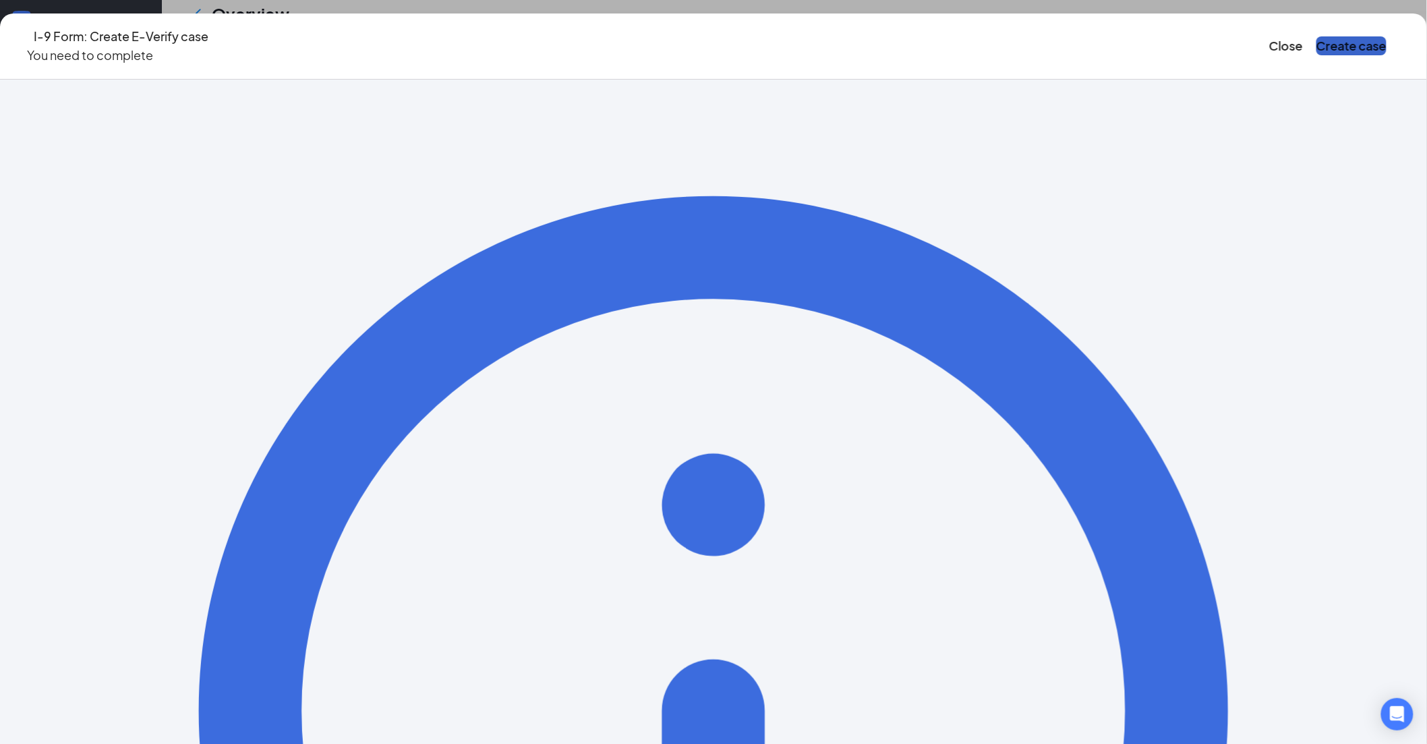
click at [1317, 38] on button "Create case" at bounding box center [1352, 45] width 70 height 19
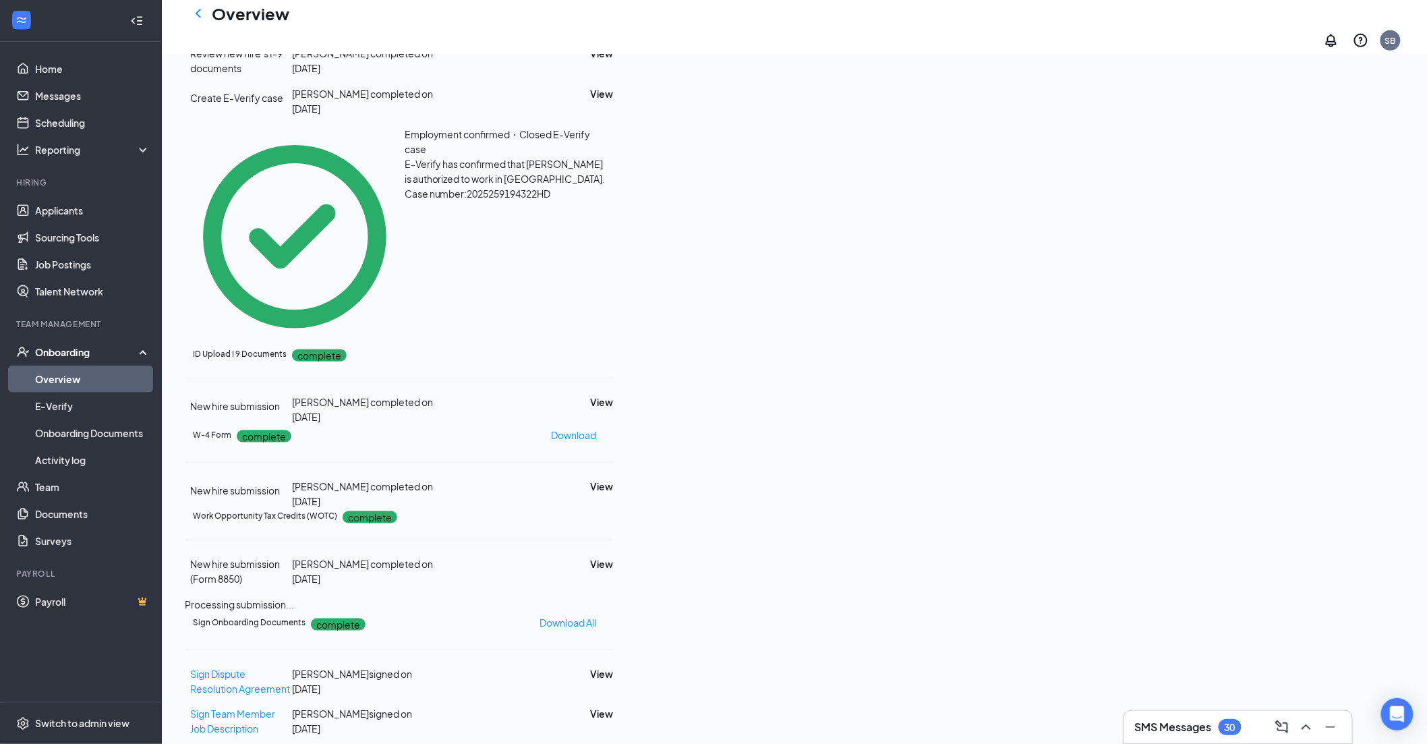
scroll to position [386, 0]
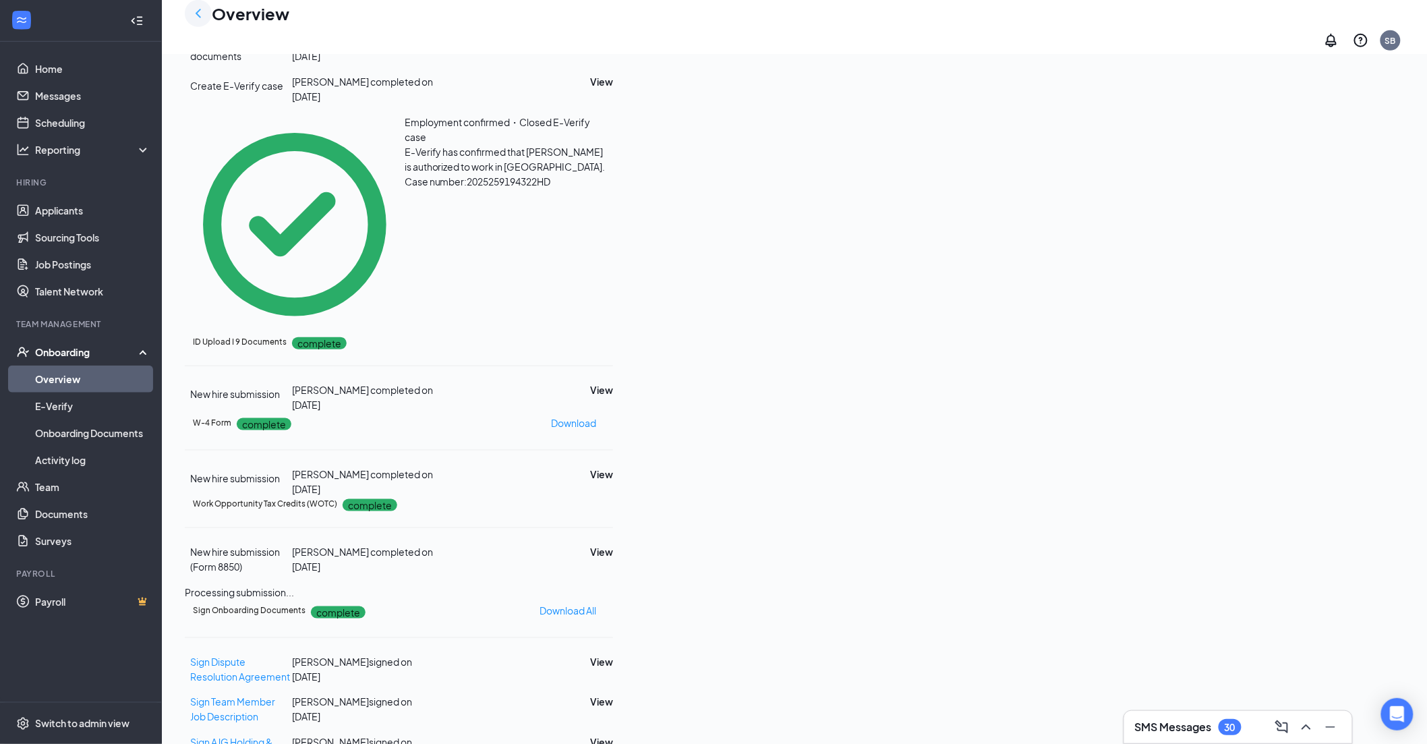
click at [200, 20] on icon "ChevronLeft" at bounding box center [198, 13] width 16 height 16
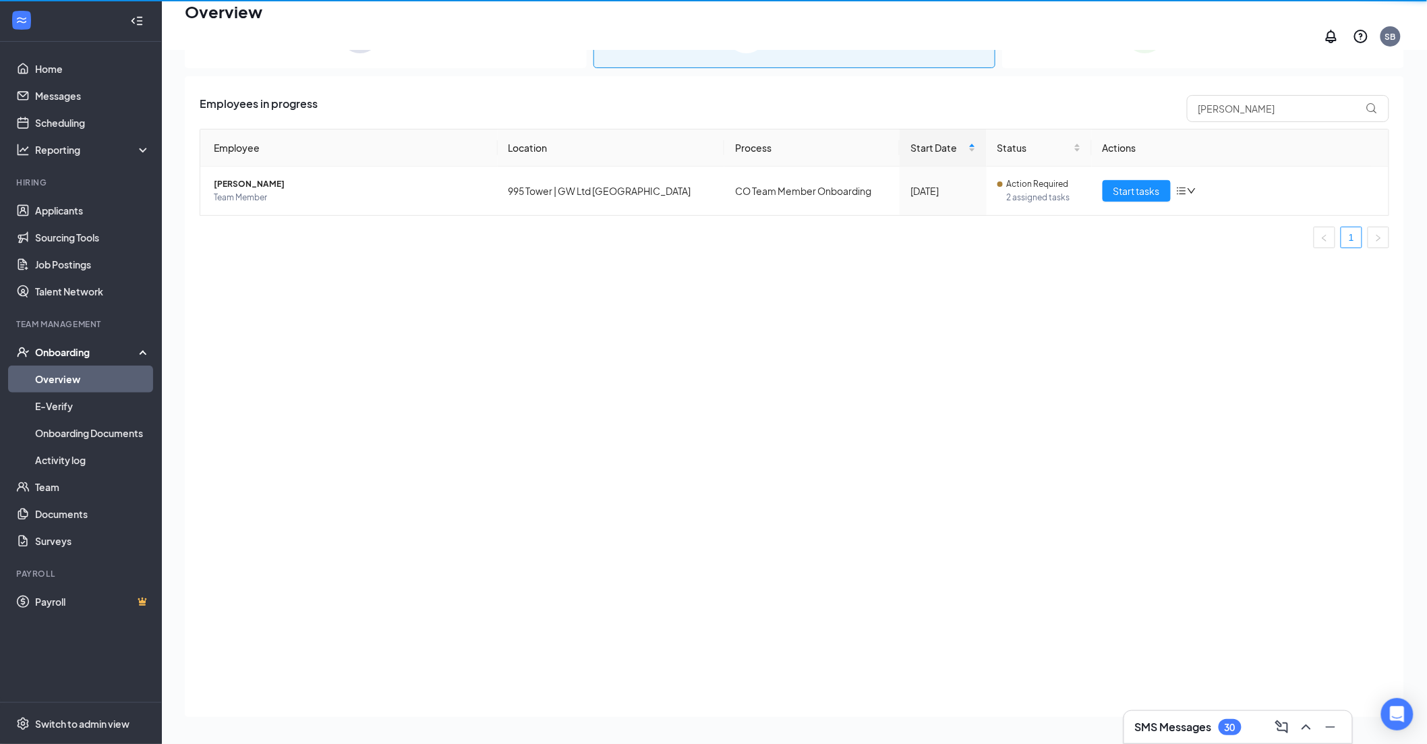
scroll to position [61, 0]
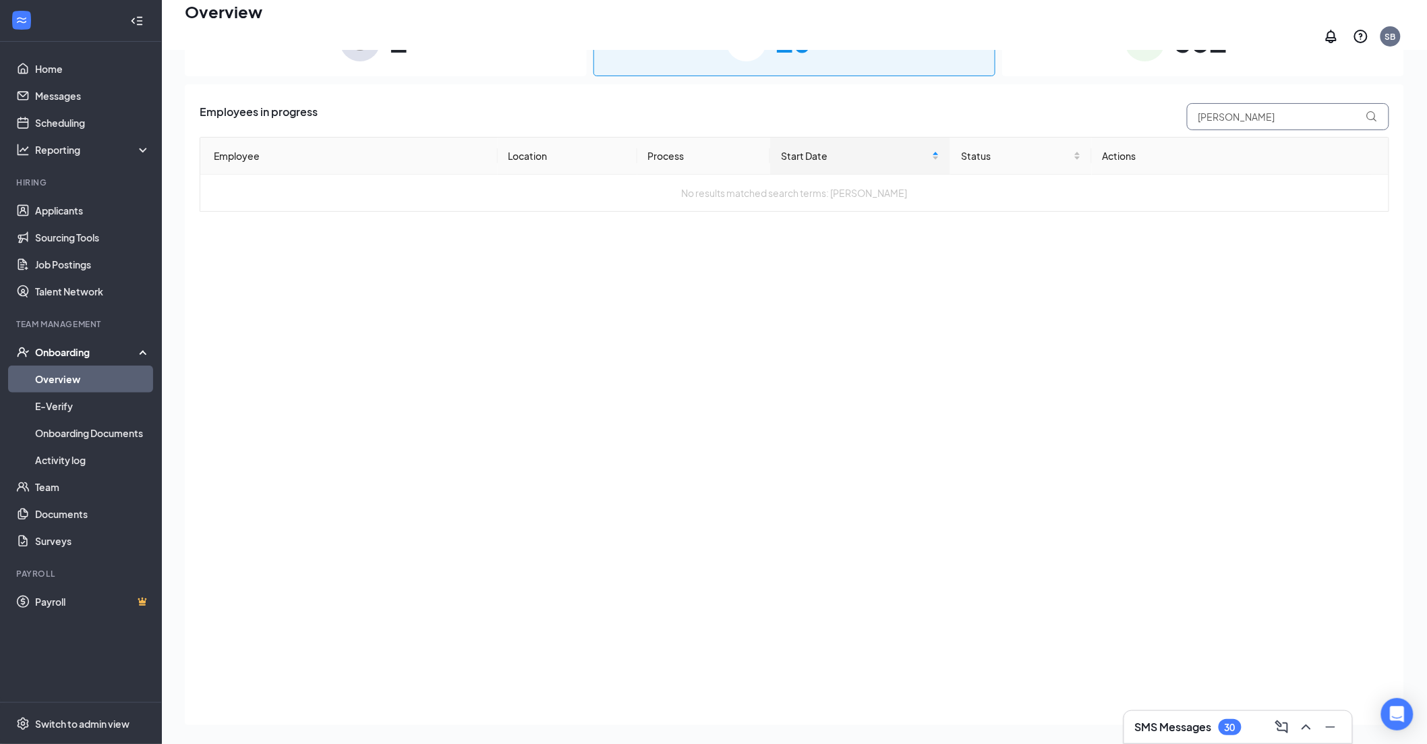
click at [1230, 108] on input "[PERSON_NAME]" at bounding box center [1288, 116] width 202 height 27
drag, startPoint x: 1231, startPoint y: 108, endPoint x: 1158, endPoint y: 109, distance: 72.9
click at [1158, 109] on div "Employees in progress Krissy" at bounding box center [795, 116] width 1190 height 27
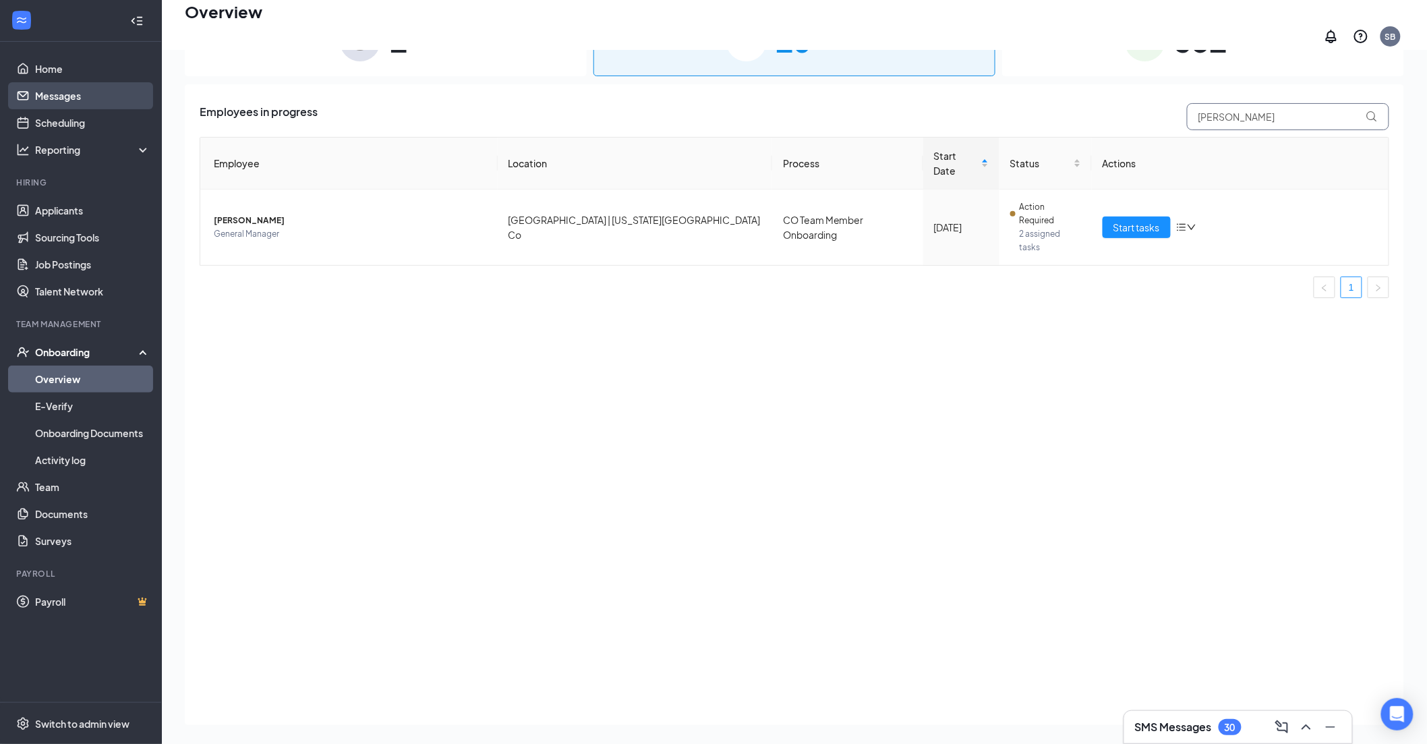
type input "[PERSON_NAME]"
click at [1120, 220] on span "Start tasks" at bounding box center [1137, 227] width 47 height 15
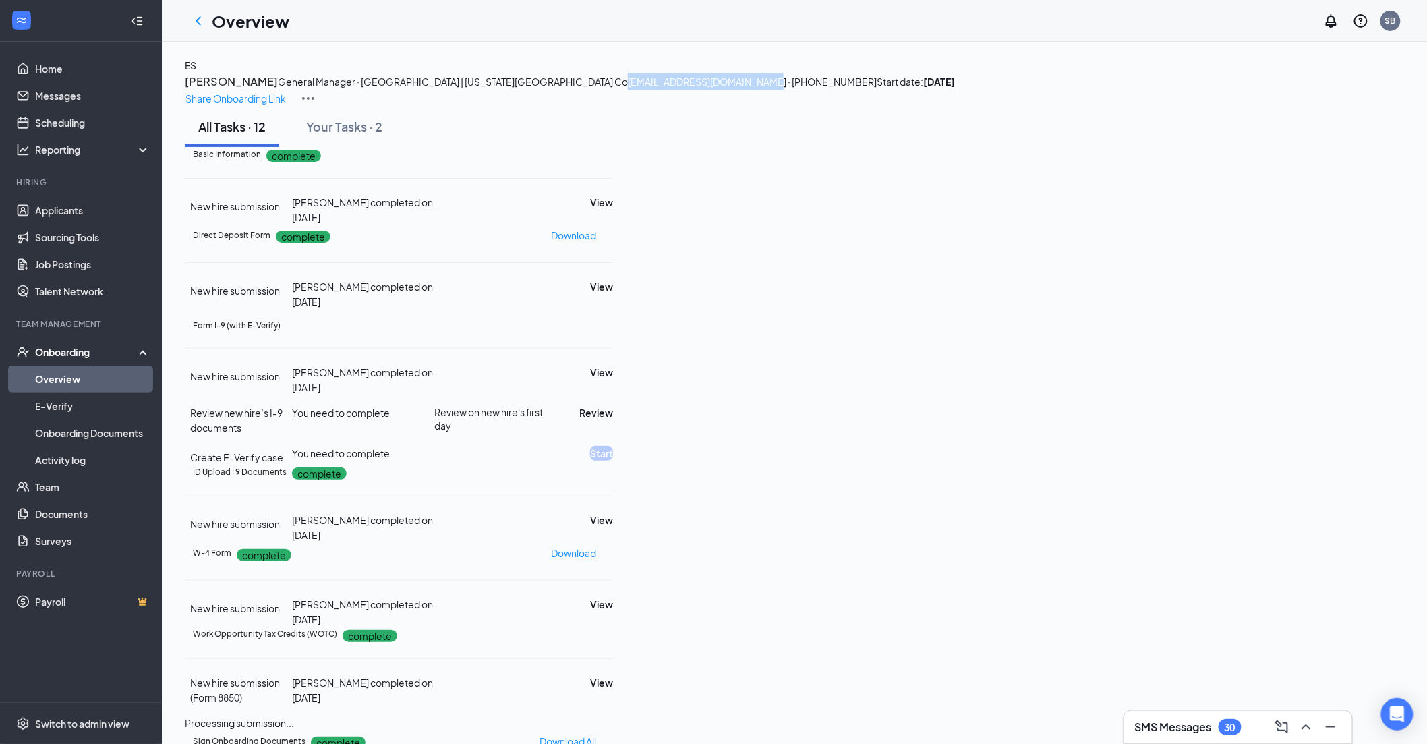
drag, startPoint x: 522, startPoint y: 133, endPoint x: 383, endPoint y: 134, distance: 139.0
click at [628, 88] on span "[EMAIL_ADDRESS][DOMAIN_NAME] · [PHONE_NUMBER]" at bounding box center [752, 82] width 249 height 12
copy span "[EMAIL_ADDRESS][DOMAIN_NAME]"
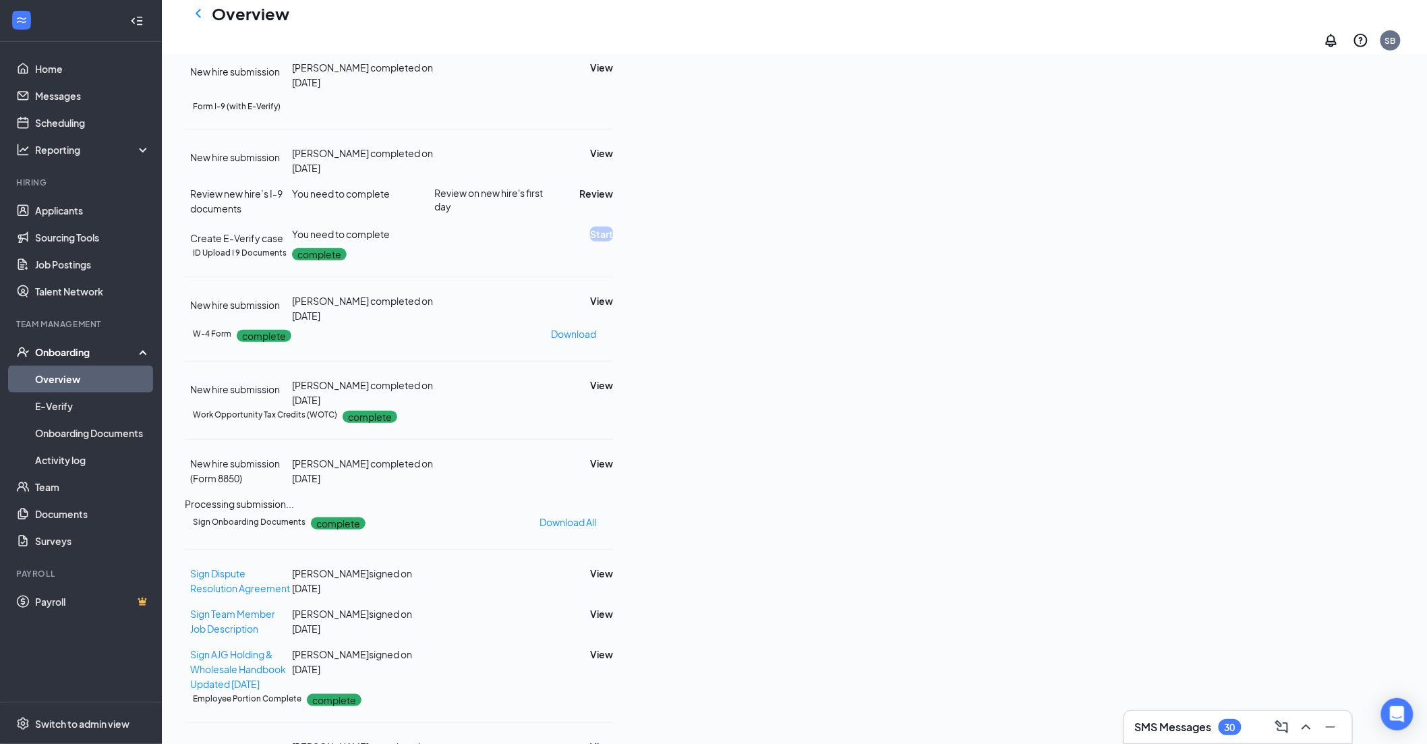
scroll to position [299, 0]
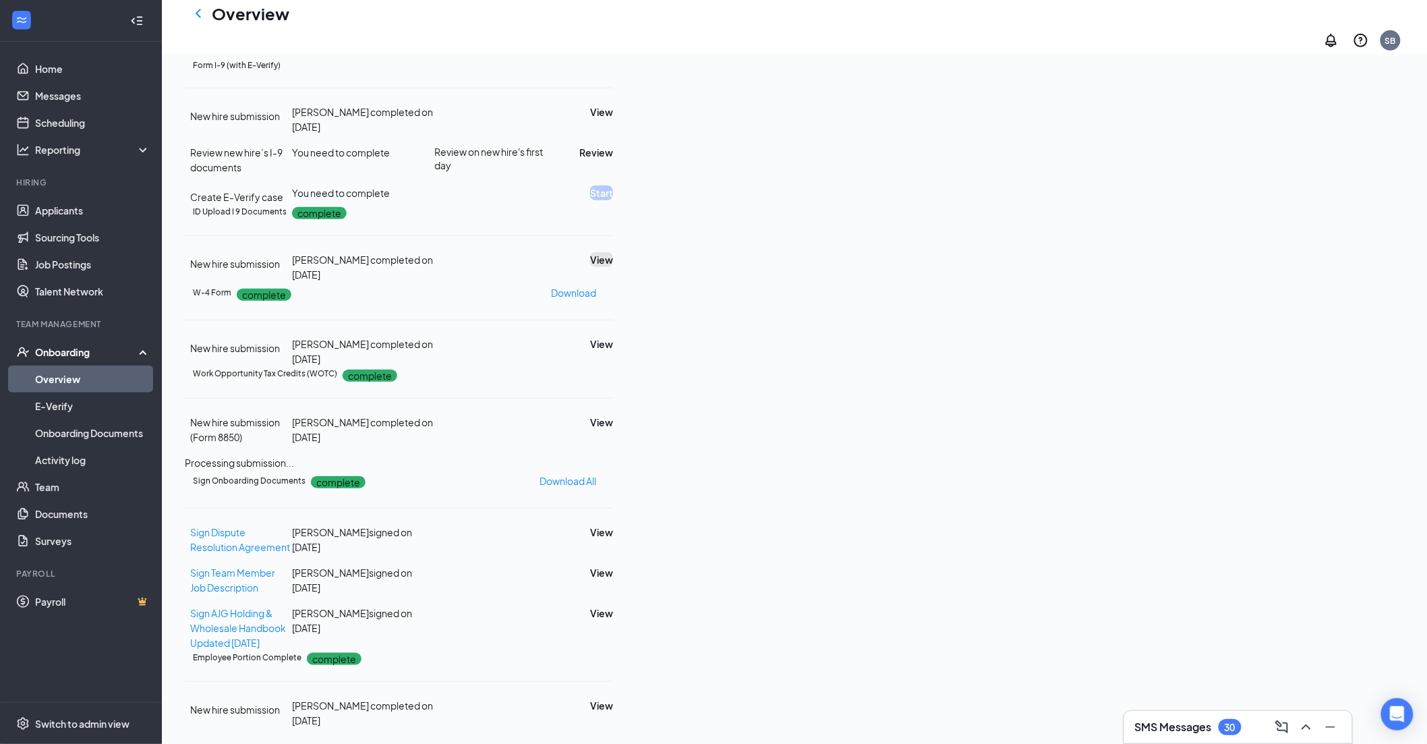
click at [613, 267] on button "View" at bounding box center [601, 259] width 23 height 15
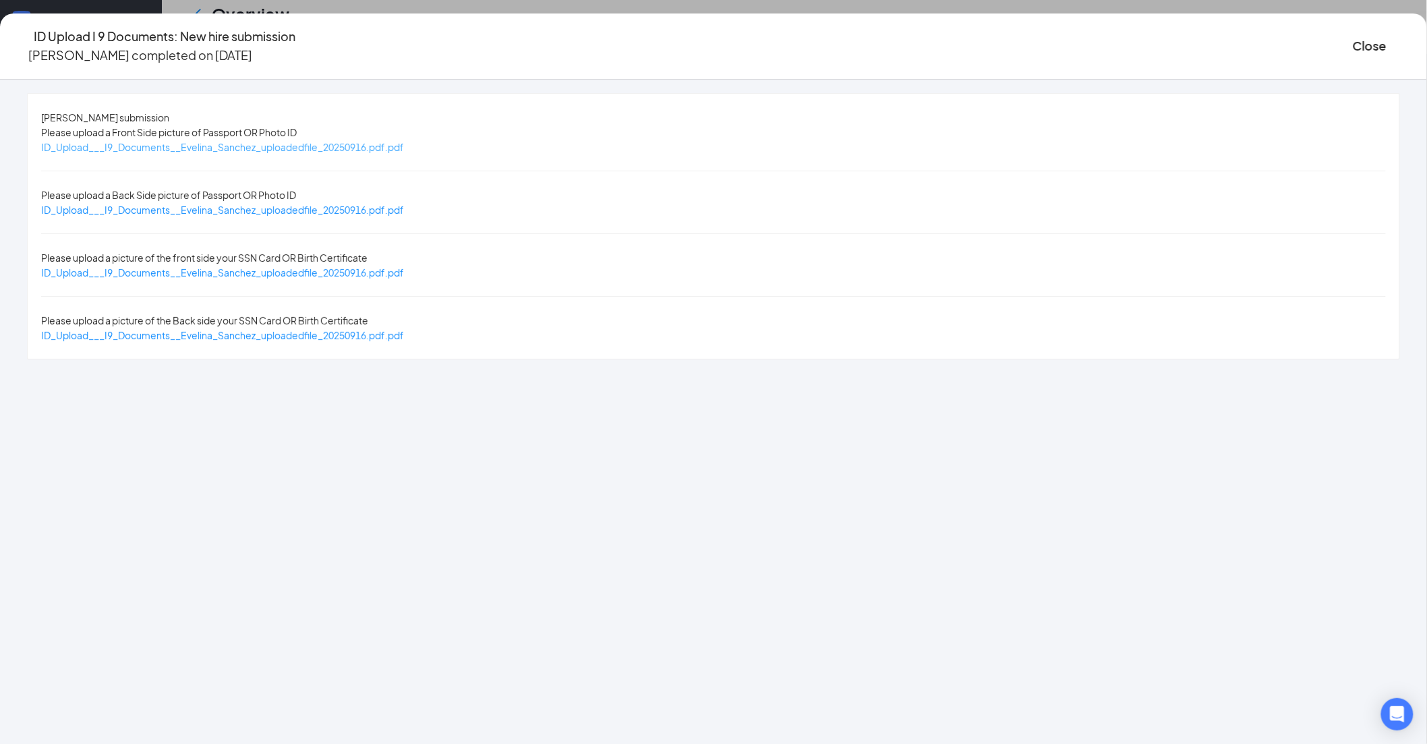
drag, startPoint x: 618, startPoint y: 146, endPoint x: 638, endPoint y: 147, distance: 20.3
click at [404, 146] on span "ID_Upload___I9_Documents__Evelina_Sanchez_uploadedfile_20250916.pdf.pdf" at bounding box center [222, 147] width 363 height 12
click at [404, 266] on span "ID_Upload___I9_Documents__Evelina_Sanchez_uploadedfile_20250916.pdf.pdf" at bounding box center [222, 272] width 363 height 12
click at [1353, 38] on button "Close" at bounding box center [1370, 45] width 34 height 19
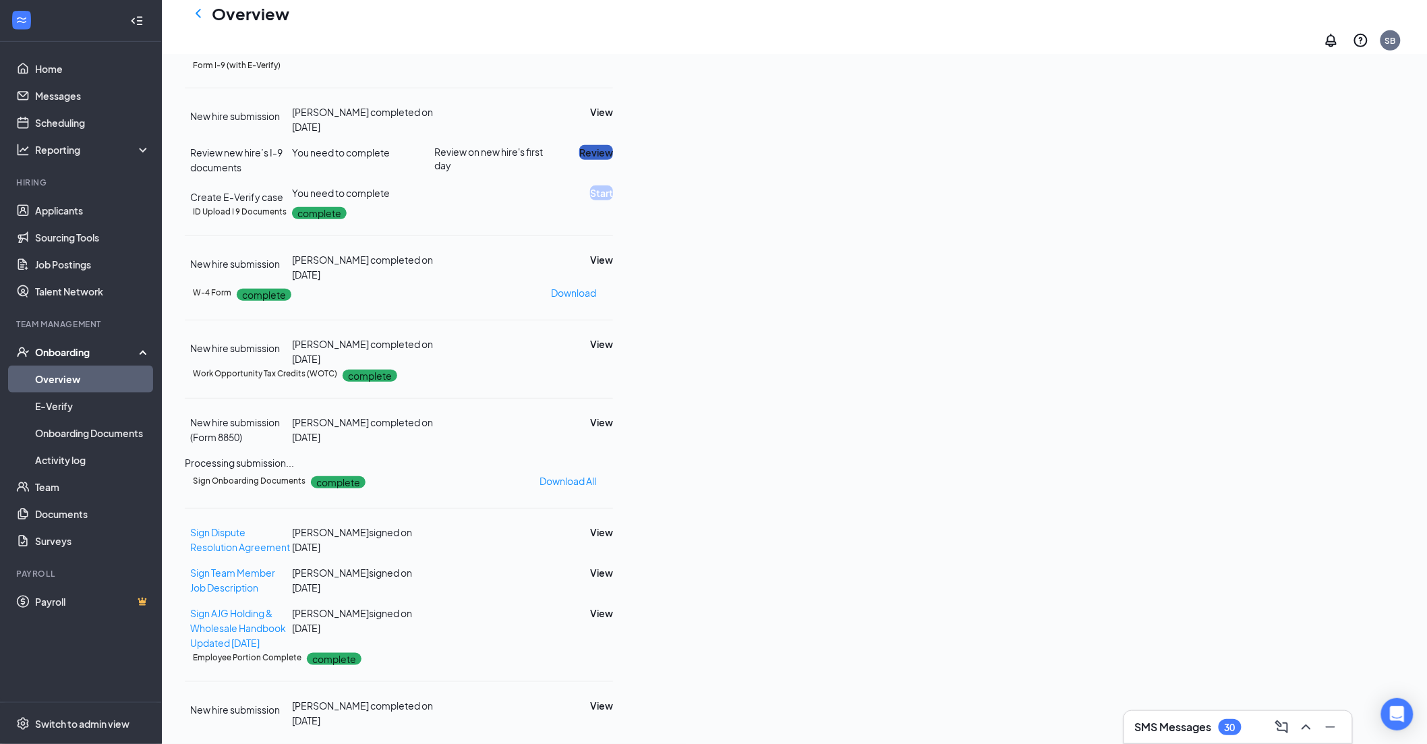
click at [613, 160] on button "Review" at bounding box center [596, 152] width 34 height 15
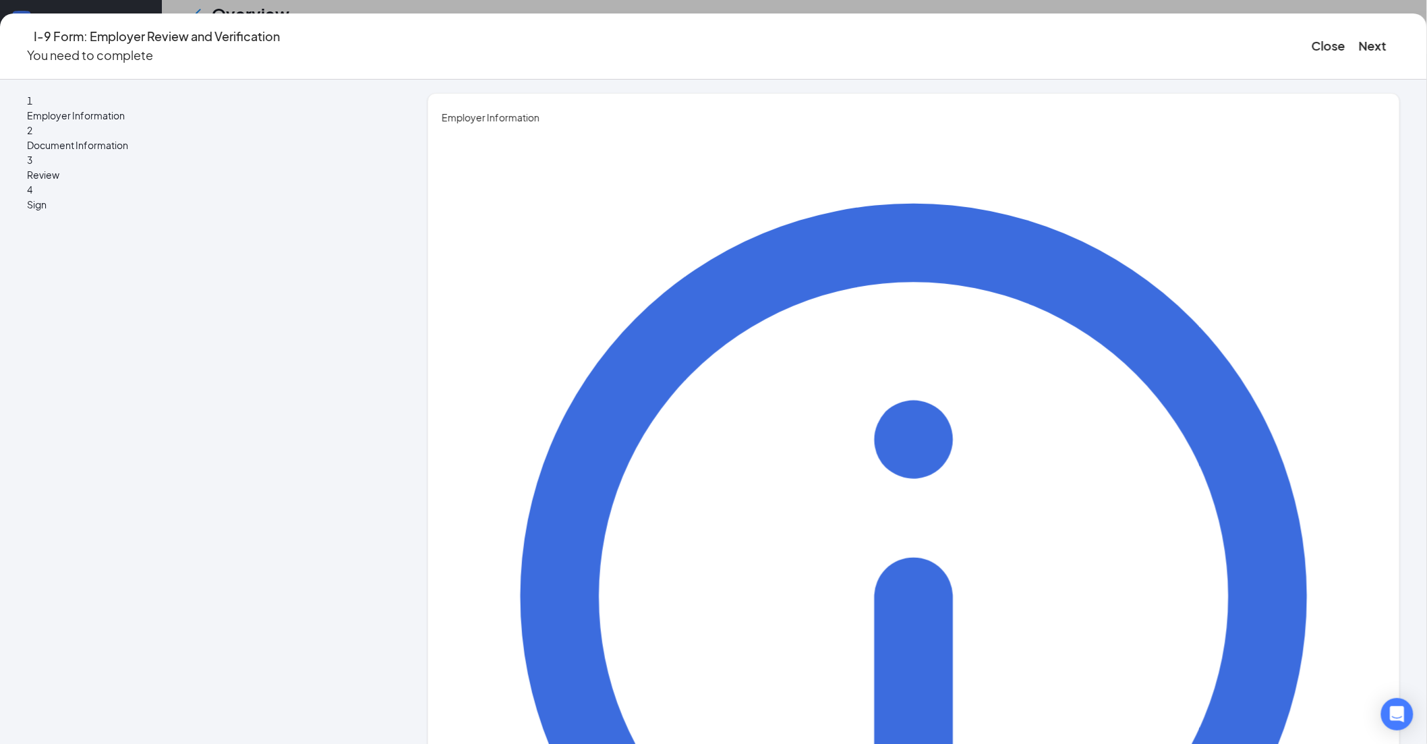
type input "[PERSON_NAME]"
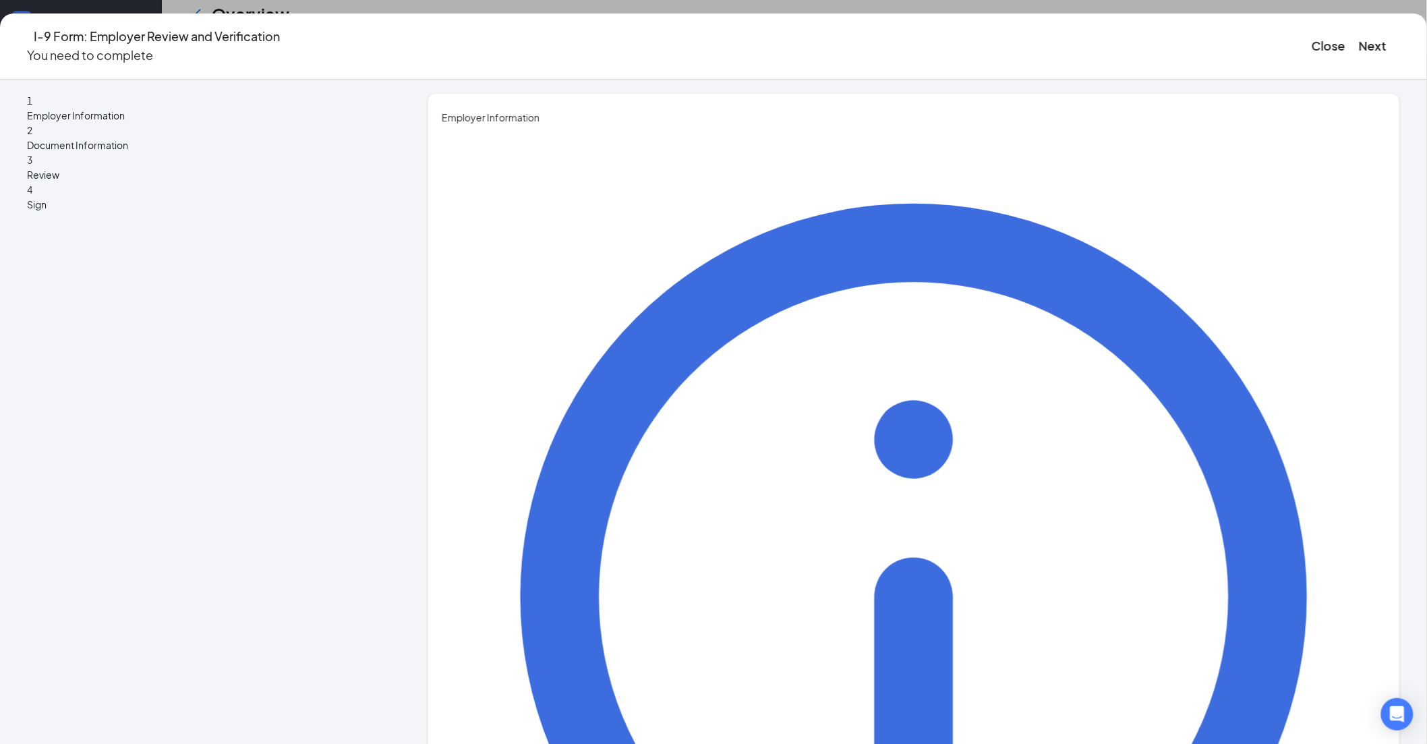
type input "Director HRBP"
type input "[PERSON_NAME][EMAIL_ADDRESS][PERSON_NAME][DOMAIN_NAME]"
drag, startPoint x: 583, startPoint y: 471, endPoint x: 597, endPoint y: 483, distance: 18.1
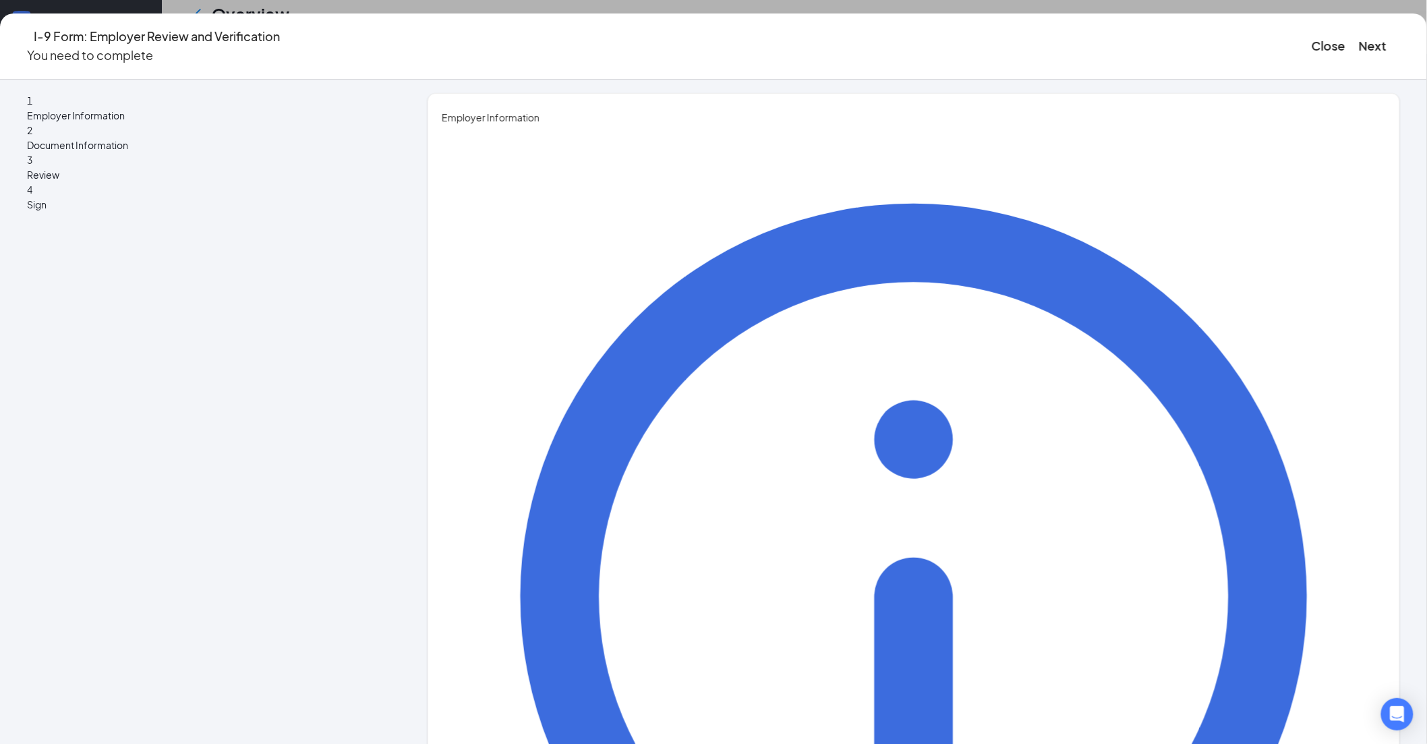
type input "7194700824"
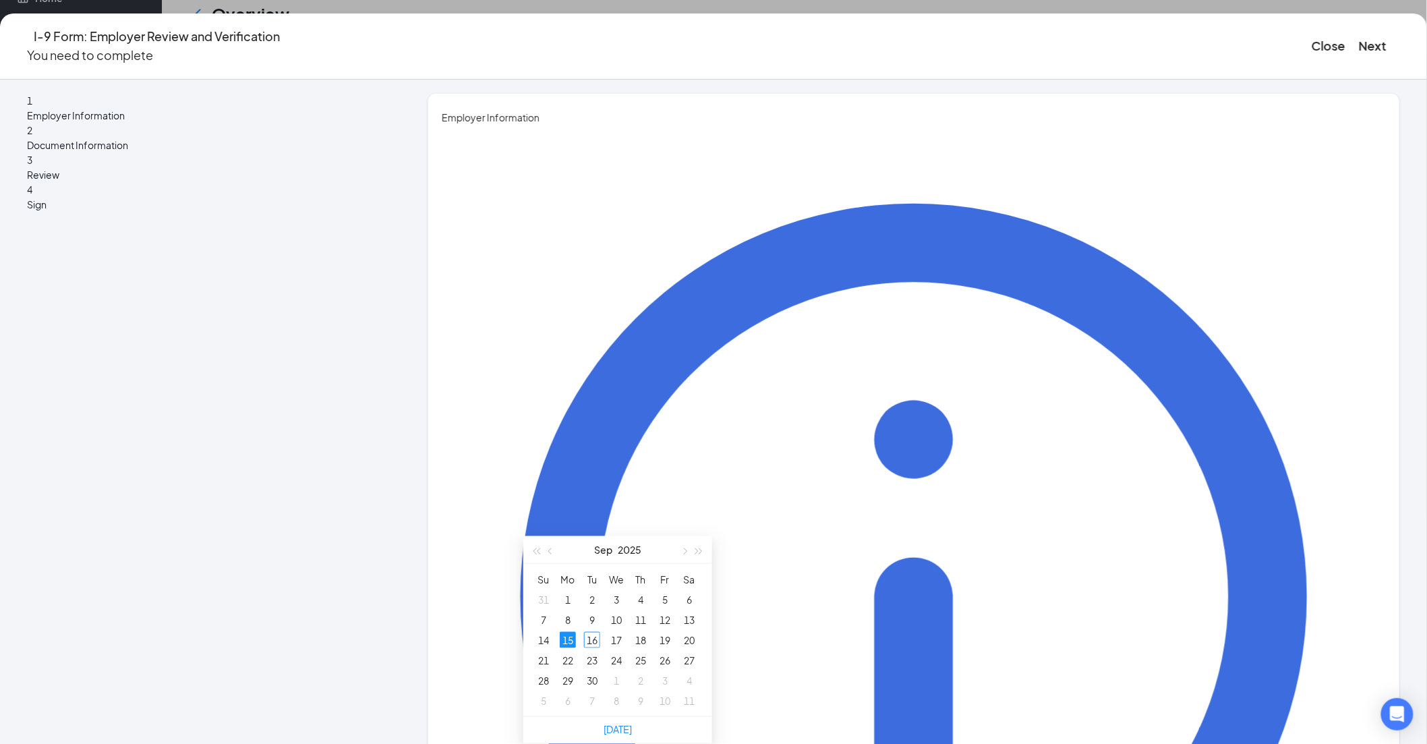
scroll to position [521, 0]
type input "[DATE]"
click at [614, 632] on div "17" at bounding box center [616, 640] width 16 height 16
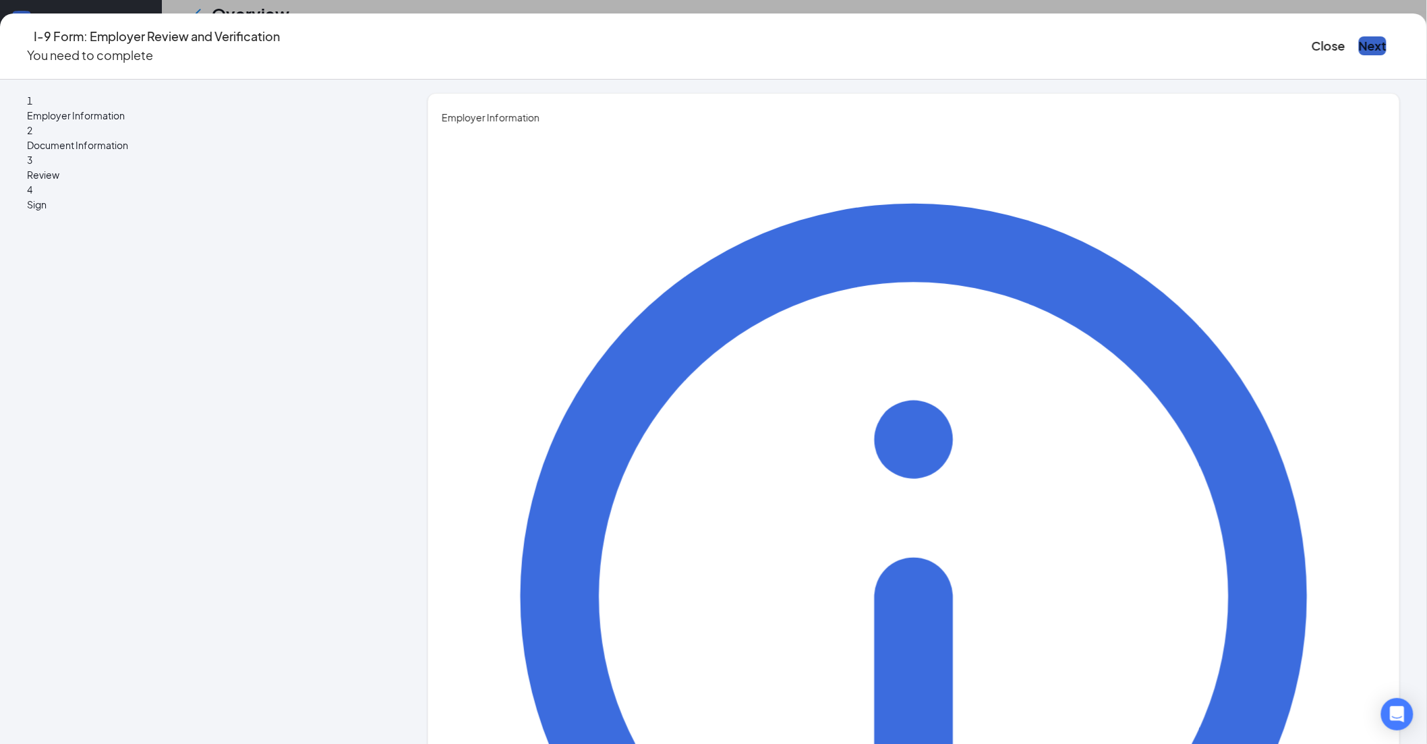
click at [1359, 38] on button "Next" at bounding box center [1373, 45] width 28 height 19
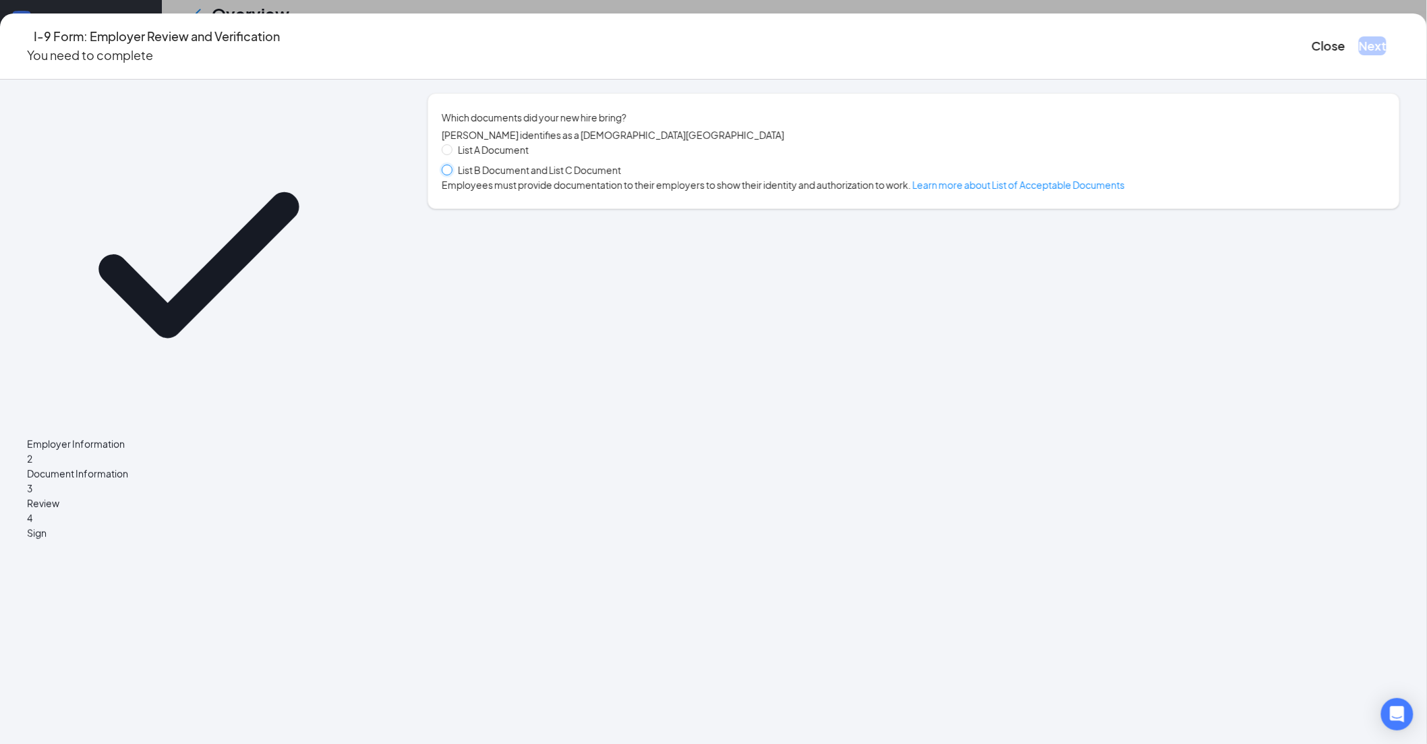
click at [451, 174] on input "List B Document and List C Document" at bounding box center [446, 169] width 9 height 9
radio input "true"
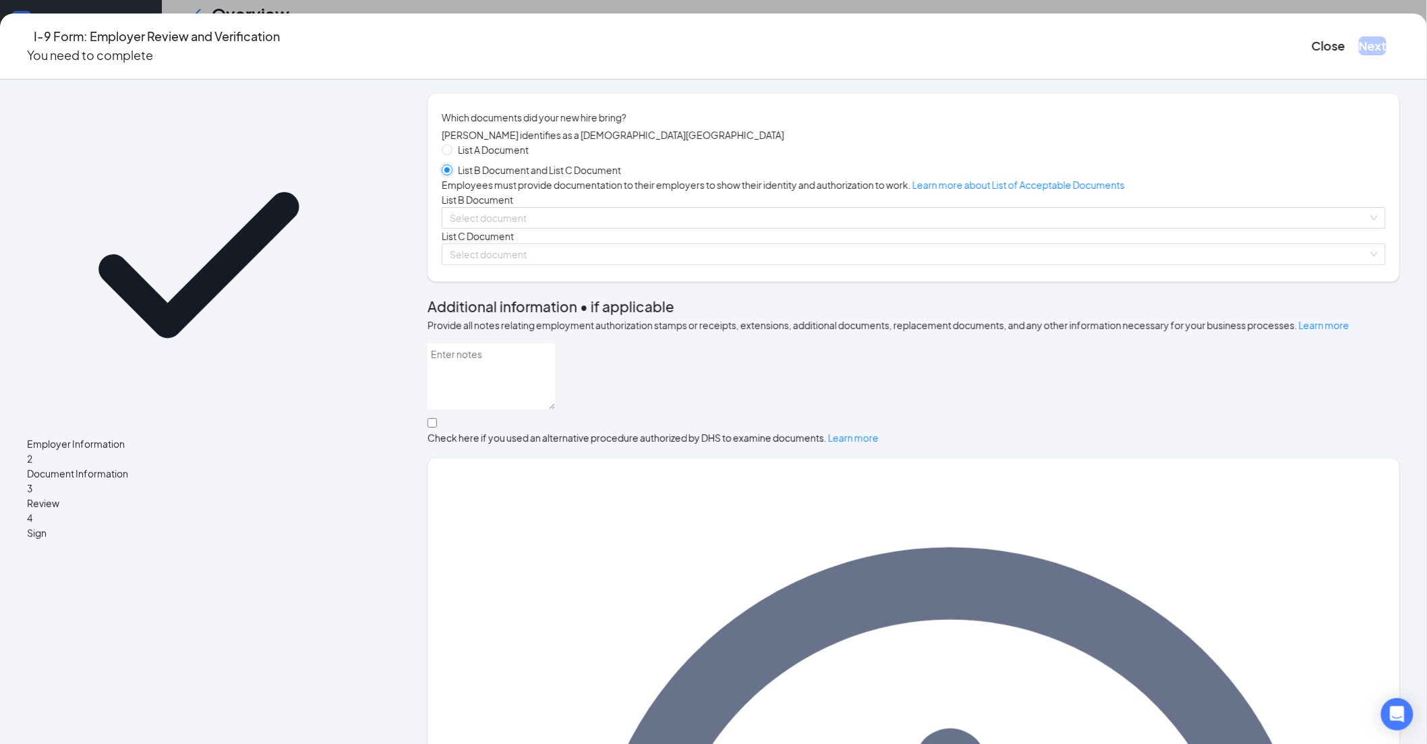
scroll to position [38, 0]
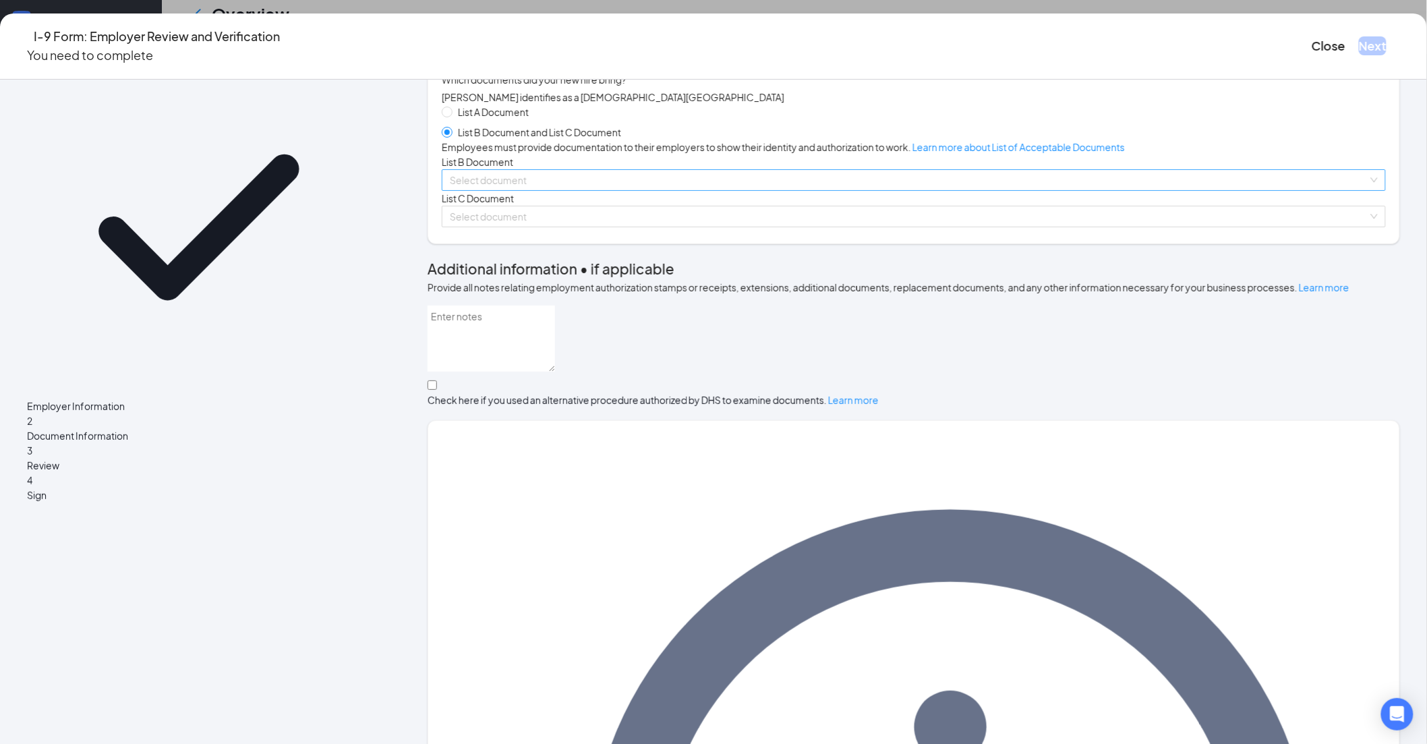
click at [568, 190] on input "search" at bounding box center [909, 180] width 919 height 20
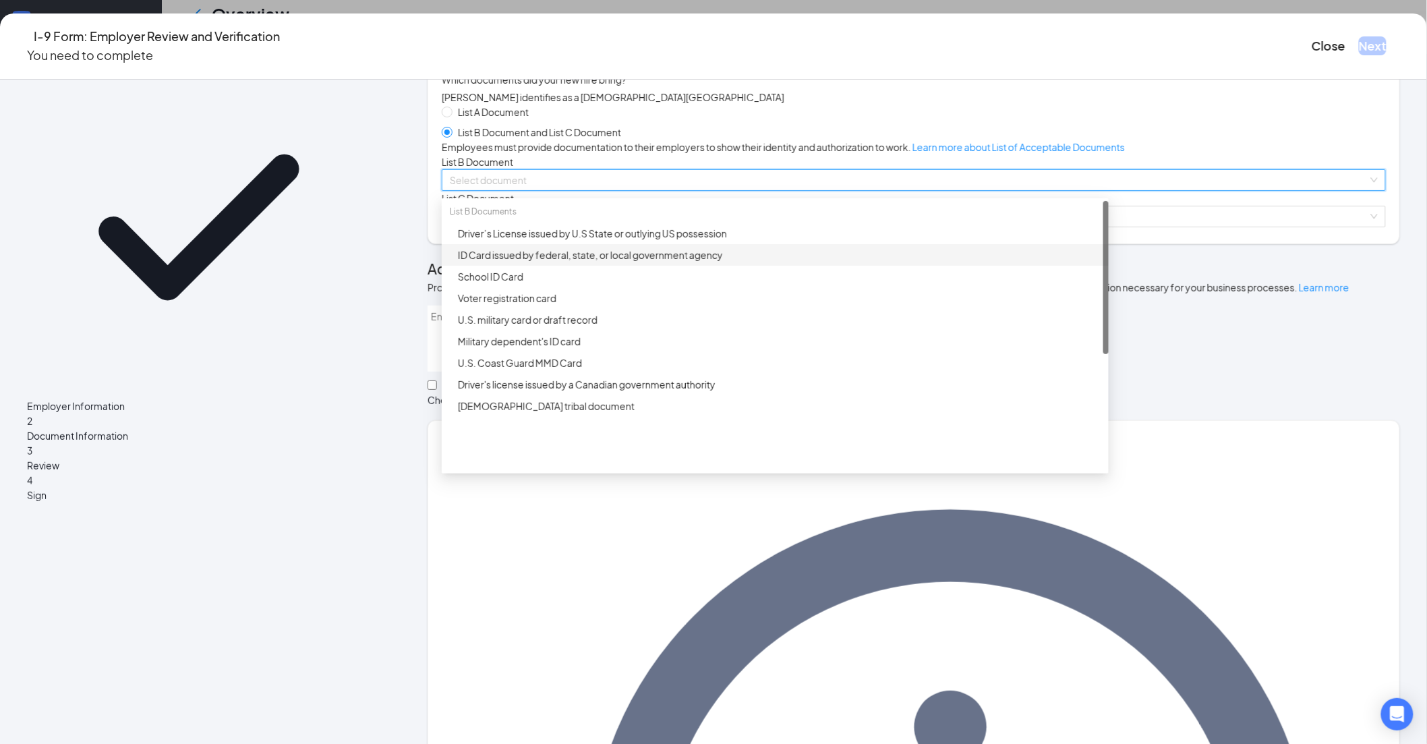
click at [554, 262] on div "ID Card issued by federal, state, or local government agency" at bounding box center [779, 255] width 643 height 15
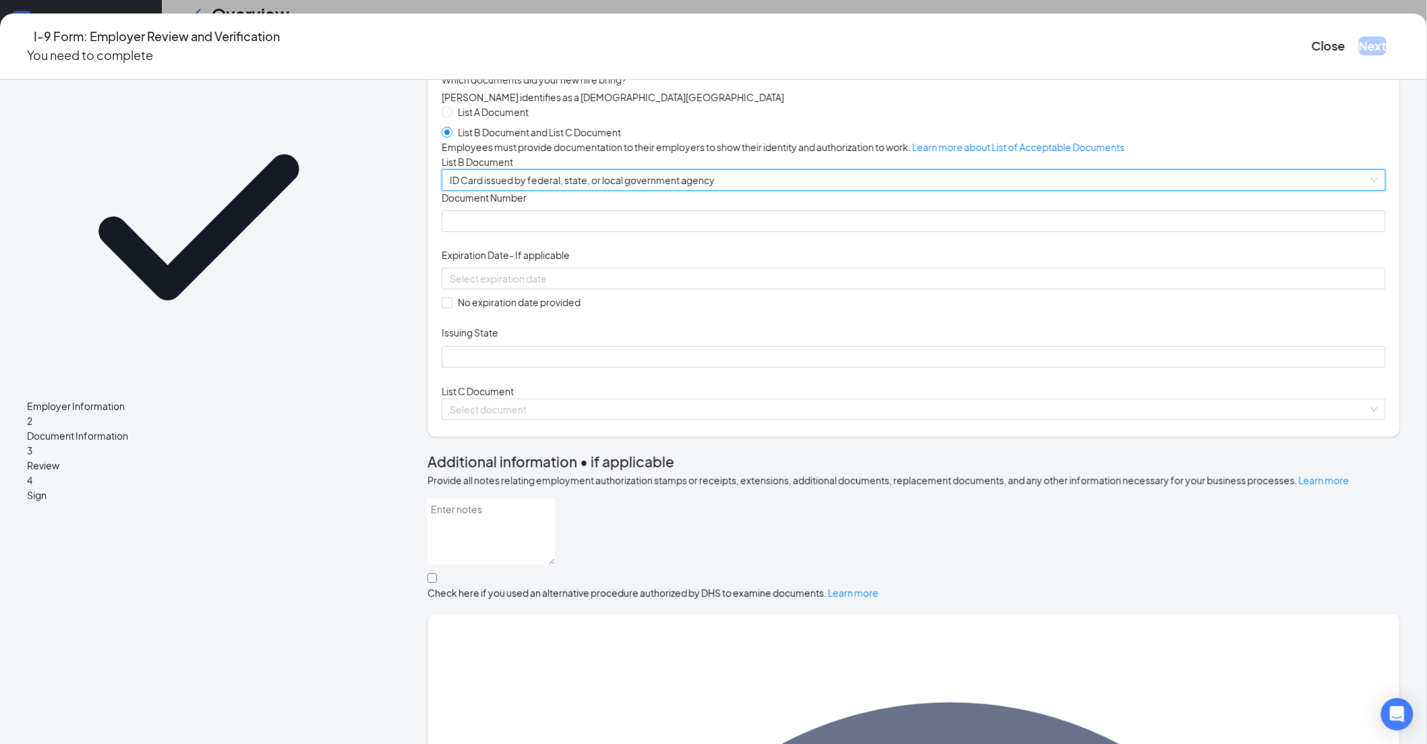
scroll to position [113, 0]
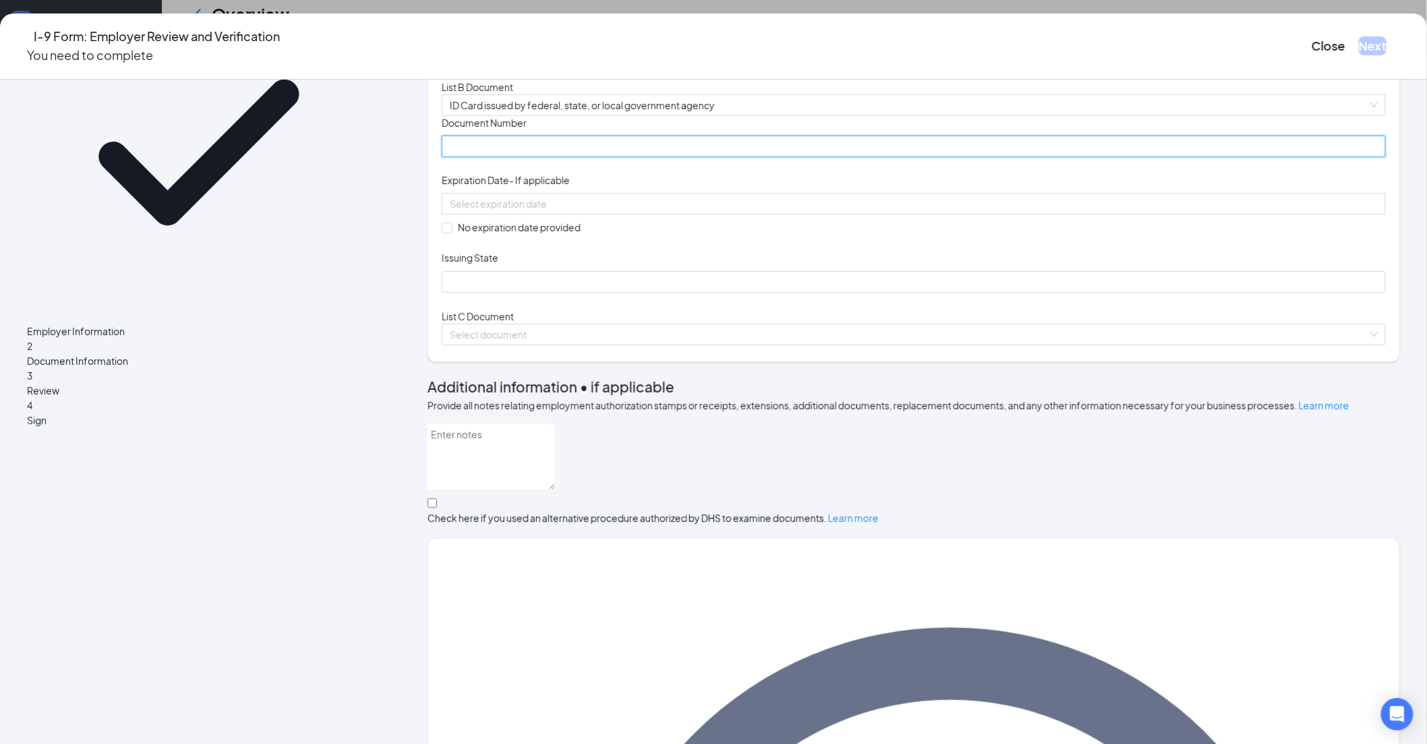
click at [533, 157] on input "Document Number" at bounding box center [914, 147] width 944 height 22
paste input "[PHONE_NUMBER]"
type input "[PHONE_NUMBER]"
click at [546, 211] on input at bounding box center [912, 203] width 925 height 15
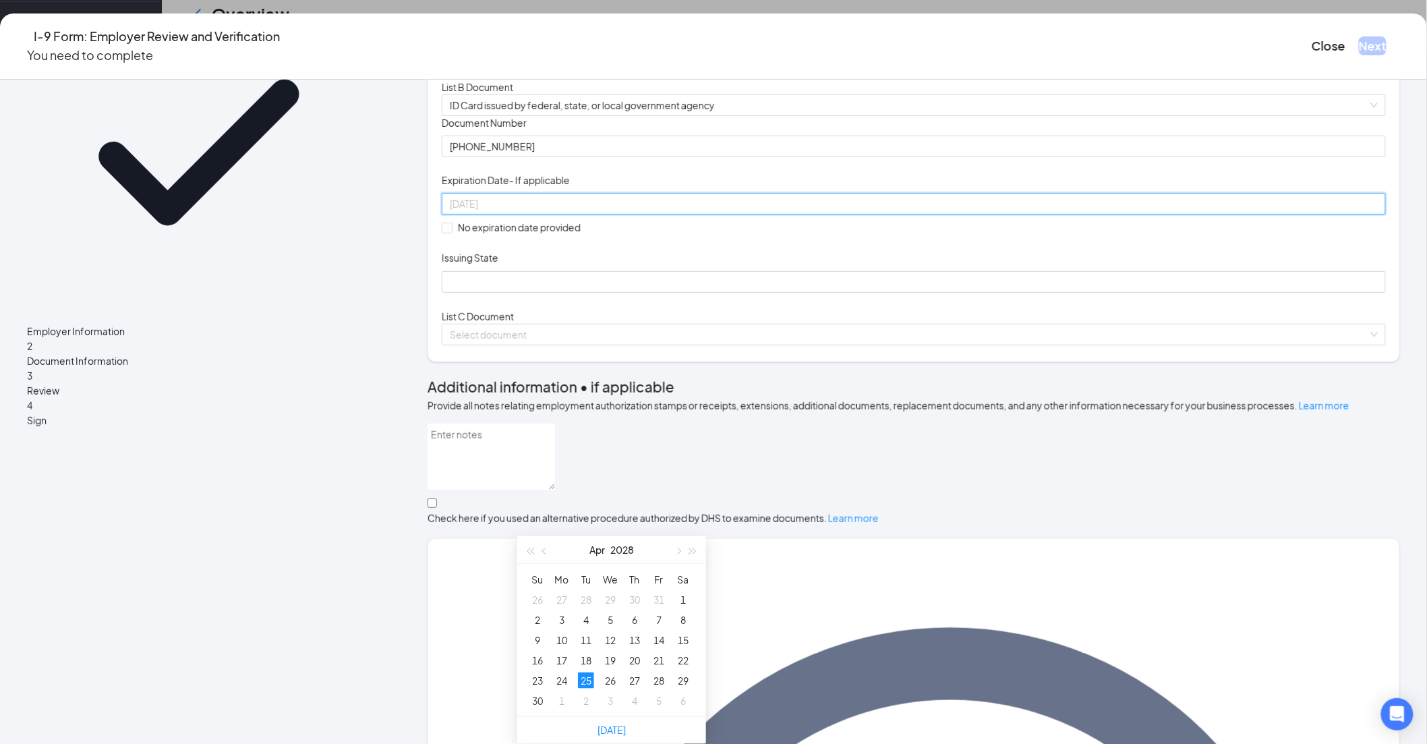
click at [584, 672] on div "25" at bounding box center [586, 680] width 16 height 16
type input "[DATE]"
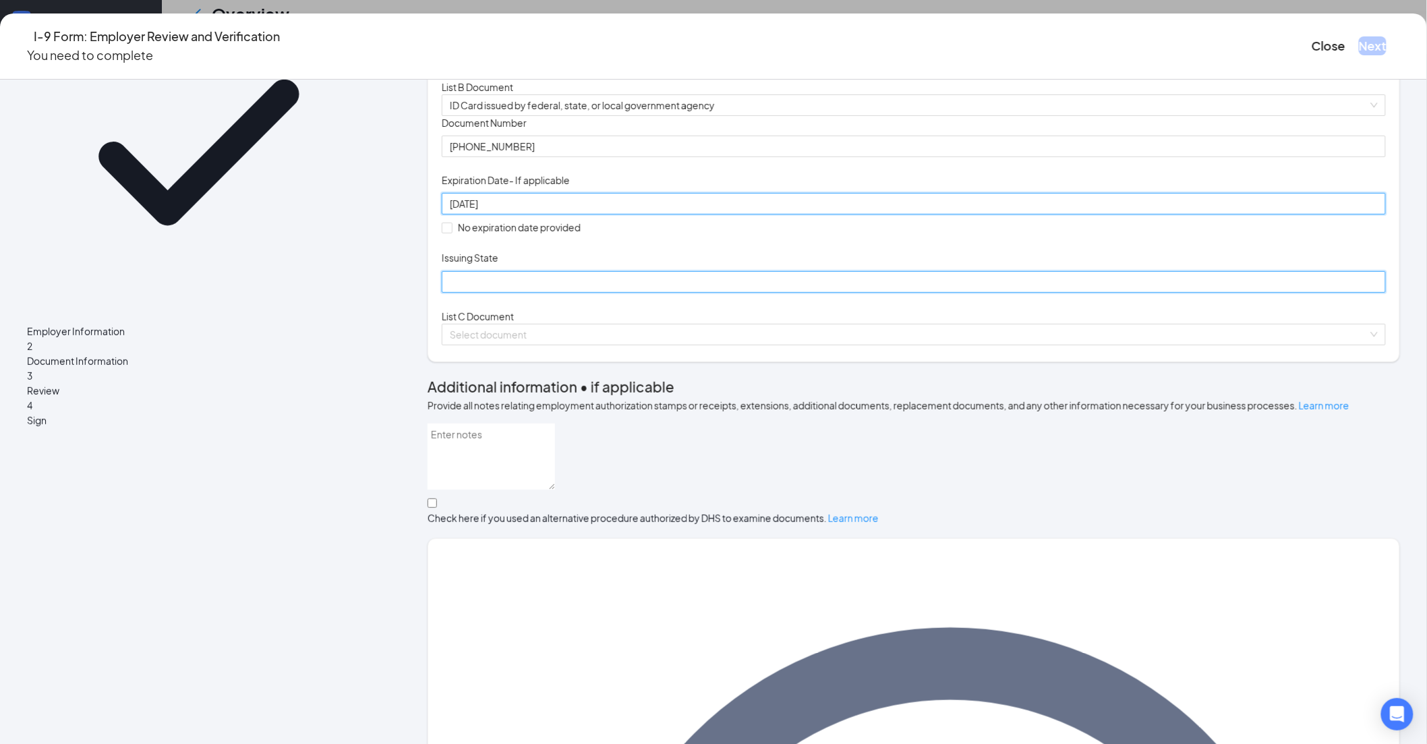
click at [554, 293] on input "Issuing State" at bounding box center [914, 282] width 944 height 22
type input "[US_STATE]"
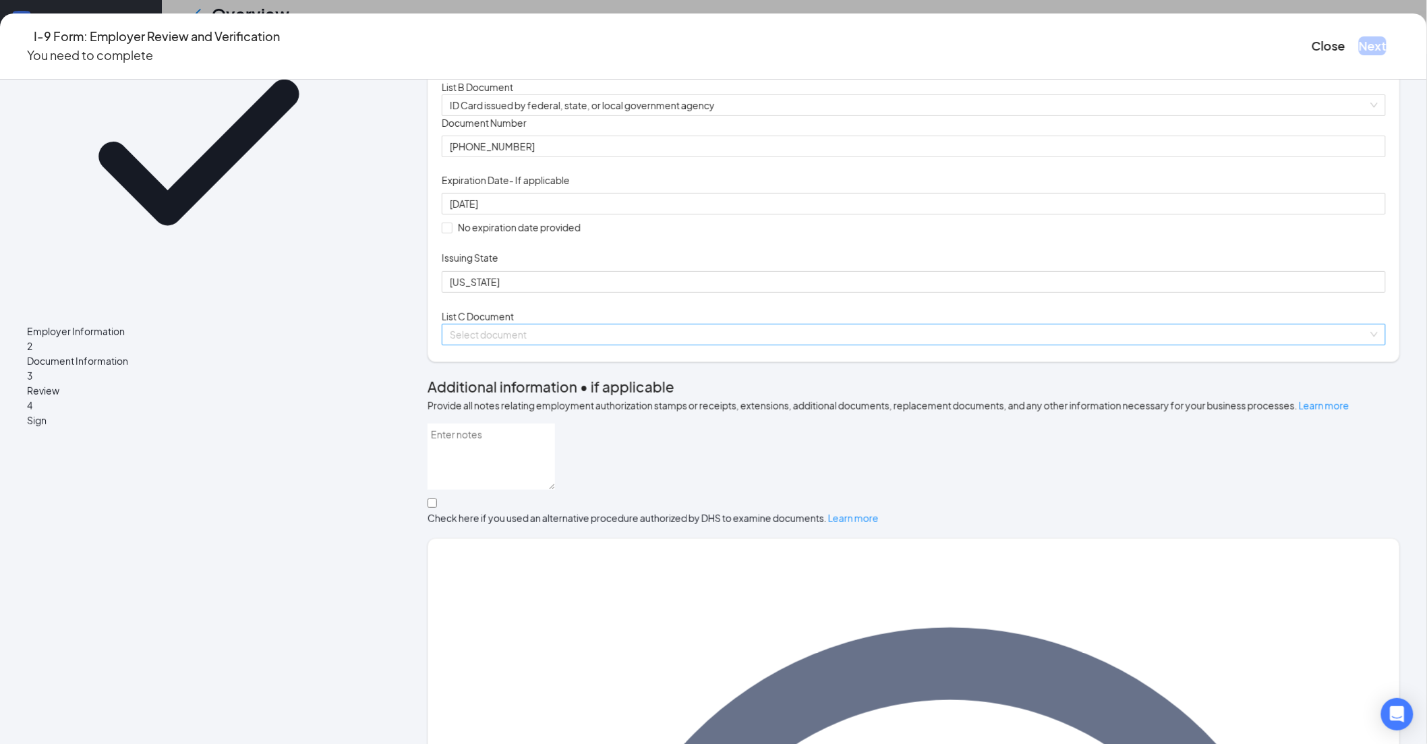
click at [569, 345] on input "search" at bounding box center [909, 334] width 919 height 20
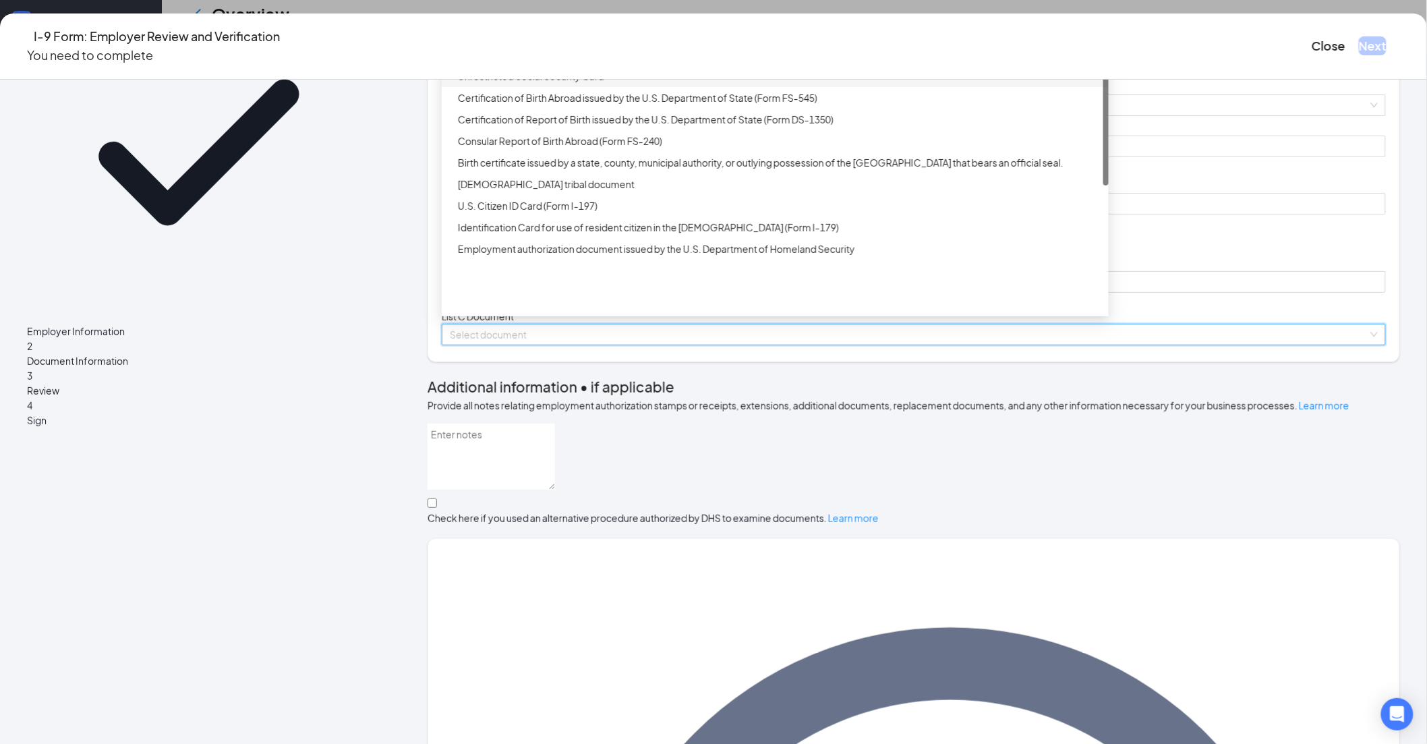
click at [587, 84] on div "Unrestricted Social Security Card" at bounding box center [779, 76] width 643 height 15
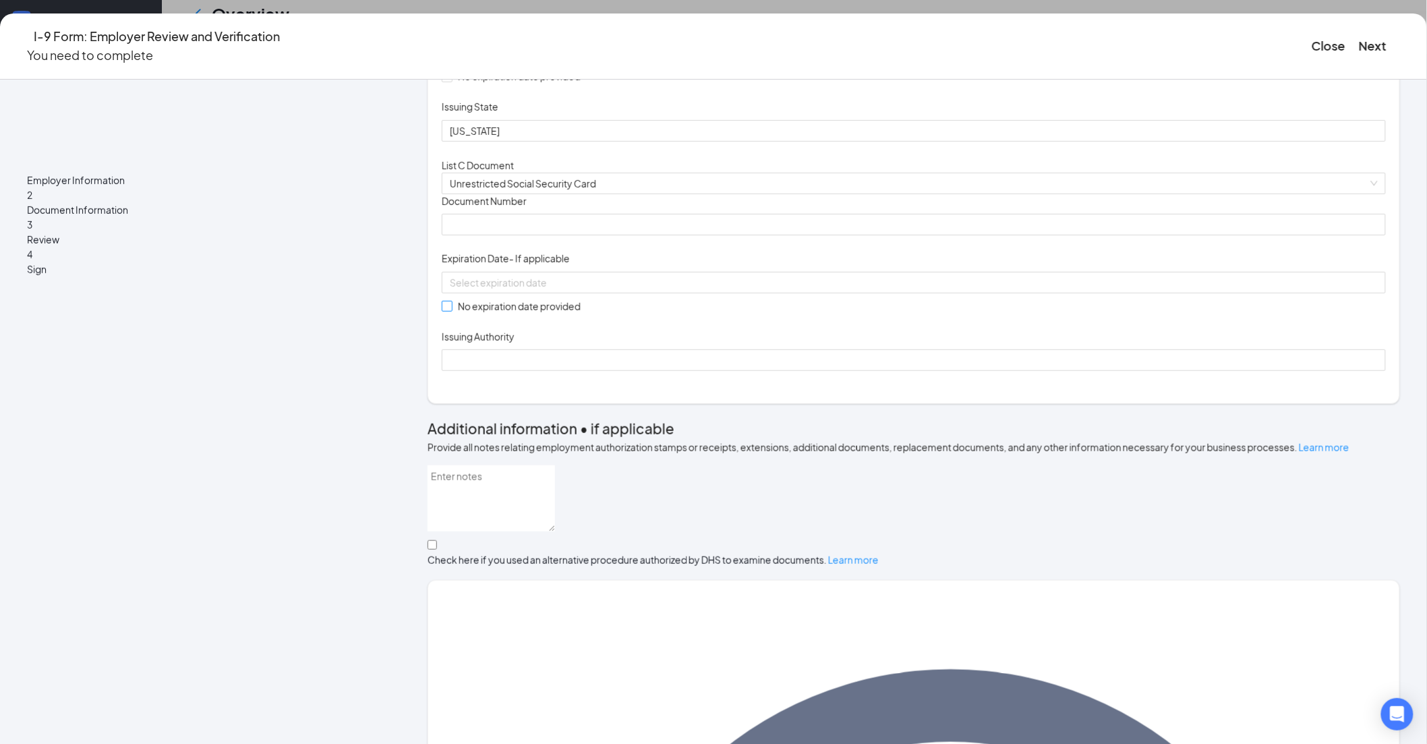
scroll to position [338, 0]
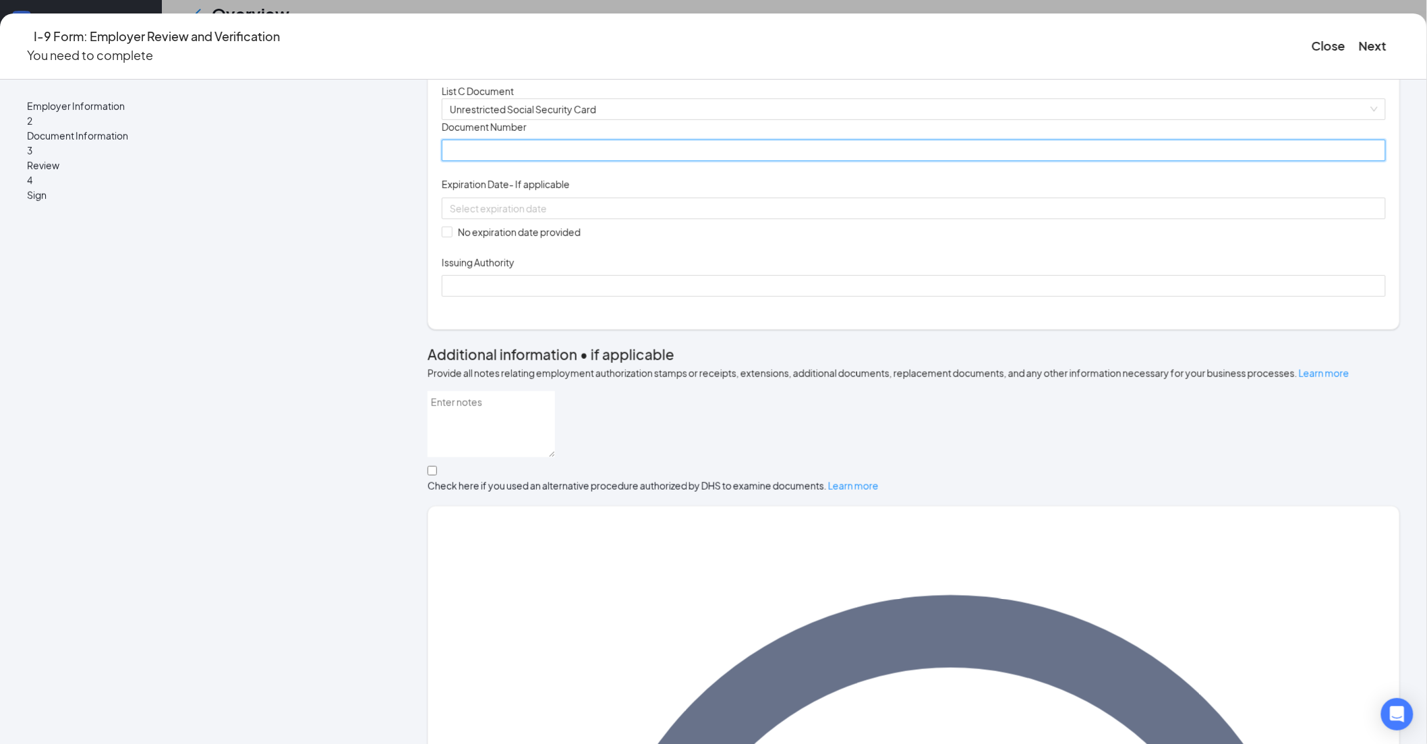
click at [550, 161] on input "Document Number" at bounding box center [914, 151] width 944 height 22
type input "521777819"
click at [453, 237] on span at bounding box center [447, 232] width 11 height 11
click at [451, 236] on input "No expiration date provided" at bounding box center [446, 231] width 9 height 9
checkbox input "true"
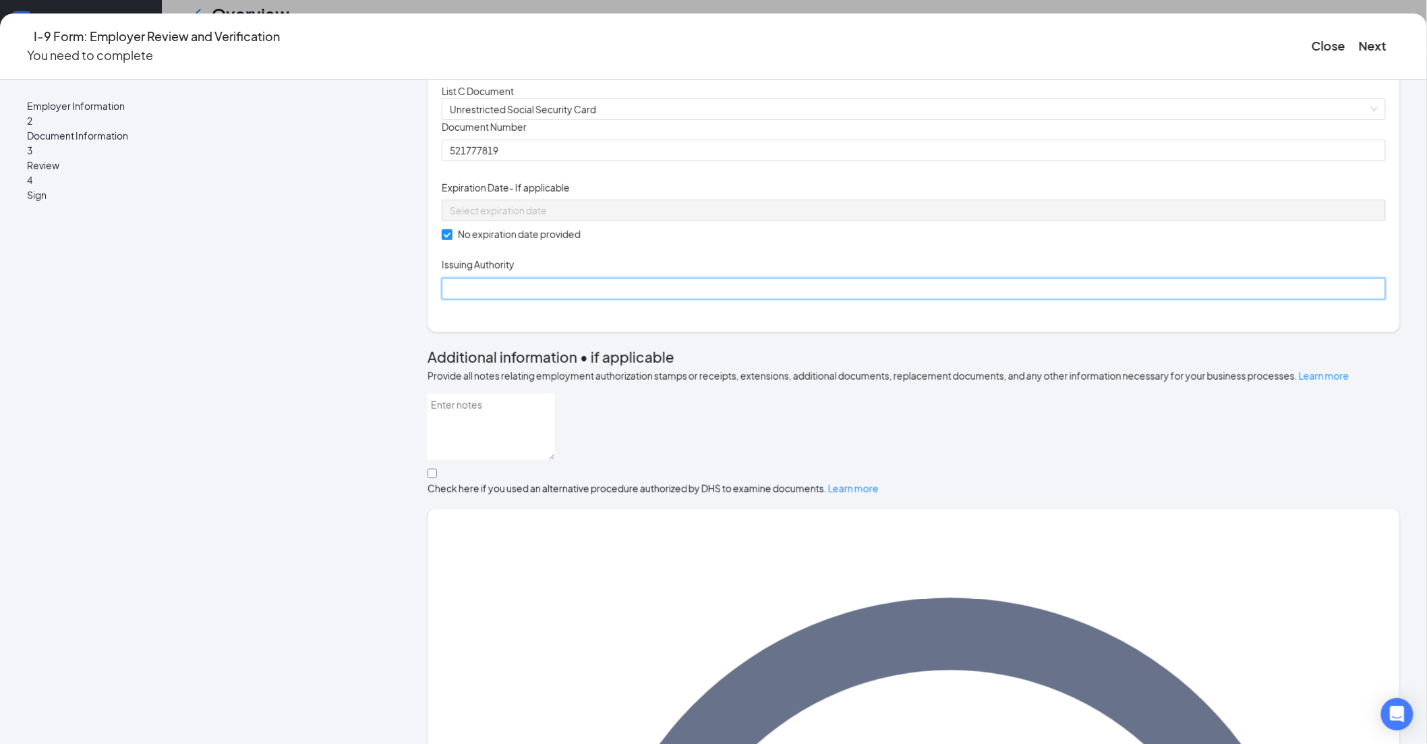
click at [565, 299] on input "Issuing Authority" at bounding box center [914, 289] width 944 height 22
type input "Social Security Administration"
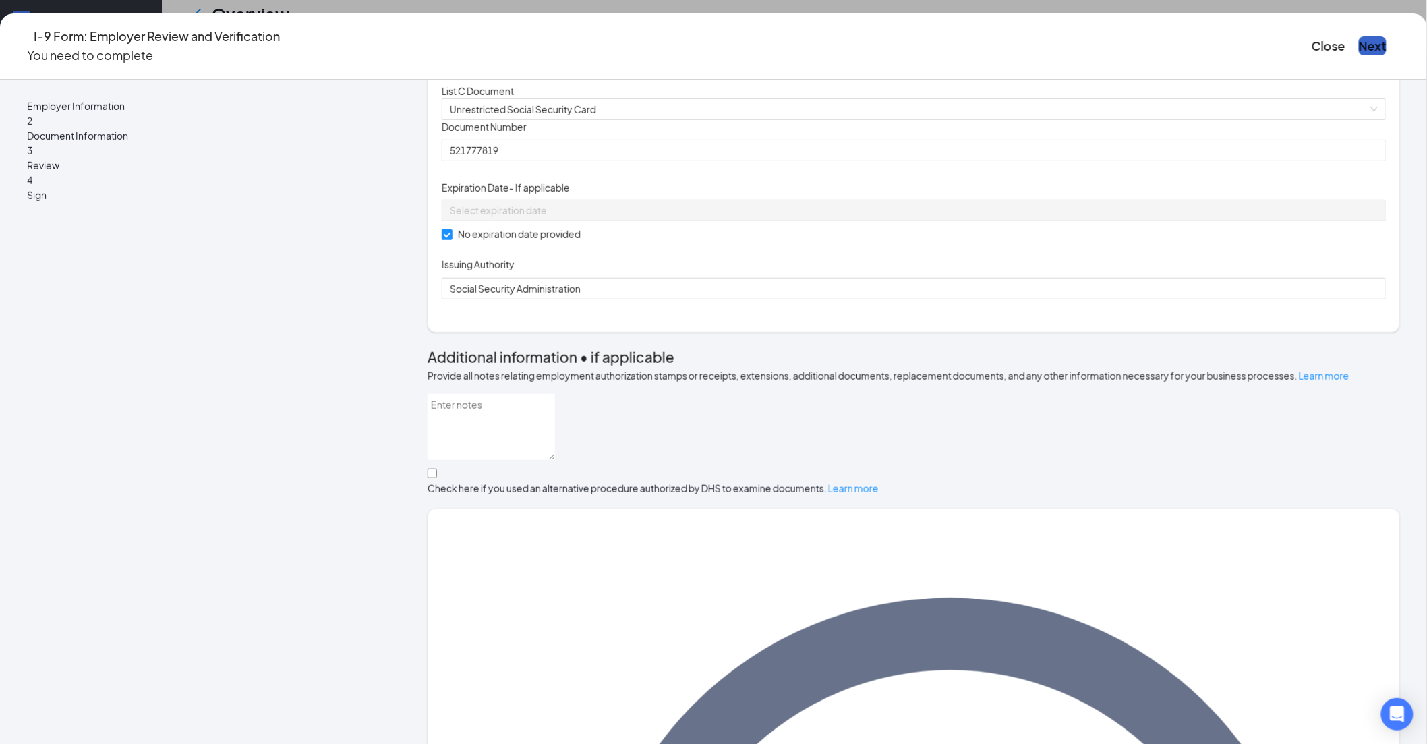
click at [1359, 37] on button "Next" at bounding box center [1373, 45] width 28 height 19
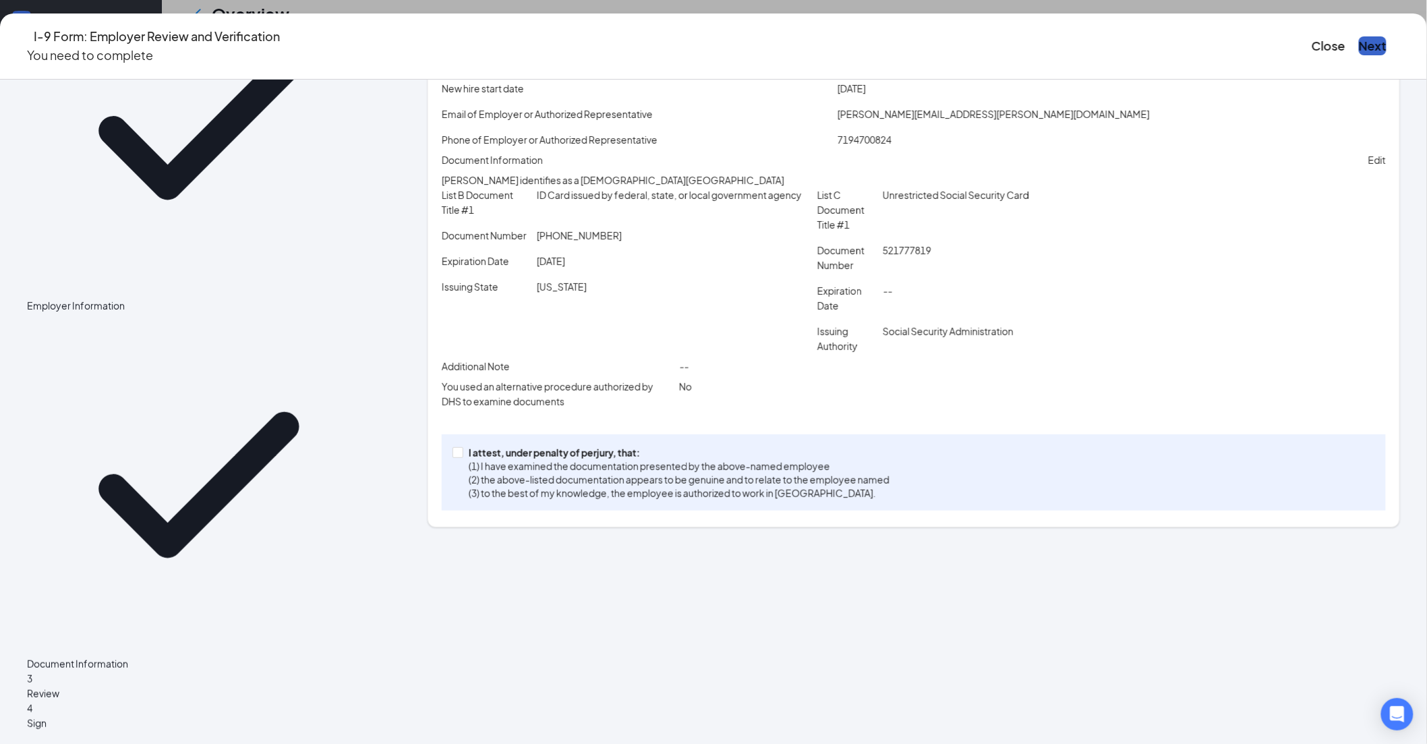
scroll to position [11, 0]
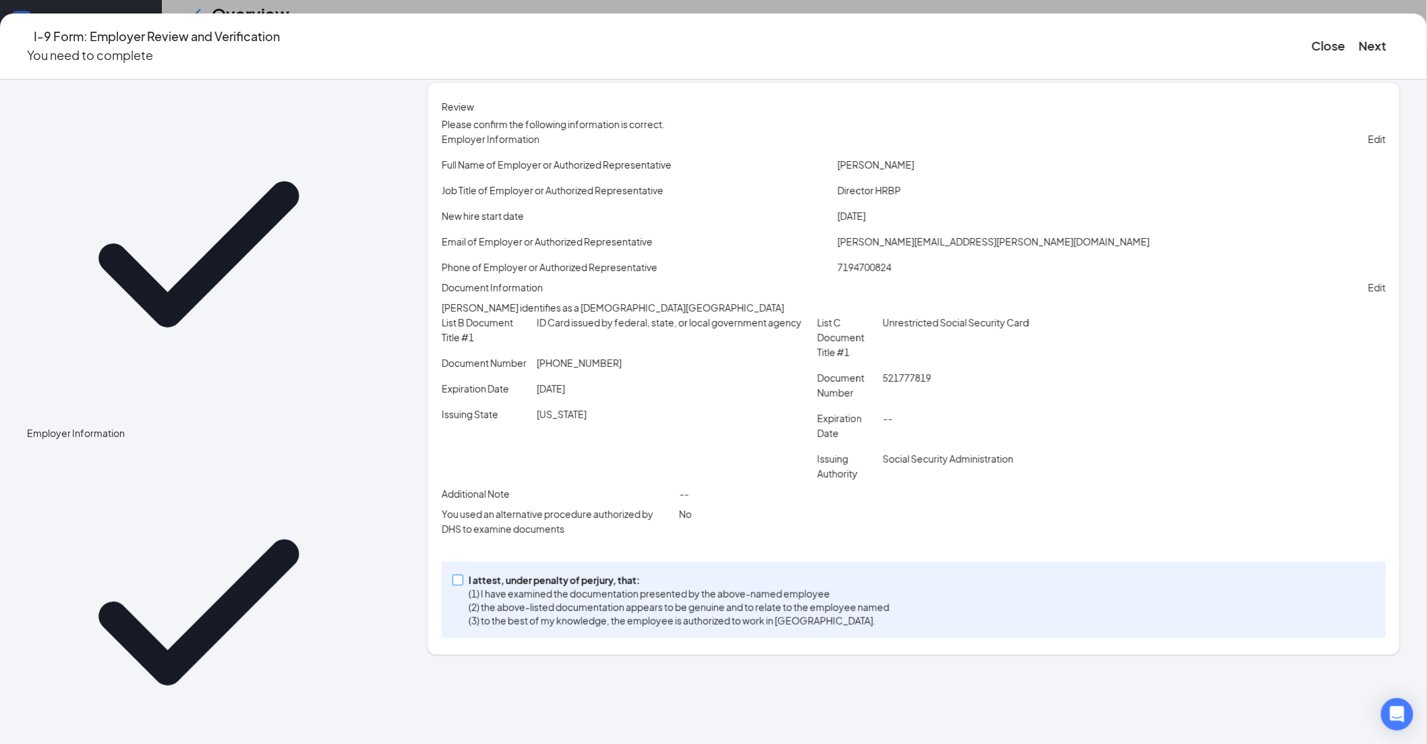
click at [462, 584] on input "I attest, under penalty of [PERSON_NAME], that: (1) I have examined the documen…" at bounding box center [457, 579] width 9 height 9
checkbox input "true"
click at [1359, 37] on button "Next" at bounding box center [1373, 45] width 28 height 19
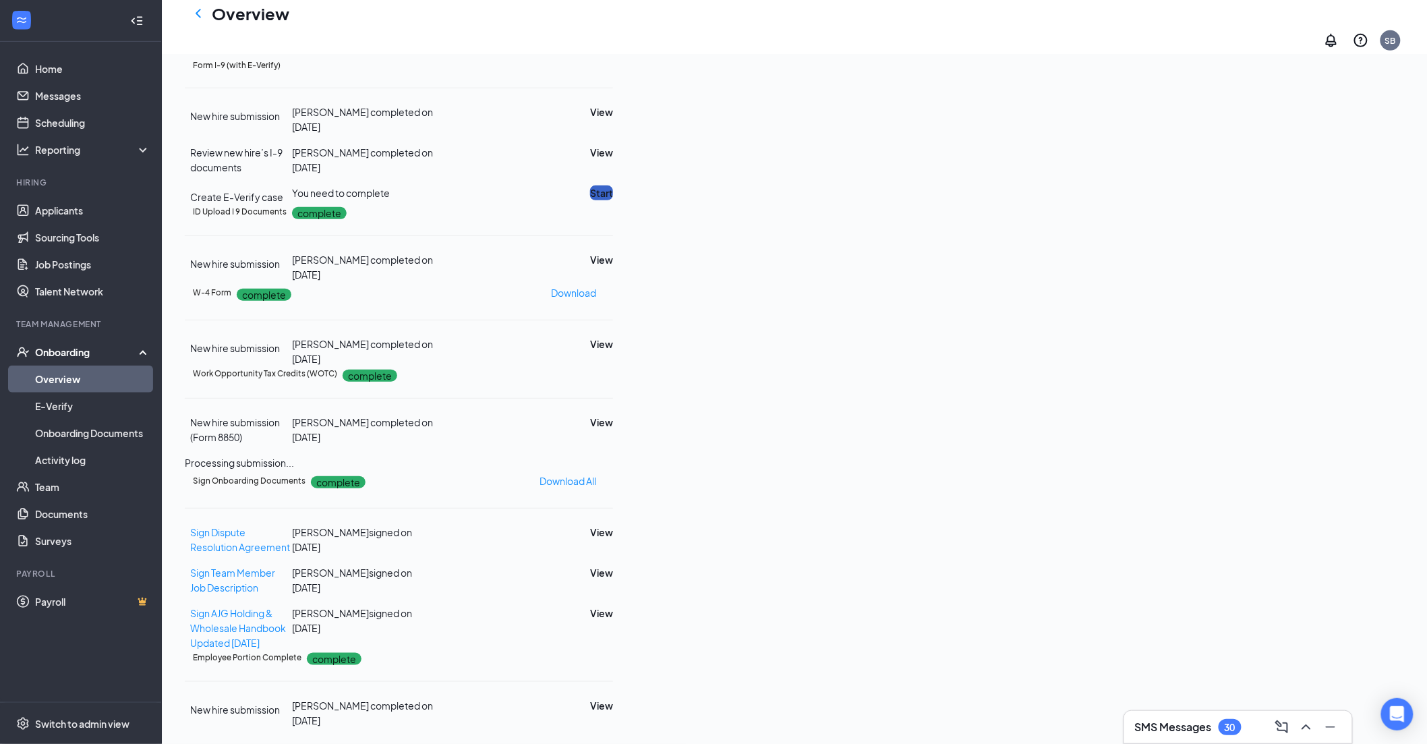
click at [613, 185] on button "Start" at bounding box center [601, 192] width 23 height 15
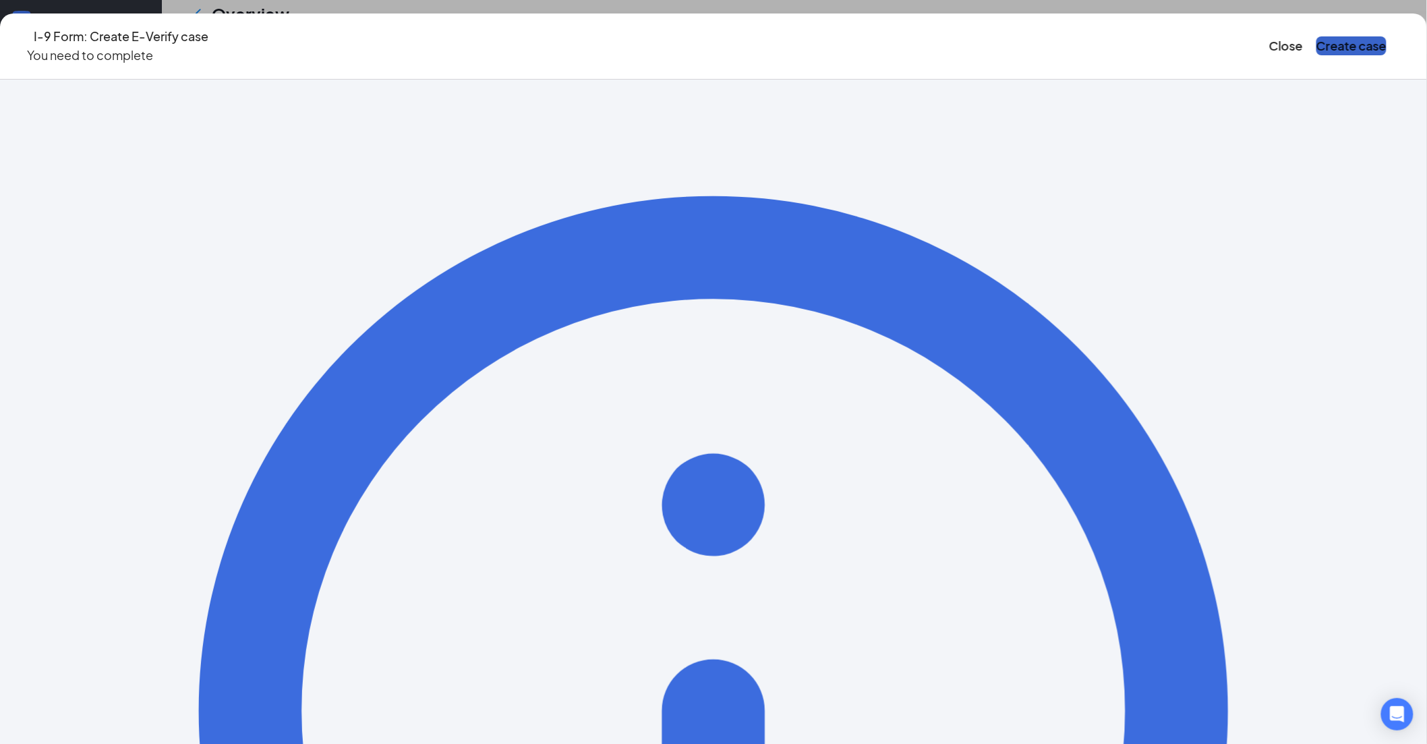
click at [1317, 38] on button "Create case" at bounding box center [1352, 45] width 70 height 19
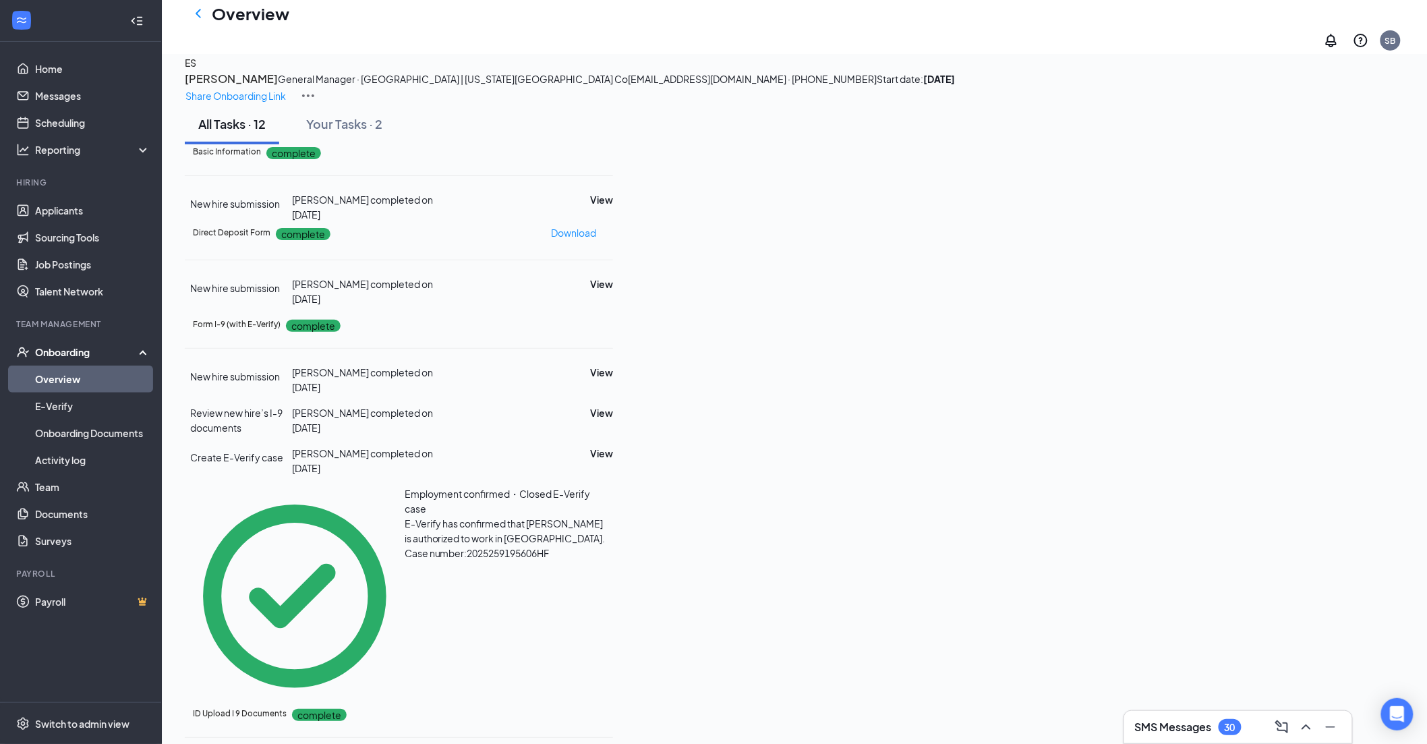
scroll to position [9, 0]
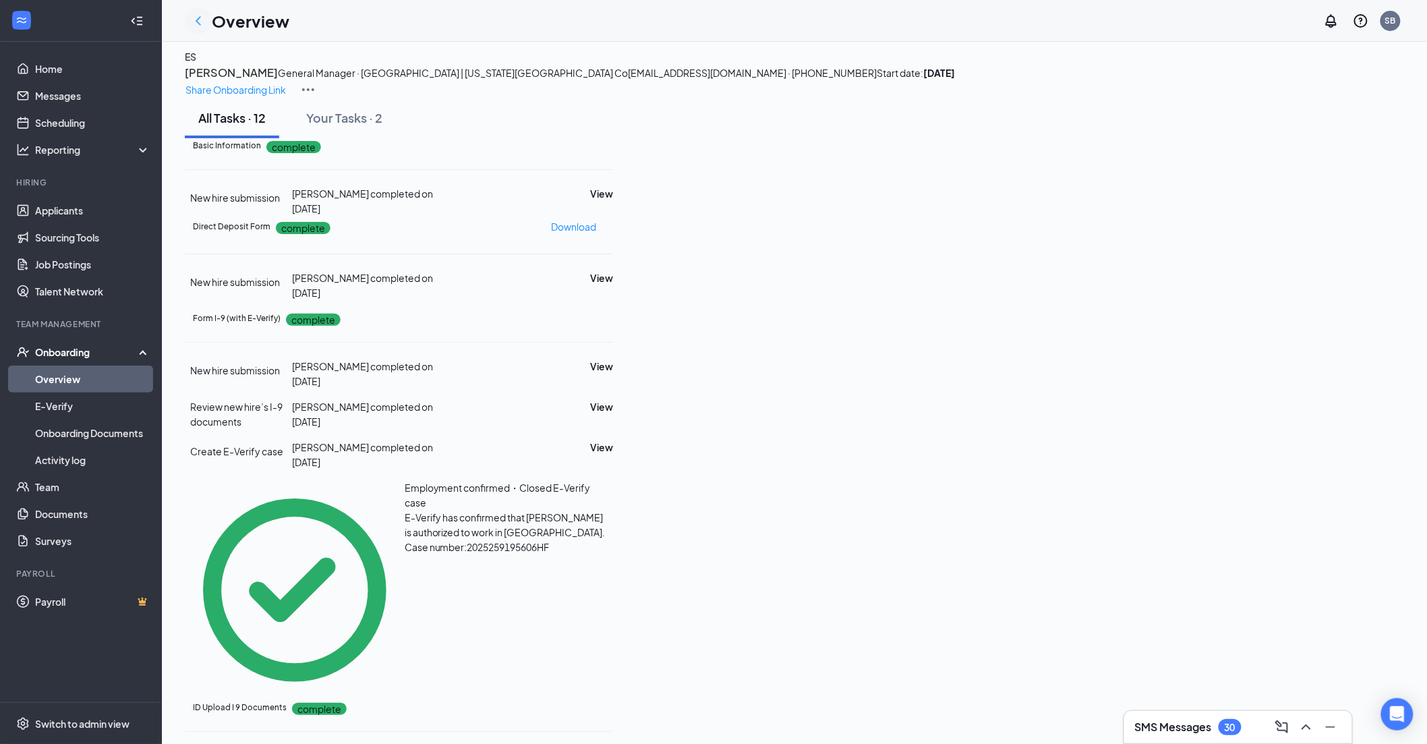
click at [198, 17] on icon "ChevronLeft" at bounding box center [198, 21] width 16 height 16
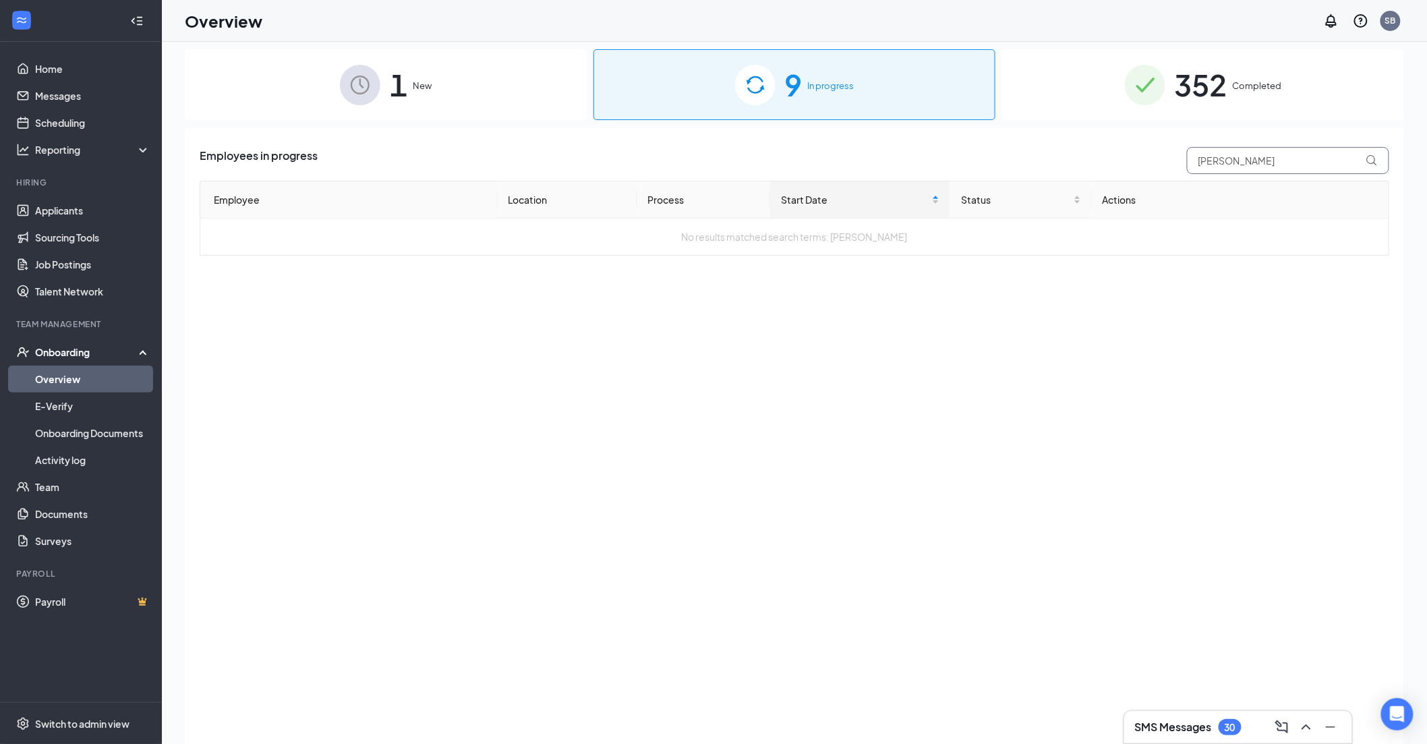
drag, startPoint x: 1244, startPoint y: 165, endPoint x: 1182, endPoint y: 167, distance: 61.4
click at [1182, 167] on div "[PERSON_NAME]" at bounding box center [1284, 160] width 209 height 27
click at [1232, 158] on input "[PERSON_NAME]" at bounding box center [1288, 160] width 202 height 27
drag, startPoint x: 1245, startPoint y: 151, endPoint x: 1170, endPoint y: 159, distance: 75.9
click at [1170, 159] on div "Employees in progress [PERSON_NAME]" at bounding box center [795, 160] width 1190 height 27
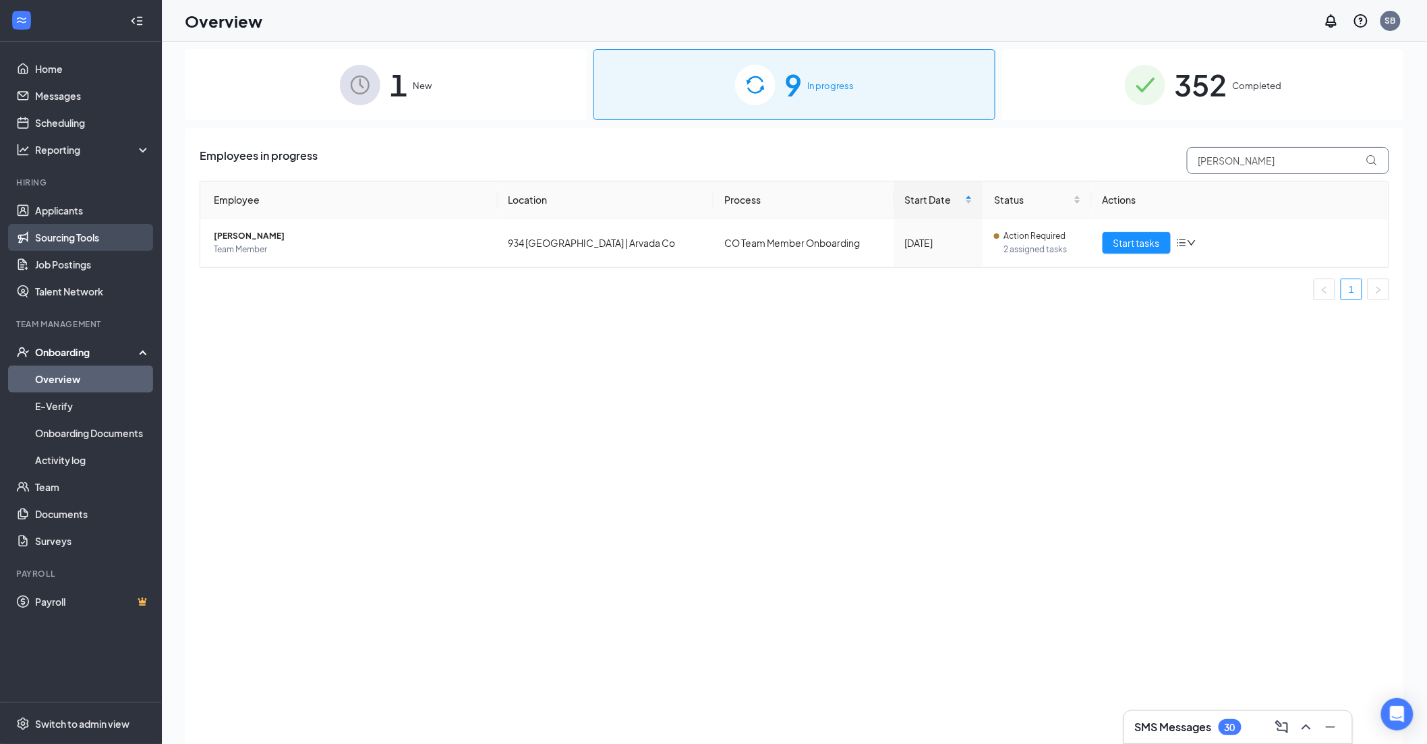
type input "[PERSON_NAME]"
click at [1117, 246] on span "Start tasks" at bounding box center [1137, 242] width 47 height 15
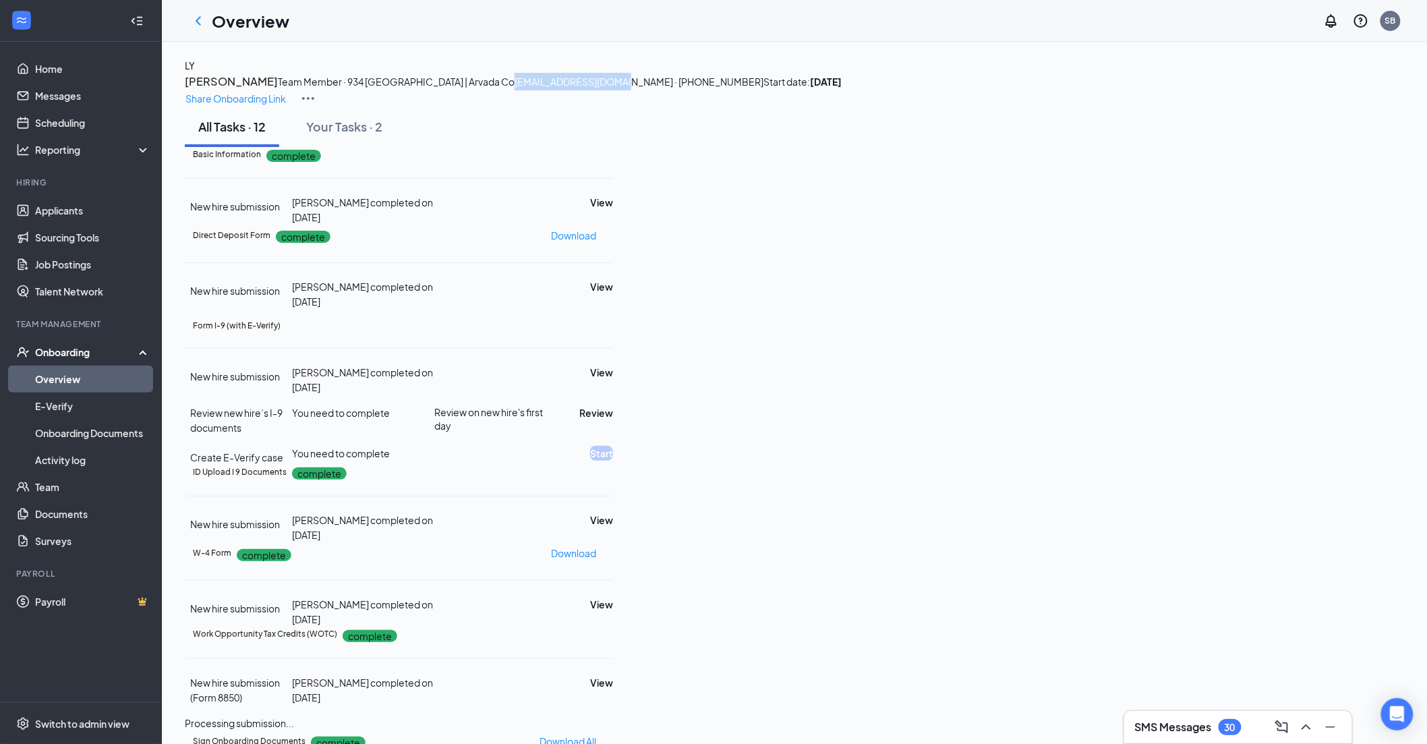
drag, startPoint x: 499, startPoint y: 132, endPoint x: 381, endPoint y: 130, distance: 118.1
click at [381, 107] on div "[PERSON_NAME] Team Member · 934 [GEOGRAPHIC_DATA] | Arvada Co [EMAIL_ADDRESS][D…" at bounding box center [795, 82] width 1220 height 49
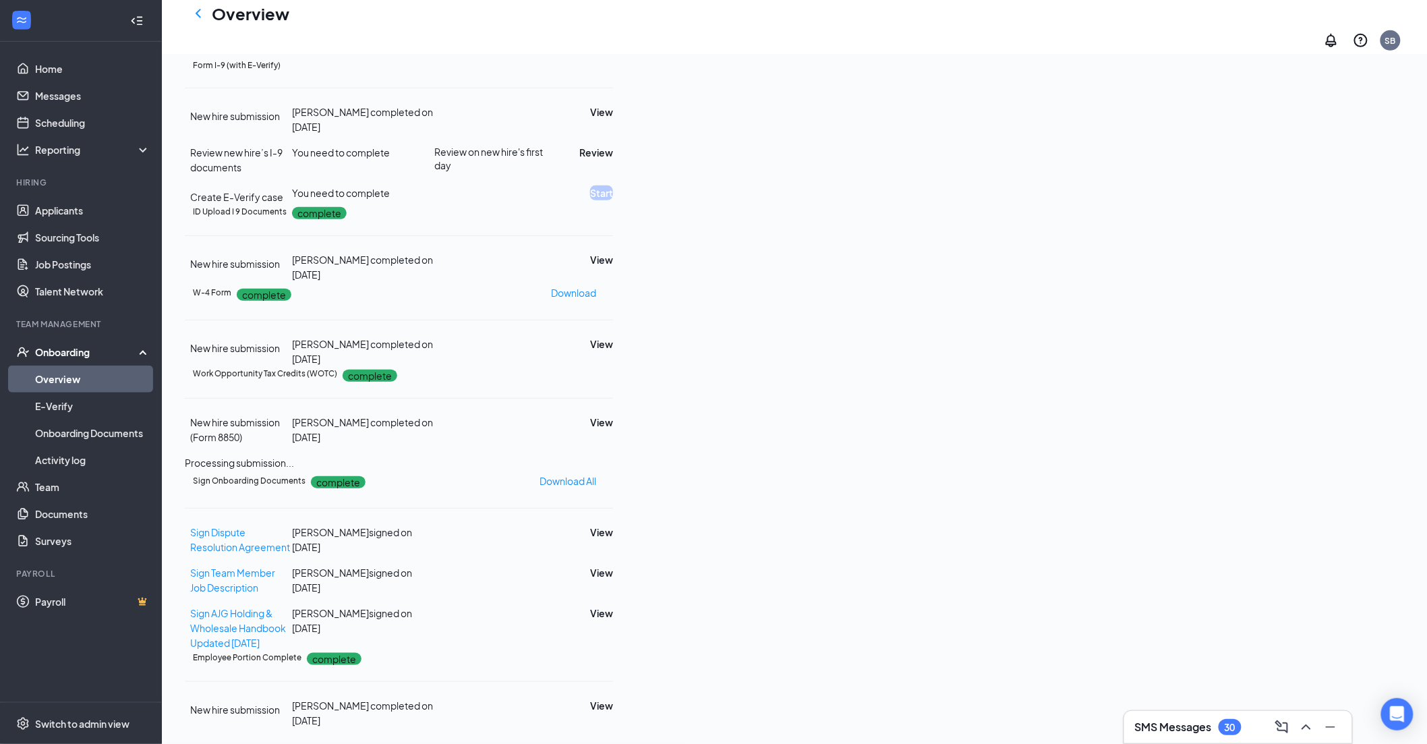
scroll to position [374, 0]
click at [613, 267] on button "View" at bounding box center [601, 259] width 23 height 15
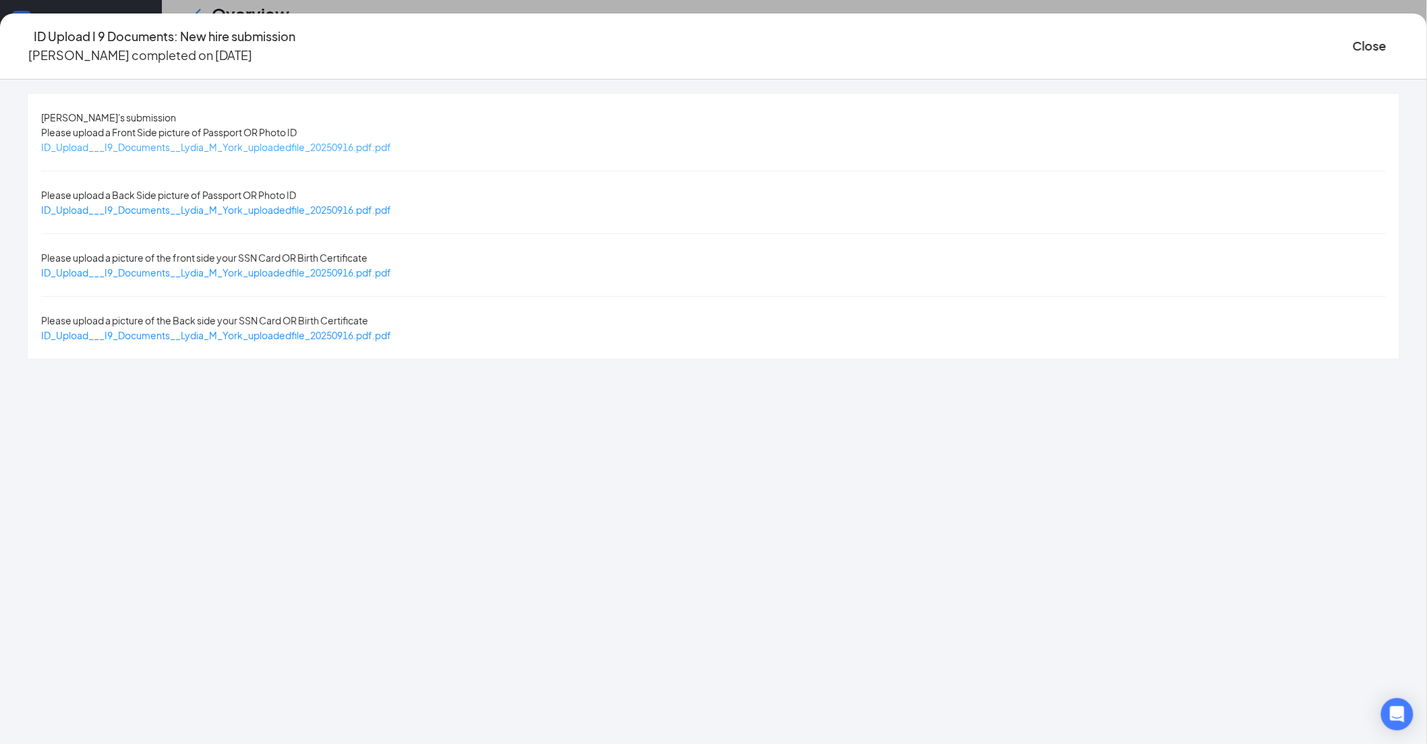
click at [391, 143] on span "ID_Upload___I9_Documents__Lydia_M_York_uploadedfile_20250916.pdf.pdf" at bounding box center [216, 147] width 350 height 12
click at [391, 266] on span "ID_Upload___I9_Documents__Lydia_M_York_uploadedfile_20250916.pdf.pdf" at bounding box center [216, 272] width 350 height 12
drag, startPoint x: 1118, startPoint y: 49, endPoint x: 904, endPoint y: 231, distance: 280.9
click at [1353, 49] on button "Close" at bounding box center [1370, 45] width 34 height 19
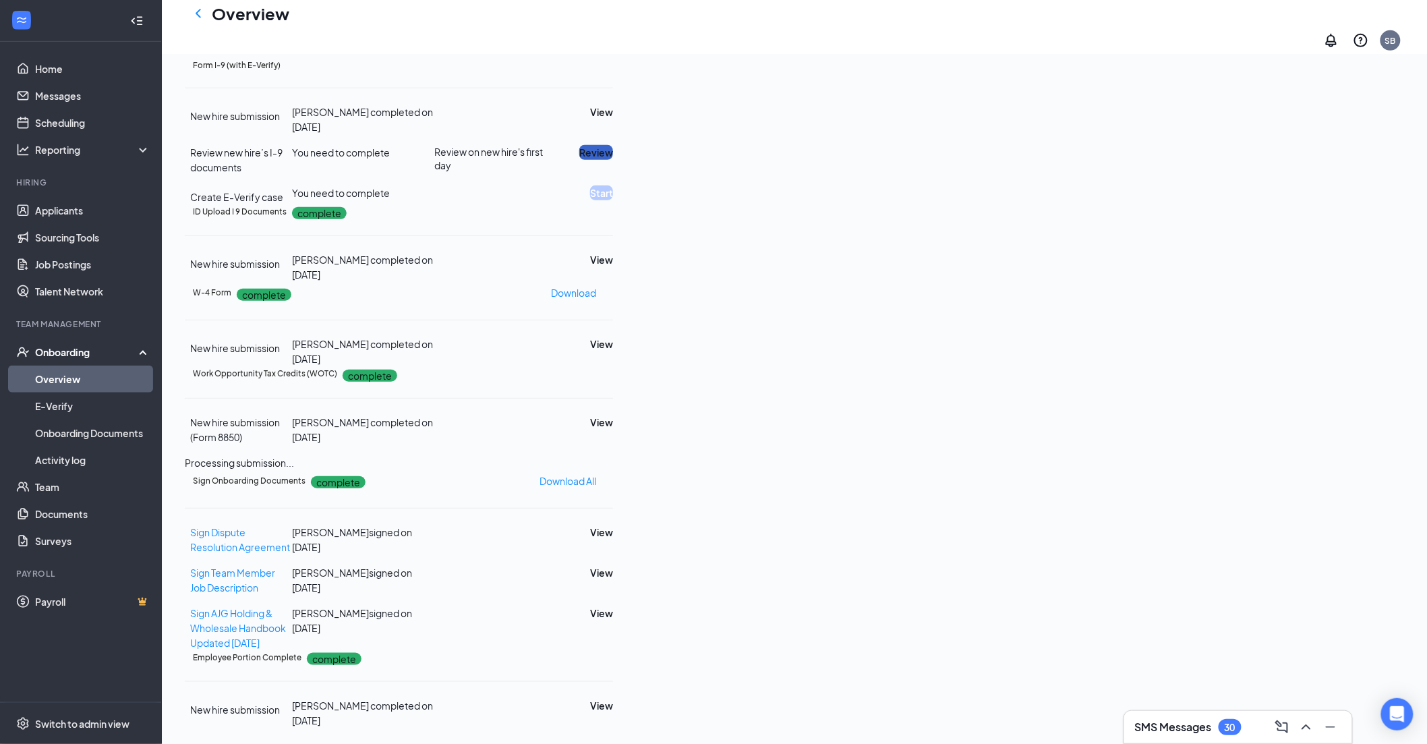
click at [613, 160] on button "Review" at bounding box center [596, 152] width 34 height 15
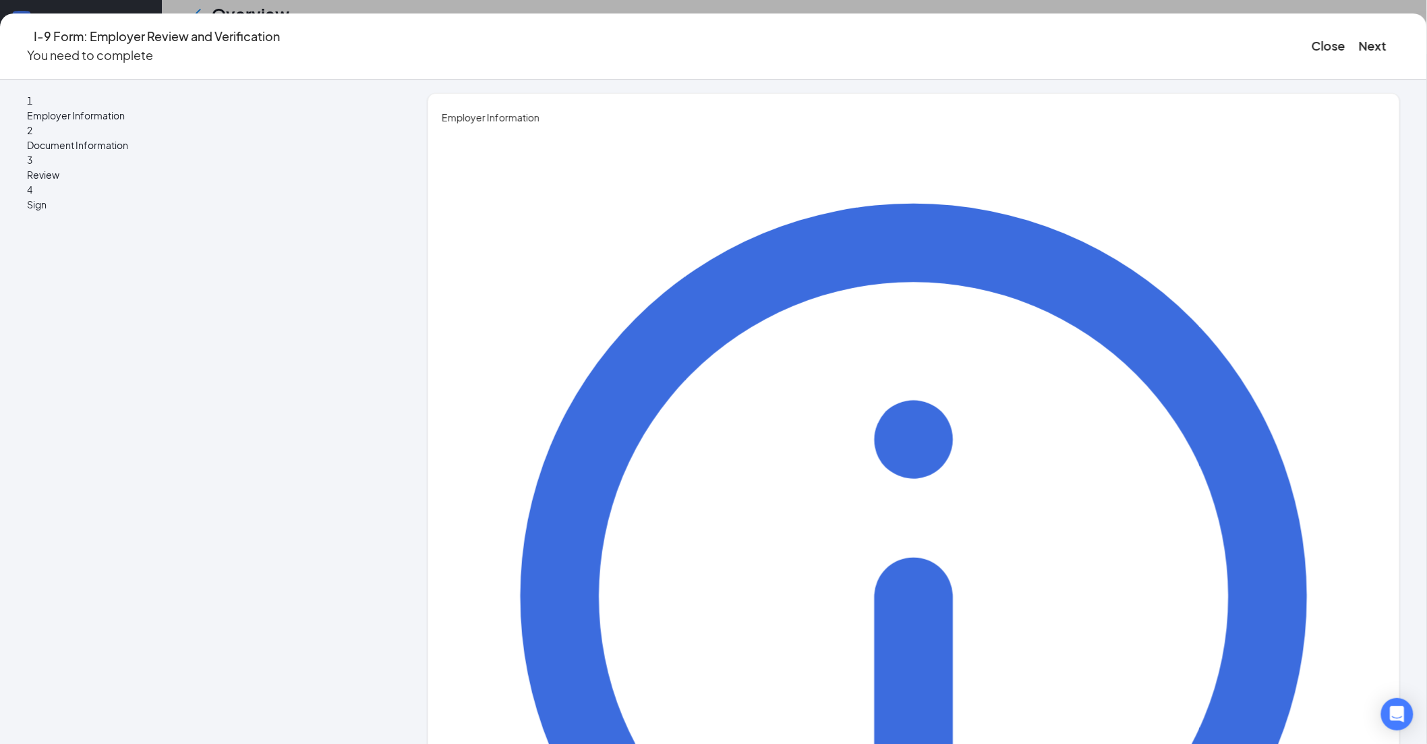
type input "[PERSON_NAME]"
drag, startPoint x: 602, startPoint y: 281, endPoint x: 602, endPoint y: 292, distance: 11.5
type input "[PERSON_NAME]"
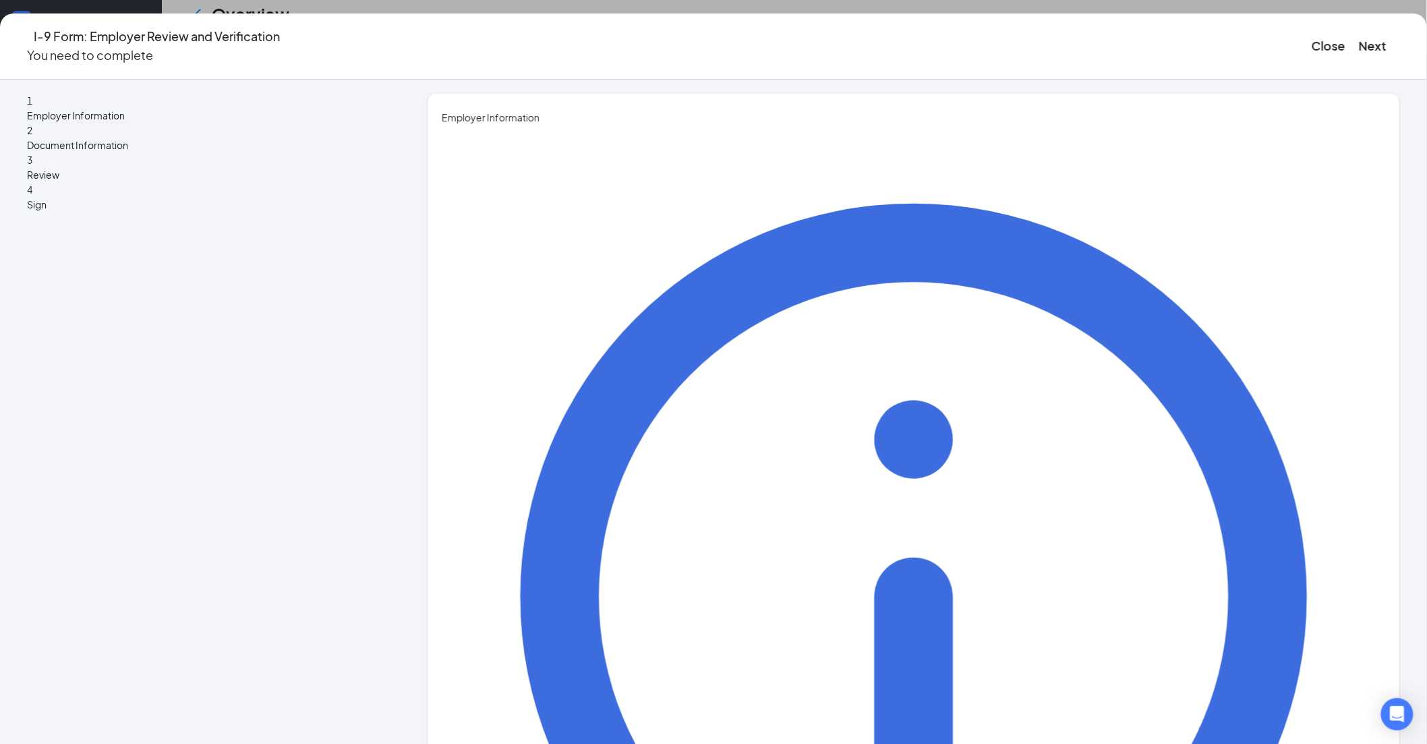
type input "Director HRBP"
drag, startPoint x: 606, startPoint y: 409, endPoint x: 606, endPoint y: 422, distance: 12.8
type input "[PERSON_NAME][EMAIL_ADDRESS][PERSON_NAME][DOMAIN_NAME]"
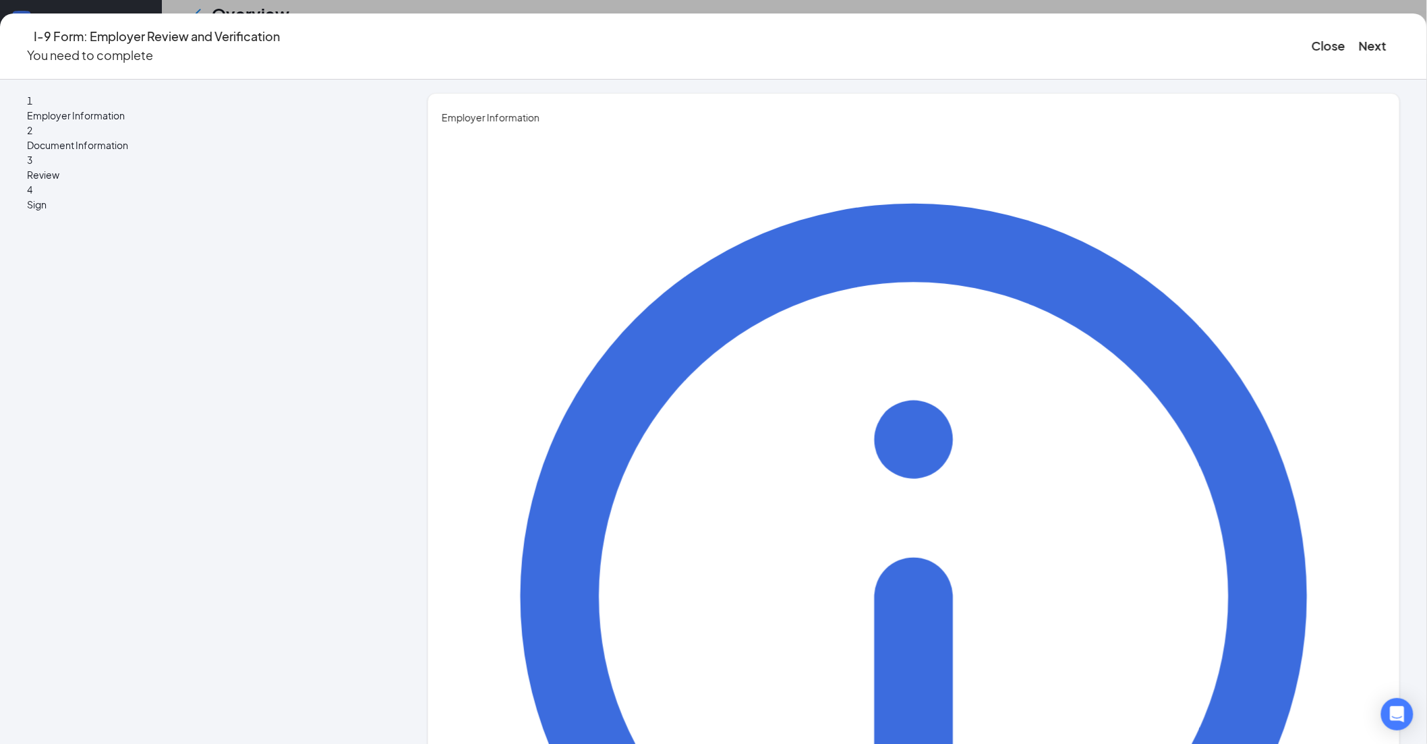
type input "7194700824"
drag, startPoint x: 1144, startPoint y: 40, endPoint x: 1067, endPoint y: 69, distance: 81.9
click at [1359, 43] on button "Next" at bounding box center [1373, 45] width 28 height 19
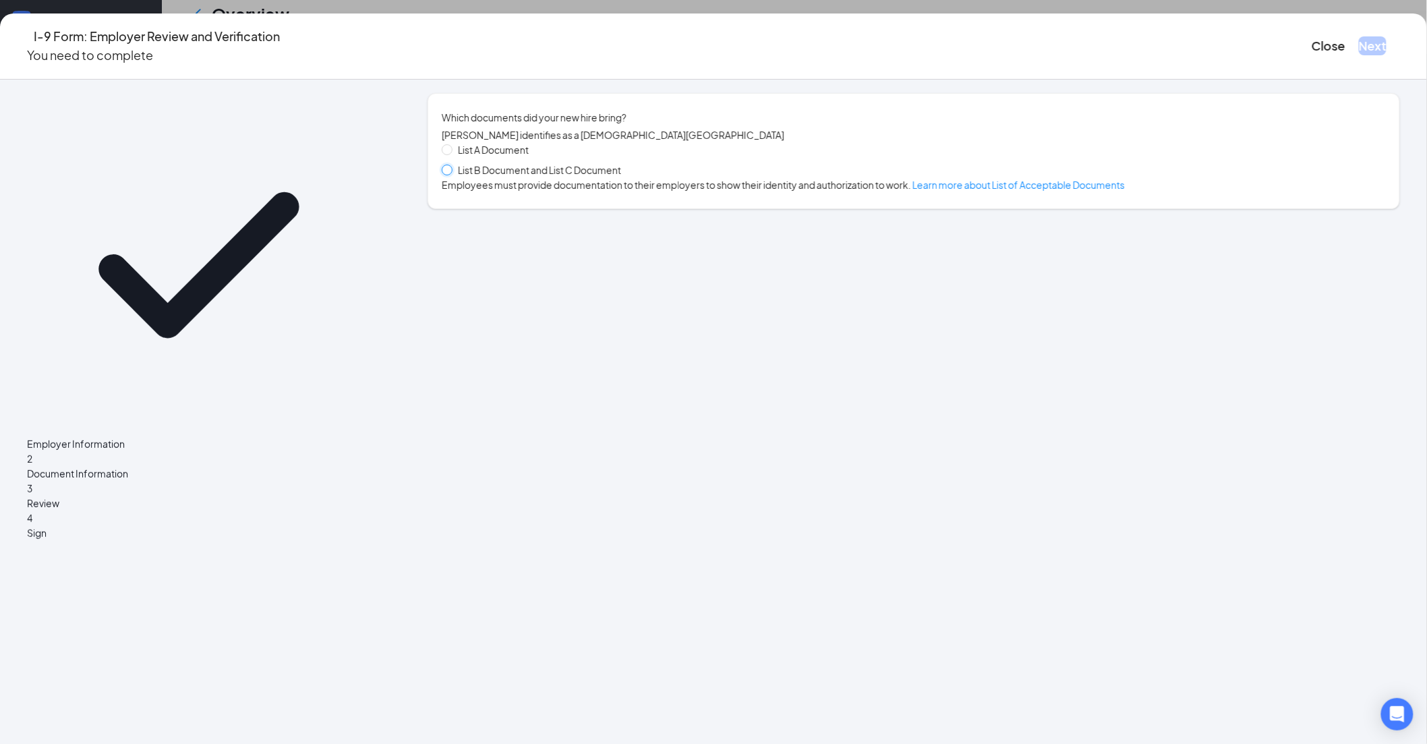
click at [451, 174] on input "List B Document and List C Document" at bounding box center [446, 169] width 9 height 9
radio input "true"
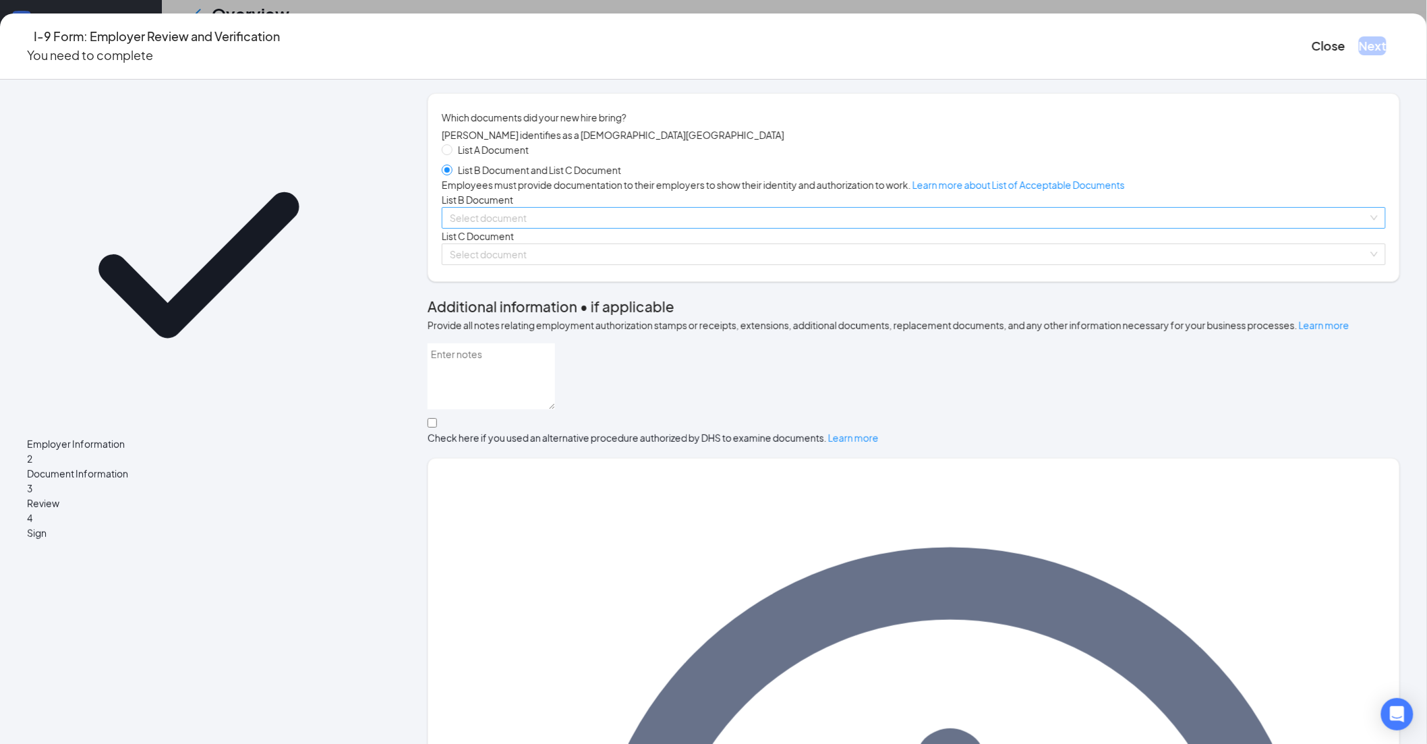
click at [542, 228] on input "search" at bounding box center [909, 218] width 919 height 20
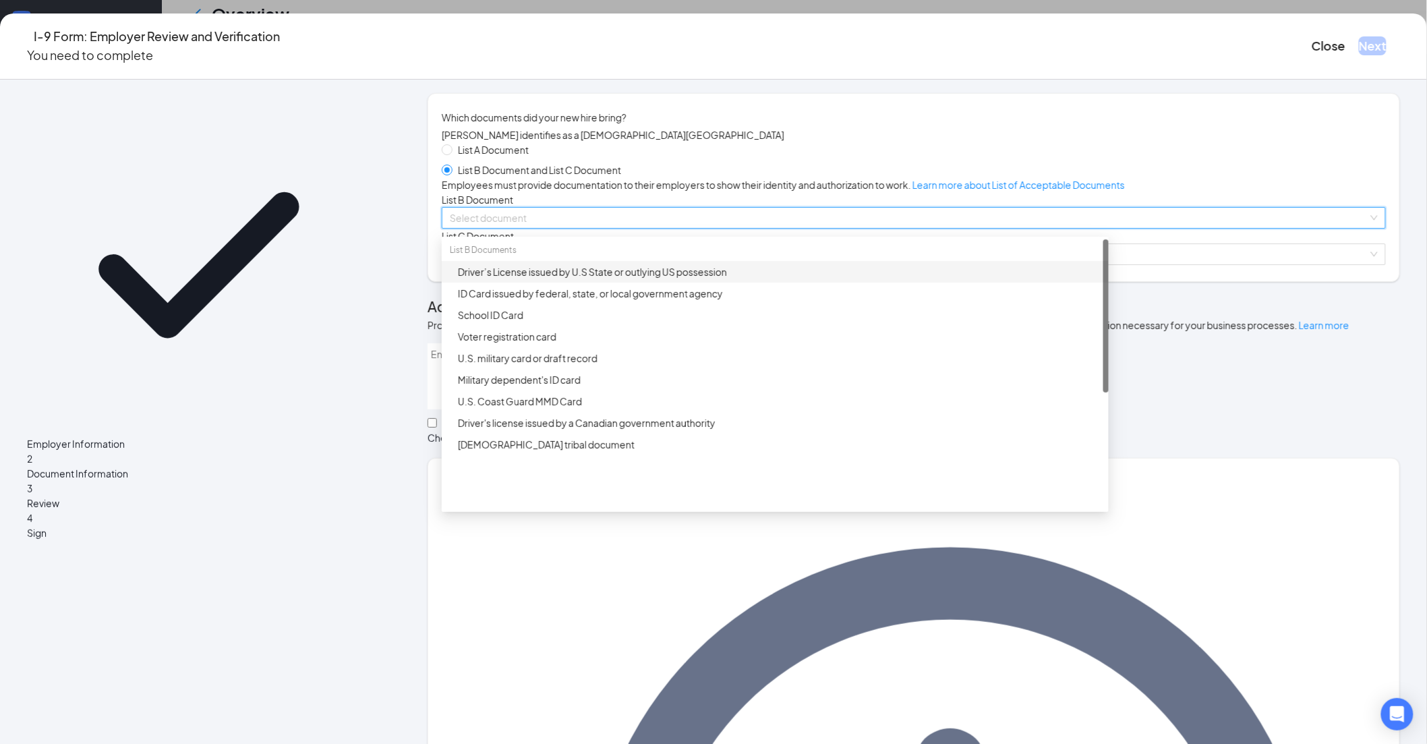
click at [565, 279] on div "Driver’s License issued by U.S State or outlying US possession" at bounding box center [779, 271] width 643 height 15
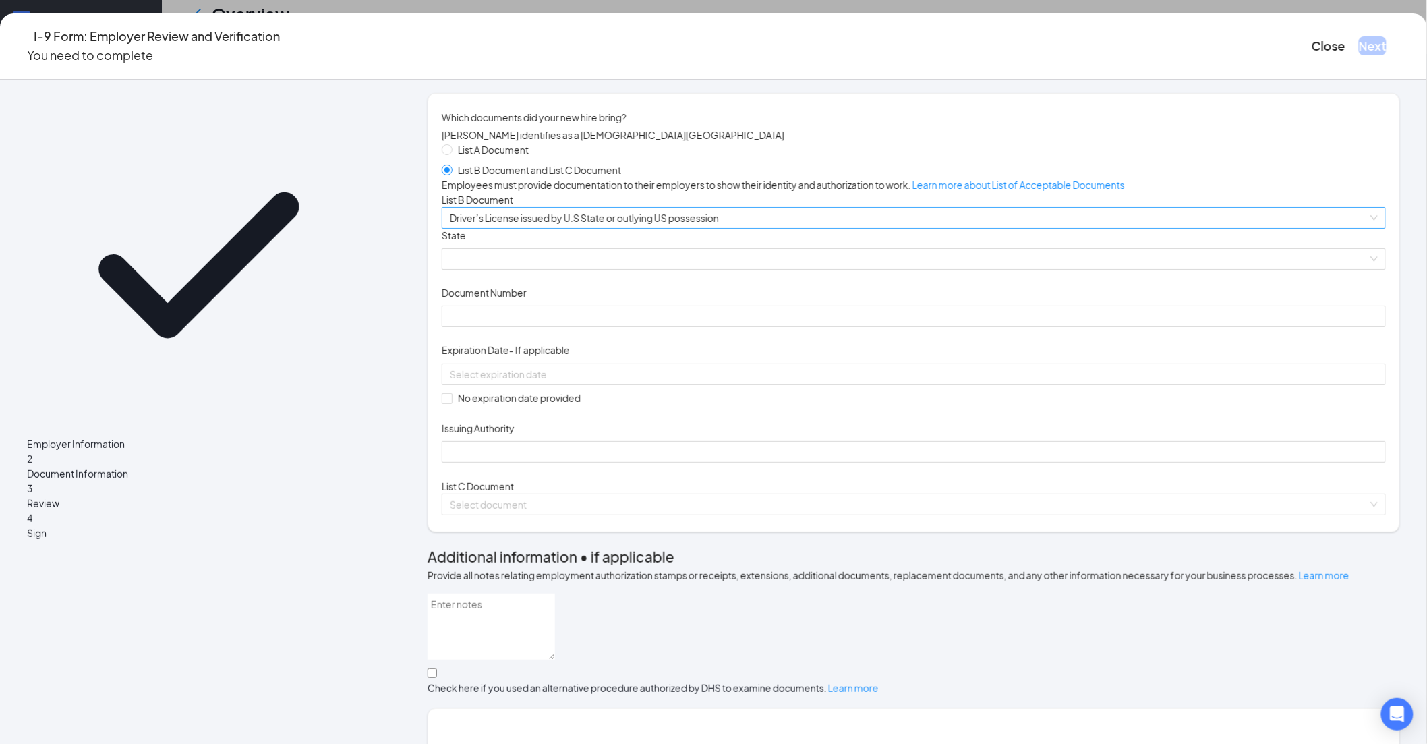
click at [590, 228] on span "Driver’s License issued by U.S State or outlying US possession" at bounding box center [914, 218] width 928 height 20
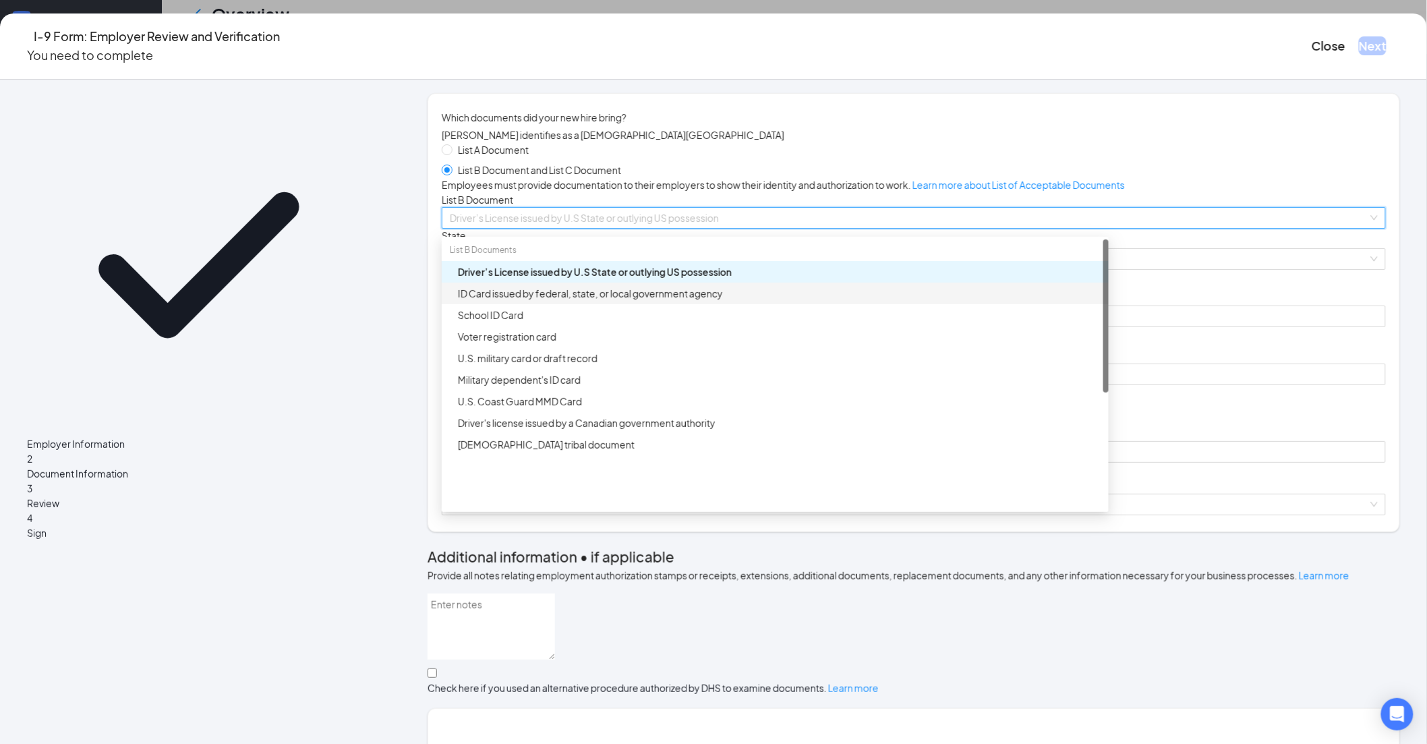
click at [590, 301] on div "ID Card issued by federal, state, or local government agency" at bounding box center [779, 293] width 643 height 15
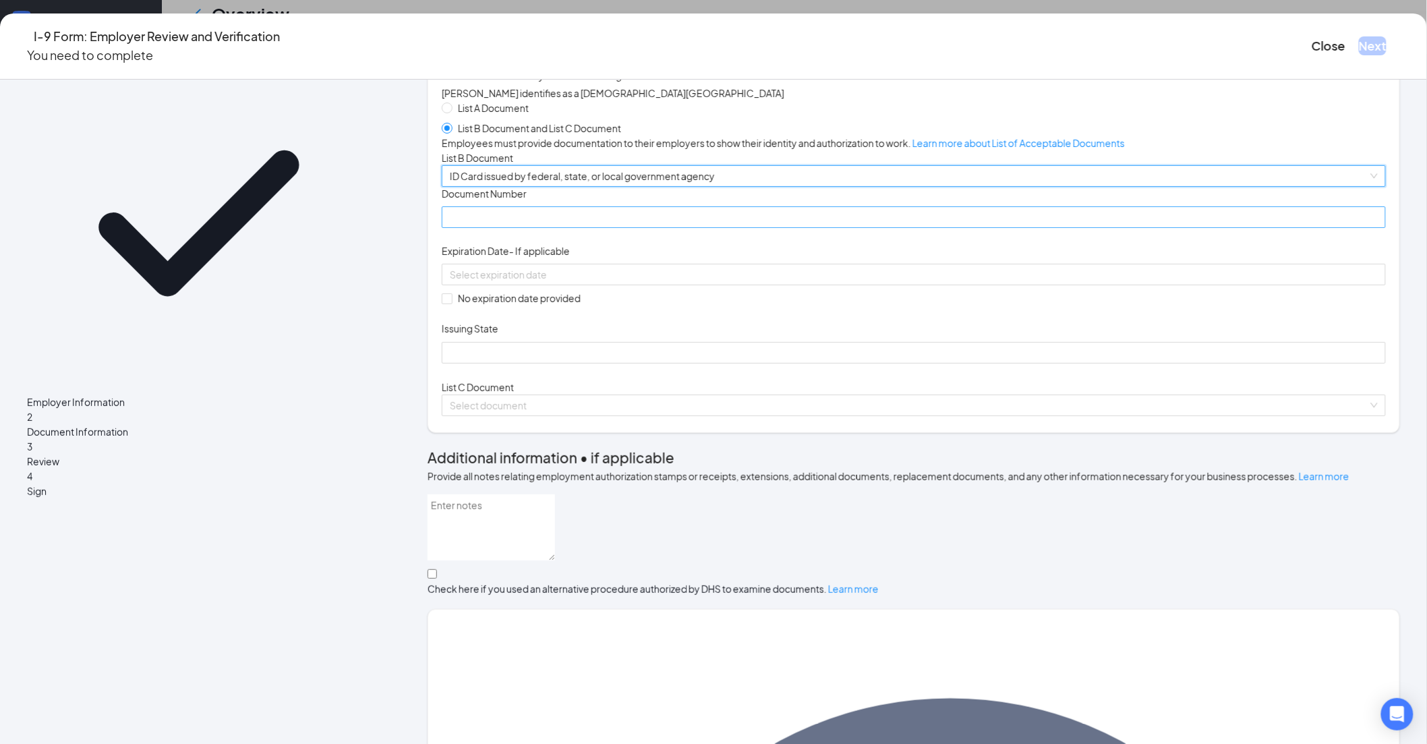
scroll to position [75, 0]
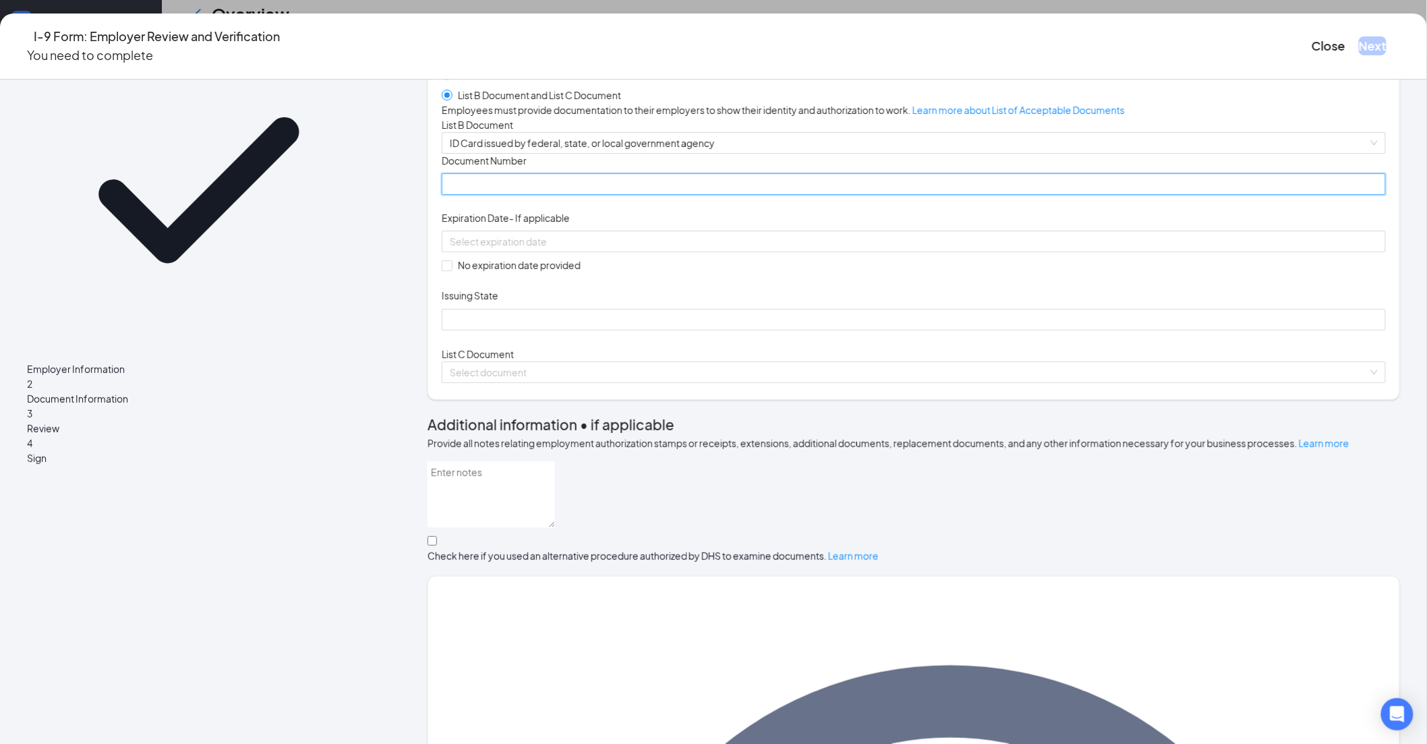
click at [533, 195] on input "Document Number" at bounding box center [914, 184] width 944 height 22
paste input "112C025002"
type input "112C025002"
click at [551, 249] on input at bounding box center [912, 241] width 925 height 15
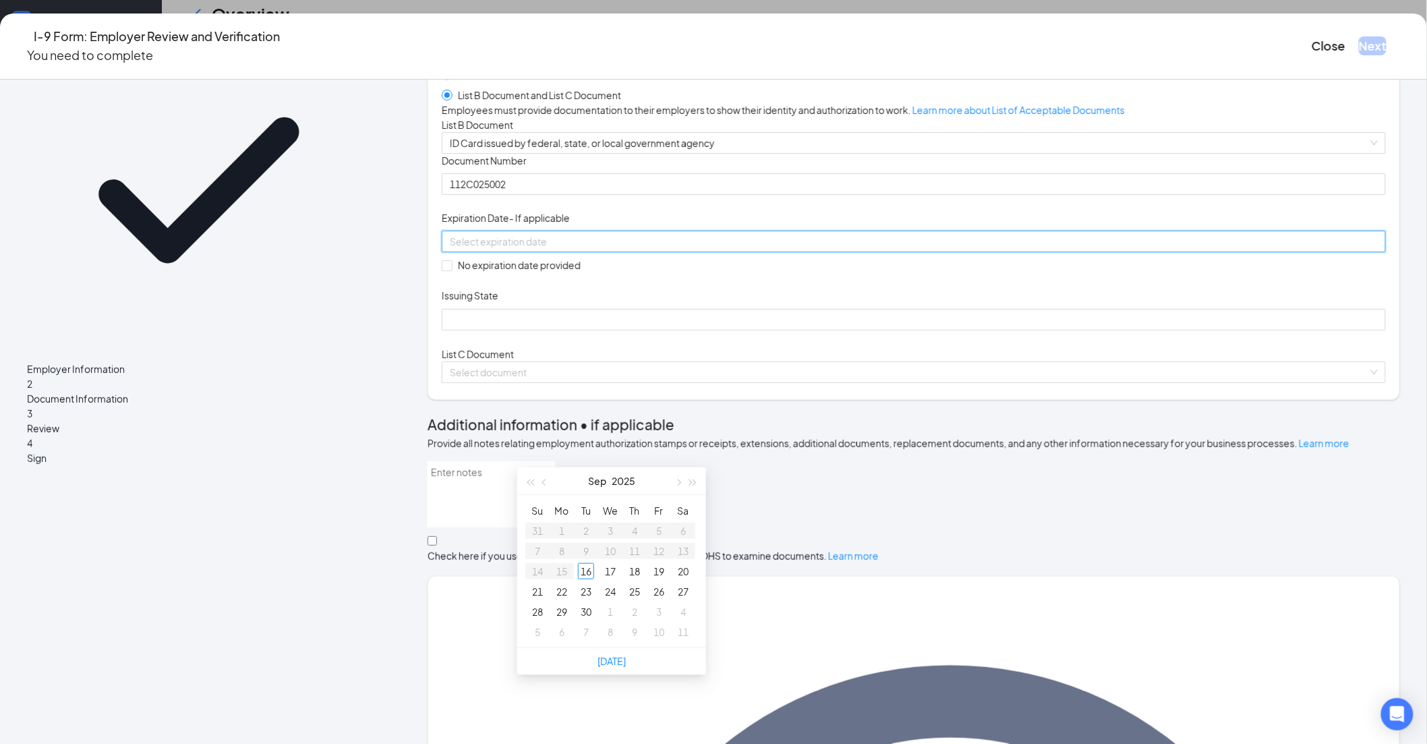
paste input "[DATE]"
click at [656, 563] on div "17" at bounding box center [659, 571] width 16 height 16
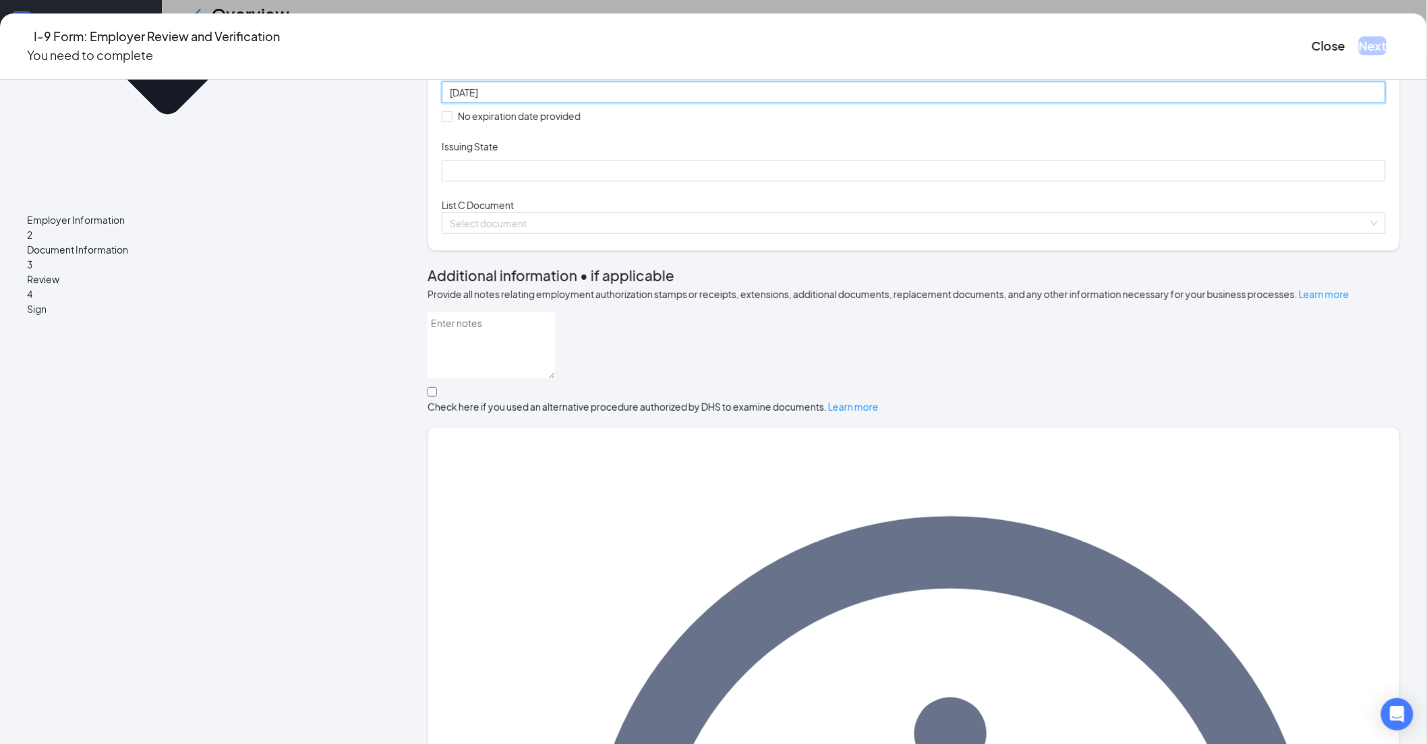
scroll to position [225, 0]
type input "[DATE]"
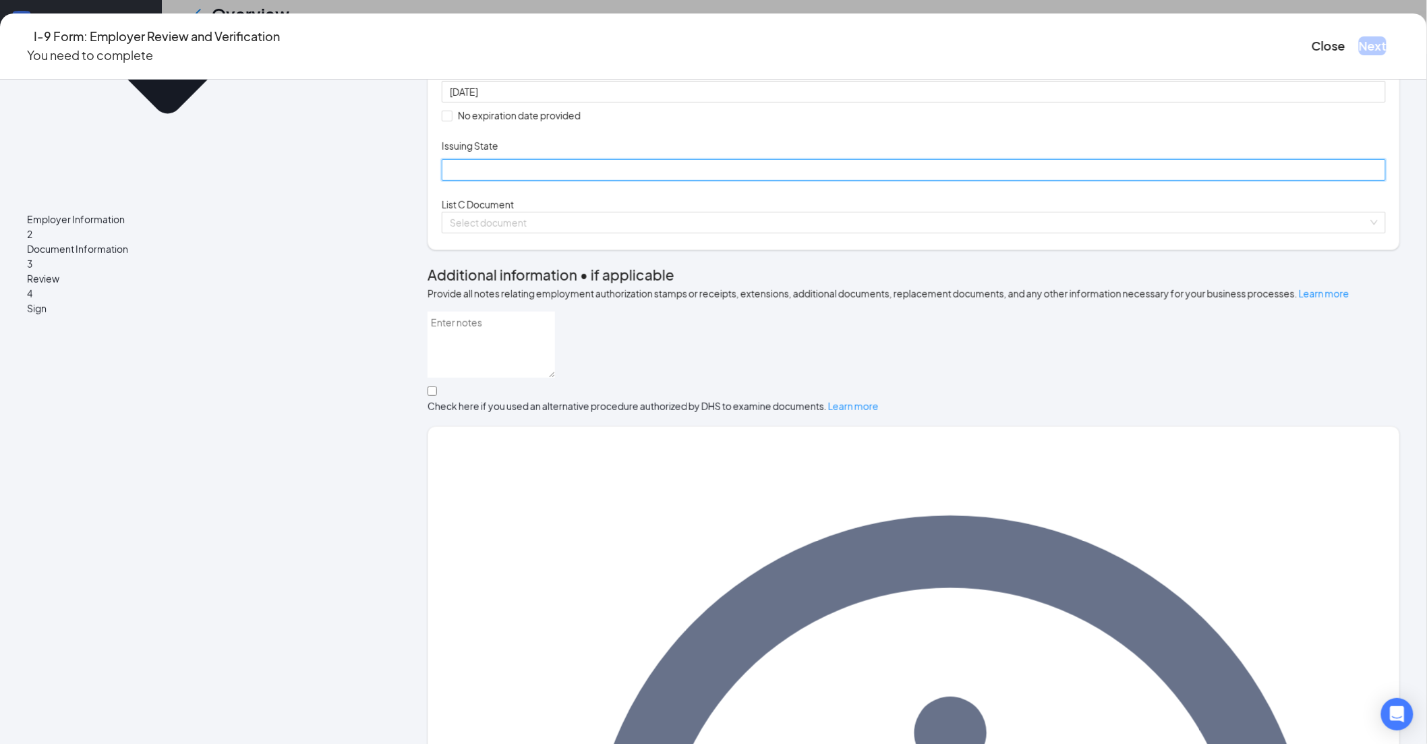
click at [591, 181] on input "Issuing State" at bounding box center [914, 170] width 944 height 22
type input "[US_STATE]"
click at [658, 233] on input "search" at bounding box center [909, 222] width 919 height 20
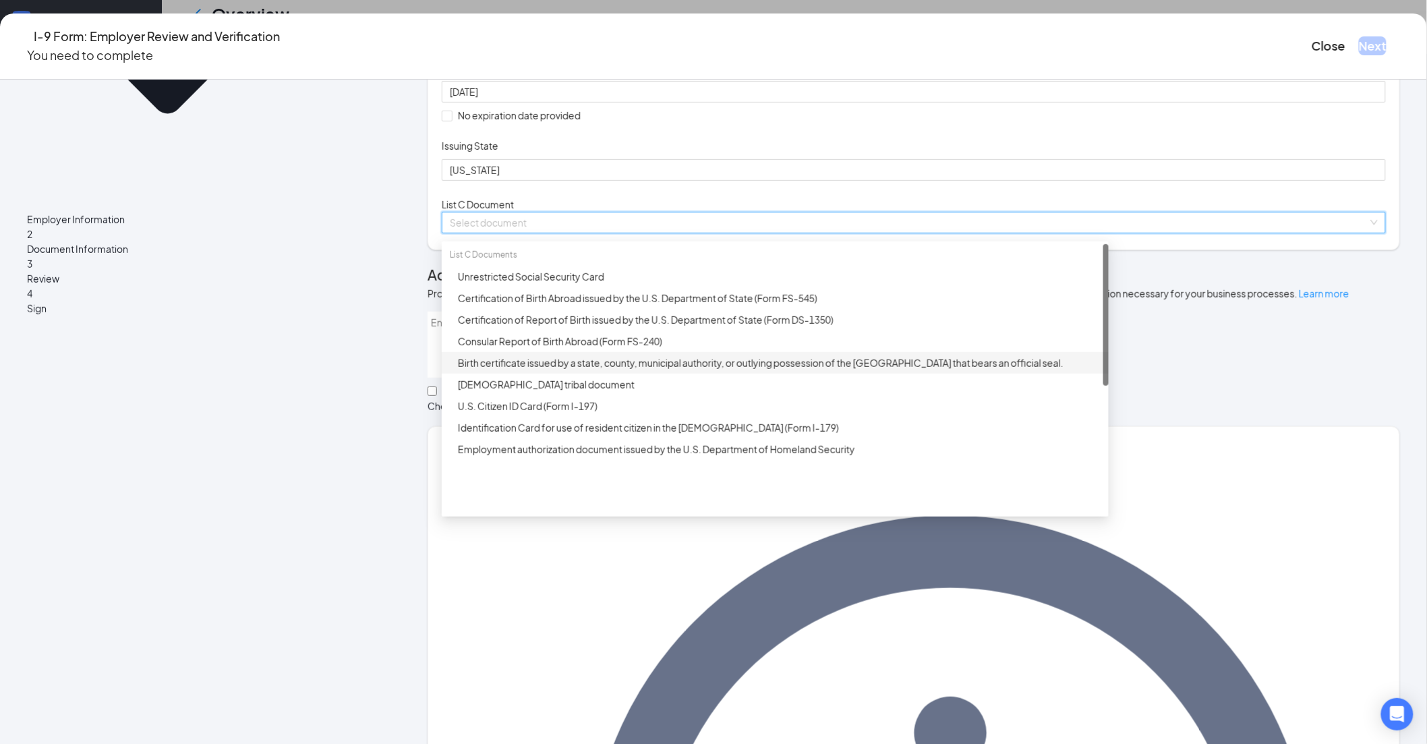
click at [678, 370] on div "Birth certificate issued by a state, county, municipal authority, or outlying p…" at bounding box center [779, 362] width 643 height 15
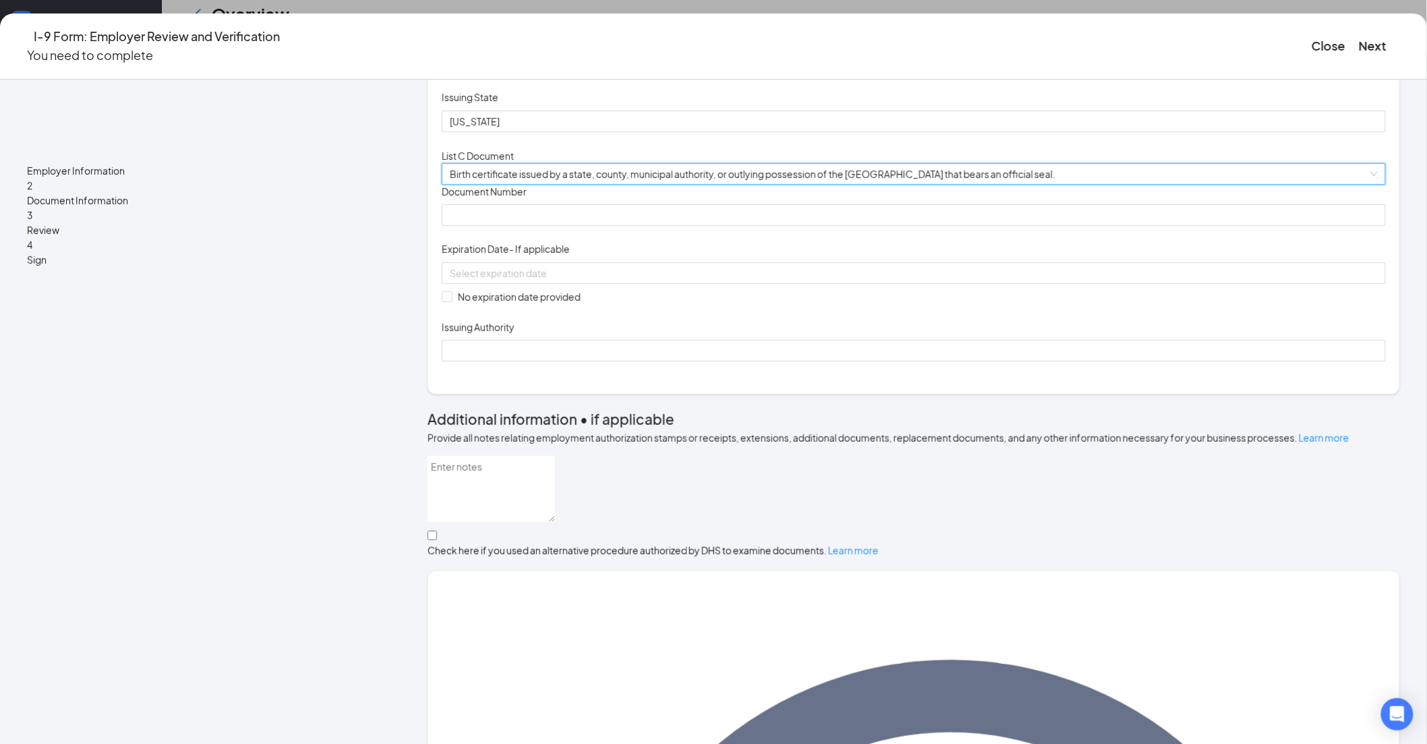
scroll to position [299, 0]
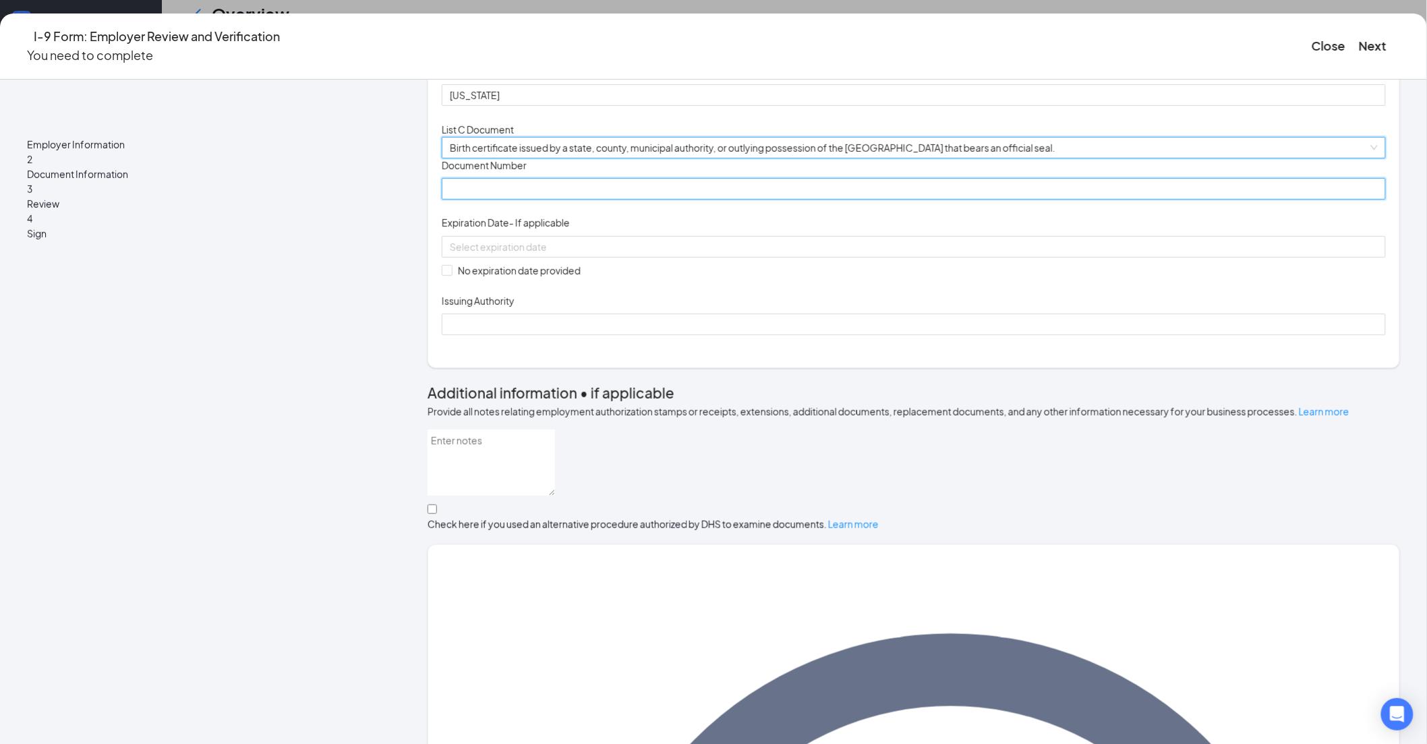
click at [556, 200] on input "Document Number" at bounding box center [914, 189] width 944 height 22
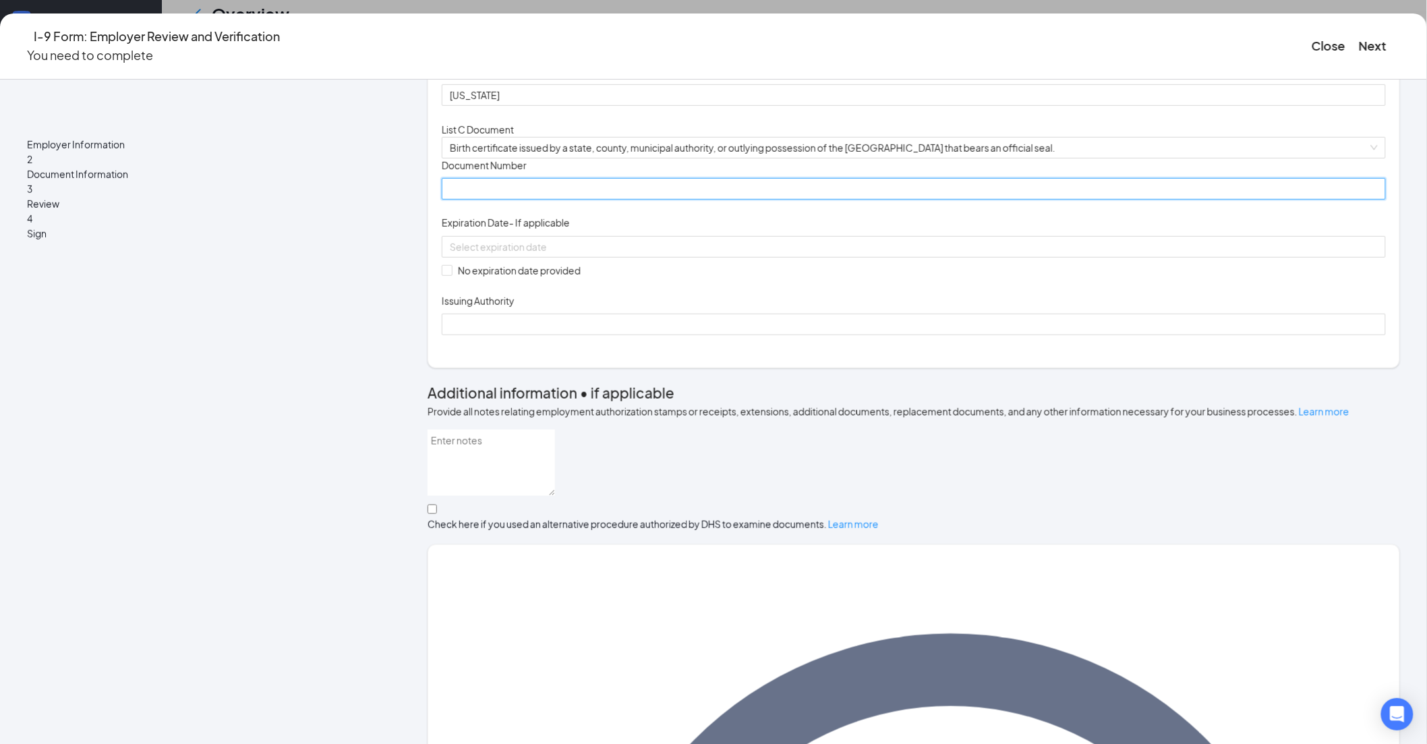
click at [523, 200] on input "Document Number" at bounding box center [914, 189] width 944 height 22
paste input "1052003079455"
type input "1052003079455"
click at [451, 275] on input "No expiration date provided" at bounding box center [446, 269] width 9 height 9
checkbox input "true"
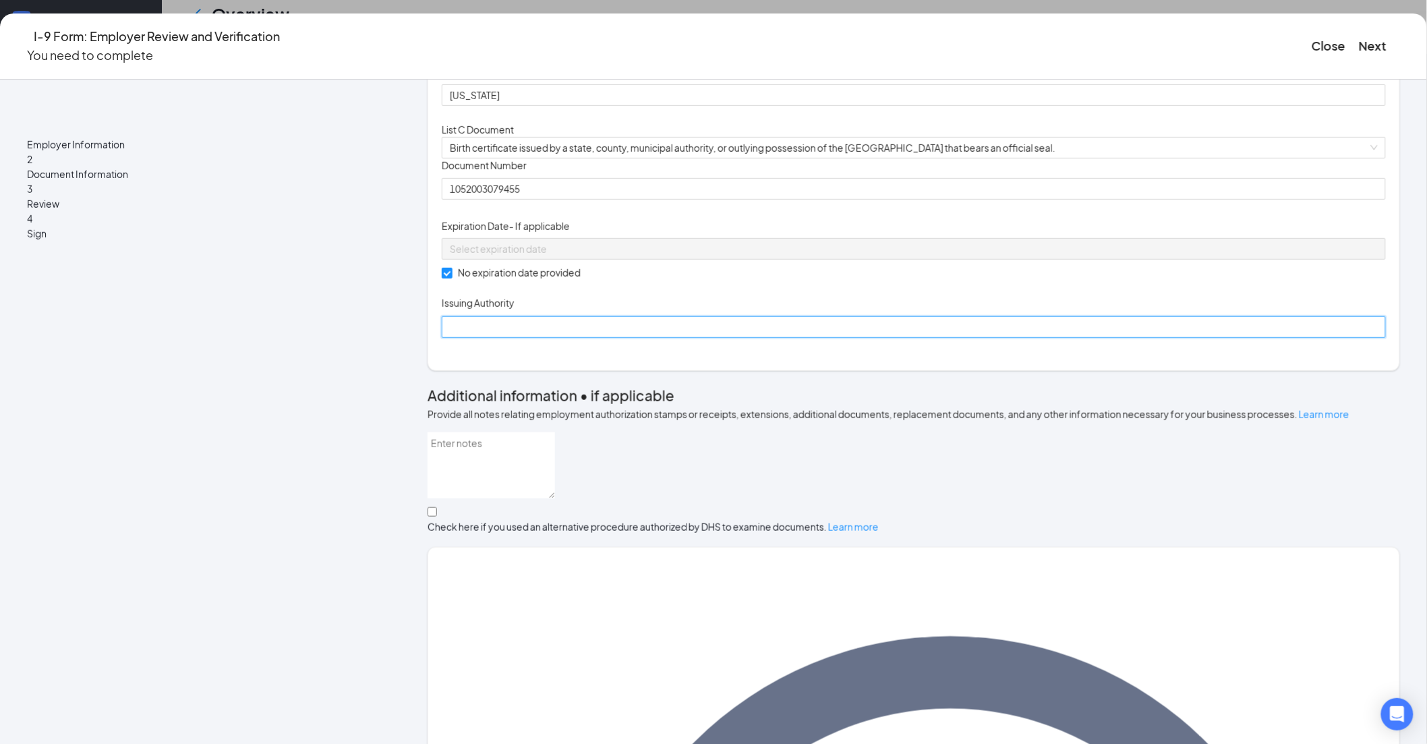
click at [567, 338] on input "Issuing Authority" at bounding box center [914, 327] width 944 height 22
type input "State [US_STATE]"
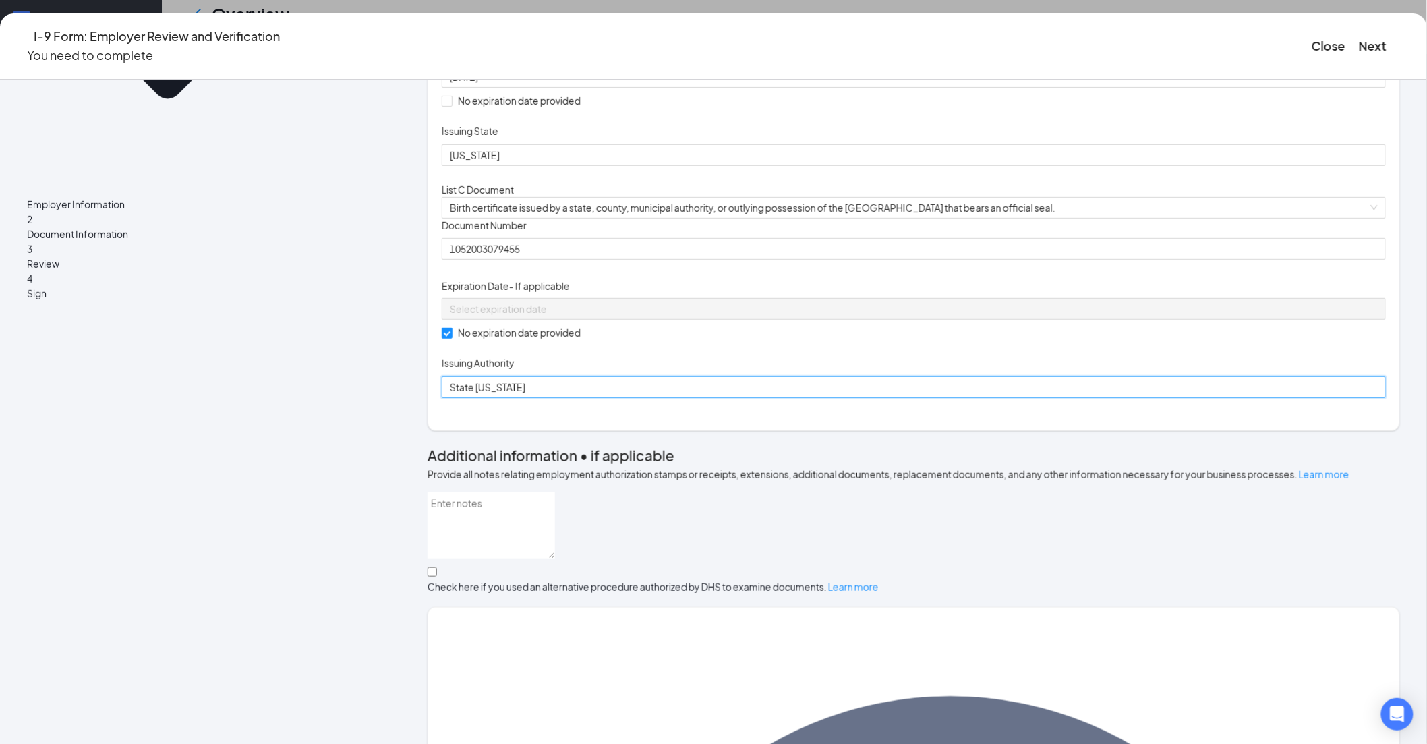
scroll to position [234, 0]
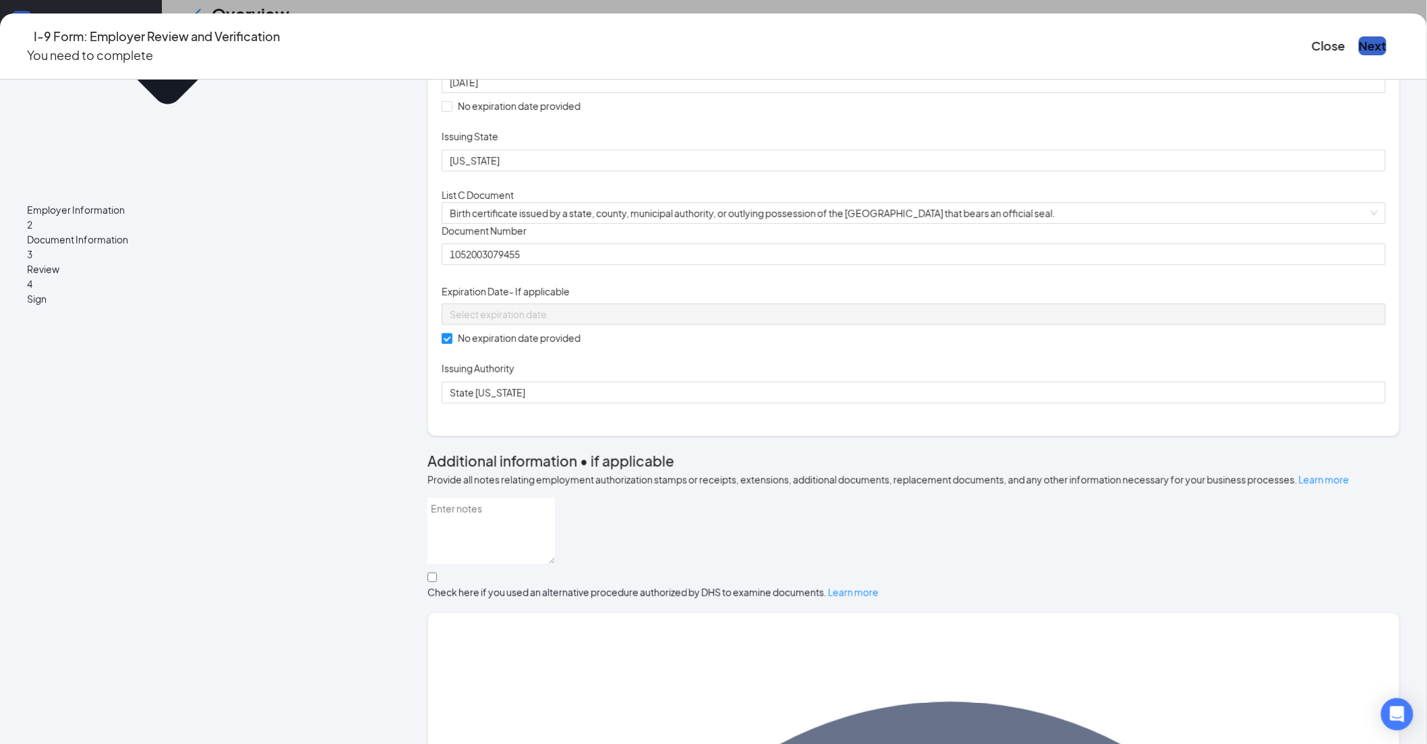
click at [1359, 36] on button "Next" at bounding box center [1373, 45] width 28 height 19
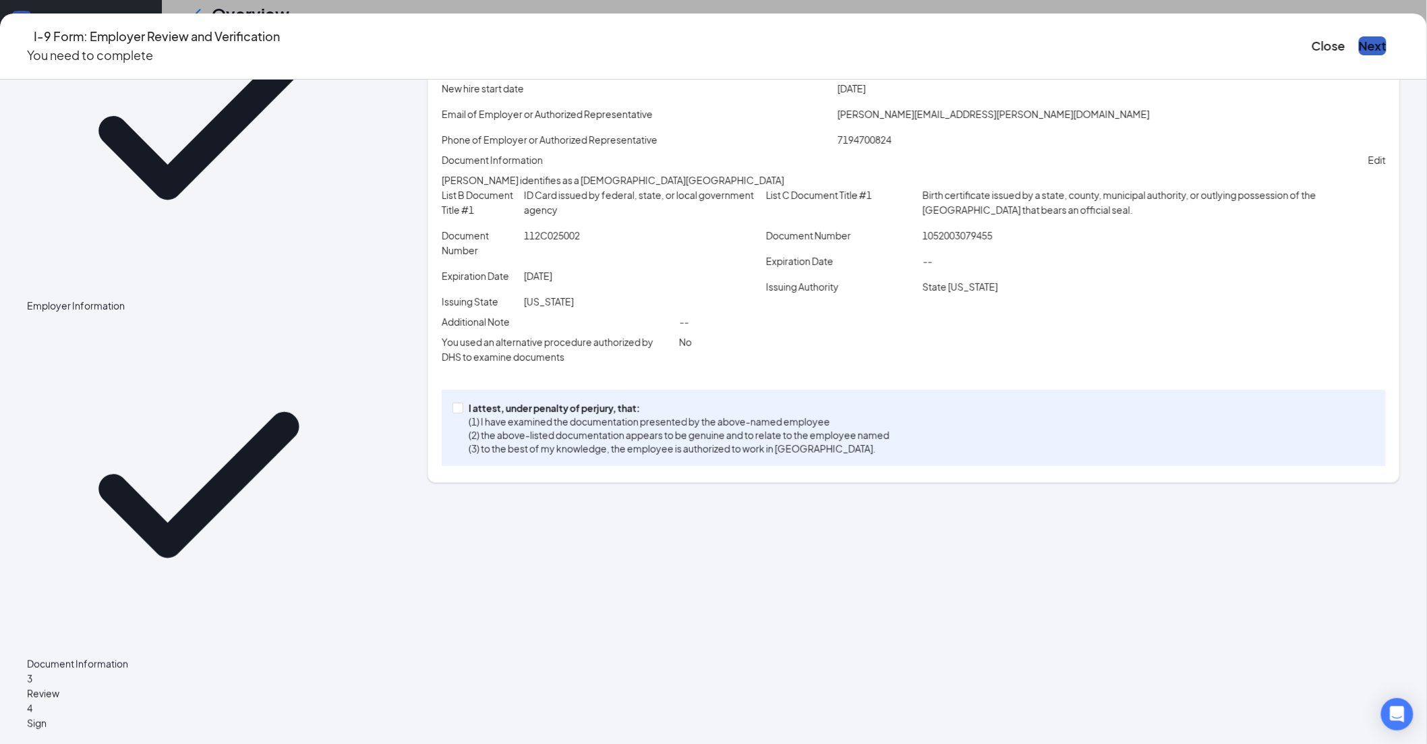
scroll to position [25, 0]
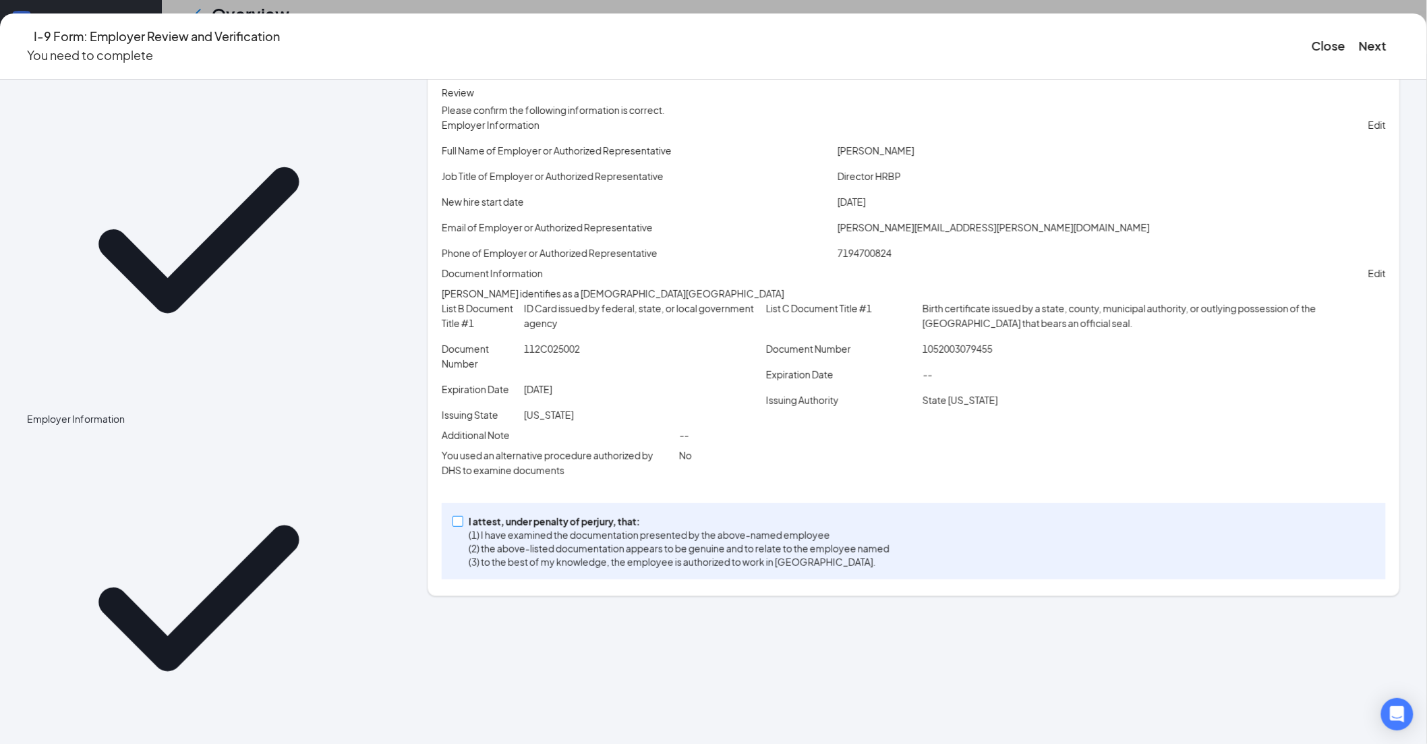
click at [462, 525] on input "I attest, under penalty of [PERSON_NAME], that: (1) I have examined the documen…" at bounding box center [457, 520] width 9 height 9
checkbox input "true"
drag, startPoint x: 1141, startPoint y: 38, endPoint x: 1128, endPoint y: 45, distance: 15.1
click at [1359, 38] on button "Next" at bounding box center [1373, 45] width 28 height 19
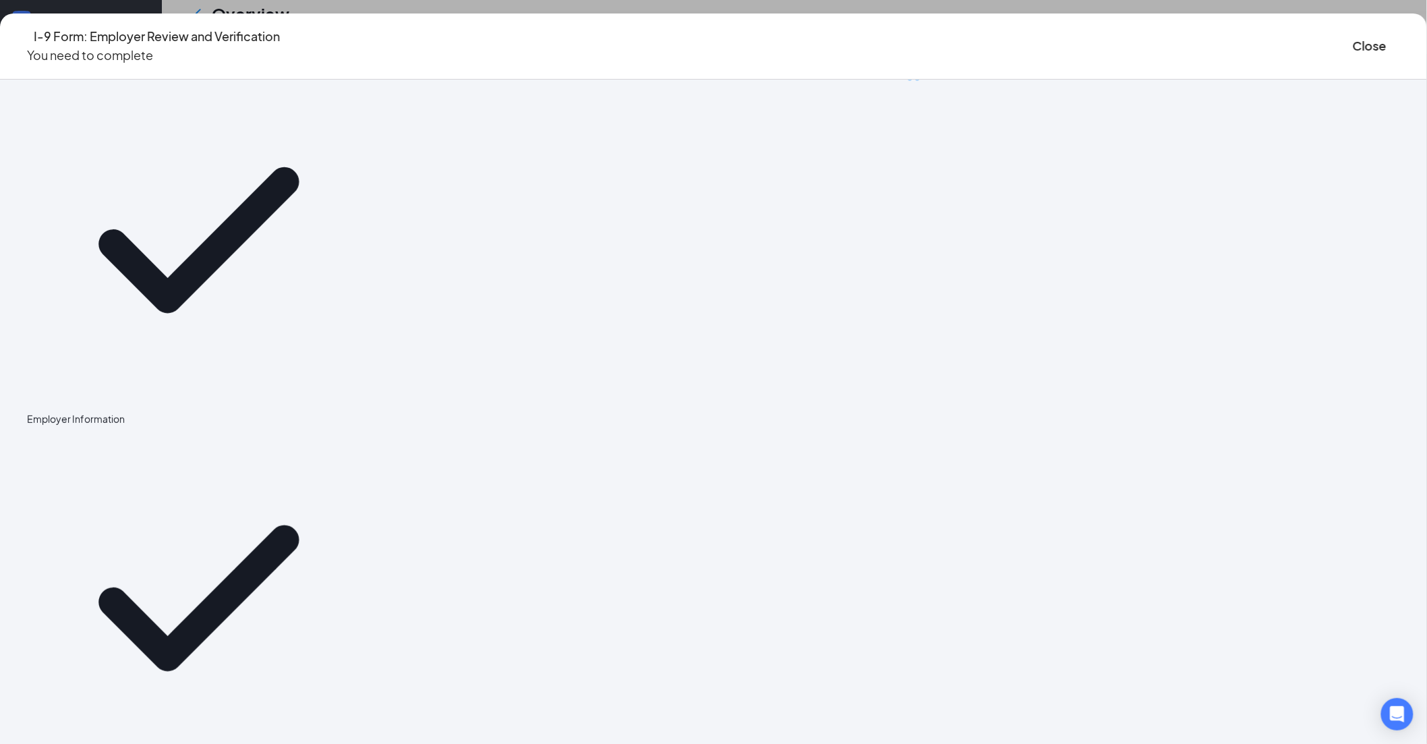
scroll to position [0, 0]
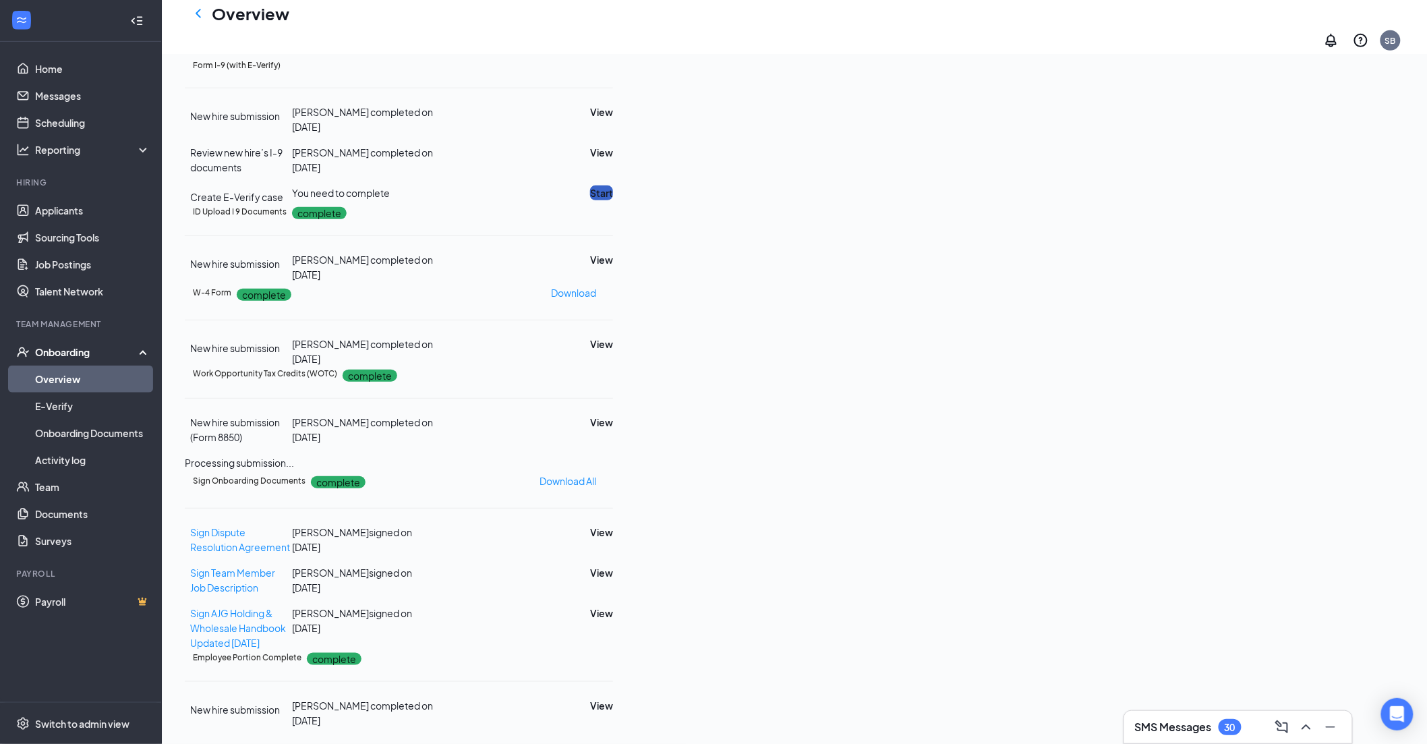
click at [613, 200] on button "Start" at bounding box center [601, 192] width 23 height 15
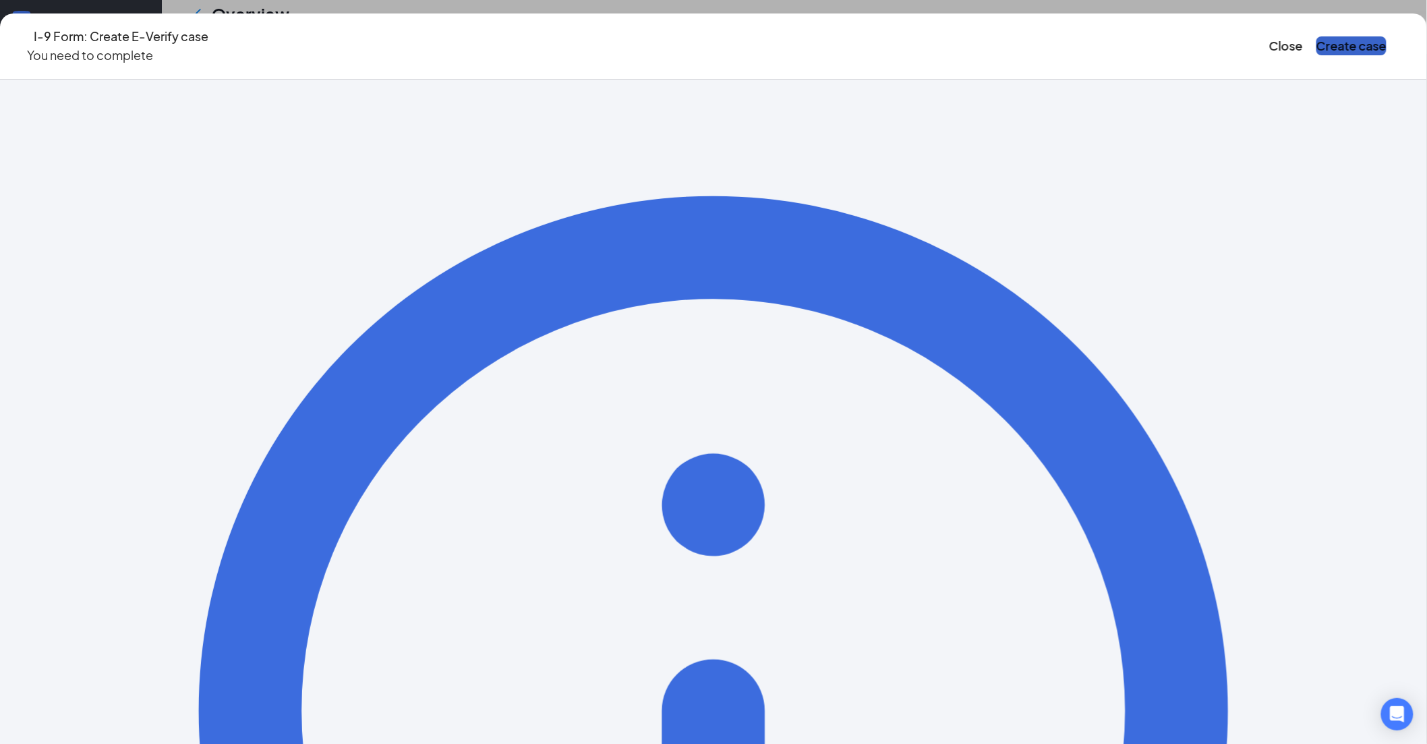
click at [1317, 36] on button "Create case" at bounding box center [1352, 45] width 70 height 19
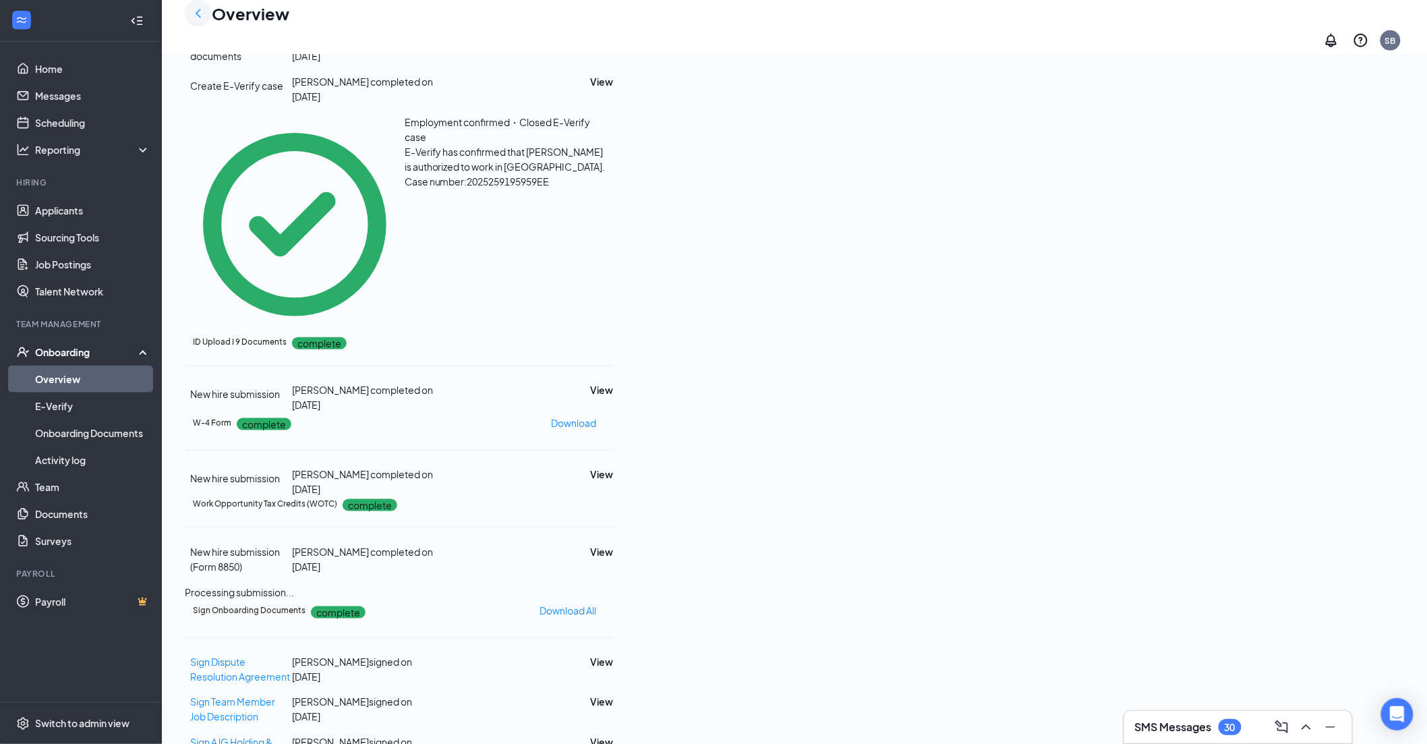
click at [197, 22] on icon "ChevronLeft" at bounding box center [198, 13] width 16 height 16
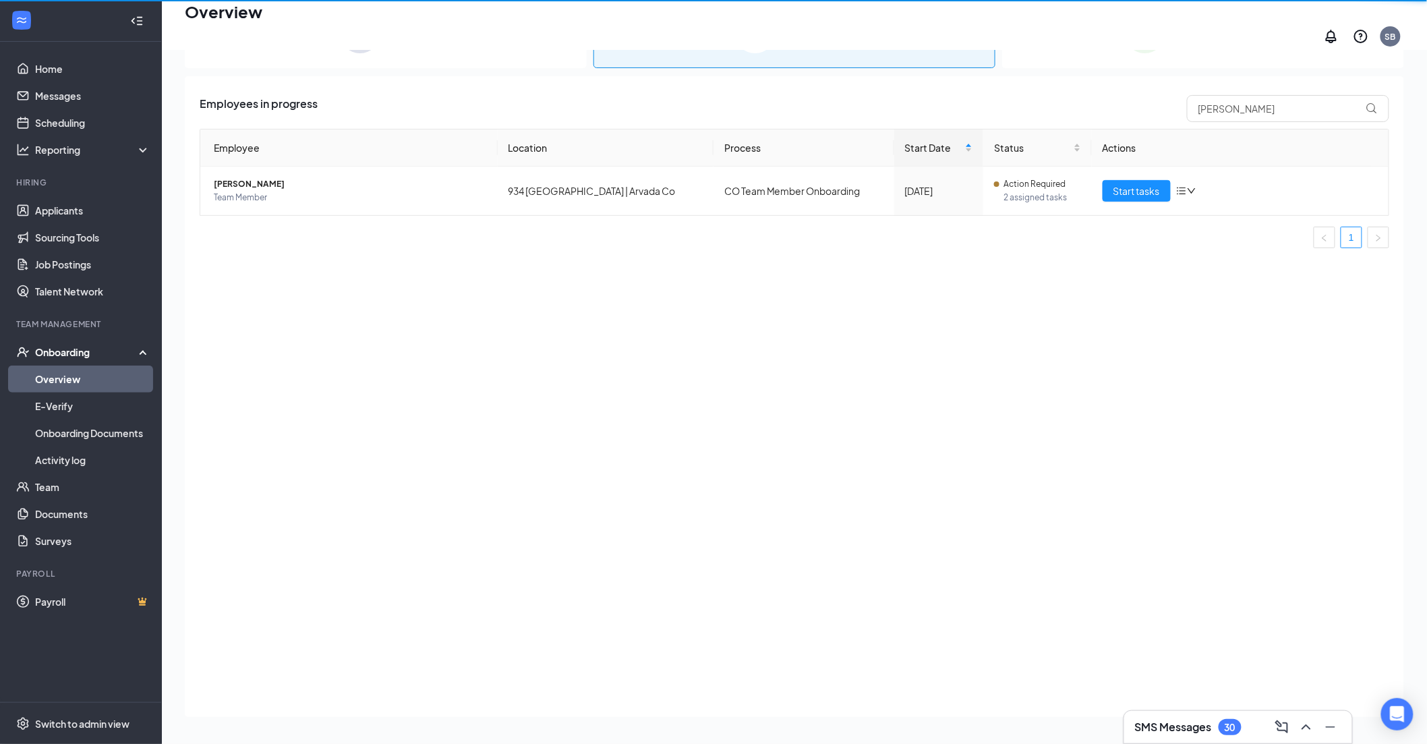
scroll to position [61, 0]
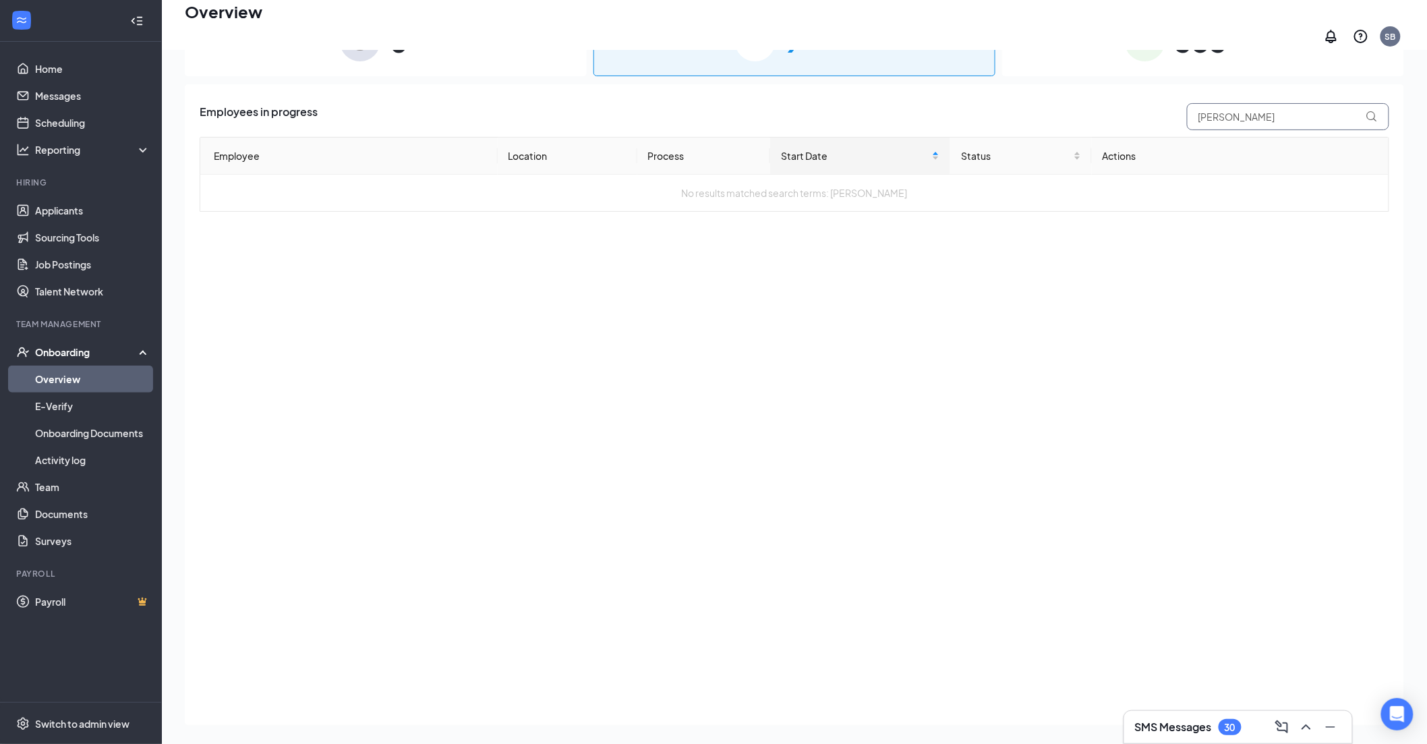
drag, startPoint x: 1250, startPoint y: 109, endPoint x: 1192, endPoint y: 117, distance: 58.6
click at [1192, 117] on input "[PERSON_NAME]" at bounding box center [1288, 116] width 202 height 27
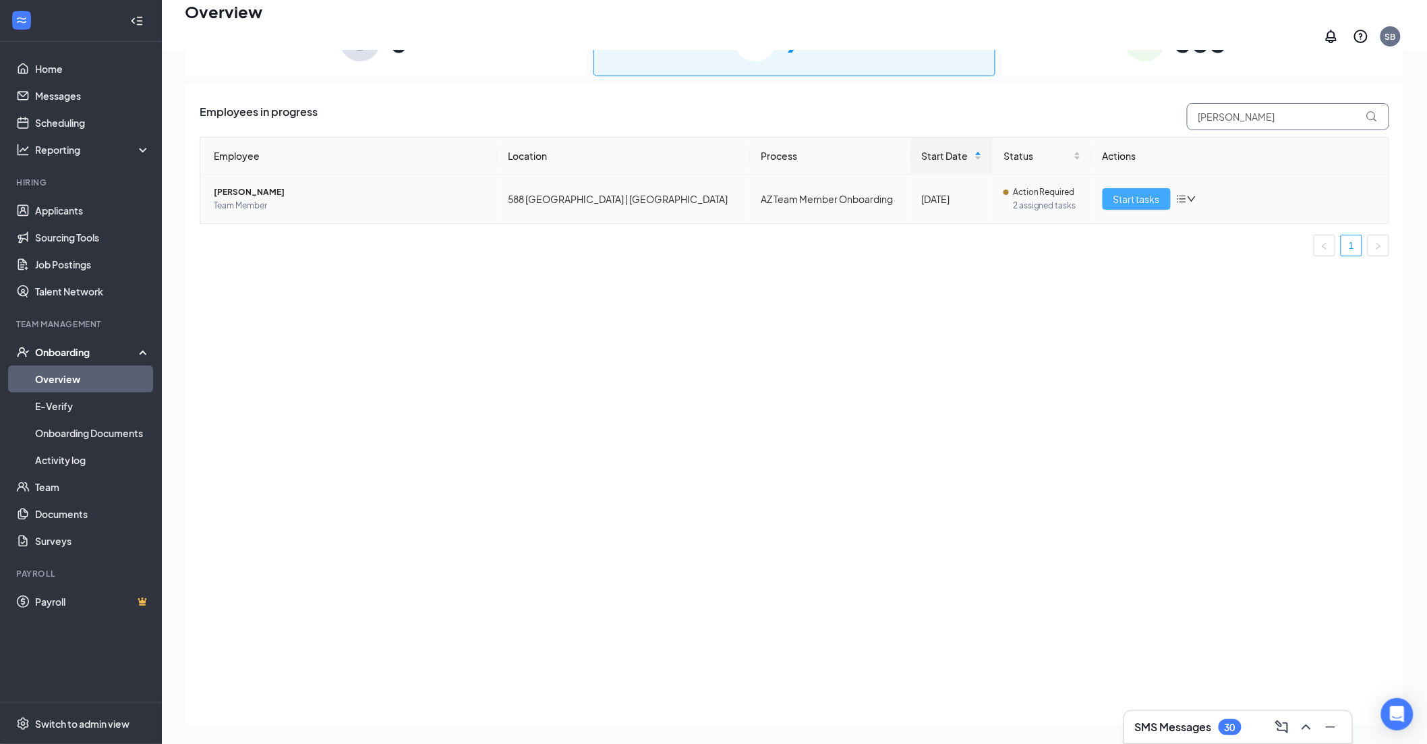
type input "[PERSON_NAME]"
click at [1123, 192] on span "Start tasks" at bounding box center [1137, 199] width 47 height 15
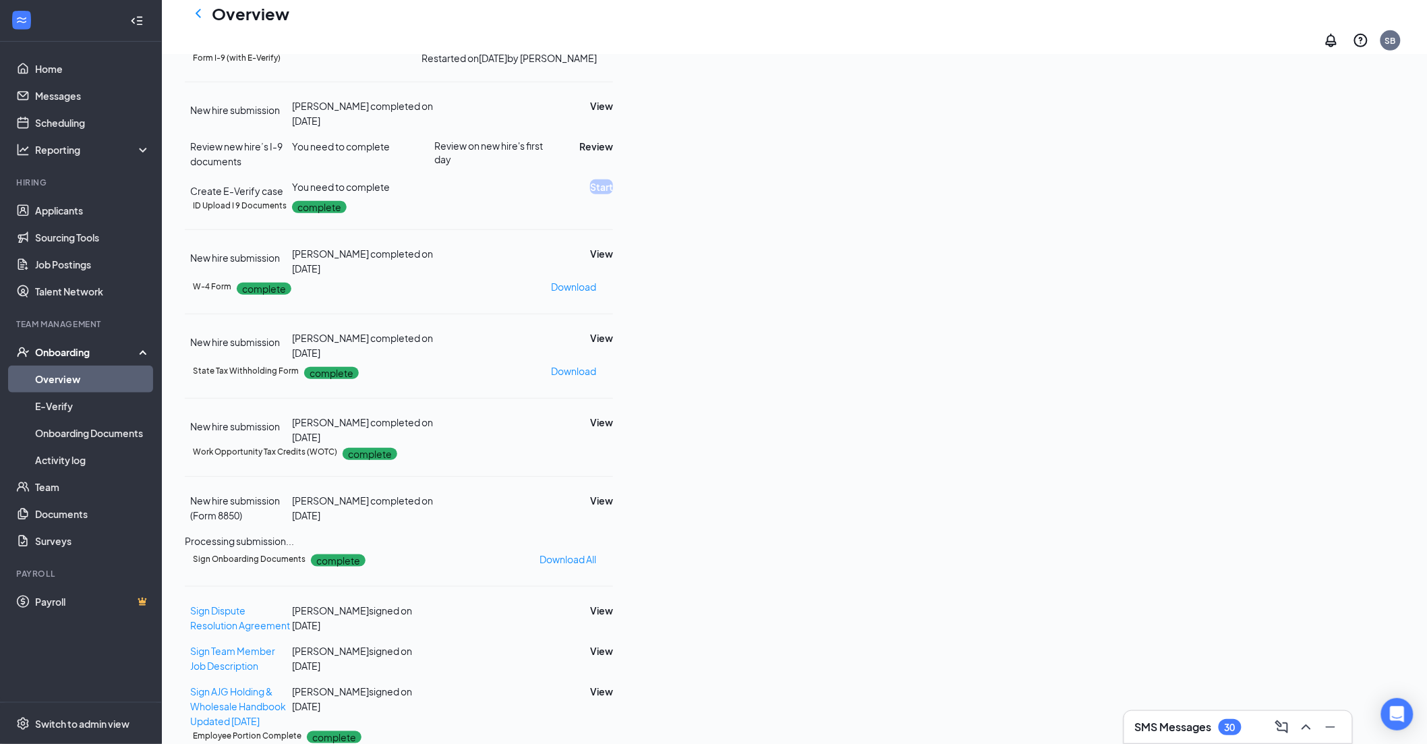
scroll to position [299, 0]
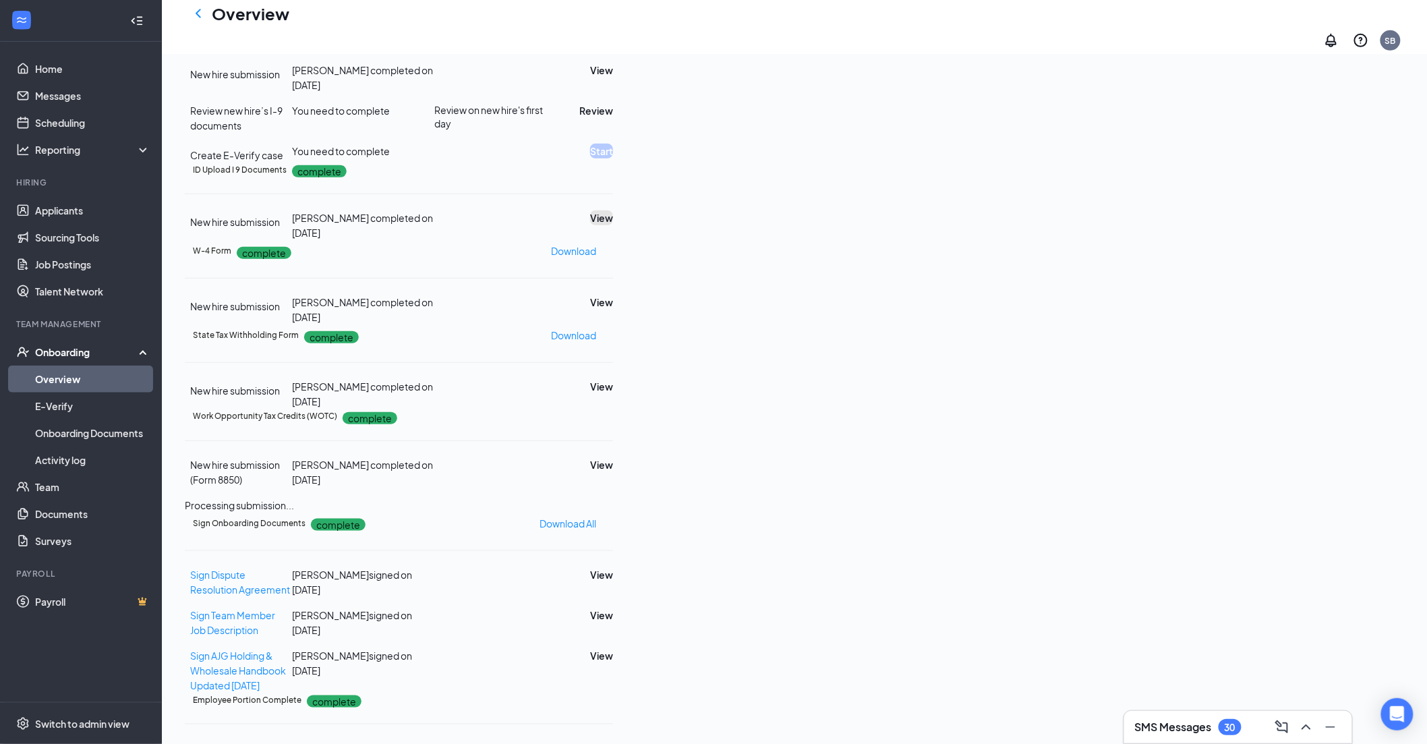
click at [613, 225] on button "View" at bounding box center [601, 217] width 23 height 15
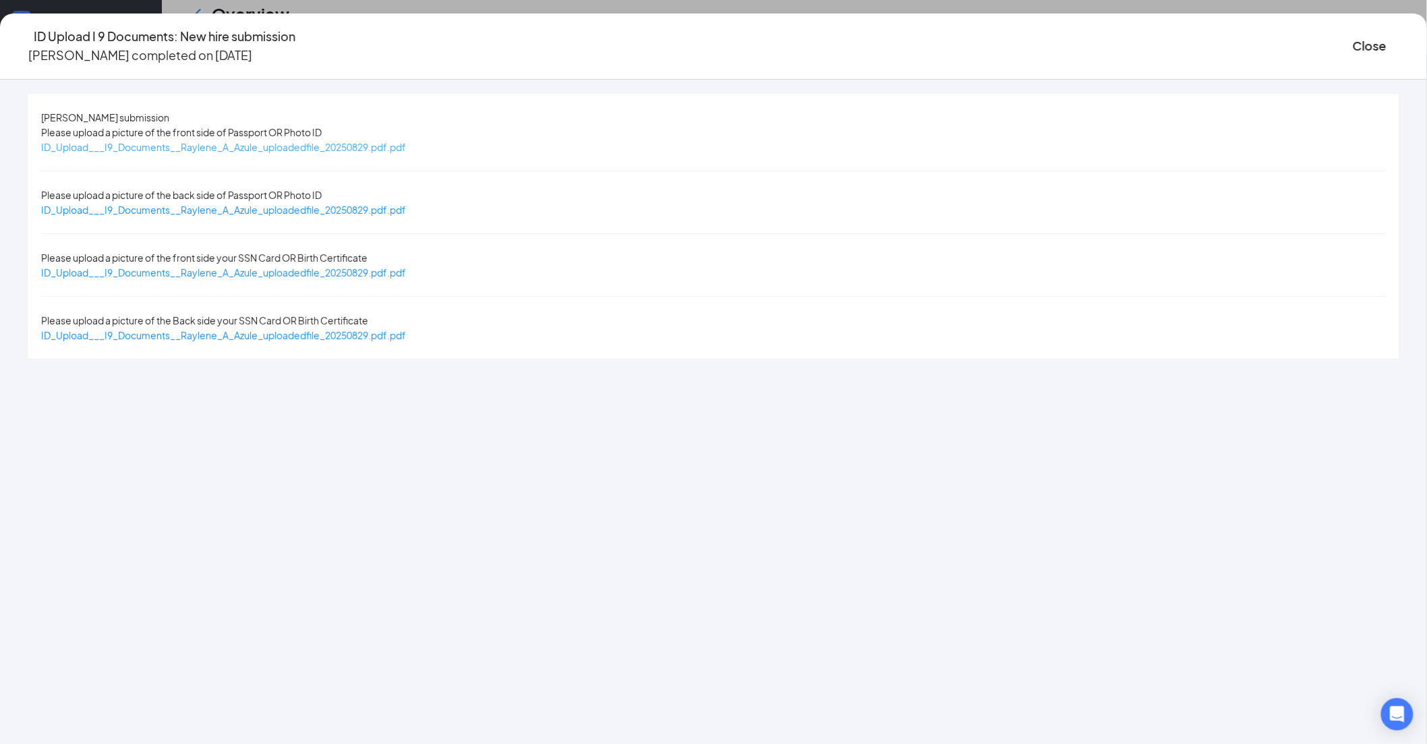
click at [406, 146] on span "ID_Upload___I9_Documents__Raylene_A_Azule_uploadedfile_20250829.pdf.pdf" at bounding box center [223, 147] width 365 height 12
click at [406, 266] on span "ID_Upload___I9_Documents__Raylene_A_Azule_uploadedfile_20250829.pdf.pdf" at bounding box center [223, 272] width 365 height 12
drag, startPoint x: 1130, startPoint y: 38, endPoint x: 1089, endPoint y: 86, distance: 63.7
click at [1353, 38] on button "Close" at bounding box center [1370, 45] width 34 height 19
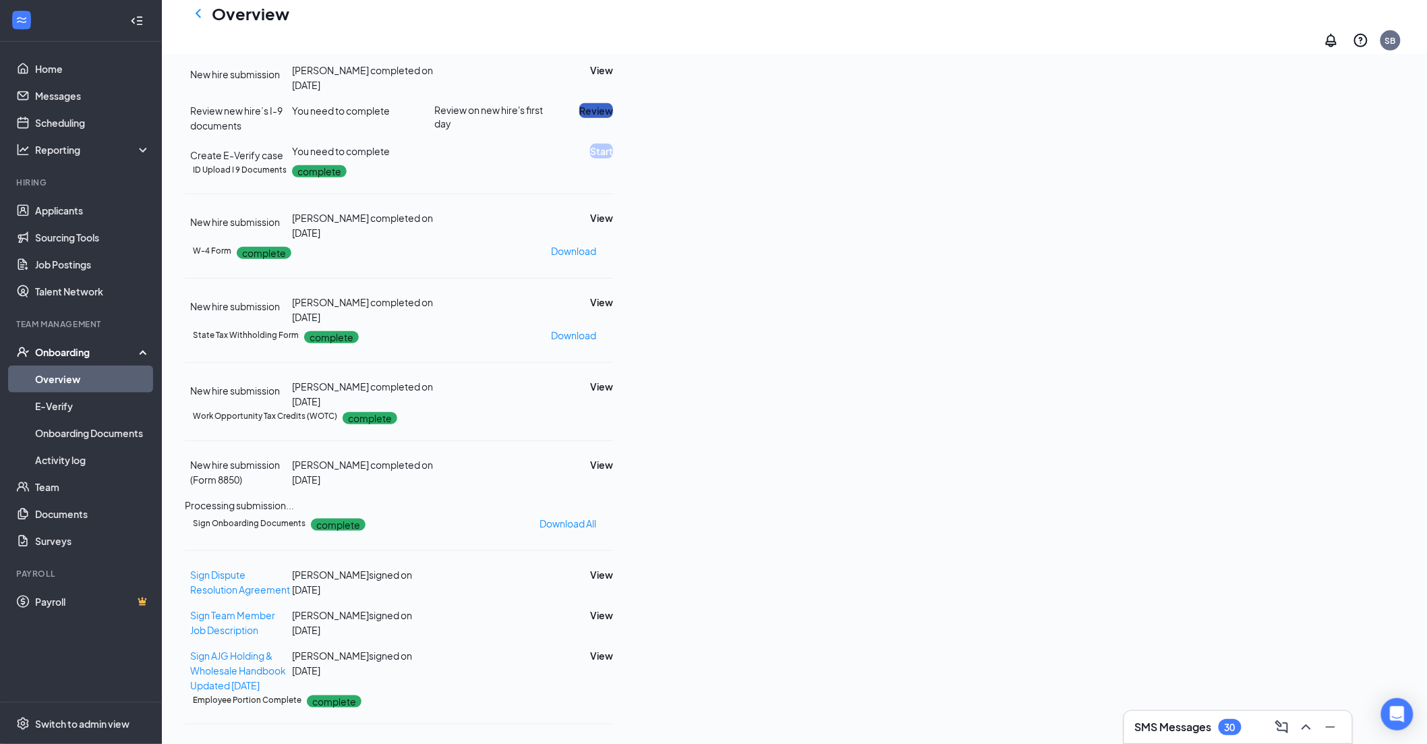
click at [613, 118] on button "Review" at bounding box center [596, 110] width 34 height 15
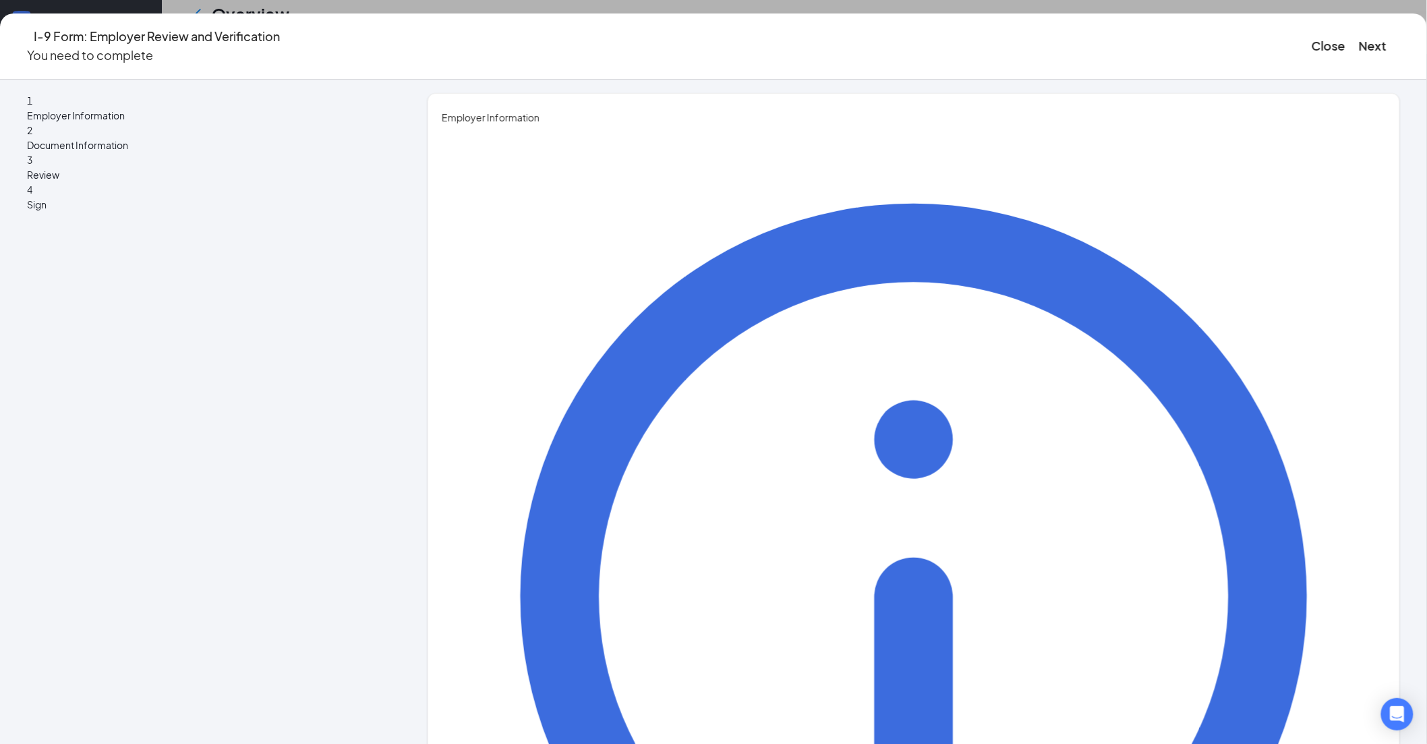
type input "[PERSON_NAME]"
drag, startPoint x: 569, startPoint y: 275, endPoint x: 588, endPoint y: 300, distance: 32.2
type input "[PERSON_NAME]"
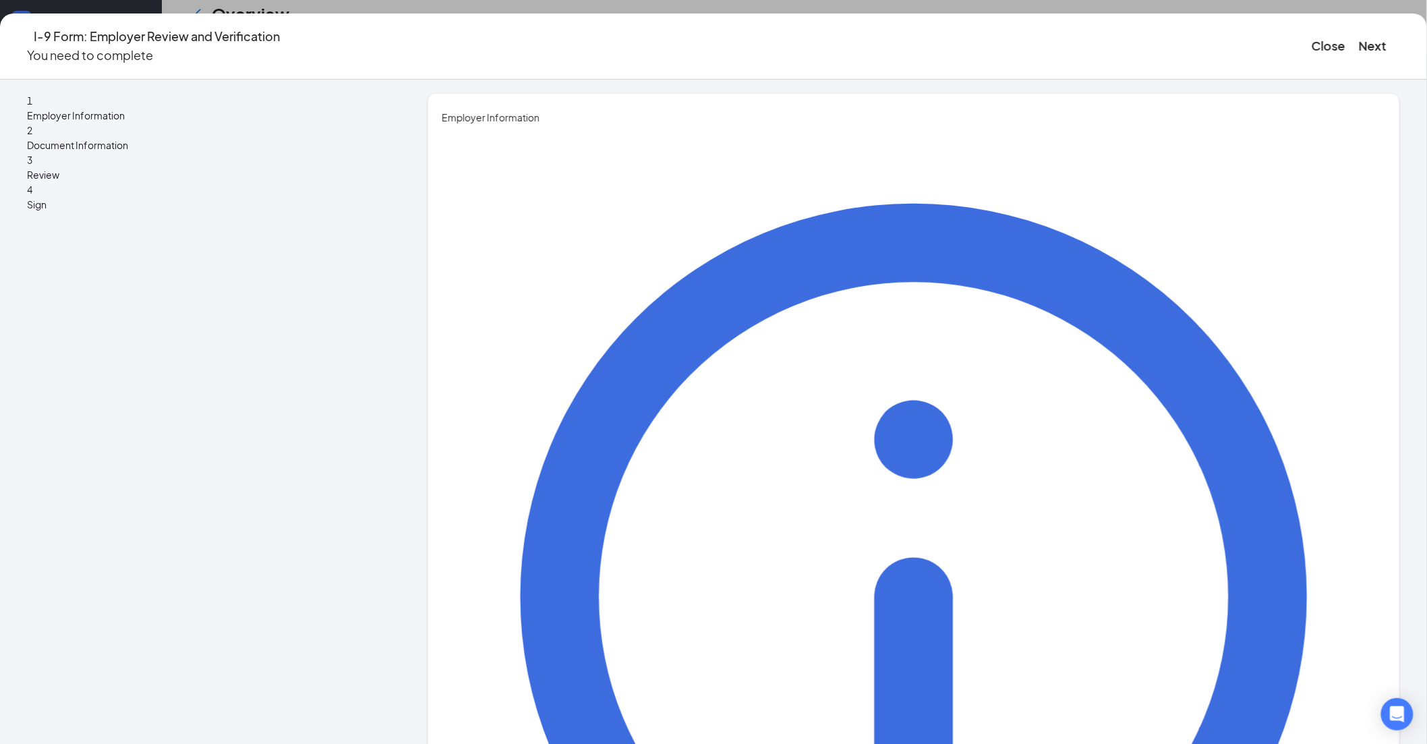
type input "[PERSON_NAME][EMAIL_ADDRESS][PERSON_NAME][DOMAIN_NAME]"
type input "Director HRBP"
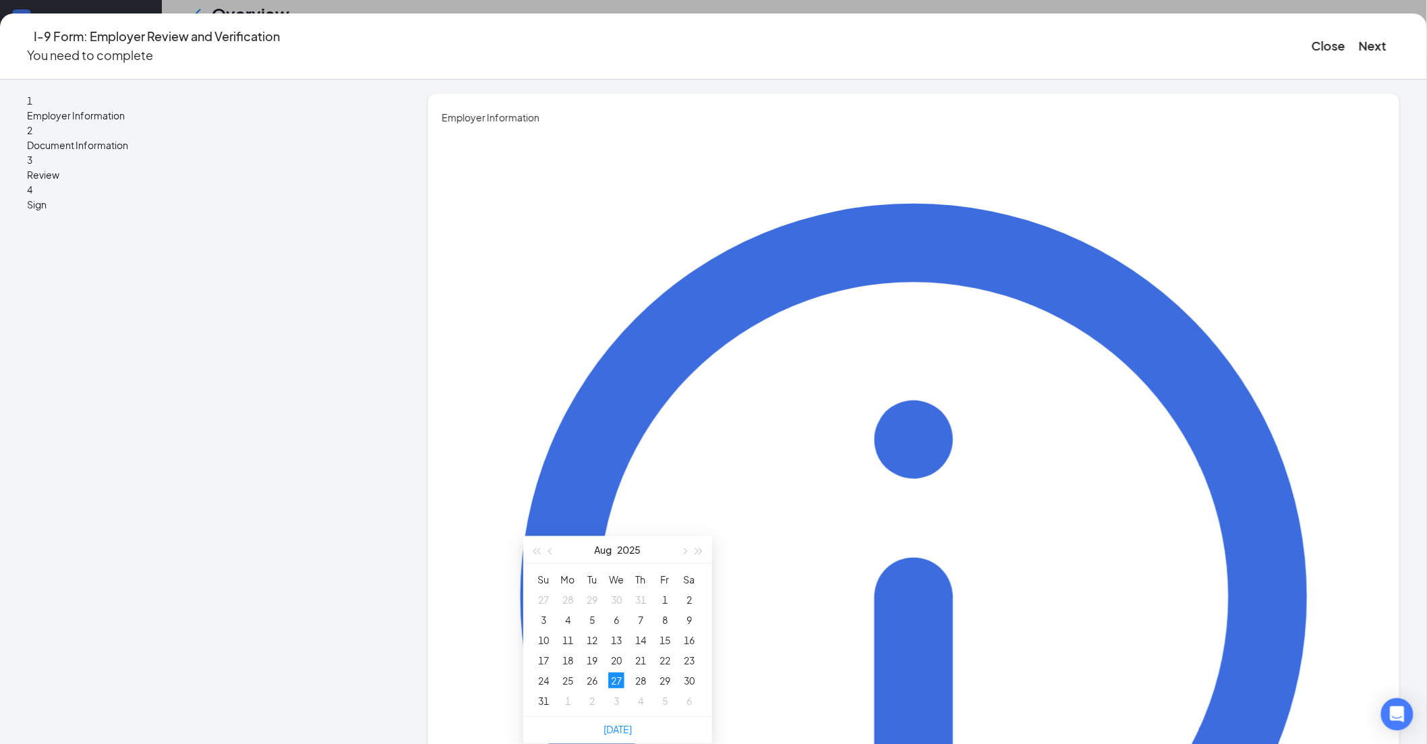
scroll to position [599, 0]
click at [685, 548] on span "button" at bounding box center [684, 551] width 7 height 7
type input "[DATE]"
click at [610, 632] on div "17" at bounding box center [616, 640] width 16 height 16
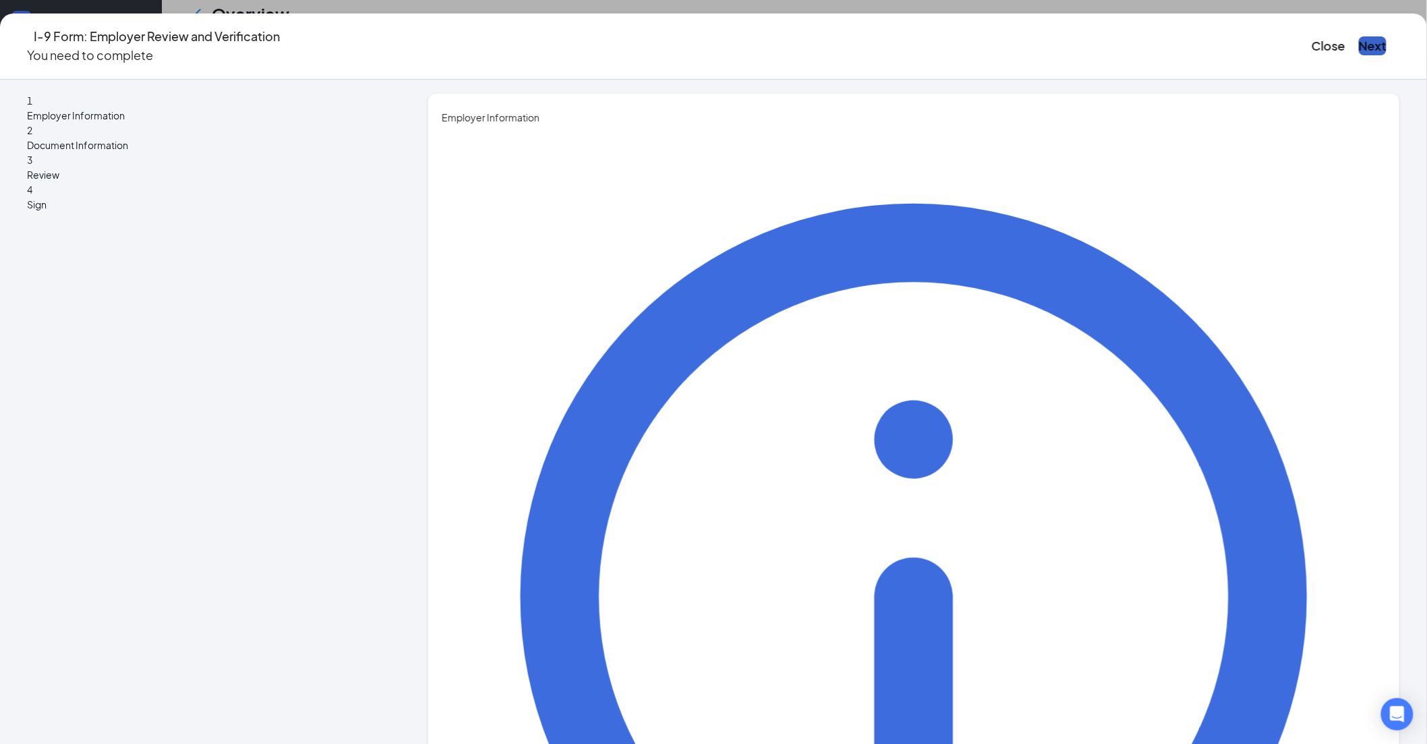
drag, startPoint x: 1133, startPoint y: 40, endPoint x: 906, endPoint y: 198, distance: 276.4
click at [1359, 40] on button "Next" at bounding box center [1373, 45] width 28 height 19
type input "7194700824"
click at [1359, 45] on button "Next" at bounding box center [1373, 45] width 28 height 19
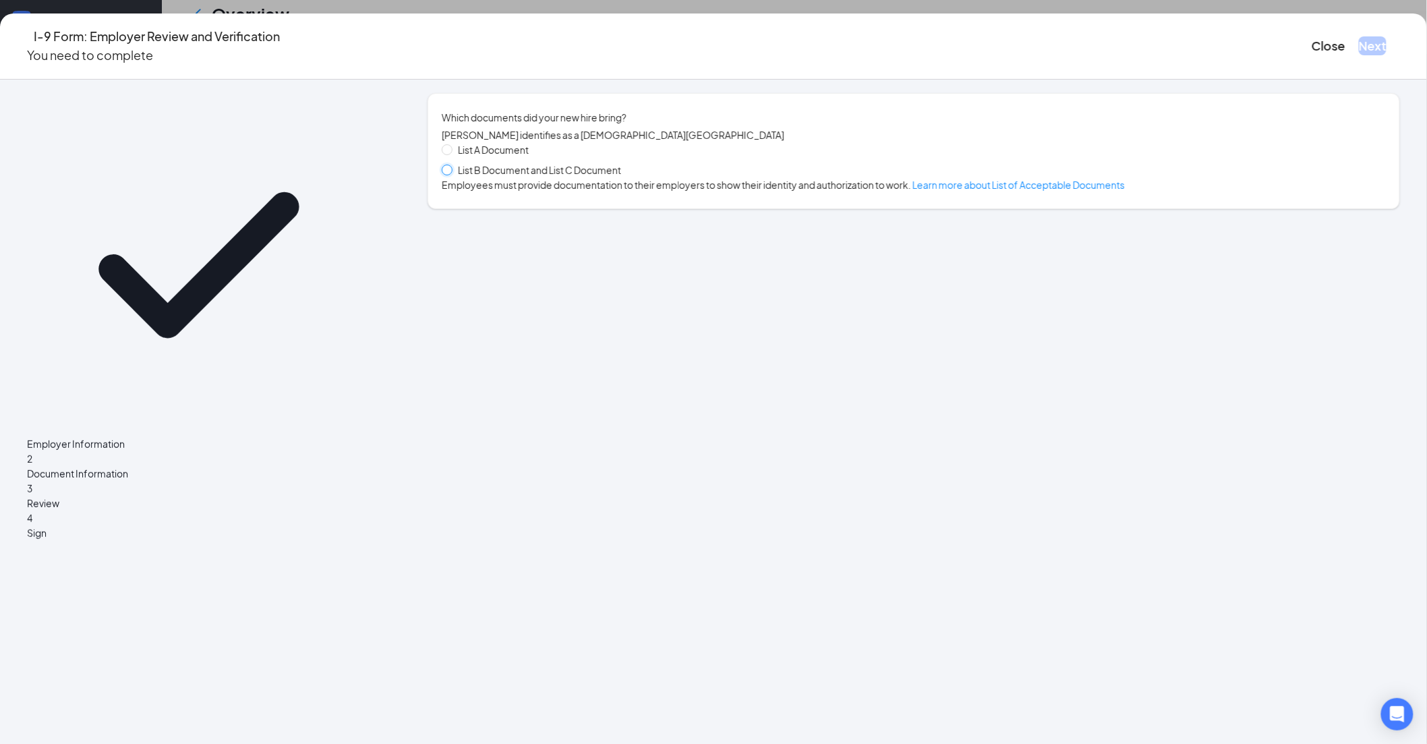
click at [451, 174] on input "List B Document and List C Document" at bounding box center [446, 169] width 9 height 9
radio input "true"
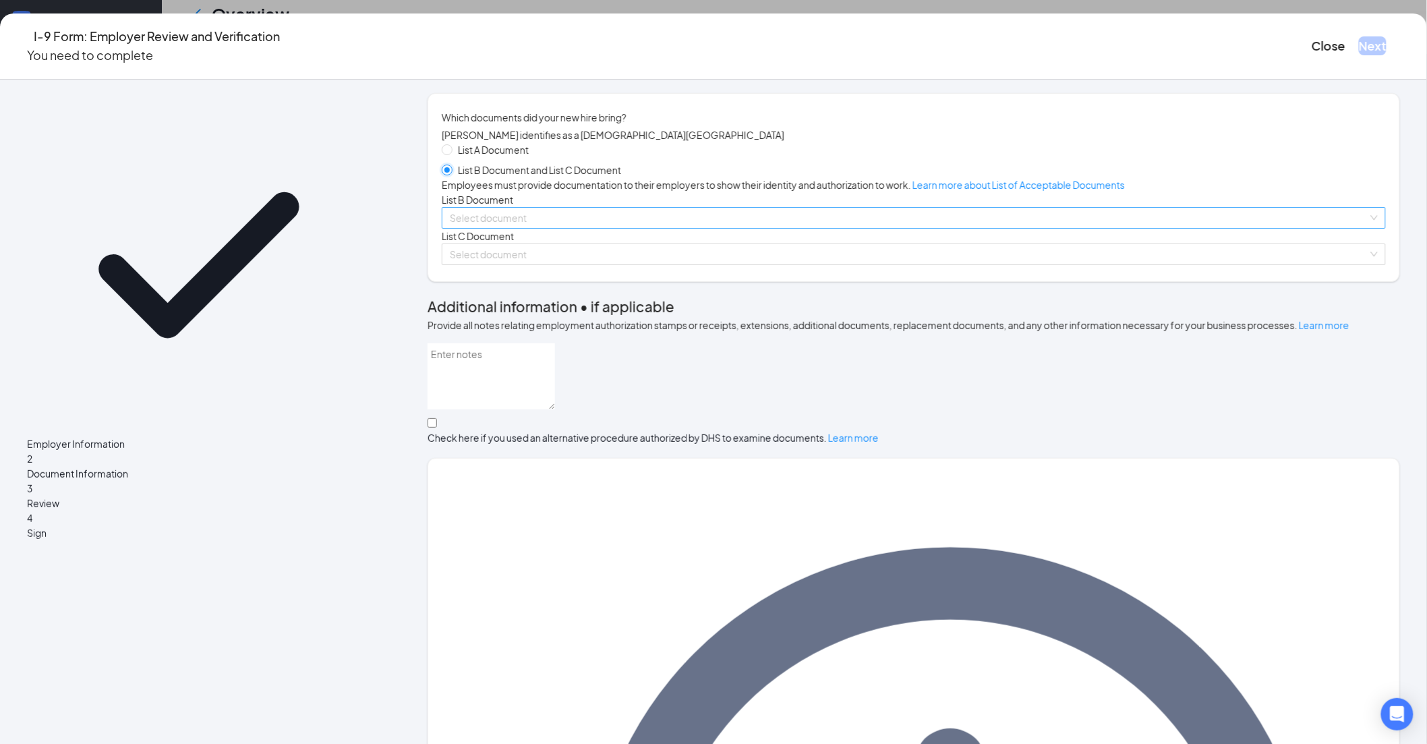
click at [567, 228] on span at bounding box center [909, 218] width 919 height 20
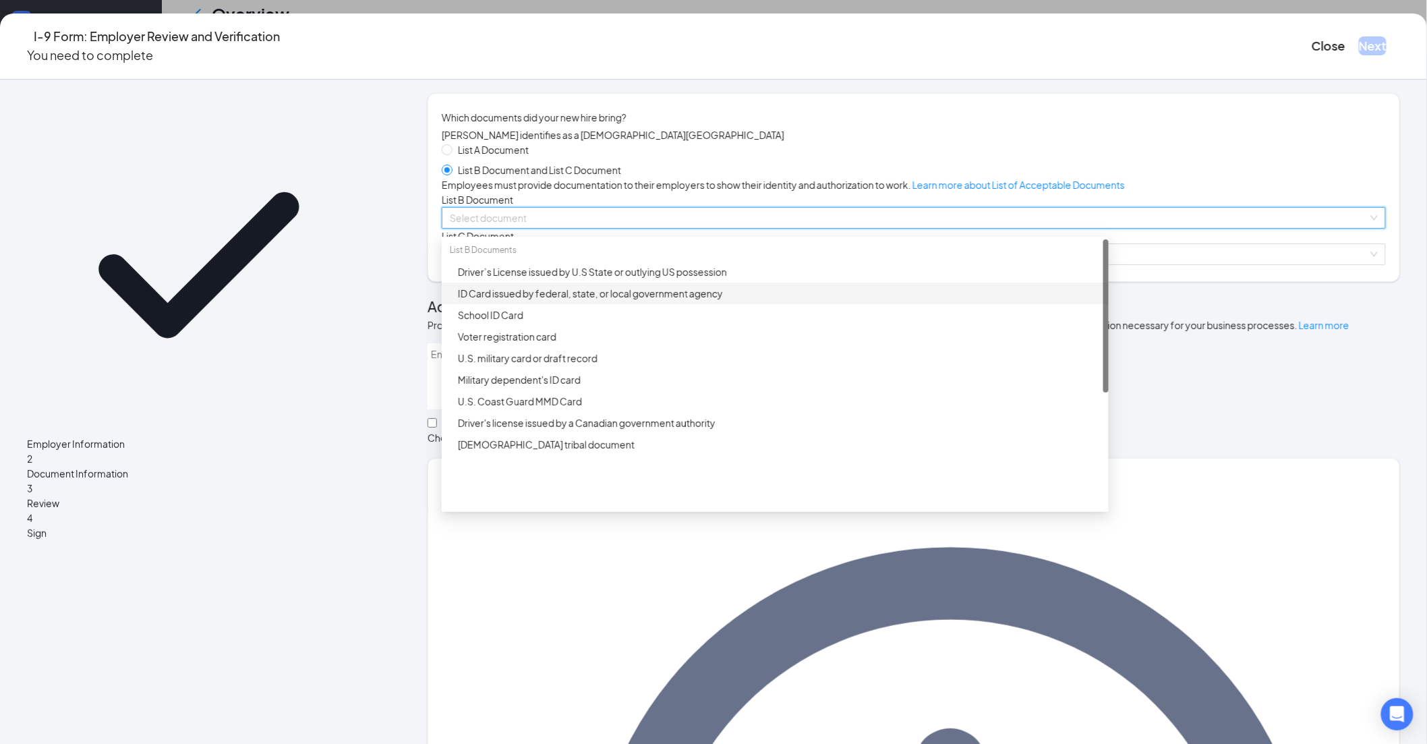
click at [581, 301] on div "ID Card issued by federal, state, or local government agency" at bounding box center [779, 293] width 643 height 15
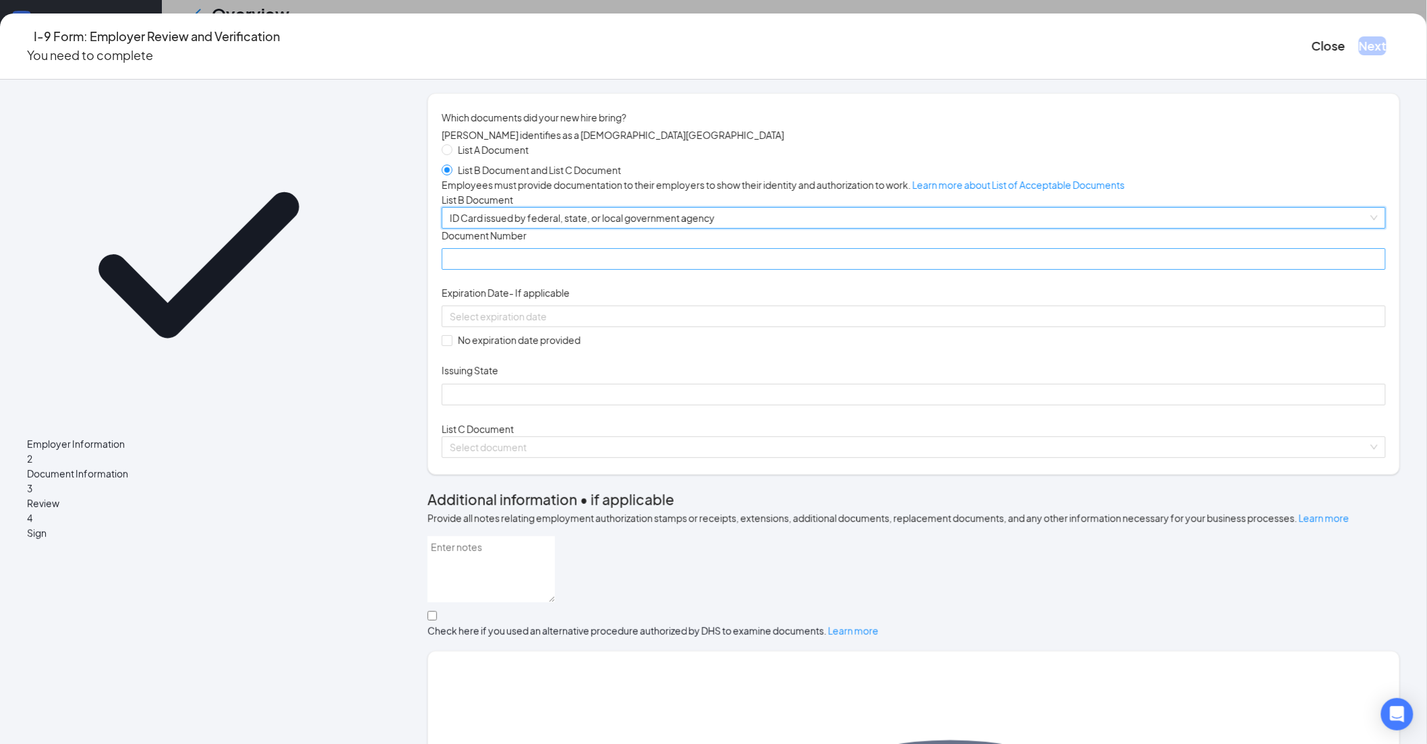
scroll to position [75, 0]
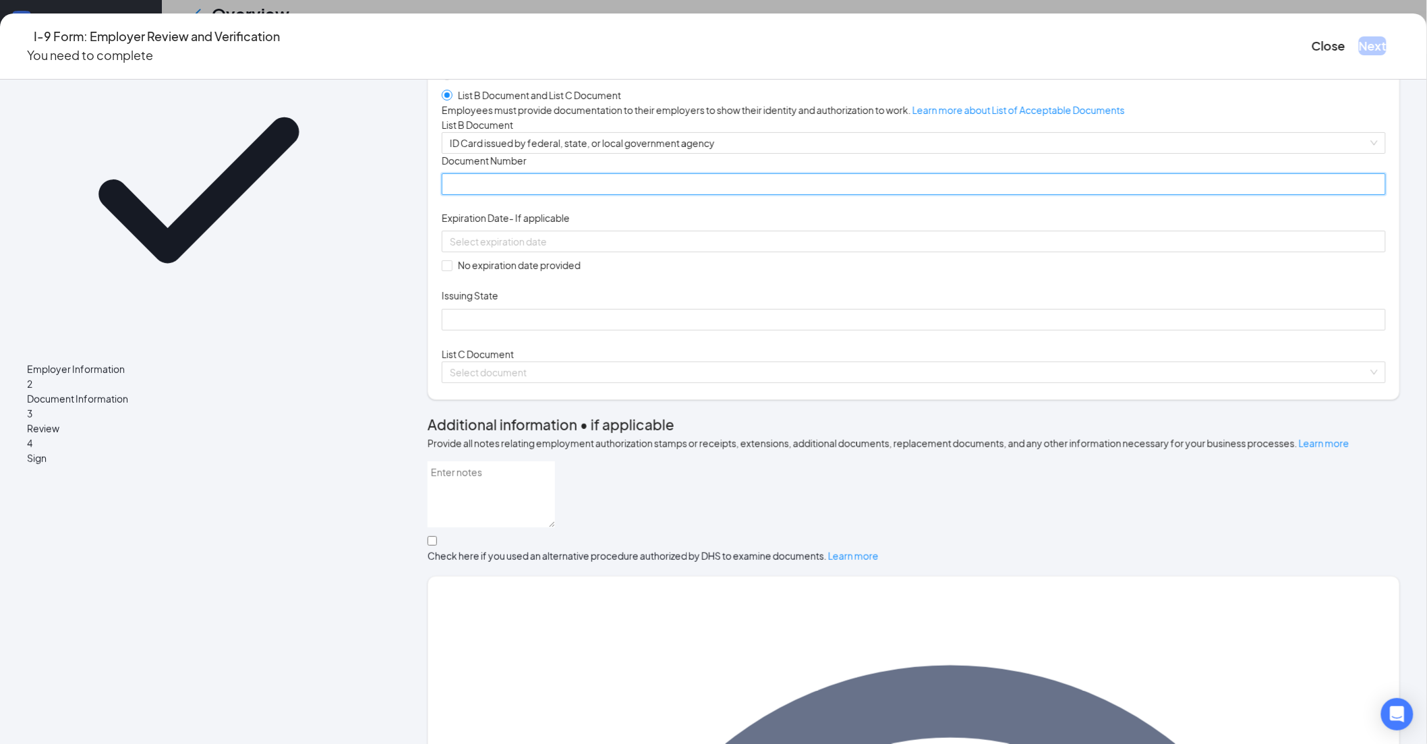
click at [625, 195] on input "Document Number" at bounding box center [914, 184] width 944 height 22
type input "Q56870124"
click at [451, 270] on input "No expiration date provided" at bounding box center [446, 264] width 9 height 9
checkbox input "true"
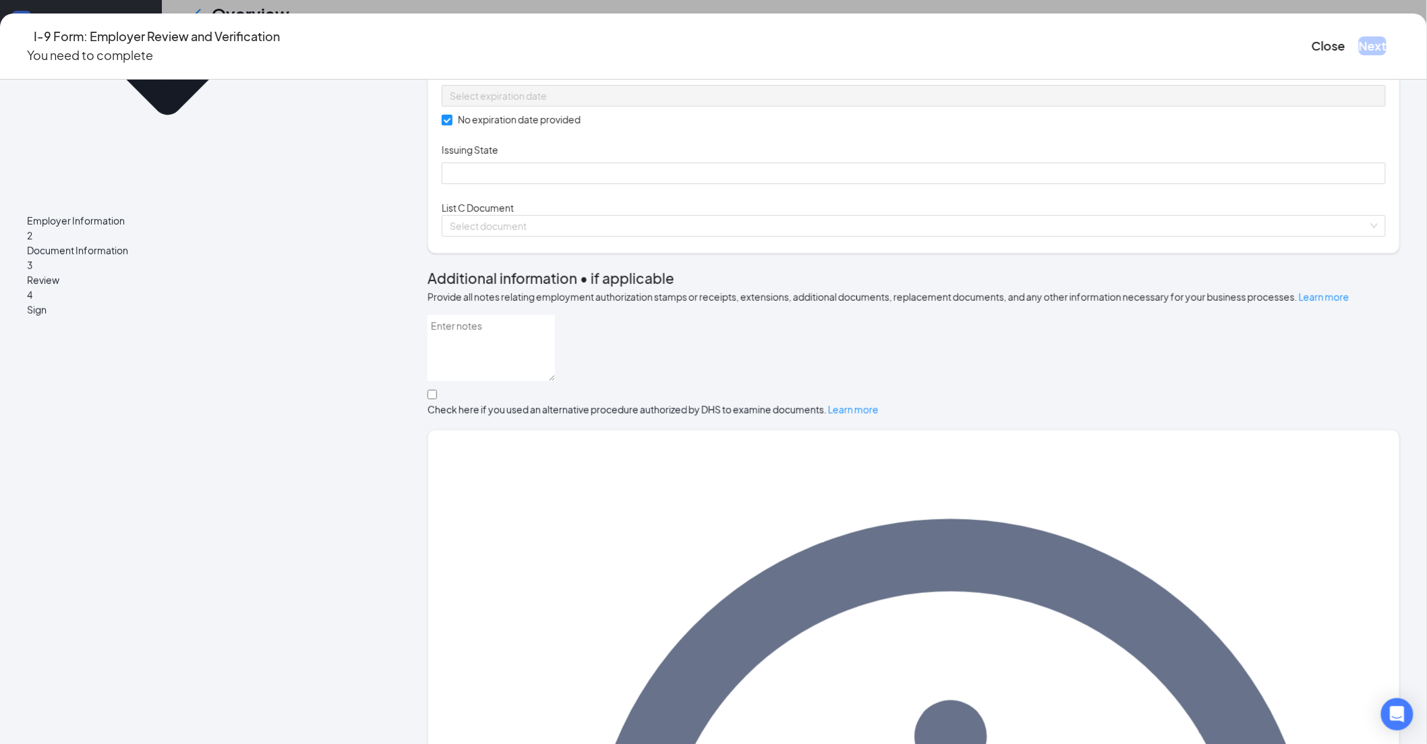
scroll to position [225, 0]
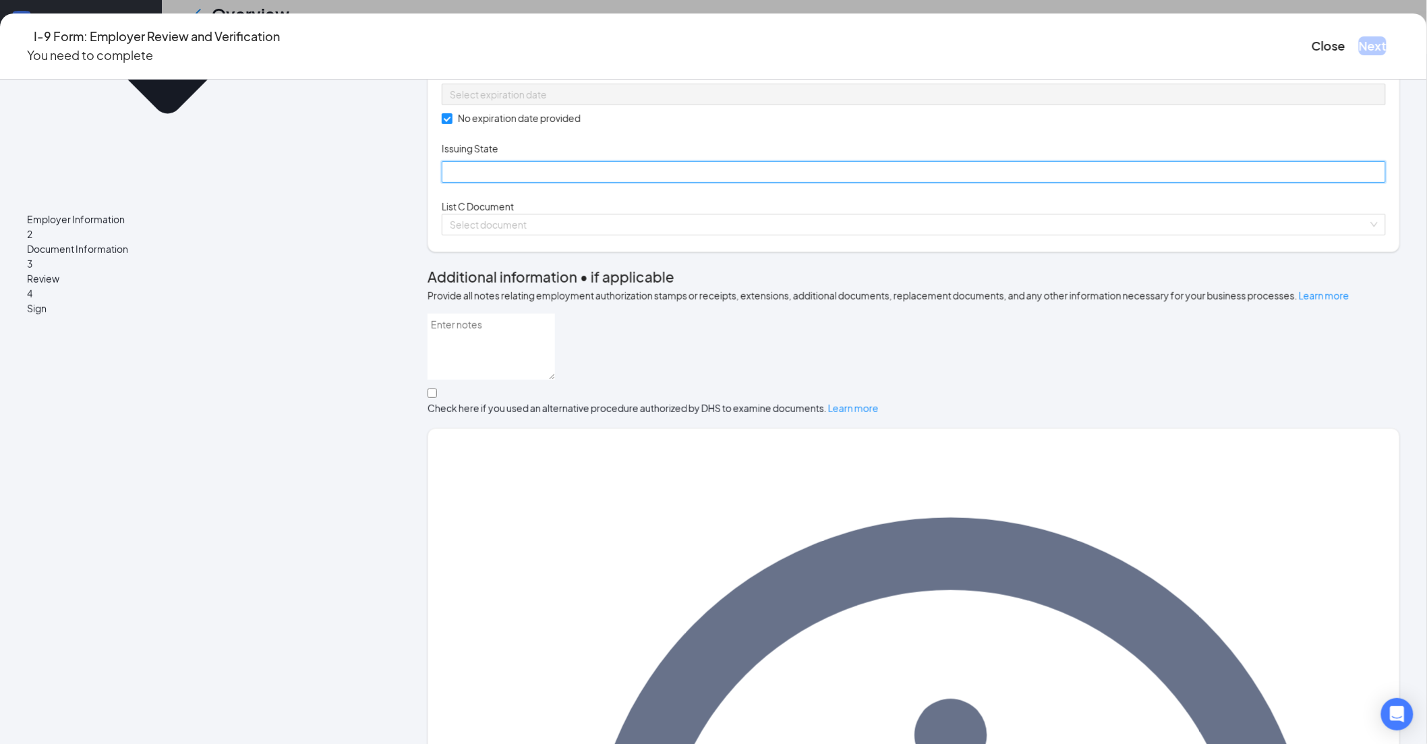
click at [570, 183] on input "Issuing State" at bounding box center [914, 172] width 944 height 22
type input "[US_STATE]"
click at [549, 235] on input "search" at bounding box center [909, 224] width 919 height 20
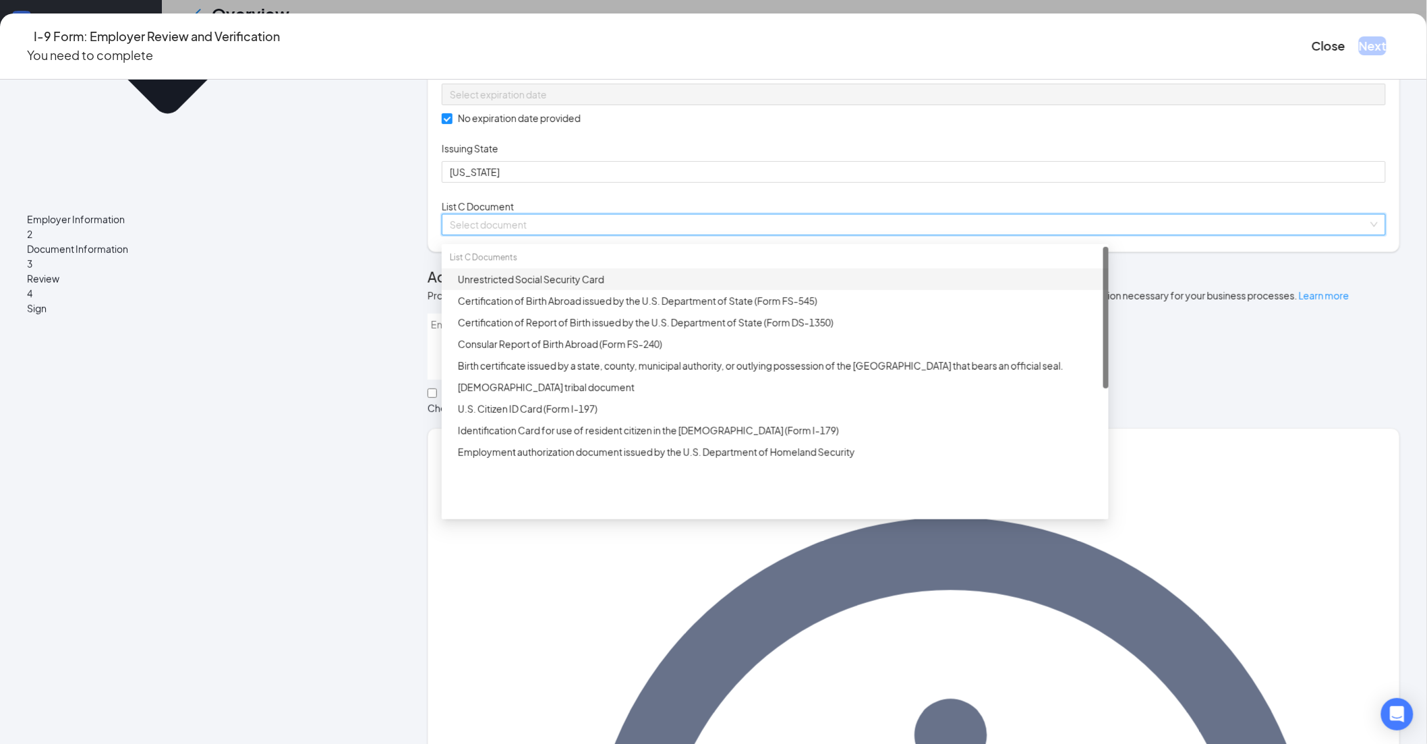
click at [592, 290] on div "Unrestricted Social Security Card" at bounding box center [775, 279] width 667 height 22
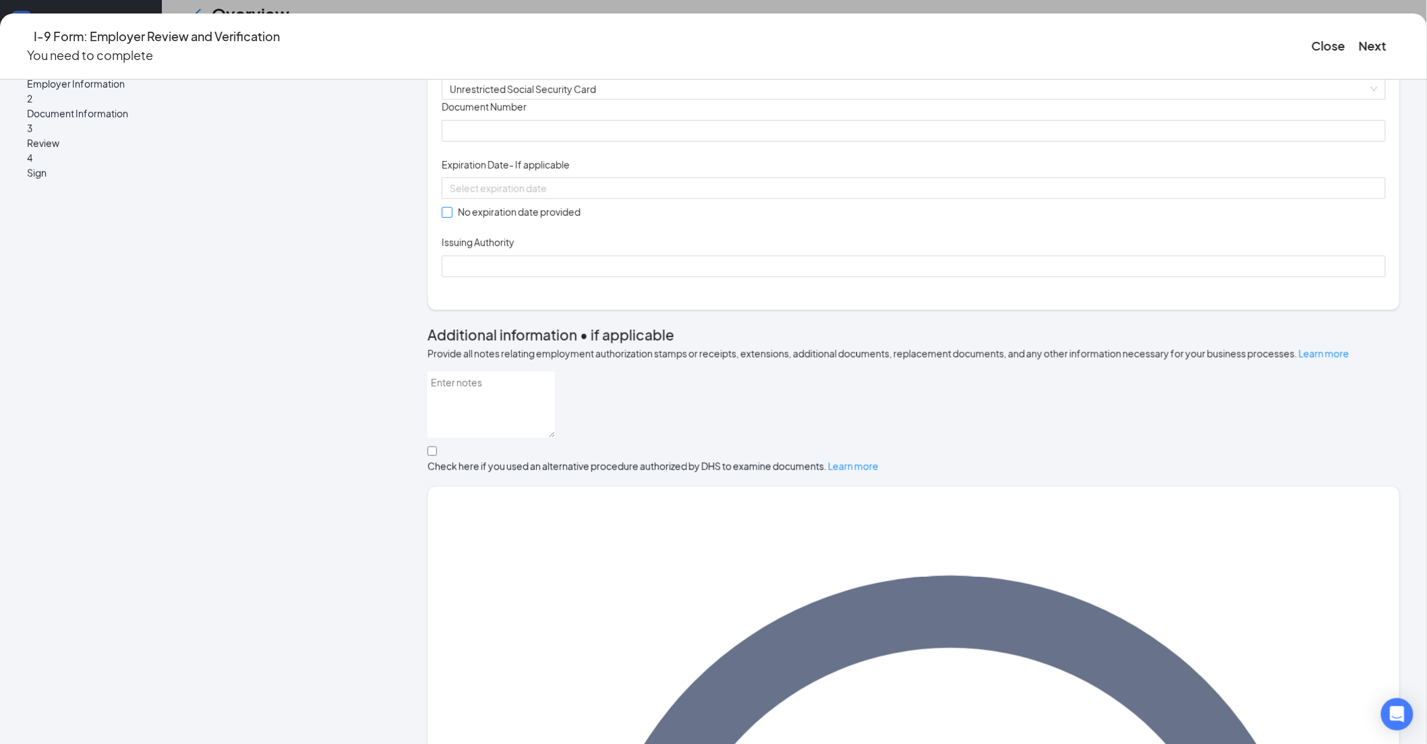
scroll to position [374, 0]
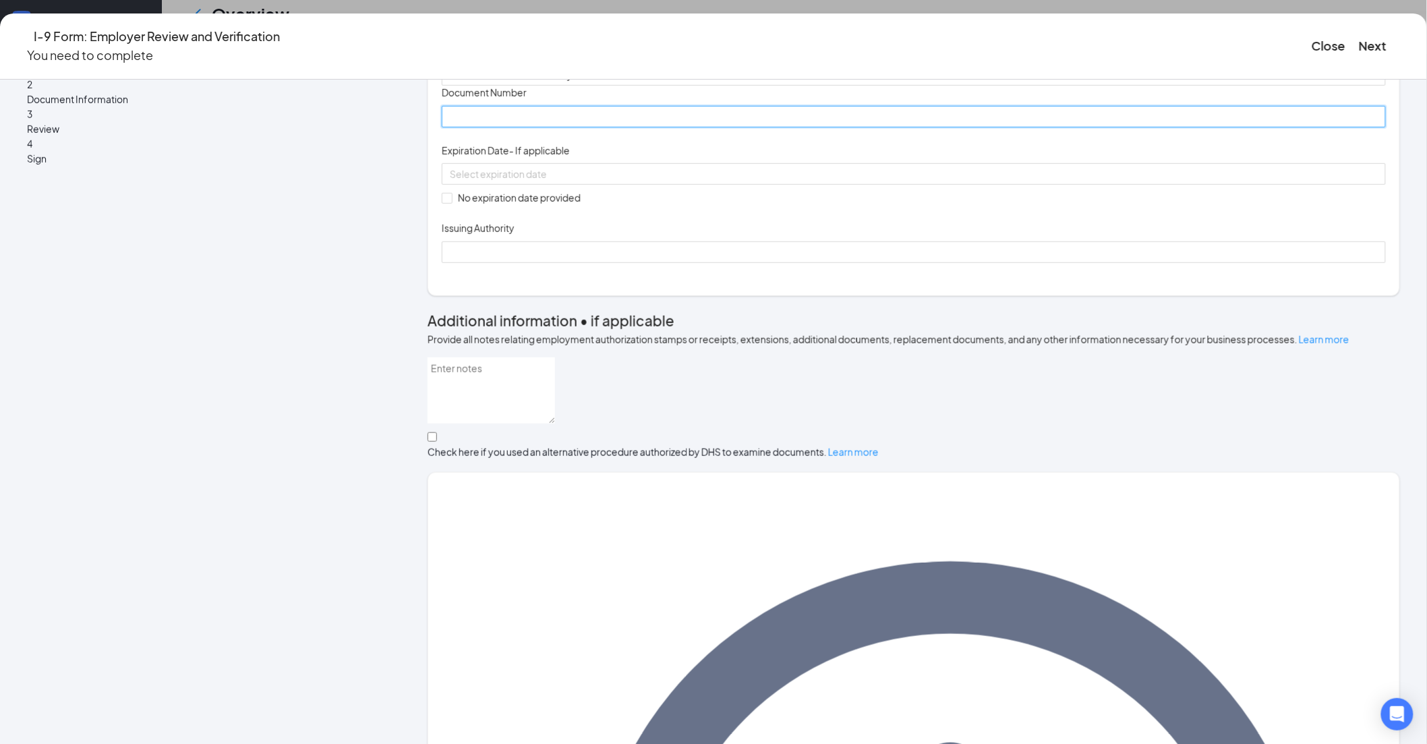
click at [563, 127] on input "Document Number" at bounding box center [914, 117] width 944 height 22
type input "764781235"
drag, startPoint x: 521, startPoint y: 363, endPoint x: 599, endPoint y: 422, distance: 97.8
click at [451, 202] on input "No expiration date provided" at bounding box center [446, 197] width 9 height 9
checkbox input "true"
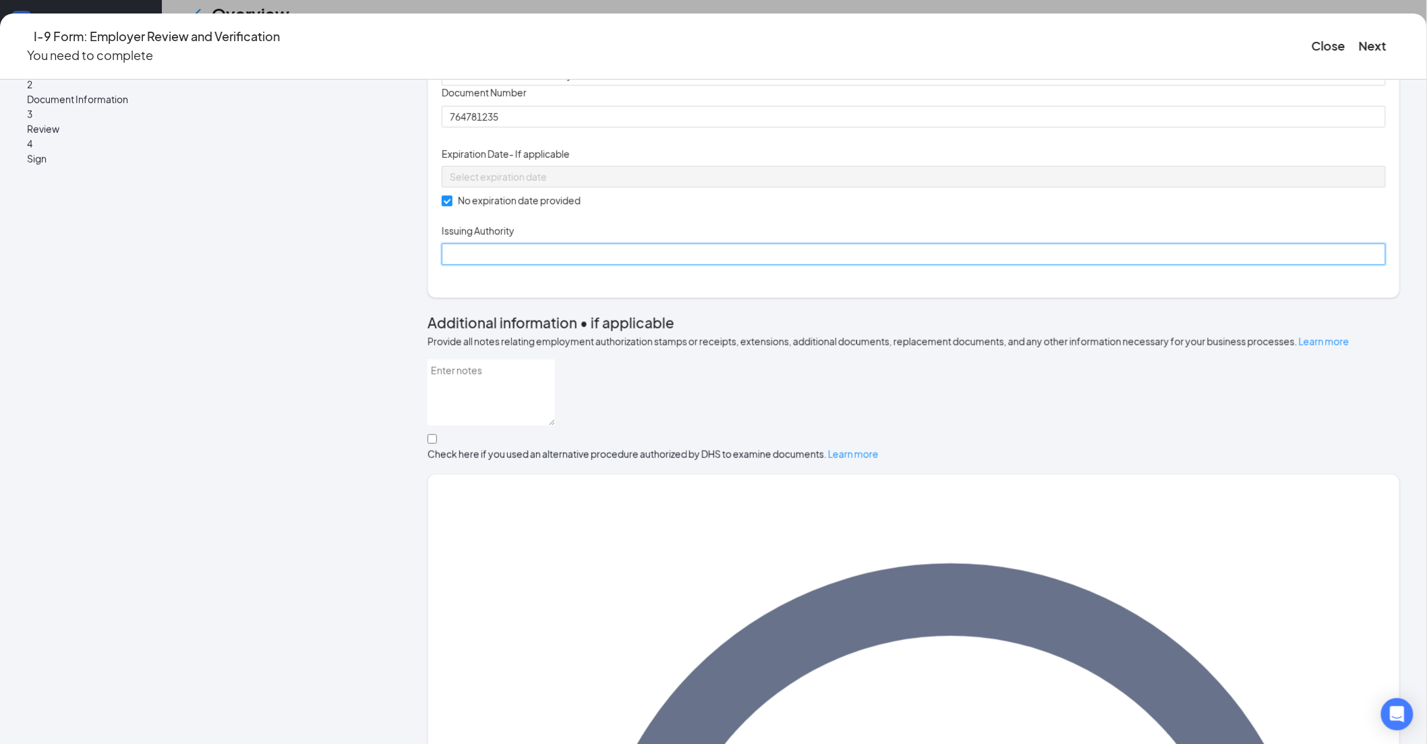
click at [629, 265] on input "Issuing Authority" at bounding box center [914, 255] width 944 height 22
type input "Social Security Administration"
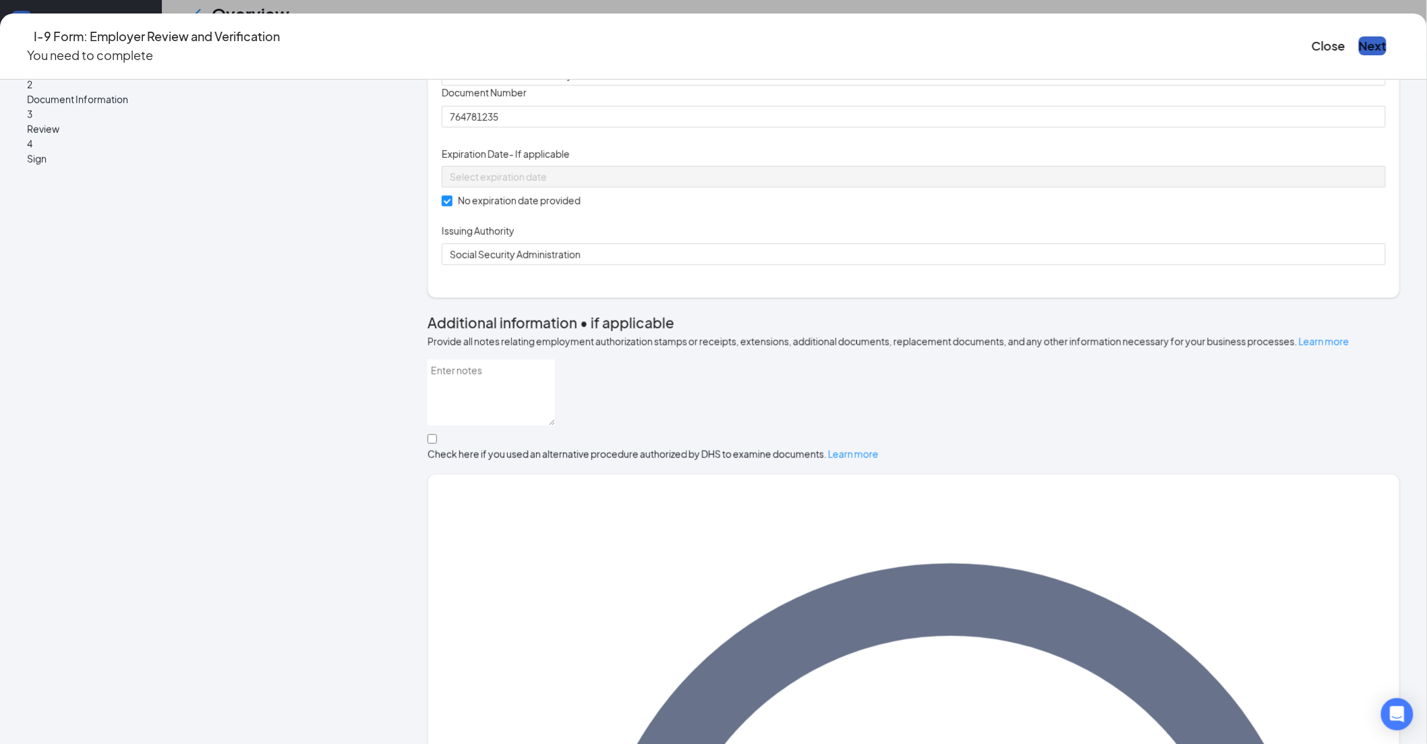
click at [1359, 42] on button "Next" at bounding box center [1373, 45] width 28 height 19
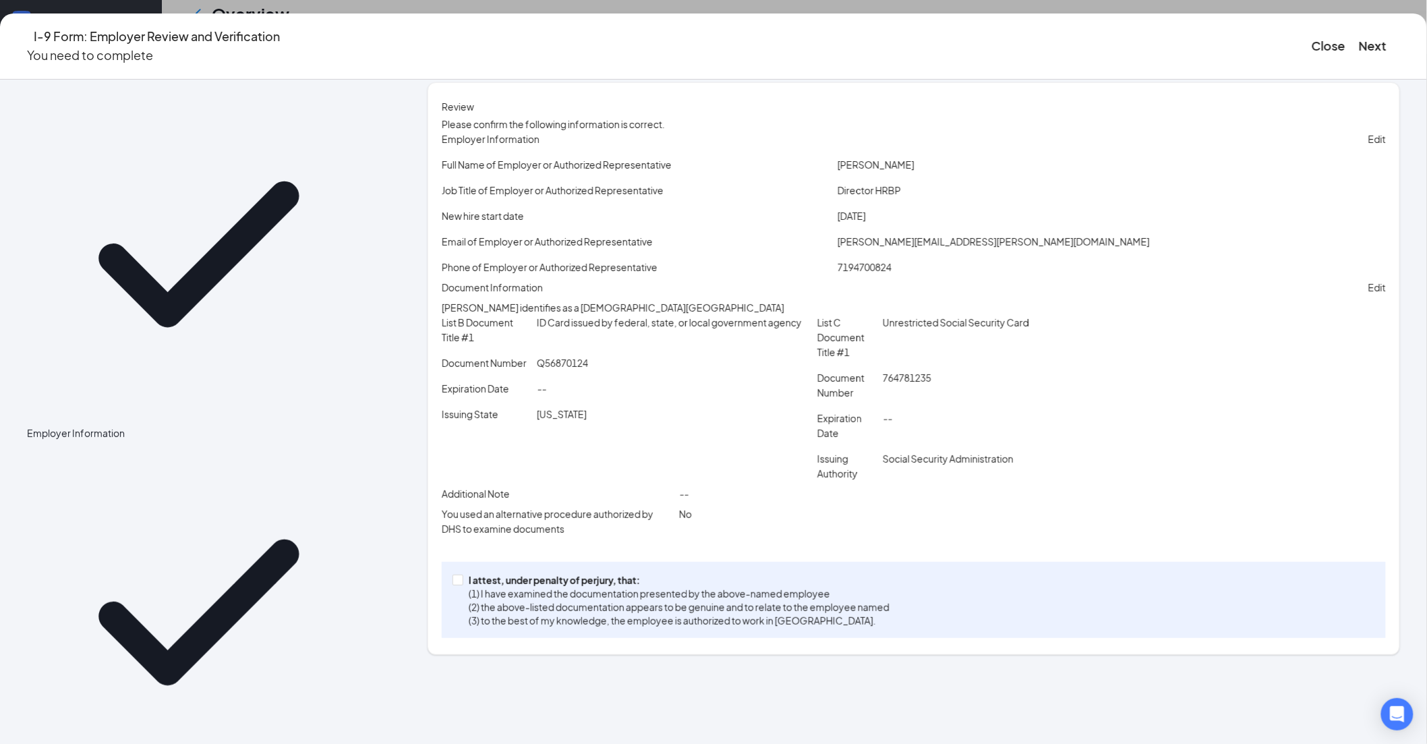
click at [541, 627] on label "I attest, under penalty of [PERSON_NAME], that: (1) I have examined the documen…" at bounding box center [674, 600] width 442 height 55
click at [462, 584] on input "I attest, under penalty of [PERSON_NAME], that: (1) I have examined the documen…" at bounding box center [457, 579] width 9 height 9
checkbox input "true"
click at [1359, 36] on button "Next" at bounding box center [1373, 45] width 28 height 19
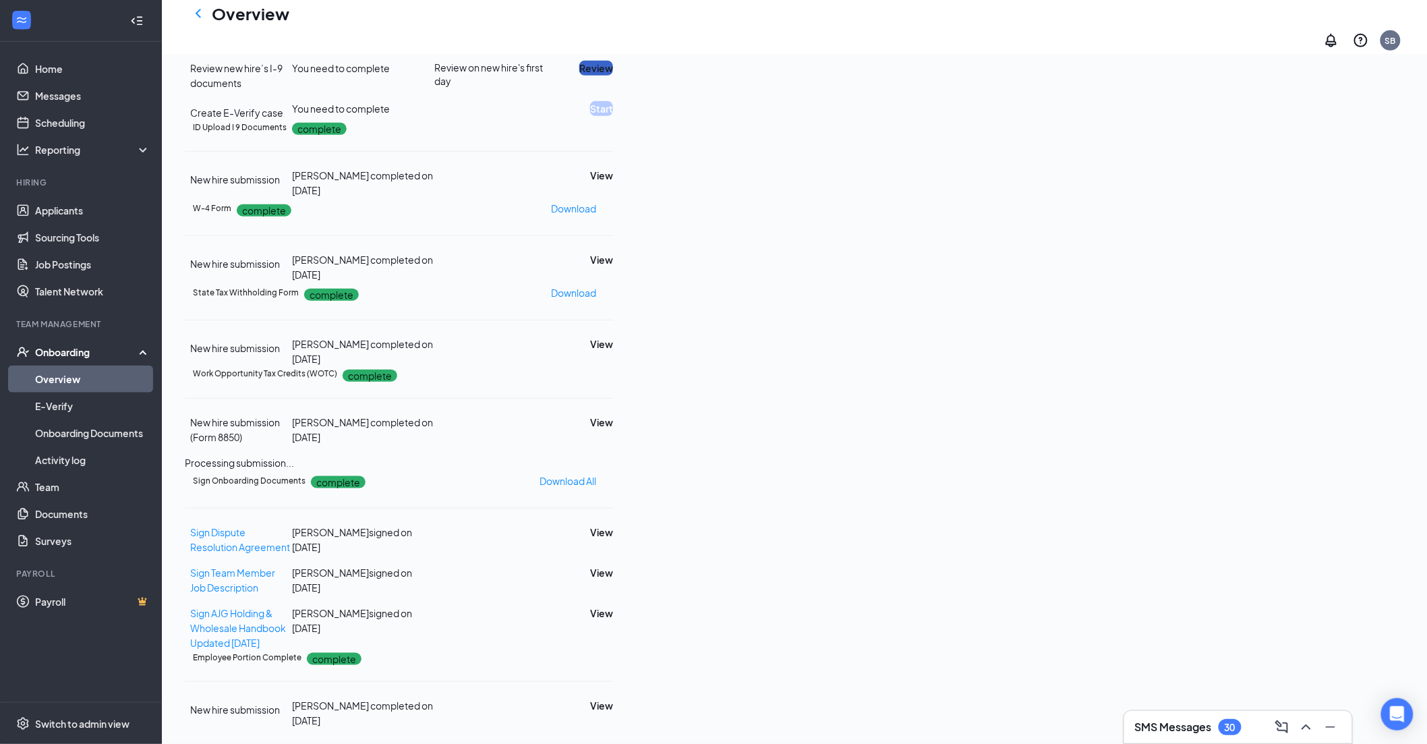
scroll to position [179, 0]
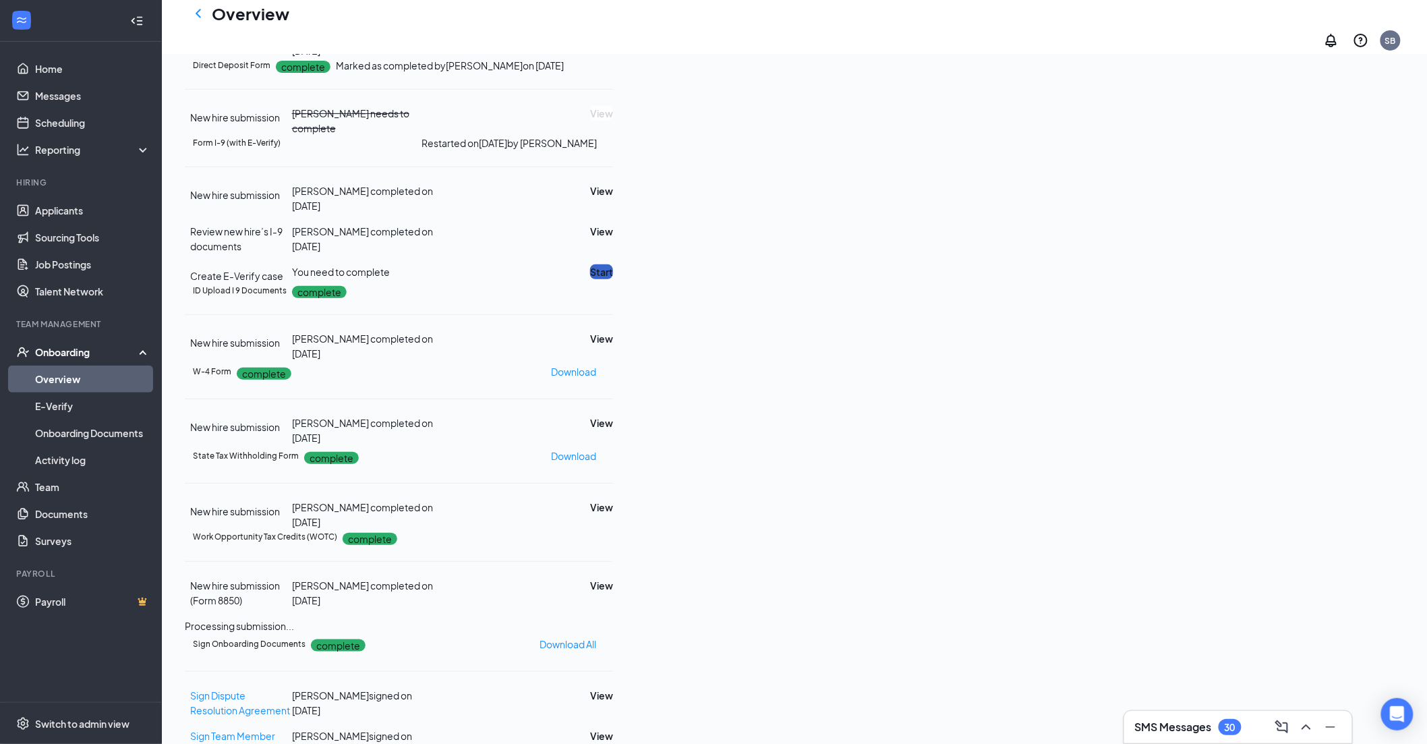
click at [613, 279] on button "Start" at bounding box center [601, 271] width 23 height 15
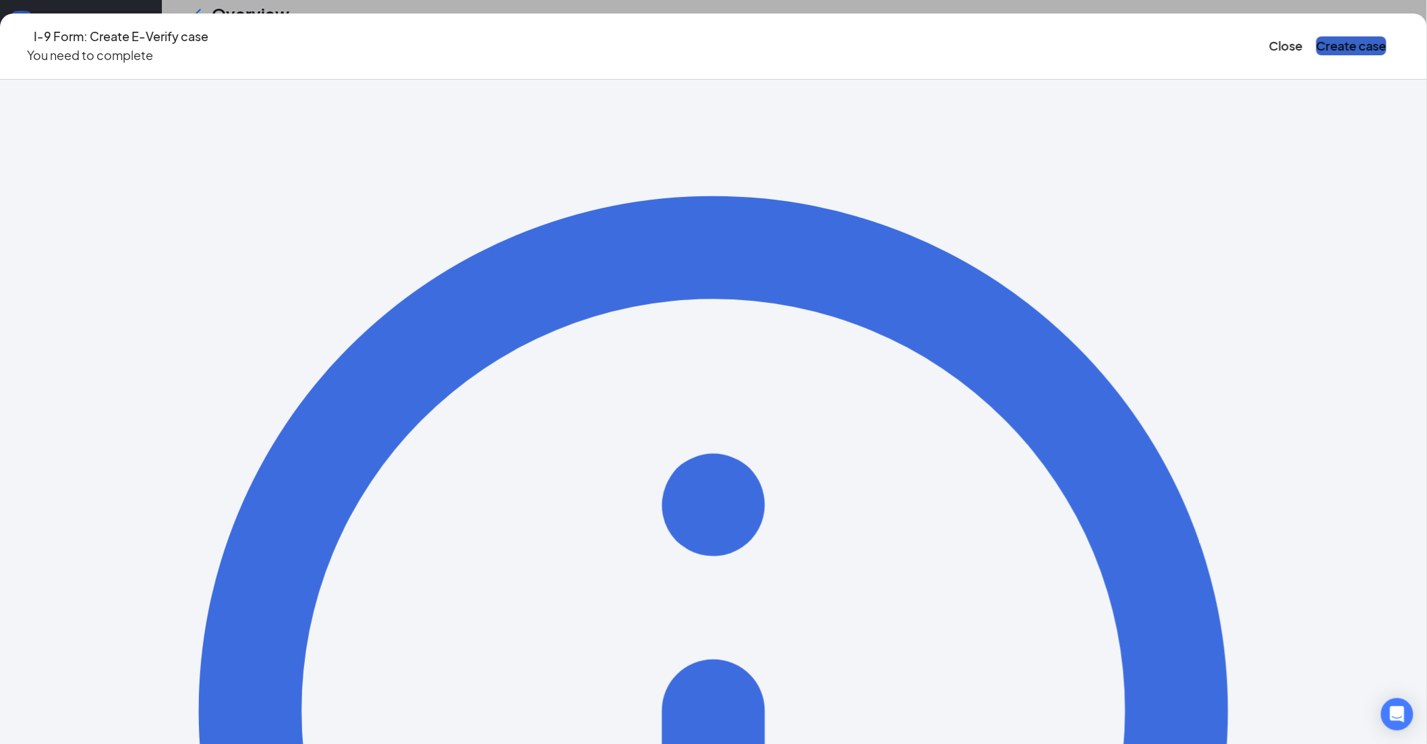
drag, startPoint x: 1117, startPoint y: 26, endPoint x: 1028, endPoint y: 171, distance: 170.2
click at [1317, 36] on button "Create case" at bounding box center [1352, 45] width 70 height 19
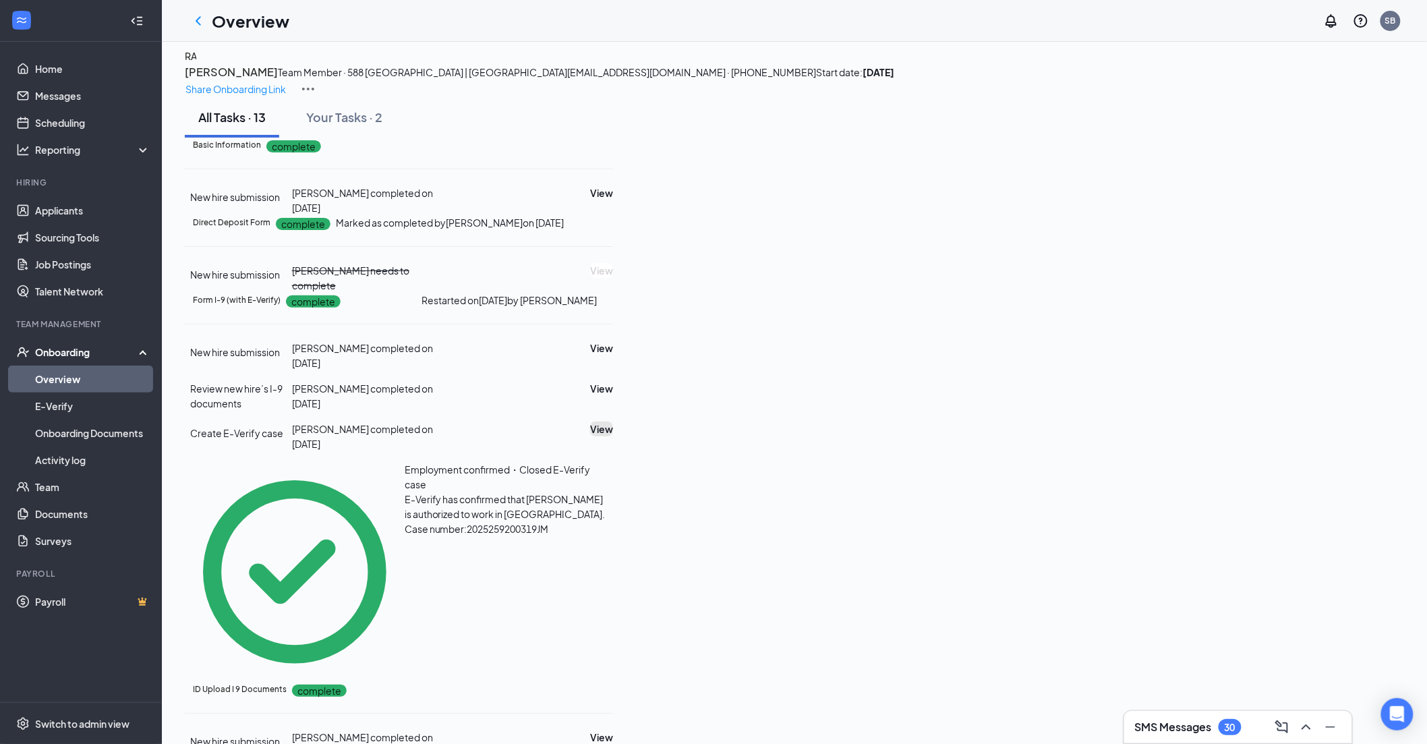
scroll to position [0, 0]
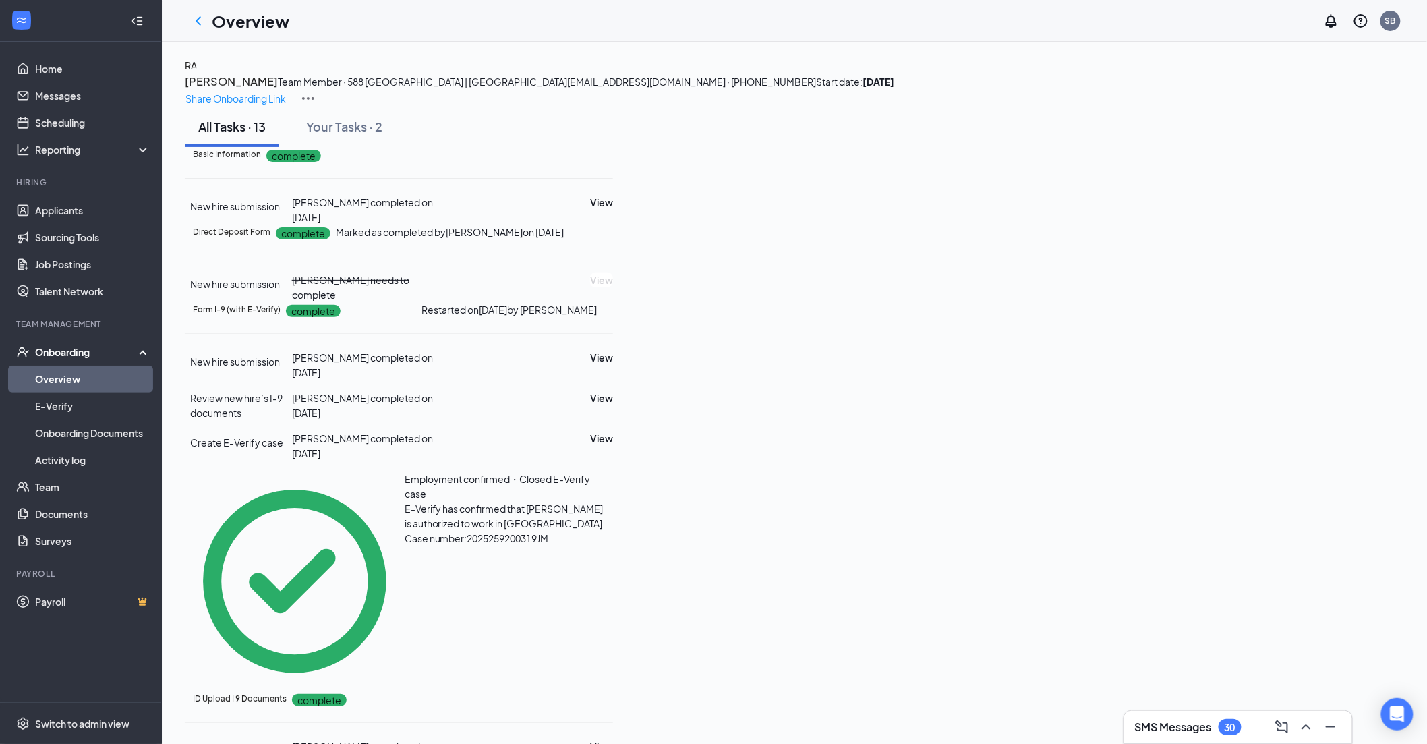
drag, startPoint x: 194, startPoint y: 23, endPoint x: 223, endPoint y: 34, distance: 31.2
click at [194, 23] on icon "ChevronLeft" at bounding box center [198, 21] width 16 height 16
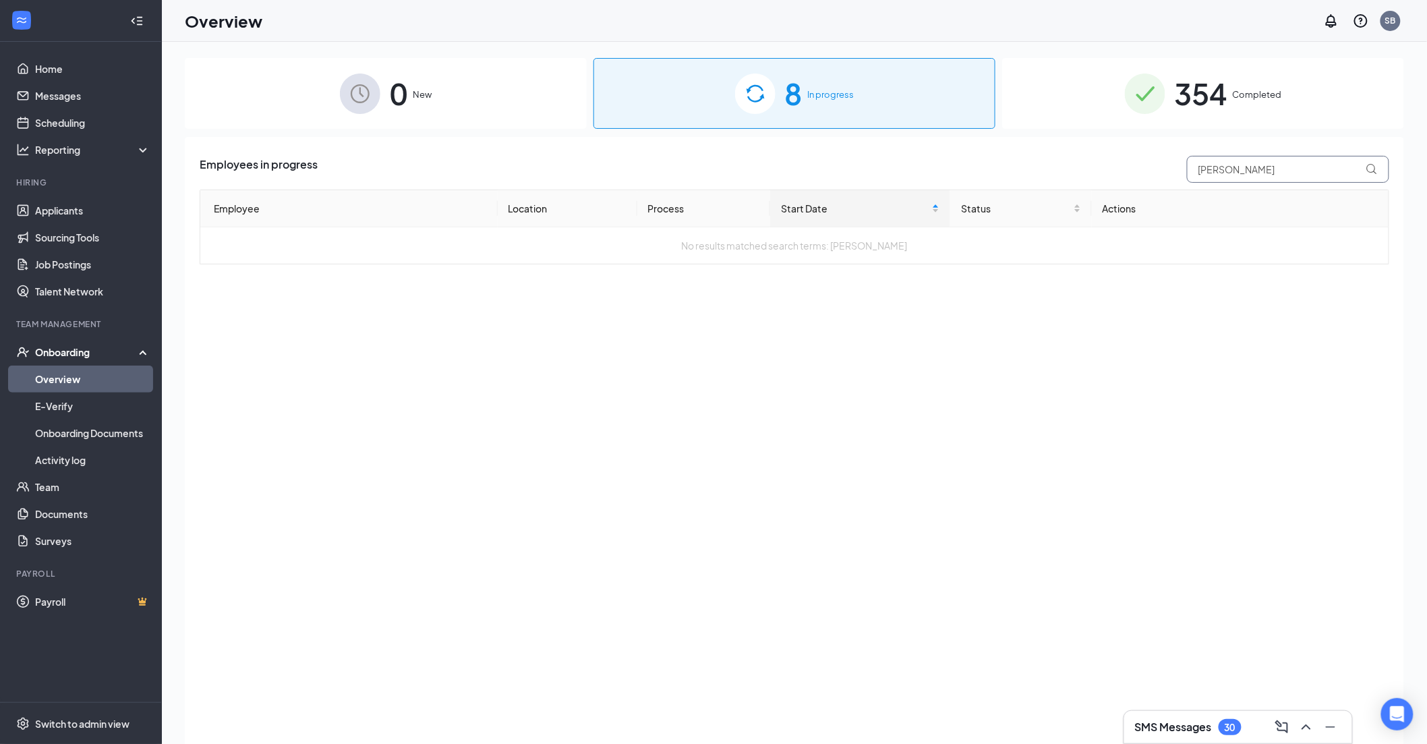
drag, startPoint x: 1260, startPoint y: 174, endPoint x: 1170, endPoint y: 173, distance: 90.4
click at [1170, 173] on div "Employees in progress Ray" at bounding box center [795, 169] width 1190 height 27
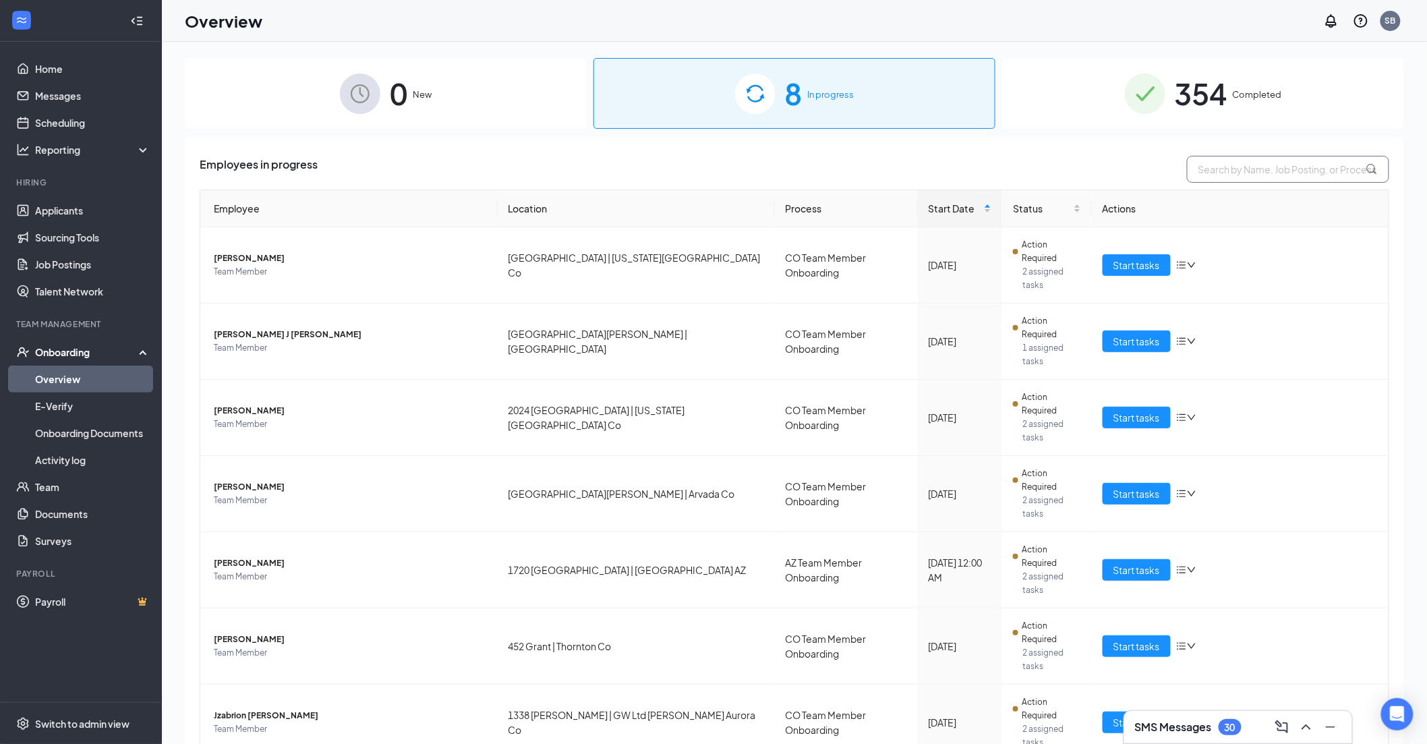
click at [1240, 165] on input "text" at bounding box center [1288, 169] width 202 height 27
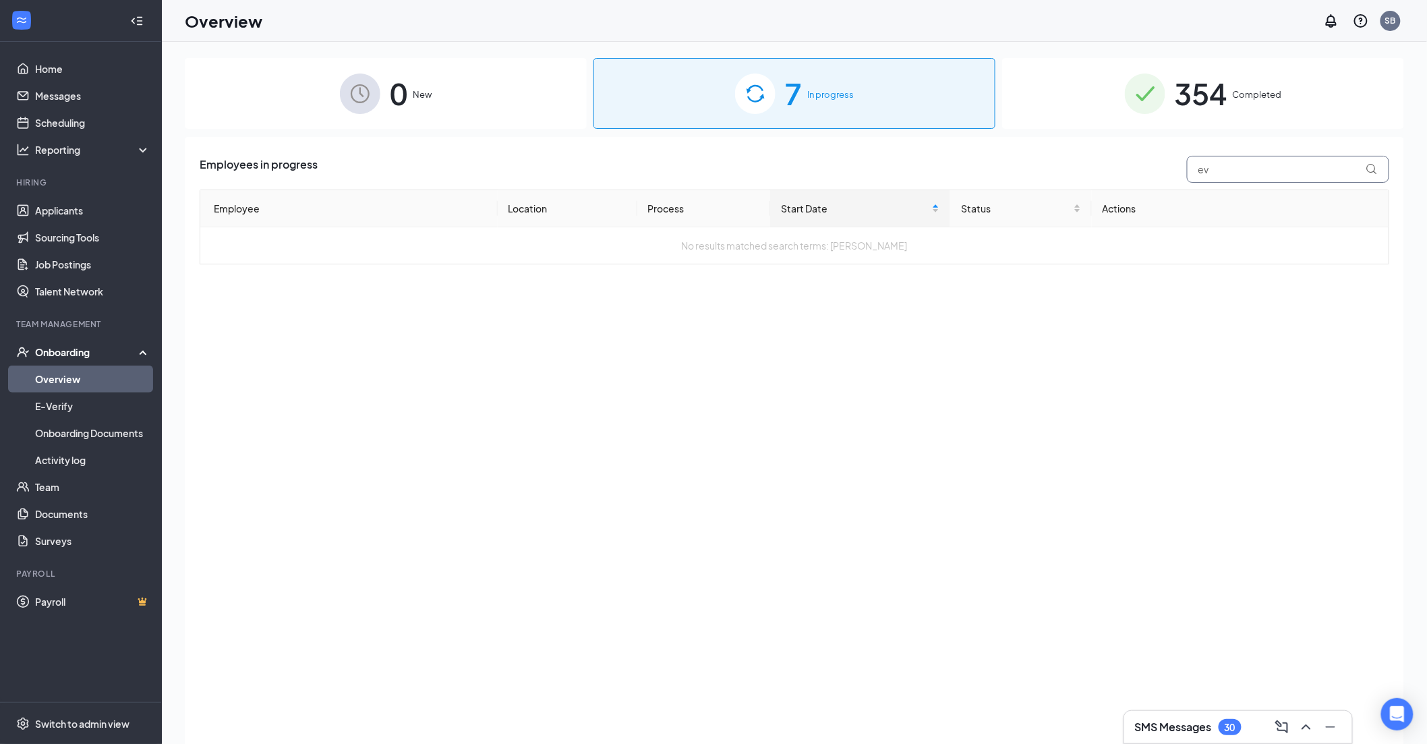
type input "e"
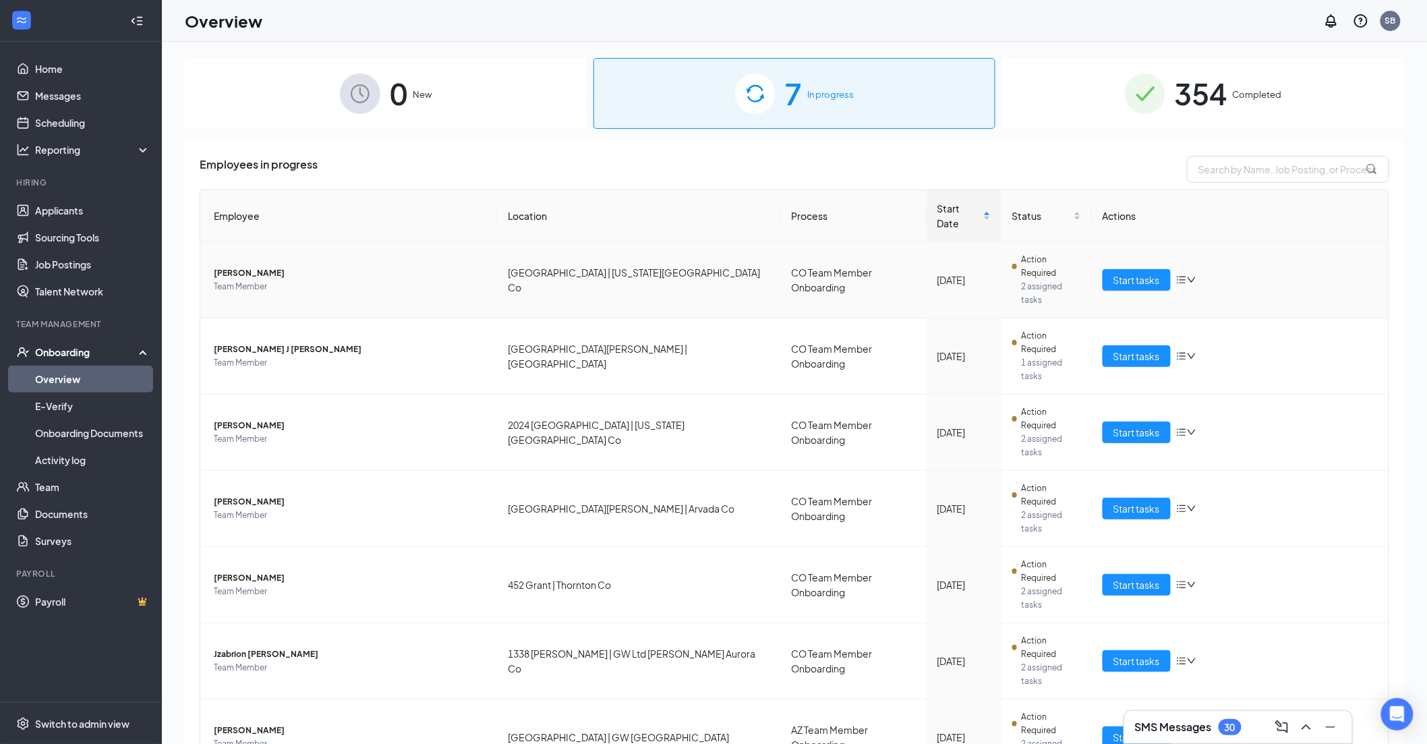
click at [1189, 275] on icon "down" at bounding box center [1191, 279] width 9 height 9
click at [1224, 323] on div "Remove from onboarding" at bounding box center [1242, 315] width 115 height 15
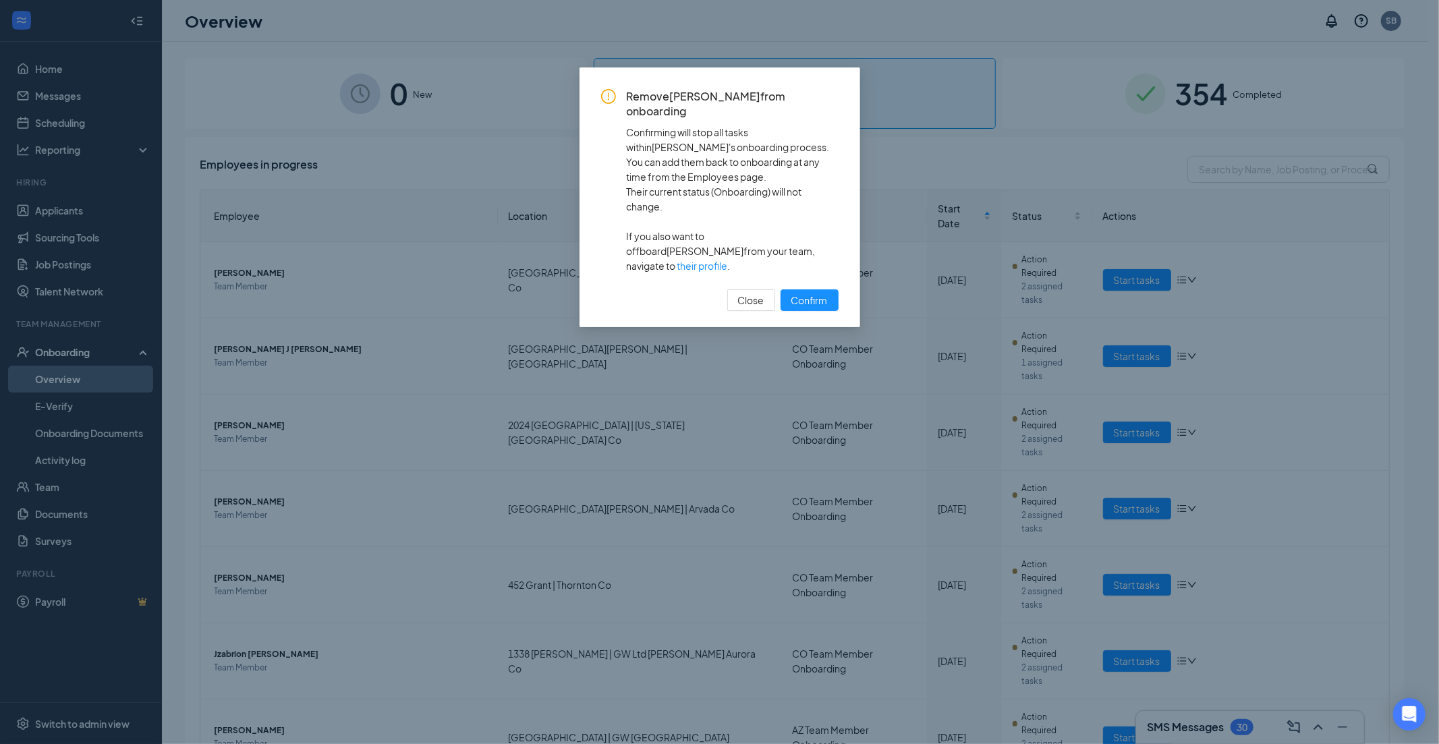
drag, startPoint x: 818, startPoint y: 223, endPoint x: 666, endPoint y: 294, distance: 167.5
click at [818, 293] on span "Confirm" at bounding box center [809, 300] width 36 height 15
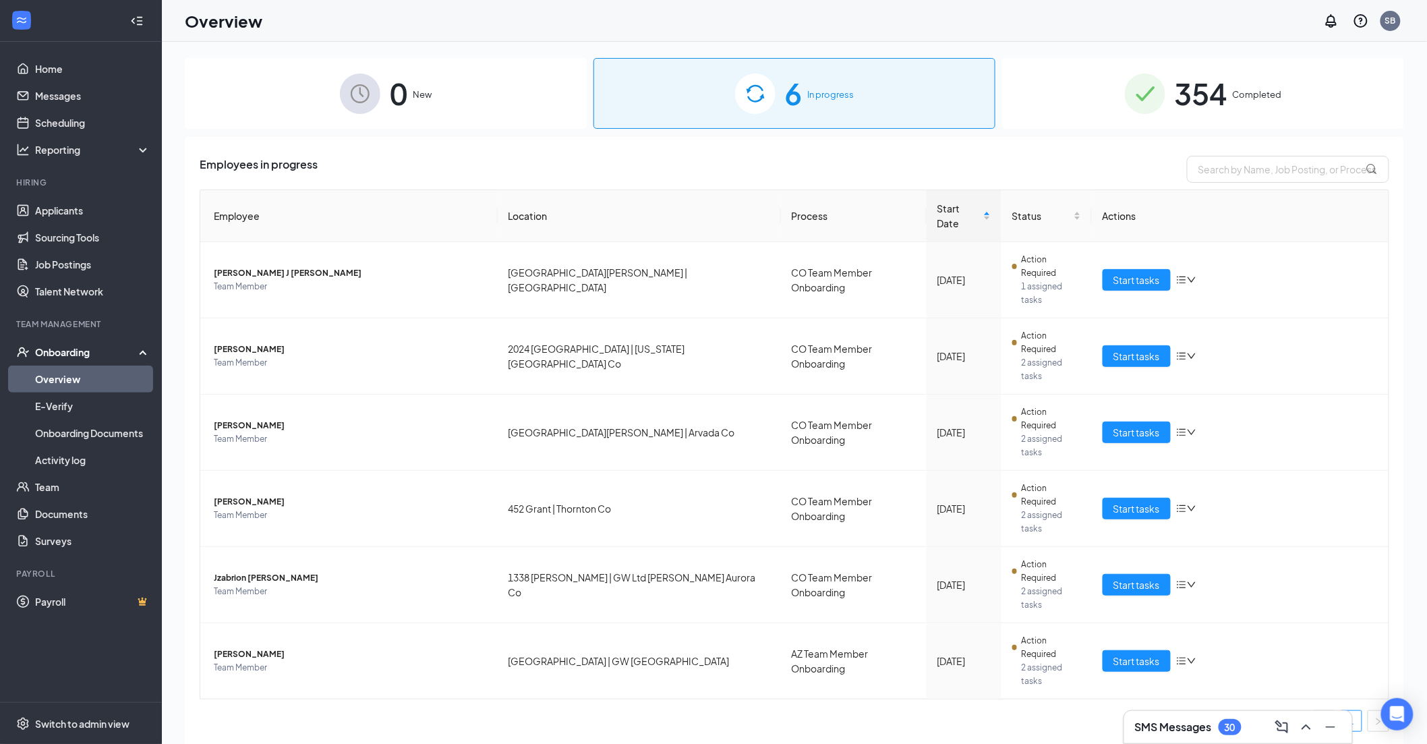
click at [1238, 94] on span "Completed" at bounding box center [1257, 94] width 49 height 13
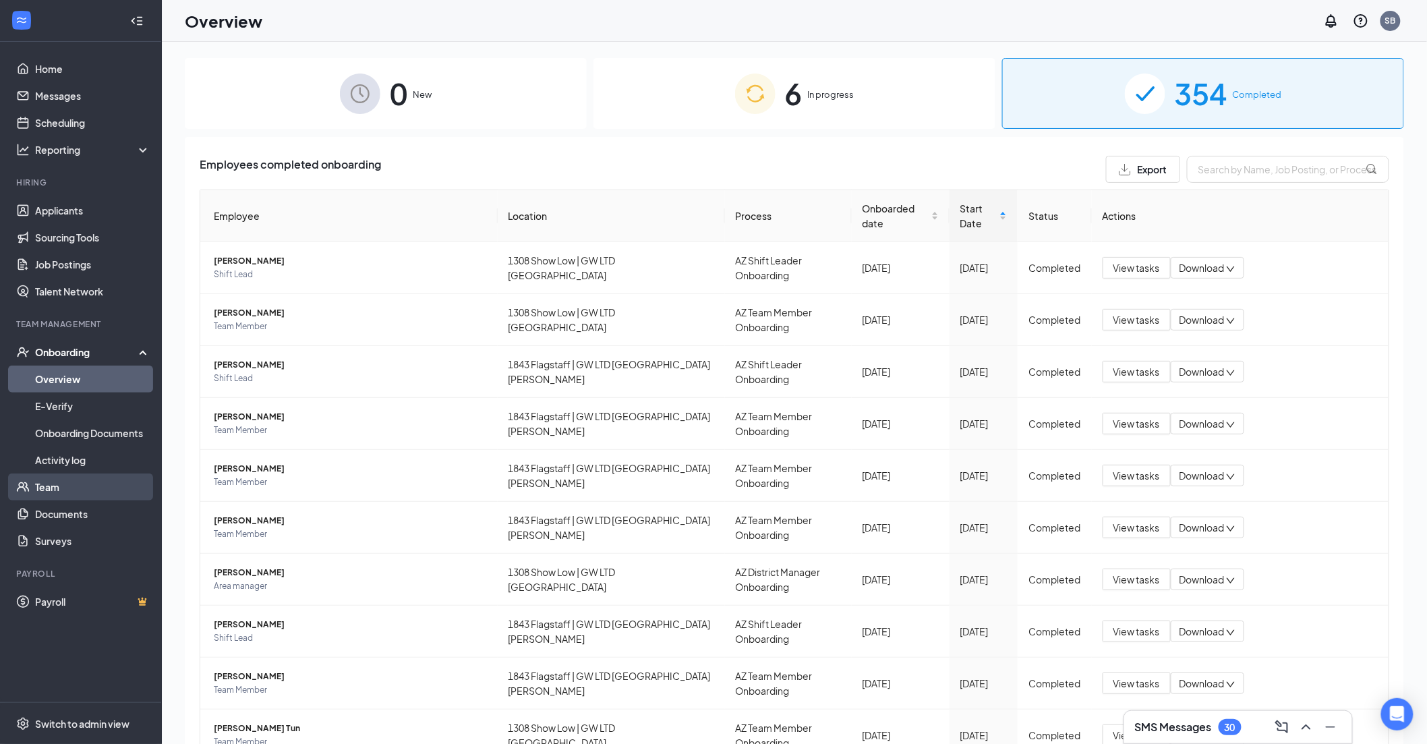
click at [61, 484] on link "Team" at bounding box center [92, 487] width 115 height 27
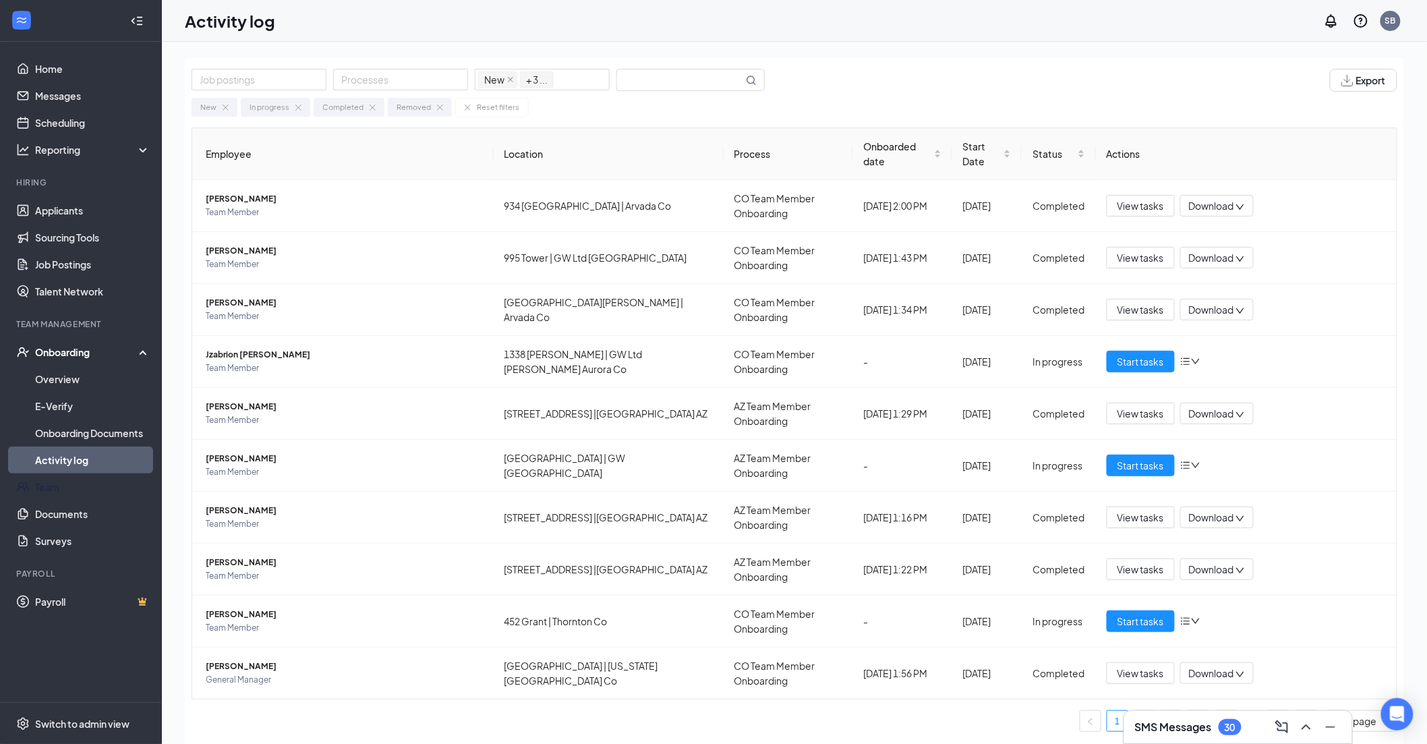
drag, startPoint x: 55, startPoint y: 476, endPoint x: 125, endPoint y: 469, distance: 69.8
click at [55, 478] on link "Team" at bounding box center [92, 487] width 115 height 27
